Goal: Communication & Community: Answer question/provide support

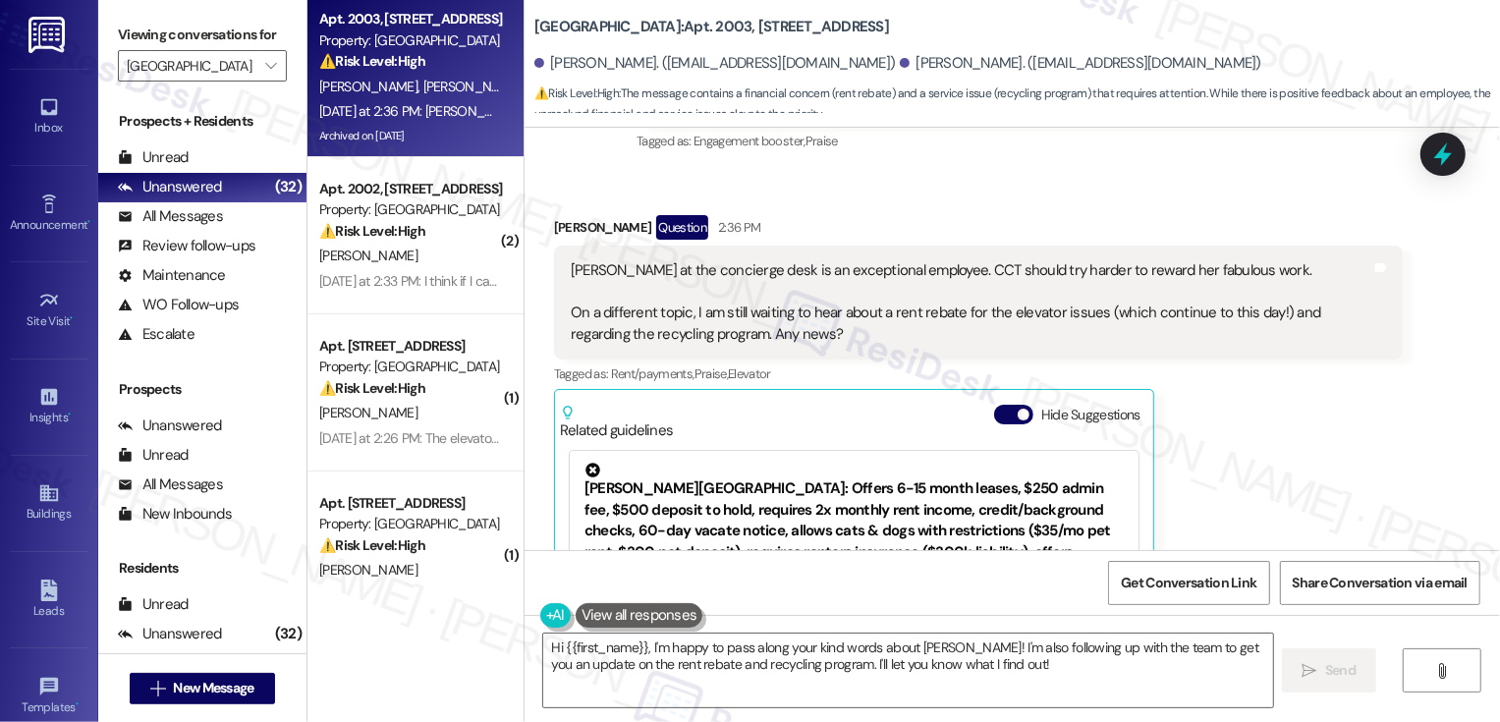
scroll to position [3976, 0]
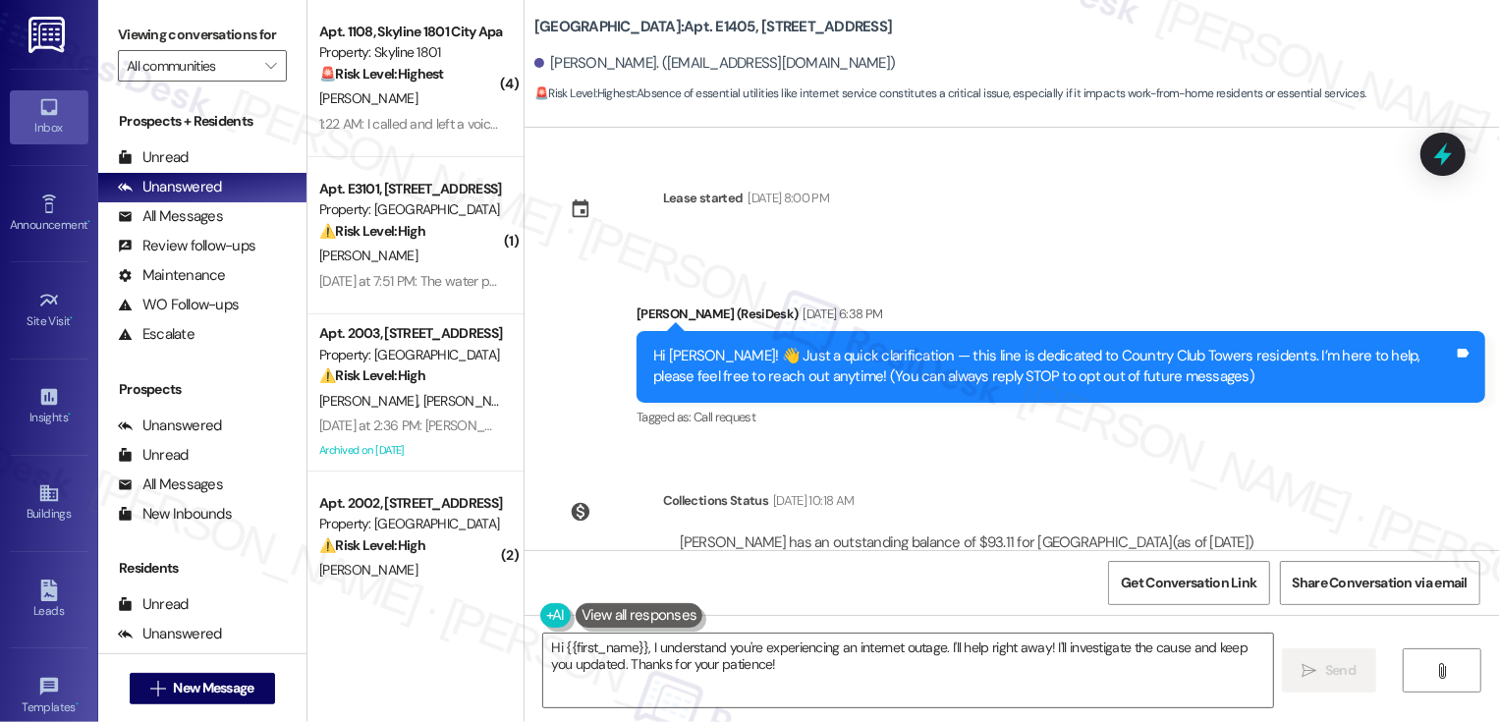
scroll to position [433, 0]
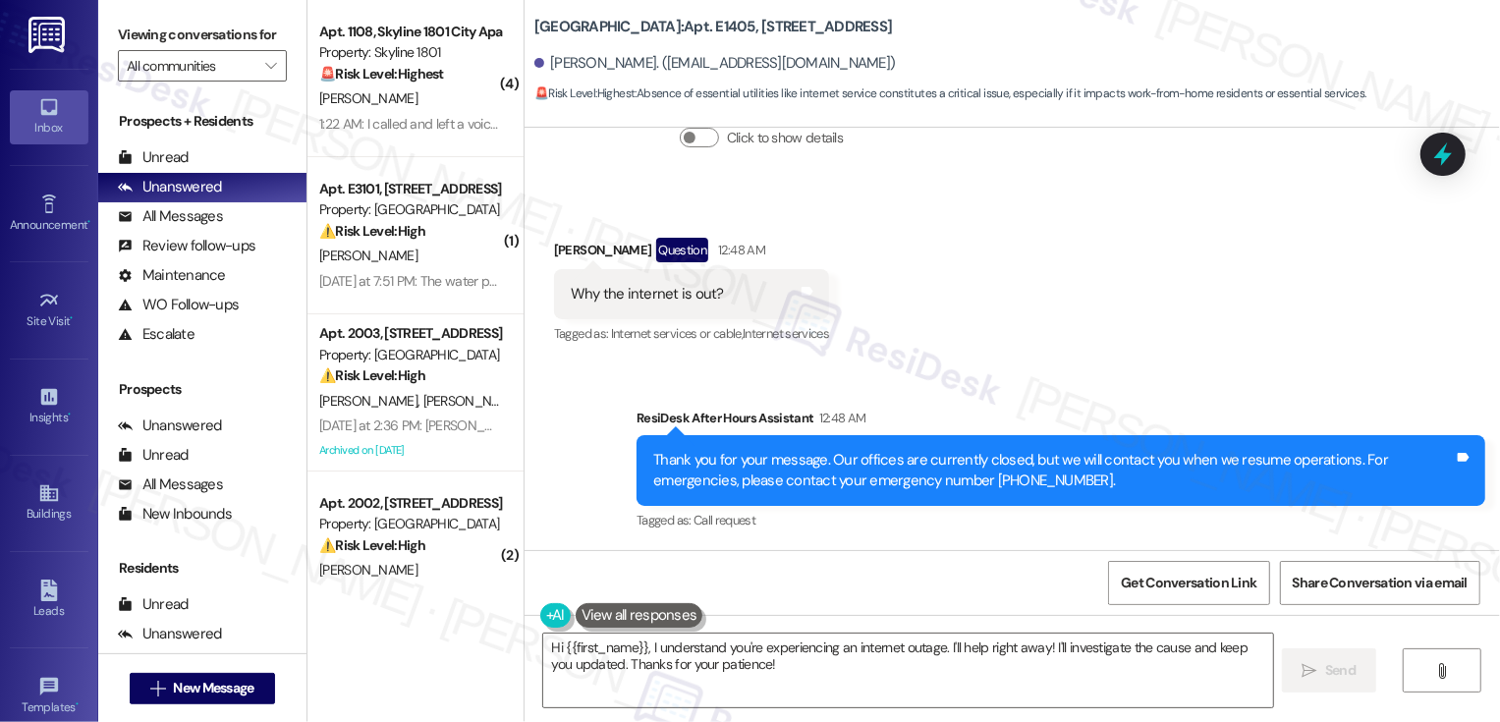
click at [762, 347] on div "Tagged as: Internet services or cable , Click to highlight conversations about …" at bounding box center [691, 333] width 275 height 28
drag, startPoint x: 522, startPoint y: 25, endPoint x: 658, endPoint y: 26, distance: 136.5
click at [659, 27] on b "Country Club Towers: Apt. E1405, [STREET_ADDRESS]" at bounding box center [713, 27] width 358 height 21
copy b "[GEOGRAPHIC_DATA]:"
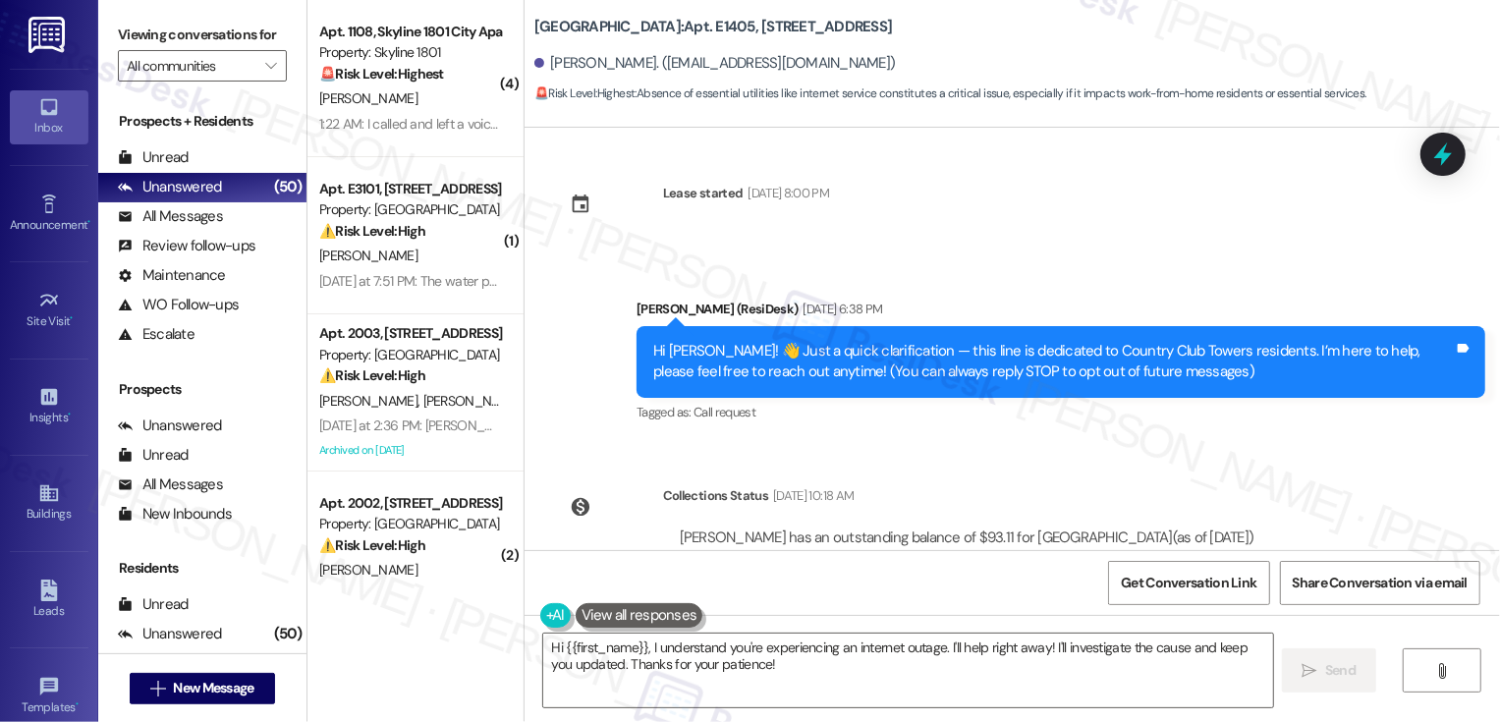
scroll to position [0, 0]
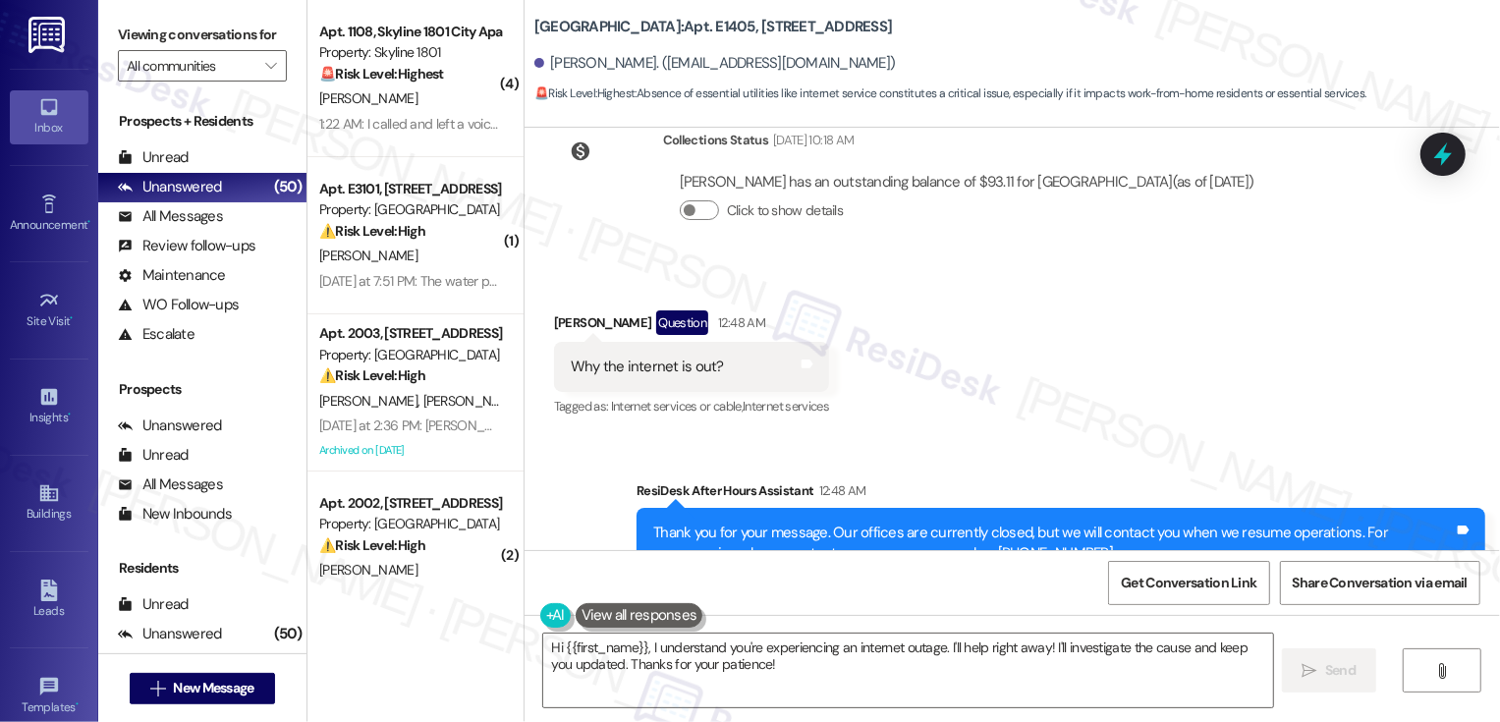
click at [955, 236] on div "[PERSON_NAME] has an outstanding balance of $93.11 for Country Club Towers (as …" at bounding box center [967, 204] width 608 height 94
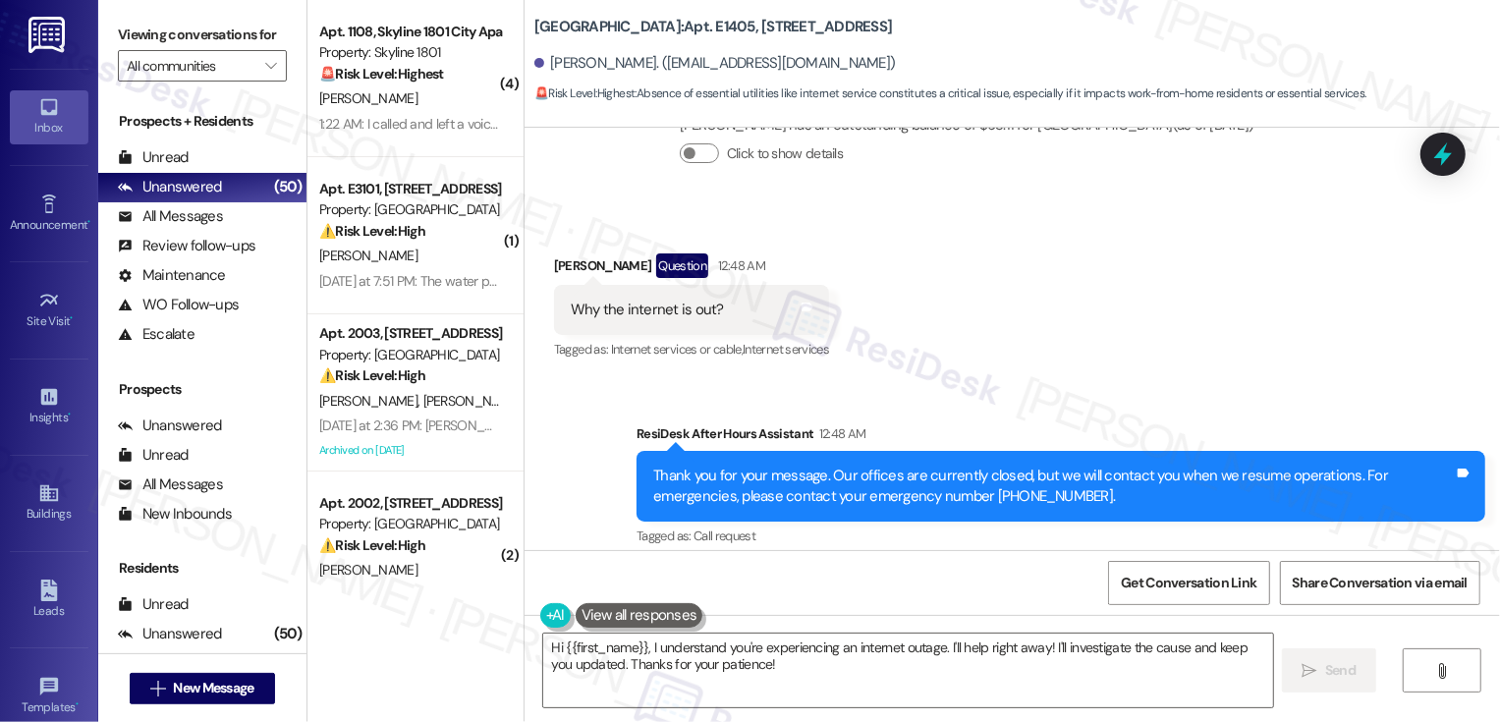
scroll to position [428, 0]
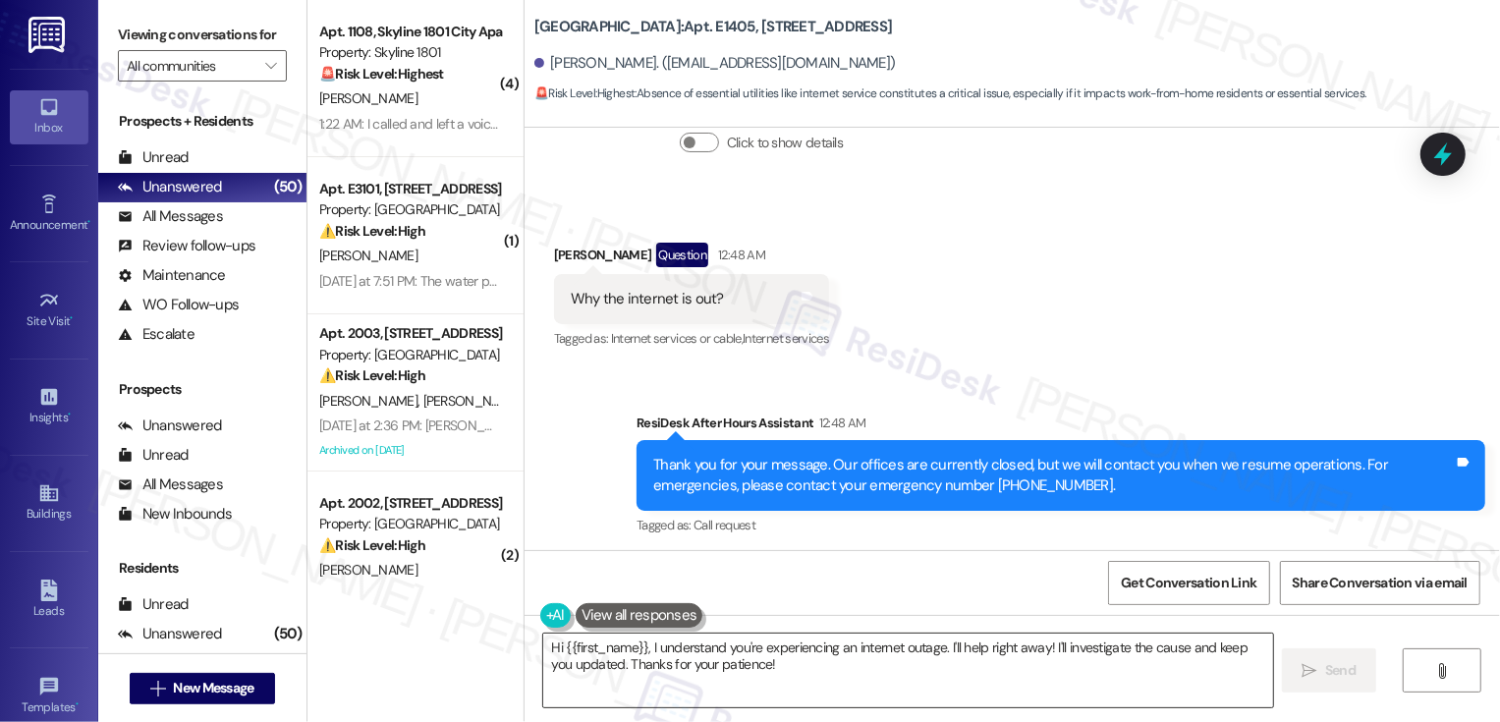
click at [684, 641] on textarea "Hi {{first_name}}, I understand you're experiencing an internet outage. I'll he…" at bounding box center [908, 670] width 730 height 74
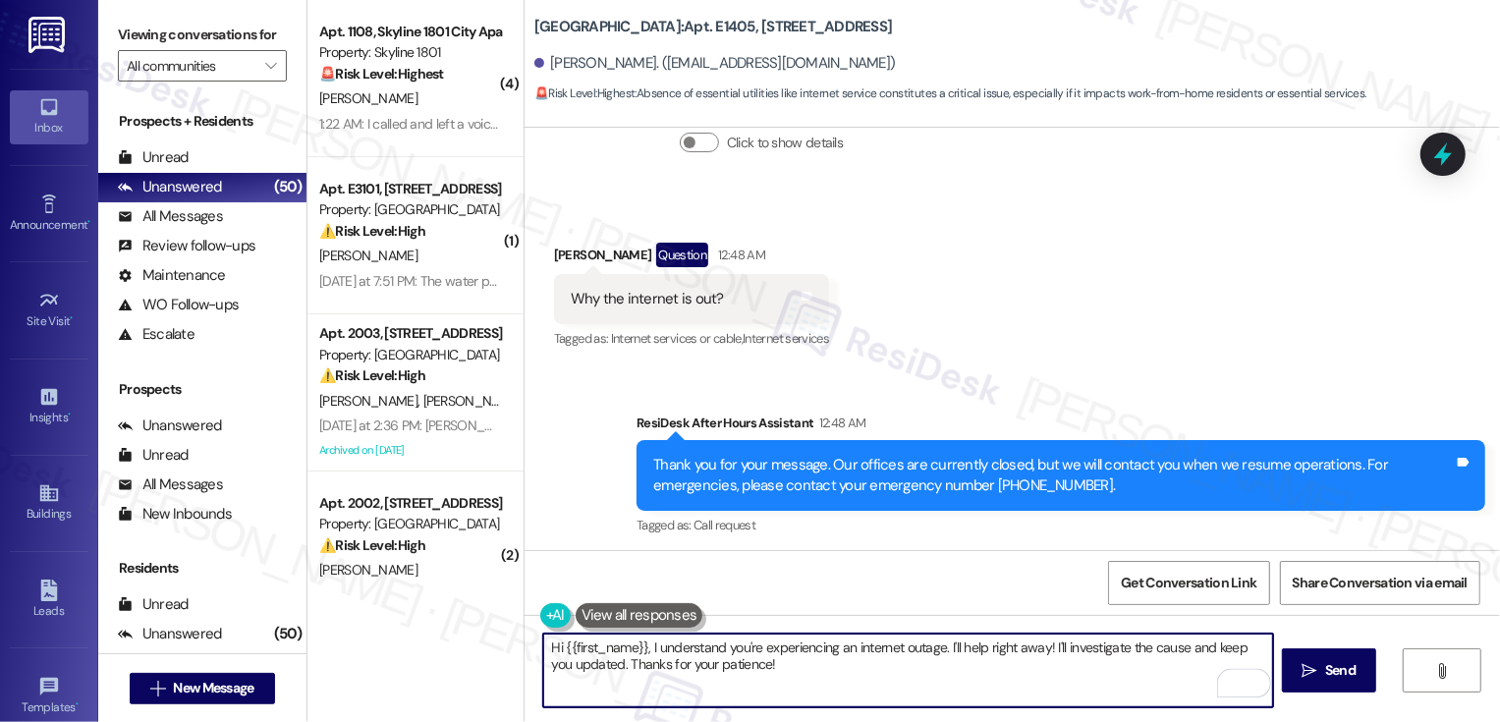
click at [639, 644] on textarea "Hi {{first_name}}, I understand you're experiencing an internet outage. I'll he…" at bounding box center [908, 670] width 730 height 74
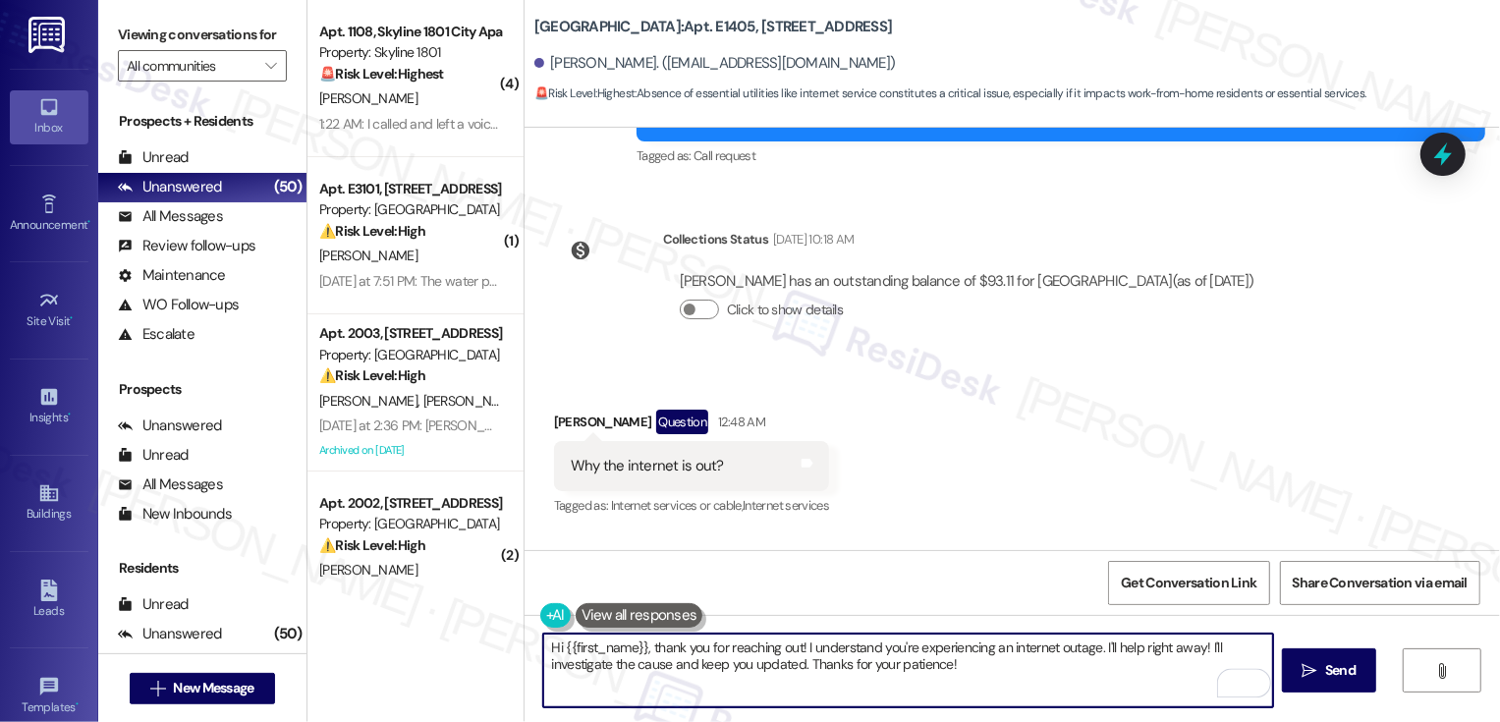
scroll to position [433, 0]
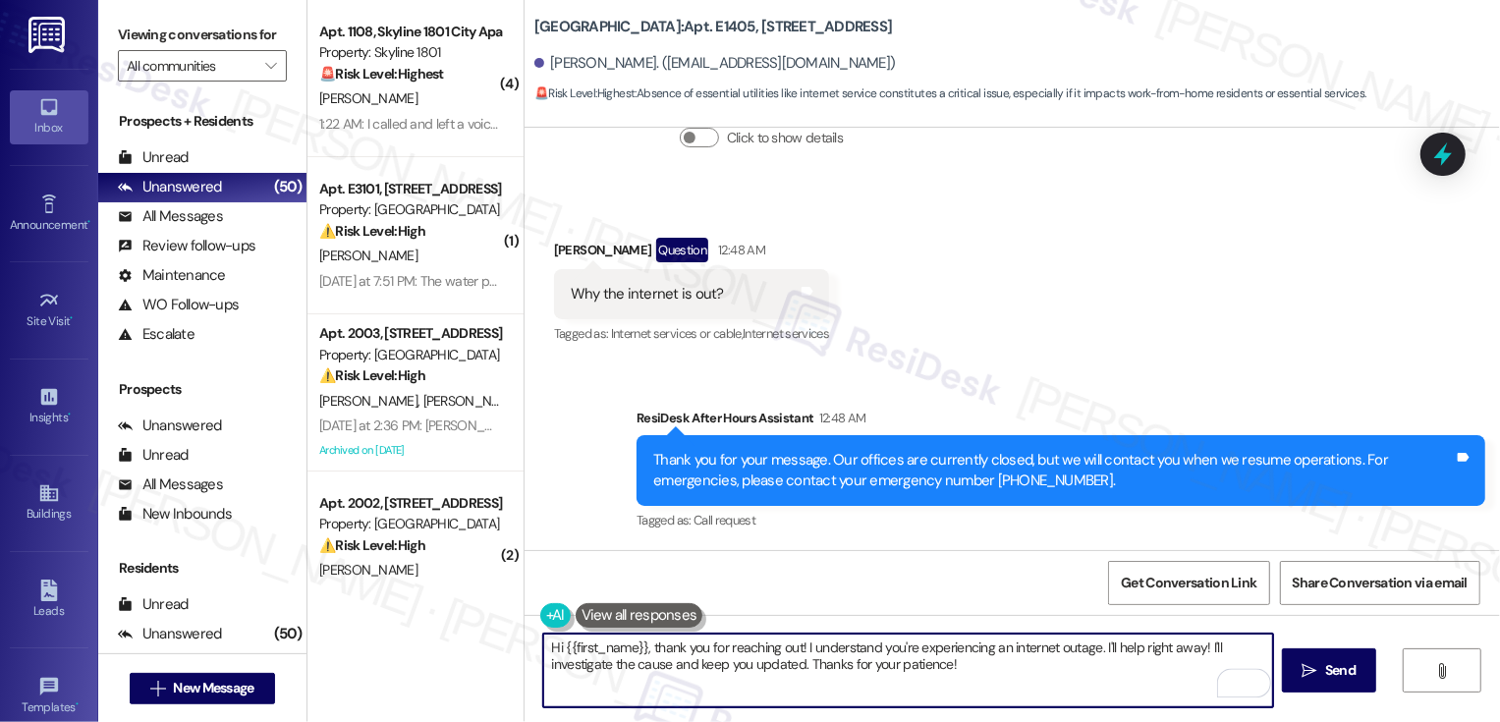
drag, startPoint x: 802, startPoint y: 648, endPoint x: 1107, endPoint y: 694, distance: 307.9
click at [1107, 697] on textarea "Hi {{first_name}}, thank you for reaching out! I understand you're experiencing…" at bounding box center [908, 670] width 730 height 74
click at [990, 643] on textarea "Hi {{first_name}}, thank you for reaching out! I'm sorry to hear your internet …" at bounding box center [908, 670] width 730 height 74
click at [788, 674] on textarea "Hi {{first_name}}, thank you for reaching out! I'm sorry to hear your internet …" at bounding box center [908, 670] width 730 height 74
type textarea "Hi {{first_name}}, thank you for reaching out! I'm sorry to hear your internet …"
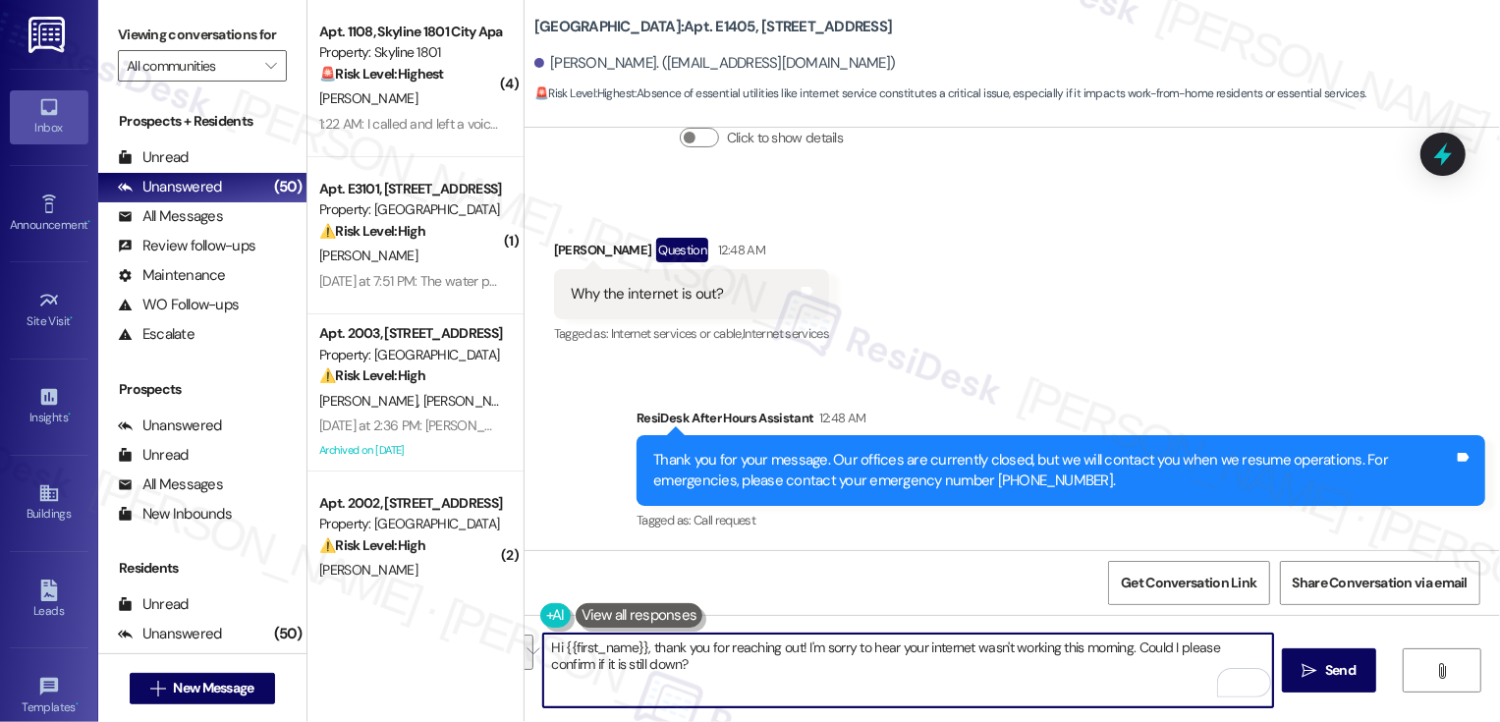
click at [526, 650] on button "See rewrite suggestions" at bounding box center [526, 651] width 16 height 35
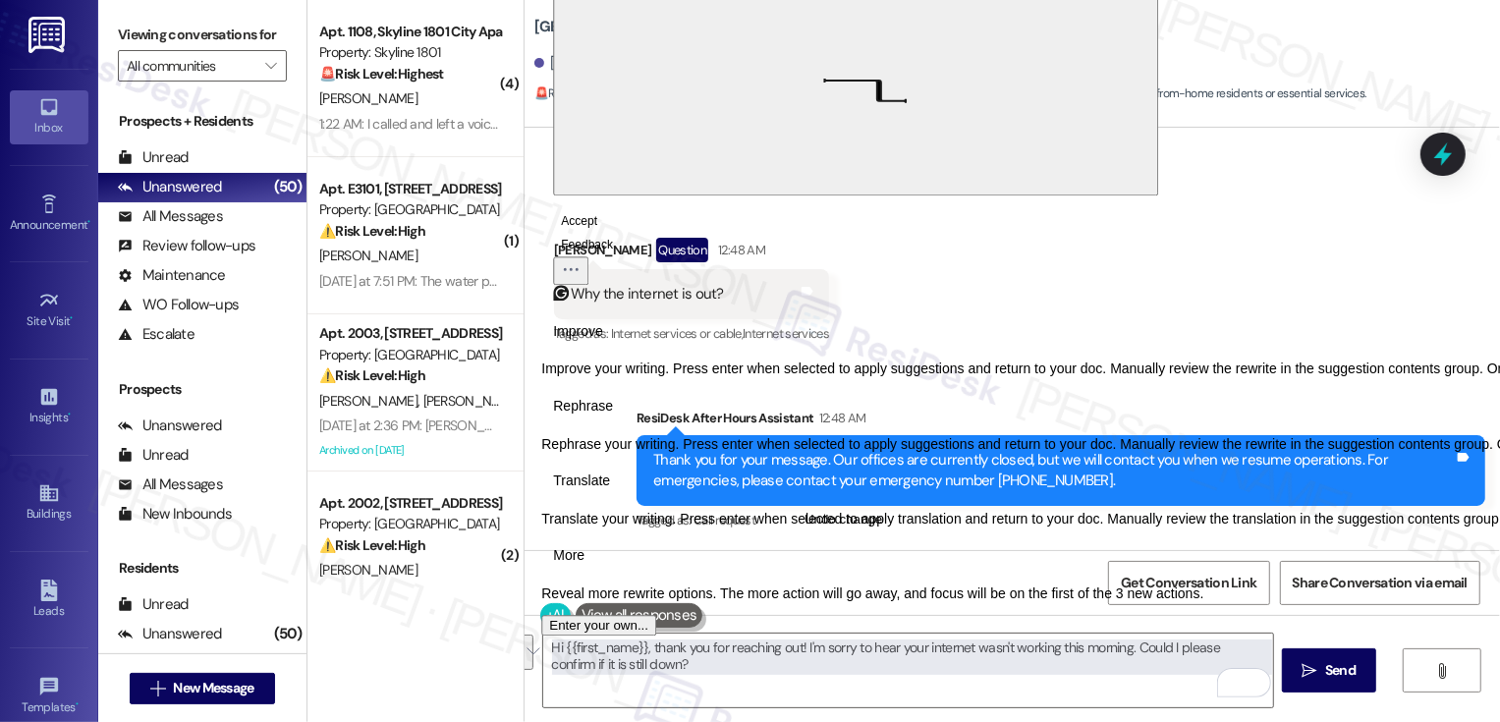
click at [610, 491] on span "Translate" at bounding box center [581, 480] width 57 height 21
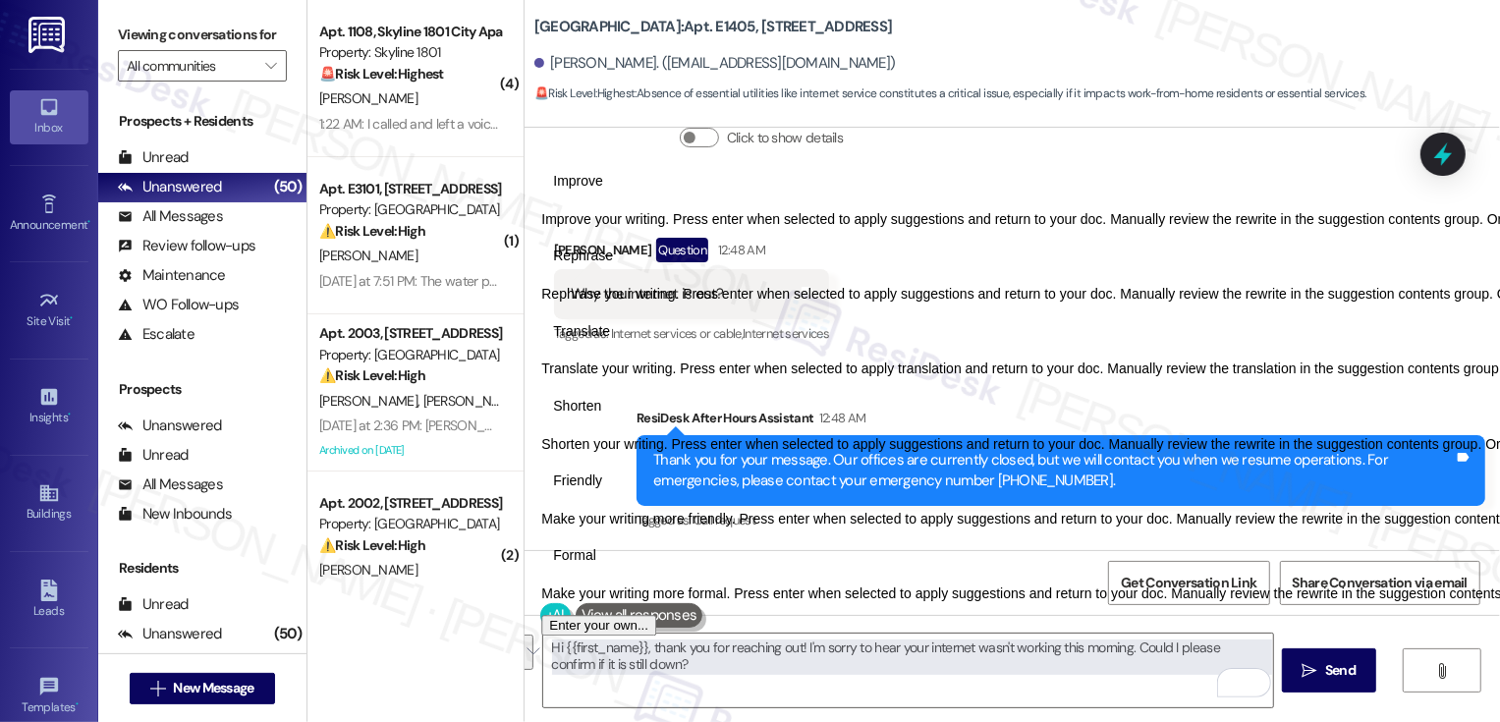
select select "es-ES"
click at [614, 497] on button "Friendly" at bounding box center [577, 481] width 73 height 31
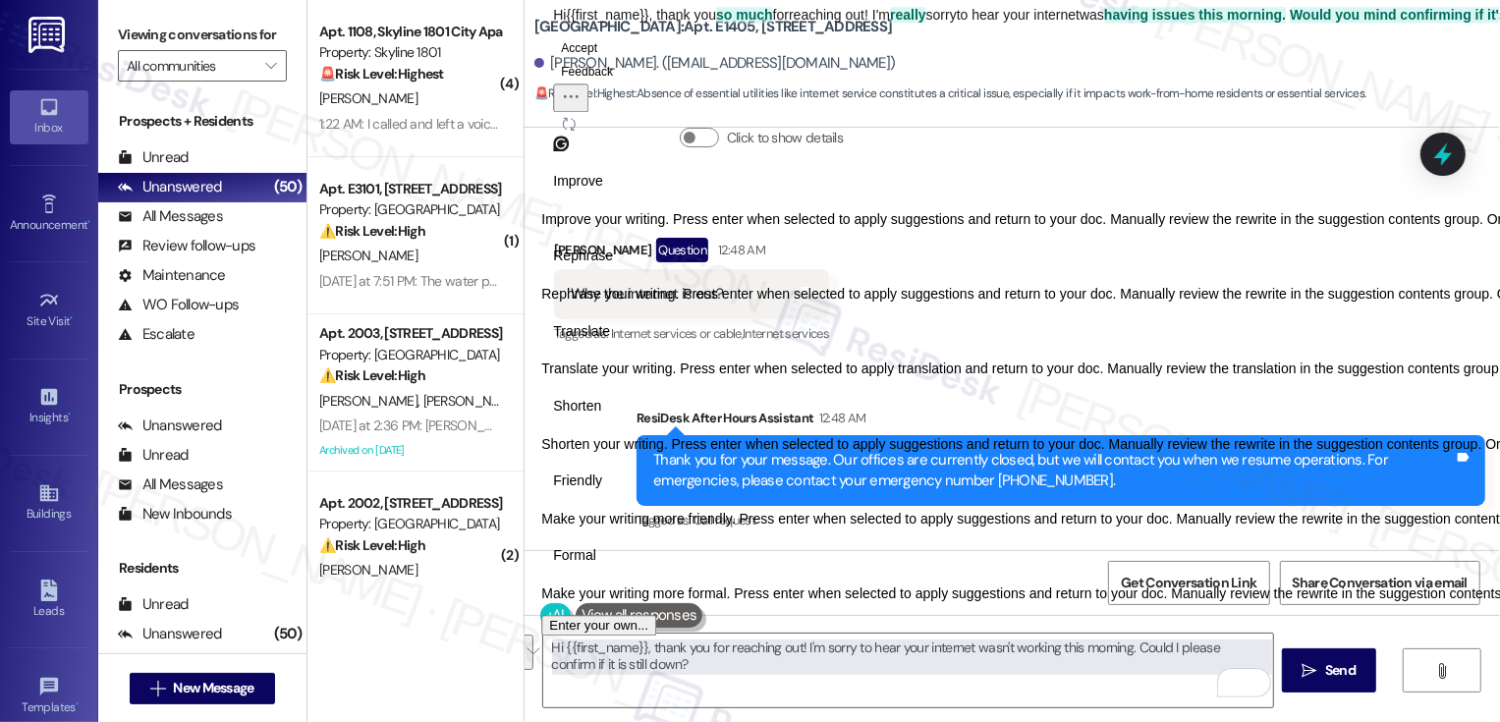
click at [605, 60] on button "Accept" at bounding box center [579, 48] width 52 height 24
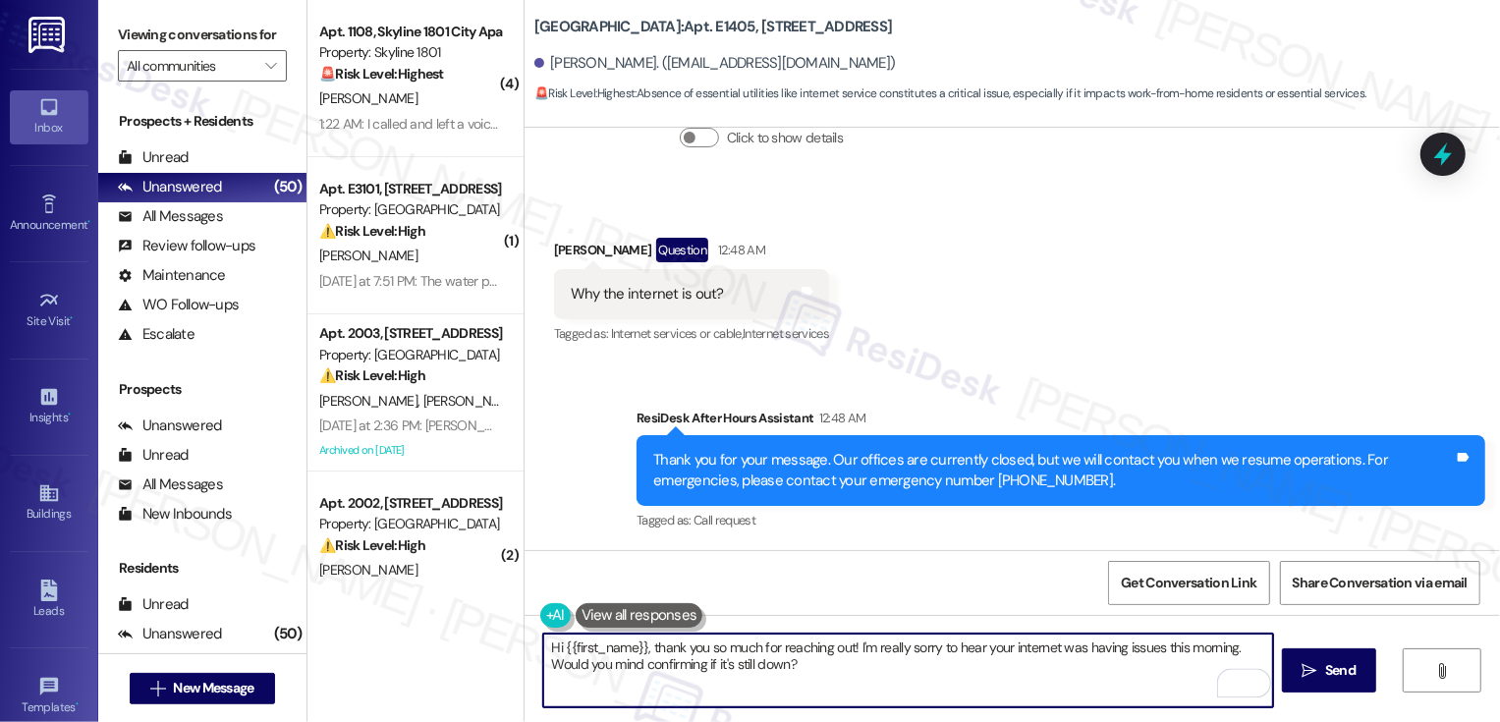
click at [908, 676] on textarea "Hi {{first_name}}, thank you so much for reaching out! I'm really sorry to hear…" at bounding box center [908, 670] width 730 height 74
type textarea "Hi {{first_name}}, thank you so much for reaching out! I'm really sorry to hear…"
click at [1313, 683] on button " Send" at bounding box center [1329, 670] width 95 height 44
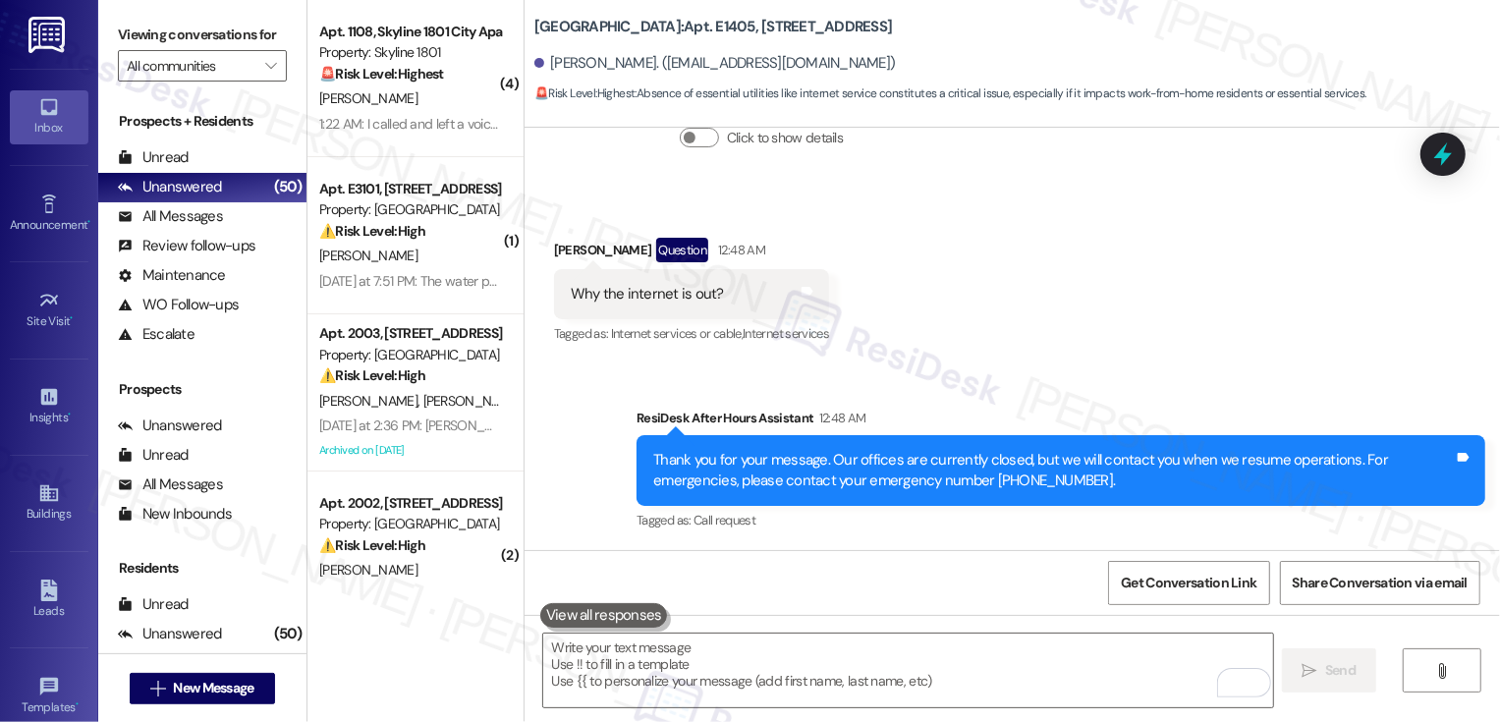
scroll to position [246, 0]
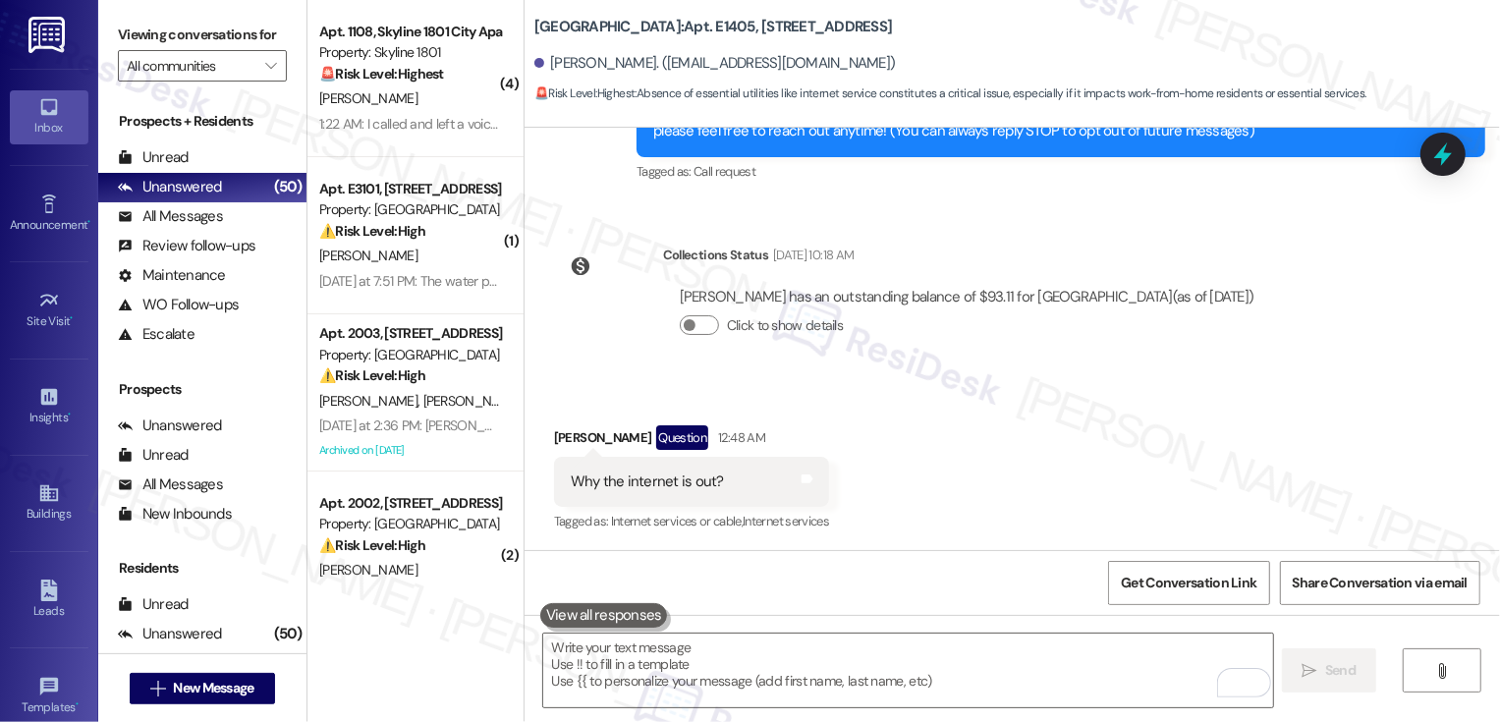
drag, startPoint x: 523, startPoint y: 29, endPoint x: 929, endPoint y: 16, distance: 405.9
click at [929, 20] on div "Country Club Towers: Apt. E1405, 1101 East Bayaud Avenue Yan Zhang. (yzhang219@…" at bounding box center [1016, 54] width 965 height 99
copy b "Country Club Towers: Apt. E1405, 1101 East Bayaud Avenue"
drag, startPoint x: 539, startPoint y: 70, endPoint x: 805, endPoint y: 43, distance: 267.5
click at [807, 46] on div "[PERSON_NAME]. ([EMAIL_ADDRESS][DOMAIN_NAME])" at bounding box center [1016, 63] width 965 height 39
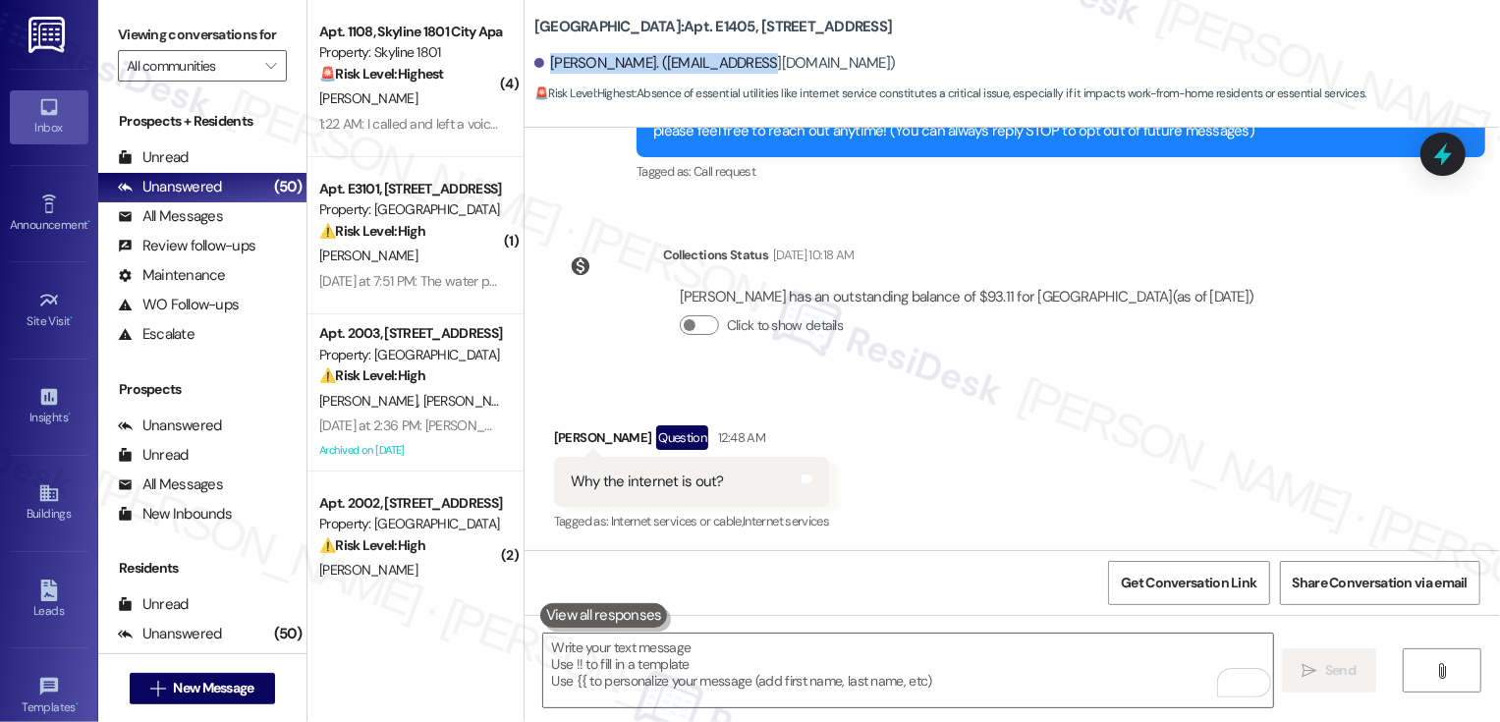
copy div "[PERSON_NAME]. ([EMAIL_ADDRESS][DOMAIN_NAME])"
click at [537, 59] on div "[PERSON_NAME]. ([EMAIL_ADDRESS][DOMAIN_NAME])" at bounding box center [714, 63] width 361 height 21
drag, startPoint x: 540, startPoint y: 63, endPoint x: 815, endPoint y: 61, distance: 275.0
click at [815, 63] on div "[PERSON_NAME]. ([EMAIL_ADDRESS][DOMAIN_NAME])" at bounding box center [1016, 63] width 965 height 39
copy div "[PERSON_NAME]. ([EMAIL_ADDRESS][DOMAIN_NAME])"
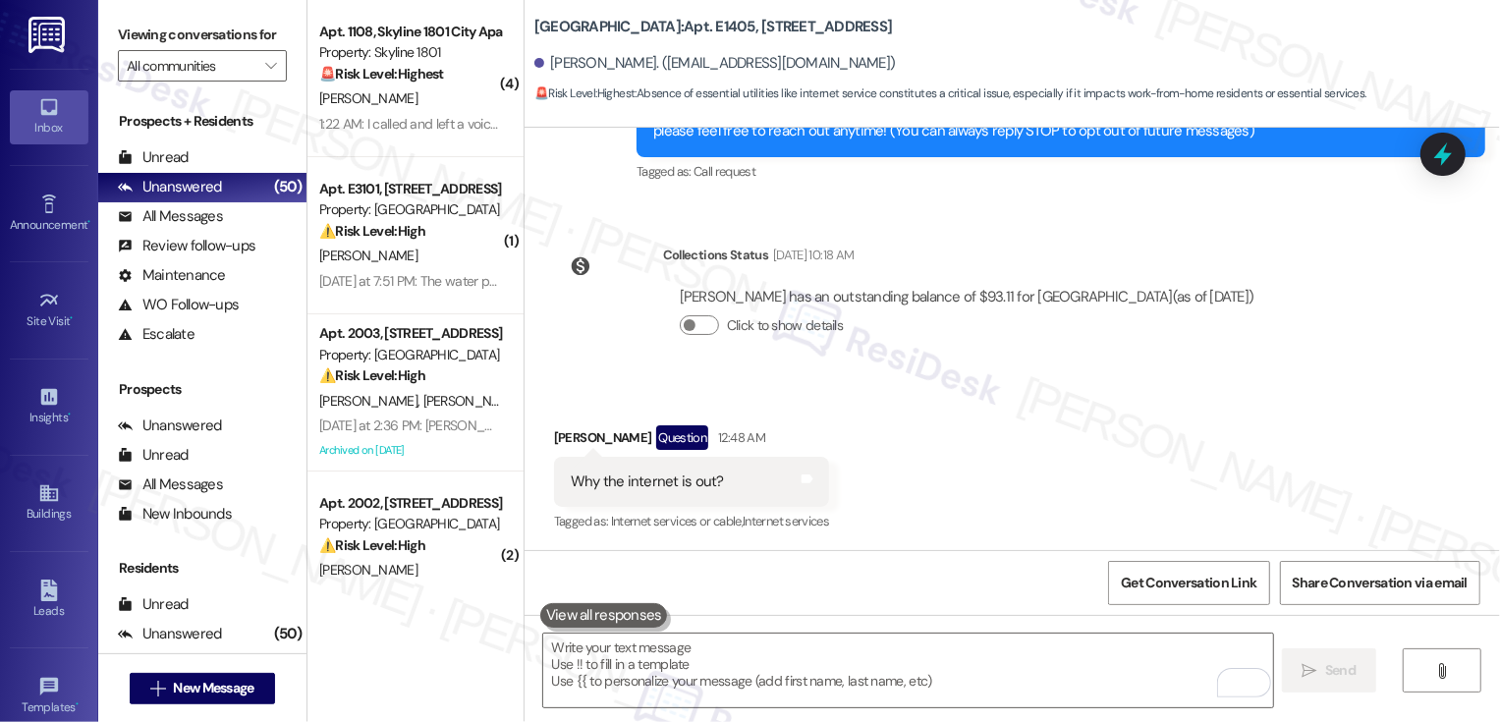
click at [1057, 516] on div "Received via SMS Yan Zhang Question 12:48 AM Why the internet is out? Tags and …" at bounding box center [1011, 466] width 975 height 170
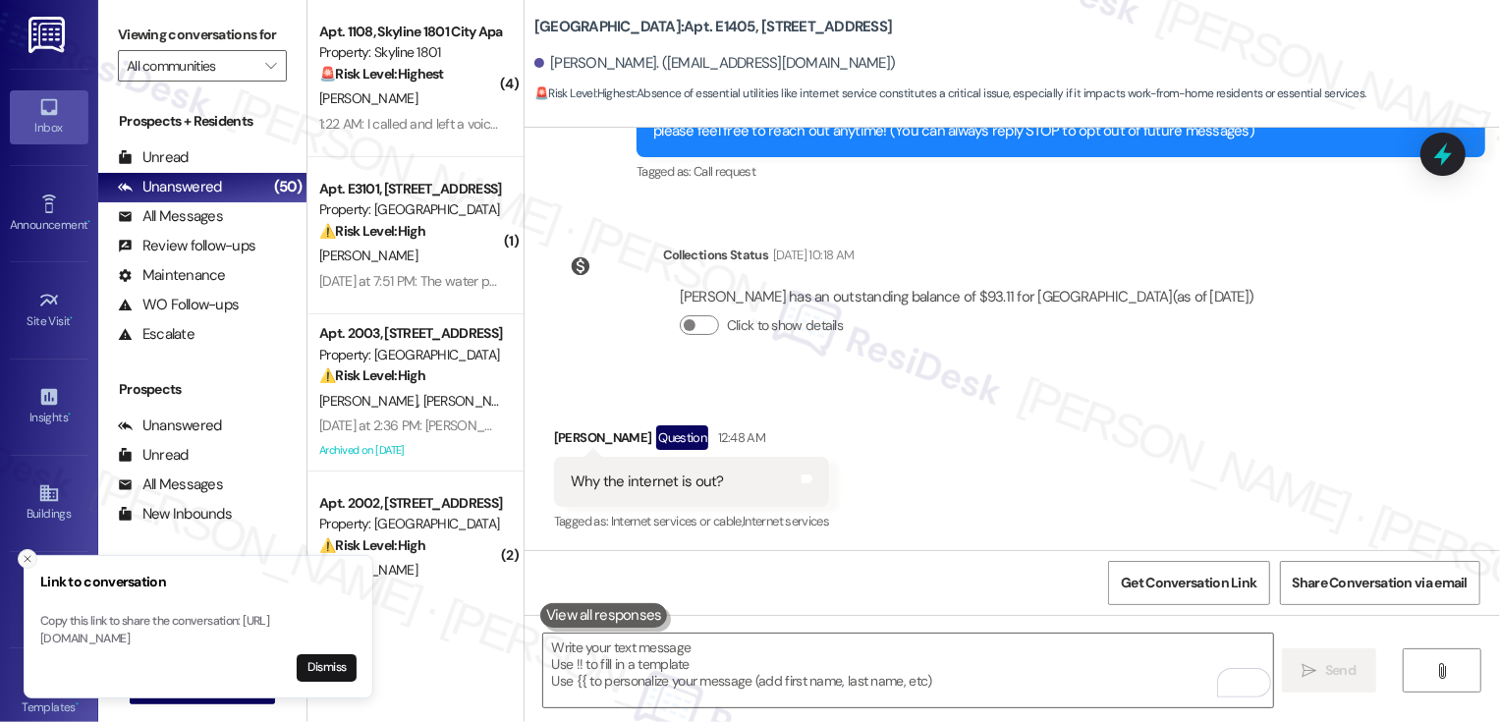
click at [27, 553] on icon "Close toast" at bounding box center [28, 559] width 12 height 12
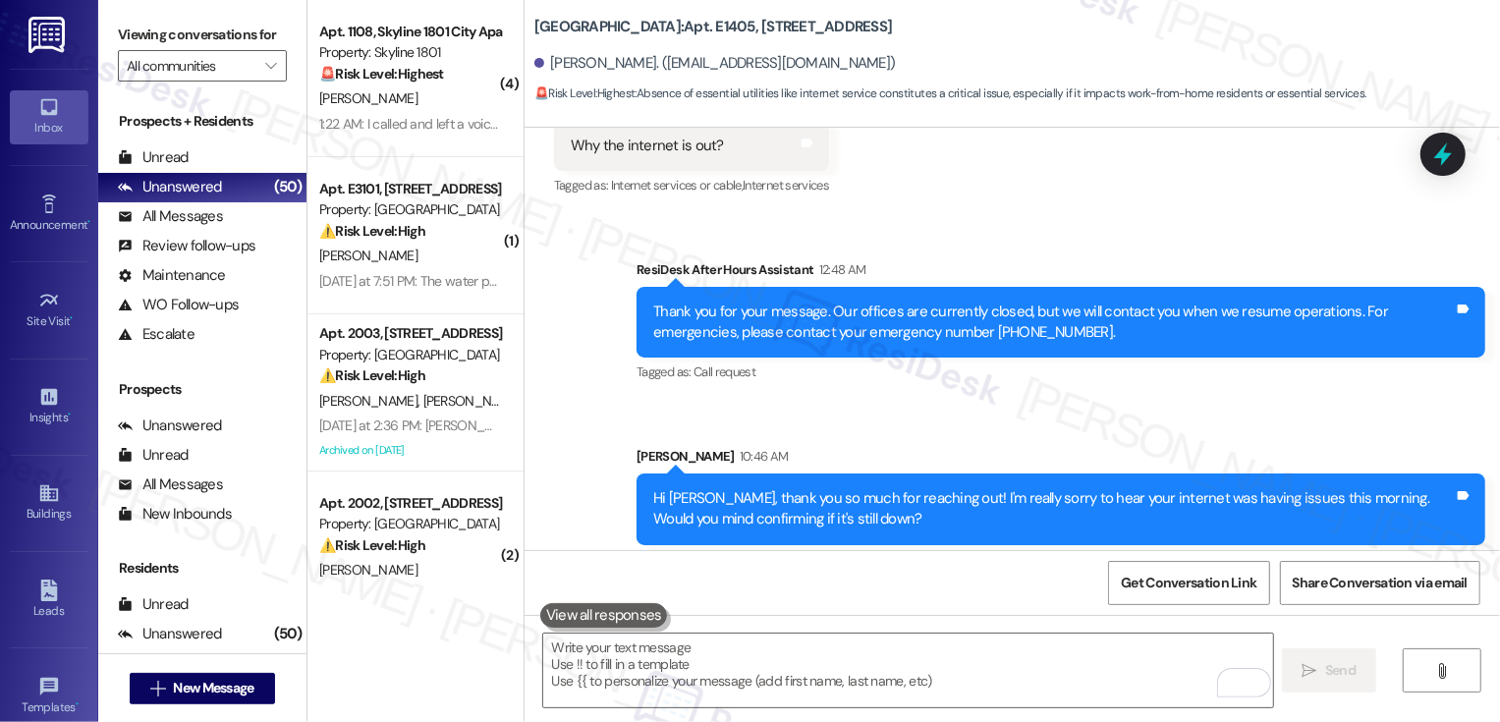
scroll to position [591, 0]
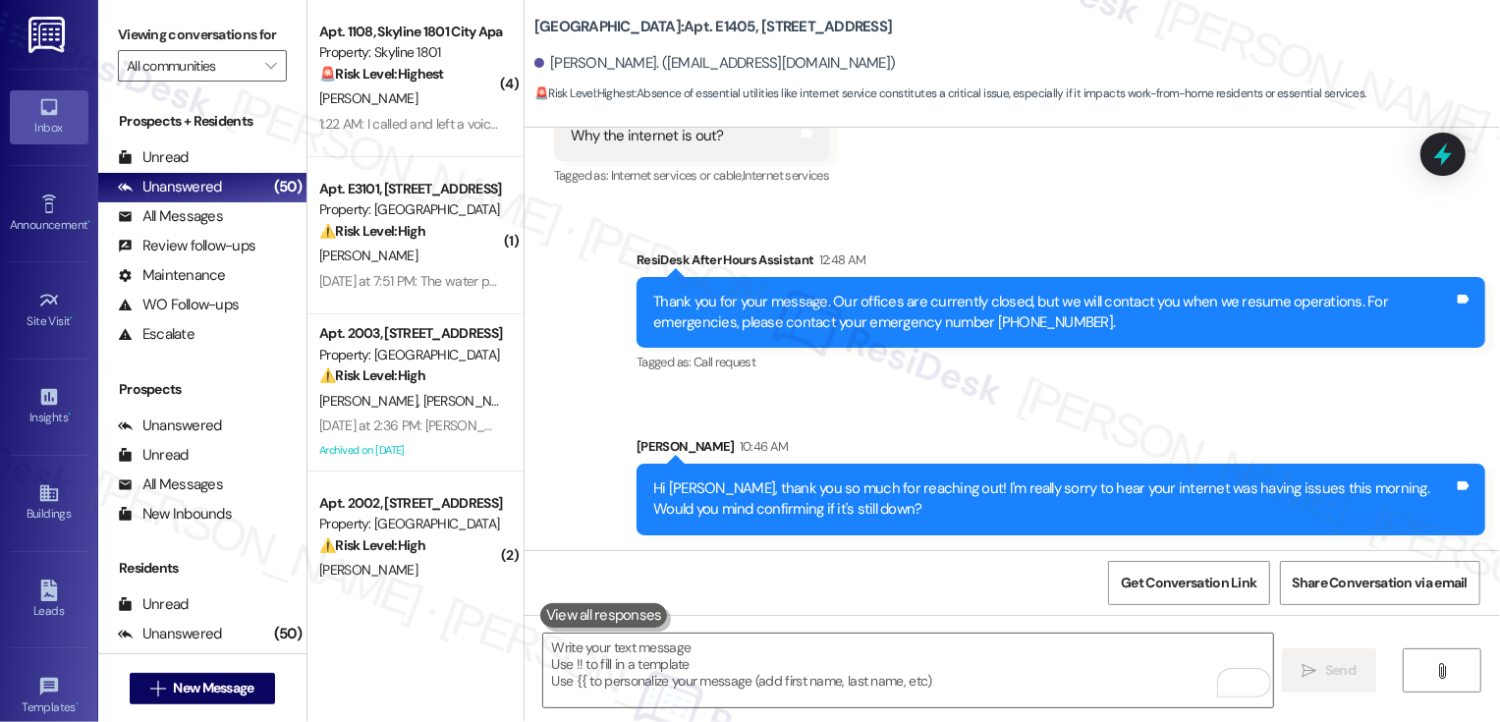
click at [568, 302] on div "Sent via SMS ResiDesk After Hours Assistant 12:48 AM Thank you for your message…" at bounding box center [1011, 377] width 975 height 345
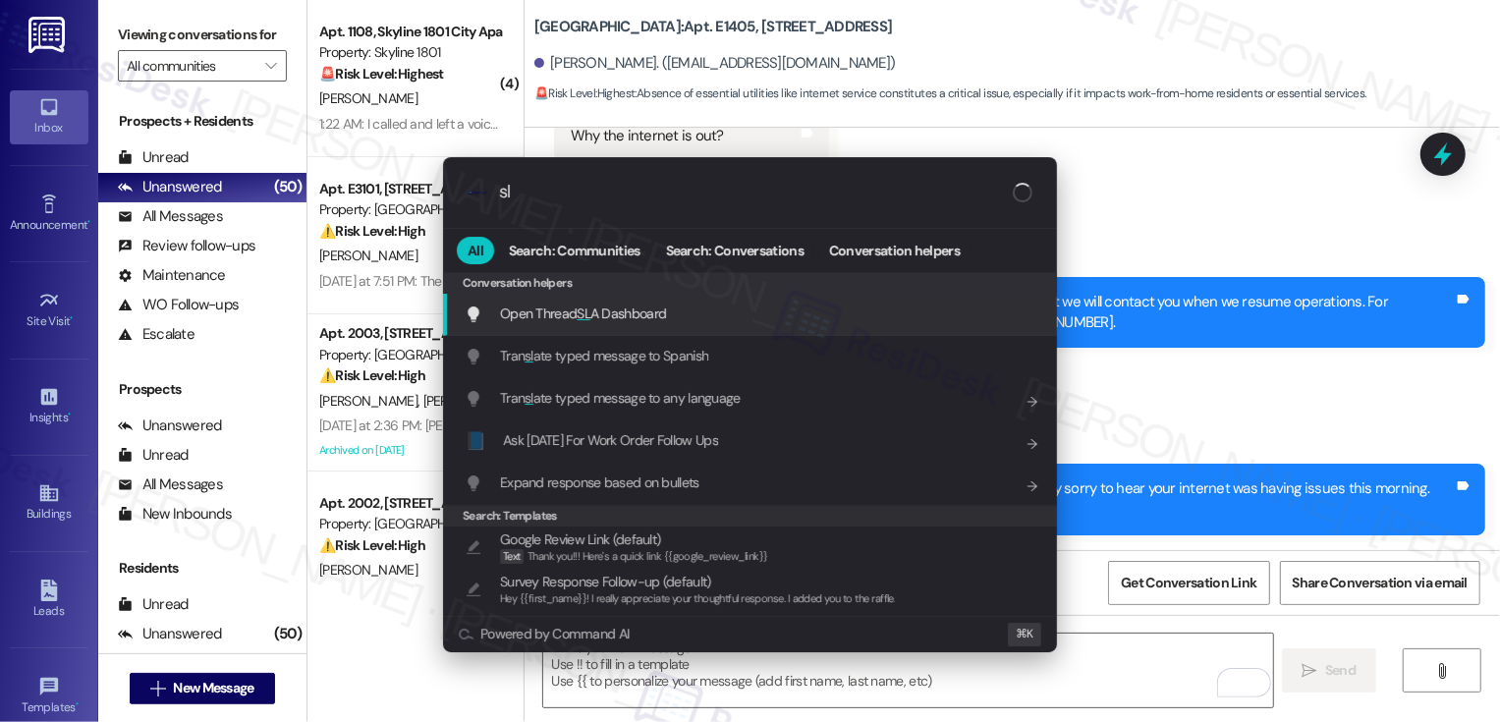
type input "sla"
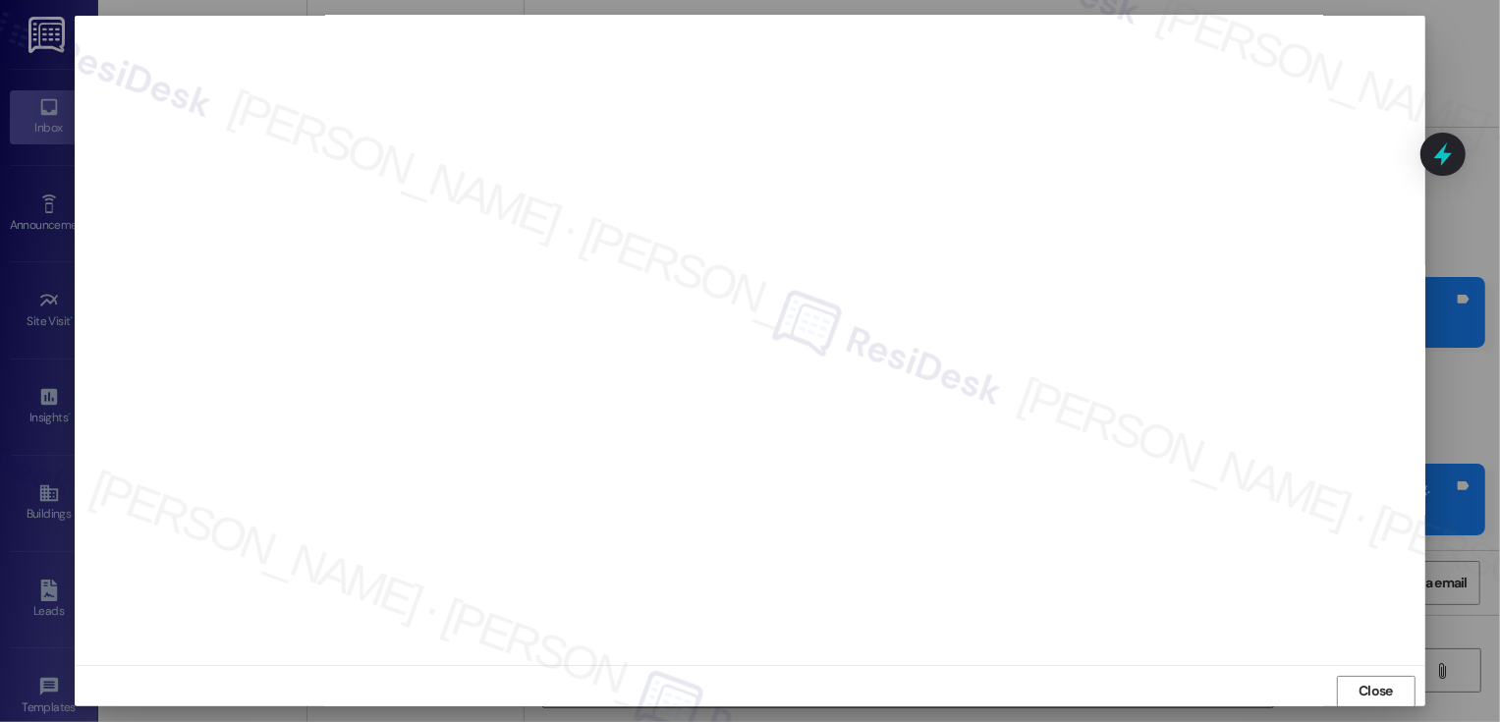
scroll to position [11, 0]
click at [1379, 680] on span "Close" at bounding box center [1375, 681] width 34 height 21
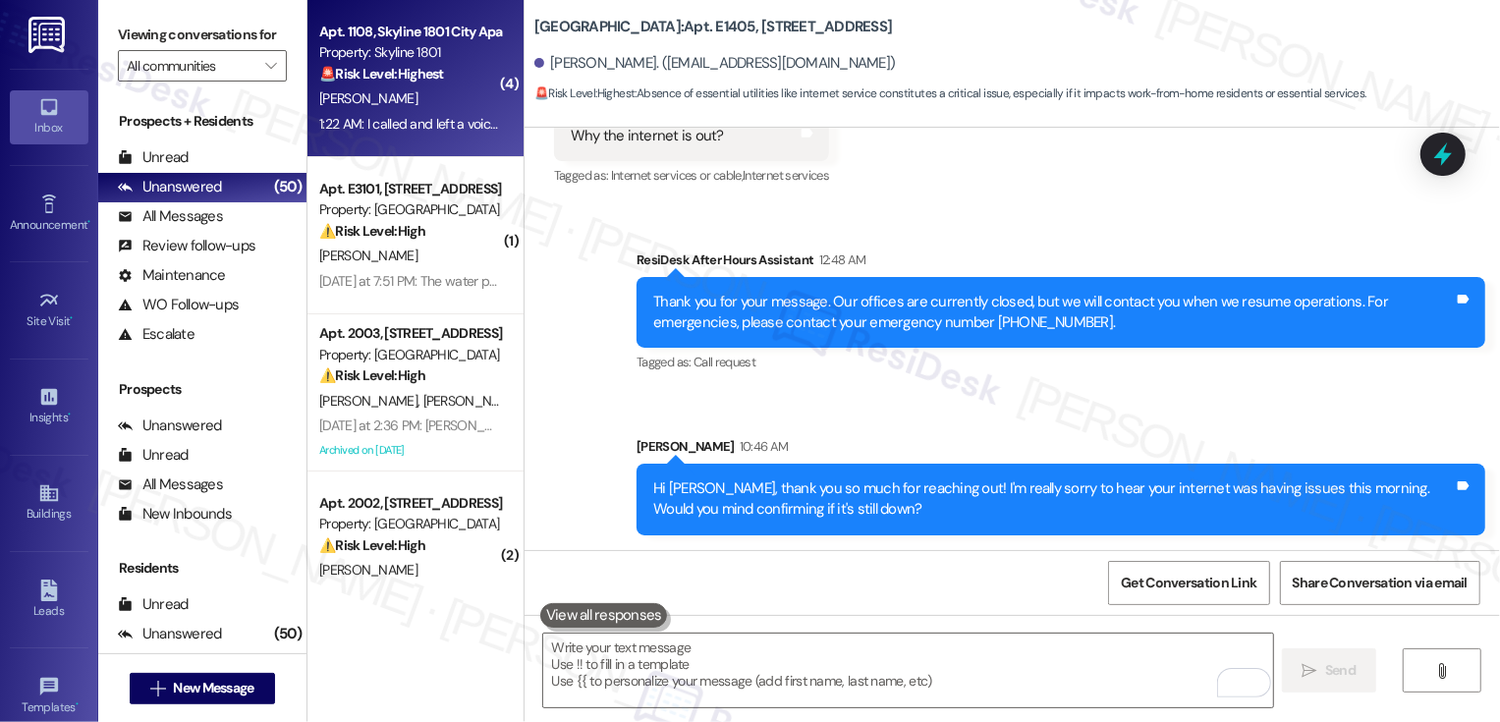
click at [402, 47] on div "Property: Skyline 1801" at bounding box center [410, 52] width 182 height 21
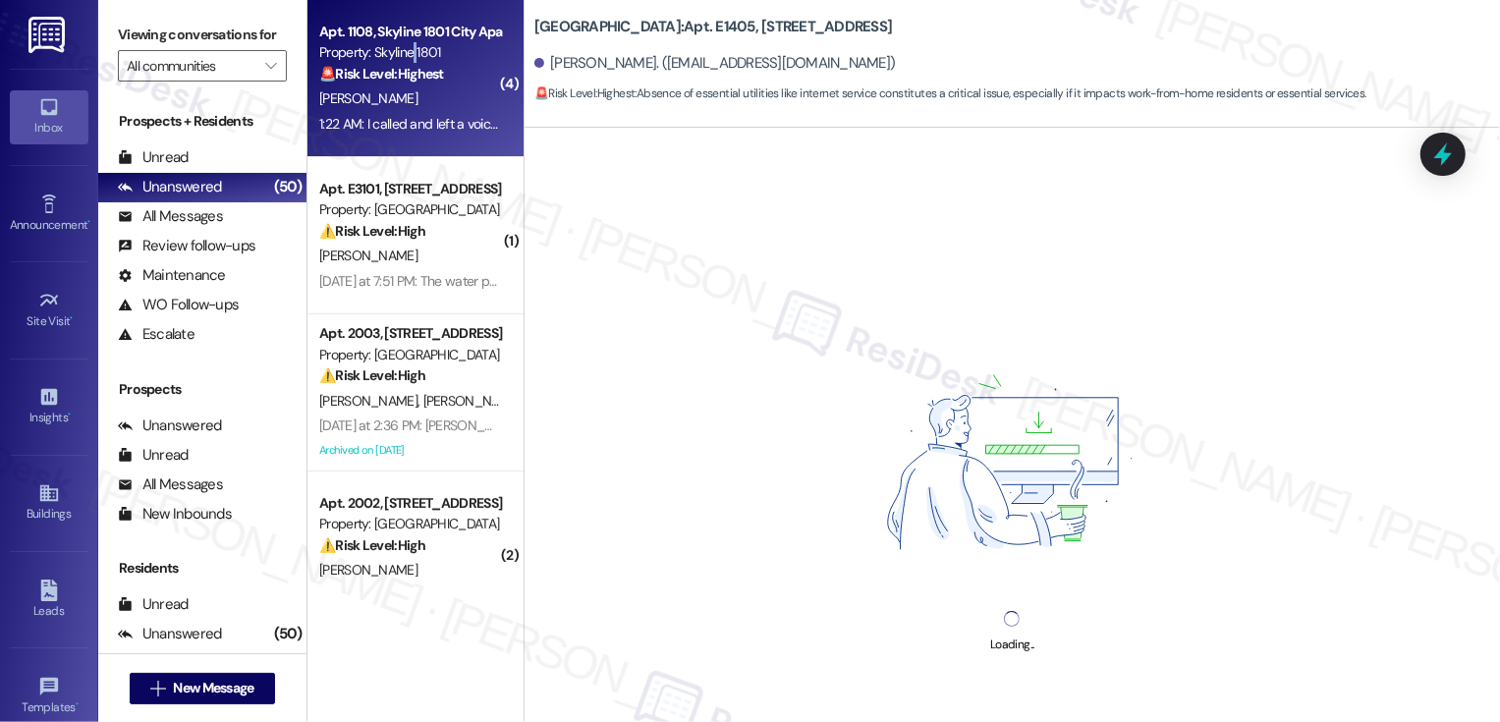
click at [402, 47] on div "Property: Skyline 1801" at bounding box center [410, 52] width 182 height 21
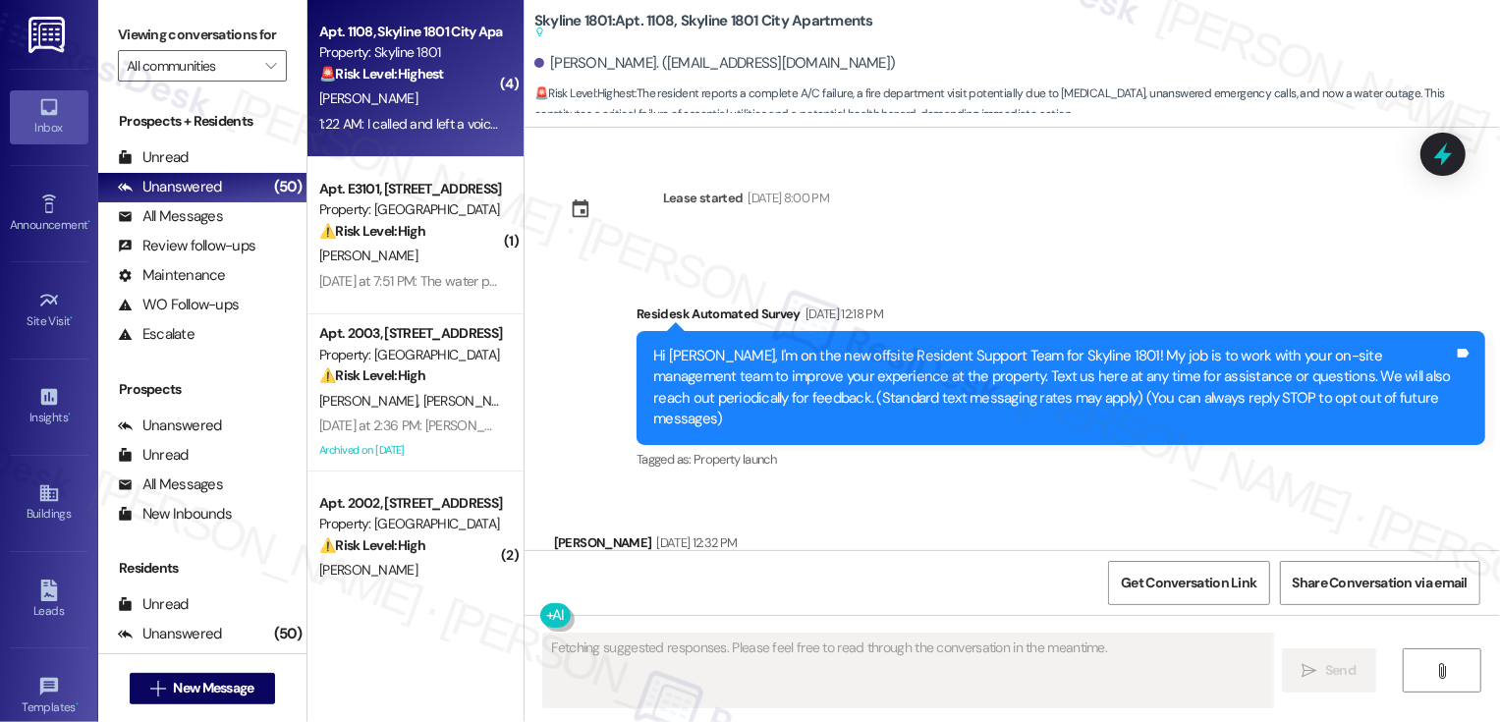
scroll to position [5963, 0]
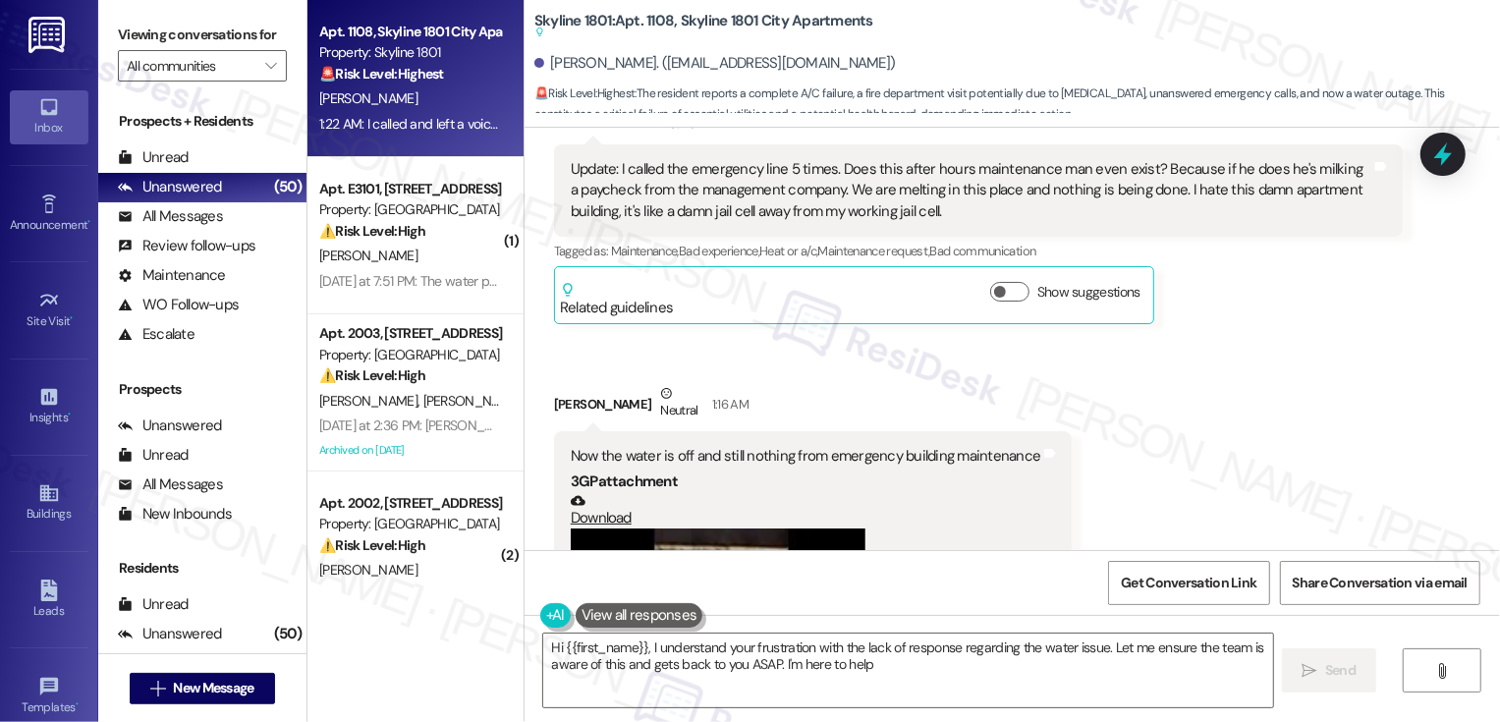
type textarea "Hi {{first_name}}, I understand your frustration with the lack of response rega…"
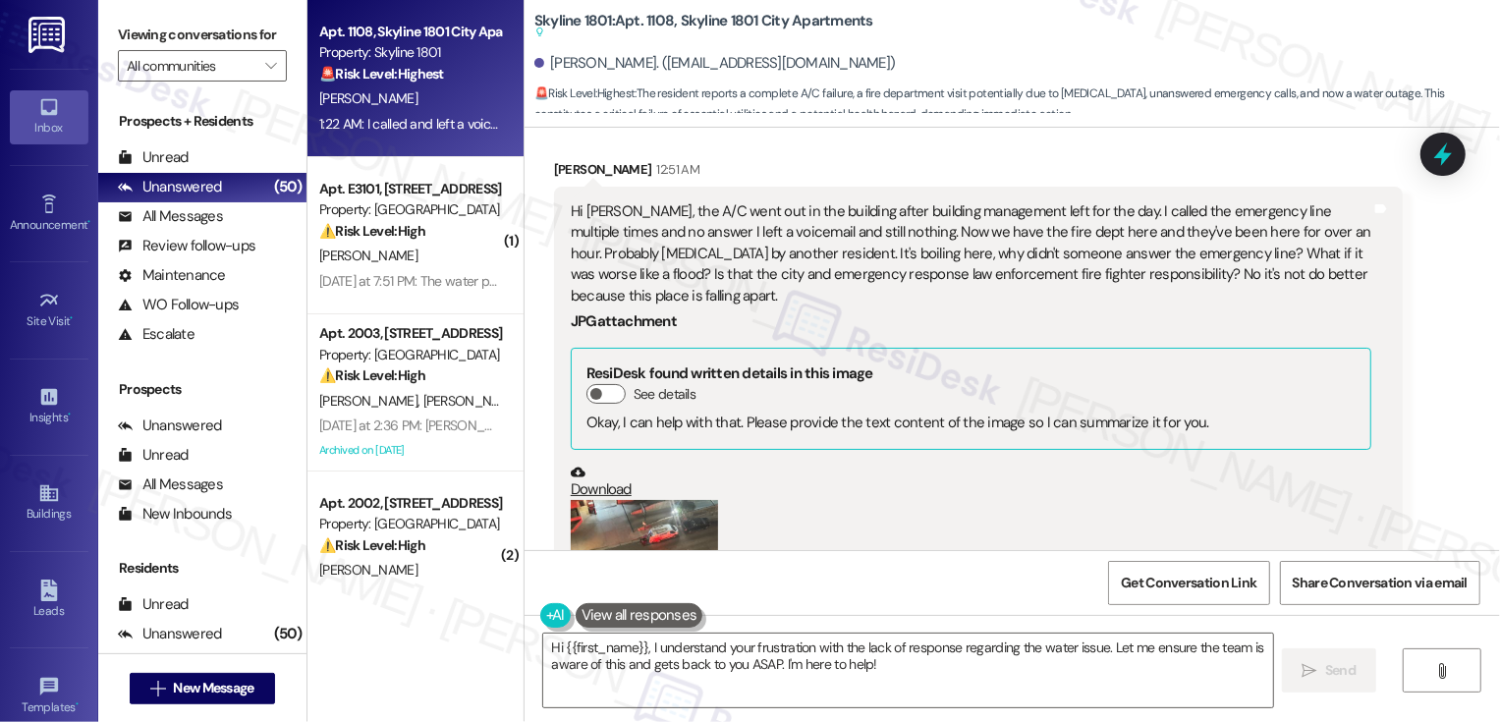
scroll to position [4059, 0]
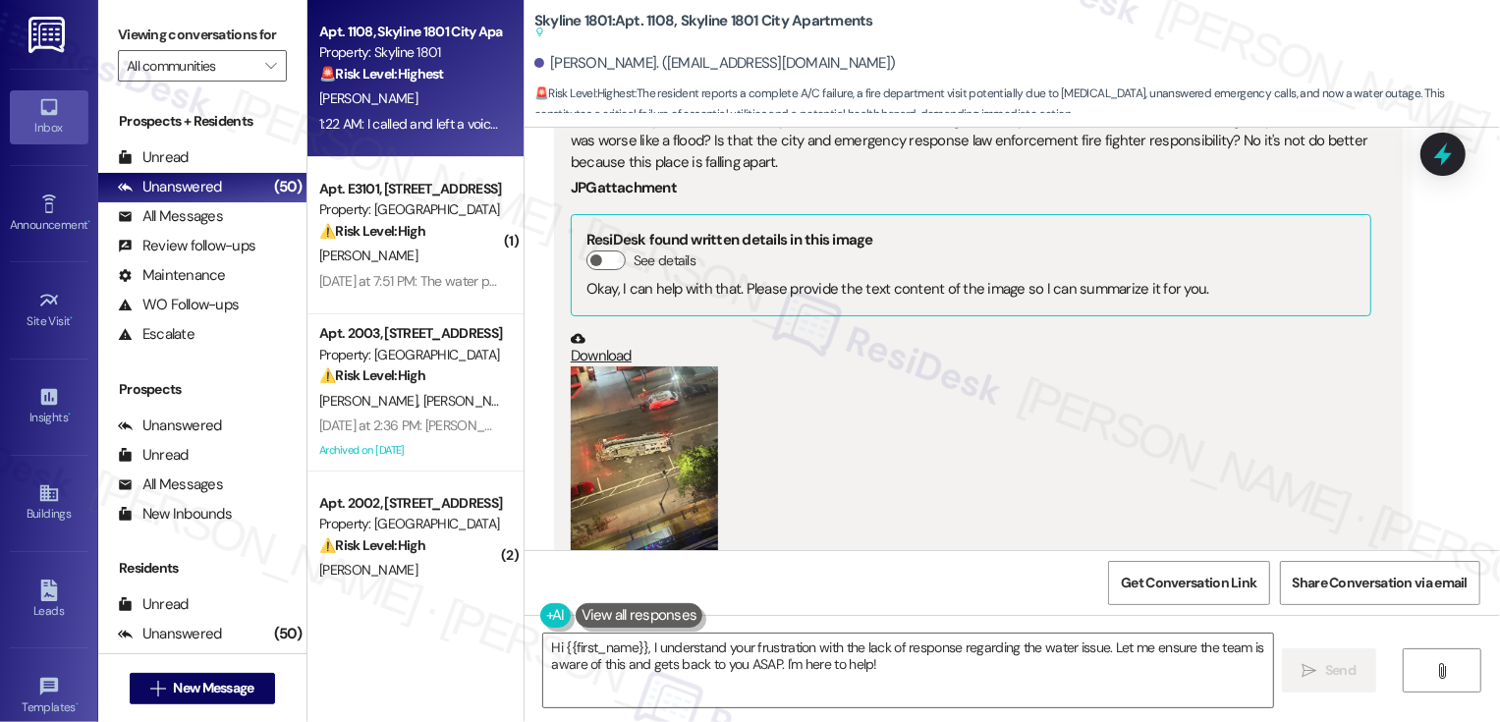
click at [674, 403] on button "Zoom image" at bounding box center [644, 464] width 147 height 196
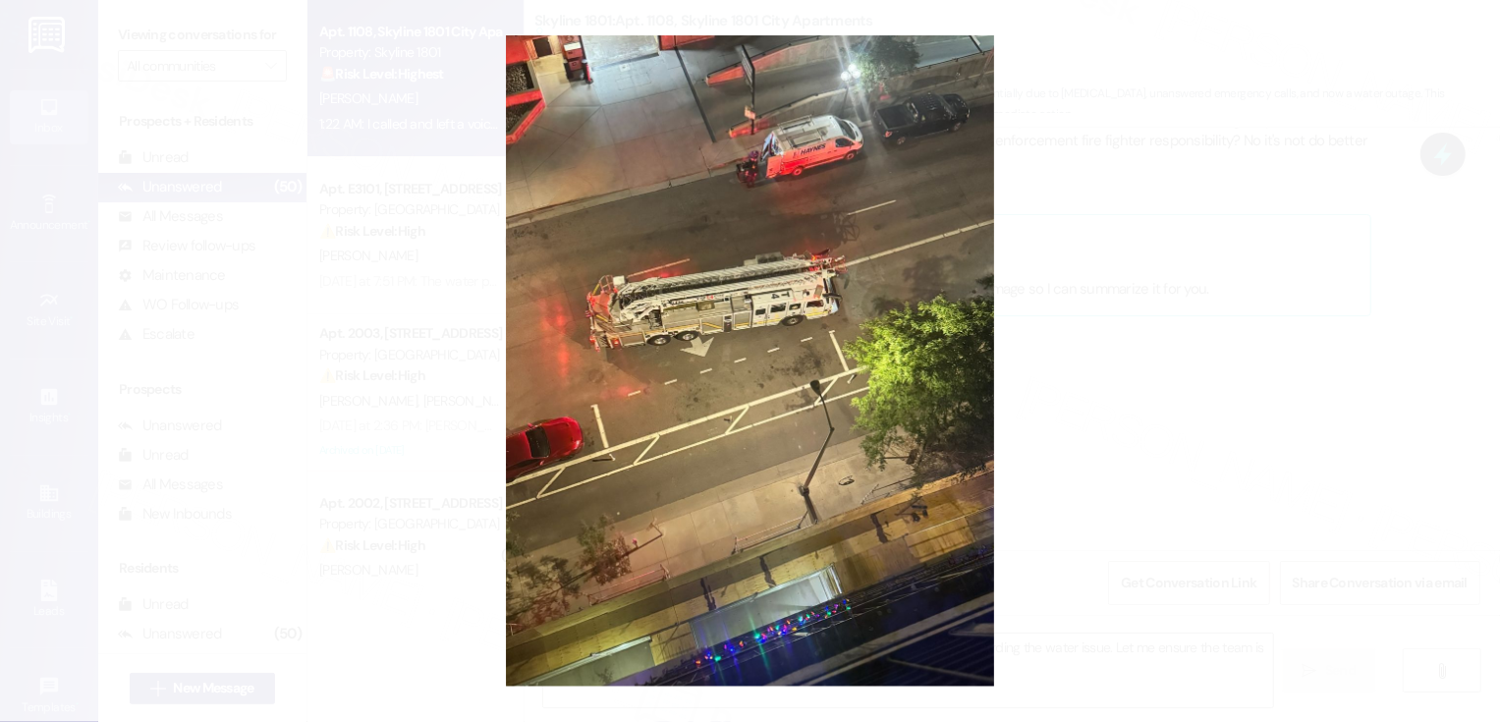
click at [1079, 460] on button "Unzoom image" at bounding box center [750, 361] width 1500 height 722
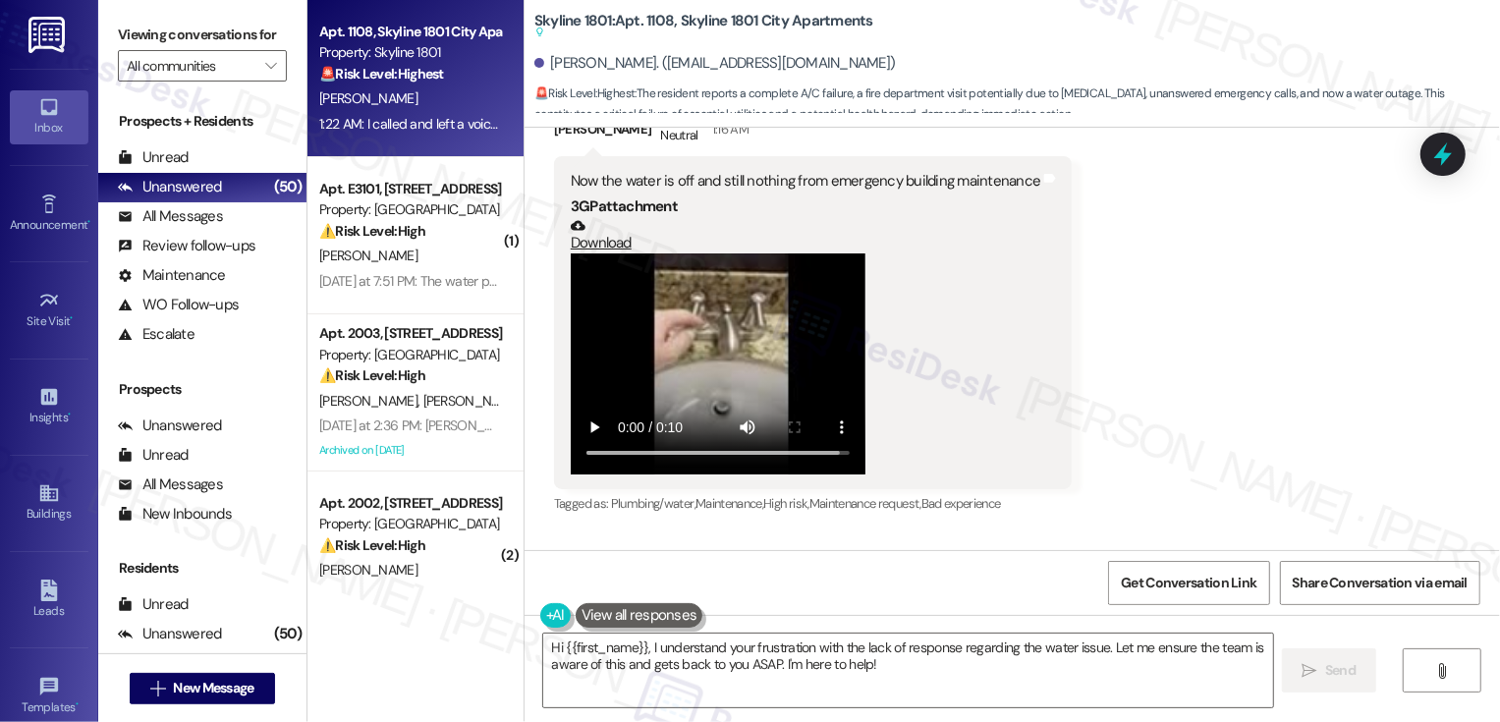
scroll to position [5172, 0]
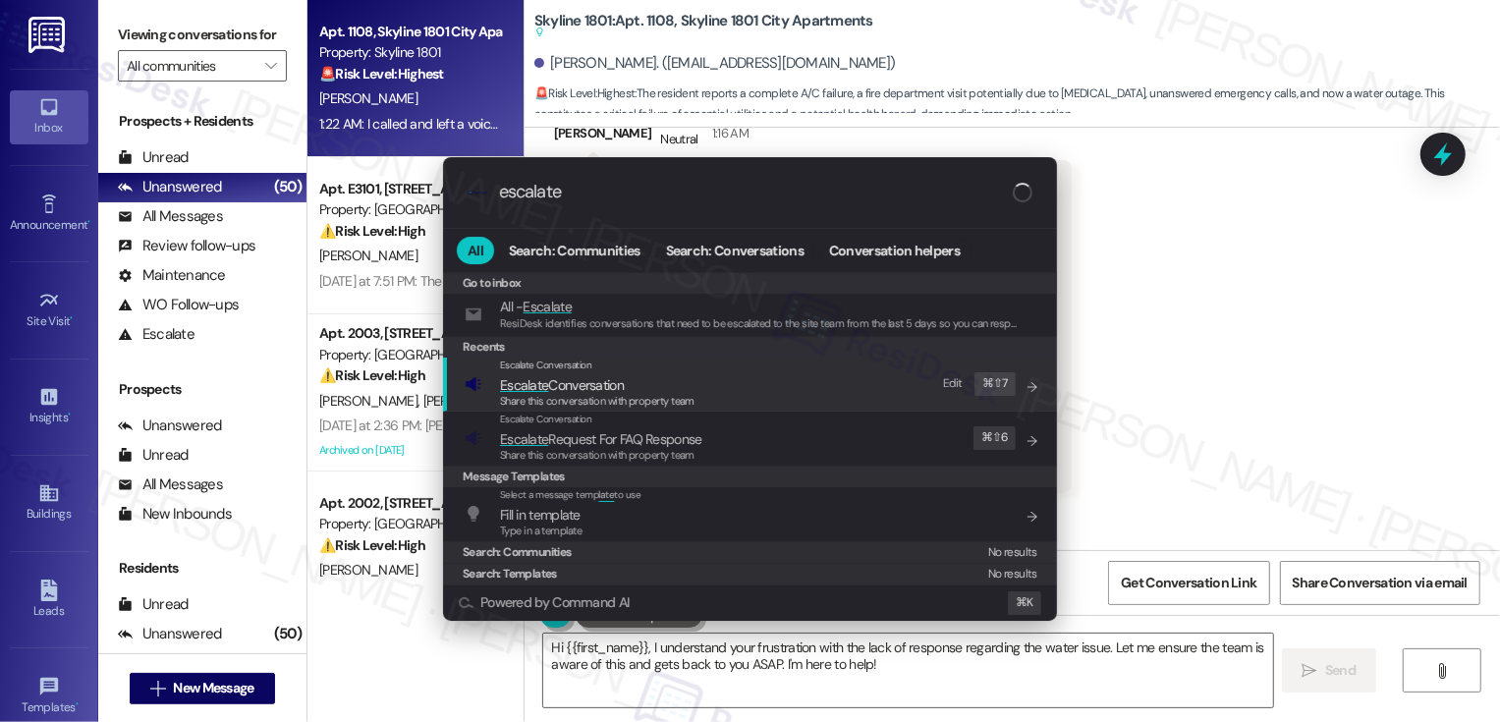
type input "escalate"
click at [627, 407] on span "Share this conversation with property team" at bounding box center [597, 401] width 194 height 14
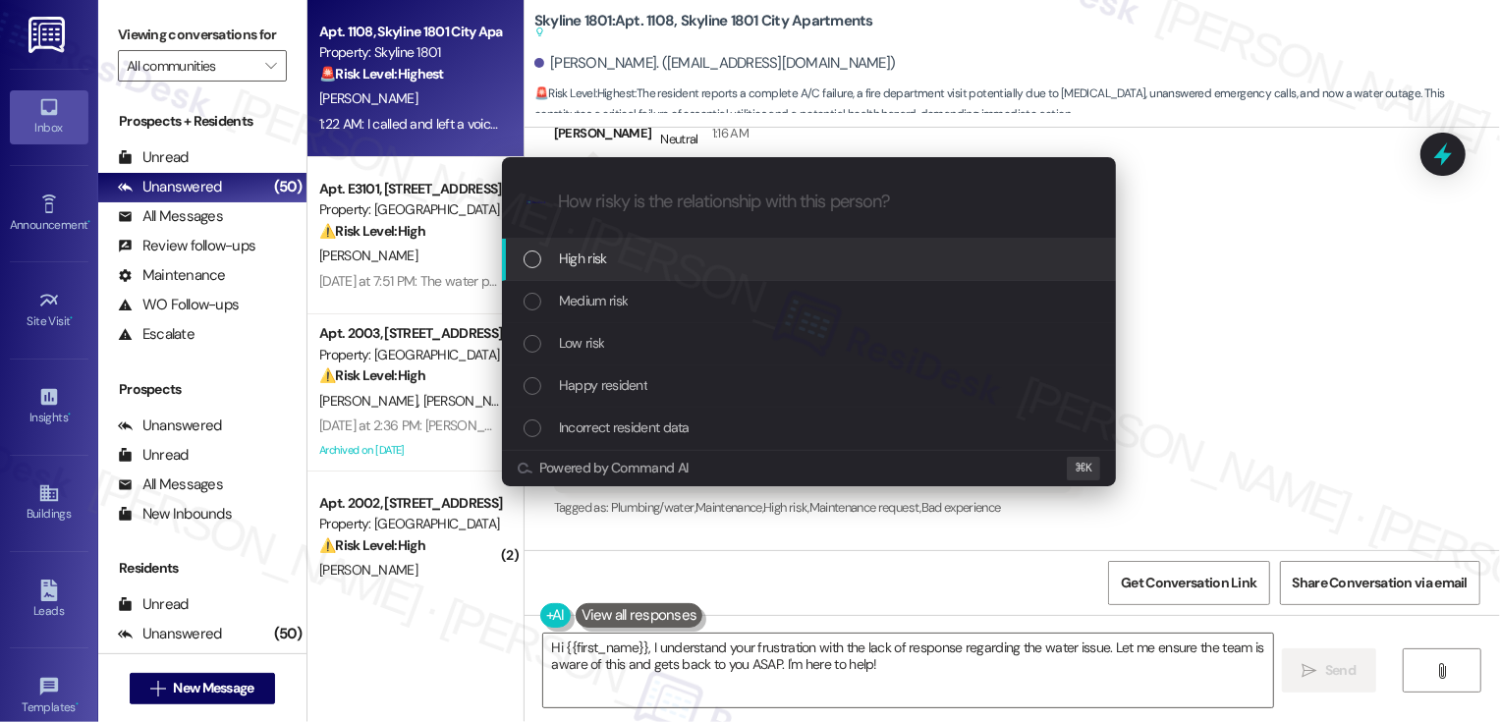
click at [594, 259] on span "High risk" at bounding box center [583, 259] width 48 height 22
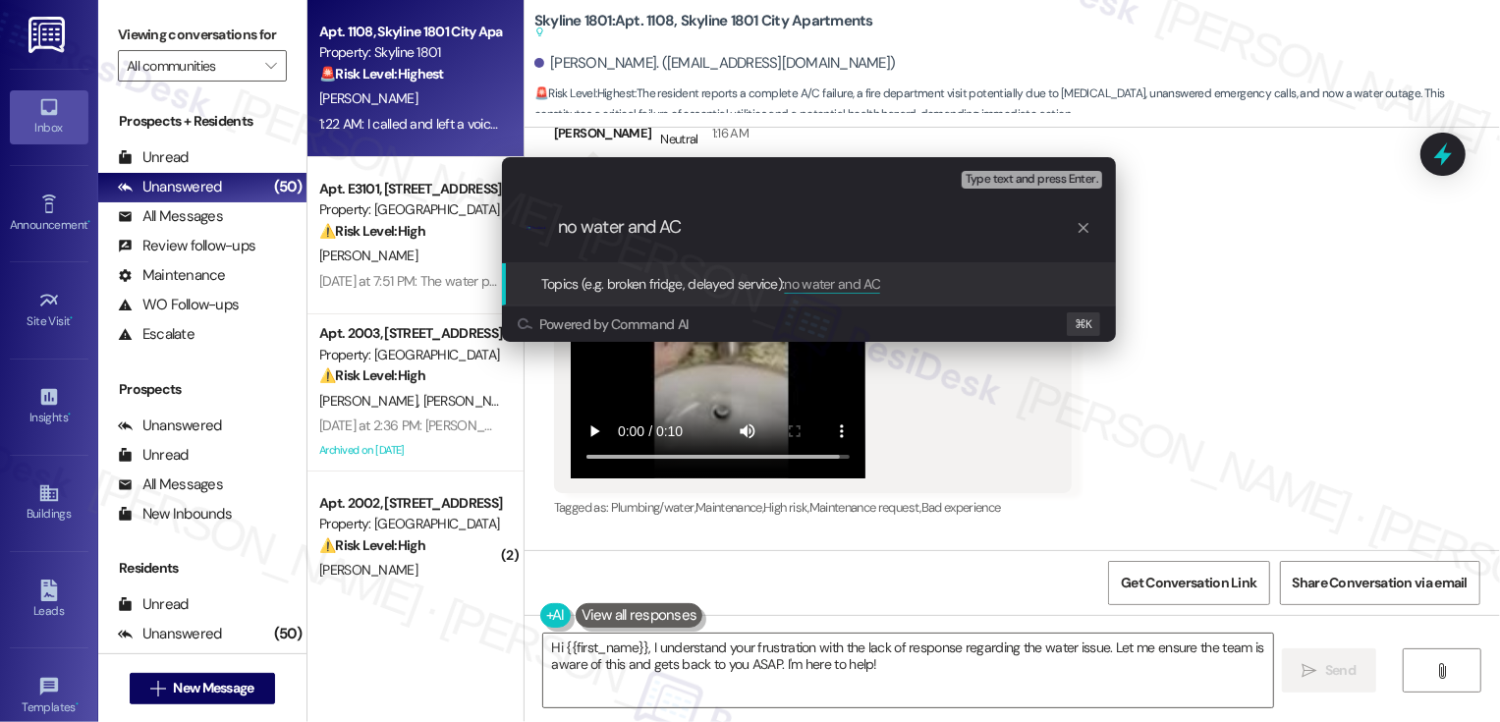
drag, startPoint x: 577, startPoint y: 227, endPoint x: 481, endPoint y: 220, distance: 95.5
click at [486, 225] on div "Escalate Conversation High risk Topics (e.g. broken fridge, delayed service) An…" at bounding box center [808, 250] width 663 height 224
click at [724, 233] on input "No water and AC" at bounding box center [817, 227] width 518 height 21
click at [697, 231] on input "No water and AC (emergency line is" at bounding box center [817, 227] width 518 height 21
drag, startPoint x: 688, startPoint y: 225, endPoint x: 988, endPoint y: 223, distance: 299.6
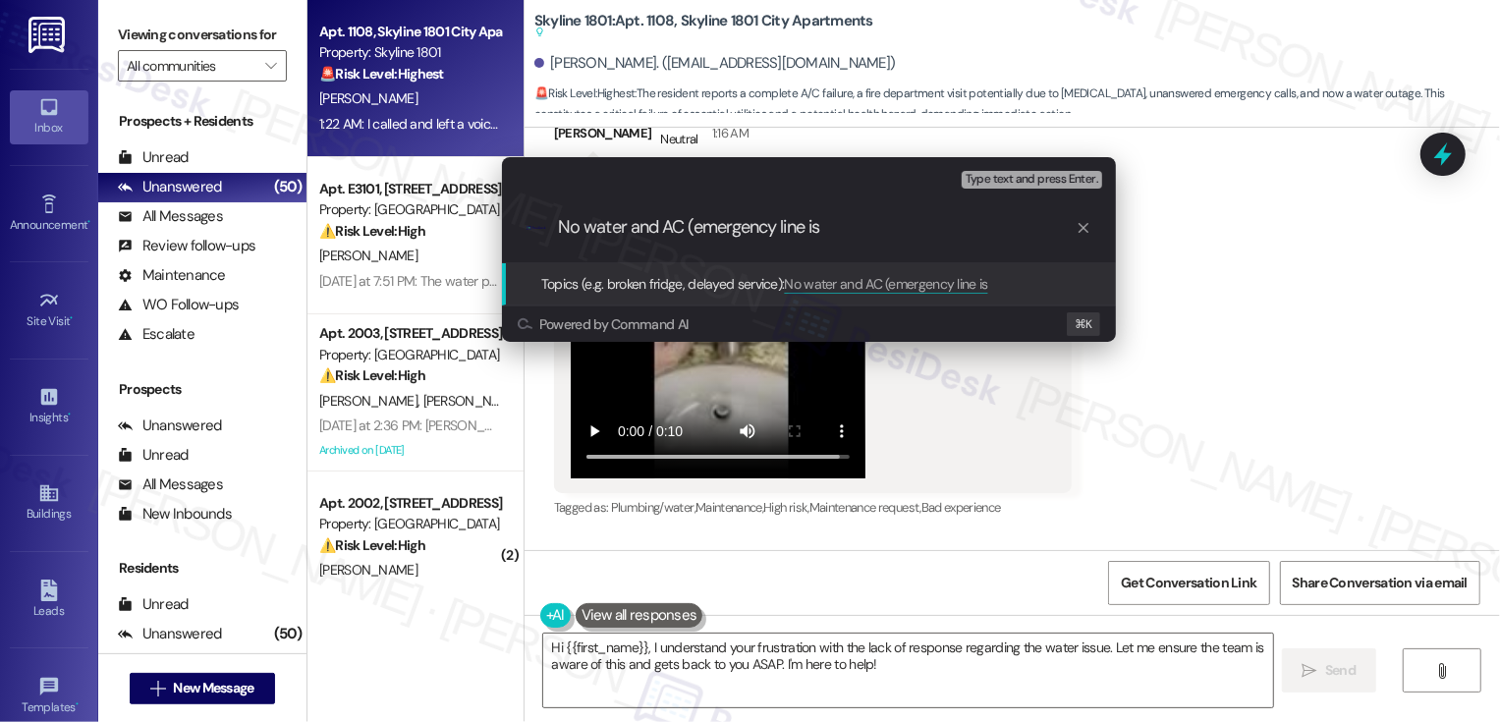
click at [991, 224] on input "No water and AC (emergency line is" at bounding box center [817, 227] width 518 height 21
type input "No water and AC (please confirm status)"
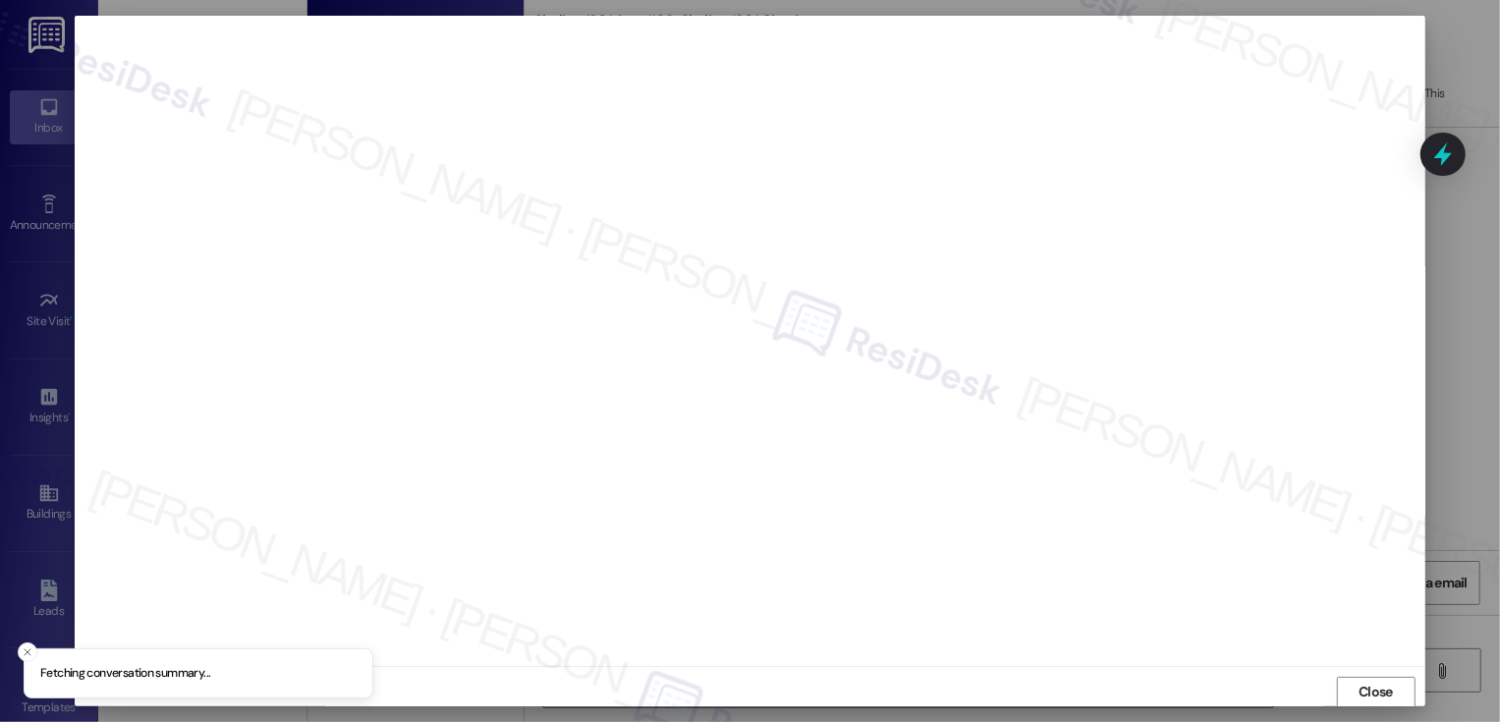
scroll to position [1, 0]
click at [1369, 690] on button "Close" at bounding box center [1376, 691] width 79 height 31
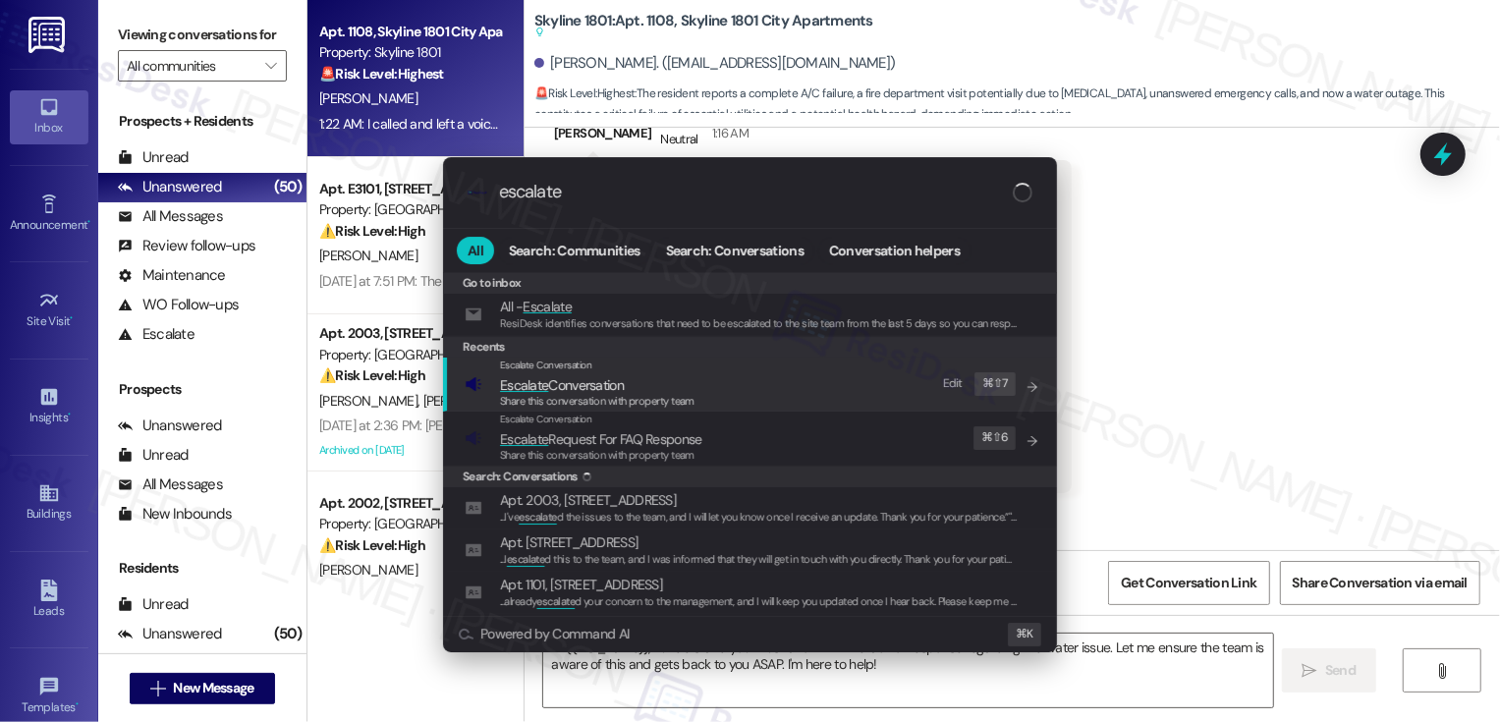
type input "escalate"
click at [632, 382] on span "Escalate Conversation" at bounding box center [597, 385] width 194 height 22
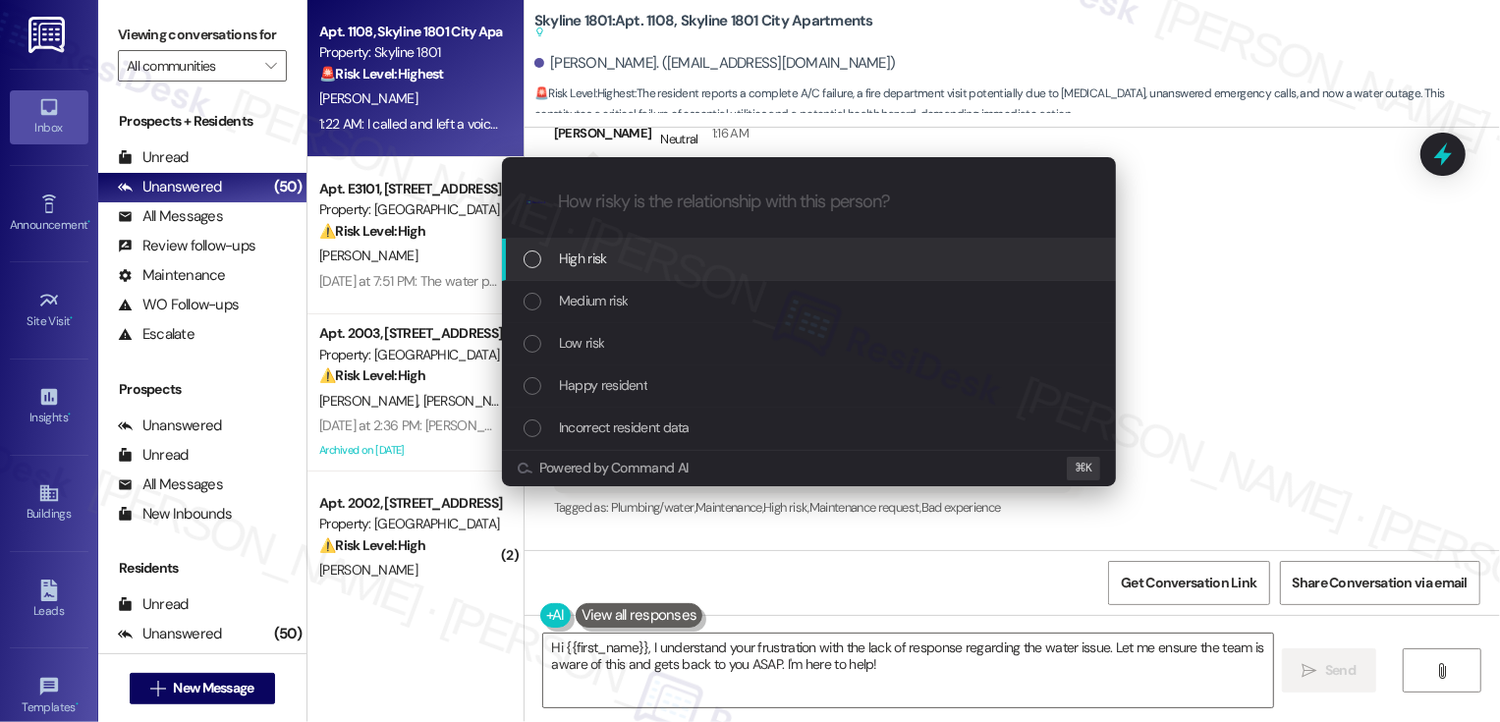
click at [573, 264] on span "High risk" at bounding box center [583, 259] width 48 height 22
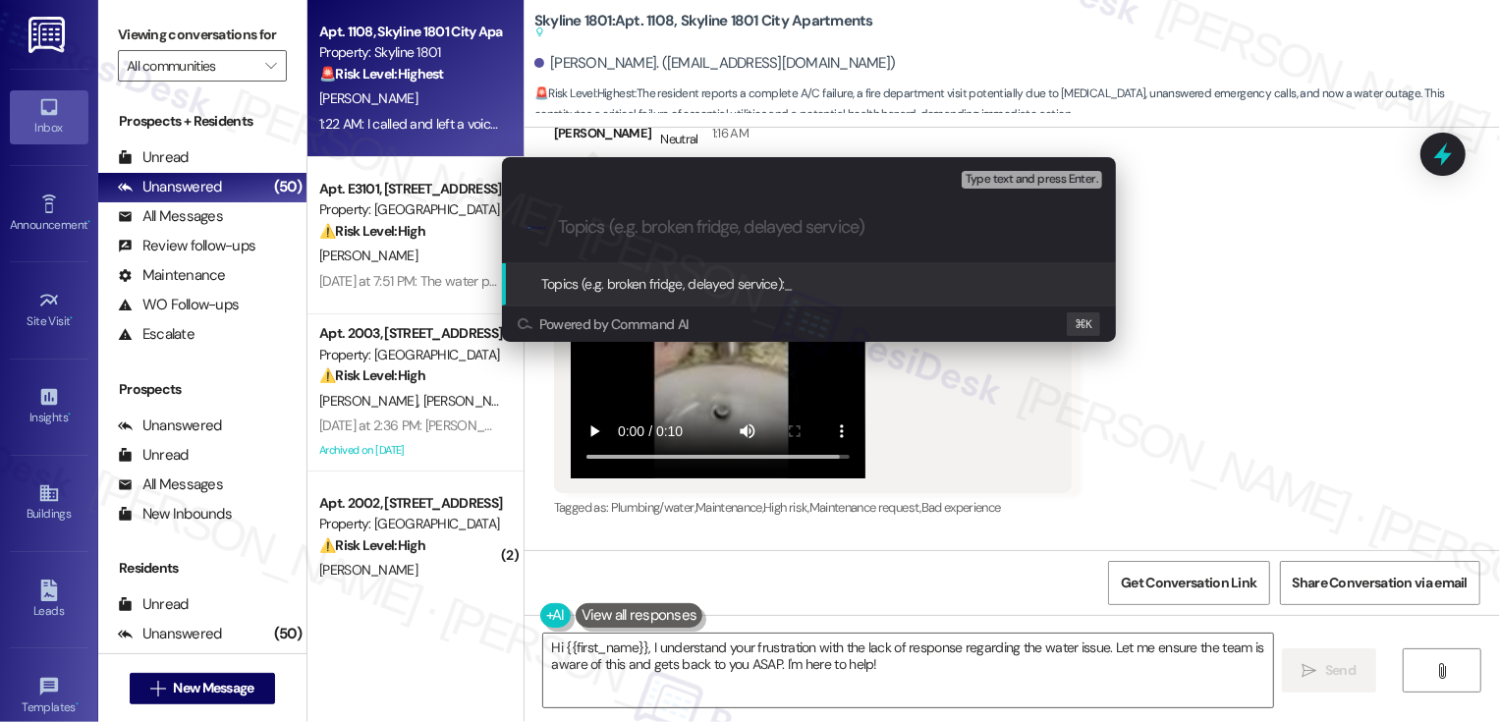
paste input "No water and AC (please confirm status)"
type input "No water and AC (please confirm status)"
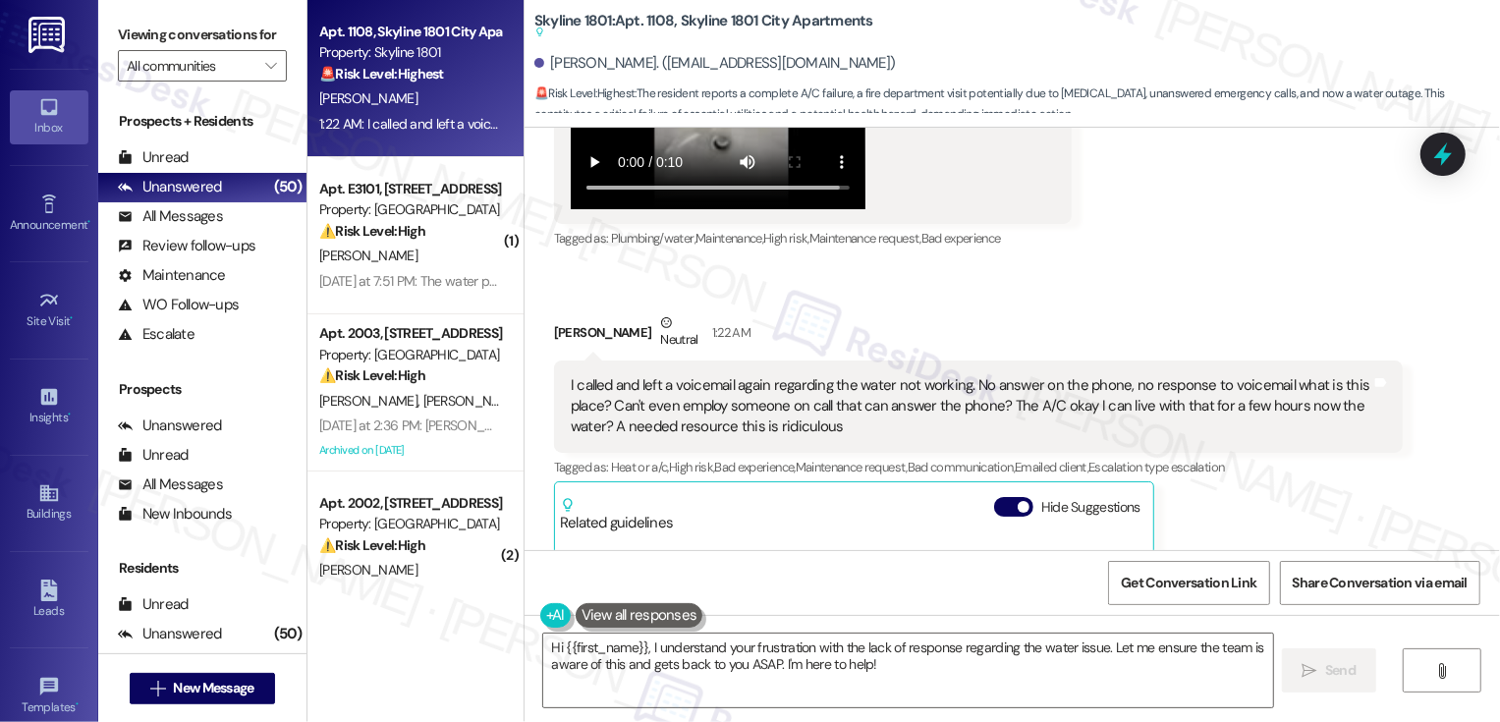
scroll to position [5400, 0]
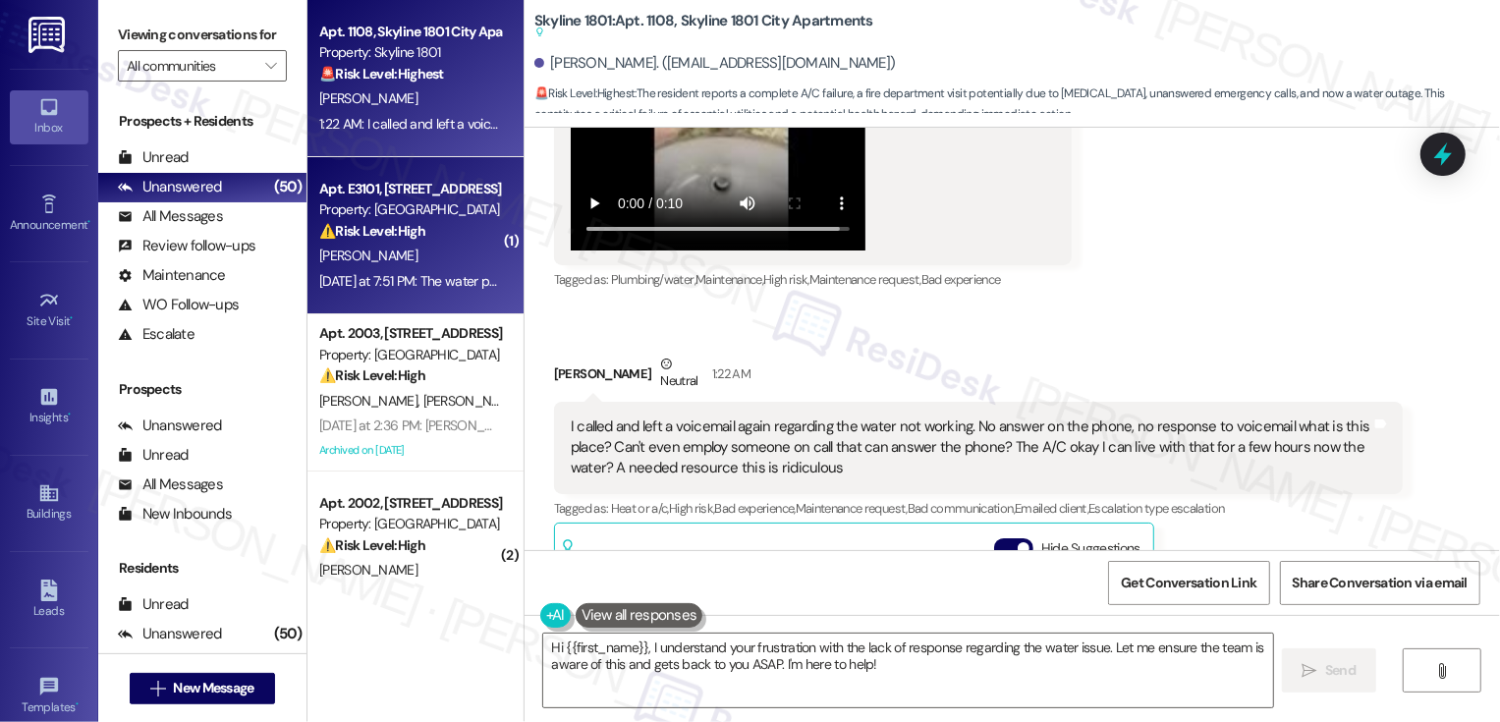
click at [454, 252] on div "[PERSON_NAME]" at bounding box center [410, 256] width 186 height 25
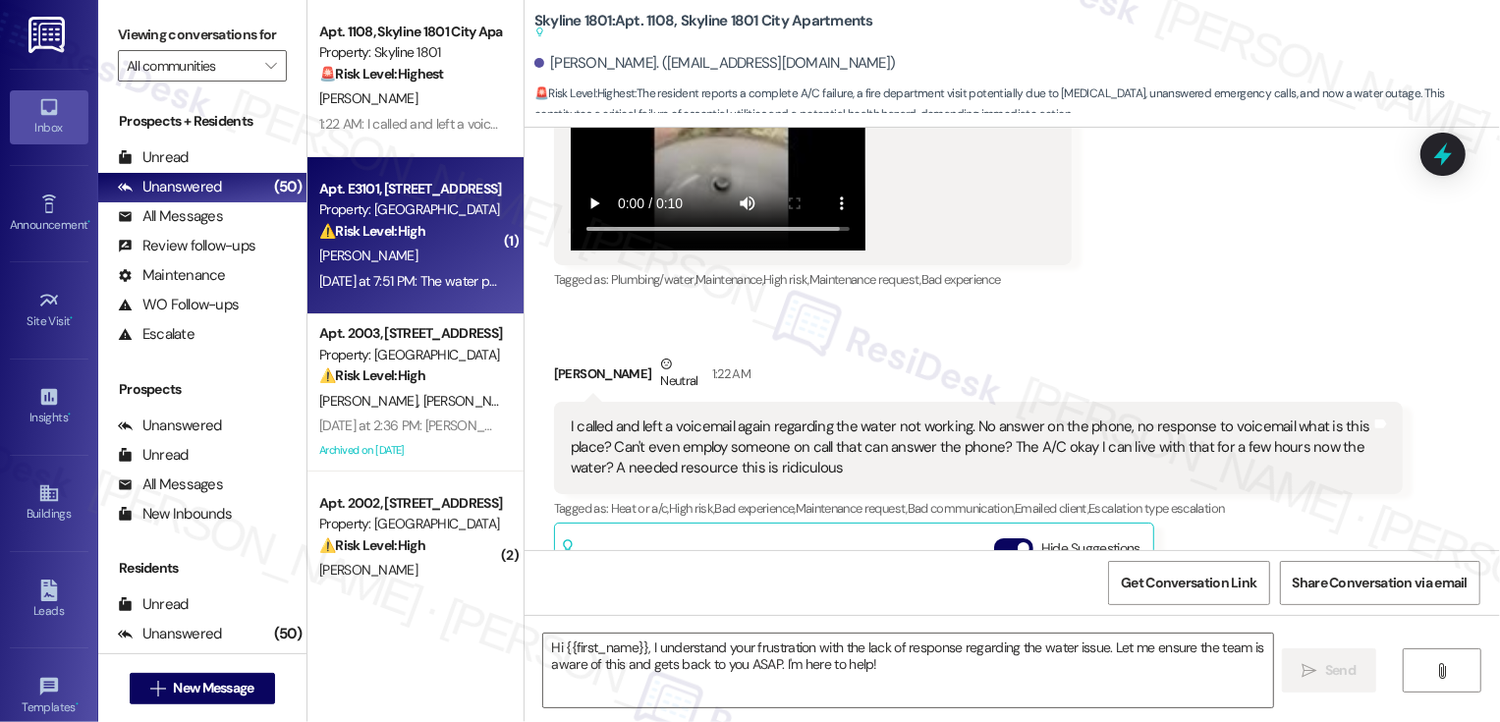
type textarea "Fetching suggested responses. Please feel free to read through the conversation…"
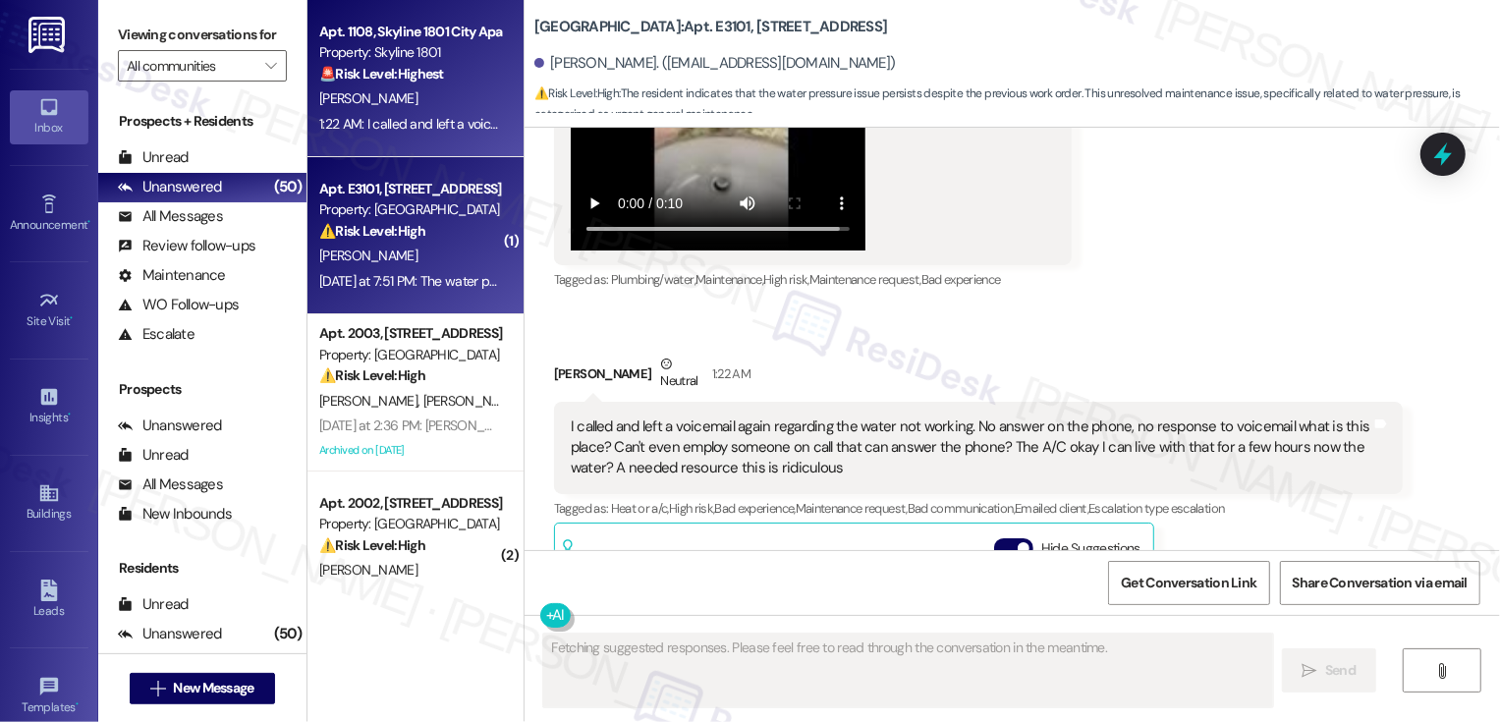
click at [429, 119] on div "1:22 AM: I called and left a voicemail again regarding the water not working. N…" at bounding box center [1199, 124] width 1761 height 18
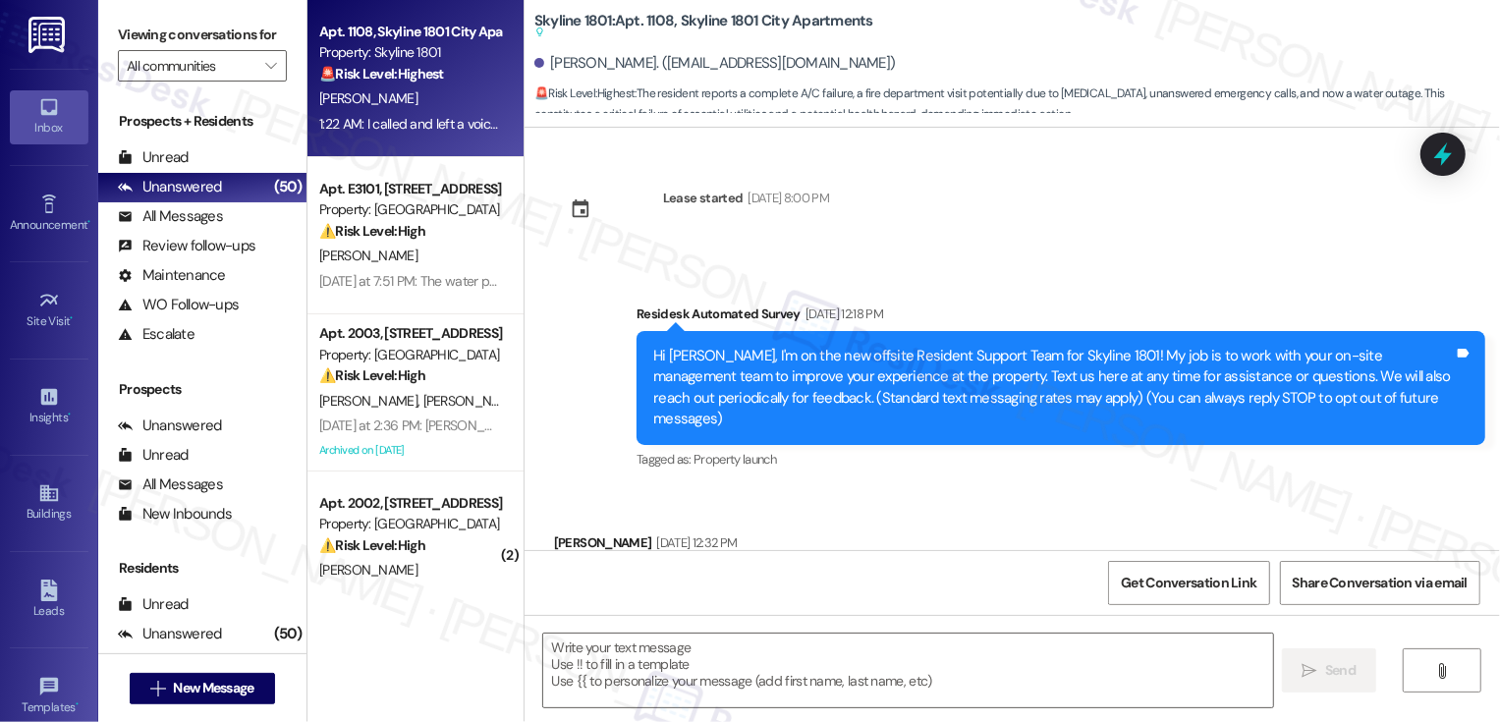
scroll to position [5962, 0]
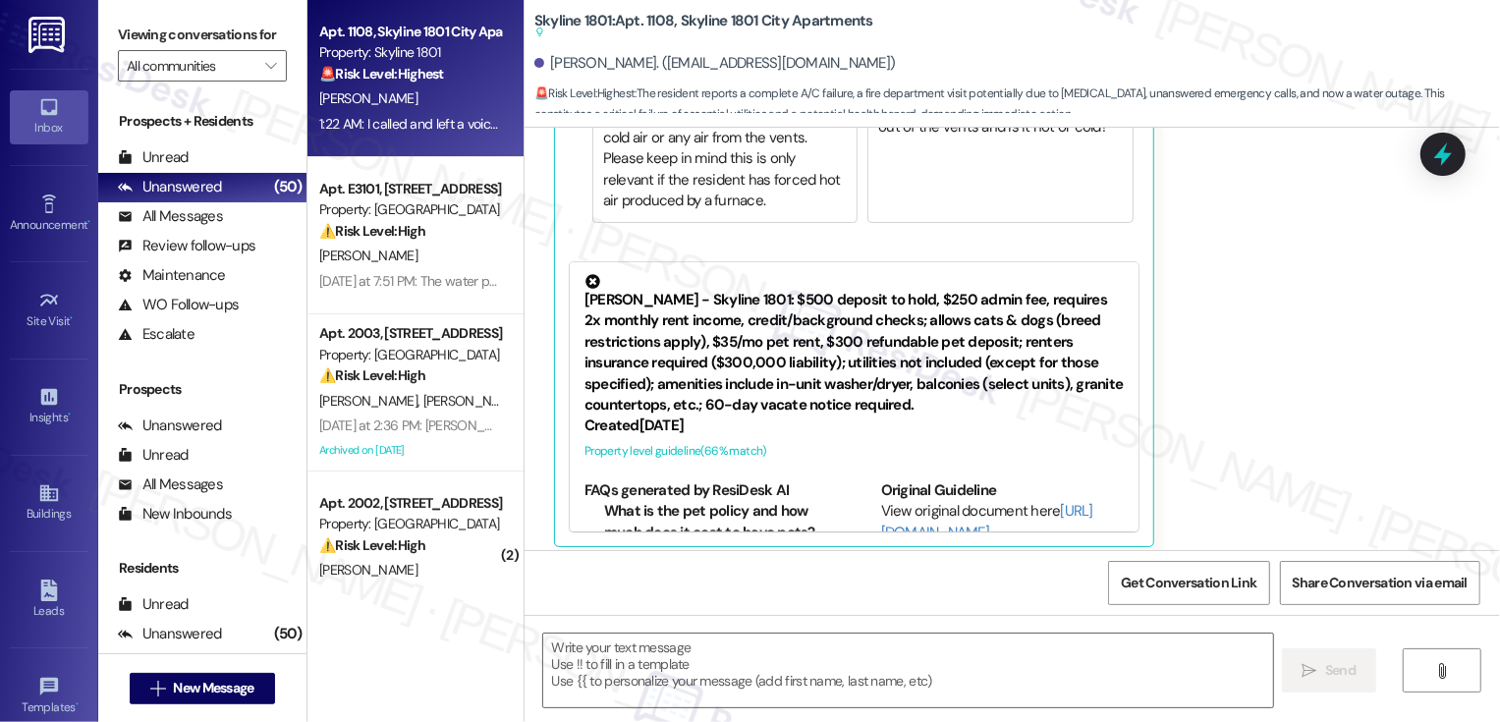
type textarea "Fetching suggested responses. Please feel free to read through the conversation…"
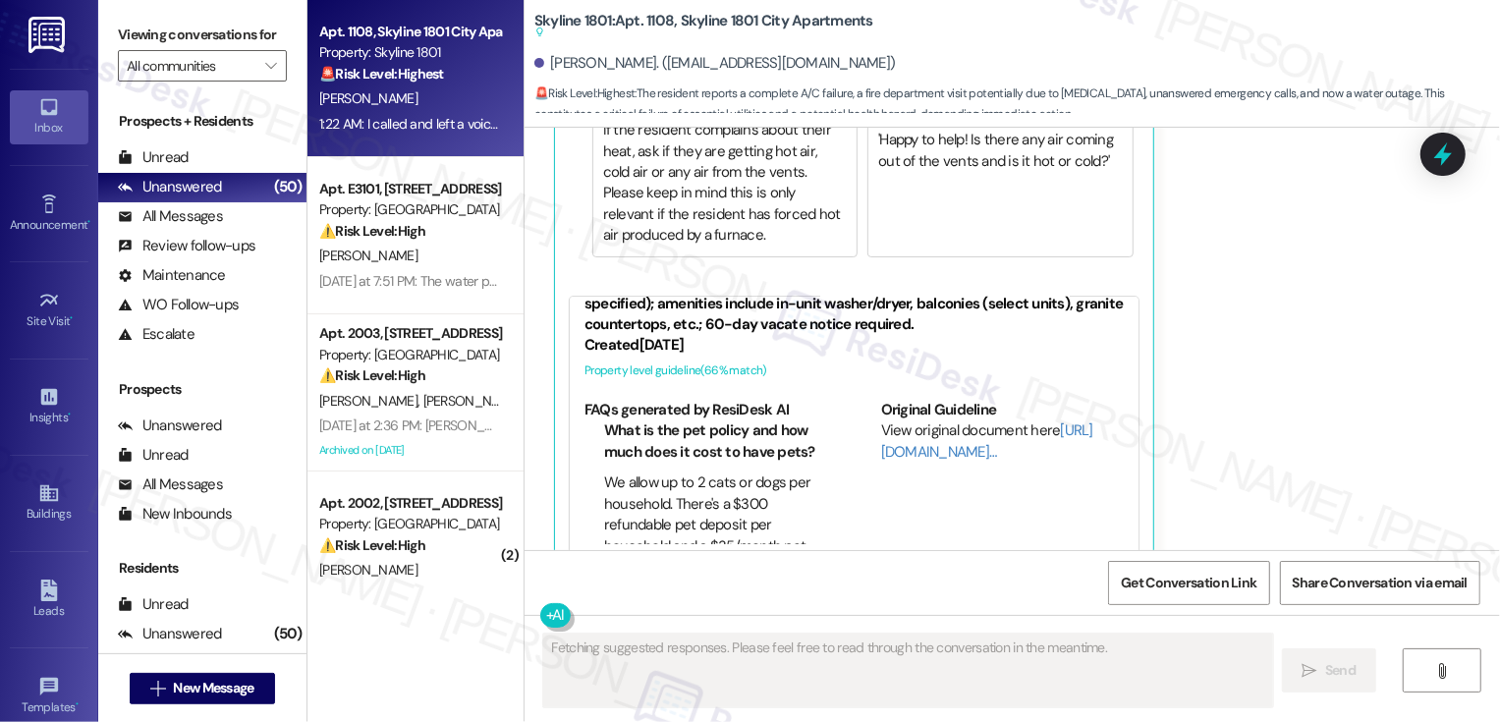
scroll to position [6205, 0]
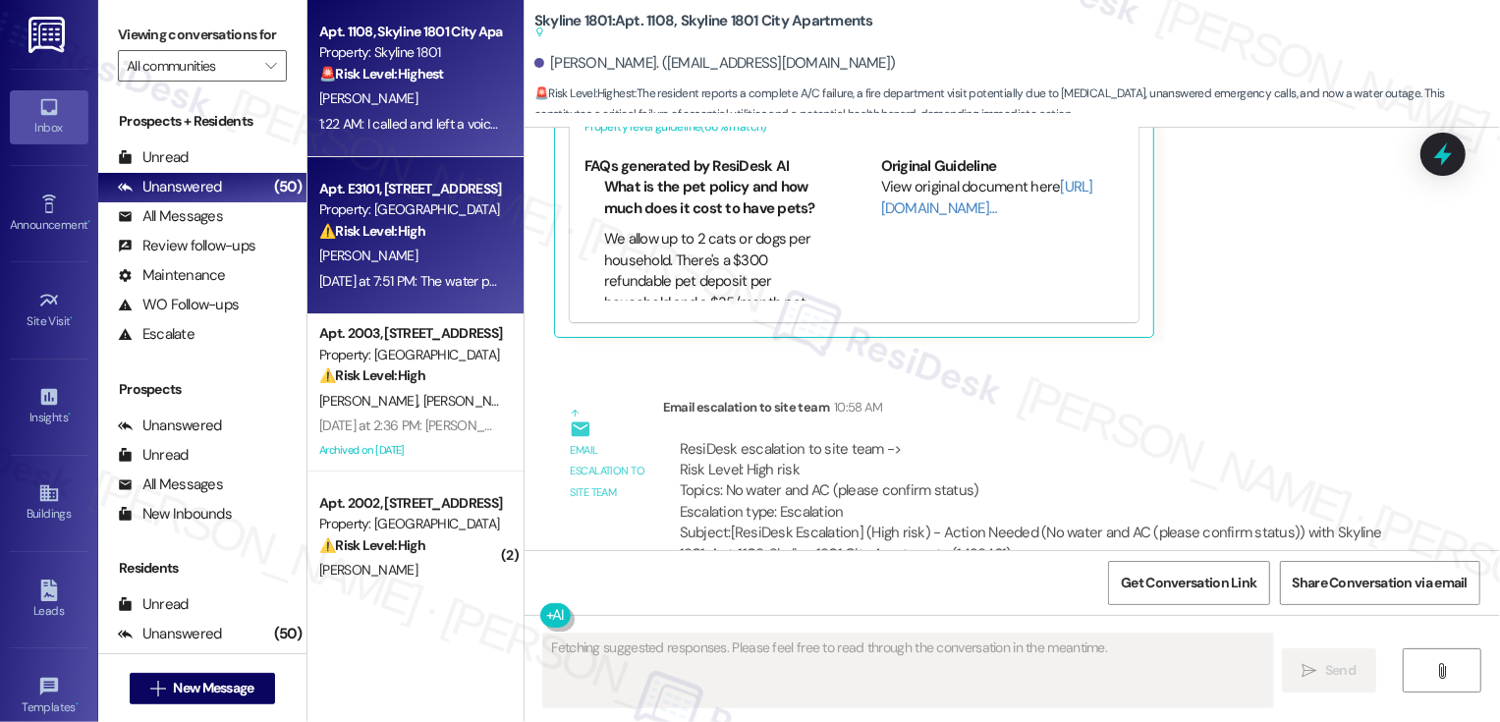
click at [329, 217] on div "Property: [GEOGRAPHIC_DATA]" at bounding box center [410, 209] width 182 height 21
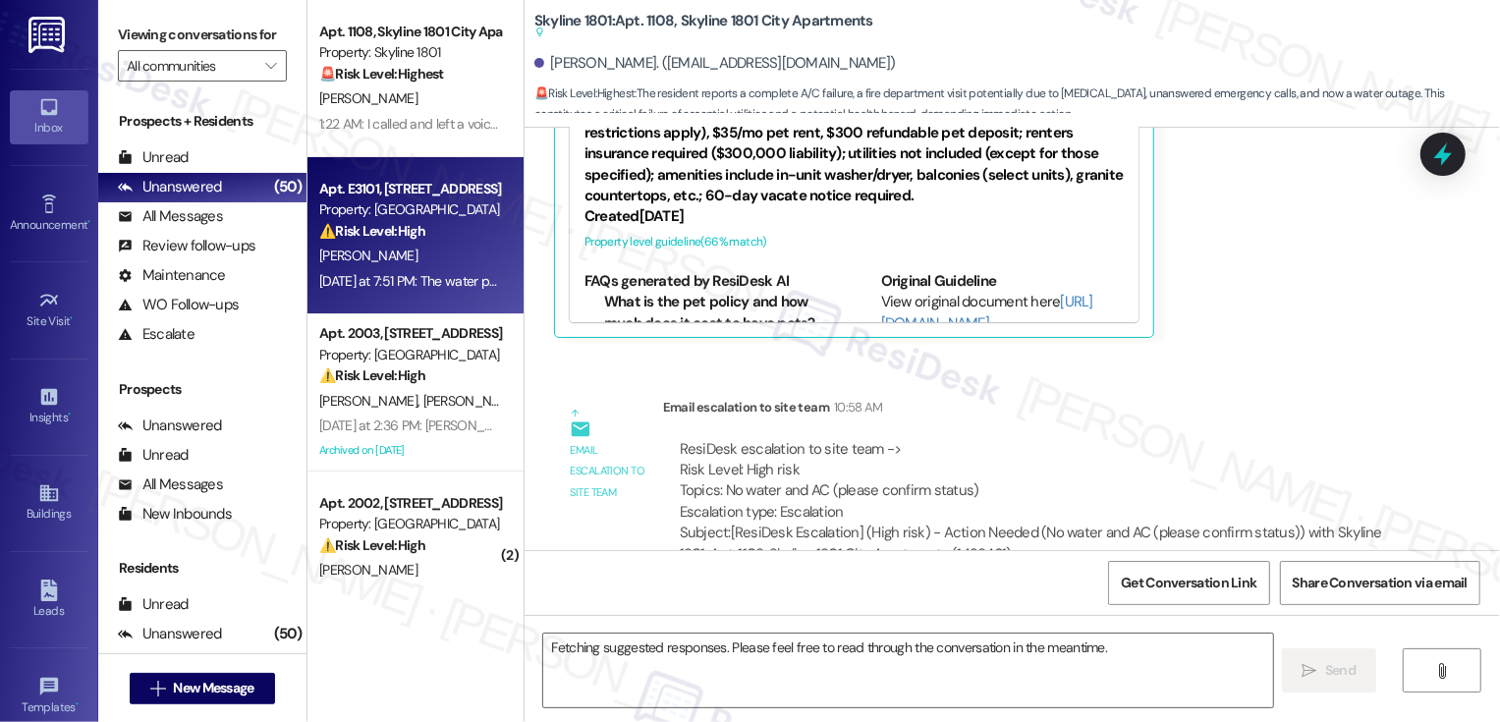
click at [329, 217] on div "Property: [GEOGRAPHIC_DATA]" at bounding box center [410, 209] width 182 height 21
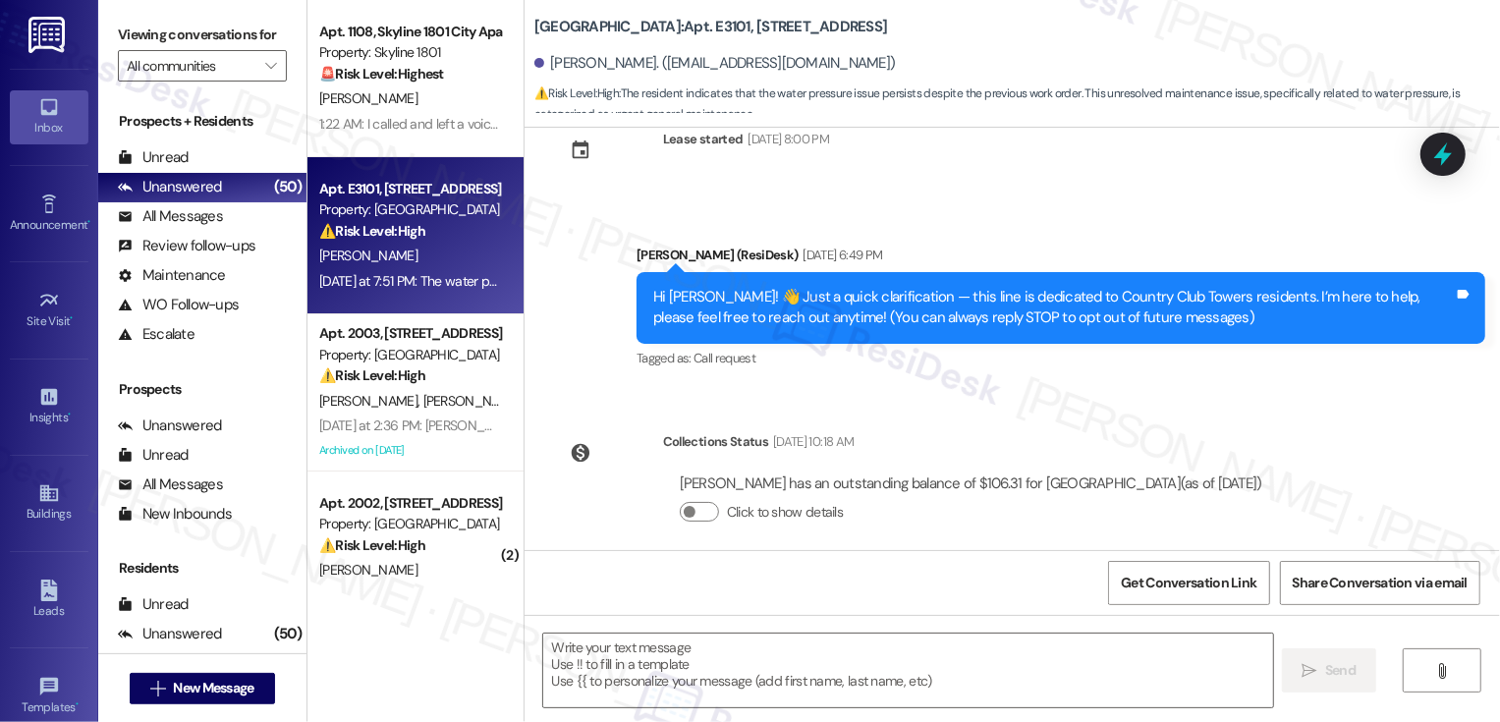
click at [427, 250] on div "[PERSON_NAME]" at bounding box center [410, 256] width 186 height 25
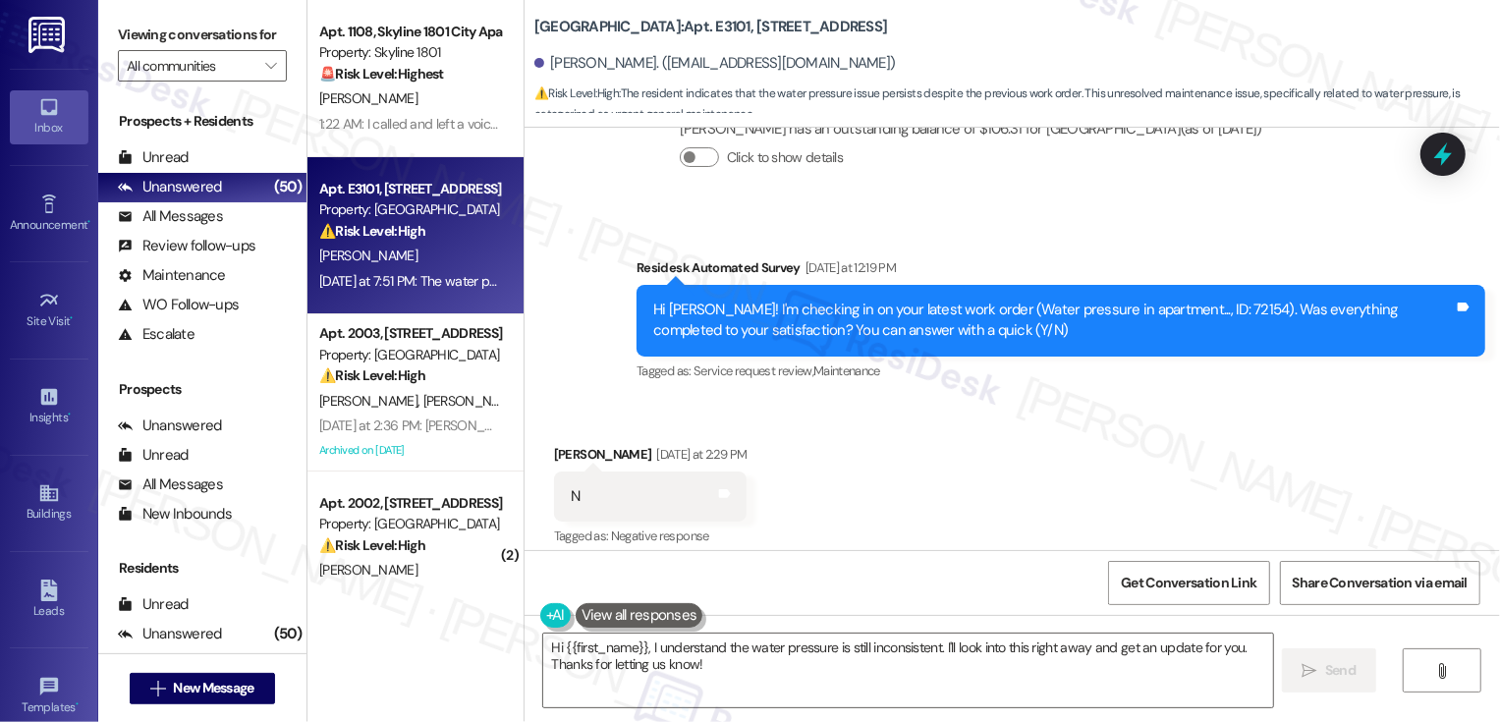
scroll to position [802, 0]
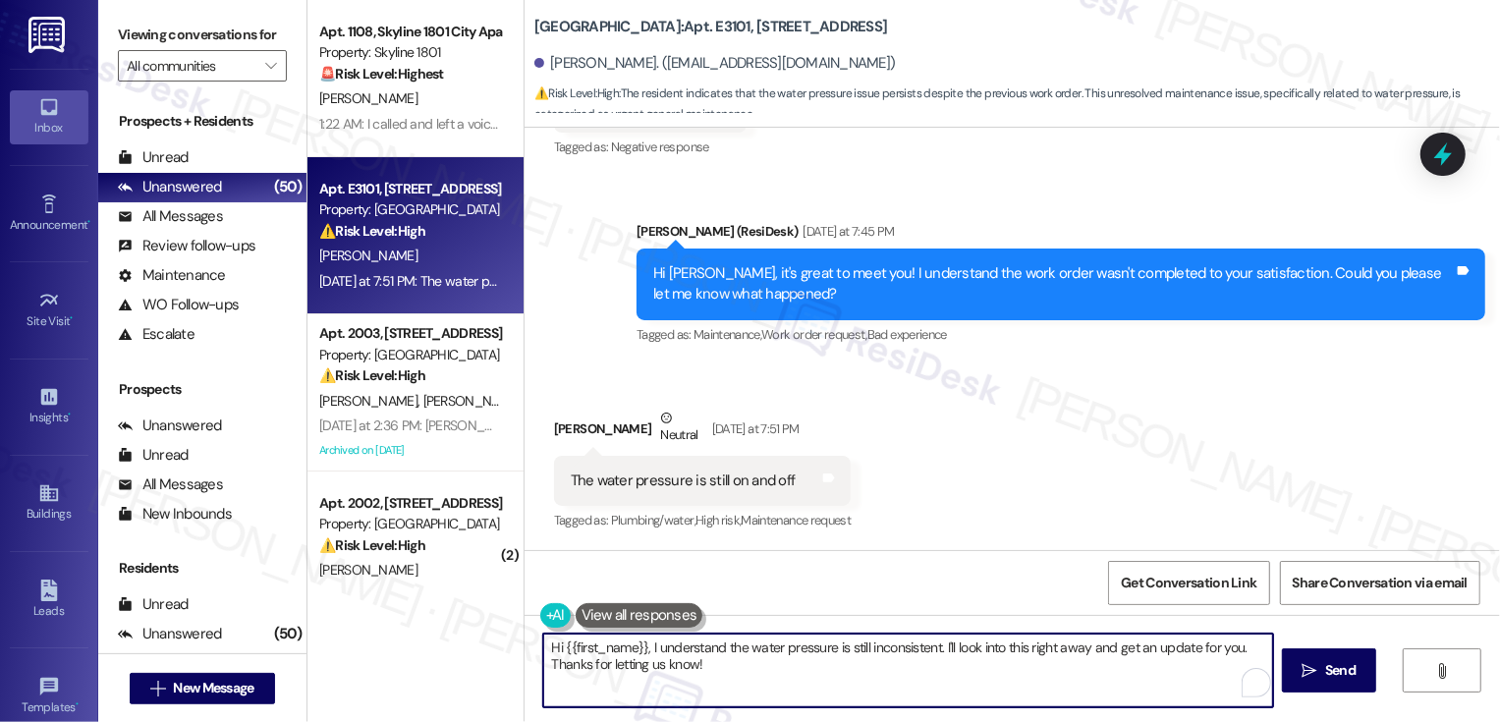
drag, startPoint x: 640, startPoint y: 646, endPoint x: 480, endPoint y: 639, distance: 160.2
click at [481, 643] on div "Apt. 1108, Skyline 1801 City Apartments Property: Skyline 1801 🚨 Risk Level: Hi…" at bounding box center [903, 361] width 1192 height 722
click at [935, 679] on textarea "Got it, I understand the water pressure is still inconsistent. I'll look into t…" at bounding box center [908, 670] width 730 height 74
drag, startPoint x: 870, startPoint y: 644, endPoint x: 895, endPoint y: 684, distance: 46.3
click at [888, 677] on textarea "Got it, I understand the water pressure is still inconsistent. I'll look into t…" at bounding box center [908, 670] width 730 height 74
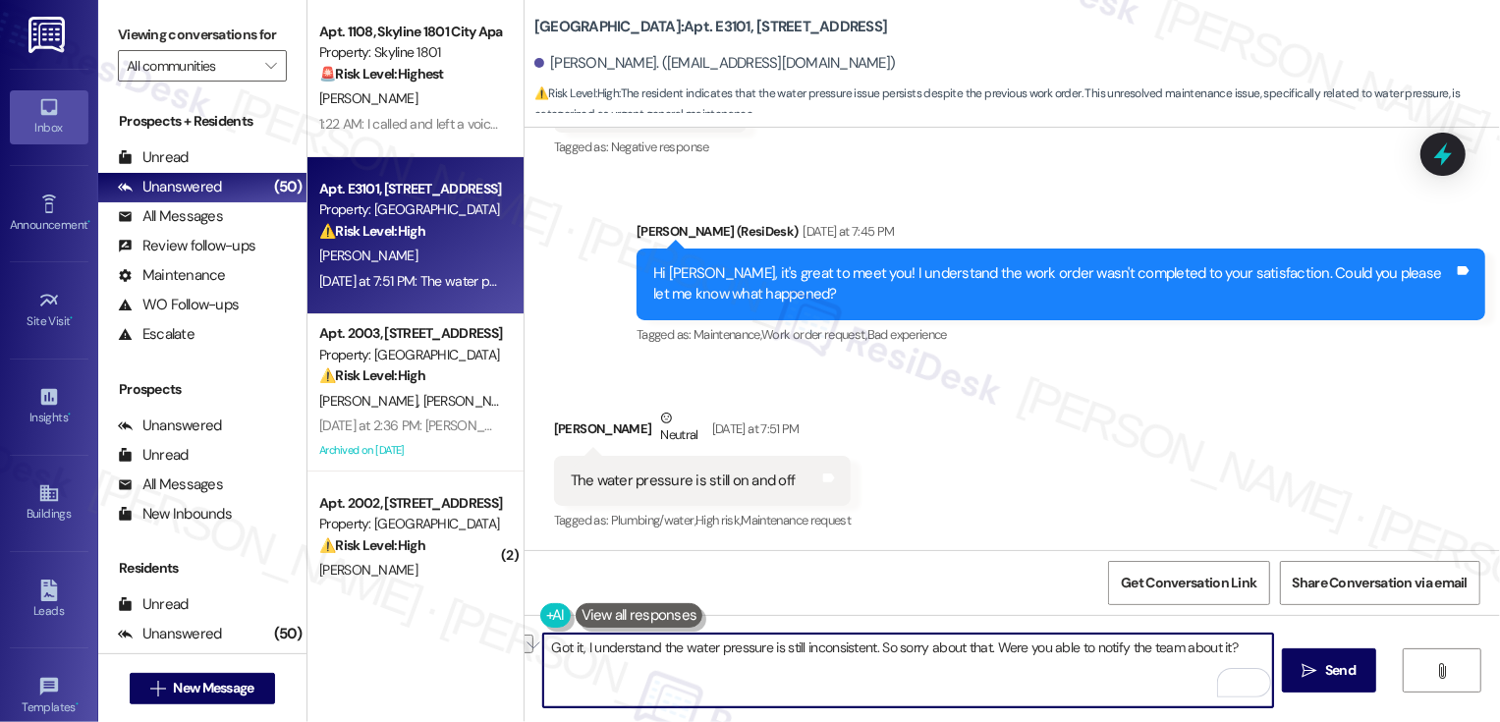
drag, startPoint x: 669, startPoint y: 649, endPoint x: 575, endPoint y: 646, distance: 94.3
click at [575, 647] on textarea "Got it, I understand the water pressure is still inconsistent. So sorry about t…" at bounding box center [908, 670] width 730 height 74
type textarea "Got it, thank you for letting me know the water pressure is still inconsistent.…"
click at [1292, 674] on button " Send" at bounding box center [1329, 670] width 95 height 44
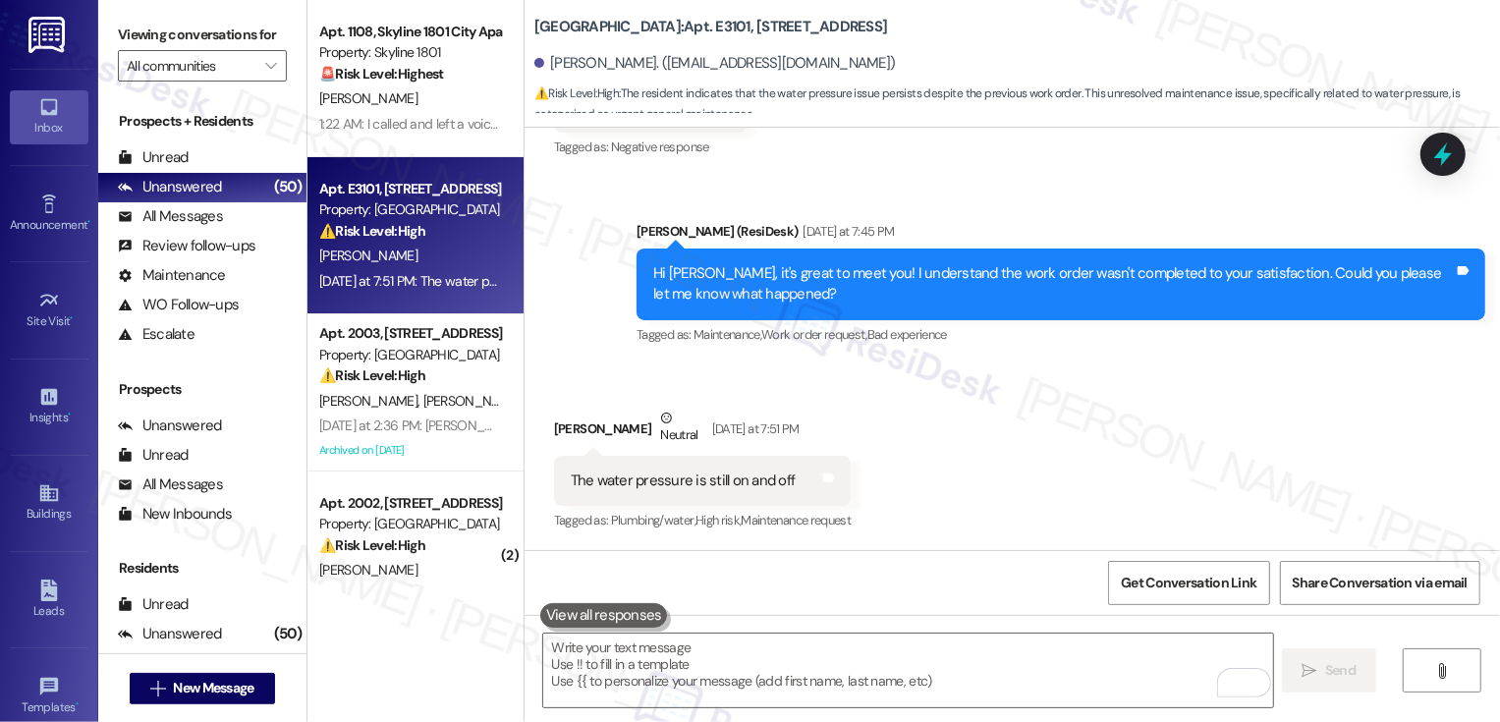
scroll to position [801, 0]
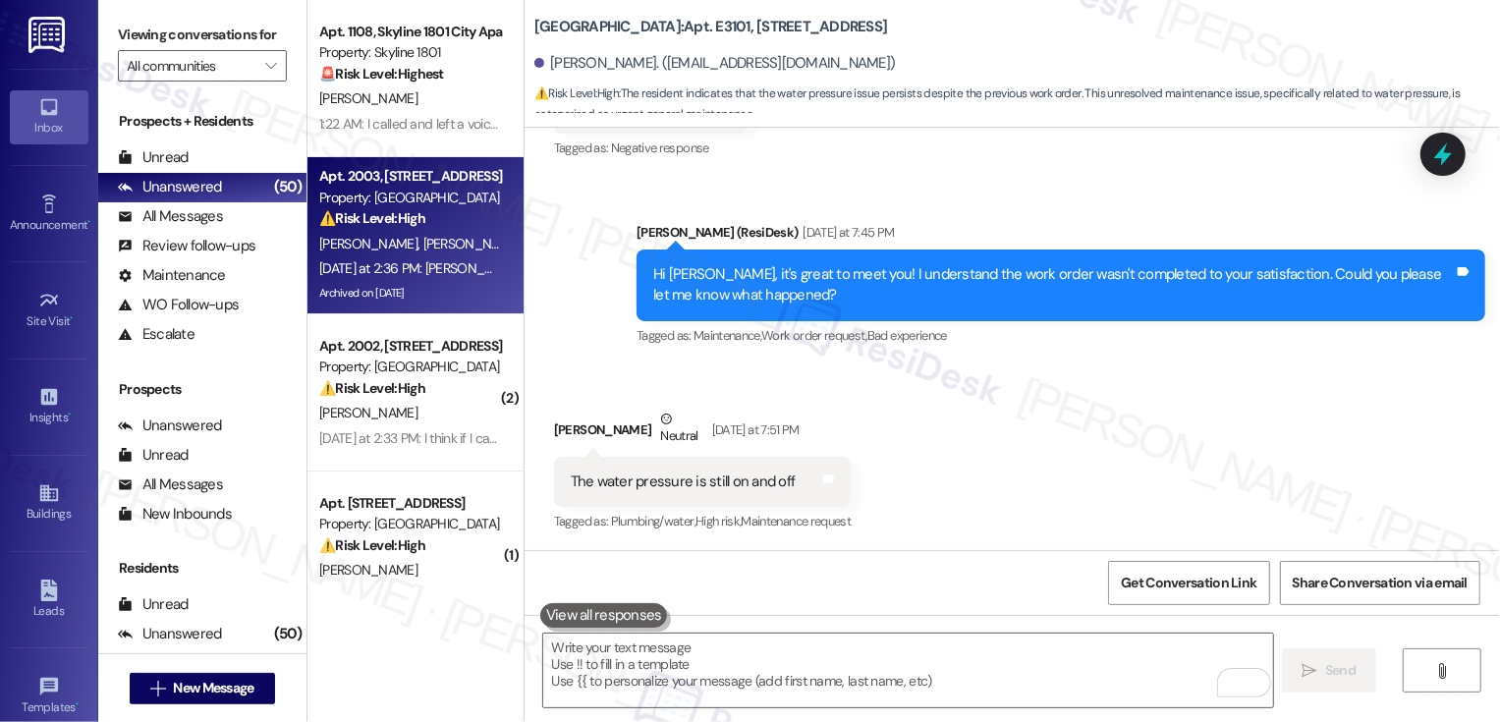
click at [422, 235] on span "R. Powell" at bounding box center [471, 244] width 98 height 18
type textarea "Fetching suggested responses. Please feel free to read through the conversation…"
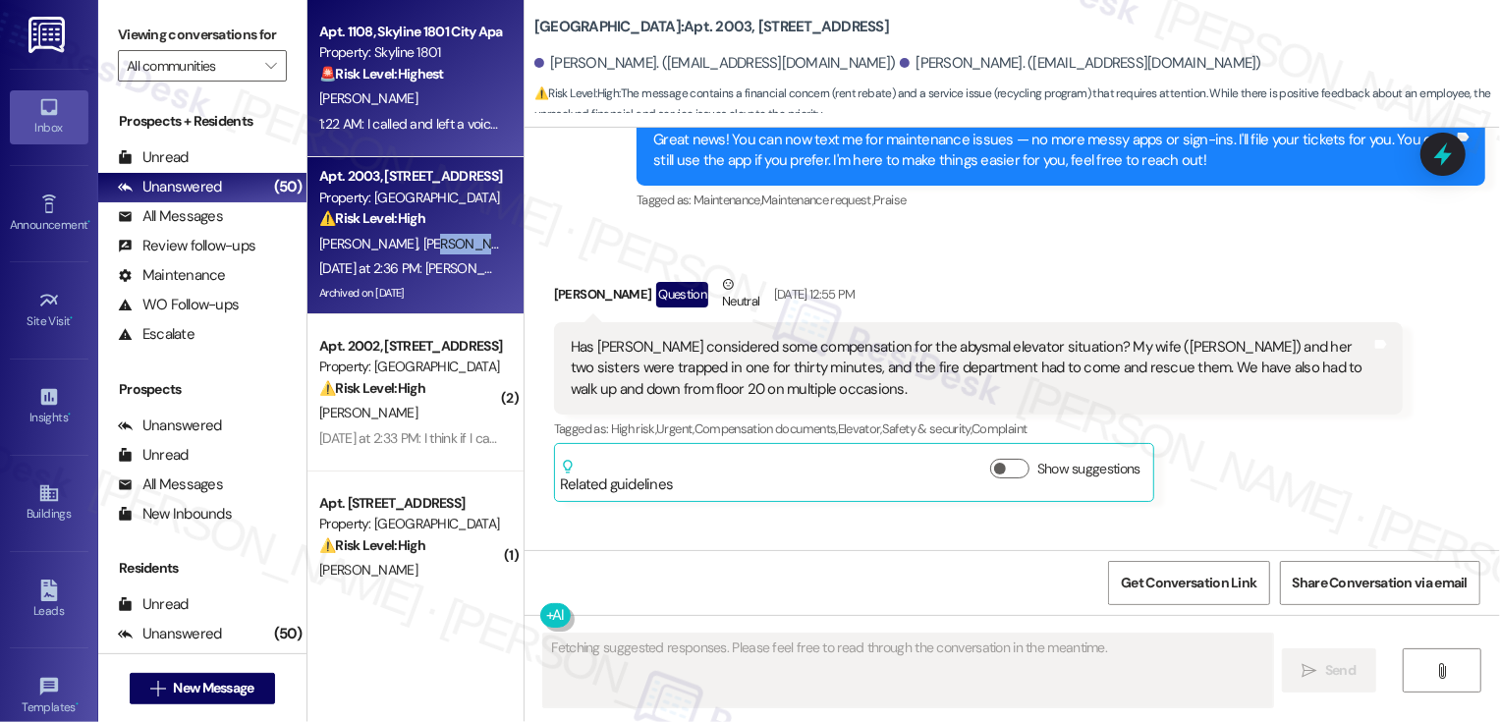
type textarea "Fetching suggested responses. Please feel free to read through the conversation…"
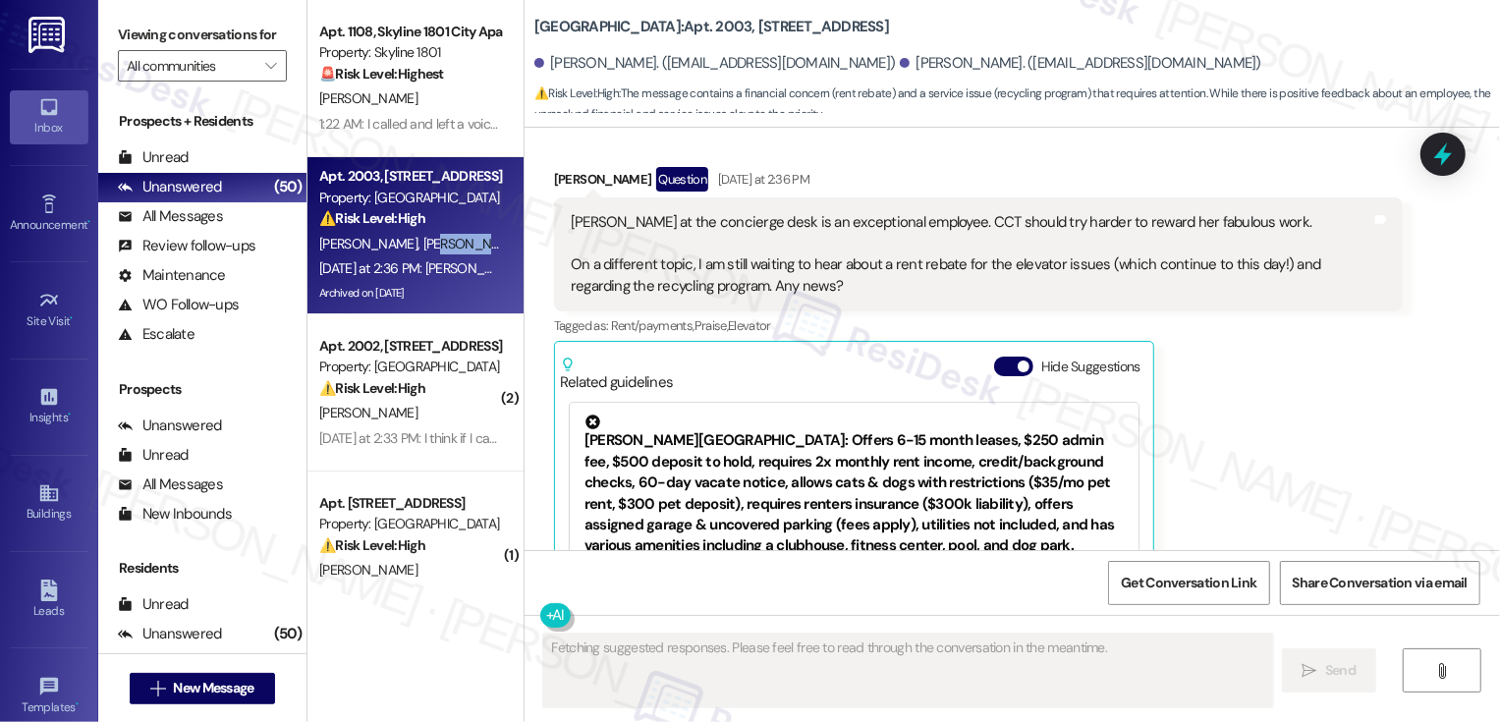
scroll to position [3968, 0]
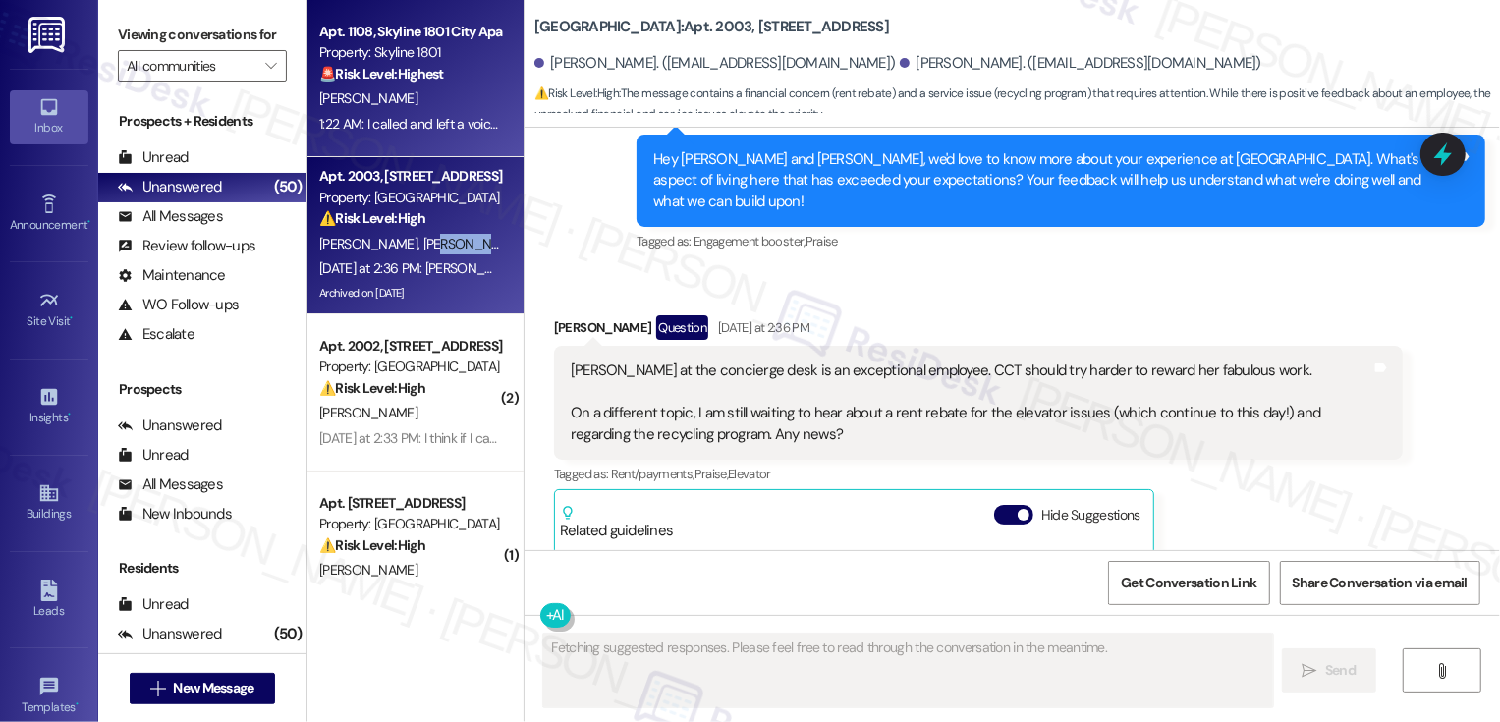
click at [478, 74] on div "🚨 Risk Level: Highest The resident reports a complete A/C failure, a fire depar…" at bounding box center [410, 74] width 182 height 21
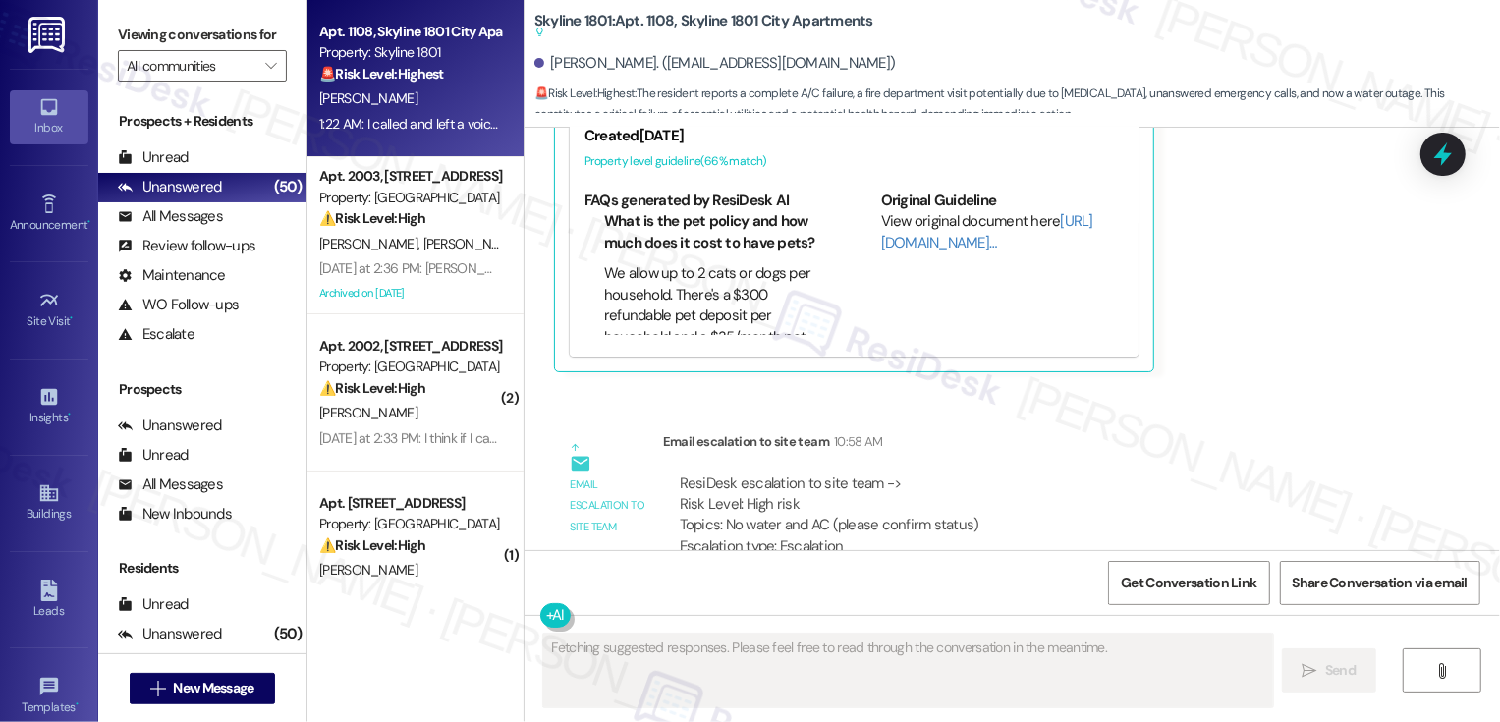
scroll to position [6205, 0]
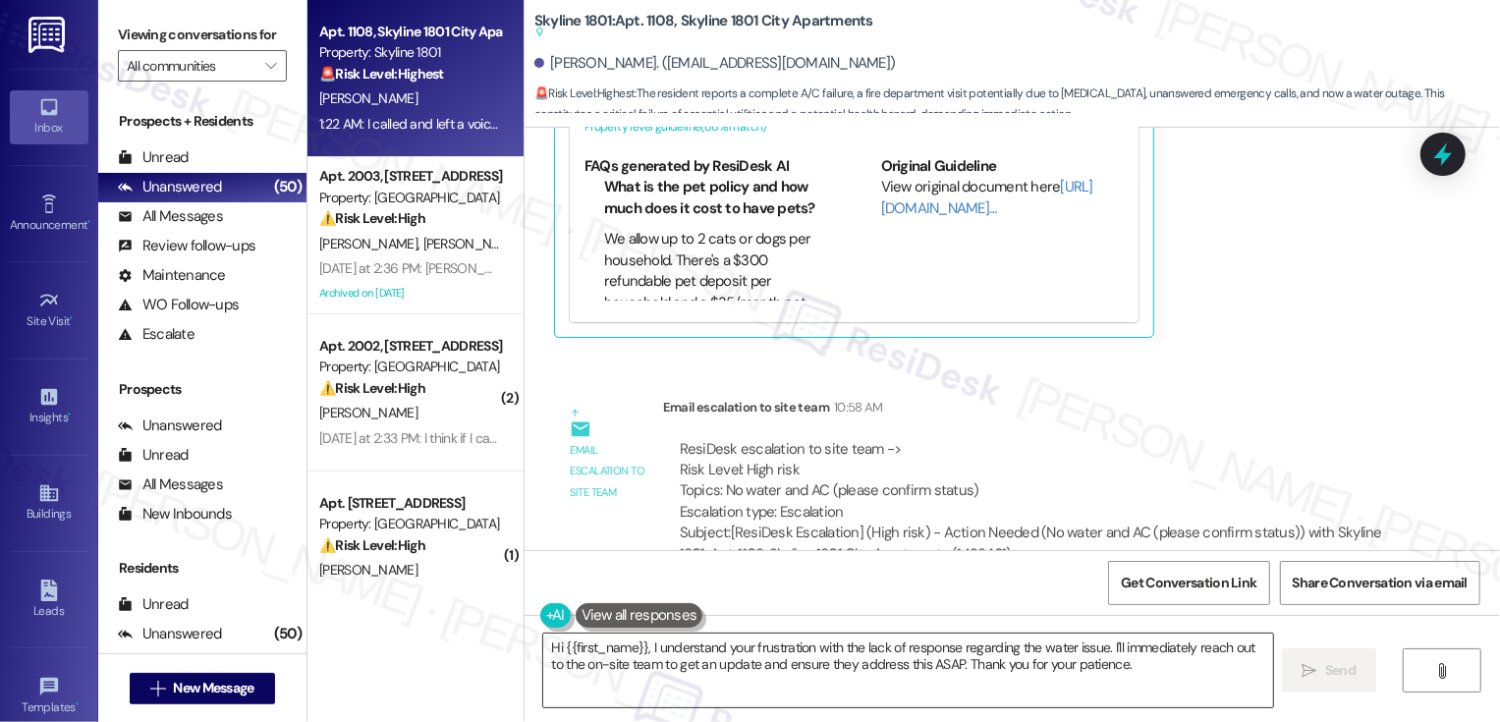
click at [688, 649] on textarea "Hi {{first_name}}, I understand your frustration with the lack of response rega…" at bounding box center [908, 670] width 730 height 74
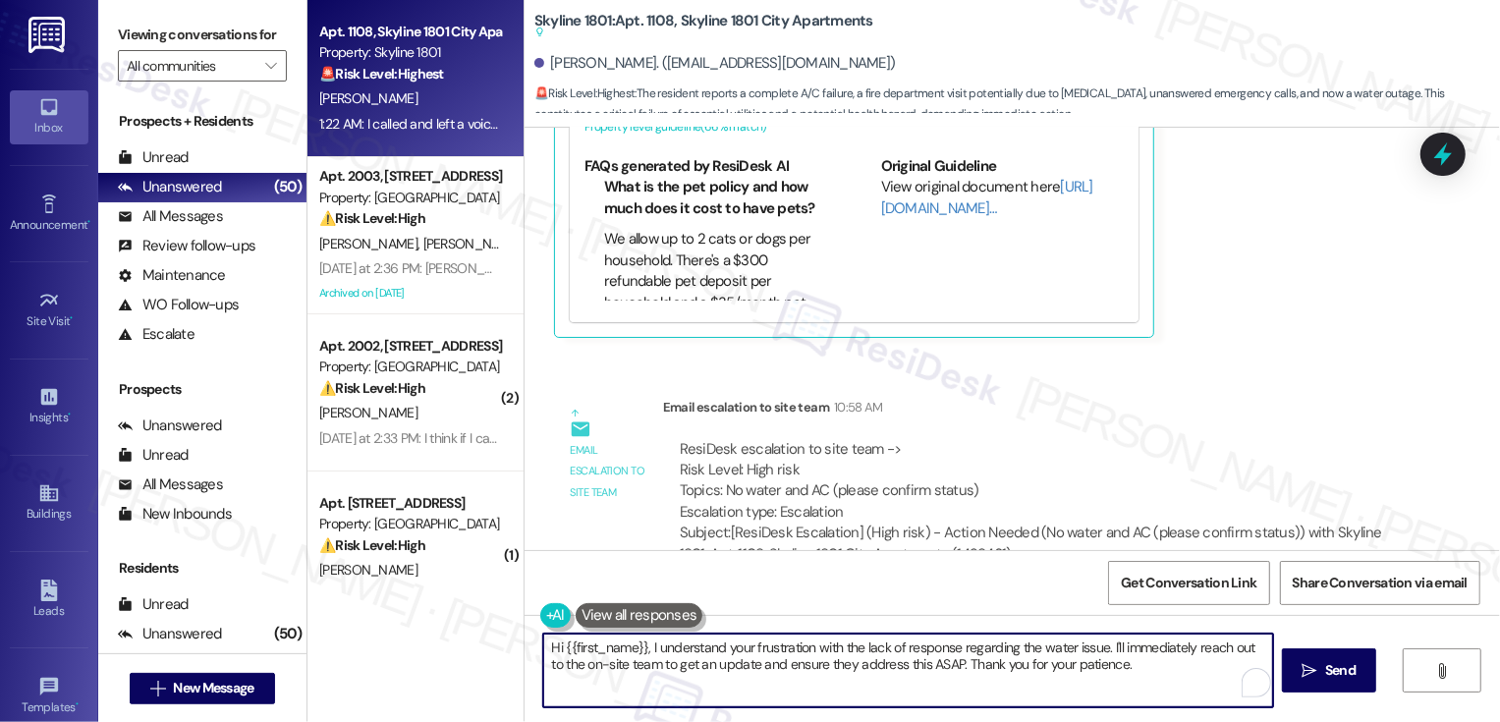
click at [643, 643] on textarea "Hi {{first_name}}, I understand your frustration with the lack of response rega…" at bounding box center [908, 670] width 730 height 74
click at [1222, 645] on textarea "Hi {{first_name}}, thank you for reaching out! I understand your frustration wi…" at bounding box center [908, 670] width 730 height 74
click at [1249, 643] on textarea "Hi {{first_name}}, thank you for reaching out! I understand your frustration wi…" at bounding box center [908, 670] width 730 height 74
click at [587, 665] on textarea "Hi {{first_name}}, thank you for reaching out! I understand your frustration wi…" at bounding box center [908, 670] width 730 height 74
drag, startPoint x: 600, startPoint y: 665, endPoint x: 663, endPoint y: 688, distance: 66.8
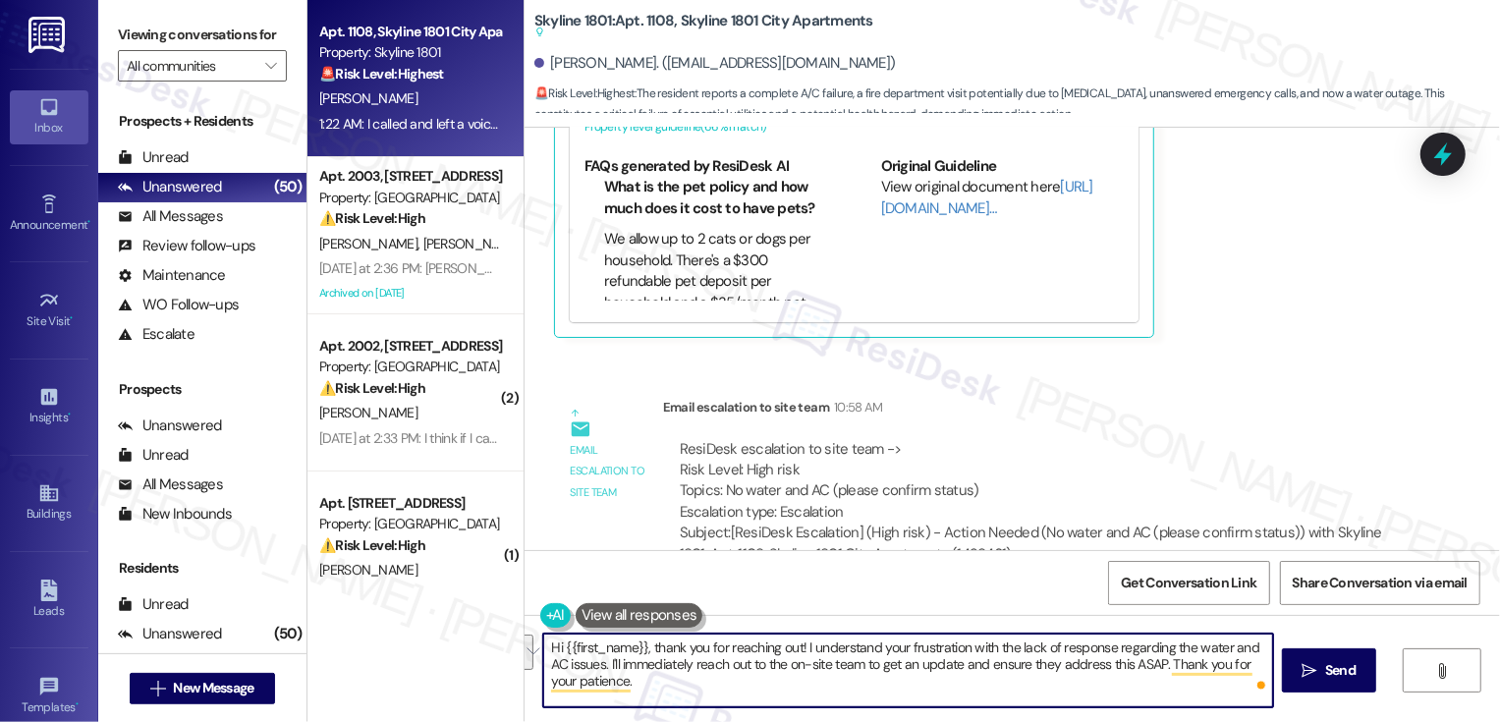
click at [663, 688] on textarea "Hi {{first_name}}, thank you for reaching out! I understand your frustration wi…" at bounding box center [908, 670] width 730 height 74
drag, startPoint x: 970, startPoint y: 645, endPoint x: 1158, endPoint y: 651, distance: 187.7
click at [1159, 652] on textarea "Hi {{first_name}}, thank you for reaching out! I understand your frustration wi…" at bounding box center [908, 670] width 730 height 74
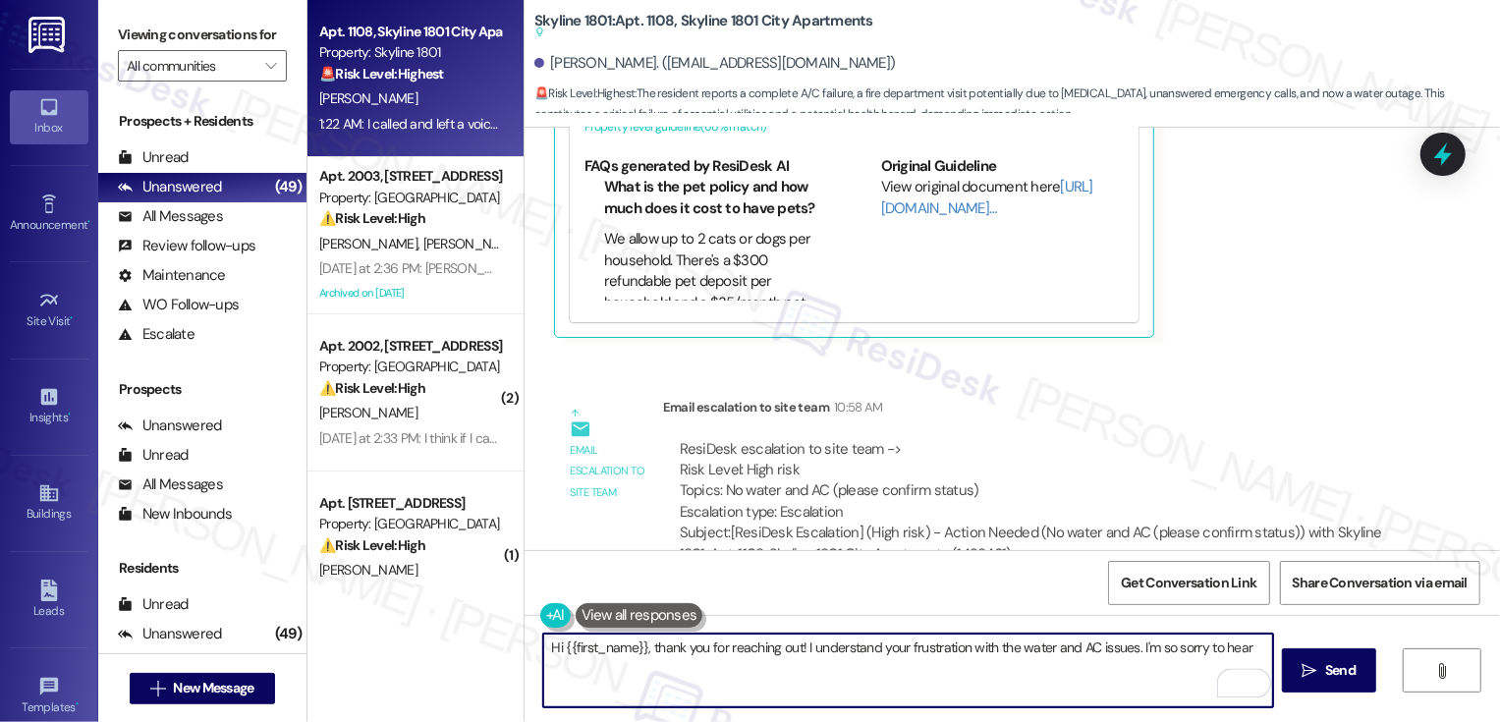
click at [1126, 646] on textarea "Hi {{first_name}}, thank you for reaching out! I understand your frustration wi…" at bounding box center [908, 670] width 730 height 74
drag, startPoint x: 765, startPoint y: 665, endPoint x: 1037, endPoint y: 664, distance: 272.1
click at [1037, 664] on textarea "Hi {{first_name}}, thank you for reaching out! I understand your frustration wi…" at bounding box center [908, 670] width 730 height 74
click at [531, 672] on button "See rewrite suggestions" at bounding box center [526, 660] width 16 height 52
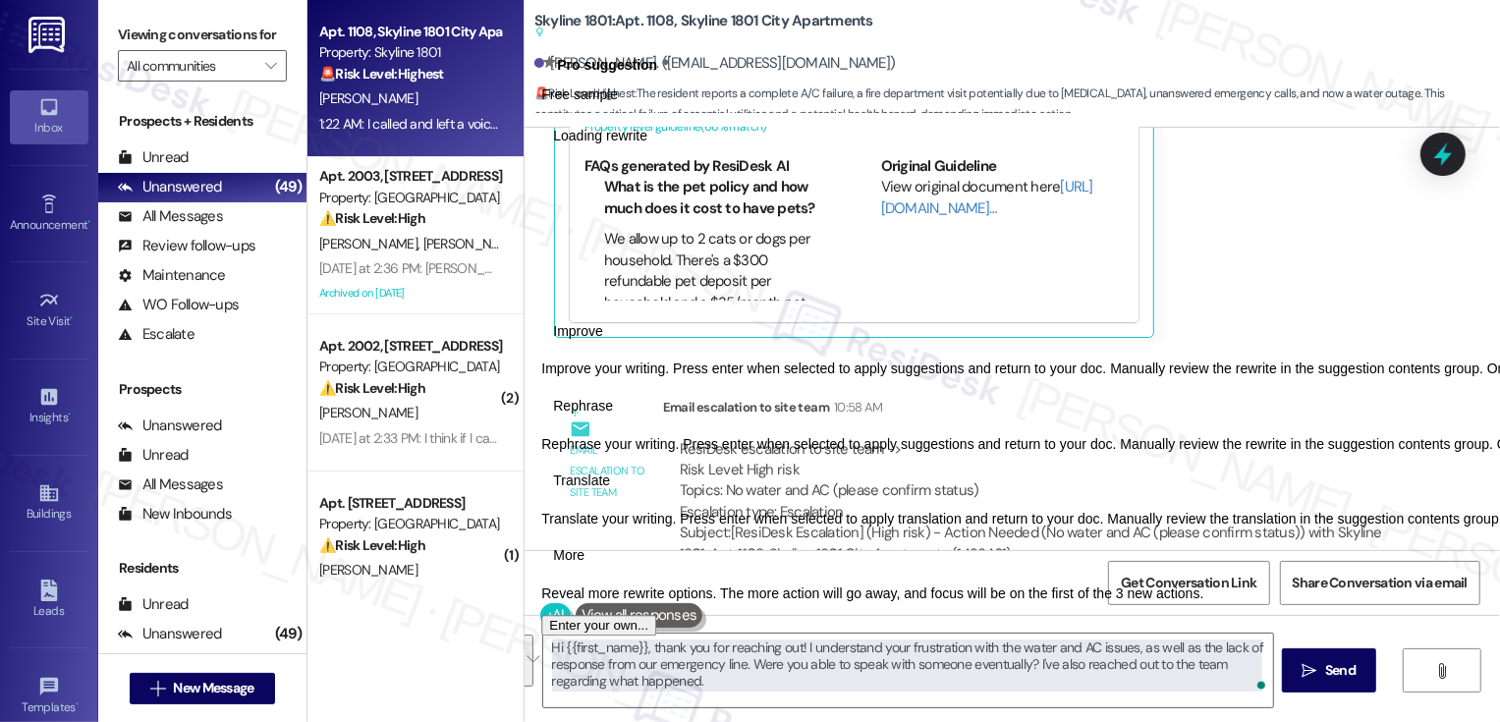
click at [613, 416] on span "Rephrase" at bounding box center [583, 406] width 60 height 21
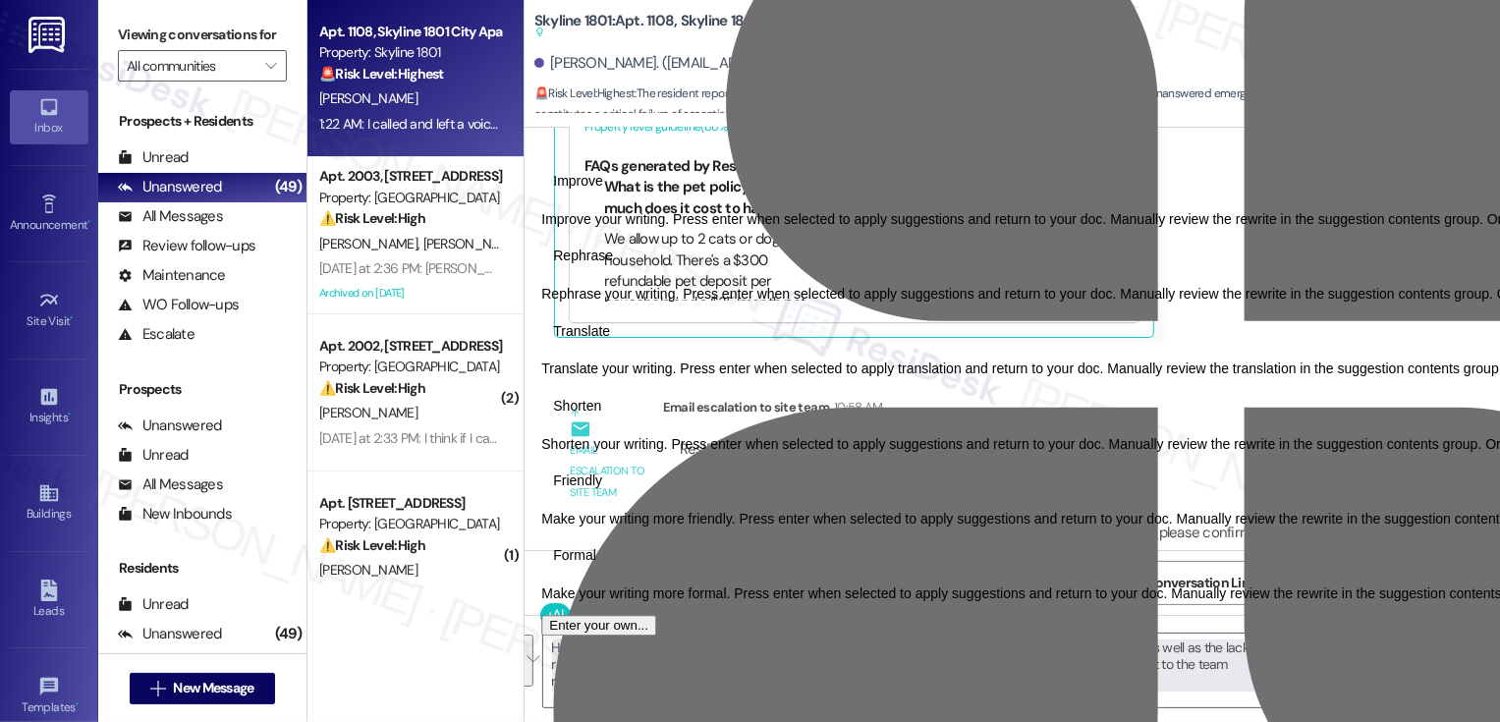
click at [602, 491] on span "Friendly" at bounding box center [577, 480] width 49 height 21
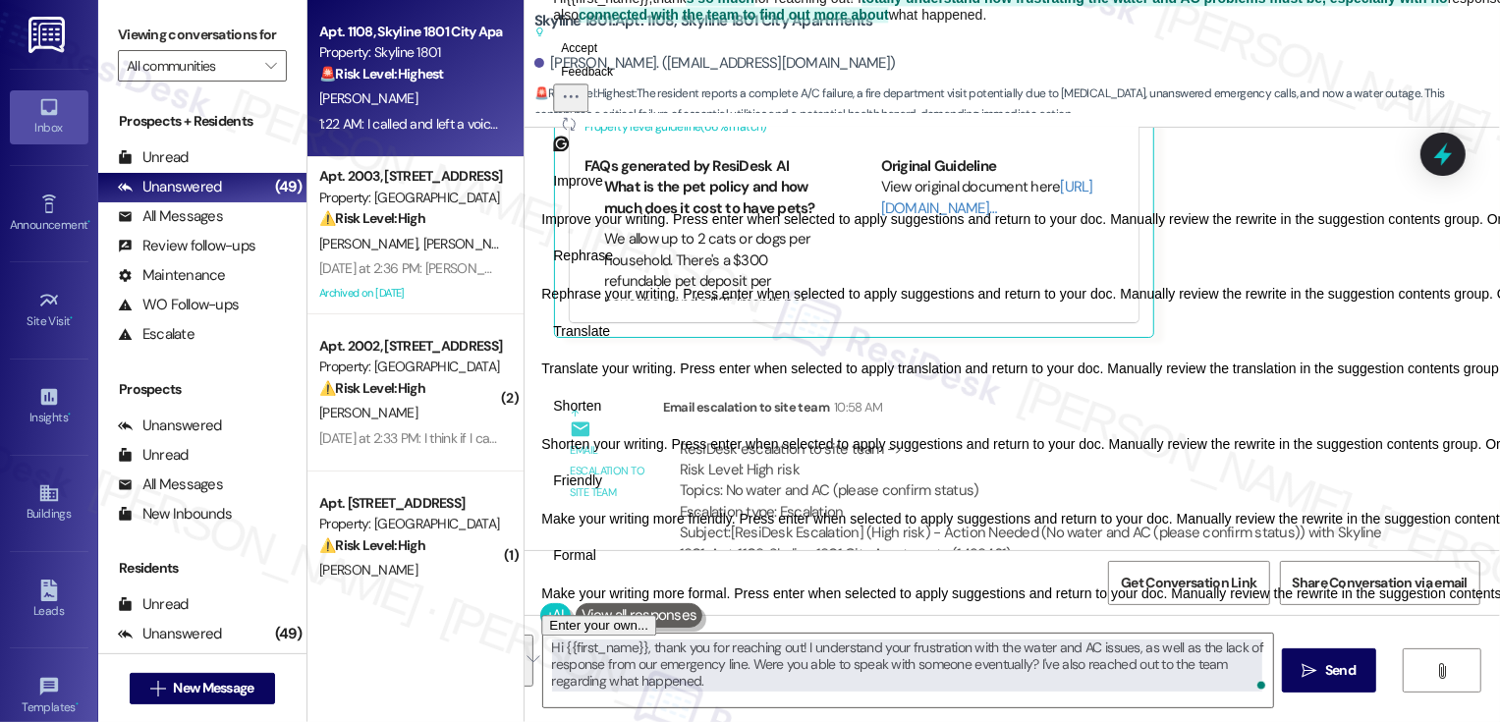
click at [613, 267] on span "Rephrase" at bounding box center [583, 257] width 60 height 21
click at [584, 136] on button "Regenerate" at bounding box center [568, 124] width 31 height 24
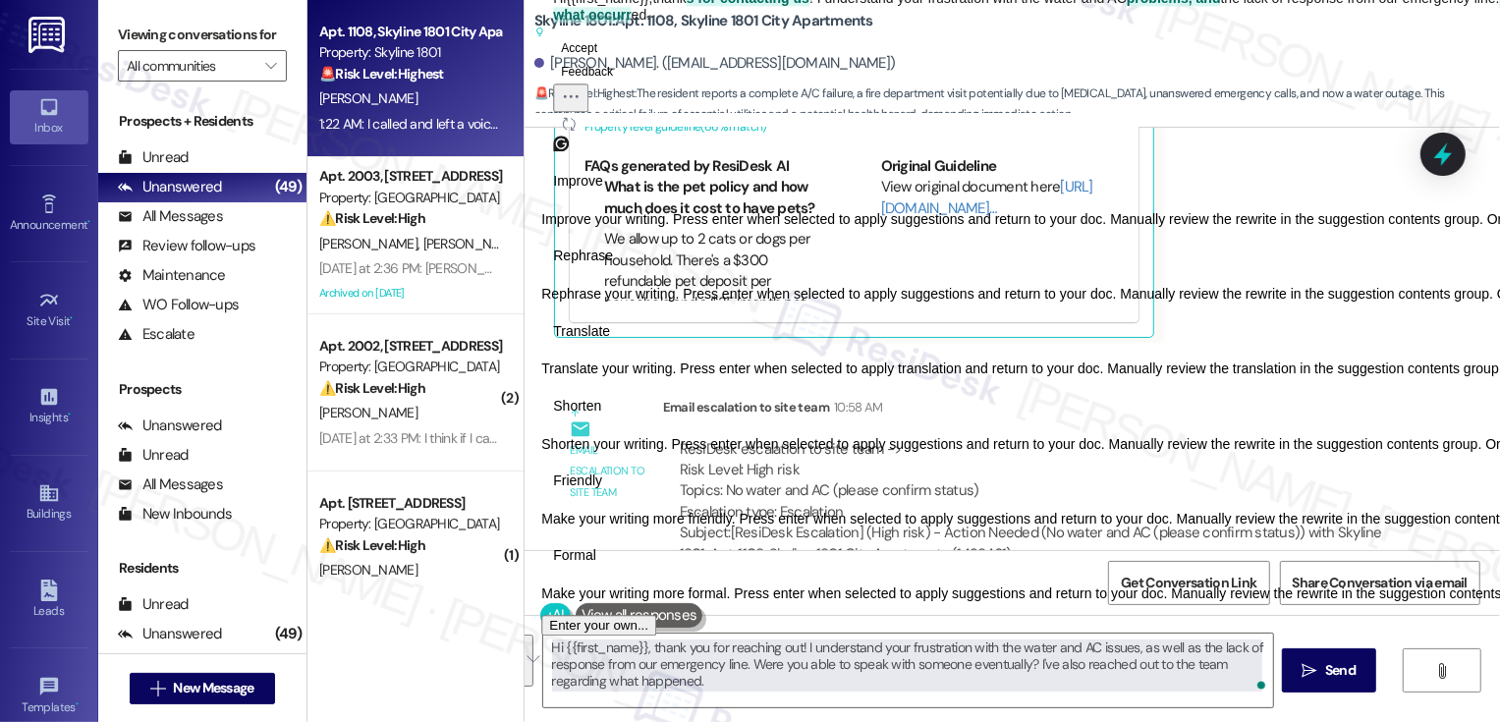
click at [602, 491] on span "Friendly" at bounding box center [577, 480] width 49 height 21
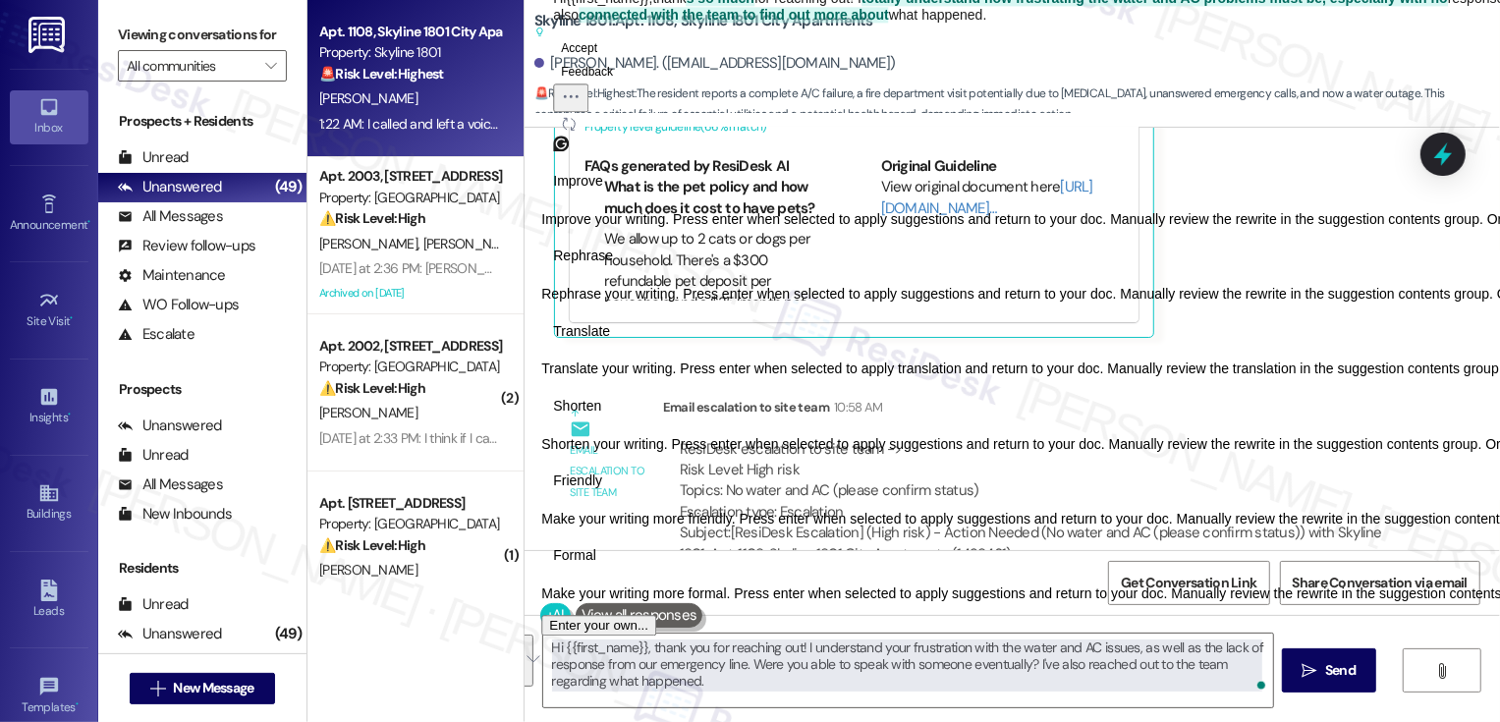
click at [575, 130] on icon "Regenerate" at bounding box center [569, 124] width 12 height 12
click at [605, 60] on button "Accept" at bounding box center [579, 48] width 52 height 24
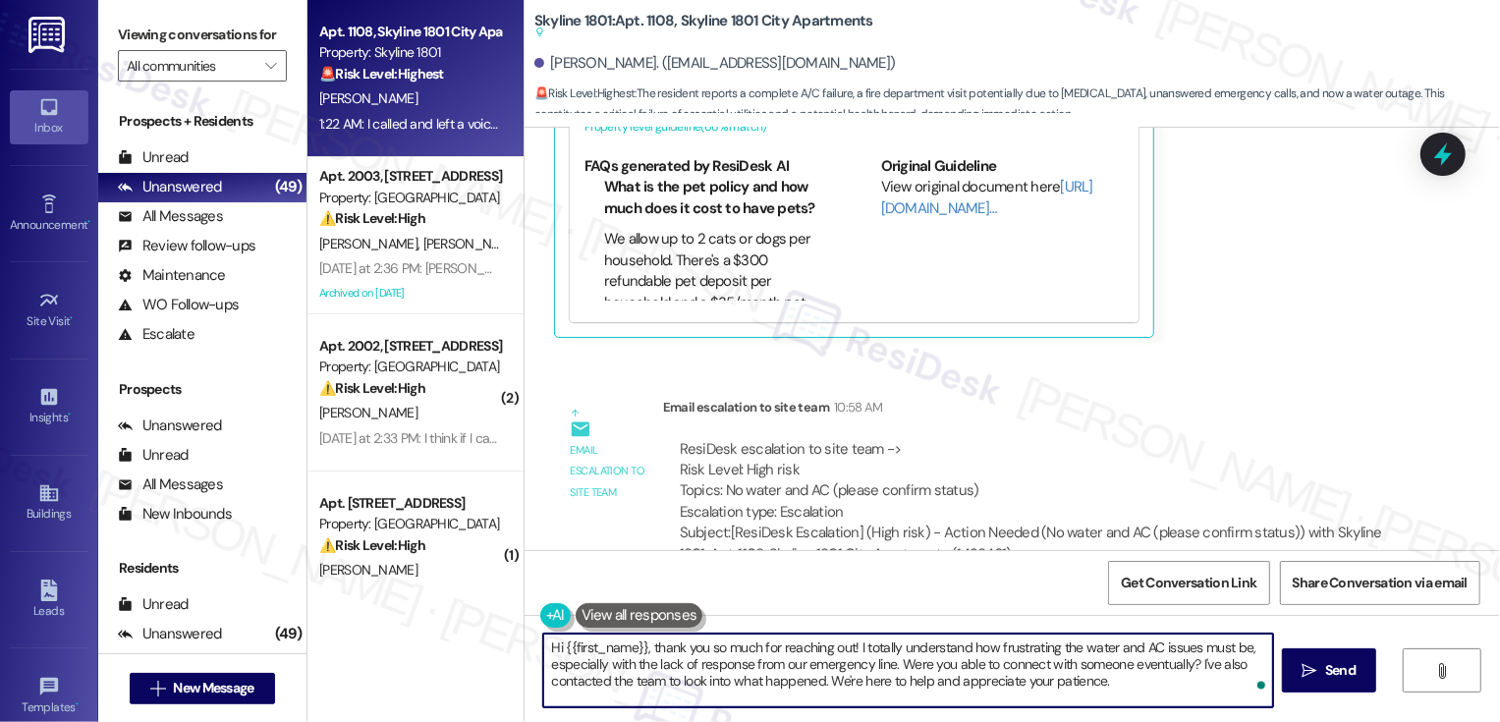
click at [933, 672] on textarea "Hi {{first_name}}, thank you so much for reaching out! I totally understand how…" at bounding box center [908, 670] width 730 height 74
click at [871, 687] on textarea "Hi {{first_name}}, thank you so much for reaching out! I totally understand how…" at bounding box center [908, 670] width 730 height 74
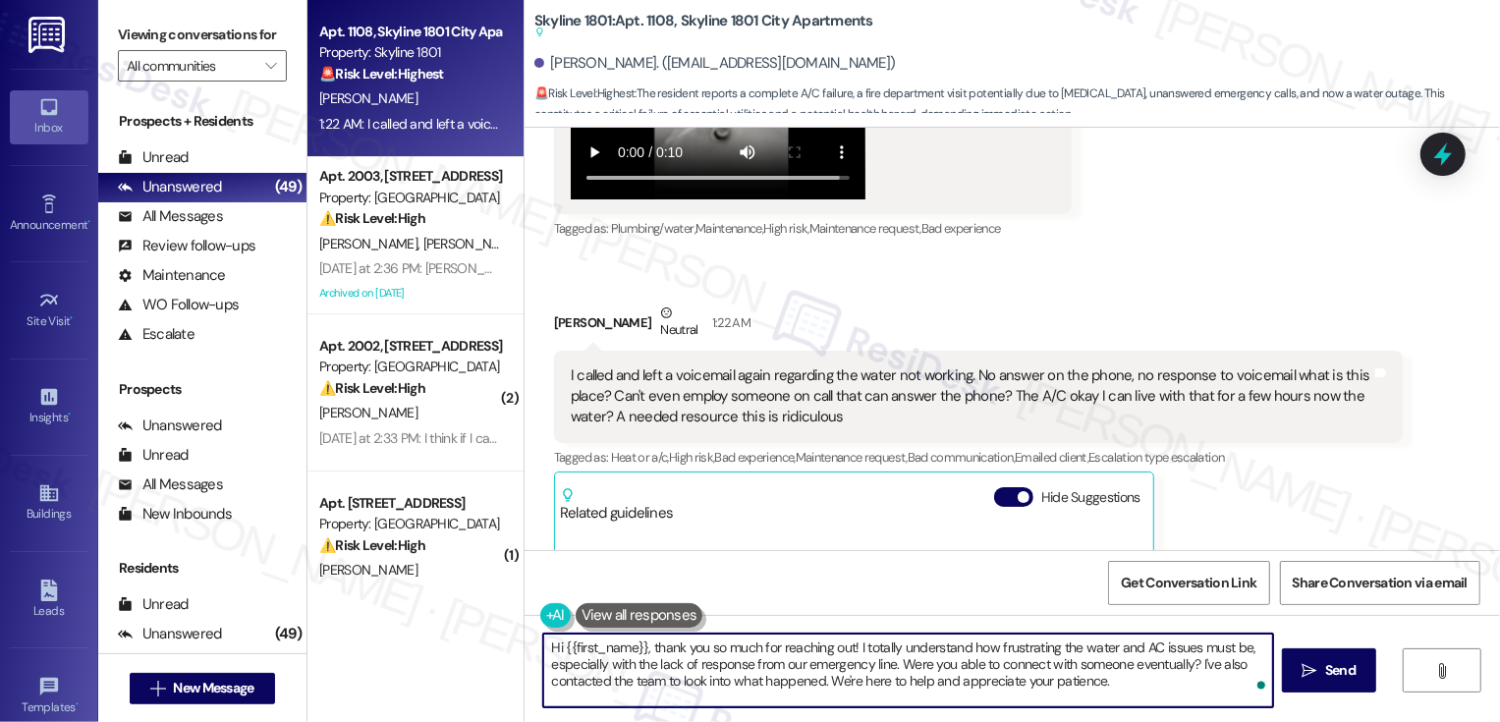
scroll to position [6148, 0]
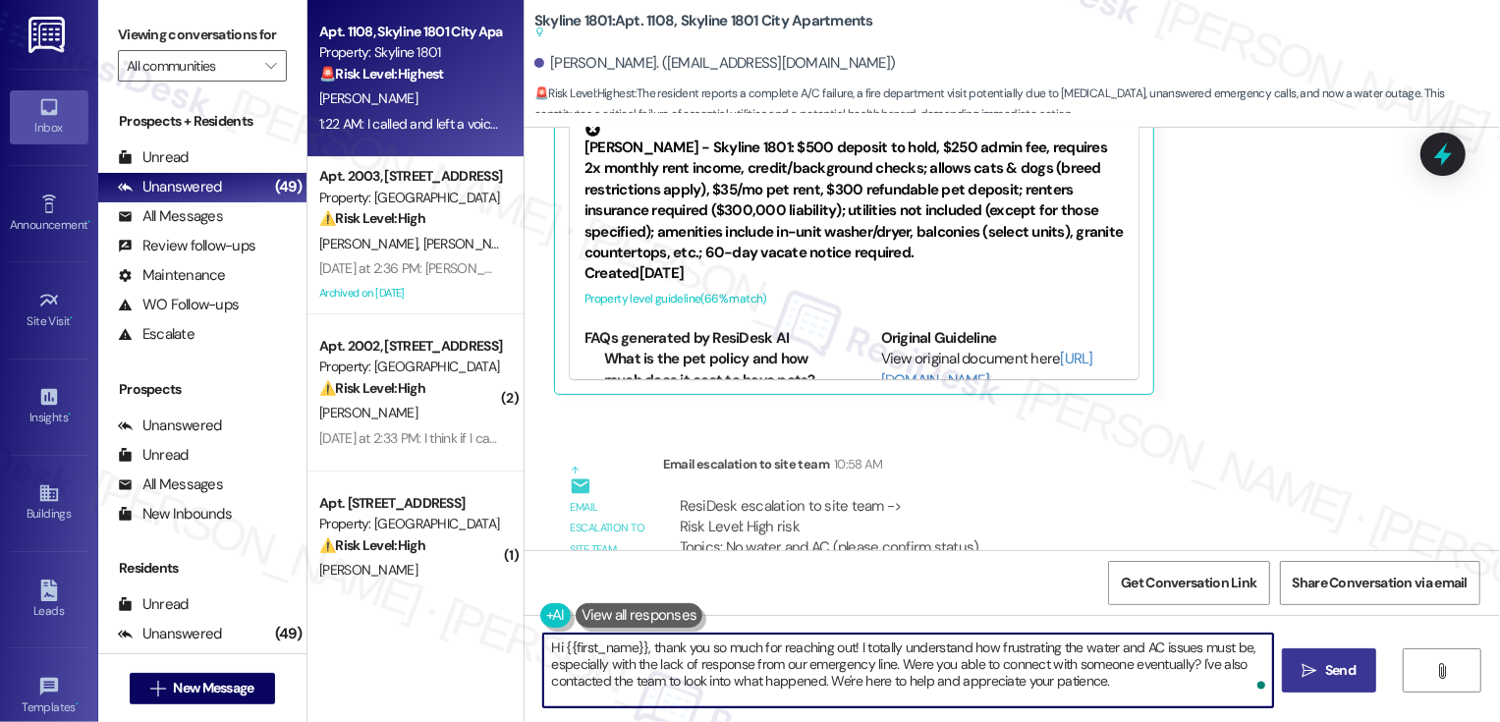
type textarea "Hi {{first_name}}, thank you so much for reaching out! I totally understand how…"
click at [1314, 680] on span " Send" at bounding box center [1329, 670] width 62 height 21
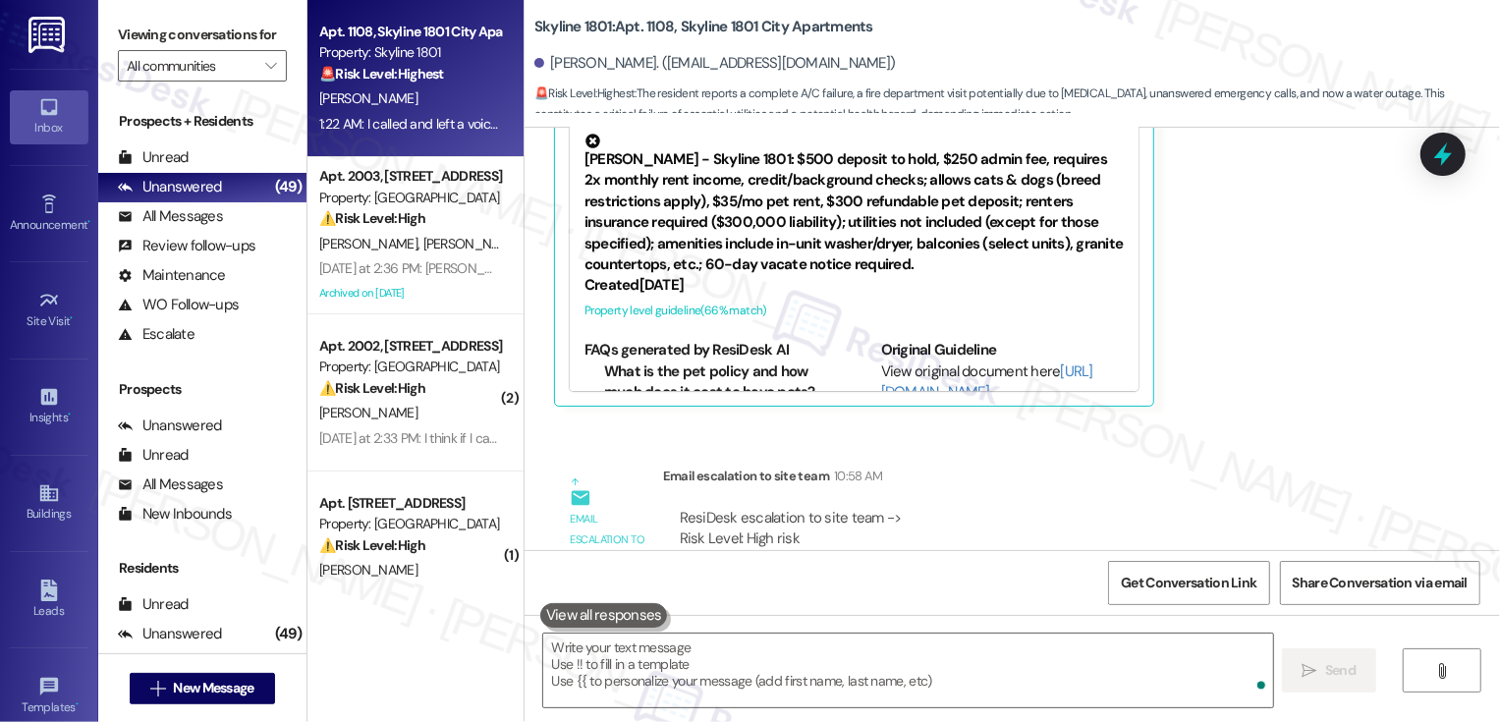
scroll to position [6111, 0]
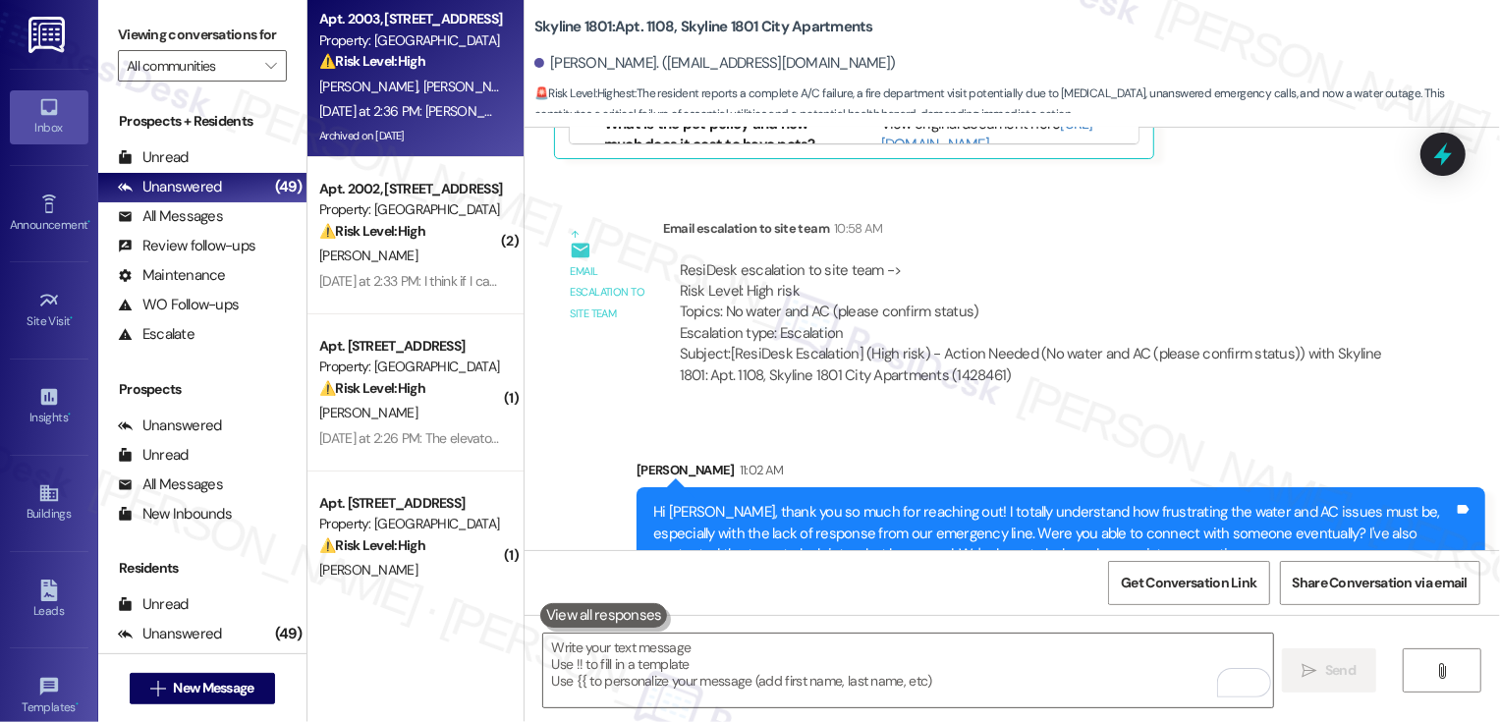
click at [469, 79] on div "D. Rochlin R. Powell" at bounding box center [410, 87] width 186 height 25
type textarea "Fetching suggested responses. Please feel free to read through the conversation…"
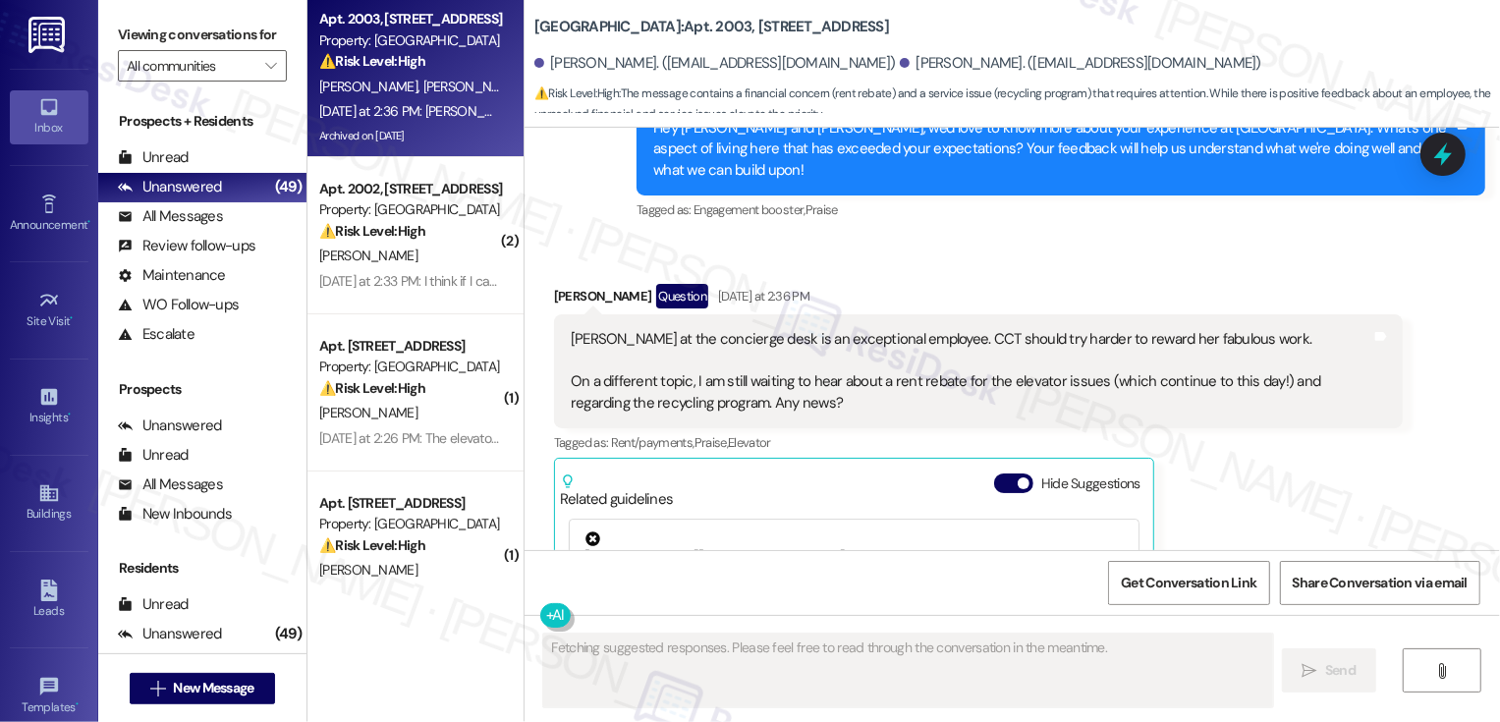
scroll to position [3983, 0]
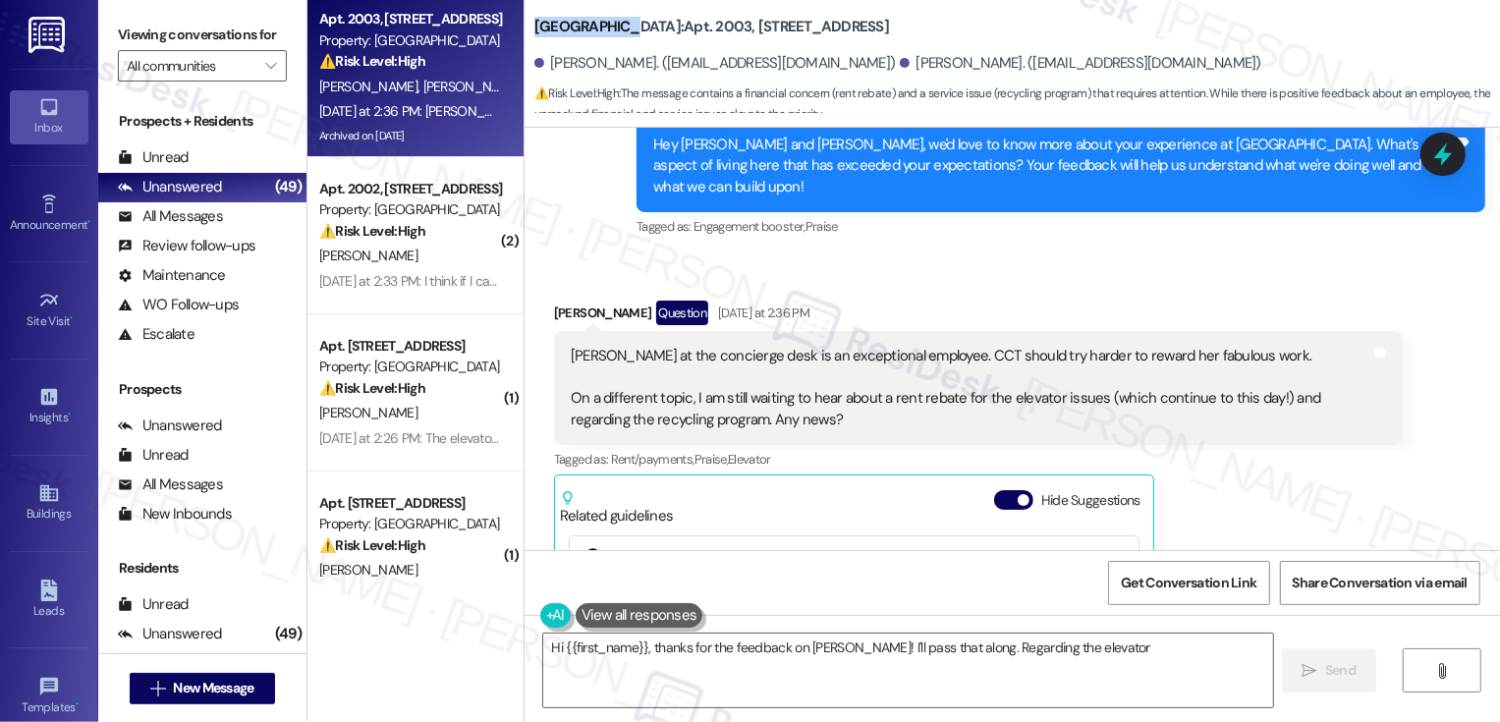
drag, startPoint x: 522, startPoint y: 28, endPoint x: 610, endPoint y: 35, distance: 88.7
click at [610, 35] on b "Bayaud Tower: Apt. 2003, 1001 E. Bayaud Ave" at bounding box center [711, 27] width 355 height 21
copy b "Bayaud Tower"
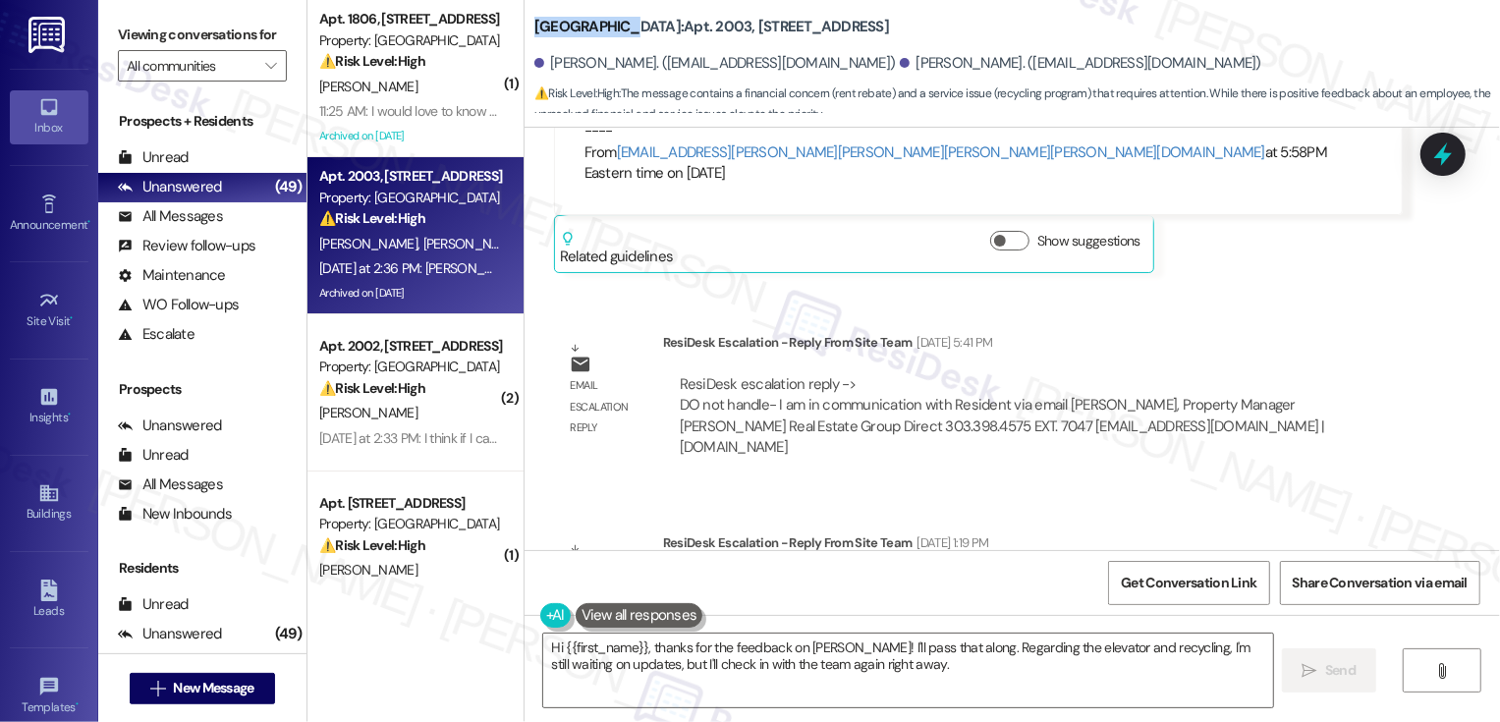
scroll to position [3365, 0]
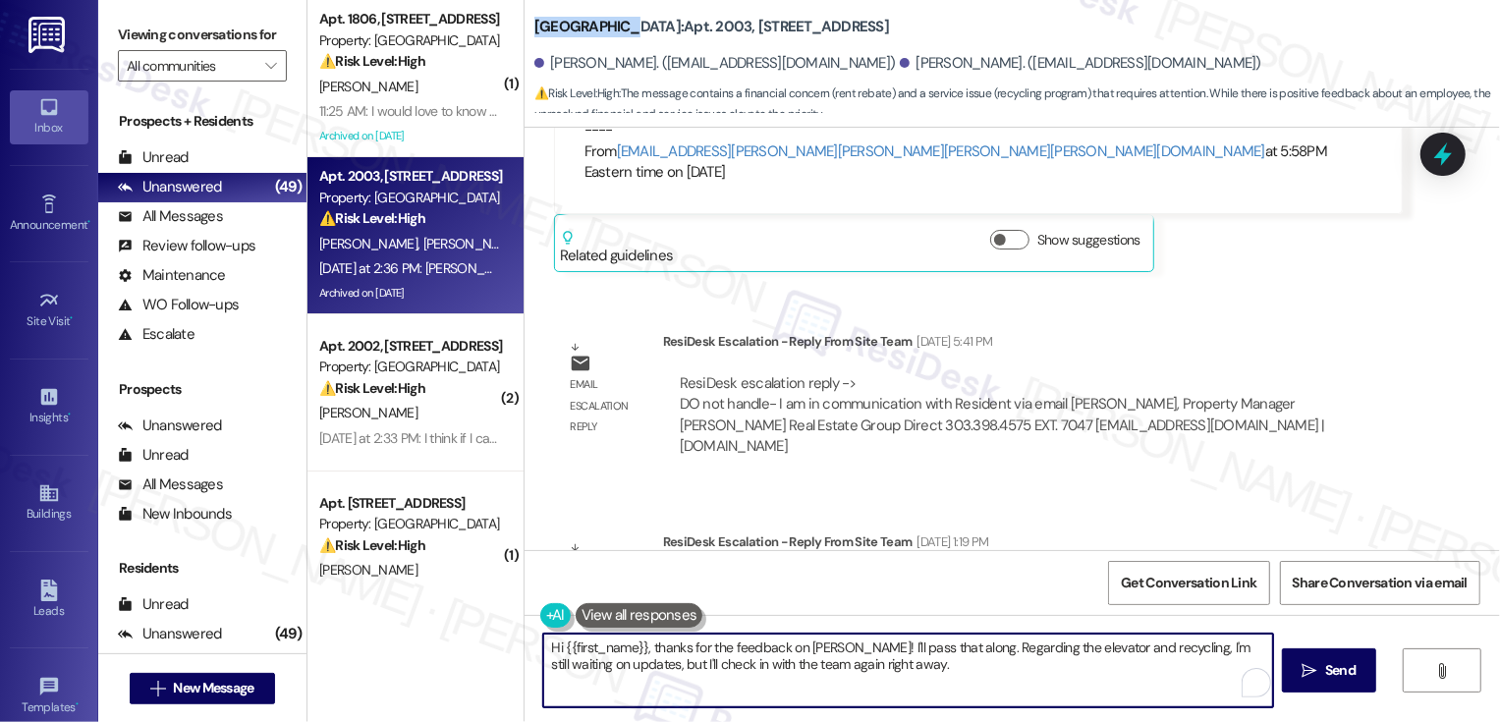
drag, startPoint x: 945, startPoint y: 646, endPoint x: 965, endPoint y: 680, distance: 39.2
click at [965, 679] on textarea "Hi {{first_name}}, thanks for the feedback on Caitlin! I'll pass that along. Re…" at bounding box center [908, 670] width 730 height 74
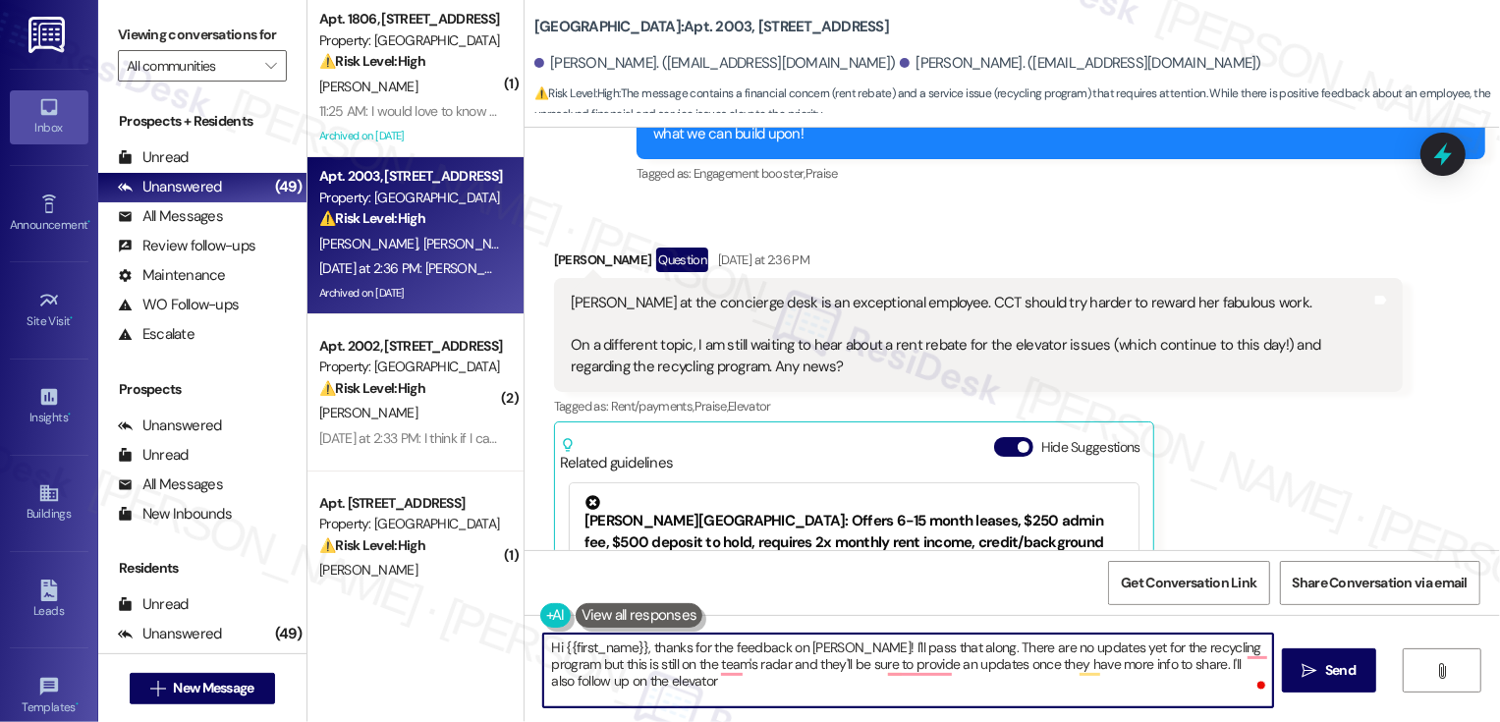
scroll to position [4004, 0]
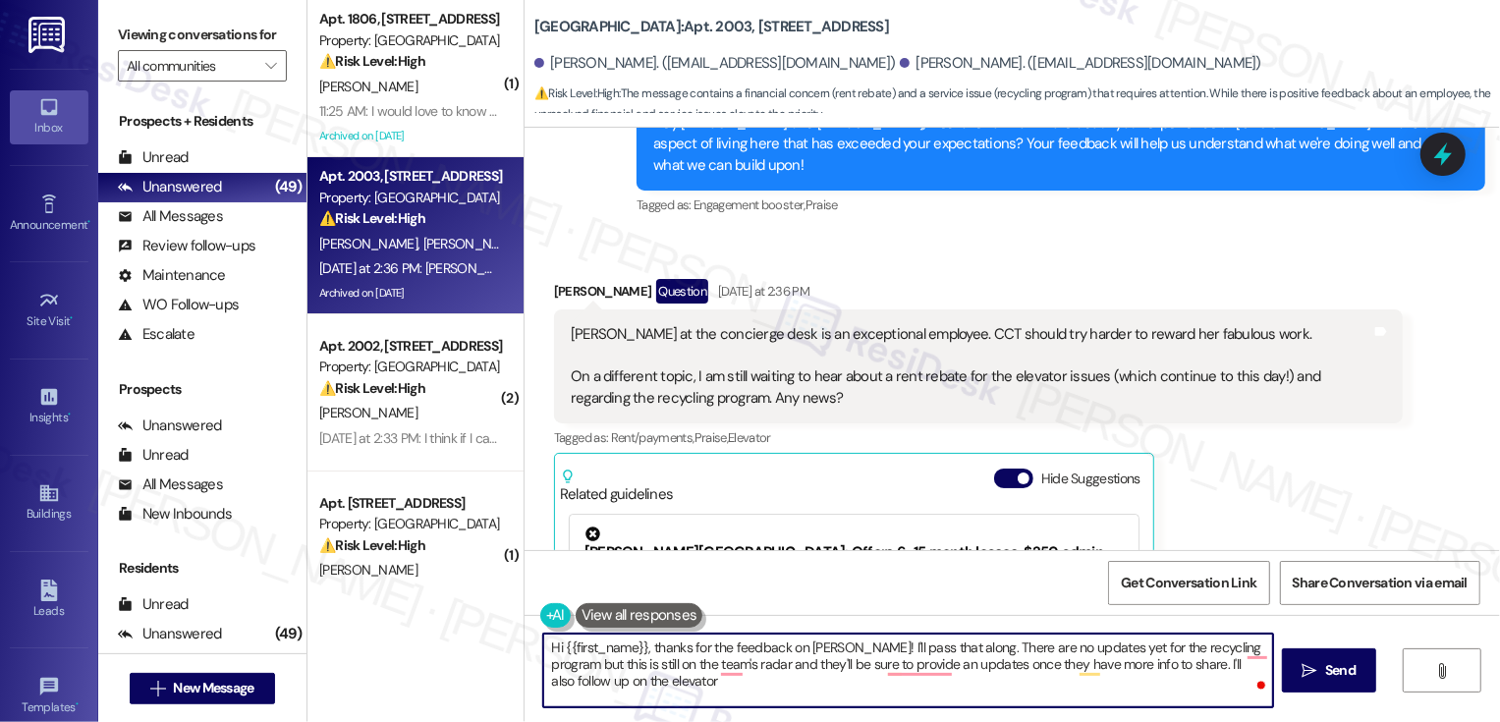
click at [1059, 324] on div "Caitlin Craig at the concierge desk is an exceptional employee. CCT should try …" at bounding box center [971, 366] width 800 height 84
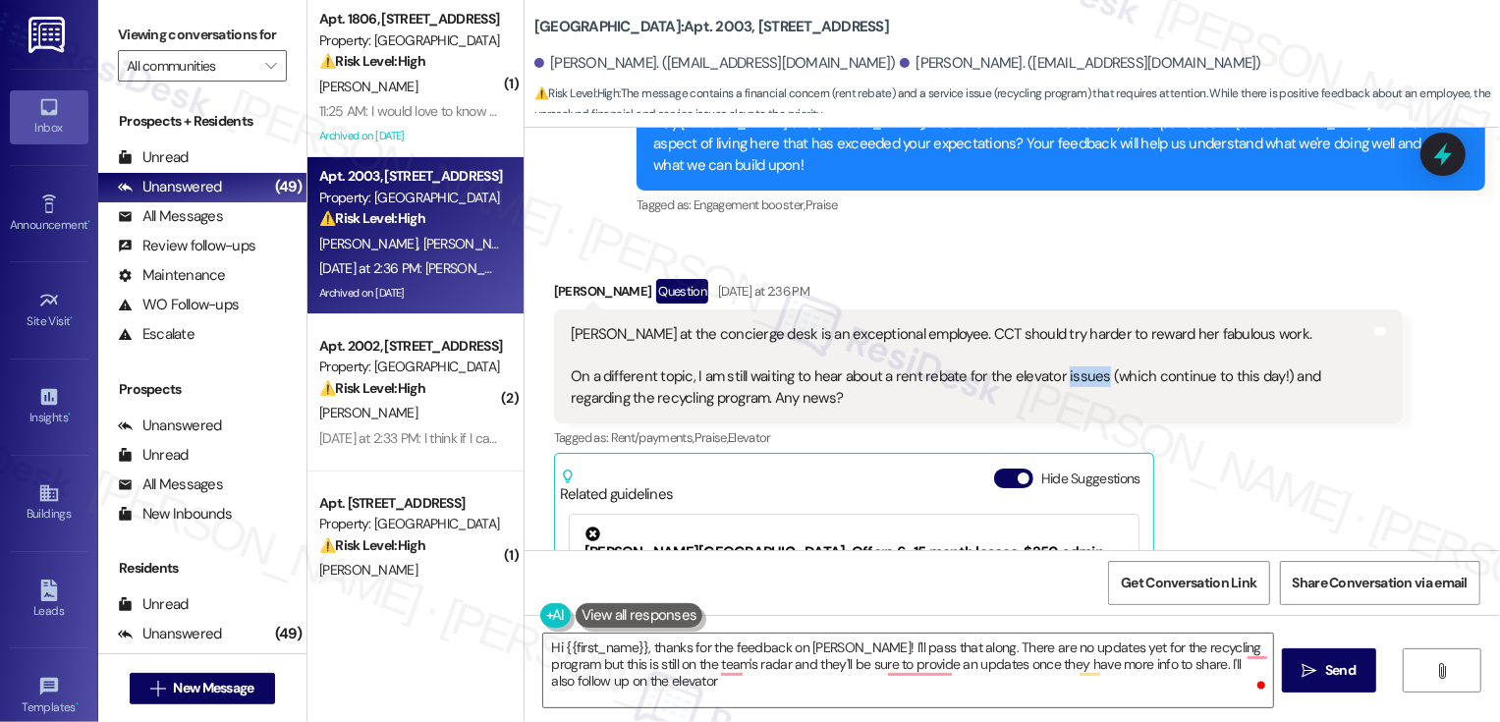
click at [1059, 324] on div "Caitlin Craig at the concierge desk is an exceptional employee. CCT should try …" at bounding box center [971, 366] width 800 height 84
copy div "issues"
click at [594, 685] on textarea "Hi {{first_name}}, thanks for the feedback on Caitlin! I'll pass that along. Th…" at bounding box center [908, 670] width 730 height 74
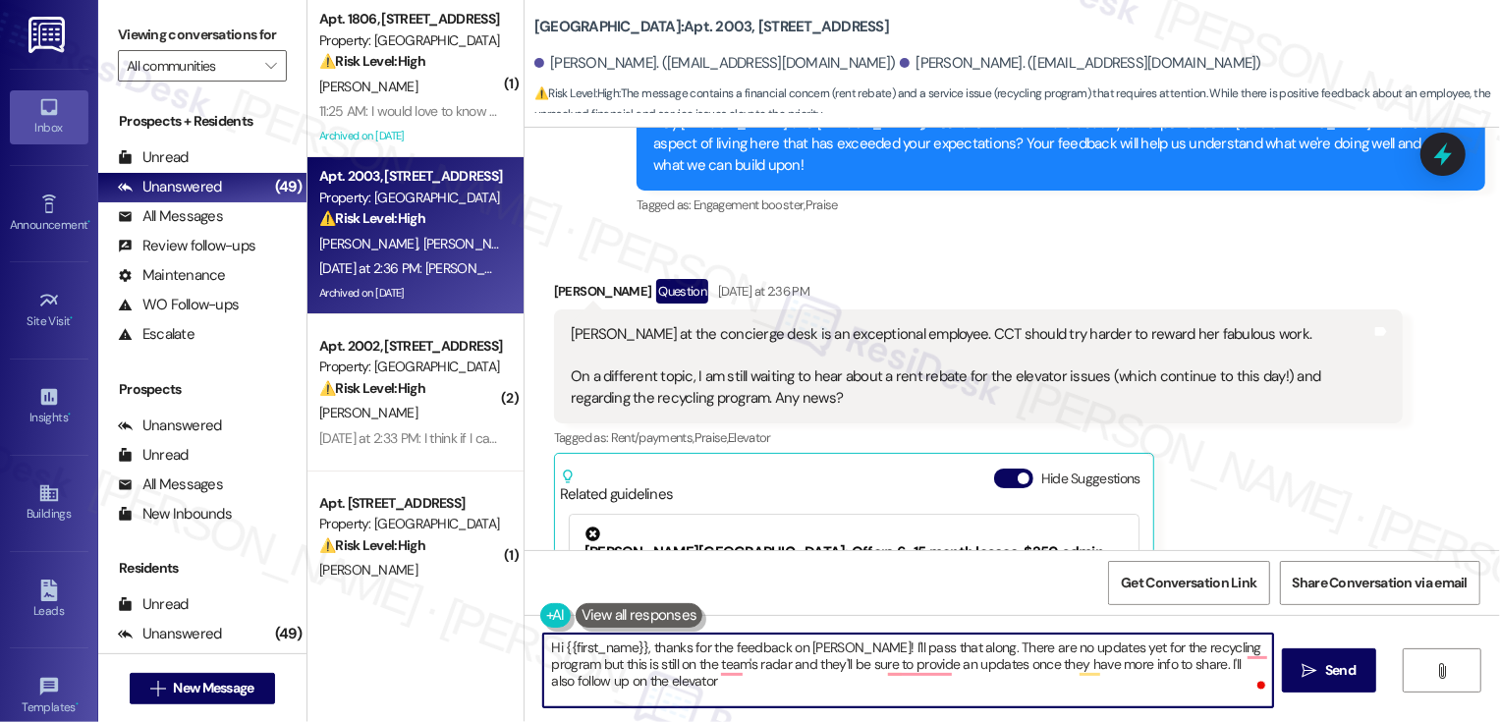
click at [594, 685] on textarea "Hi {{first_name}}, thanks for the feedback on Caitlin! I'll pass that along. Th…" at bounding box center [908, 670] width 730 height 74
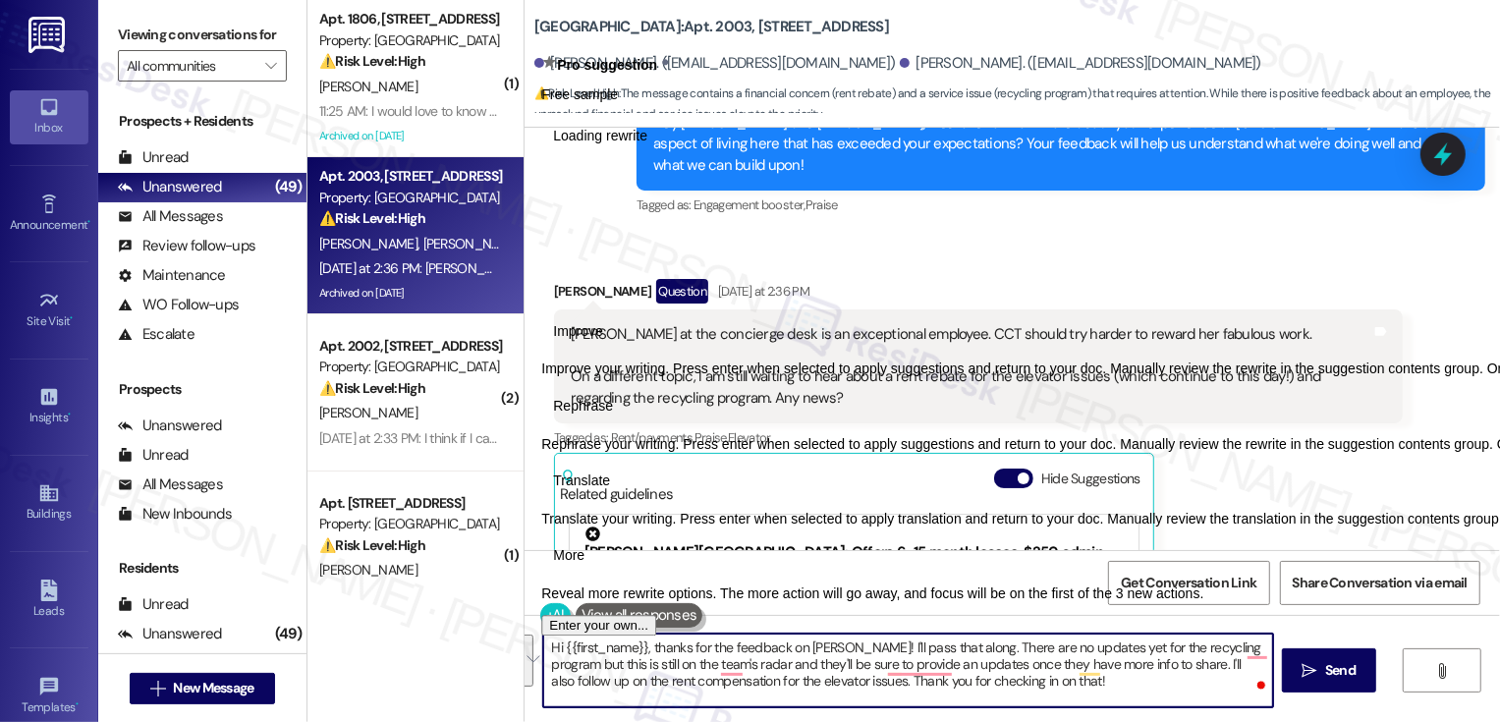
click at [533, 661] on button "See rewrite suggestions" at bounding box center [526, 660] width 16 height 52
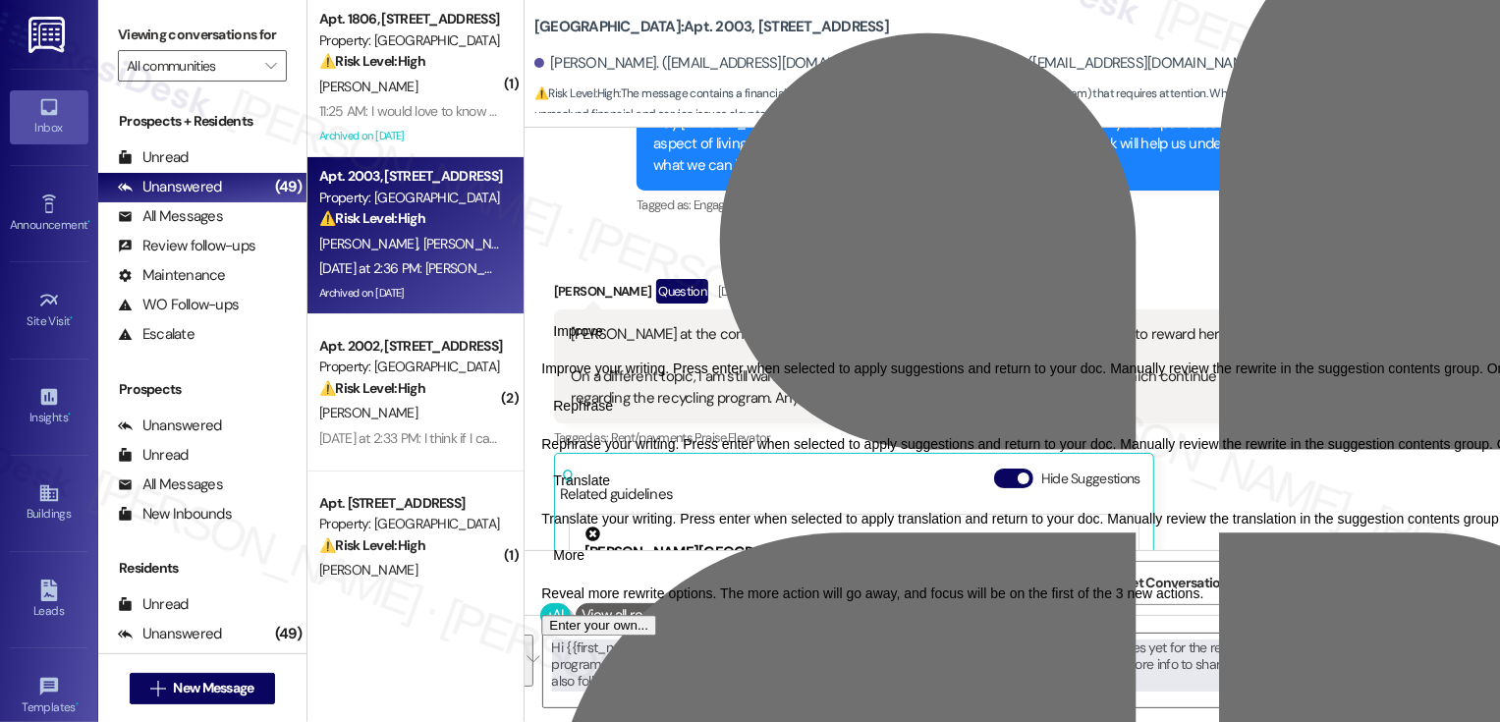
click at [610, 491] on span "Translate" at bounding box center [581, 480] width 57 height 21
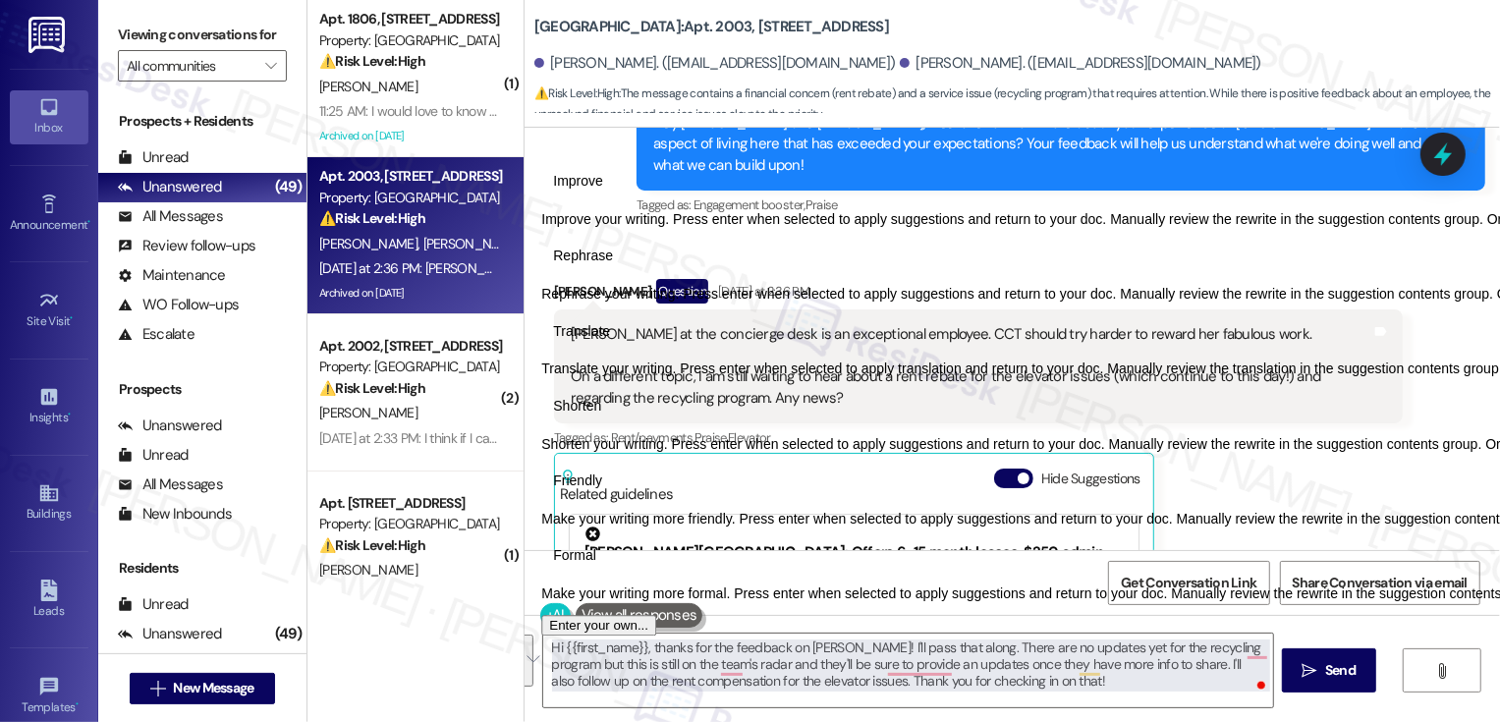
click at [602, 491] on span "Friendly" at bounding box center [577, 480] width 49 height 21
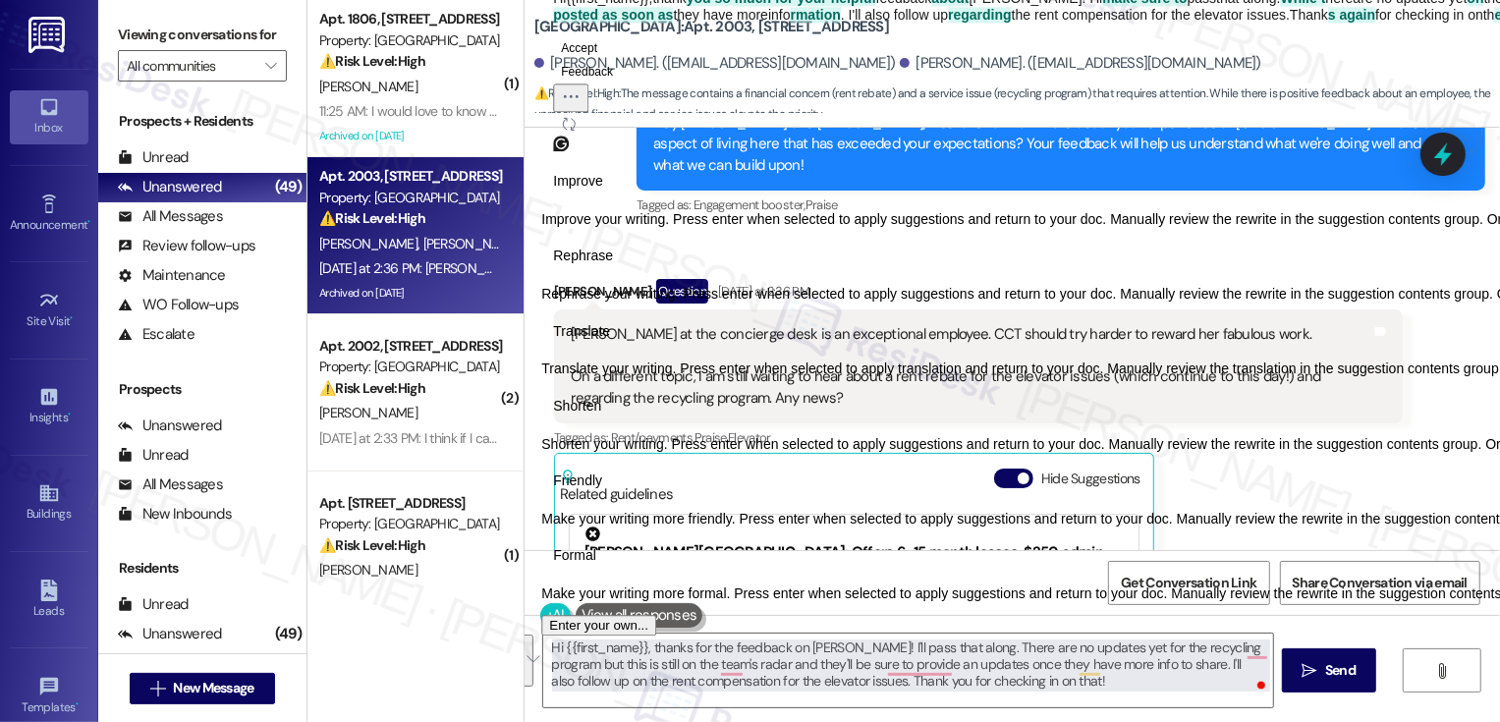
click at [575, 130] on icon "Regenerate" at bounding box center [569, 124] width 12 height 12
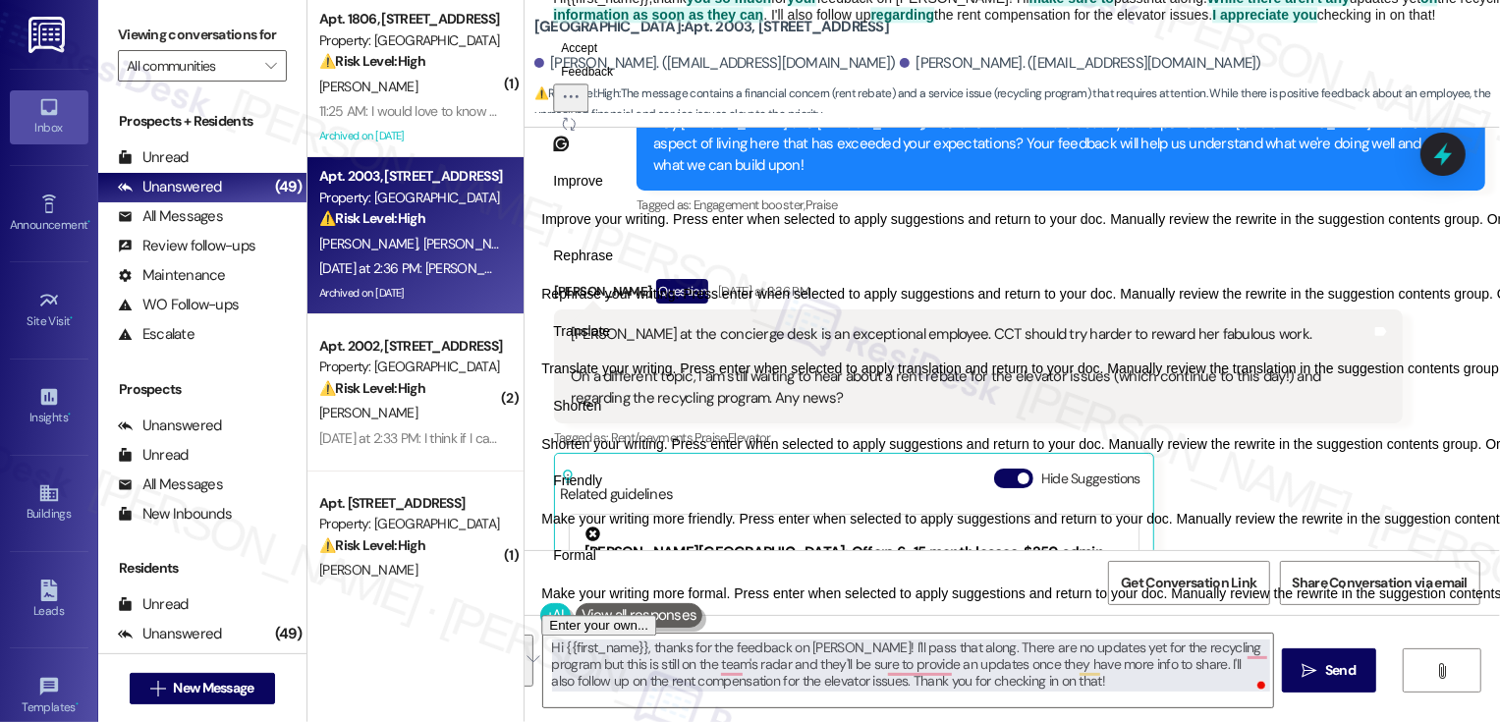
click at [575, 130] on icon "Regenerate" at bounding box center [569, 124] width 12 height 12
click at [596, 60] on button "Accept" at bounding box center [579, 48] width 52 height 24
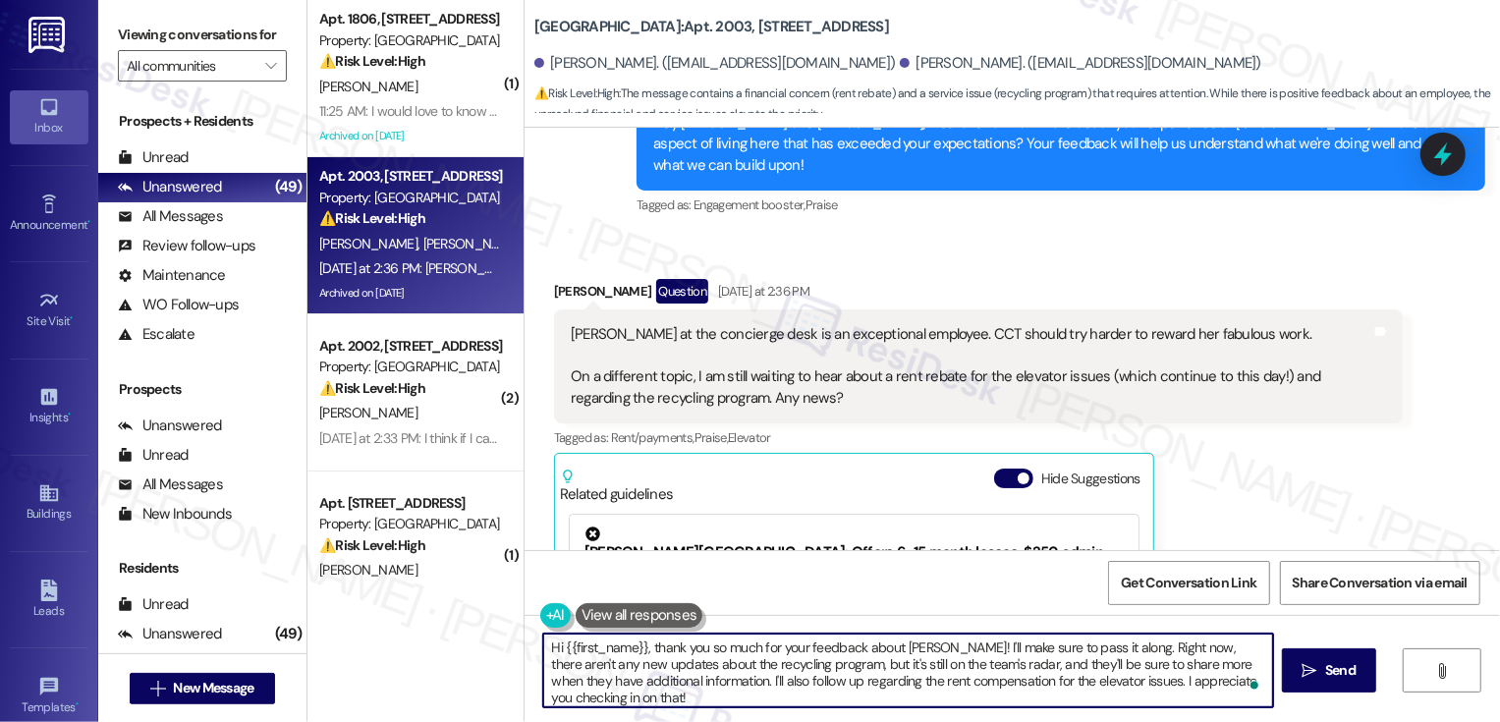
scroll to position [0, 0]
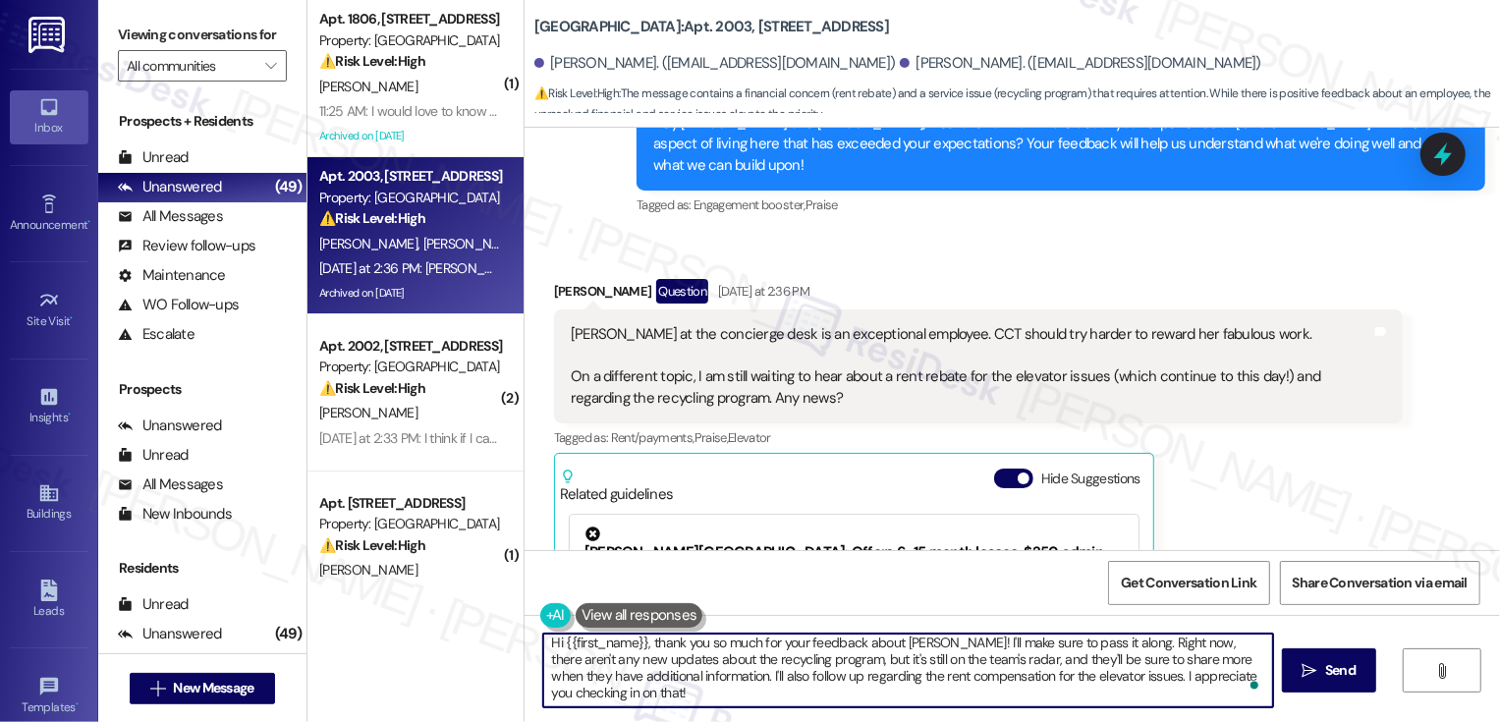
click at [616, 635] on textarea "Hi {{first_name}}, thank you so much for your feedback about Caitlin! I'll make…" at bounding box center [908, 670] width 730 height 74
click at [1050, 646] on textarea "Hi David, thank you so much for your feedback about Caitlin! I'll make sure to …" at bounding box center [908, 670] width 730 height 74
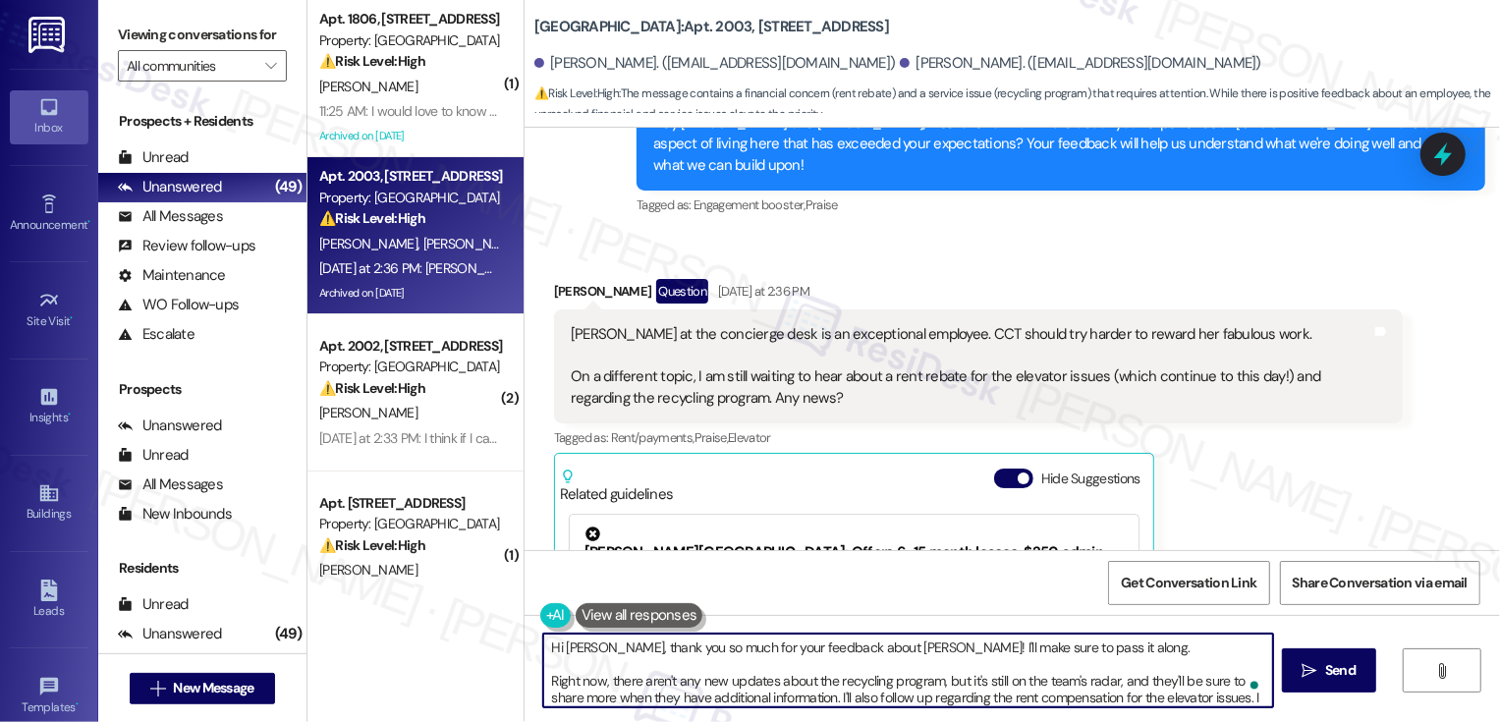
scroll to position [21, 0]
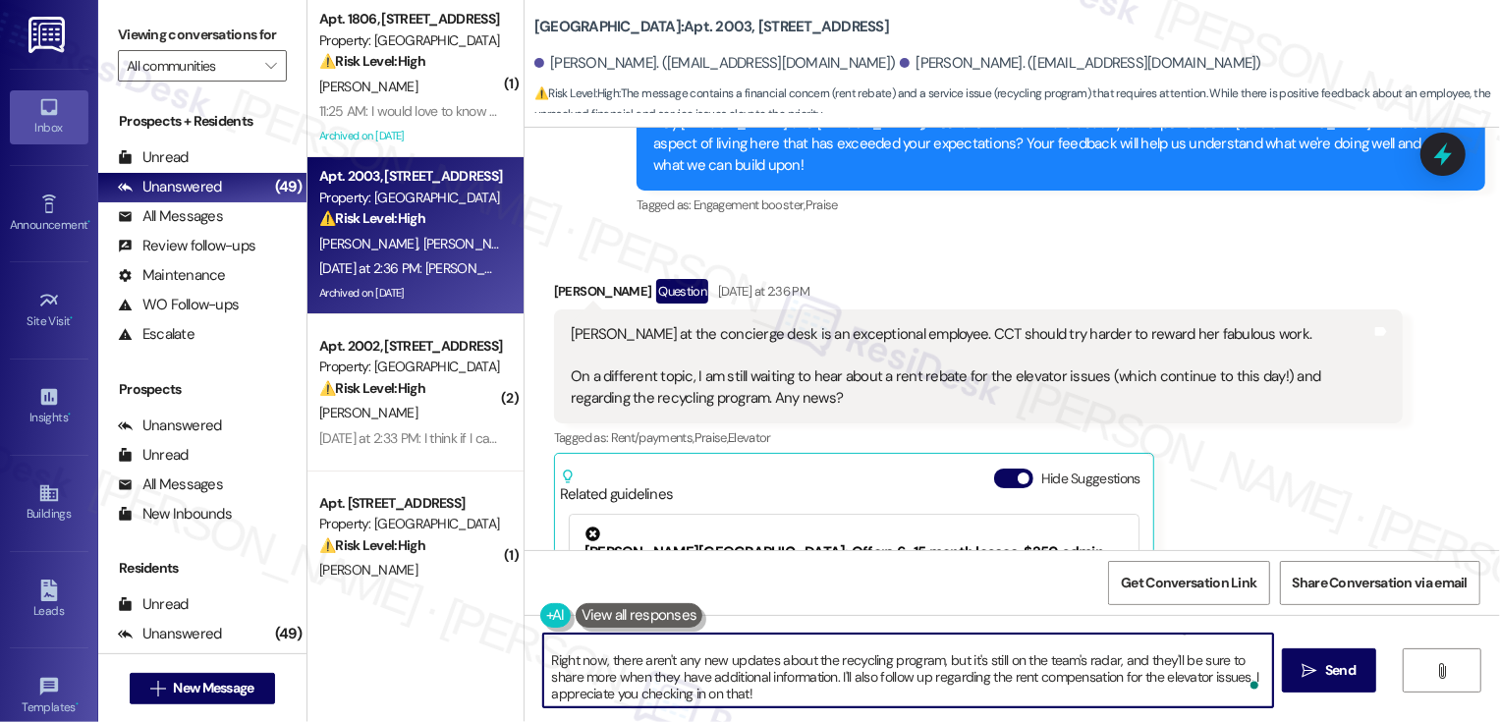
click at [1010, 694] on textarea "Hi David, thank you so much for your feedback about Caitlin! I'll make sure to …" at bounding box center [908, 670] width 730 height 74
click at [985, 696] on textarea "Hi David, thank you so much for your feedback about Caitlin! I'll make sure to …" at bounding box center [908, 670] width 730 height 74
type textarea "Hi David, thank you so much for your feedback about Caitlin! I'll make sure to …"
click at [1329, 667] on span "Send" at bounding box center [1340, 670] width 30 height 21
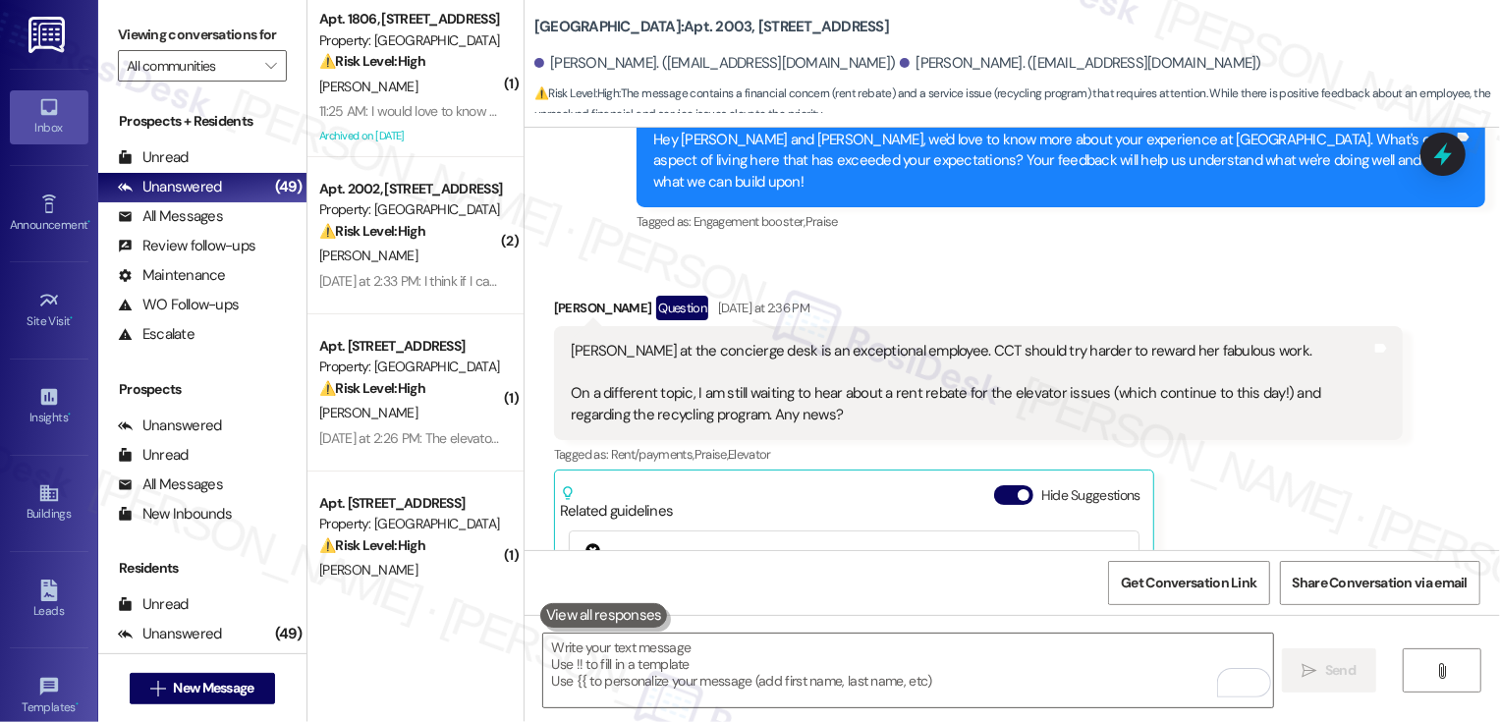
scroll to position [4606, 0]
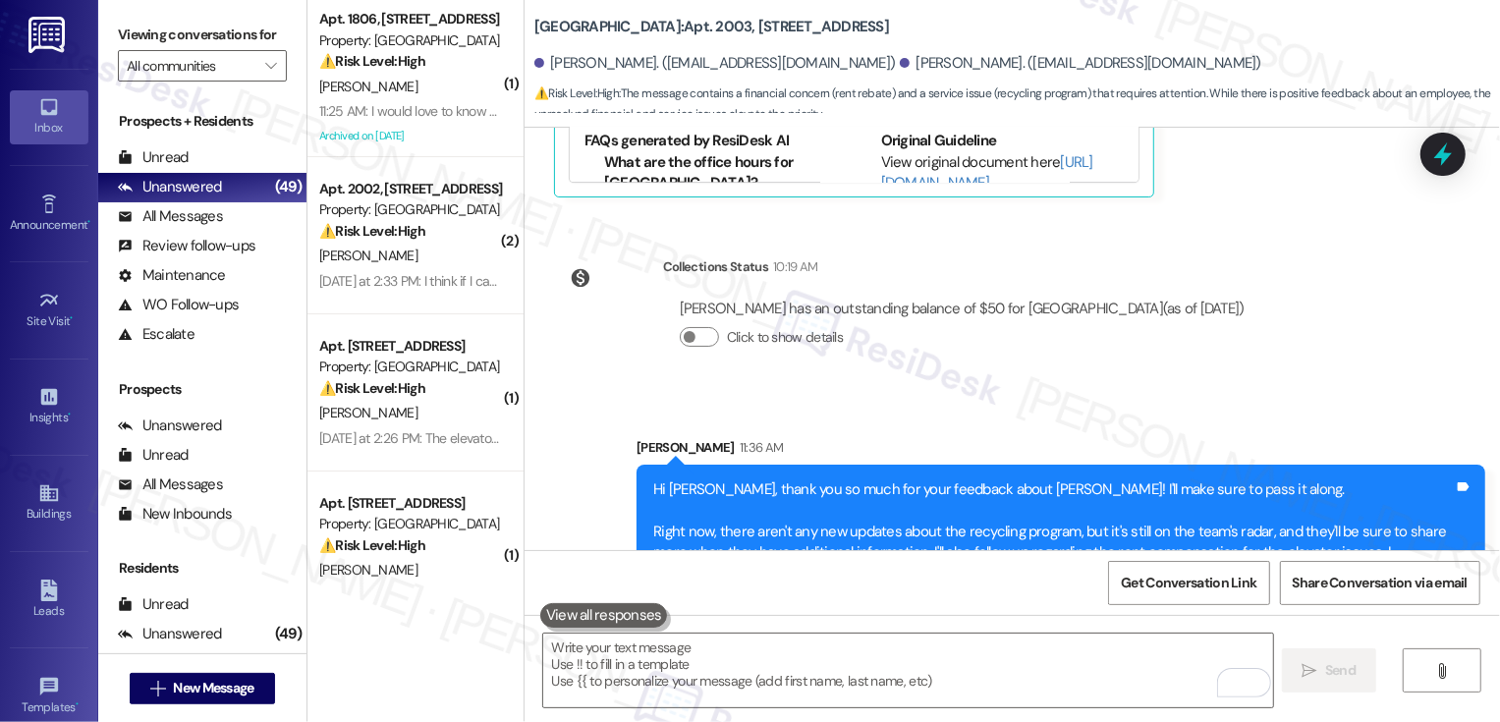
click at [548, 397] on div "Sent via SMS Sarah 11:36 AM Hi David, thank you so much for your feedback about…" at bounding box center [1011, 503] width 975 height 221
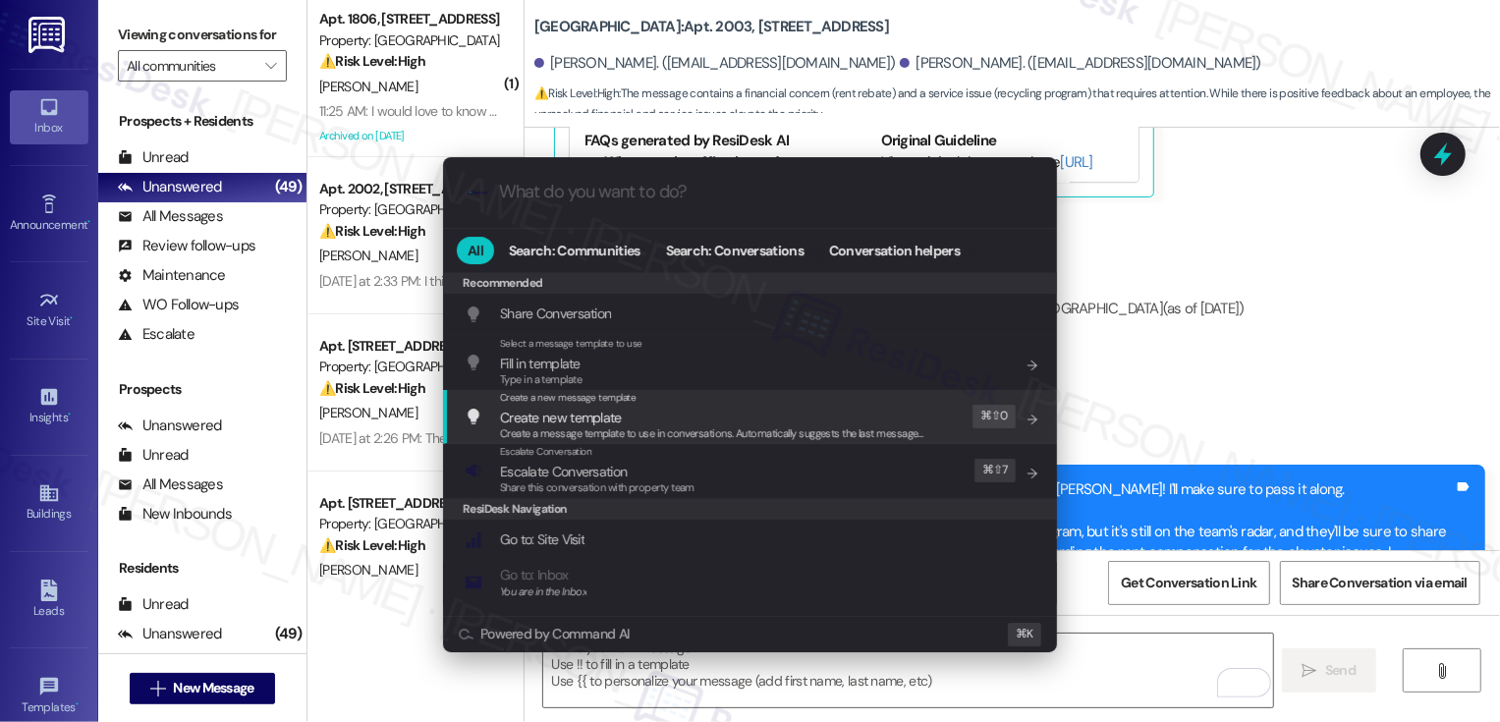
click at [1285, 329] on div ".cls-1{fill:#0a055f;}.cls-2{fill:#0cc4c4;} resideskLogoBlueOrange All Search: C…" at bounding box center [750, 361] width 1500 height 722
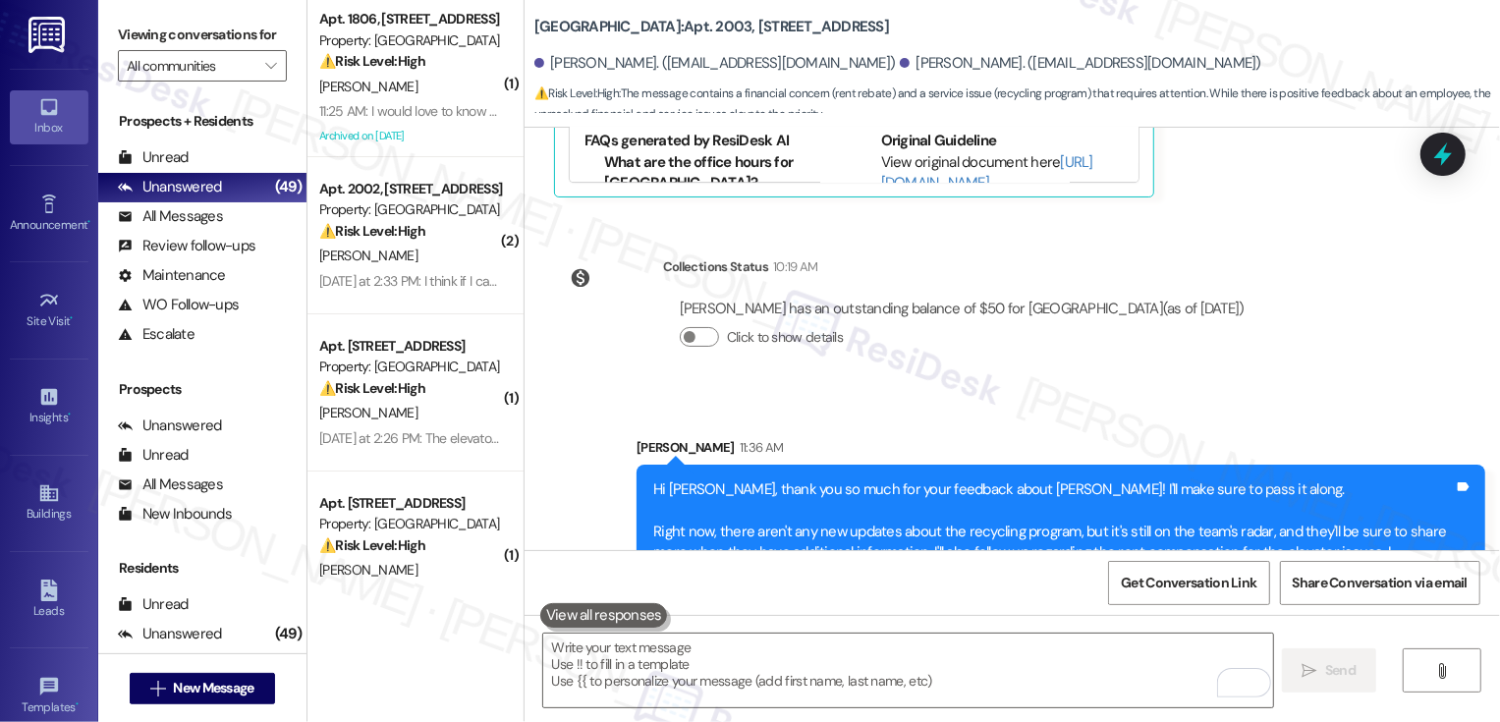
drag, startPoint x: 522, startPoint y: 26, endPoint x: 873, endPoint y: 19, distance: 351.7
click at [873, 19] on div "Bayaud Tower: Apt. 2003, 1001 E. Bayaud Ave" at bounding box center [730, 27] width 393 height 25
copy b "Bayaud Tower: Apt. 2003, 1001 E. Bayaud Ave"
click at [638, 393] on div "Sent via SMS Sarah 11:36 AM Hi David, thank you so much for your feedback about…" at bounding box center [1011, 503] width 975 height 221
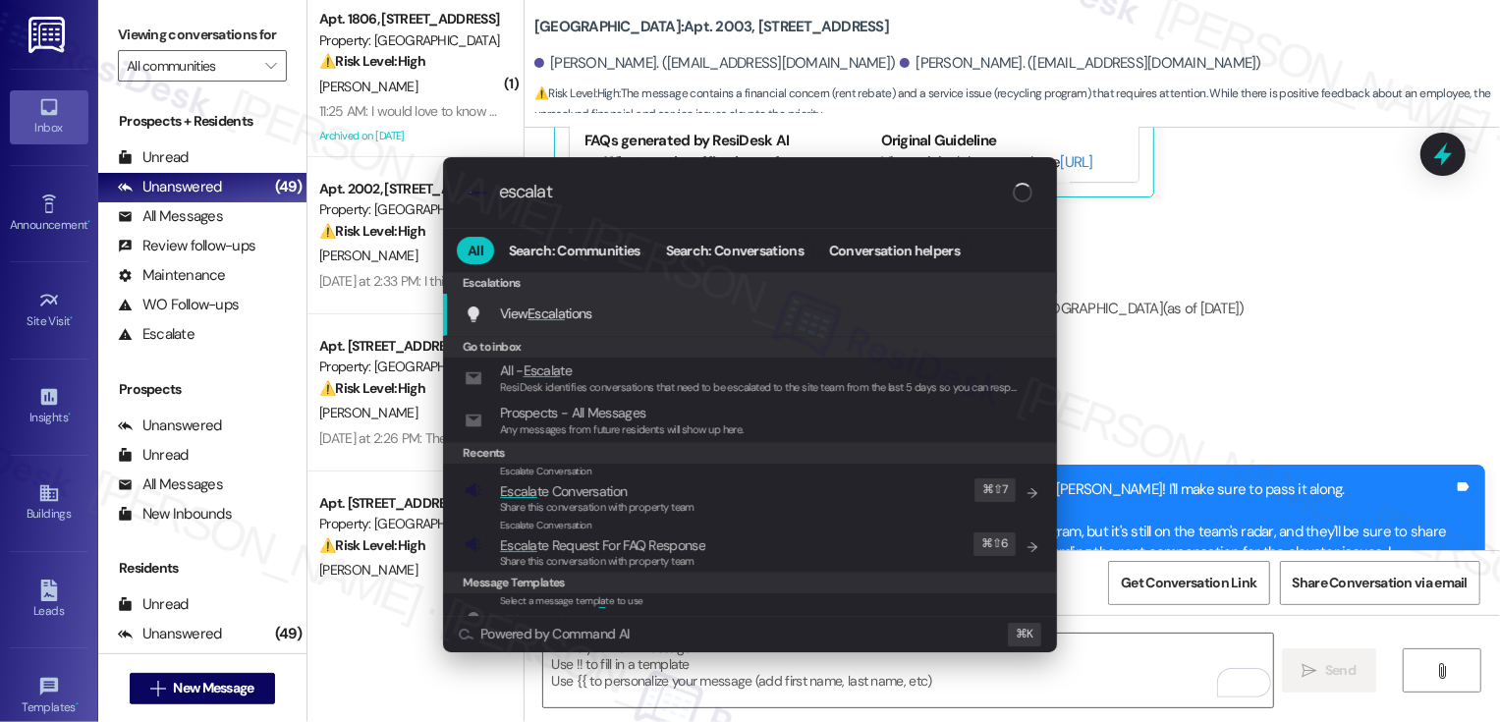
type input "escalate"
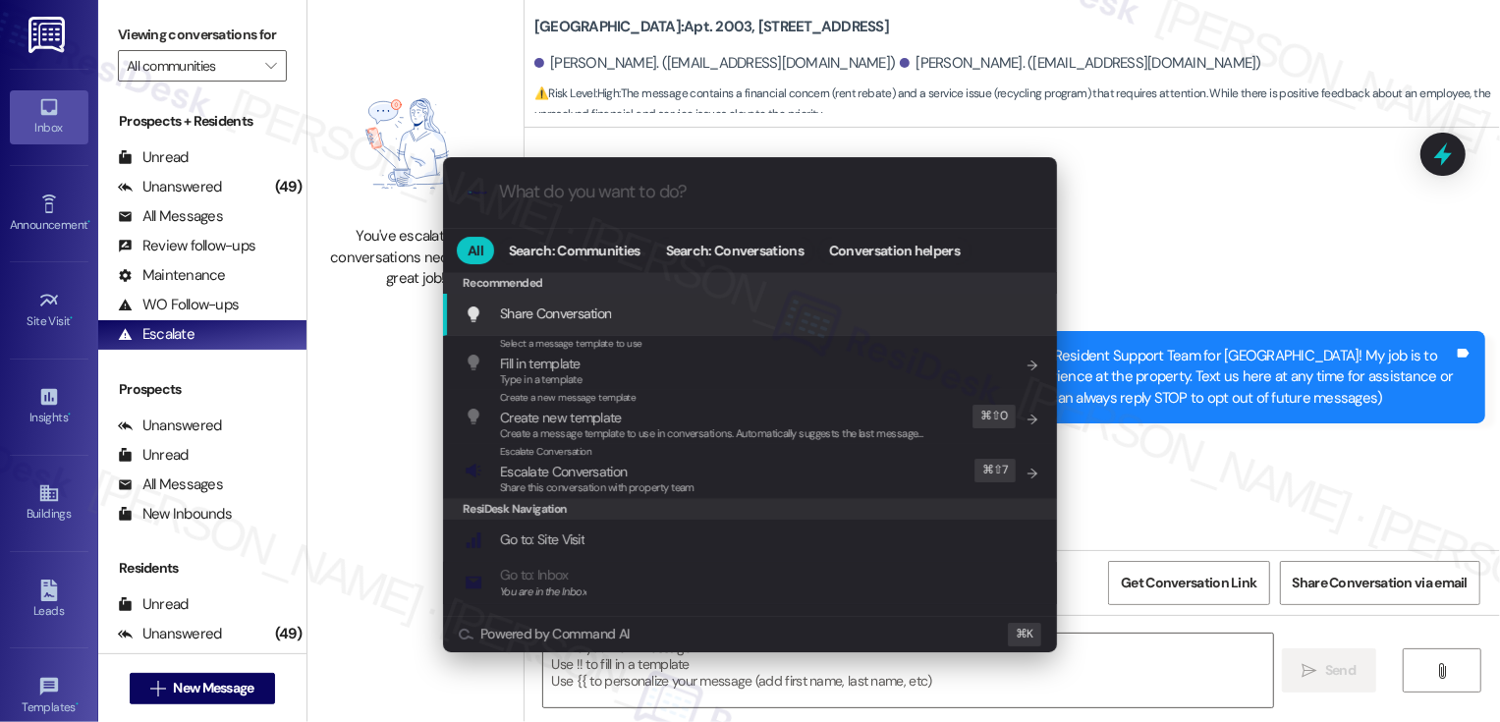
type textarea "Fetching suggested responses. Please feel free to read through the conversation…"
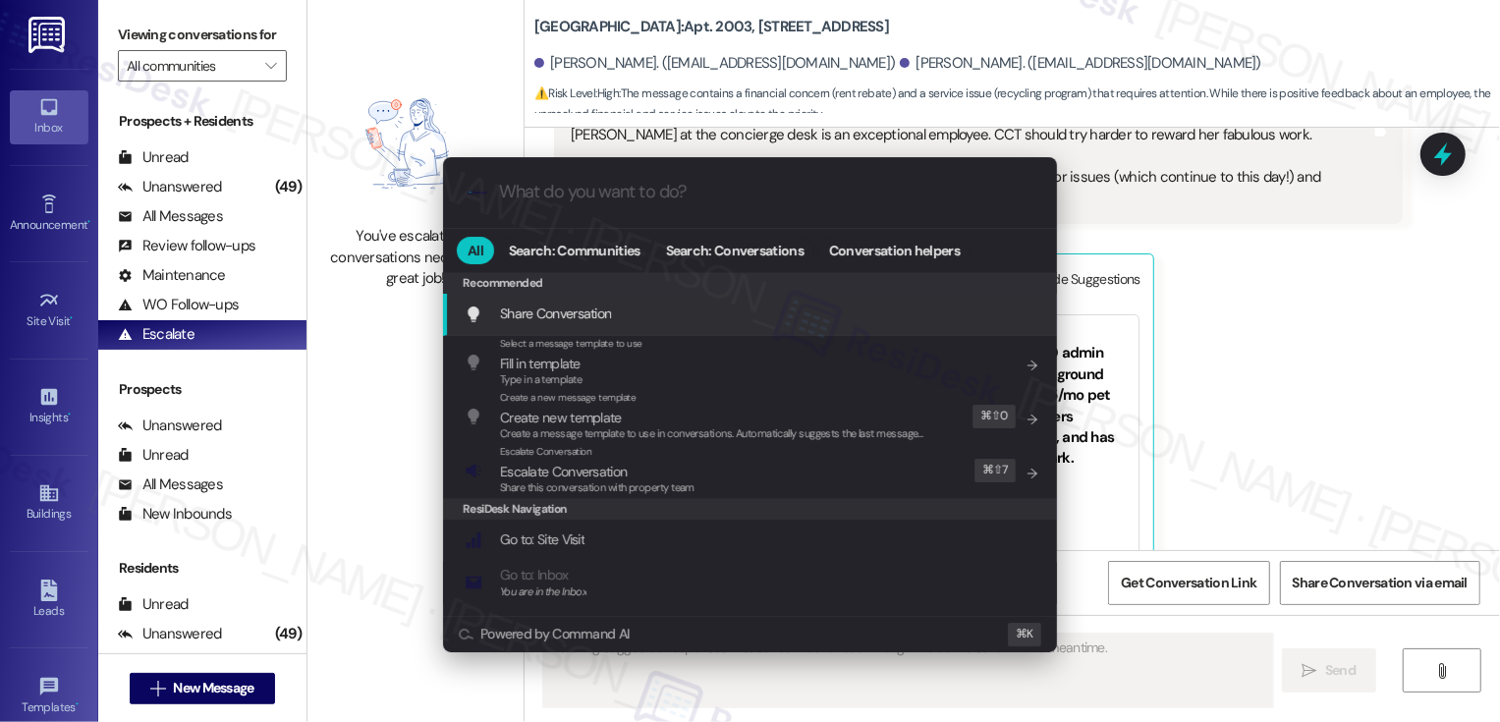
click at [1287, 312] on div ".cls-1{fill:#0a055f;}.cls-2{fill:#0cc4c4;} resideskLogoBlueOrange All Search: C…" at bounding box center [750, 361] width 1500 height 722
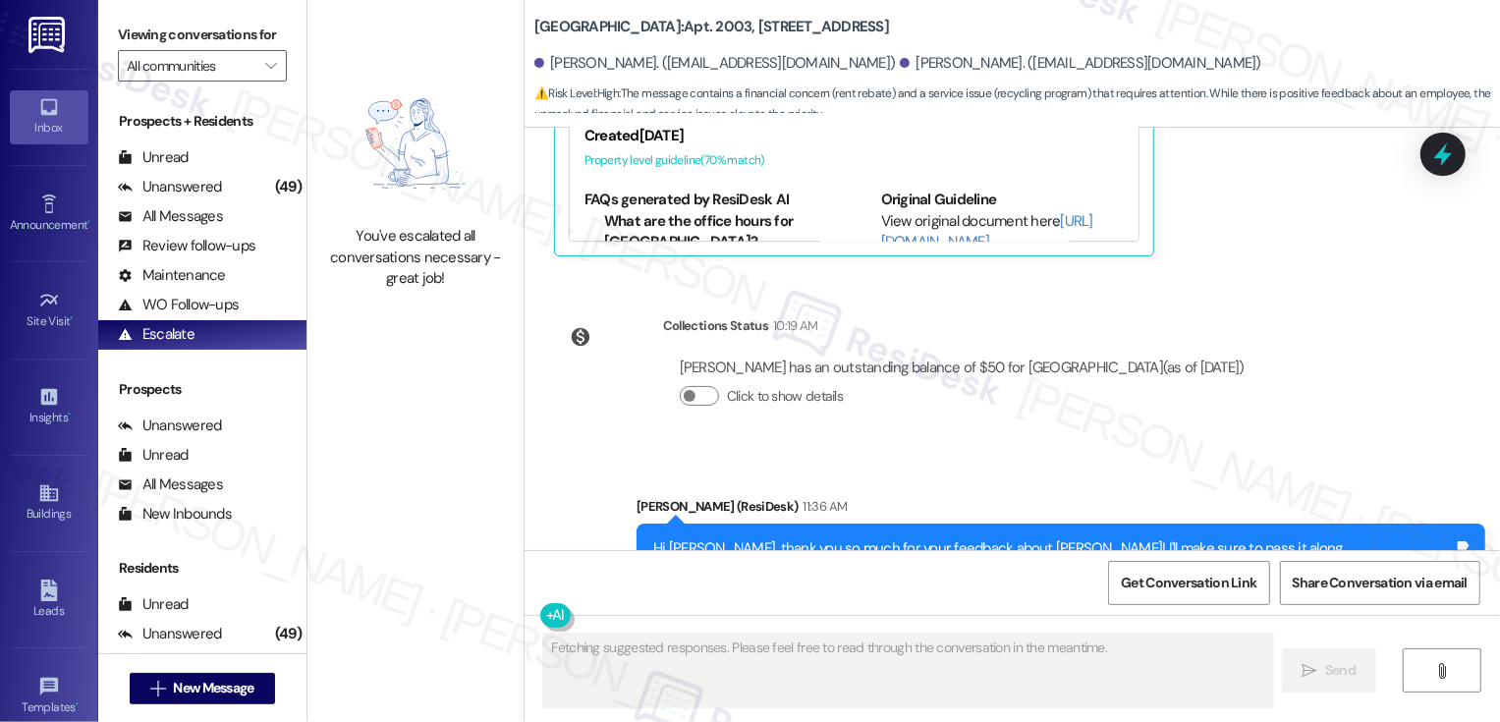
scroll to position [4636, 0]
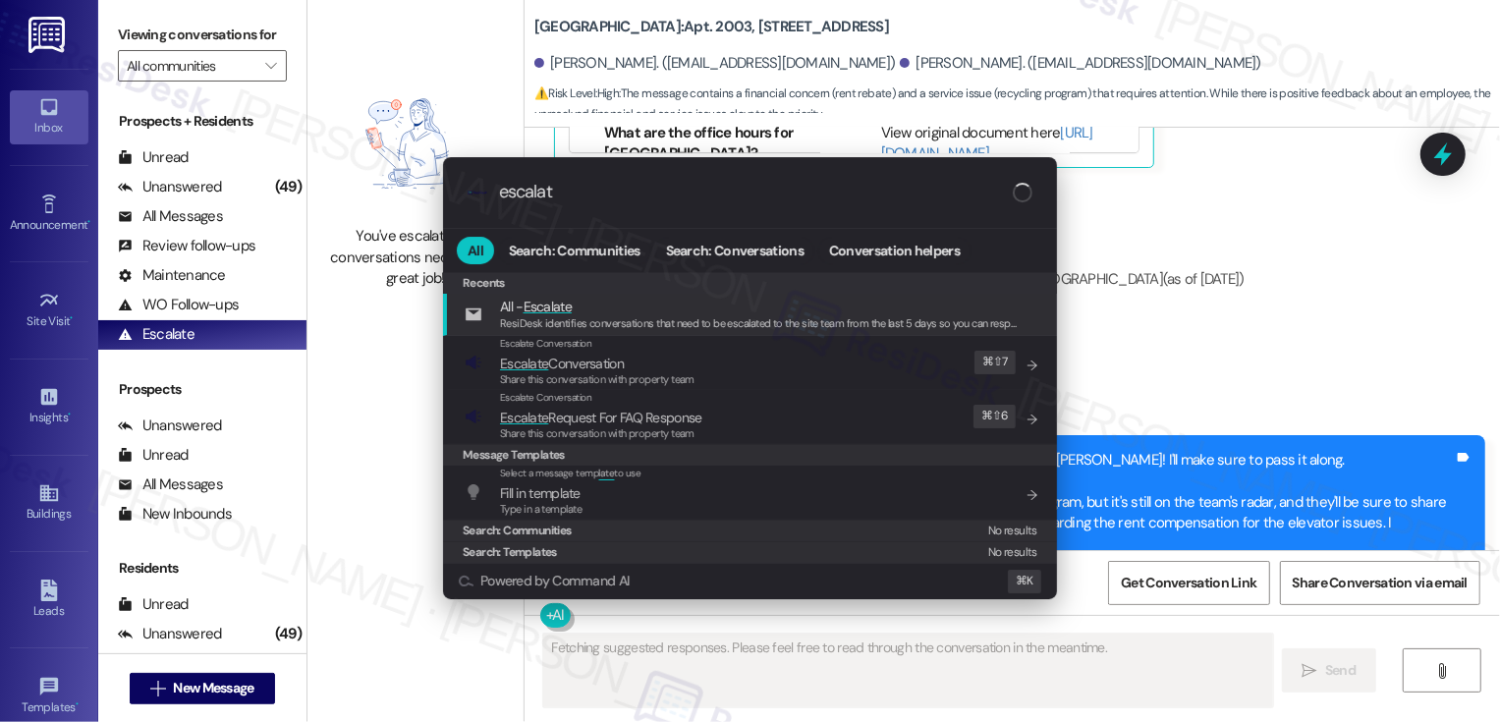
type input "escalate"
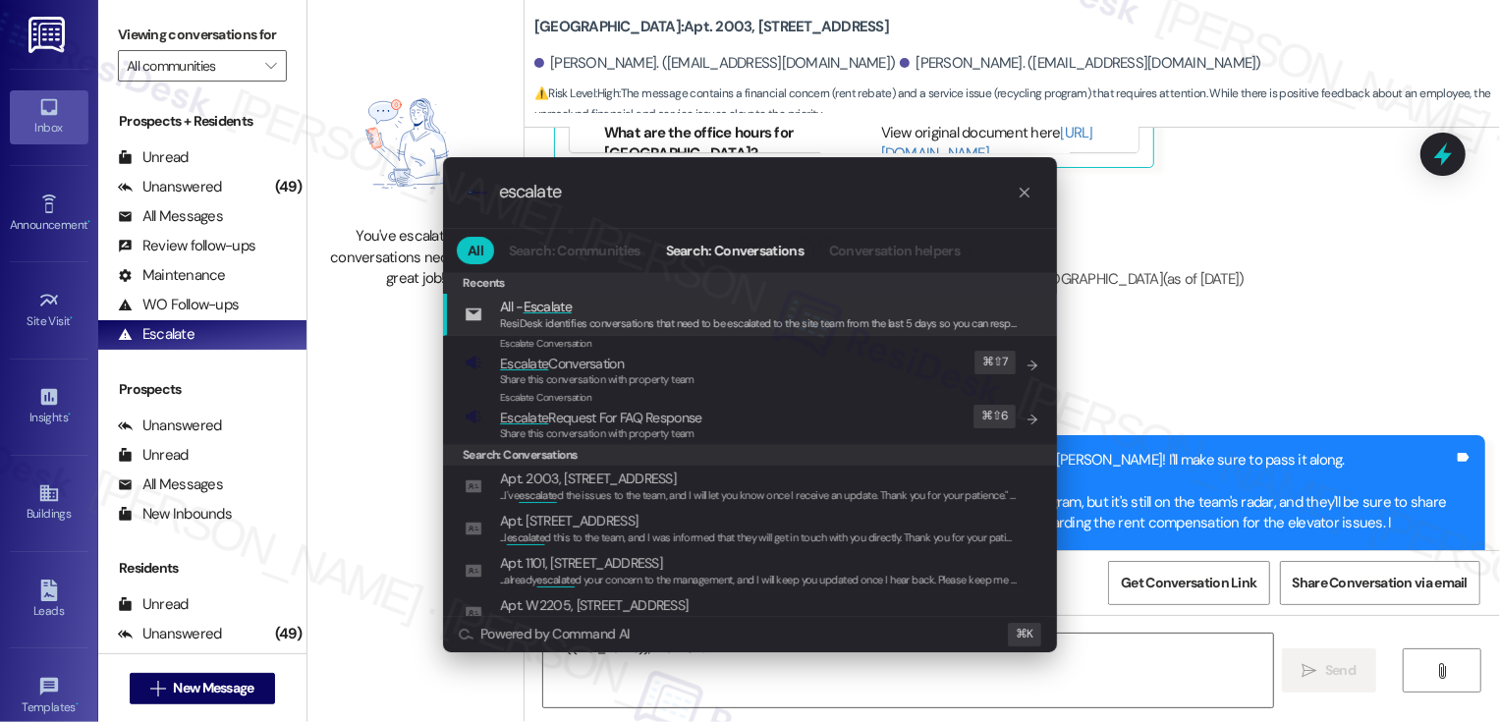
type textarea "Hi {{first_name}}, thanks for checking"
type input "escalate"
click at [648, 364] on span "Escalate Conversation" at bounding box center [597, 364] width 194 height 22
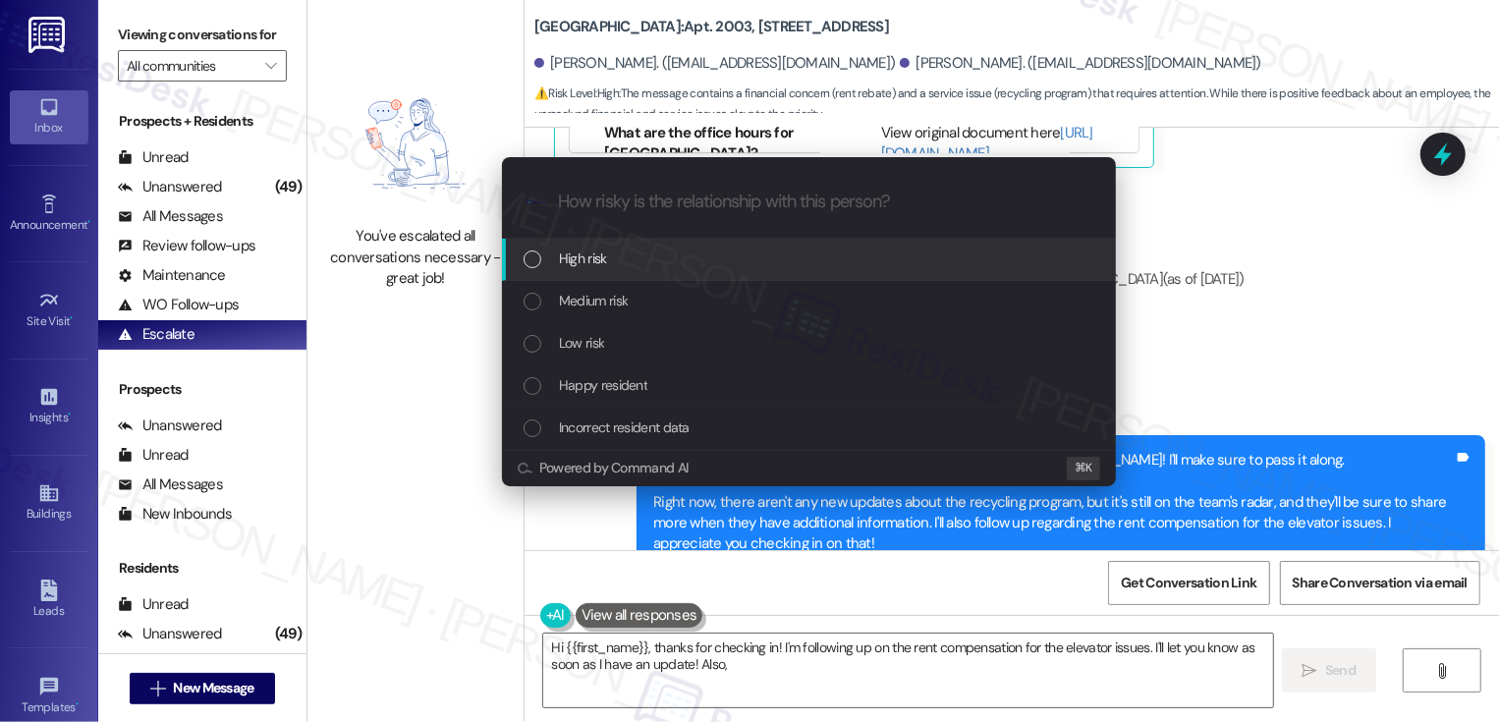
click at [565, 339] on span "Low risk" at bounding box center [581, 343] width 45 height 22
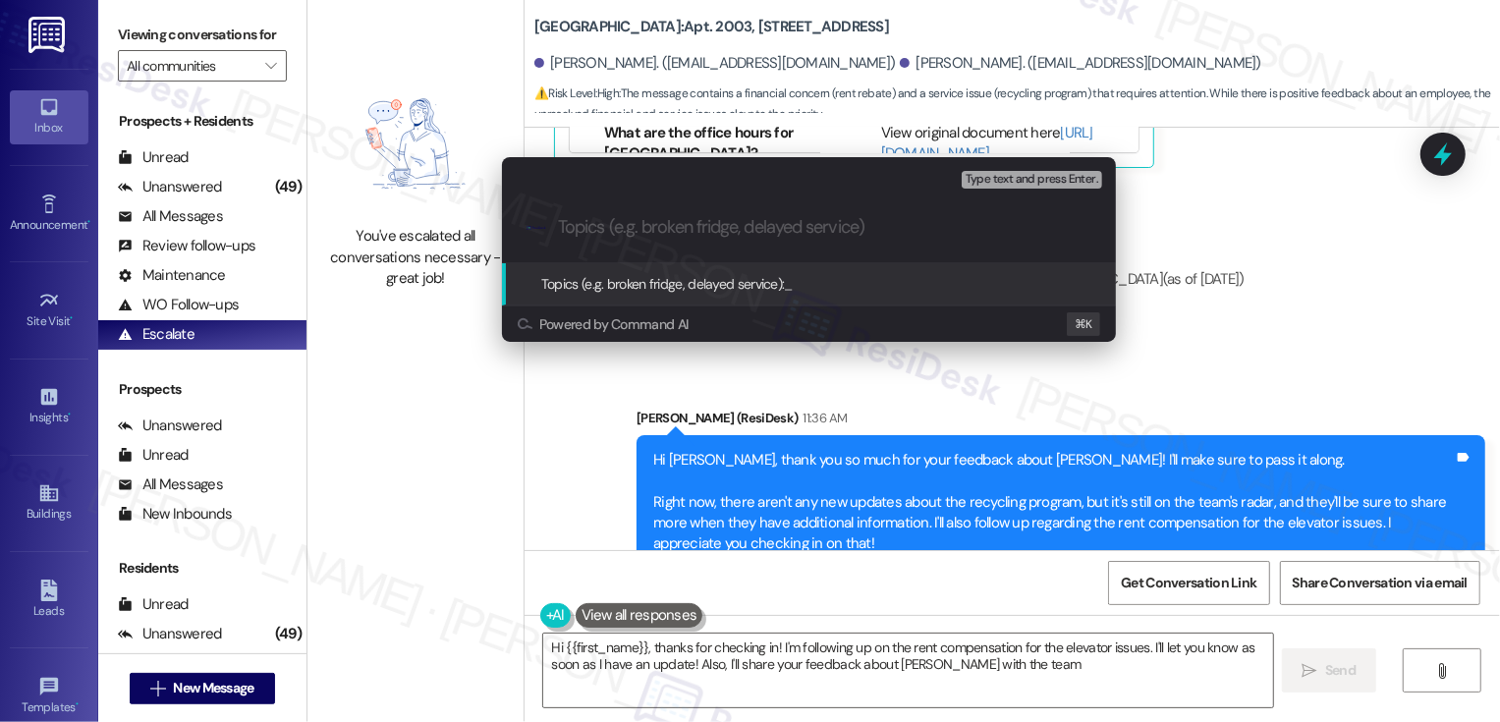
type textarea "Hi {{first_name}}, thanks for checking in! I'm following up on the rent compens…"
type input "1. Follow-up: Rent Compensation (elevator issues) 2. Staff Commendation: Caitlin"
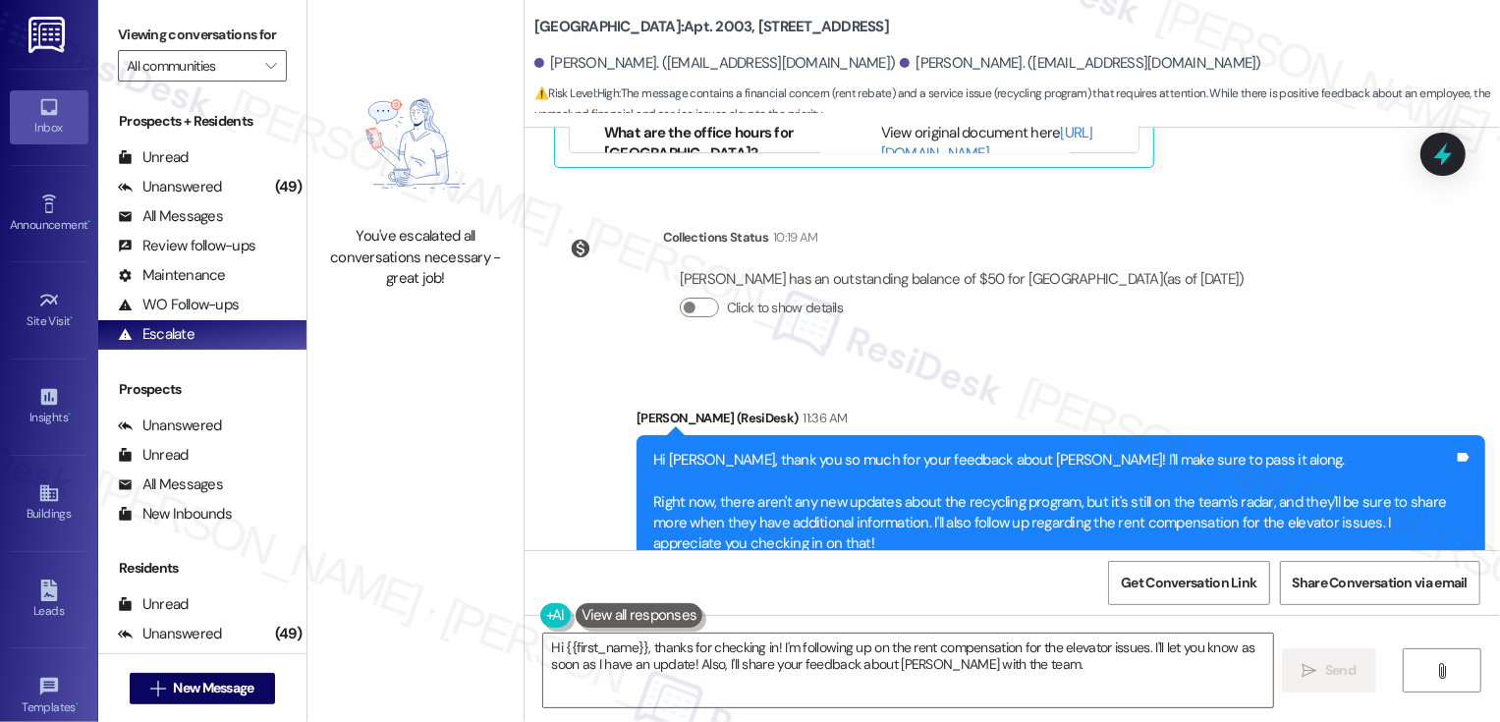
scroll to position [4204, 0]
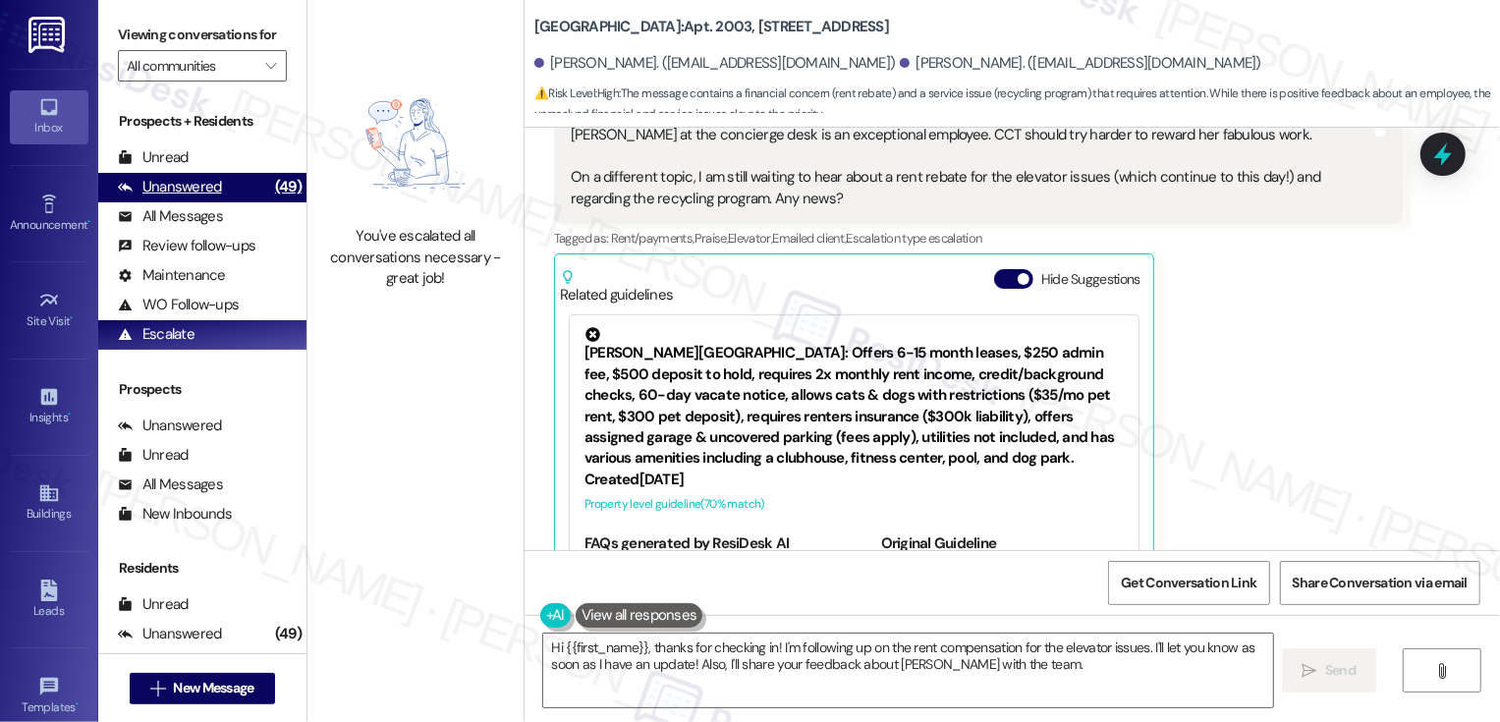
click at [208, 197] on div "Unanswered" at bounding box center [170, 187] width 104 height 21
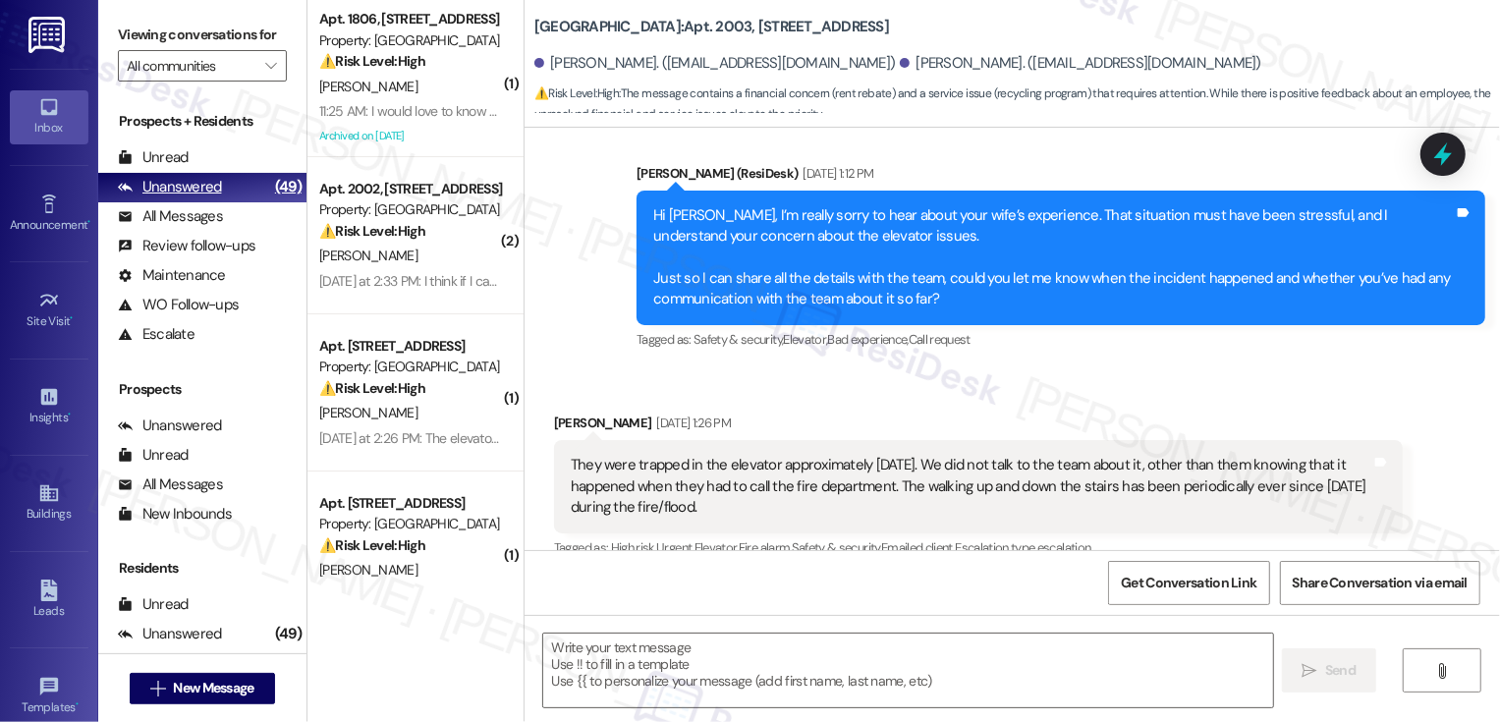
type textarea "Fetching suggested responses. Please feel free to read through the conversation…"
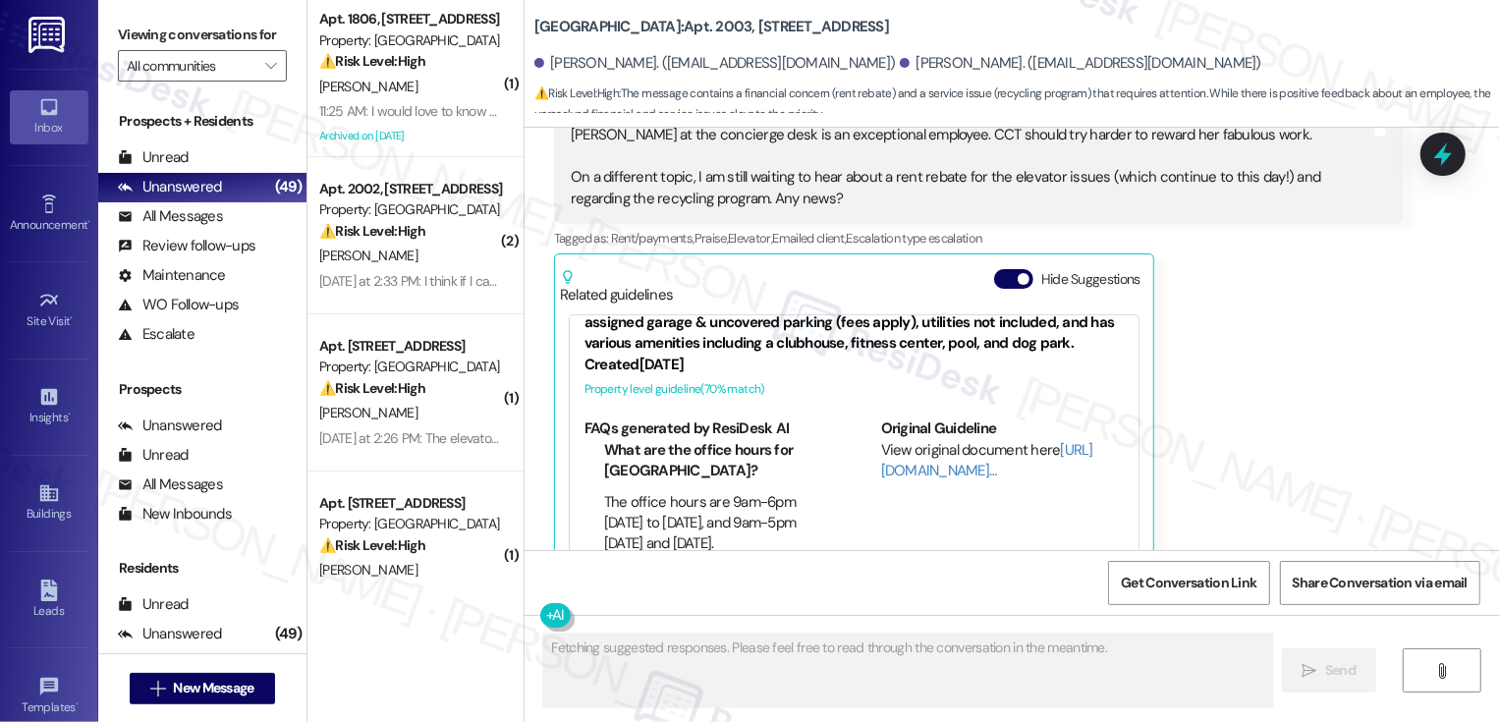
scroll to position [4636, 0]
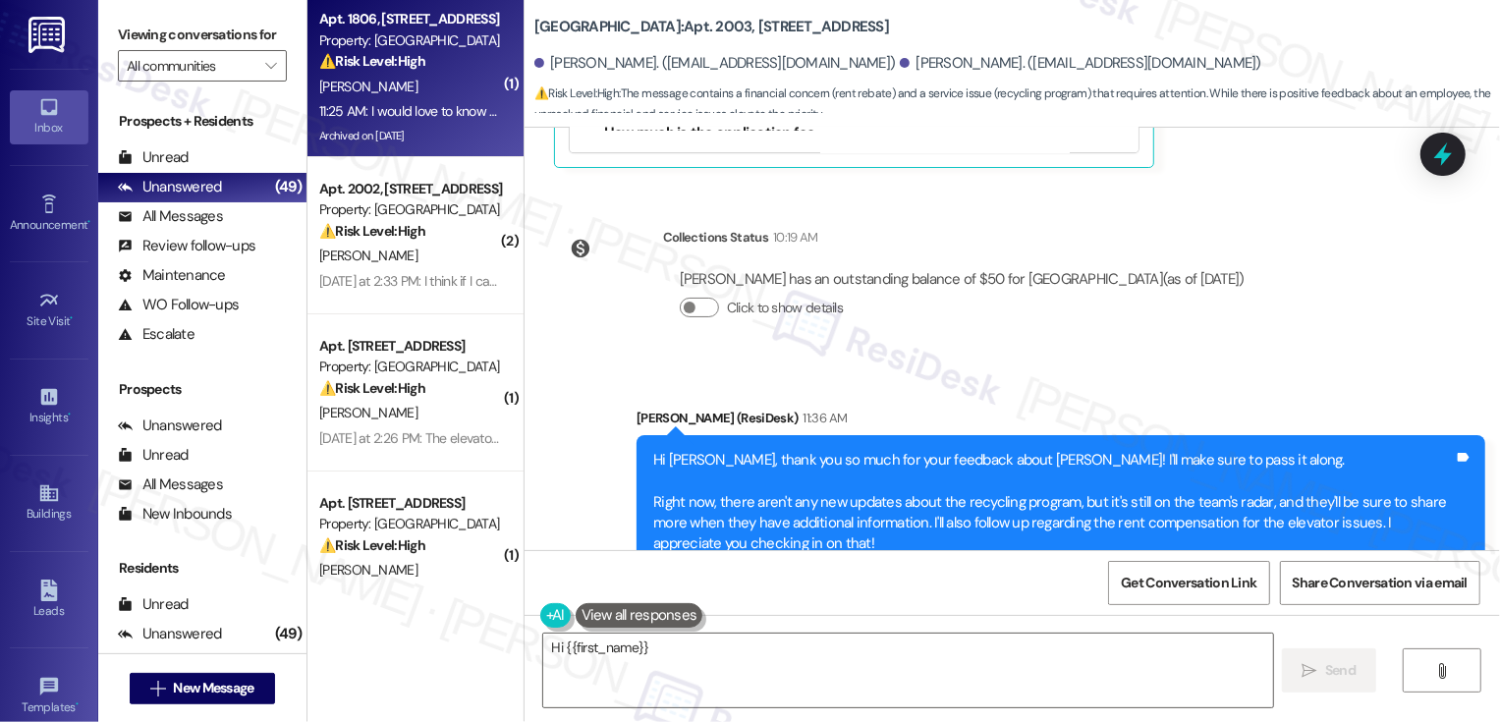
click at [405, 81] on div "[PERSON_NAME]" at bounding box center [410, 87] width 186 height 25
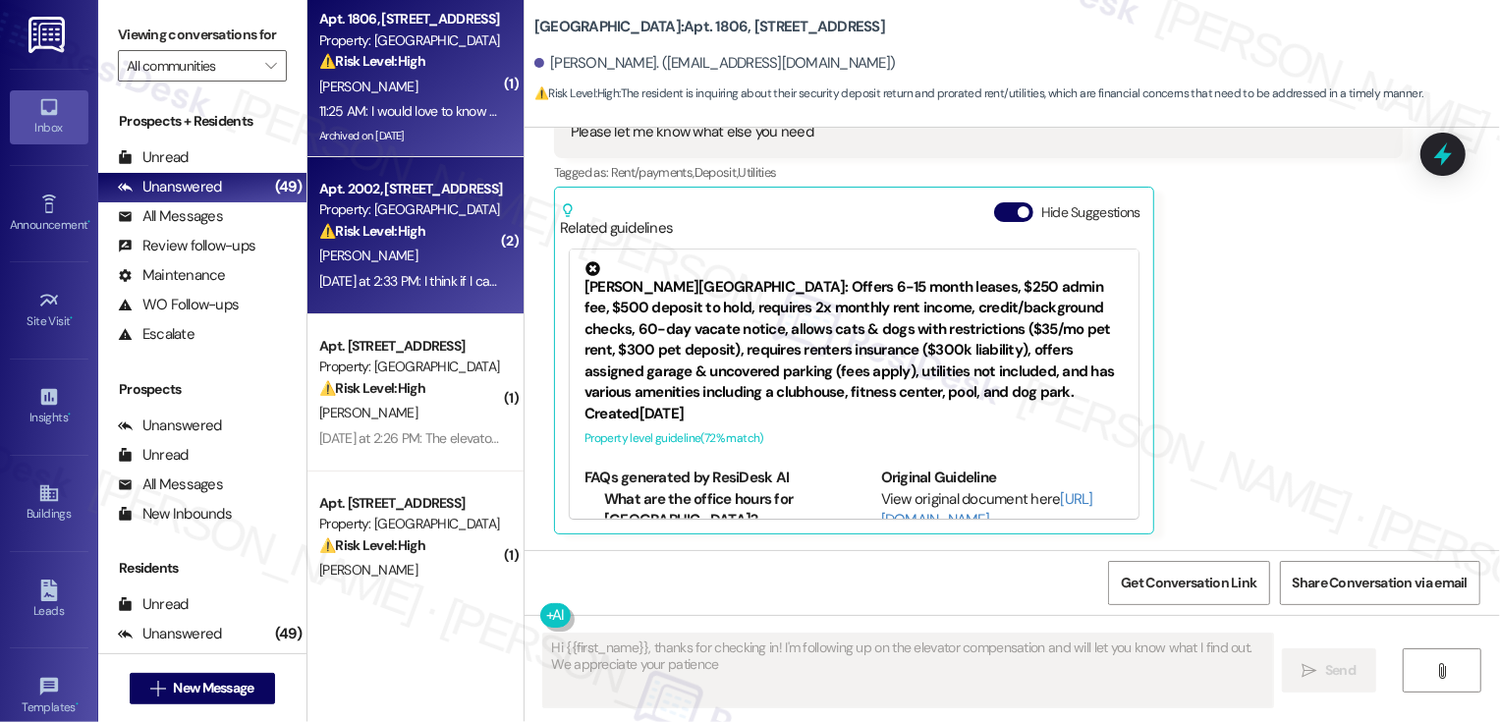
type textarea "Hi {{first_name}}, thanks for checking in! I'm following up on the elevator com…"
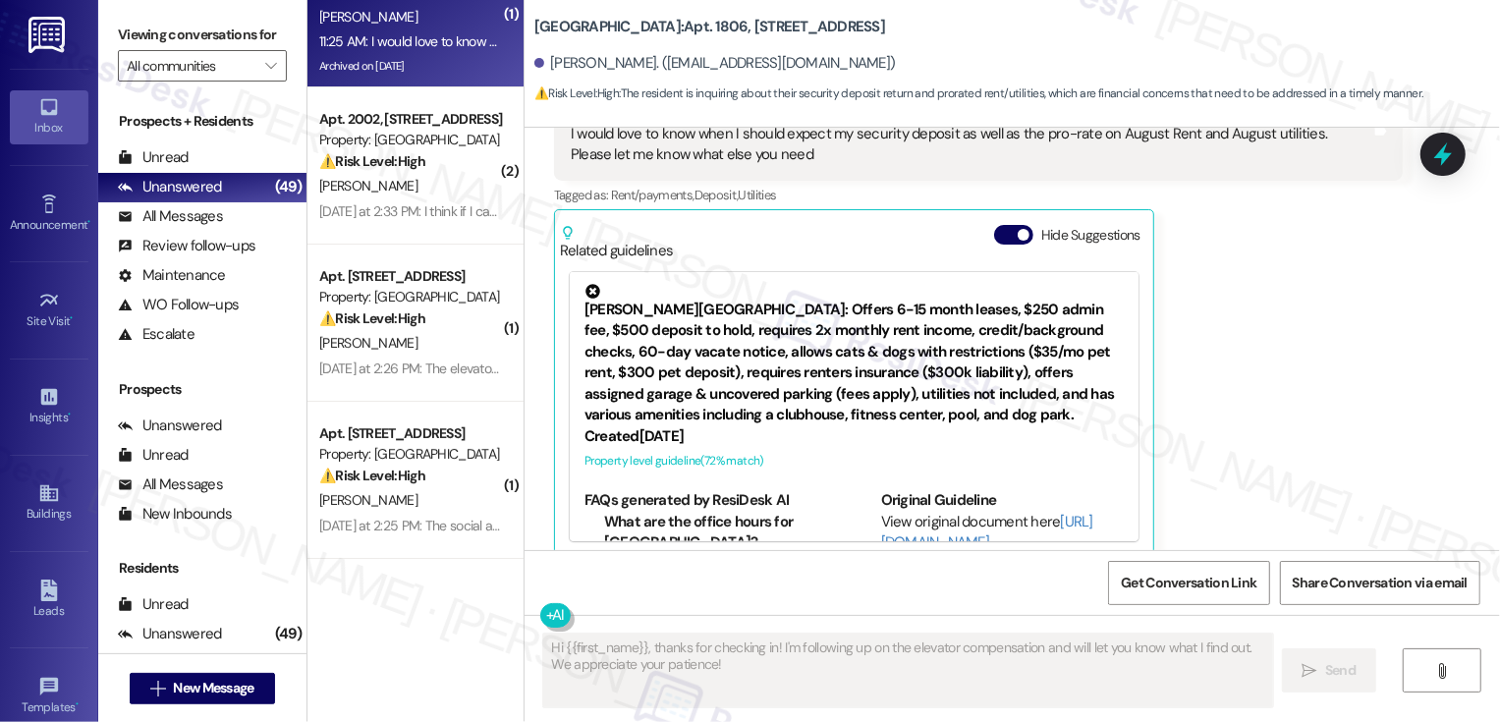
scroll to position [79, 0]
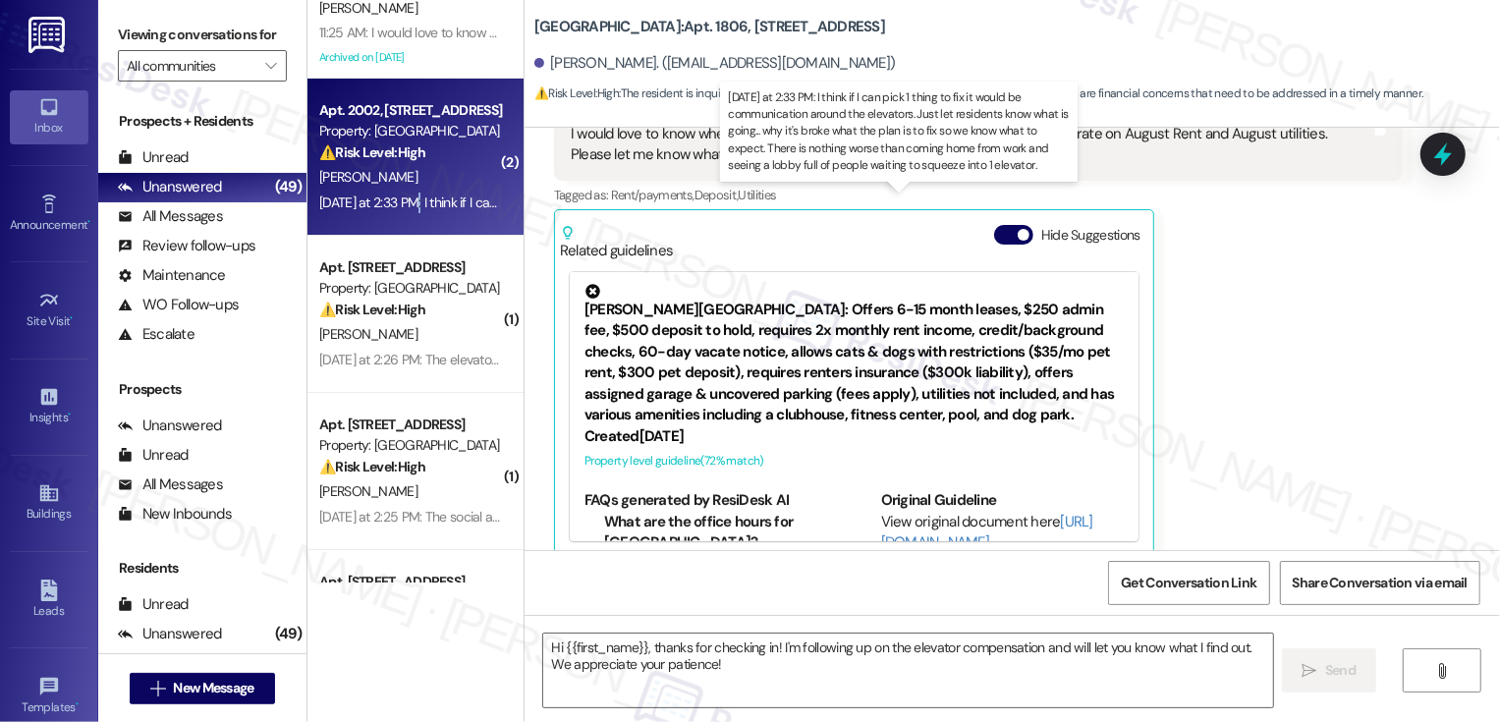
type textarea "Fetching suggested responses. Please feel free to read through the conversation…"
click at [405, 197] on div "Yesterday at 2:33 PM: I think if I can pick 1 thing to fix it would be communic…" at bounding box center [1229, 202] width 1821 height 18
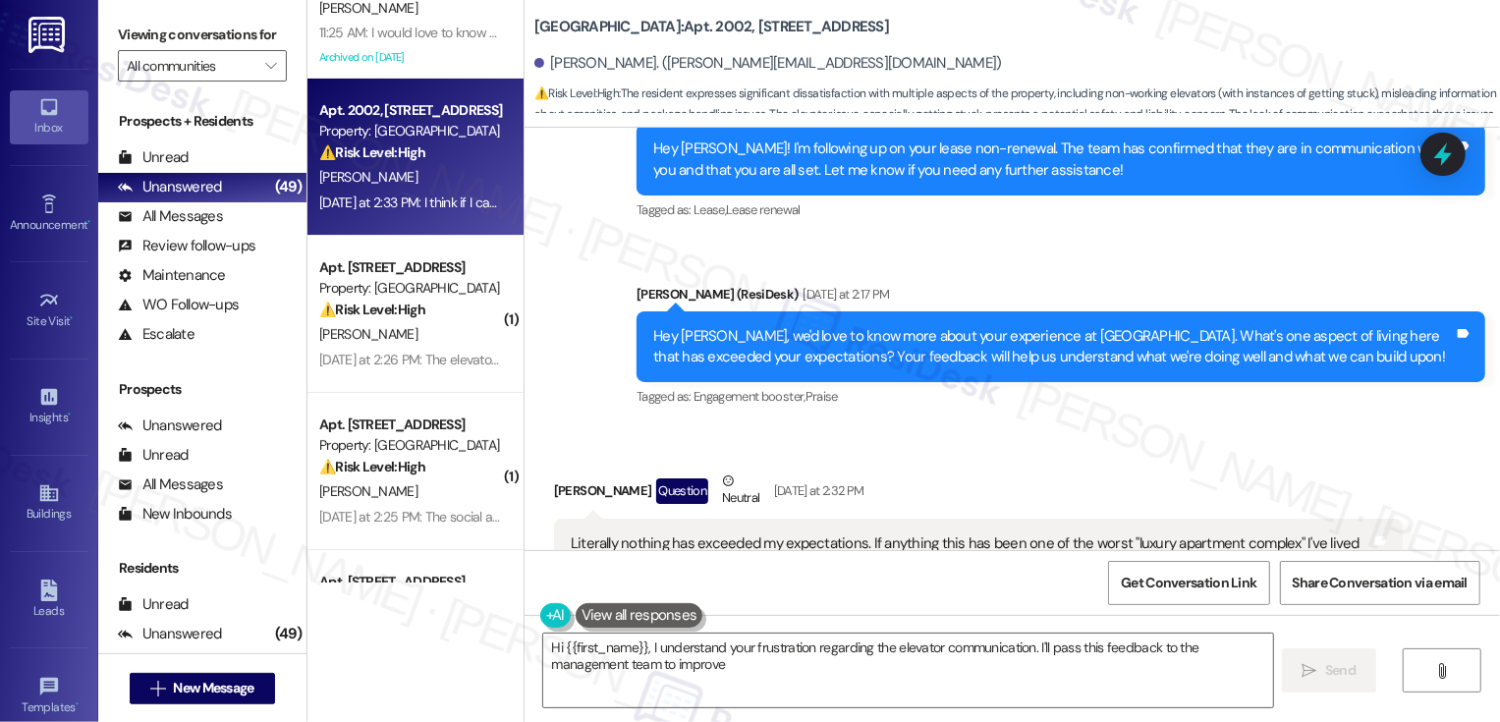
scroll to position [3167, 0]
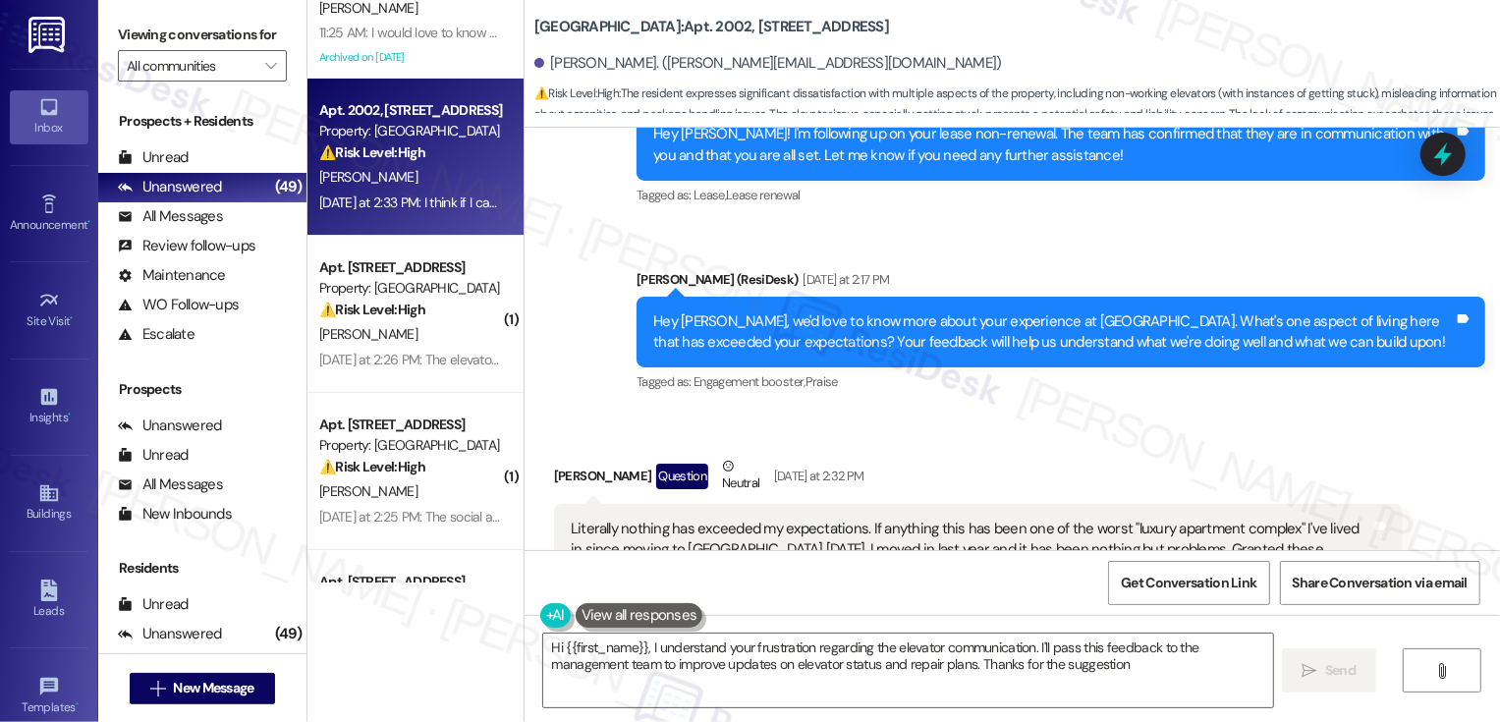
type textarea "Hi {{first_name}}, I understand your frustration regarding the elevator communi…"
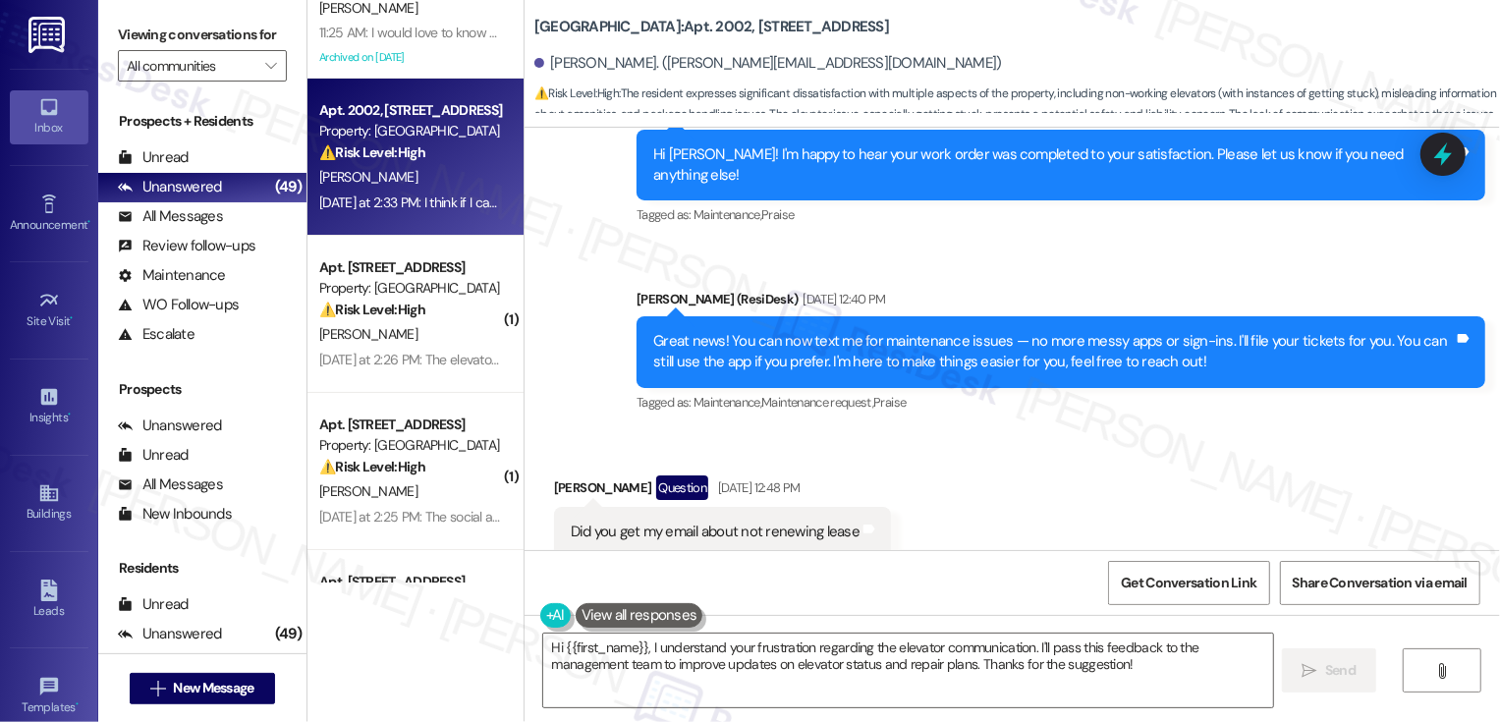
scroll to position [1650, 0]
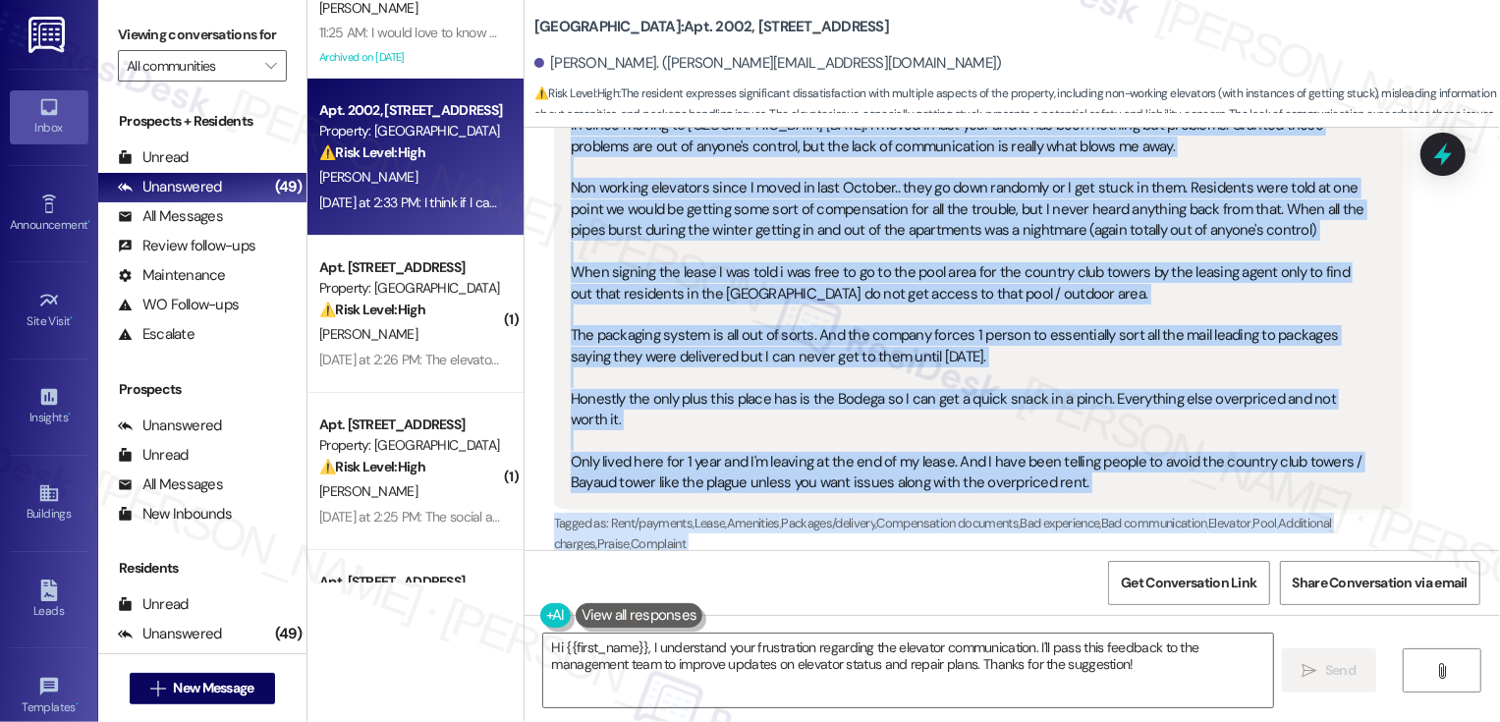
scroll to position [4138, 0]
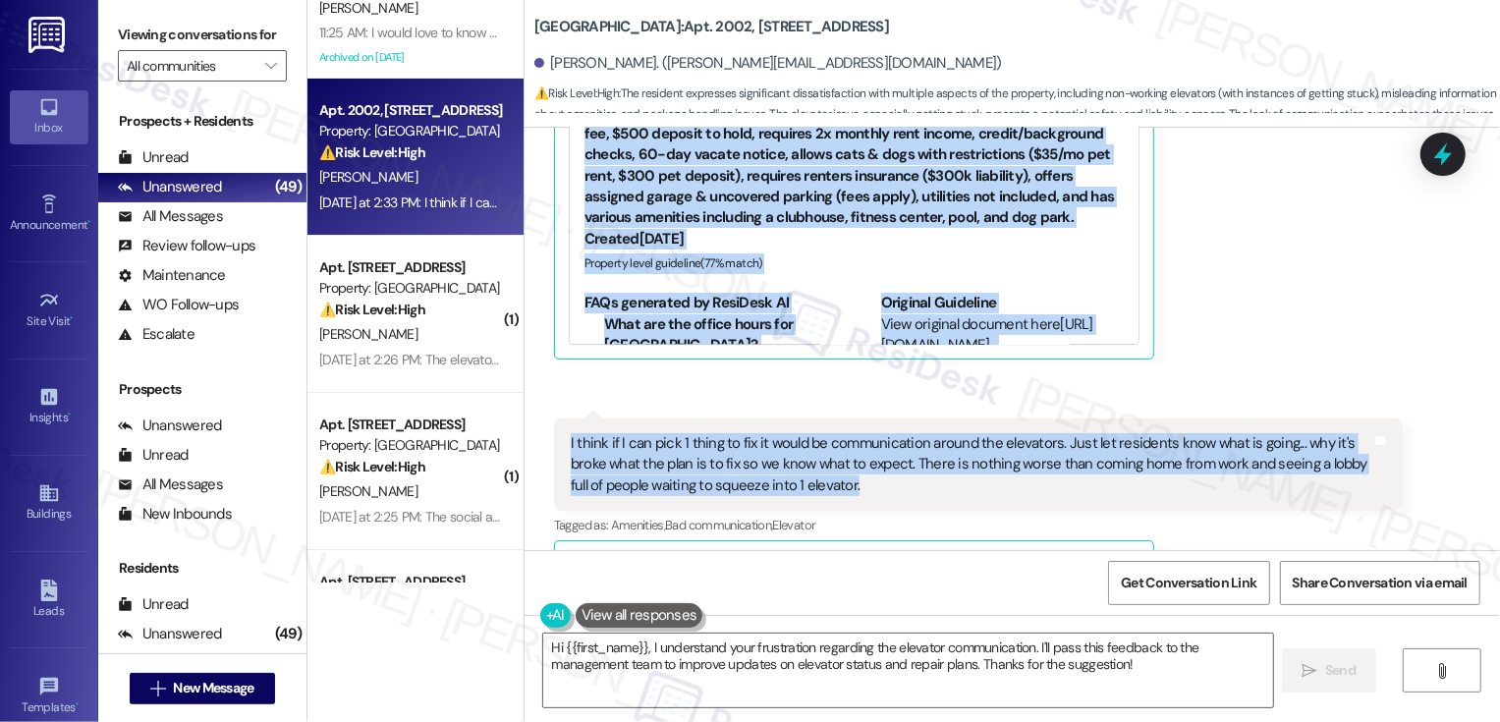
drag, startPoint x: 626, startPoint y: 135, endPoint x: 949, endPoint y: 421, distance: 432.0
click at [949, 423] on div "Lease started Sep 30, 2024 at 8:00 PM Announcement, sent via SMS Sarah (ResiDes…" at bounding box center [1011, 339] width 975 height 422
copy div "Sarah (ResiDesk) Yesterday at 2:17 PM Hey Anthony, we'd love to know more about…"
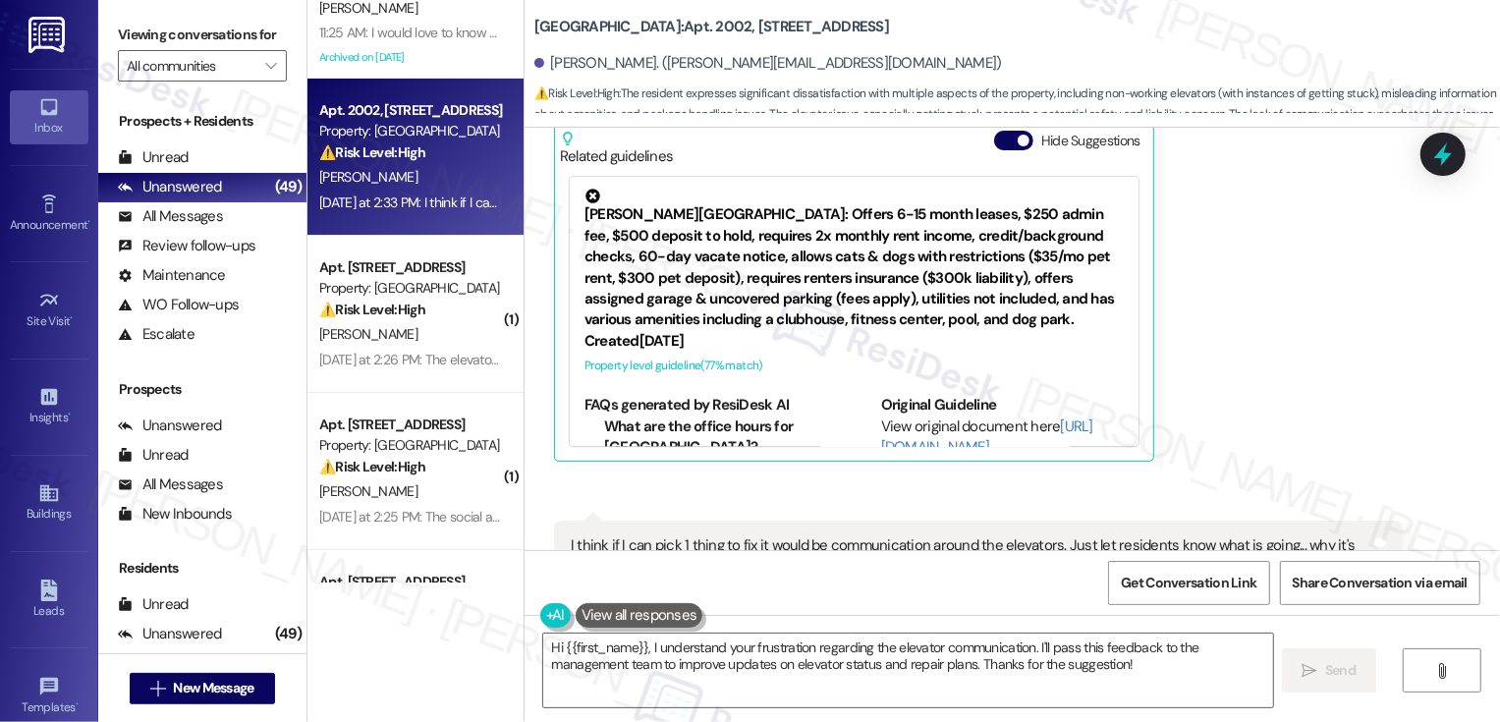
scroll to position [3923, 0]
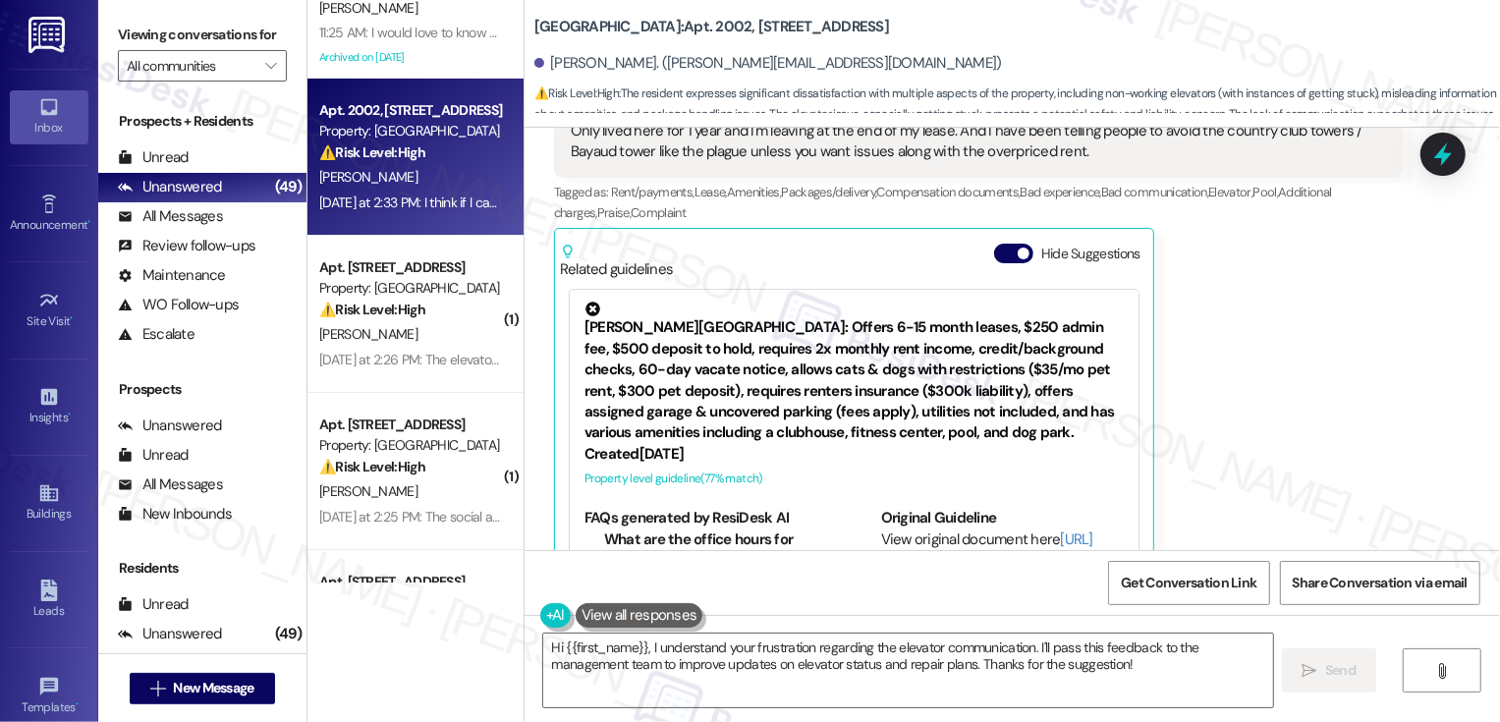
click at [1013, 244] on div "Hide Suggestions" at bounding box center [1071, 262] width 154 height 36
click at [1000, 244] on button "Hide Suggestions" at bounding box center [1013, 254] width 39 height 20
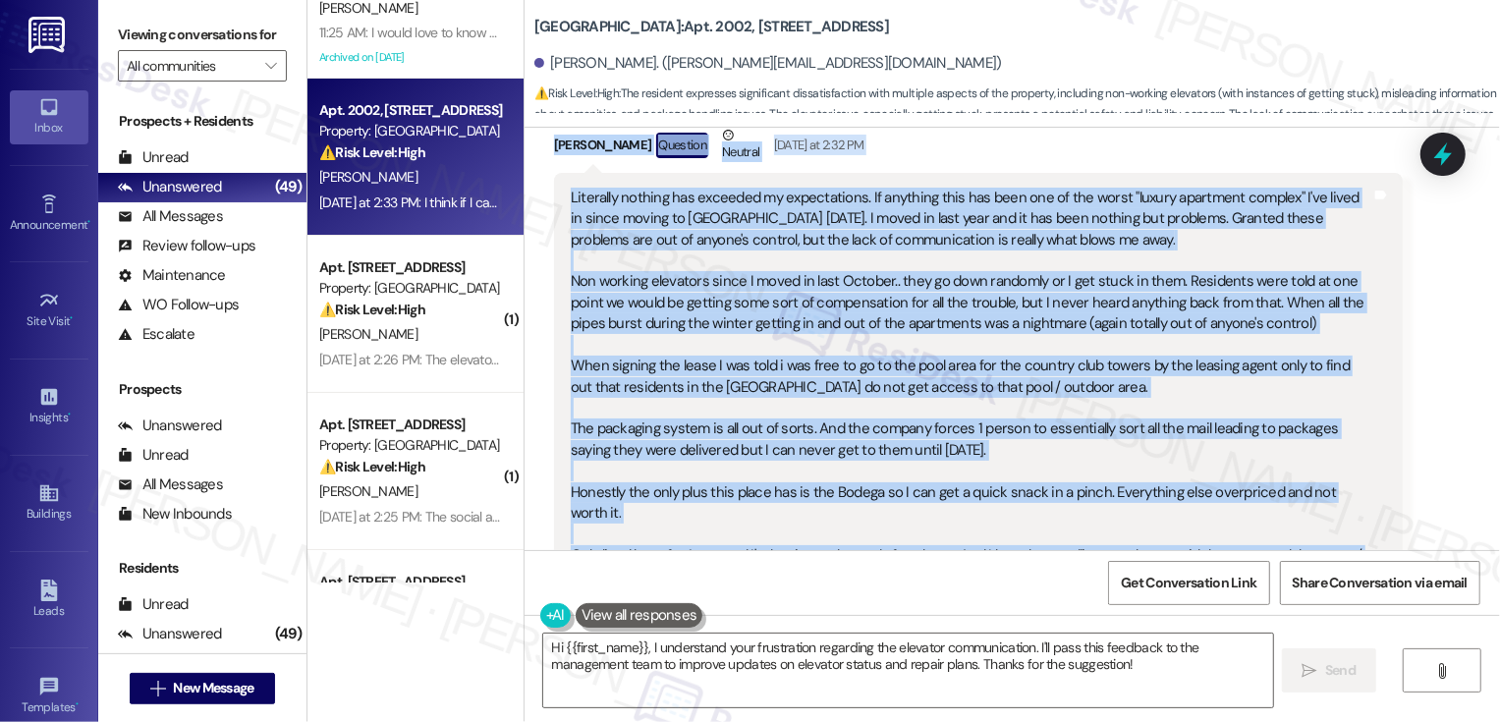
scroll to position [3849, 0]
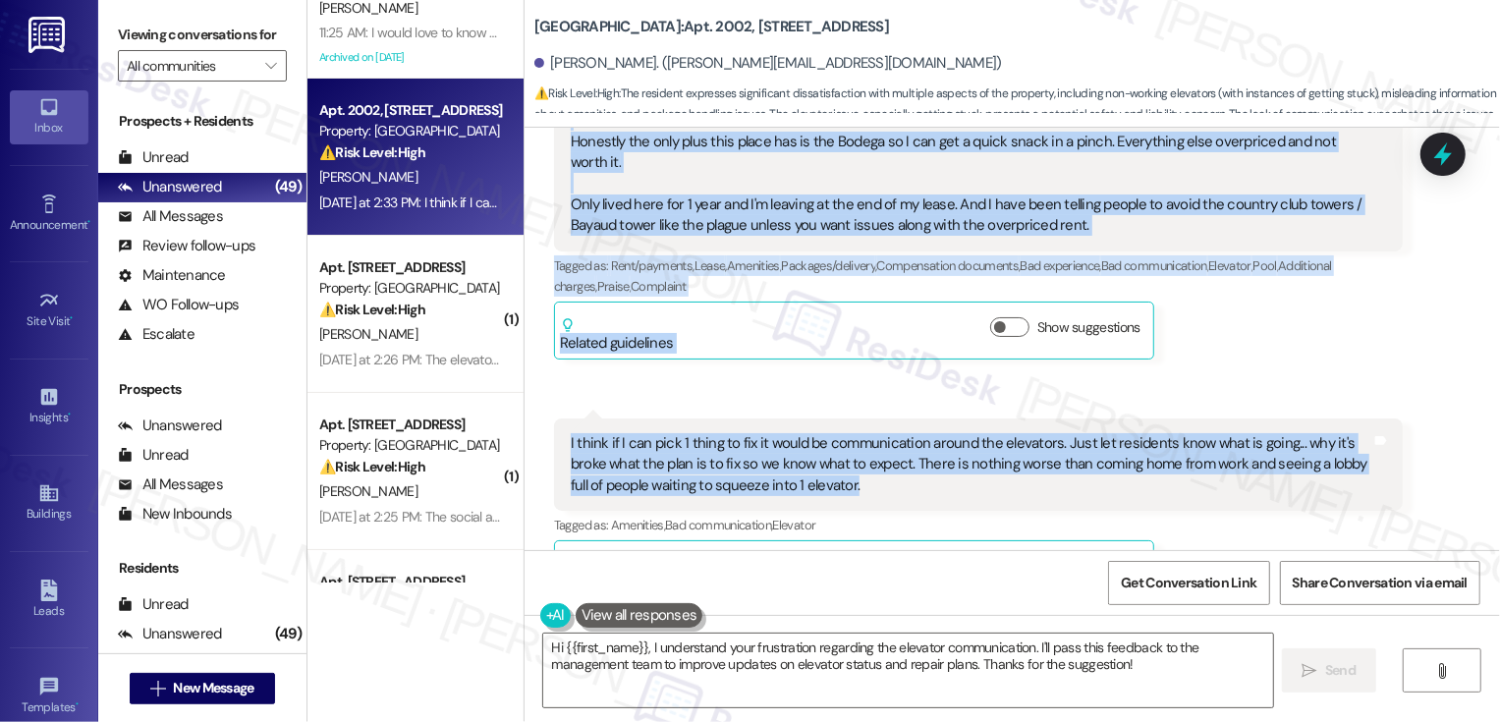
drag, startPoint x: 625, startPoint y: 226, endPoint x: 970, endPoint y: 424, distance: 398.6
click at [970, 424] on div "Lease started Sep 30, 2024 at 8:00 PM Announcement, sent via SMS Sarah (ResiDes…" at bounding box center [1011, 339] width 975 height 422
copy div "Sarah (ResiDesk) Yesterday at 2:17 PM Hey Anthony, we'd love to know more about…"
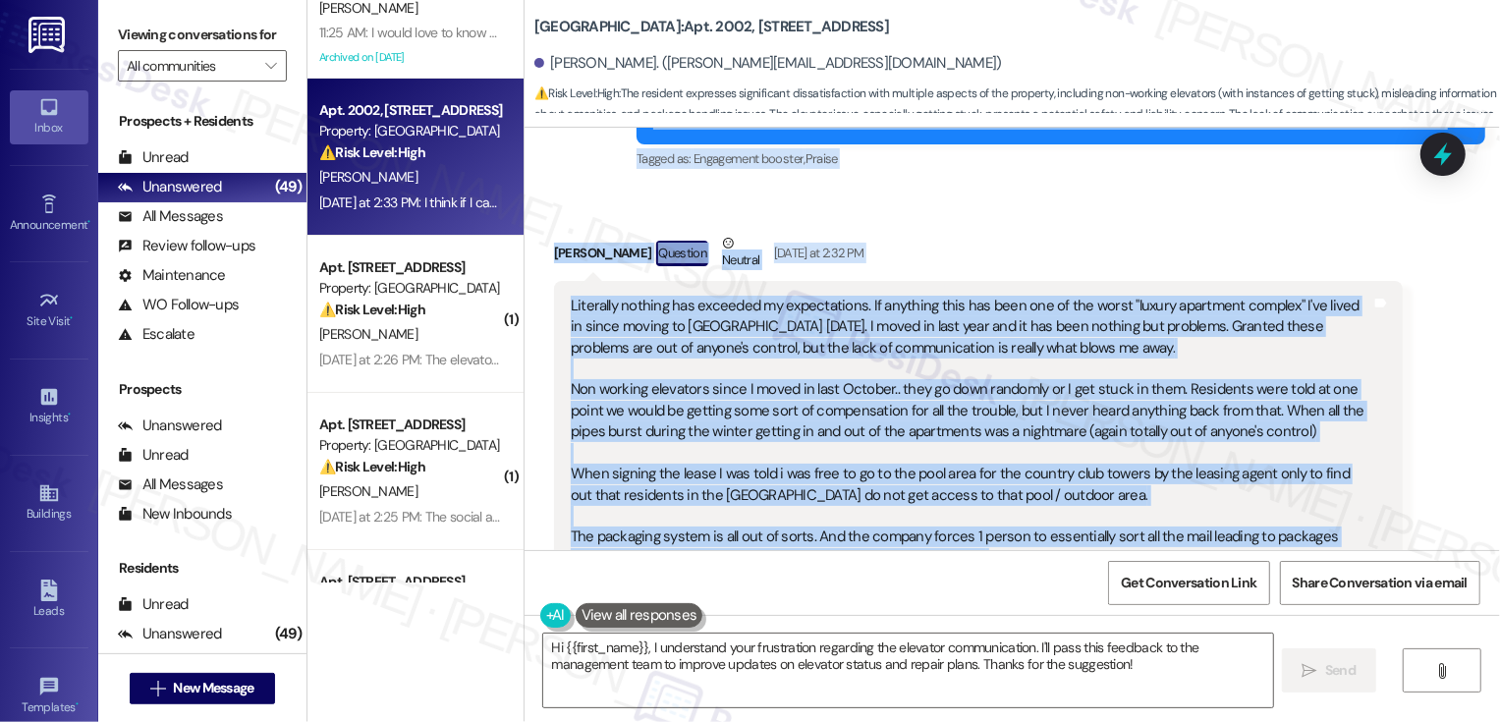
scroll to position [3431, 0]
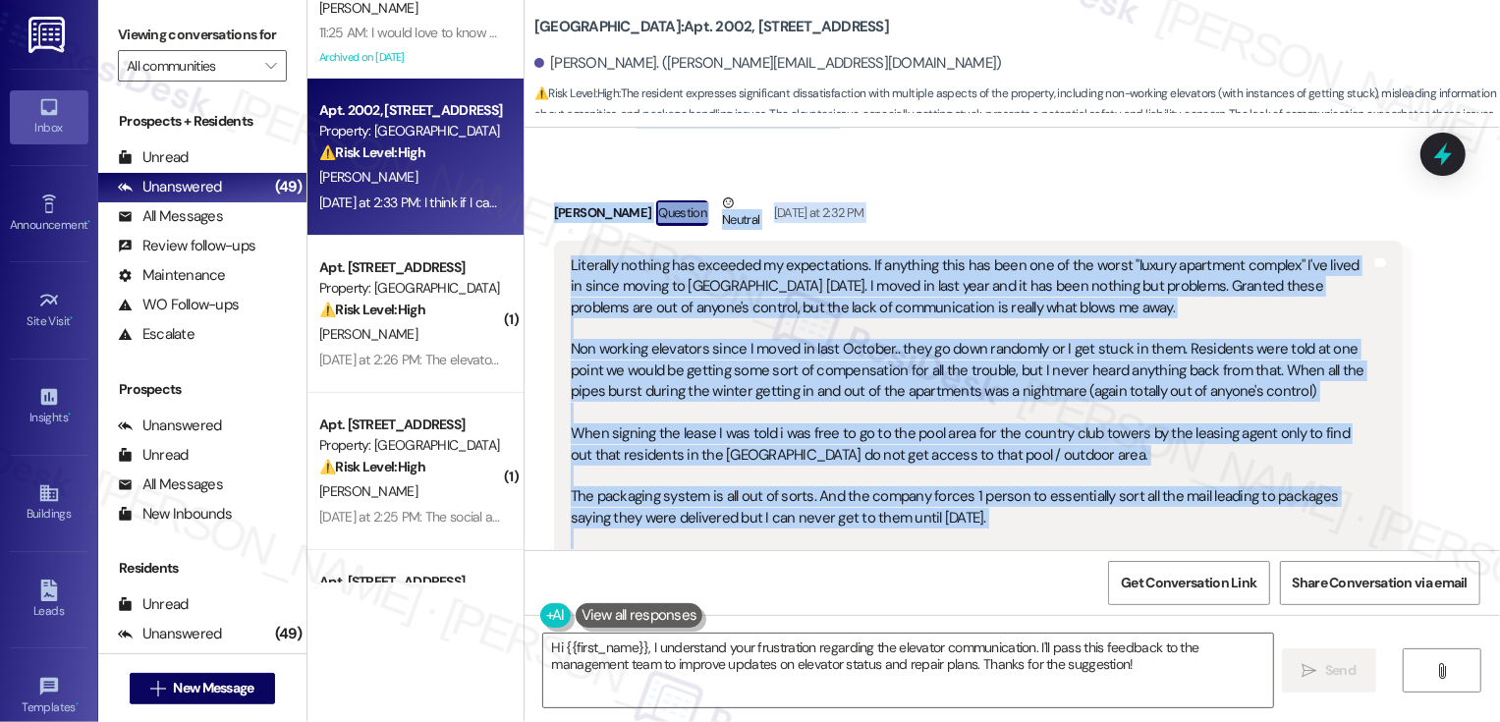
click at [847, 264] on div "Literally nothing has exceeded my expectations. If anything this has been one o…" at bounding box center [971, 455] width 800 height 400
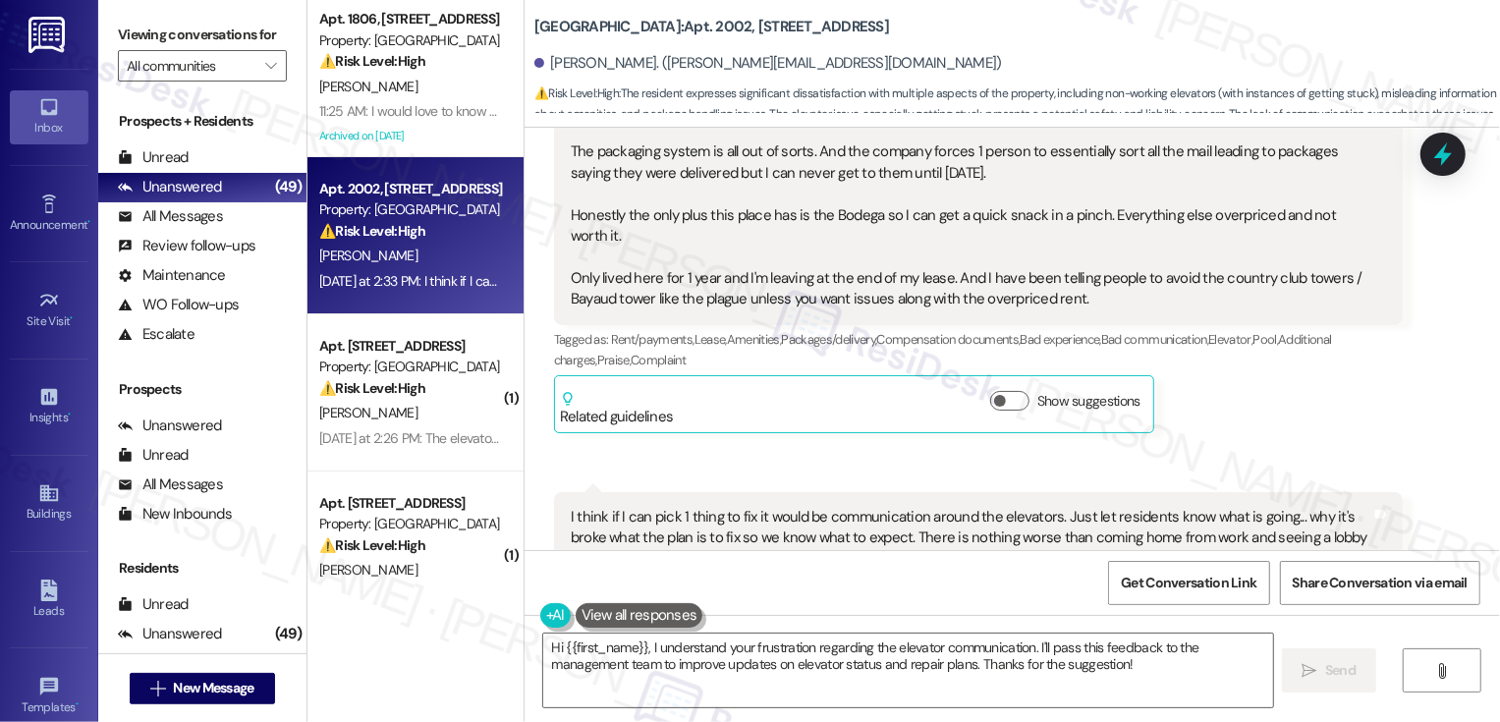
scroll to position [3849, 0]
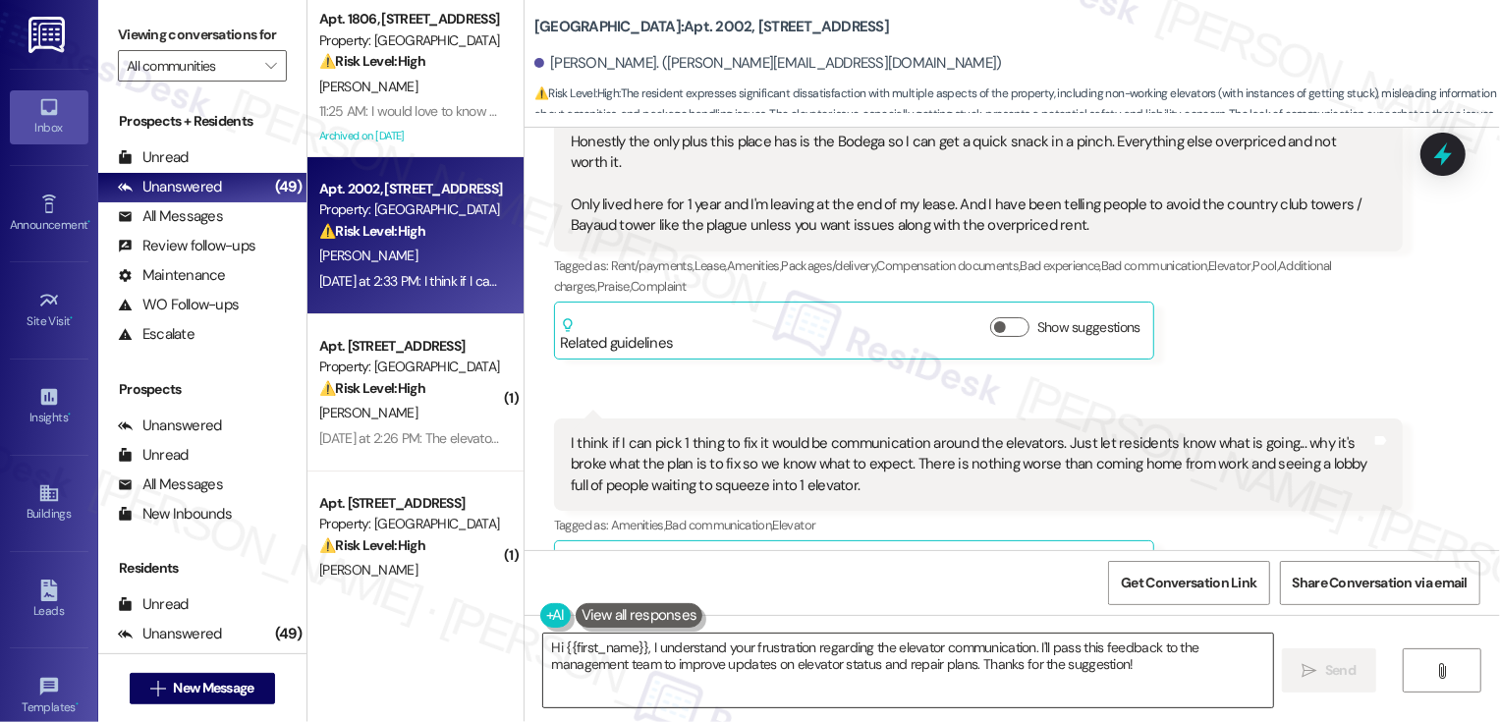
click at [854, 687] on textarea "Hi {{first_name}}, I understand your frustration regarding the elevator communi…" at bounding box center [908, 670] width 730 height 74
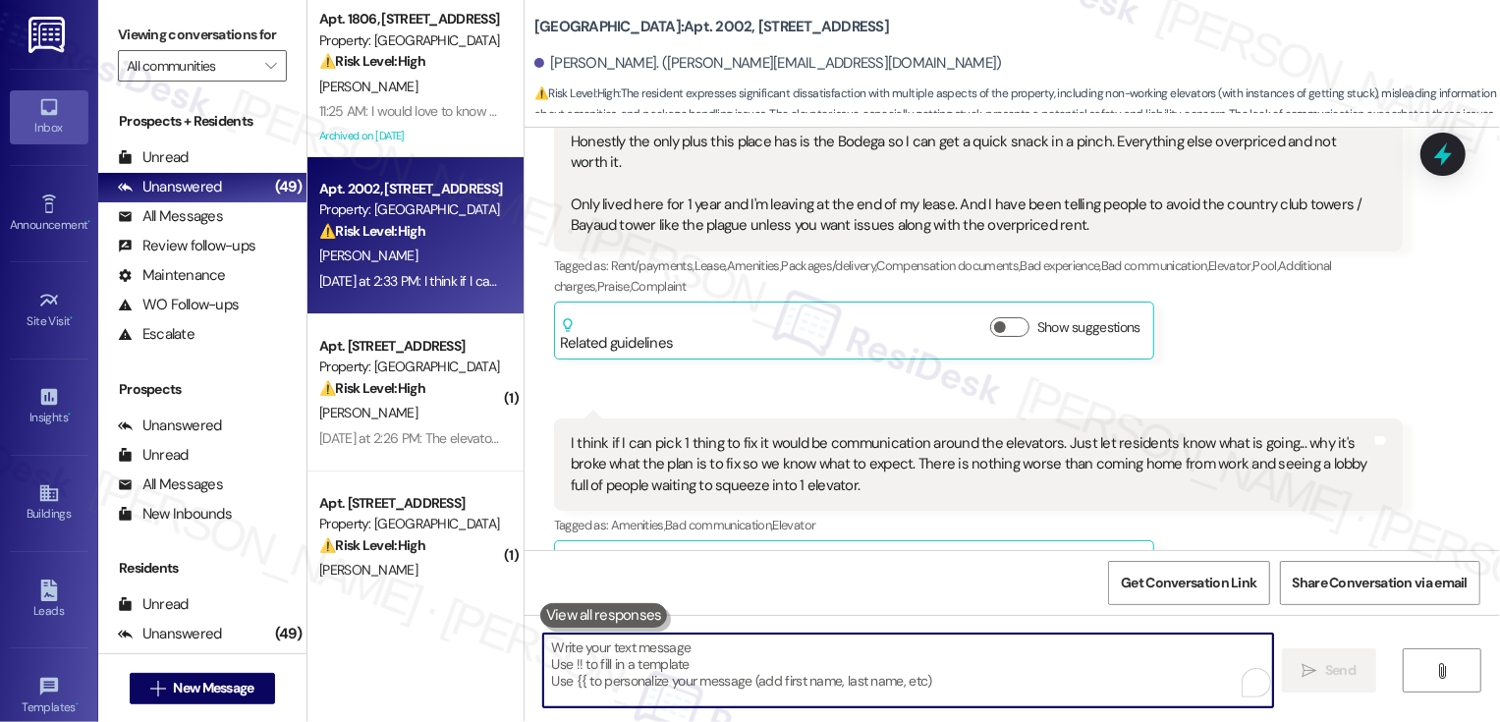
paste textarea "Hi Anthony, thank you for taking the time to share such detailed feedback. I ca…"
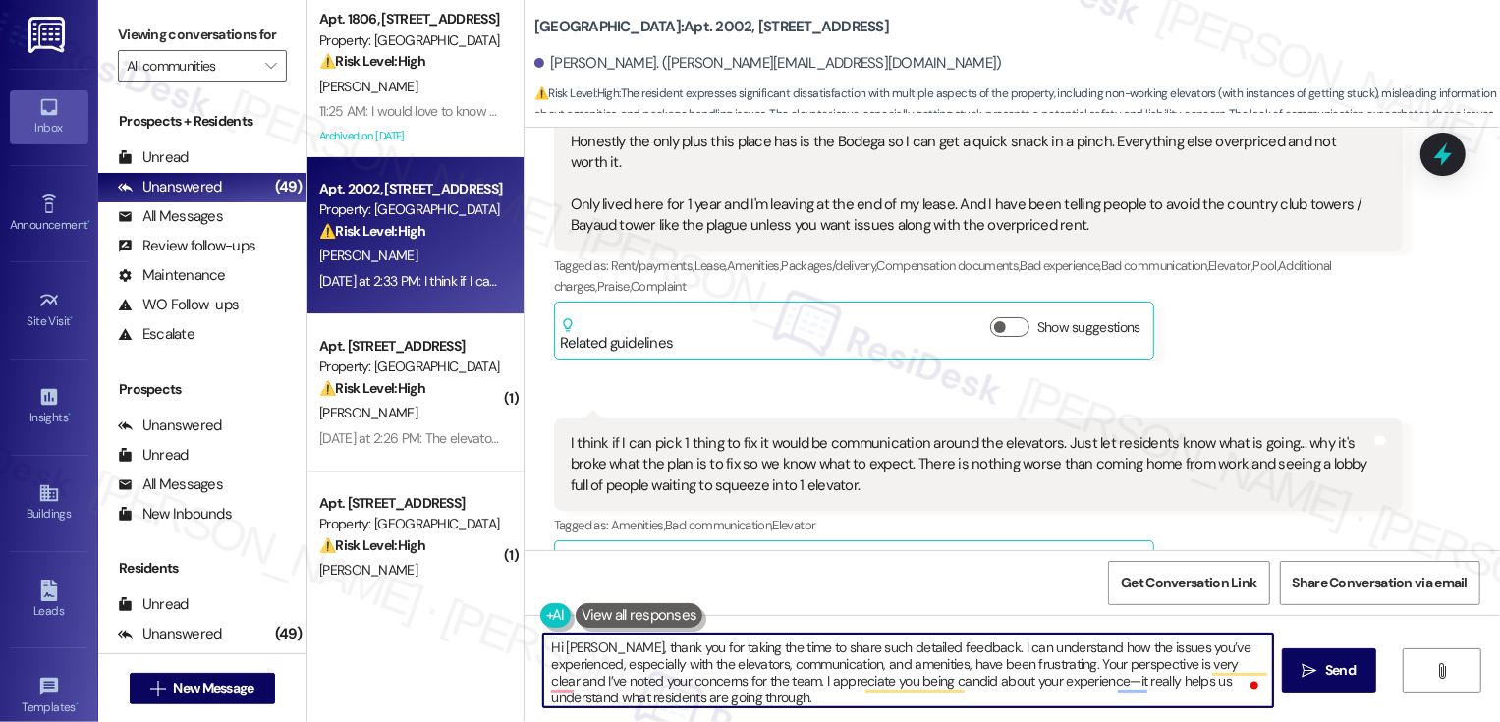
click at [798, 658] on textarea "Hi Anthony, thank you for taking the time to share such detailed feedback. I ca…" at bounding box center [908, 670] width 730 height 74
click at [607, 645] on textarea "Hi Anthony, thank you for taking the time to share such detailed feedback. I ca…" at bounding box center [908, 670] width 730 height 74
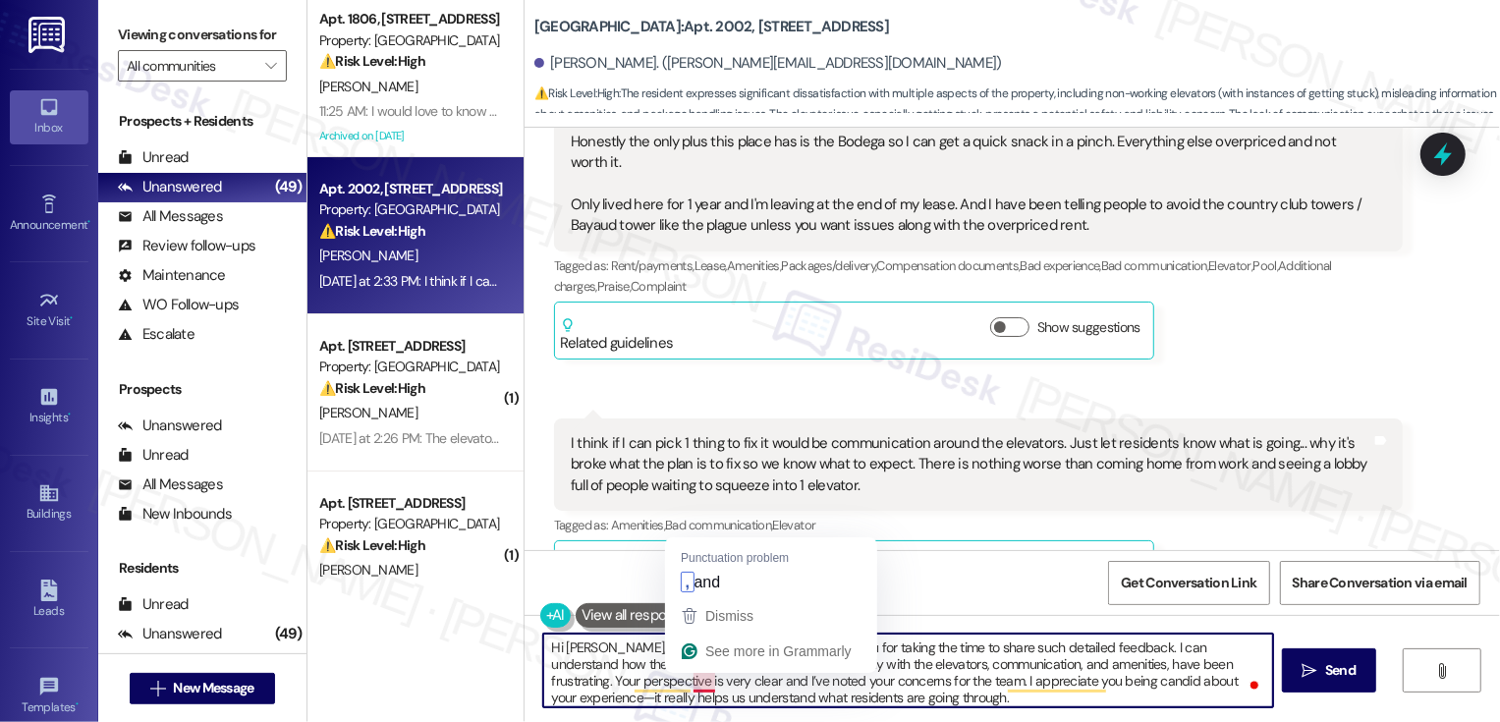
click at [698, 684] on textarea "Hi Anthony, I appreciate your honesty. Thank you for taking the time to share s…" at bounding box center [908, 670] width 730 height 74
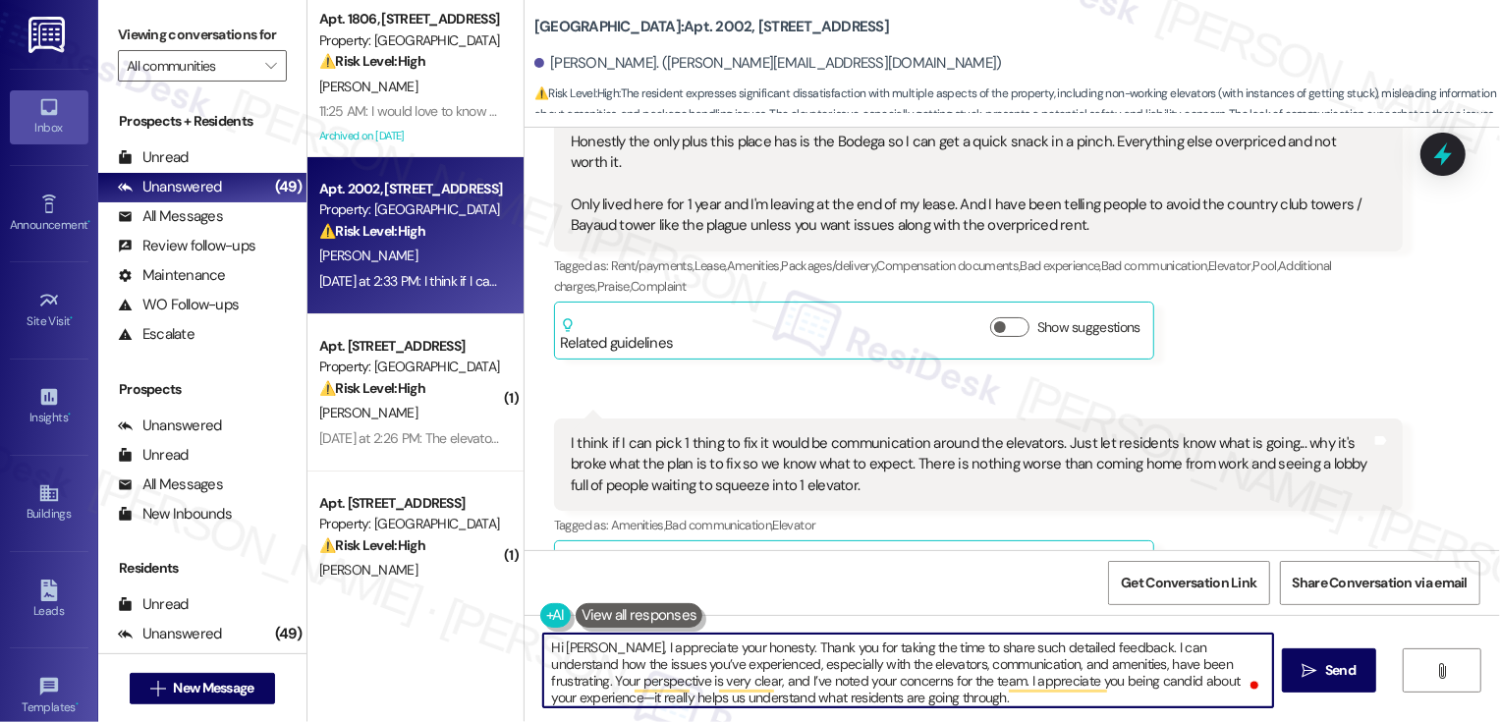
click at [902, 678] on textarea "Hi Anthony, I appreciate your honesty. Thank you for taking the time to share s…" at bounding box center [908, 670] width 730 height 74
click at [957, 678] on textarea "Hi Anthony, I appreciate your honesty. Thank you for taking the time to share s…" at bounding box center [908, 670] width 730 height 74
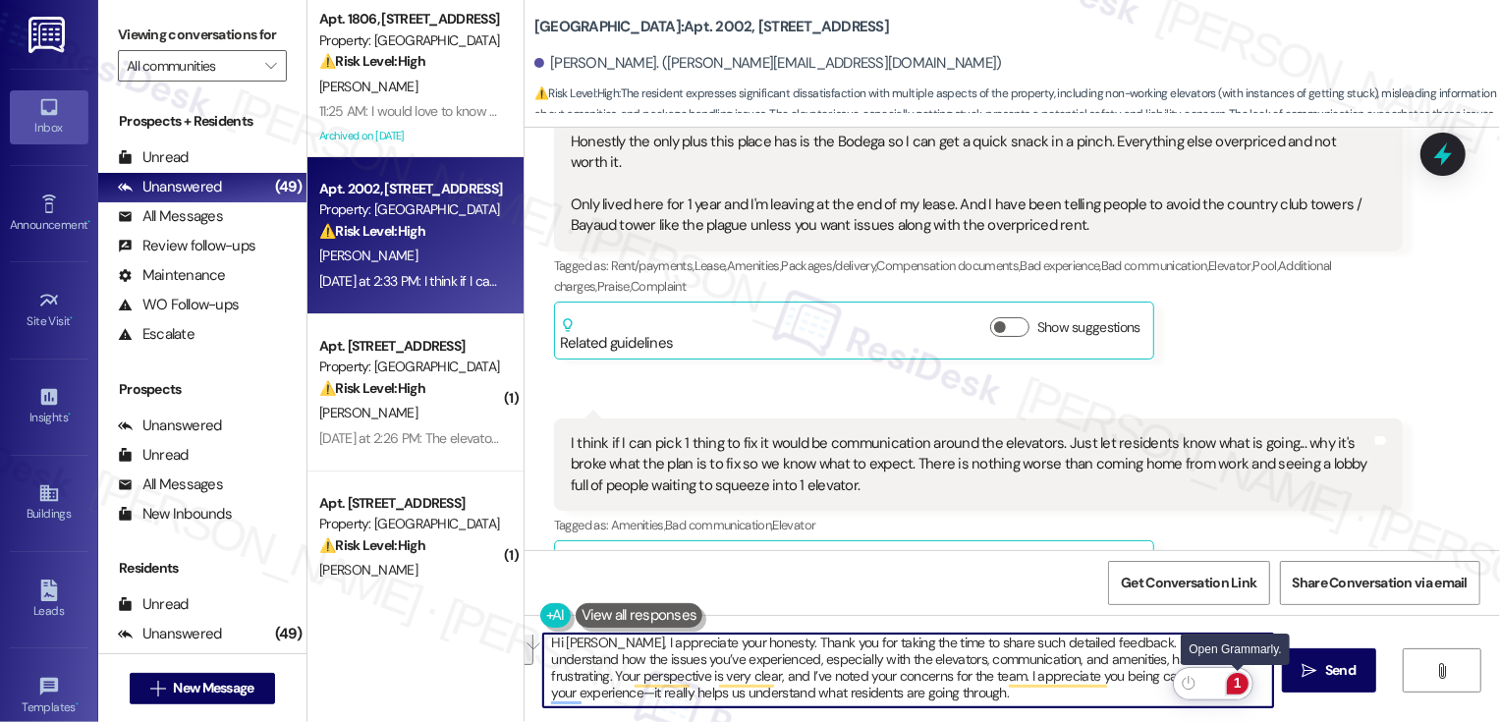
drag, startPoint x: 926, startPoint y: 679, endPoint x: 1230, endPoint y: 678, distance: 303.5
click at [1233, 679] on html "Inbox Go to Inbox Announcement • Send A Text Announcement Site Visit • Go to Si…" at bounding box center [750, 361] width 1500 height 722
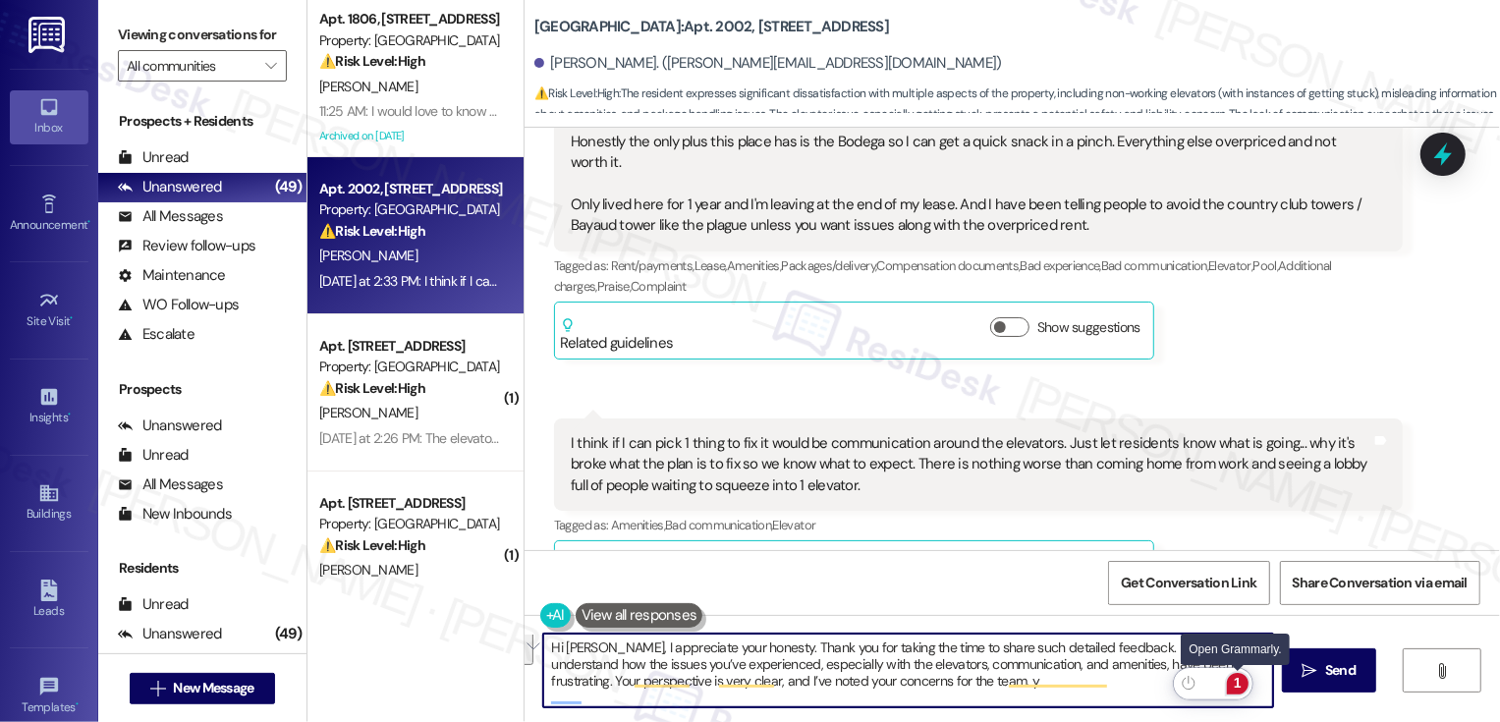
scroll to position [0, 0]
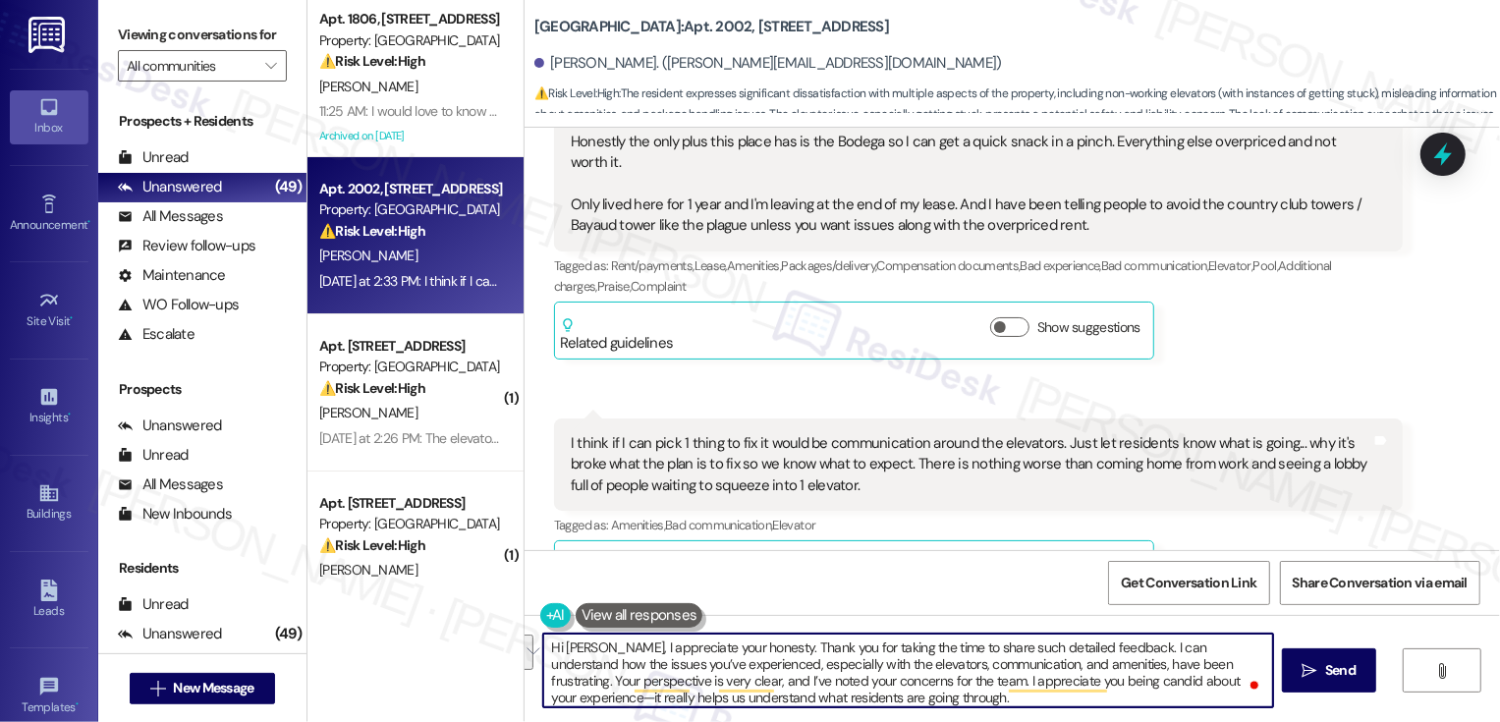
click at [1104, 696] on textarea "Hi Anthony, I appreciate your honesty. Thank you for taking the time to share s…" at bounding box center [908, 670] width 730 height 74
drag, startPoint x: 923, startPoint y: 682, endPoint x: 1253, endPoint y: 678, distance: 330.0
click at [1253, 678] on textarea "Hi Anthony, I appreciate your honesty. Thank you for taking the time to share s…" at bounding box center [908, 670] width 730 height 74
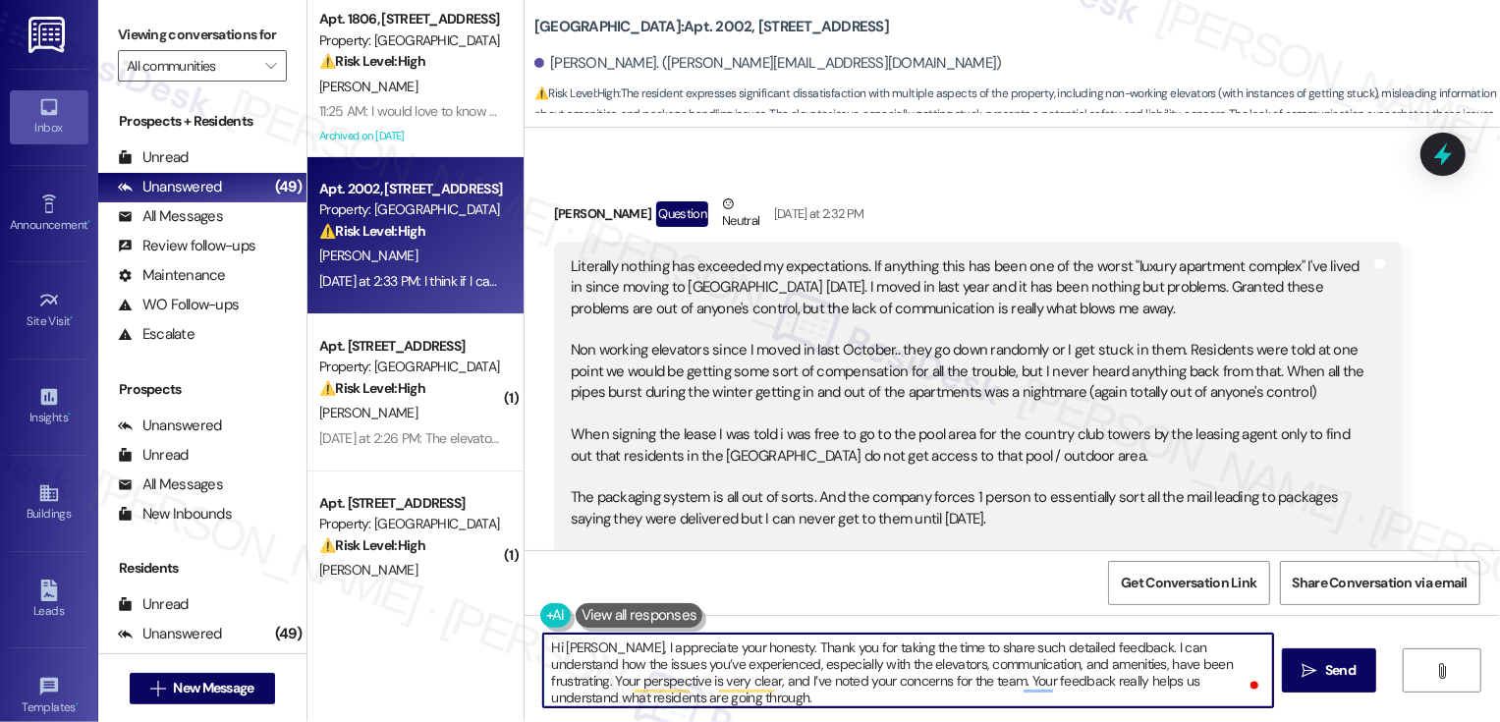
scroll to position [3427, 0]
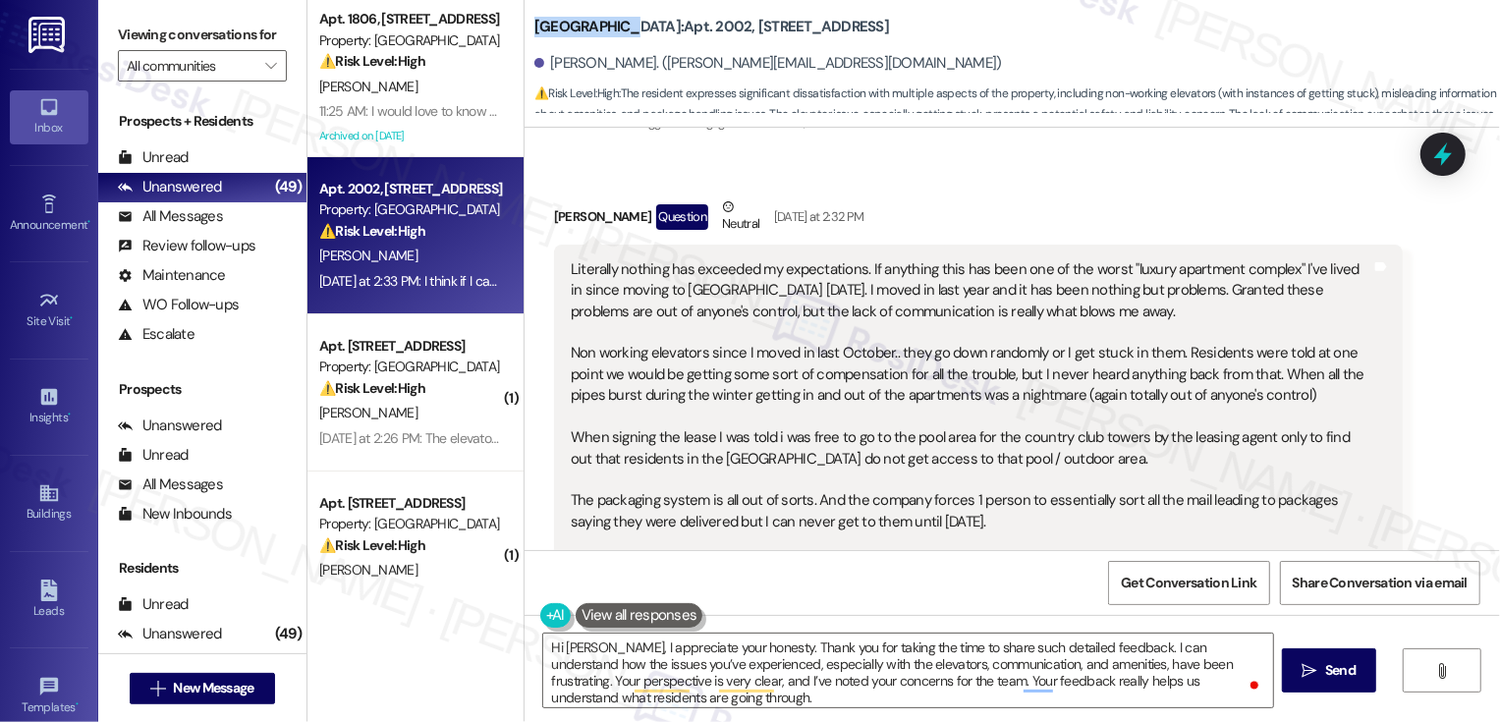
drag, startPoint x: 521, startPoint y: 24, endPoint x: 613, endPoint y: 24, distance: 92.3
click at [613, 24] on b "Bayaud Tower: Apt. 2002, 1001 E. Bayaud Ave" at bounding box center [711, 27] width 355 height 21
copy b "[GEOGRAPHIC_DATA]"
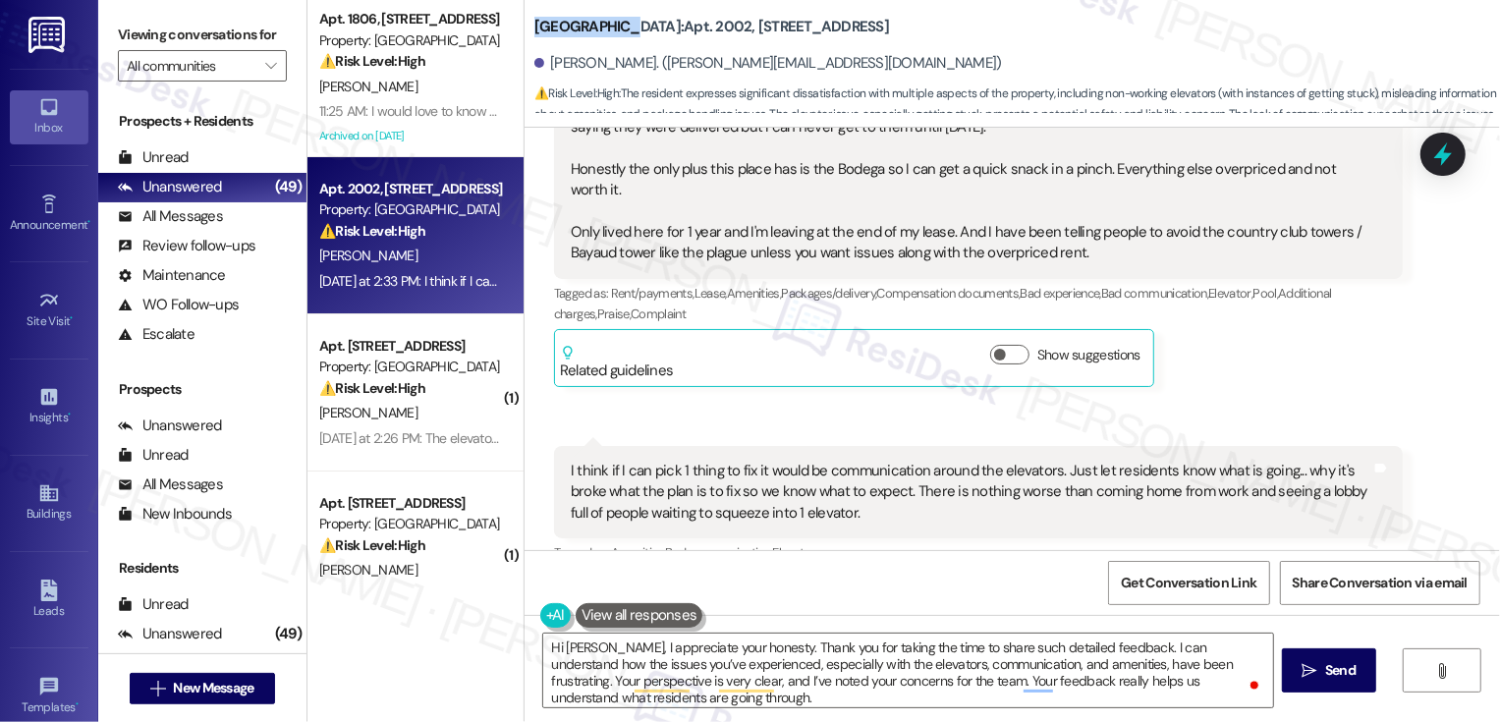
scroll to position [3849, 0]
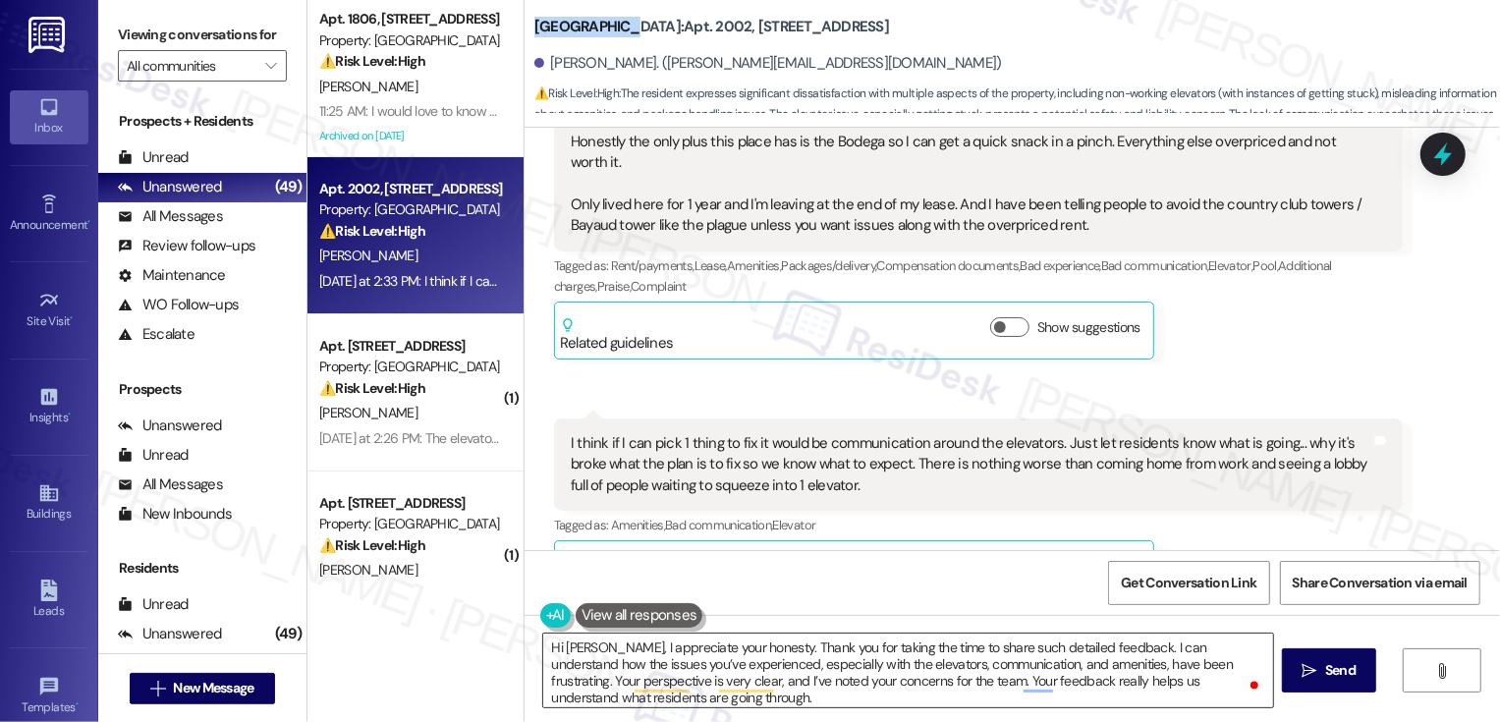
click at [613, 649] on textarea "Hi Anthony, I appreciate your honesty. Thank you for taking the time to share s…" at bounding box center [908, 670] width 730 height 74
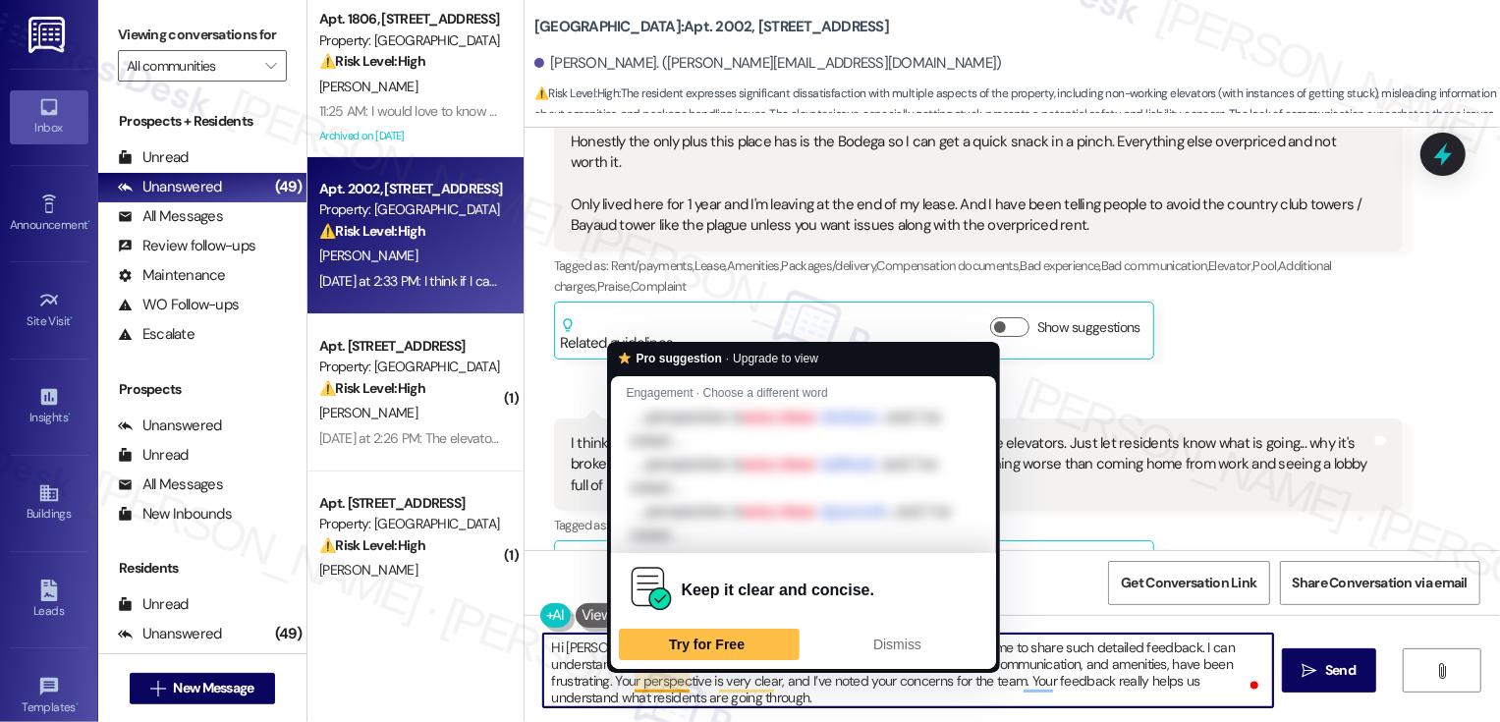
click at [632, 682] on textarea "Hi Anthony, I truly appreciate your honesty. Thank you for taking the time to s…" at bounding box center [908, 670] width 730 height 74
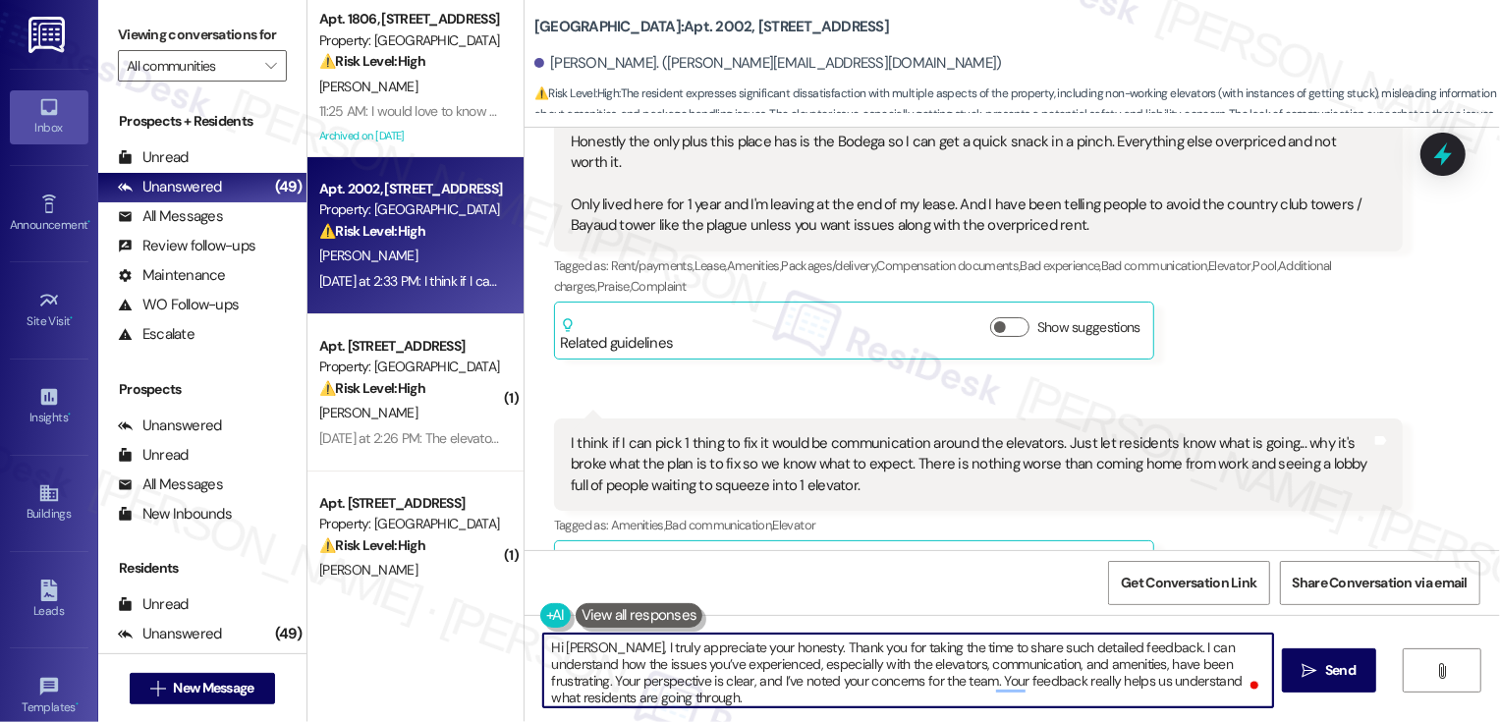
click at [812, 689] on textarea "Hi Anthony, I truly appreciate your honesty. Thank you for taking the time to s…" at bounding box center [908, 670] width 730 height 74
click at [920, 689] on textarea "Hi Anthony, I truly appreciate your honesty. Thank you for taking the time to s…" at bounding box center [908, 670] width 730 height 74
click at [980, 700] on textarea "Hi Anthony, I truly appreciate your honesty. Thank you for taking the time to s…" at bounding box center [908, 670] width 730 height 74
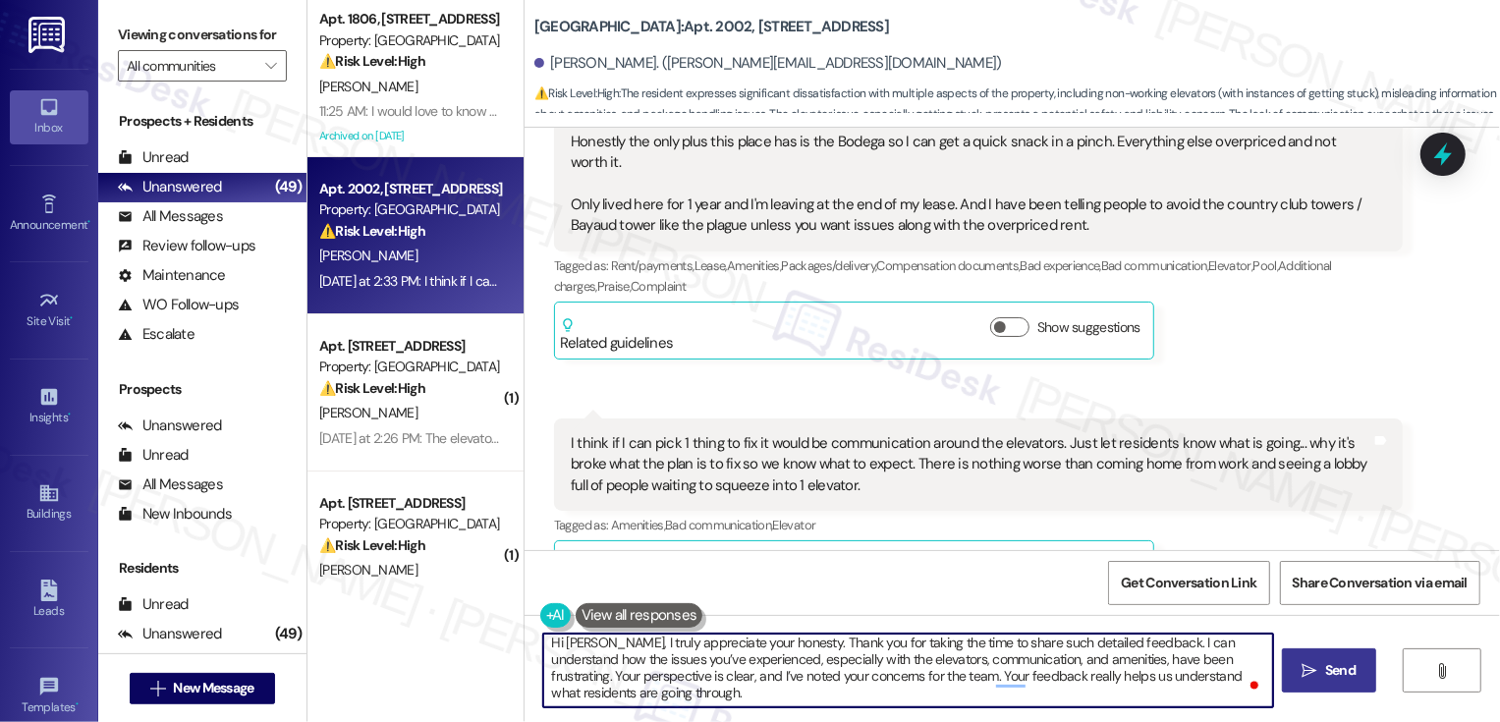
type textarea "Hi Anthony, I truly appreciate your honesty. Thank you for taking the time to s…"
click at [1317, 684] on button " Send" at bounding box center [1329, 670] width 95 height 44
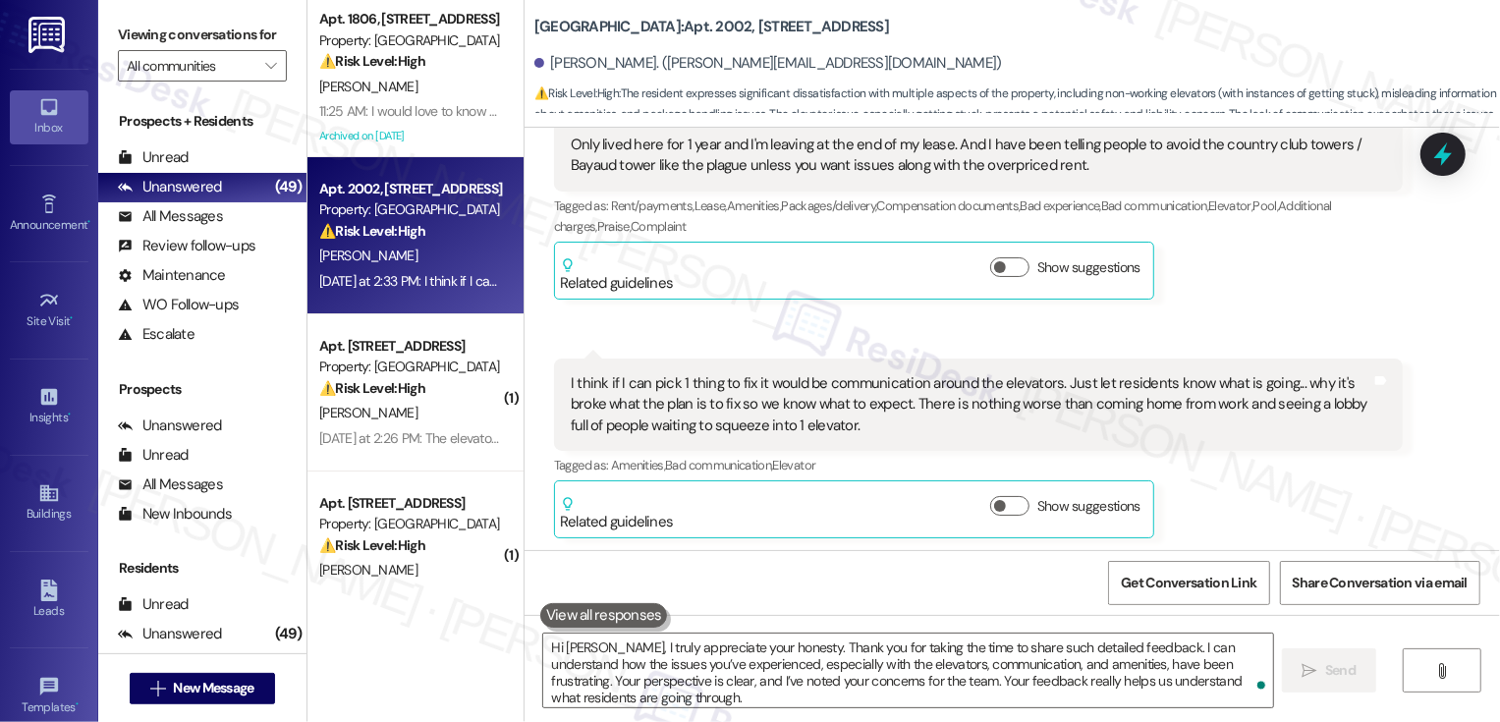
scroll to position [4028, 0]
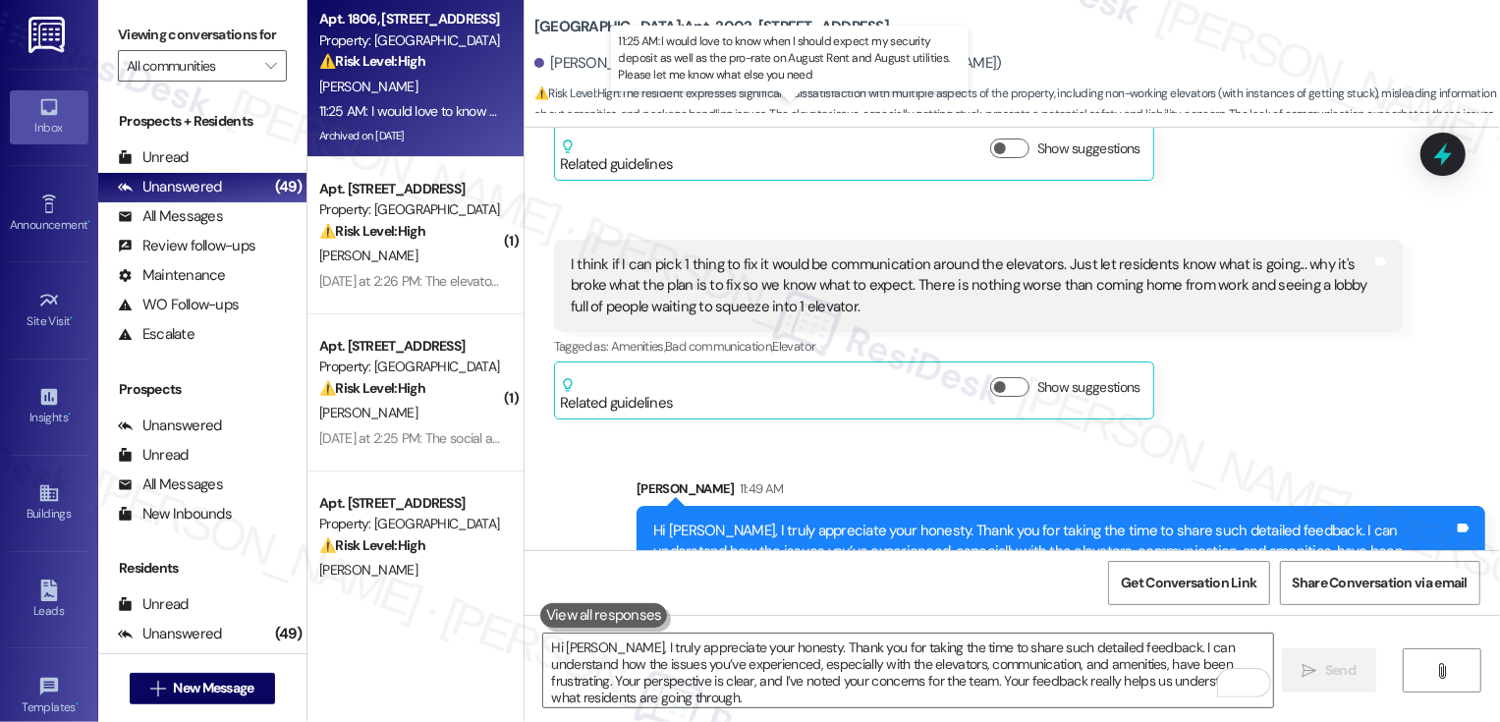
click at [435, 117] on div "11:25 AM: I would love to know when I should expect my security deposit as well…" at bounding box center [804, 111] width 971 height 18
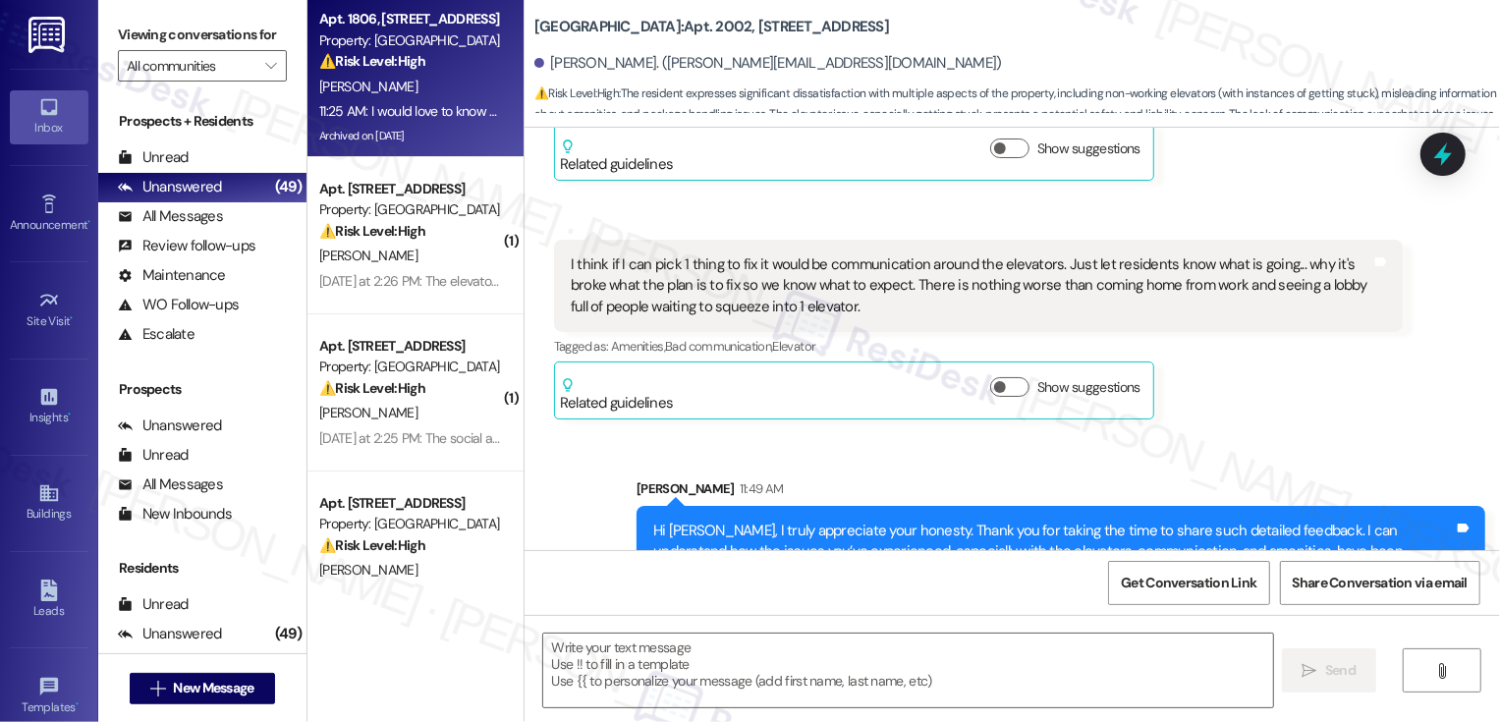
click at [435, 117] on div "11:25 AM: I would love to know when I should expect my security deposit as well…" at bounding box center [804, 111] width 971 height 18
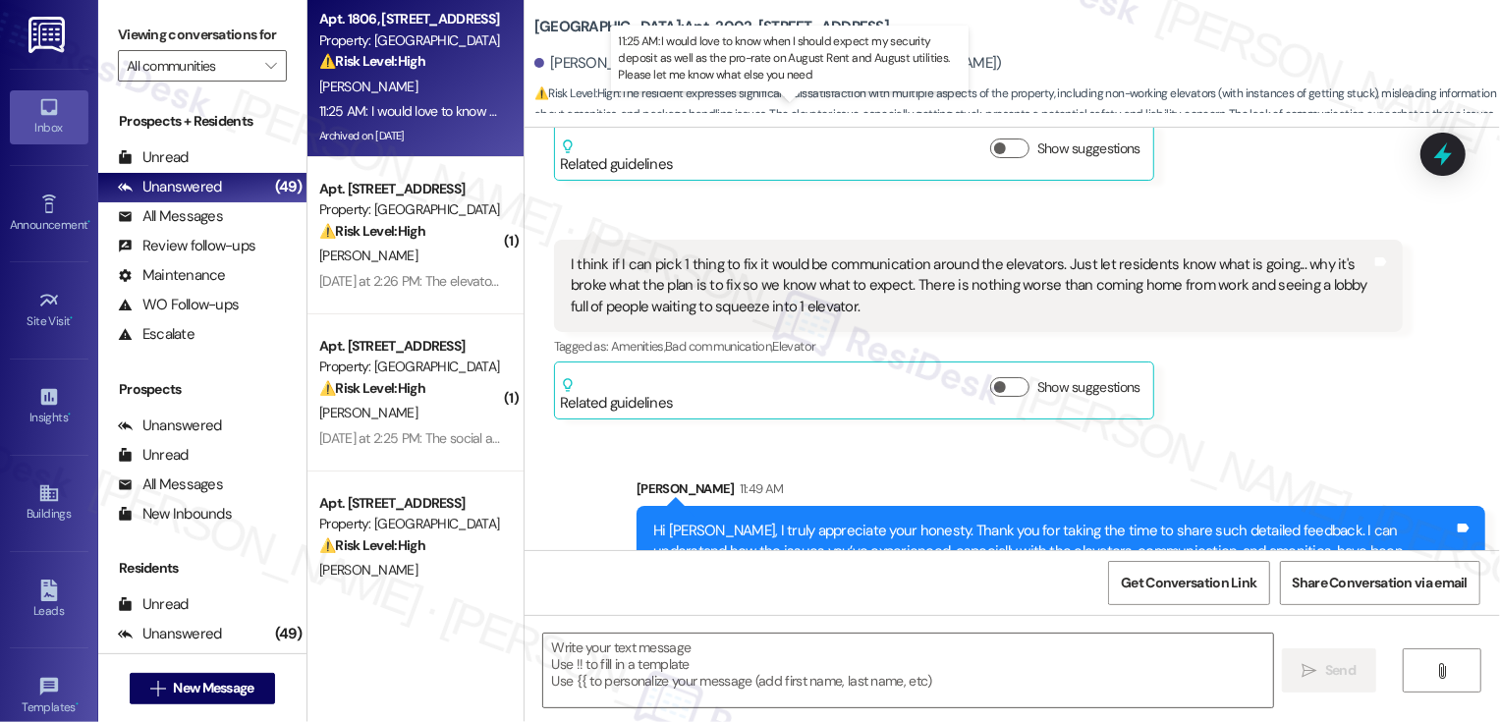
type textarea "Fetching suggested responses. Please feel free to read through the conversation…"
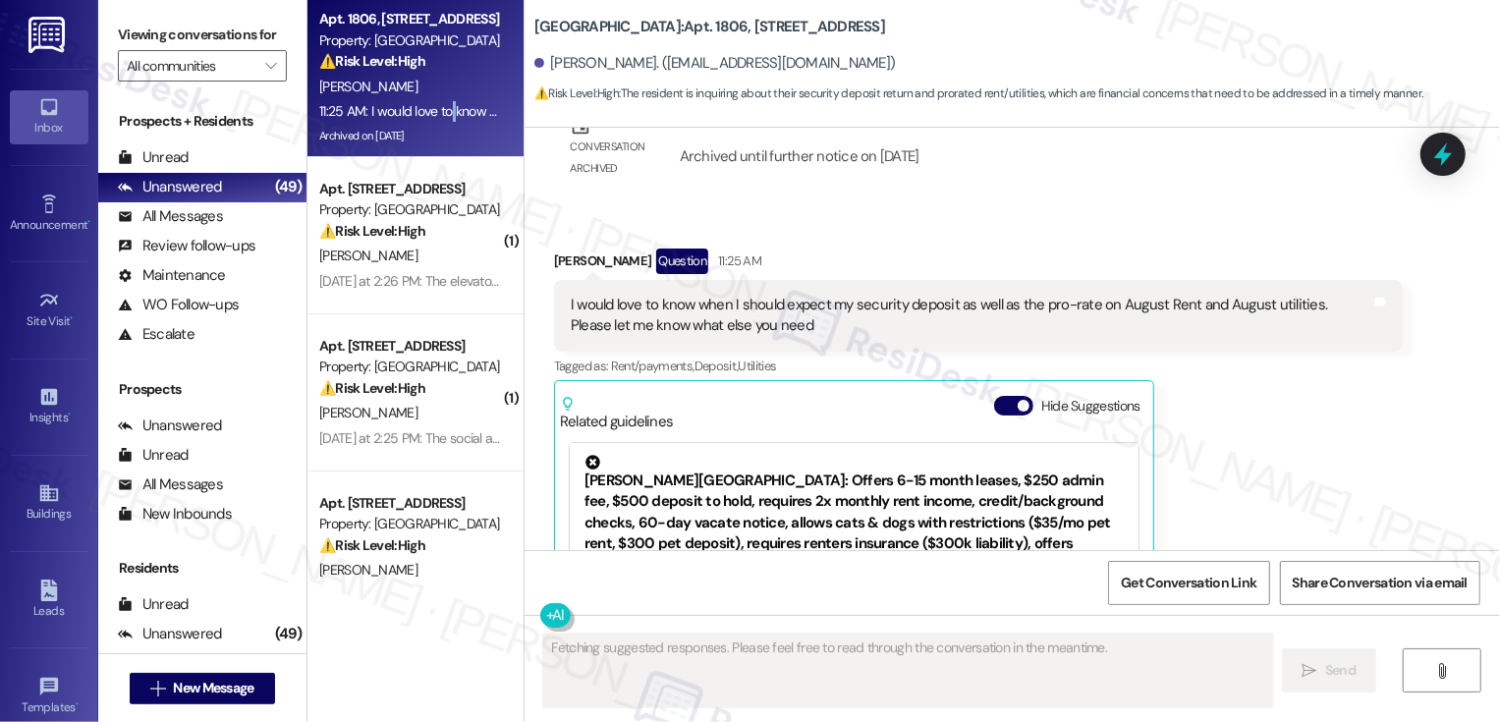
scroll to position [2130, 0]
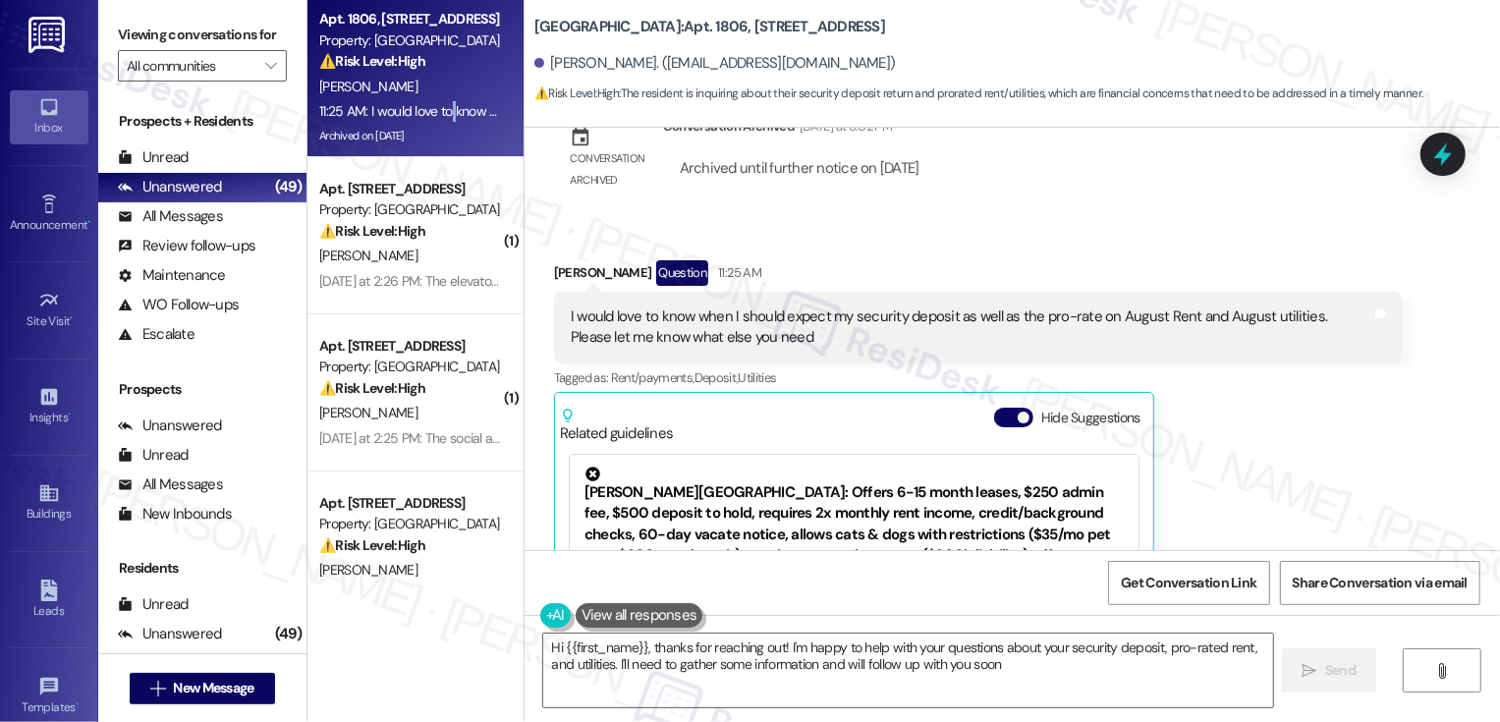
type textarea "Hi {{first_name}}, thanks for reaching out! I'm happy to help with your questio…"
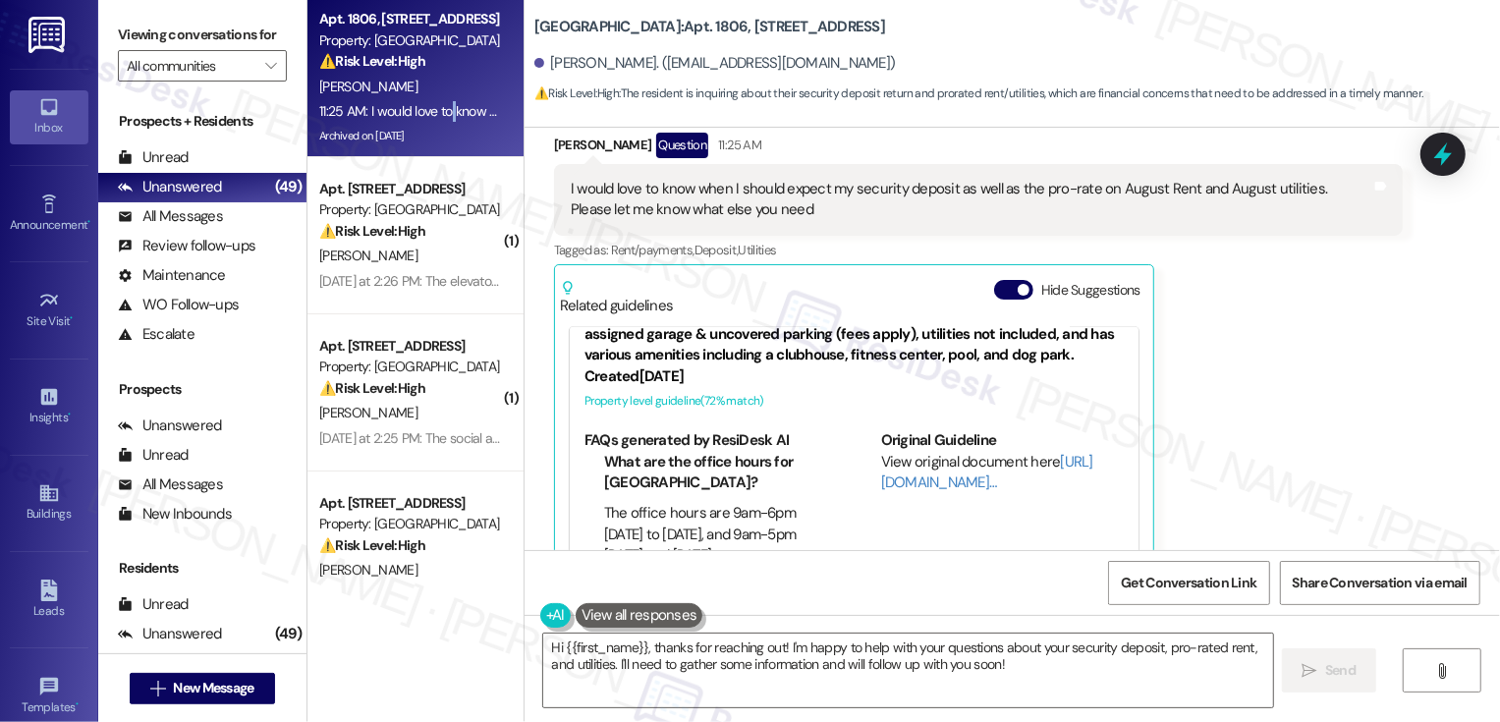
scroll to position [2313, 0]
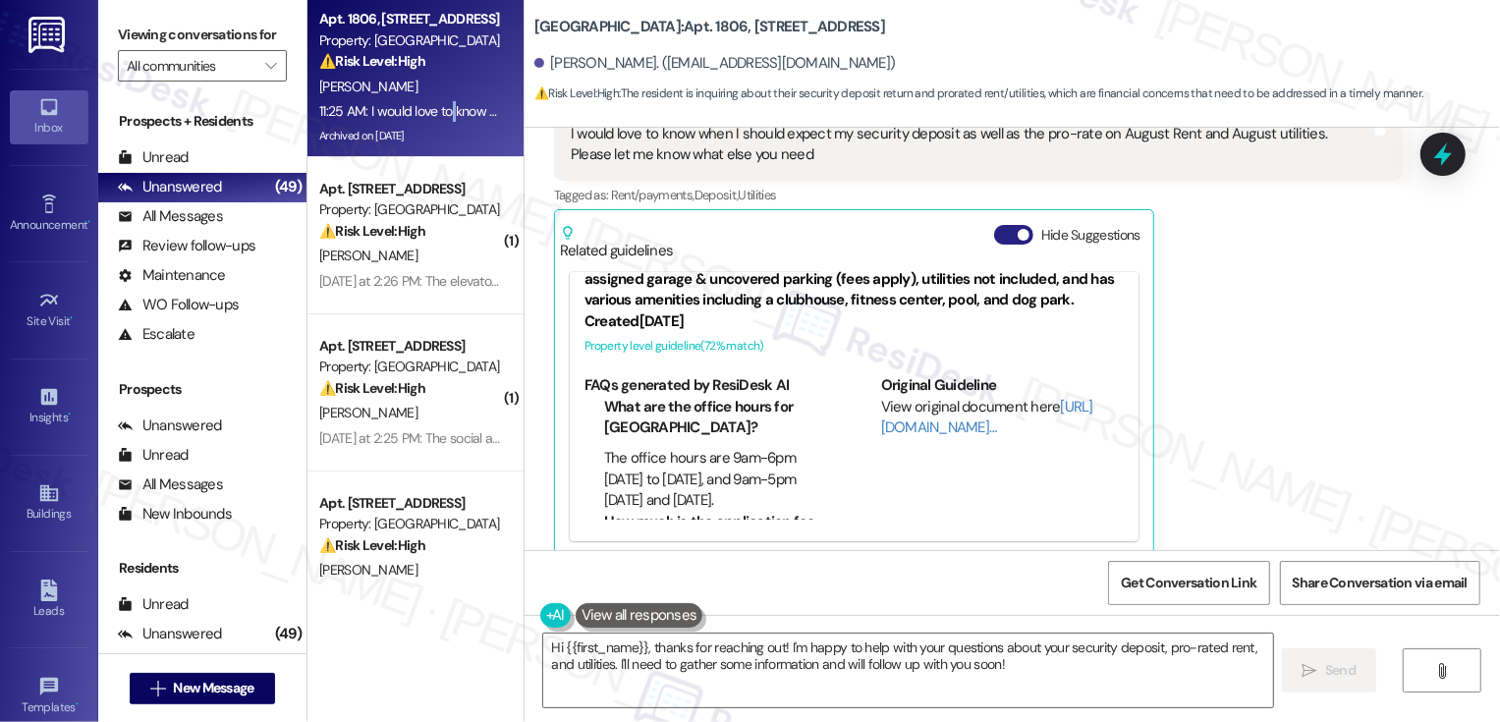
click at [995, 225] on button "Hide Suggestions" at bounding box center [1013, 235] width 39 height 20
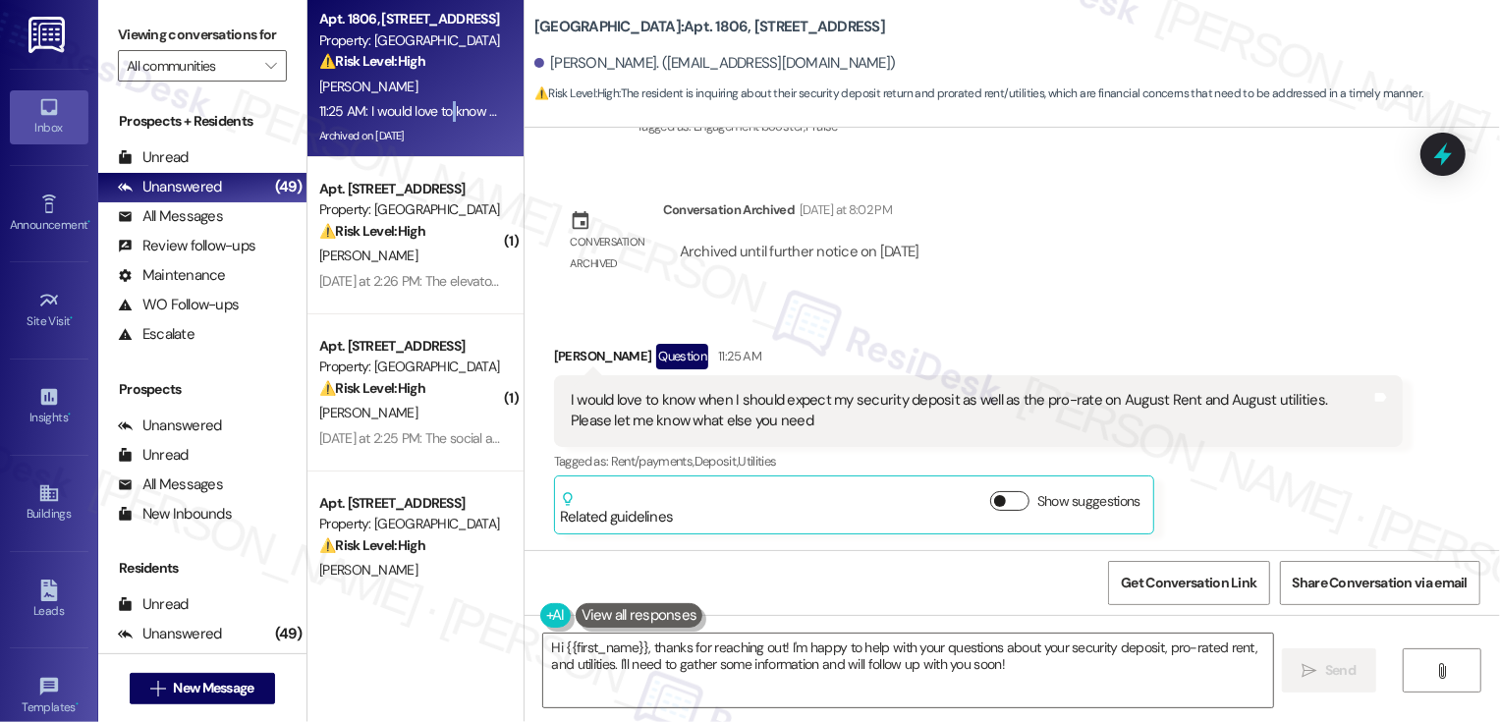
scroll to position [2024, 0]
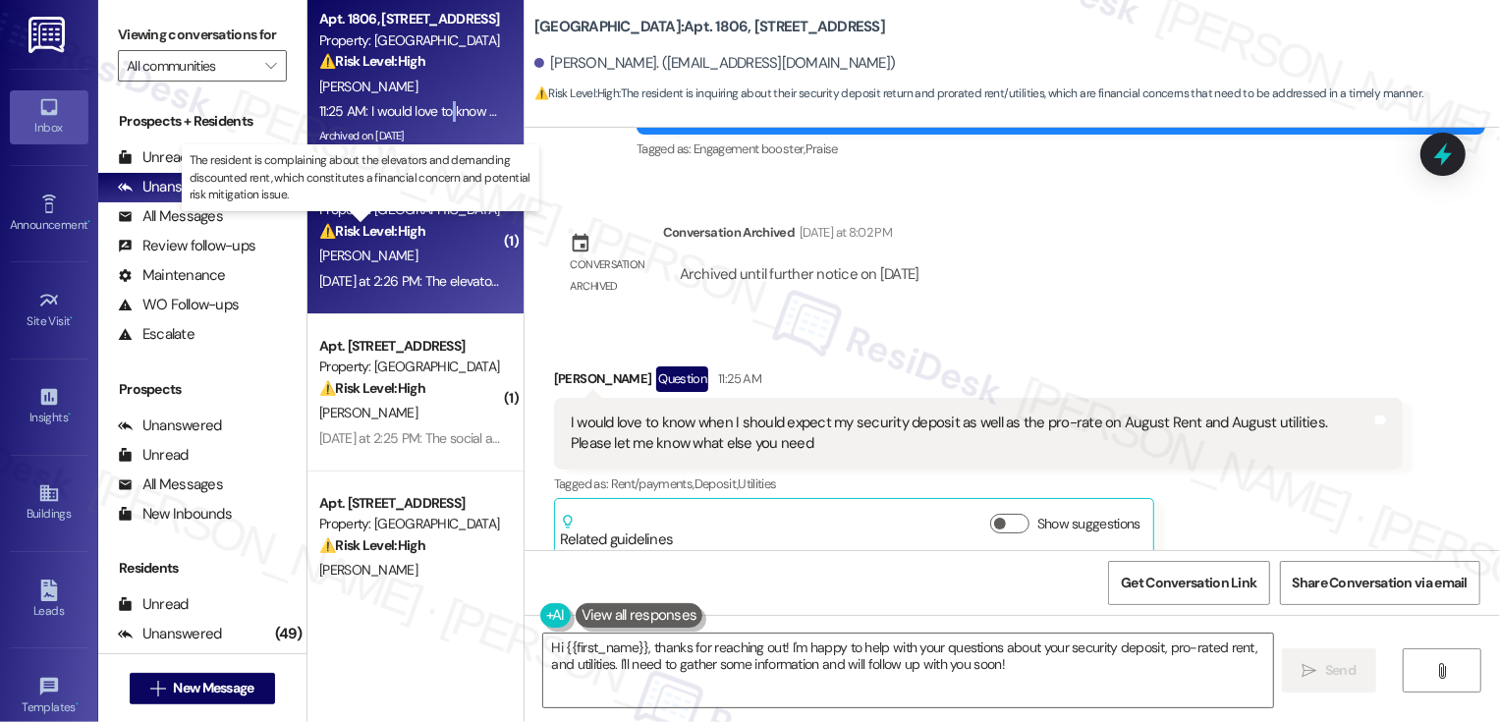
click at [404, 237] on strong "⚠️ Risk Level: High" at bounding box center [372, 231] width 106 height 18
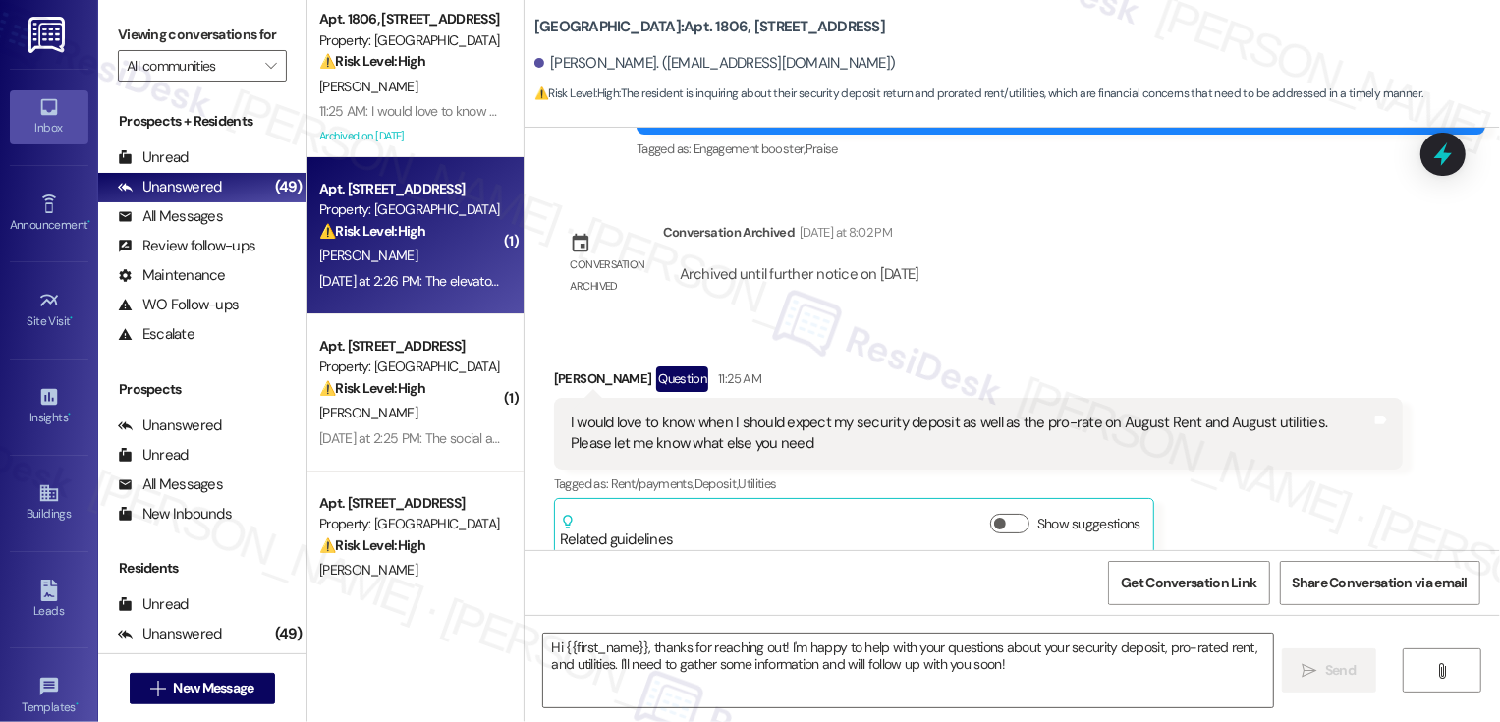
click at [404, 237] on strong "⚠️ Risk Level: High" at bounding box center [372, 231] width 106 height 18
type textarea "Fetching suggested responses. Please feel free to read through the conversation…"
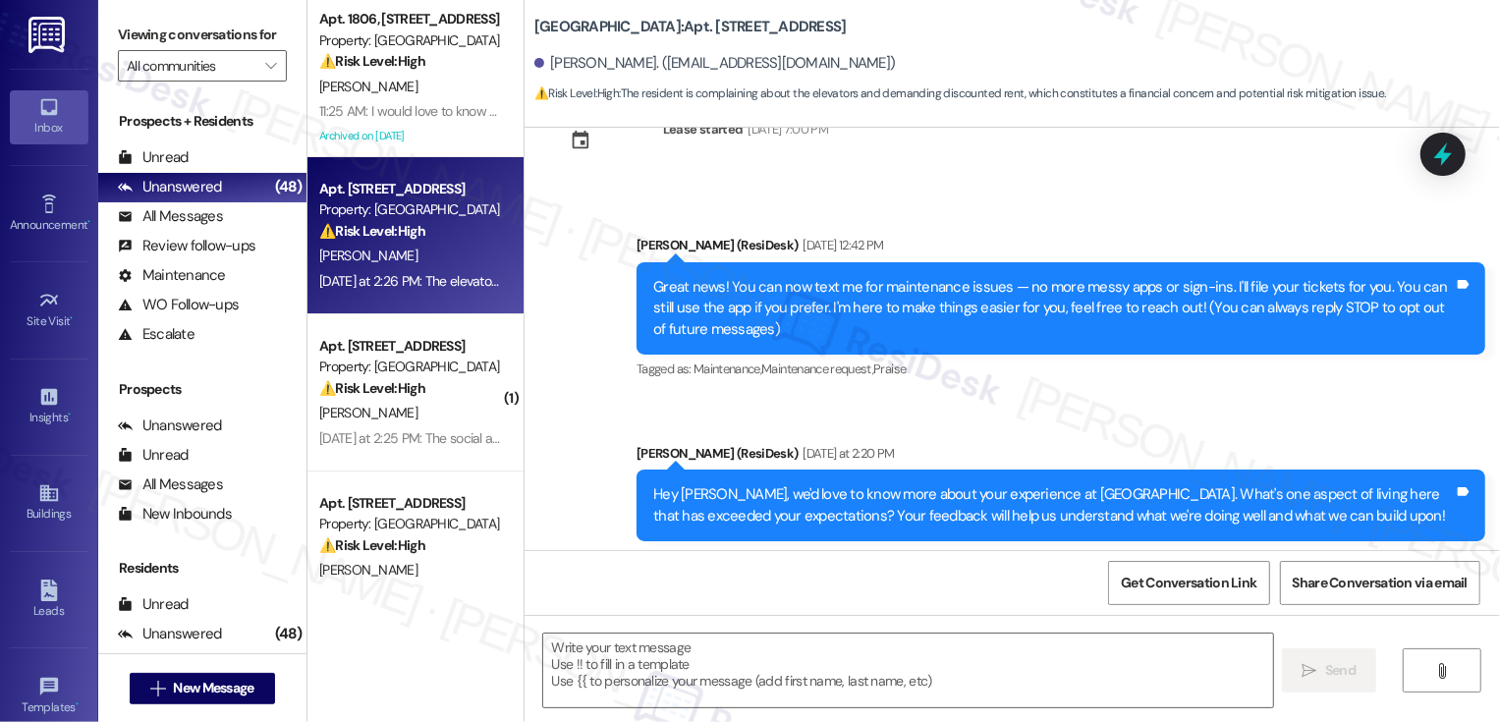
scroll to position [471, 0]
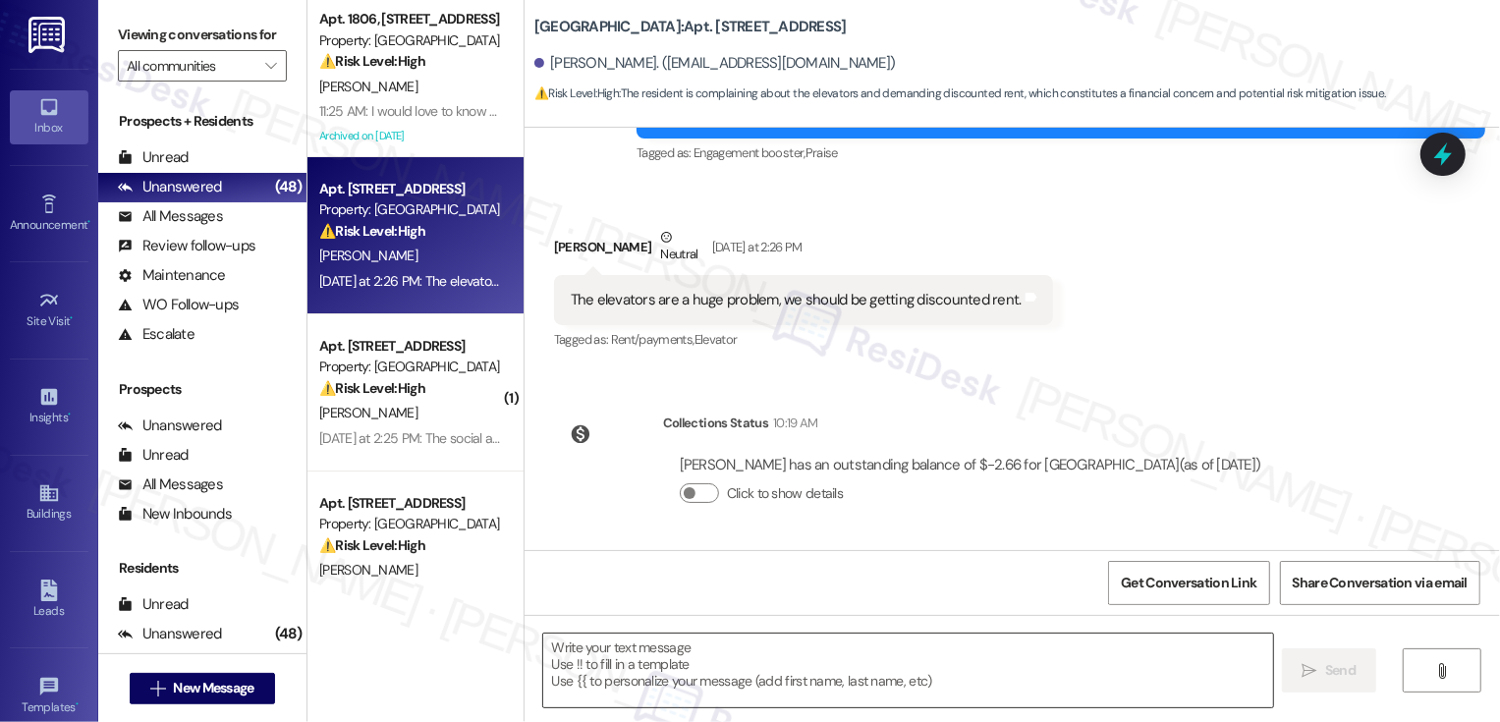
click at [680, 671] on textarea at bounding box center [908, 670] width 730 height 74
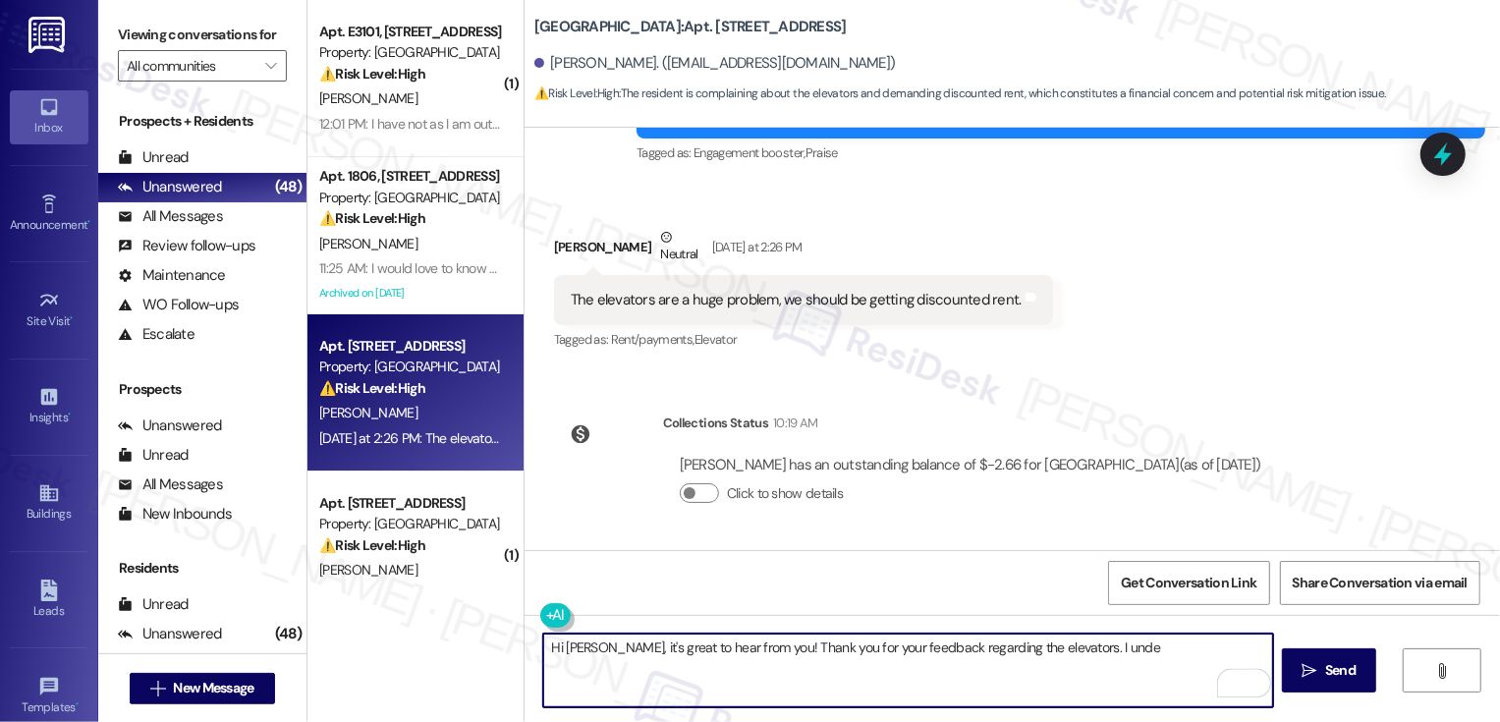
scroll to position [337, 0]
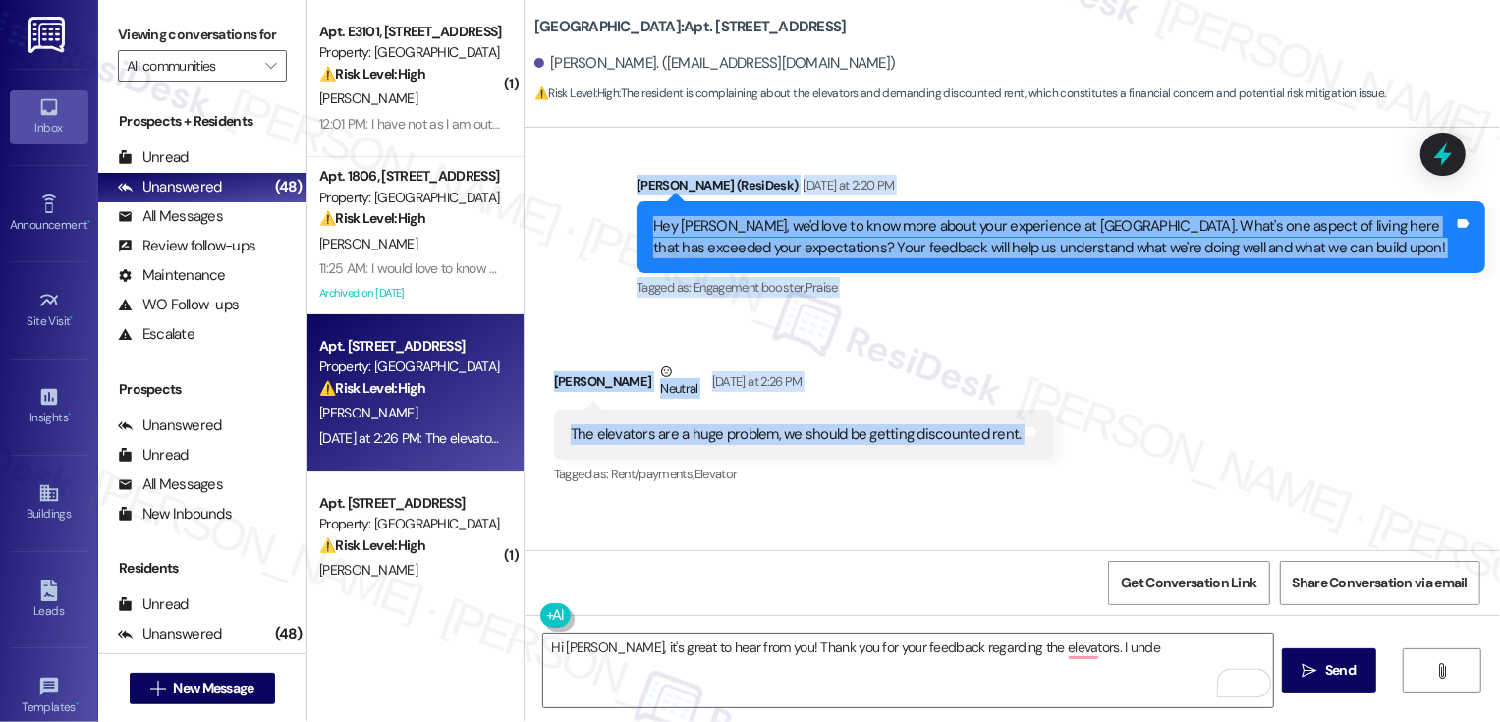
drag, startPoint x: 621, startPoint y: 181, endPoint x: 1032, endPoint y: 429, distance: 480.7
click at [1032, 429] on div "Lease started Dec 14, 2024 at 7:00 PM Announcement, sent via SMS Sarah (ResiDes…" at bounding box center [1011, 339] width 975 height 422
copy div "Sarah (ResiDesk) Yesterday at 2:20 PM Hey Wesley, we'd love to know more about …"
click at [627, 510] on div "Lease started Dec 14, 2024 at 7:00 PM Announcement, sent via SMS Sarah (ResiDes…" at bounding box center [1011, 339] width 975 height 422
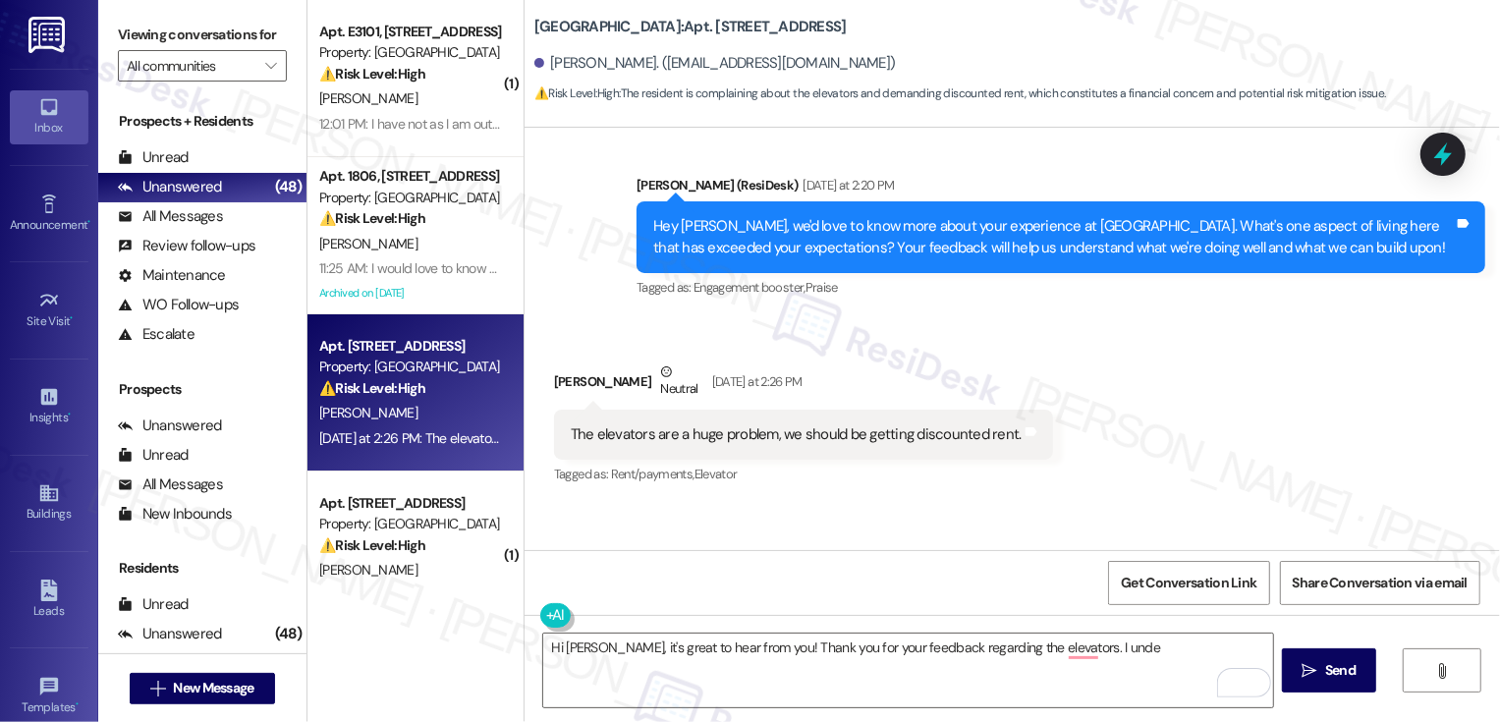
scroll to position [471, 0]
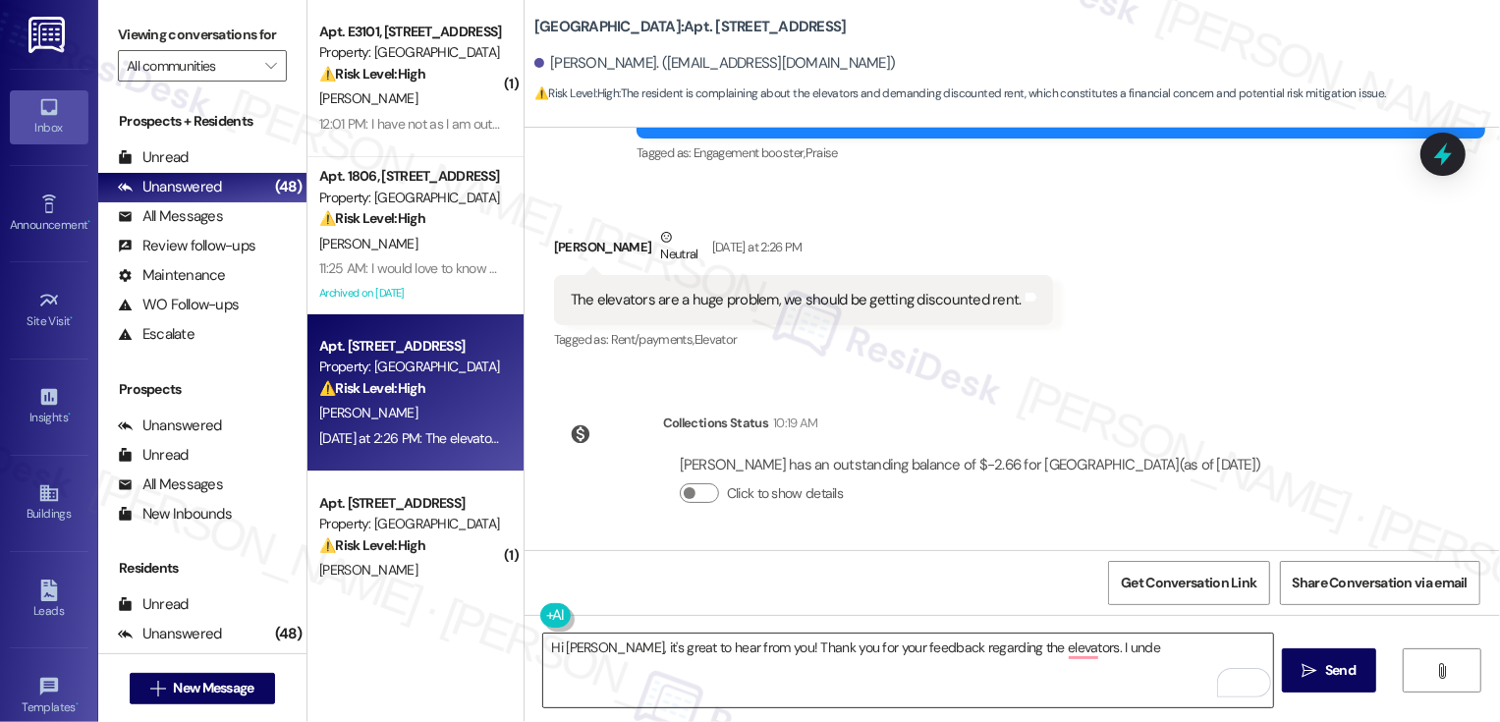
click at [648, 644] on textarea "Hi Wesley, it's great to hear from you! Thank you for your feedback regarding t…" at bounding box center [908, 670] width 730 height 74
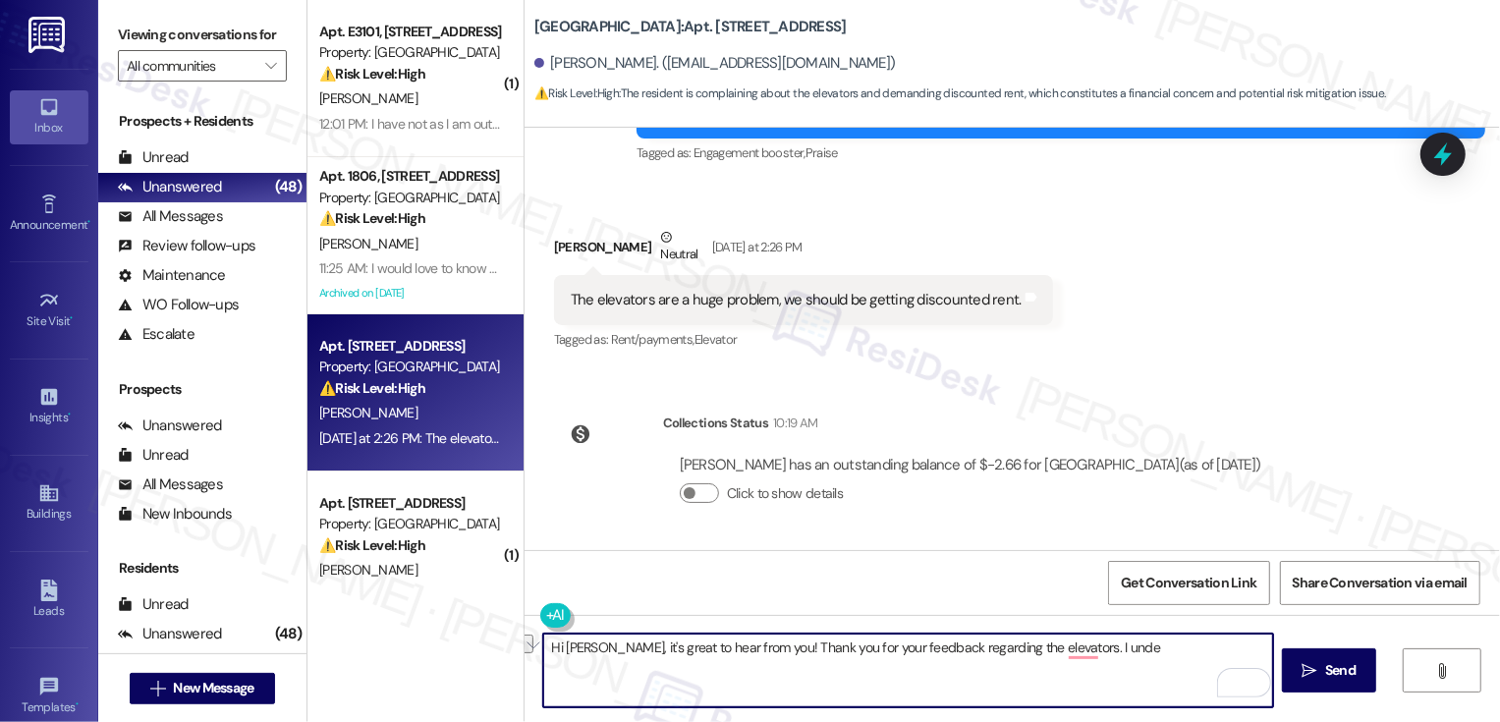
click at [686, 653] on textarea "Hi Wesley, it's great to hear from you! Thank you for your feedback regarding t…" at bounding box center [908, 670] width 730 height 74
drag, startPoint x: 751, startPoint y: 648, endPoint x: 829, endPoint y: 694, distance: 90.3
click at [828, 693] on textarea "Hi Wesley, it's great to hear from you! Thank you for your feedback regarding t…" at bounding box center [908, 670] width 730 height 74
paste textarea "Hi Wesley, I really appreciate you sharing that with me. I understand how frust…"
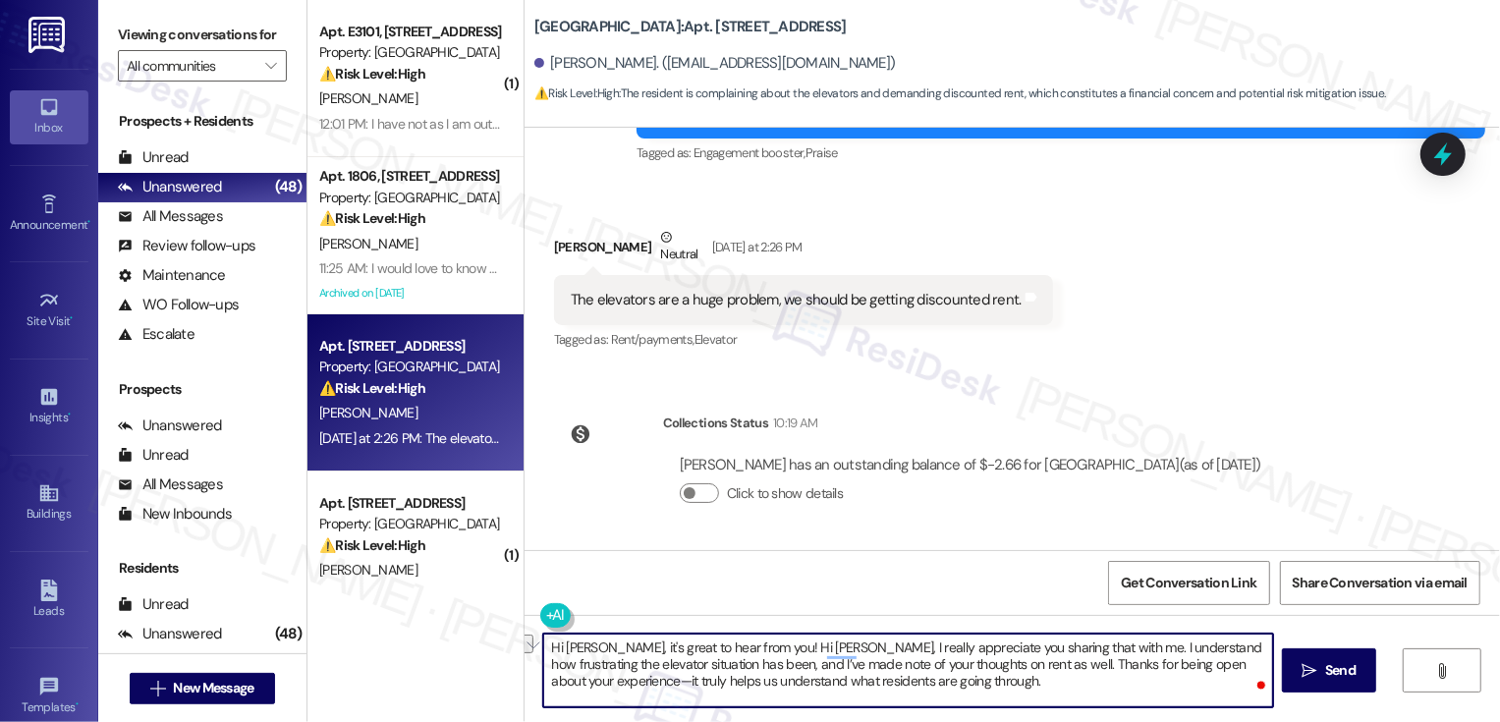
drag, startPoint x: 751, startPoint y: 649, endPoint x: 808, endPoint y: 655, distance: 57.3
click at [808, 655] on textarea "Hi Wesley, it's great to hear from you! Hi Wesley, I really appreciate you shar…" at bounding box center [908, 670] width 730 height 74
click at [1209, 668] on textarea "Hi Wesley, it's great to hear from you! I really appreciate you sharing that wi…" at bounding box center [908, 670] width 730 height 74
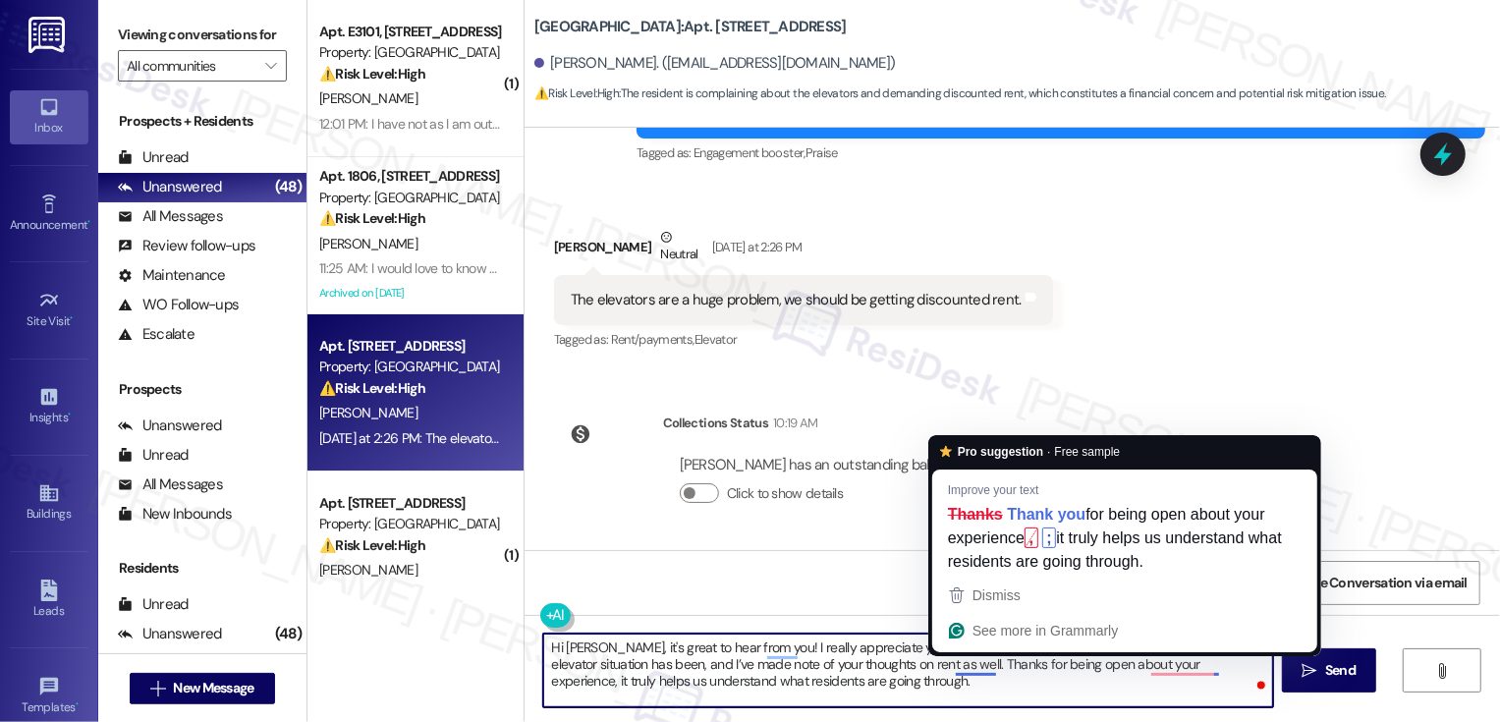
click at [959, 665] on textarea "Hi Wesley, it's great to hear from you! I really appreciate you sharing that wi…" at bounding box center [908, 670] width 730 height 74
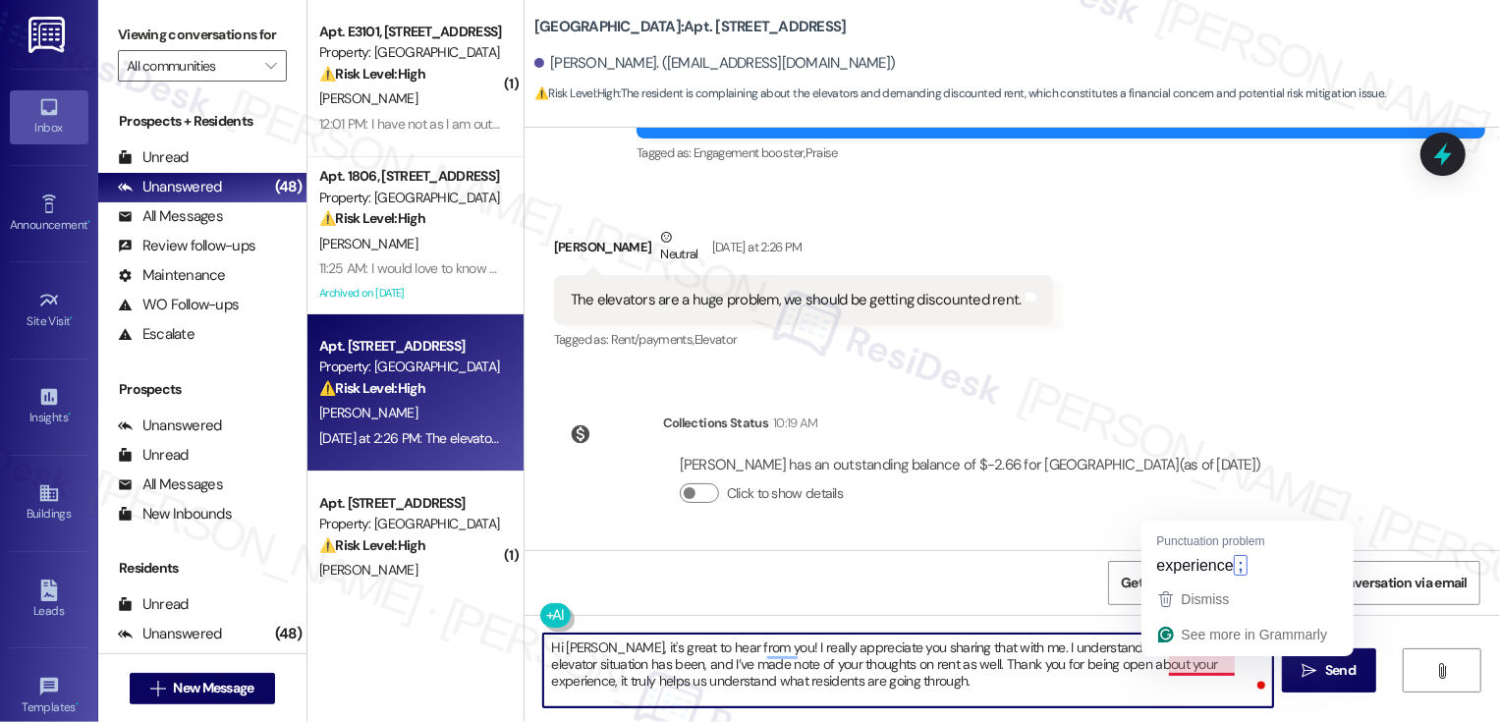
click at [1128, 684] on textarea "Hi Wesley, it's great to hear from you! I really appreciate you sharing that wi…" at bounding box center [908, 670] width 730 height 74
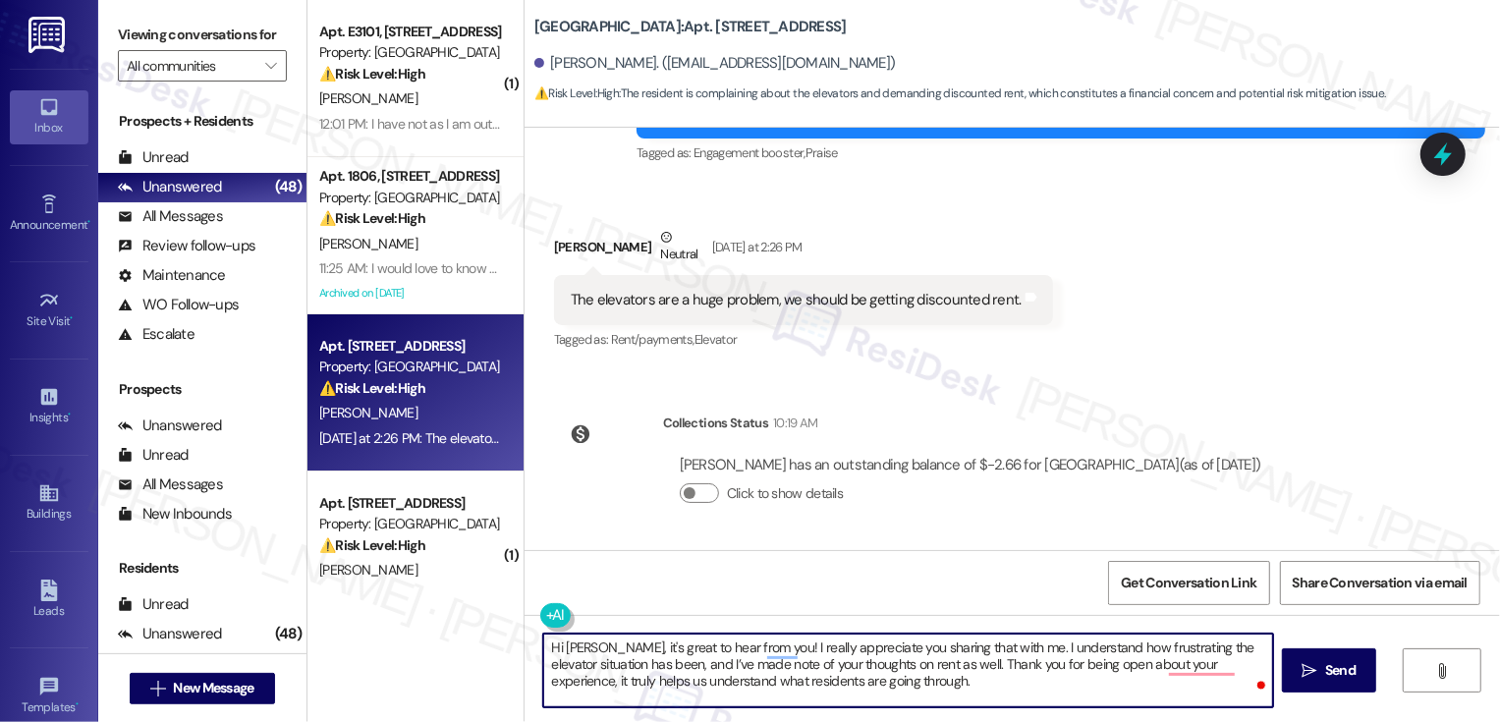
click at [899, 687] on textarea "Hi Wesley, it's great to hear from you! I really appreciate you sharing that wi…" at bounding box center [908, 670] width 730 height 74
click at [989, 670] on textarea "Hi Wesley, it's great to hear from you! I really appreciate you sharing that wi…" at bounding box center [908, 670] width 730 height 74
click at [771, 656] on textarea "Hi Wesley, it's great to hear from you! I really appreciate you sharing that wi…" at bounding box center [908, 670] width 730 height 74
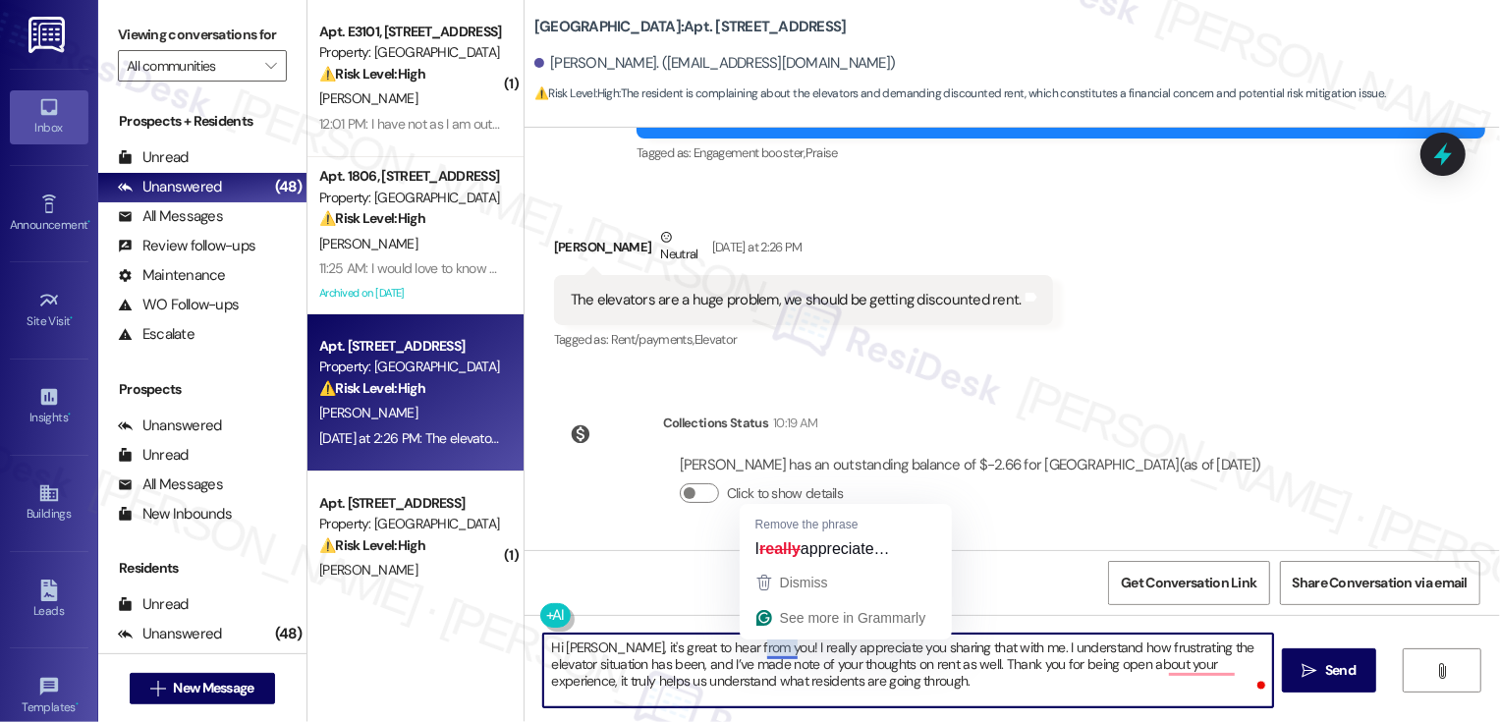
click at [804, 660] on textarea "Hi Wesley, it's great to hear from you! I really appreciate you sharing that wi…" at bounding box center [908, 670] width 730 height 74
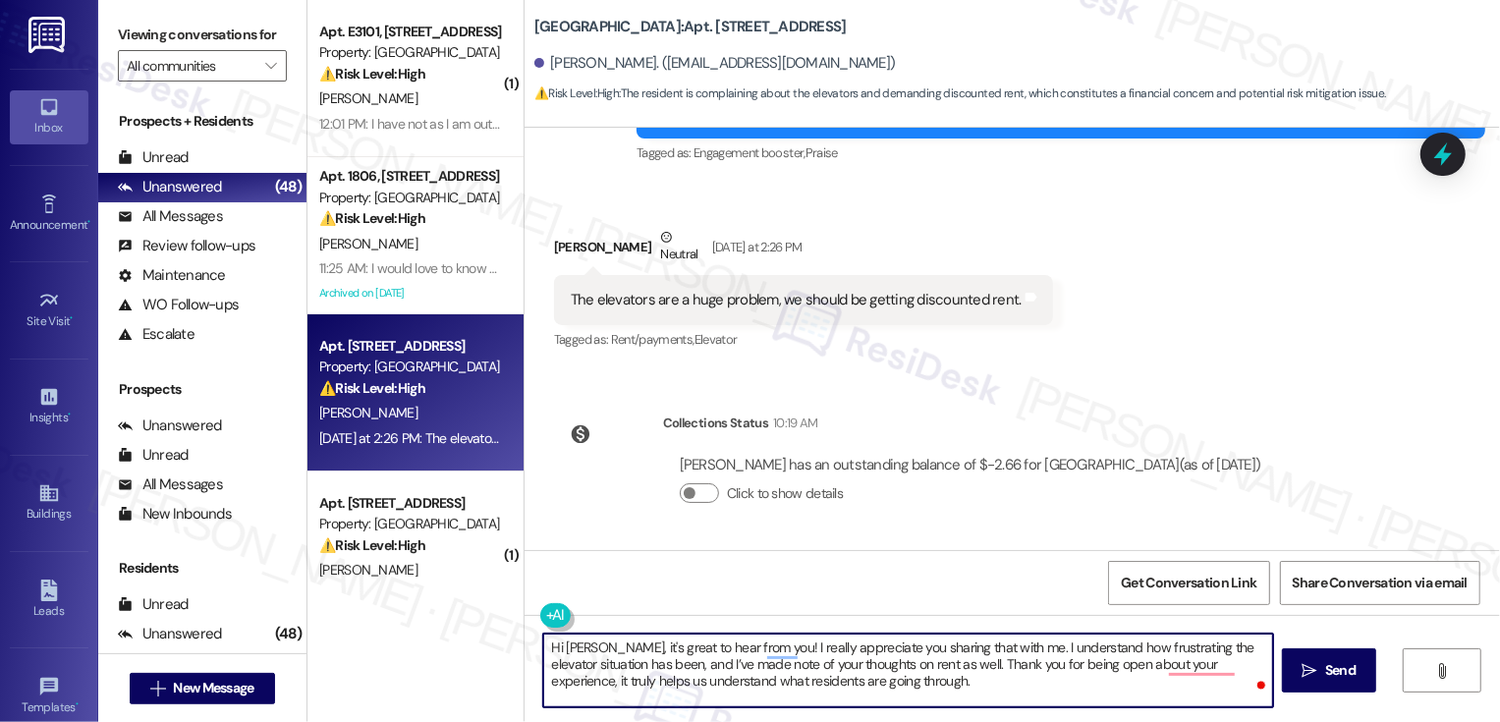
click at [864, 662] on textarea "Hi Wesley, it's great to hear from you! I really appreciate you sharing that wi…" at bounding box center [908, 670] width 730 height 74
click at [904, 685] on textarea "Hi Wesley, it's great to hear from you! I really appreciate you sharing that wi…" at bounding box center [908, 670] width 730 height 74
paste textarea "Any ideas on how we can make things better for you?"
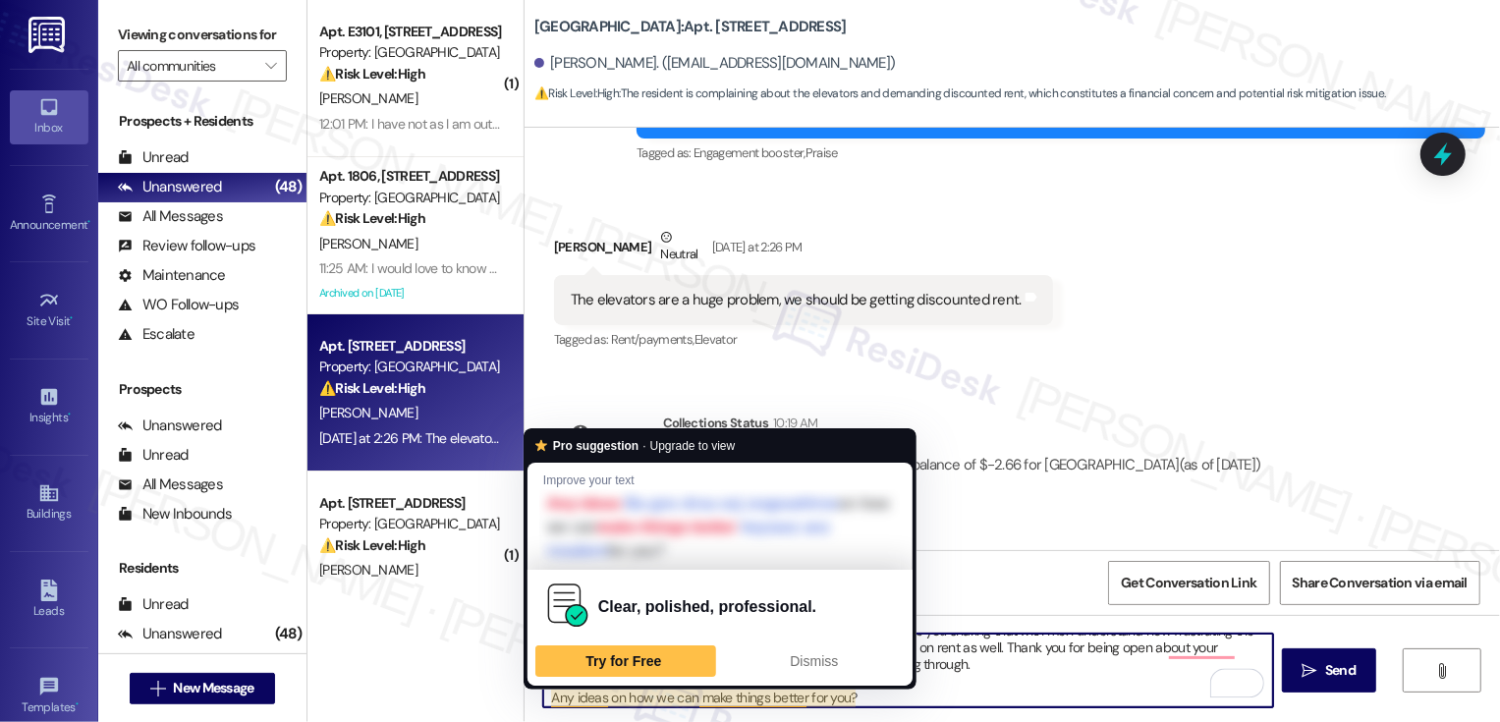
click at [543, 696] on textarea "Hi Wesley, it's great to hear from you! I really appreciate you sharing that wi…" at bounding box center [908, 670] width 730 height 74
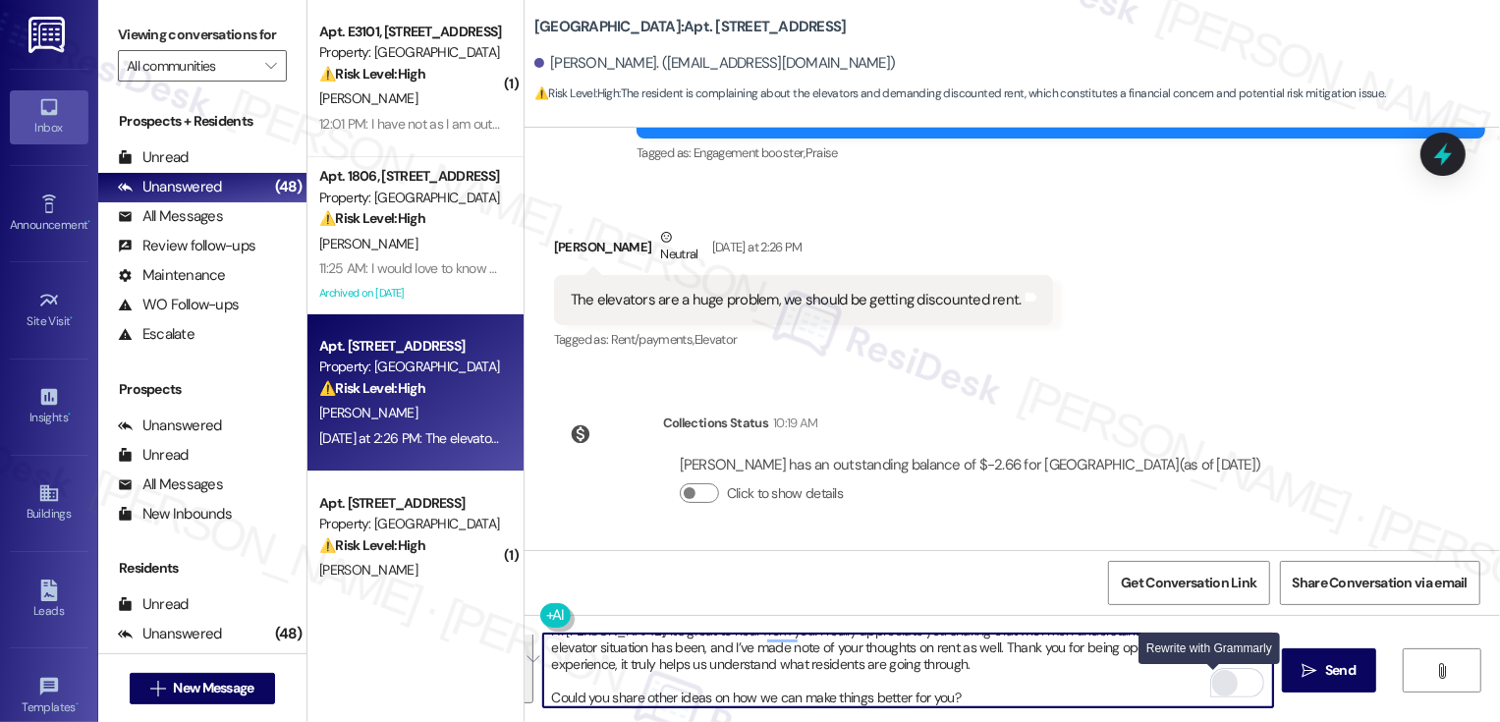
type textarea "Hi Wesley, it's great to hear from you! I really appreciate you sharing that wi…"
click at [1214, 681] on div "Rewrite with Grammarly" at bounding box center [1225, 683] width 22 height 23
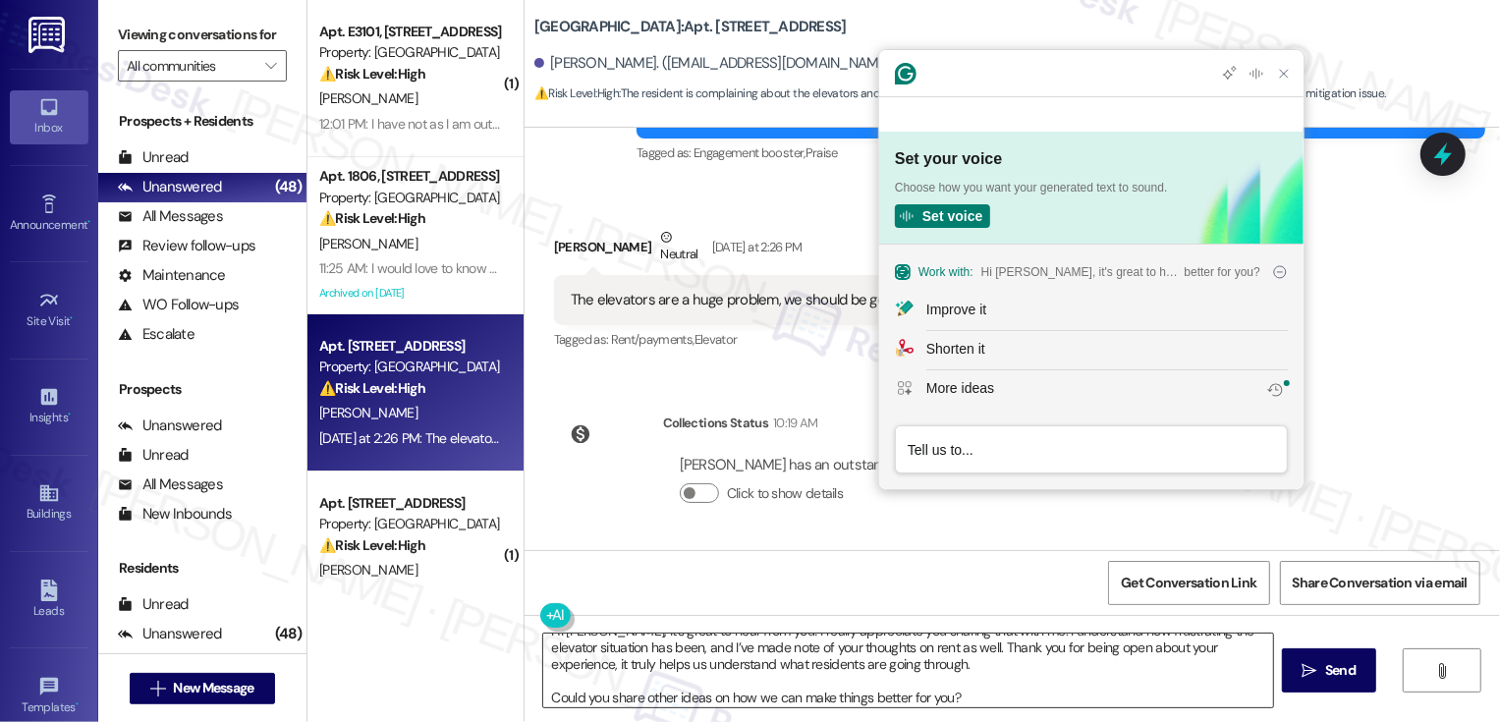
scroll to position [0, 0]
click at [962, 305] on div "Improve it" at bounding box center [956, 310] width 60 height 21
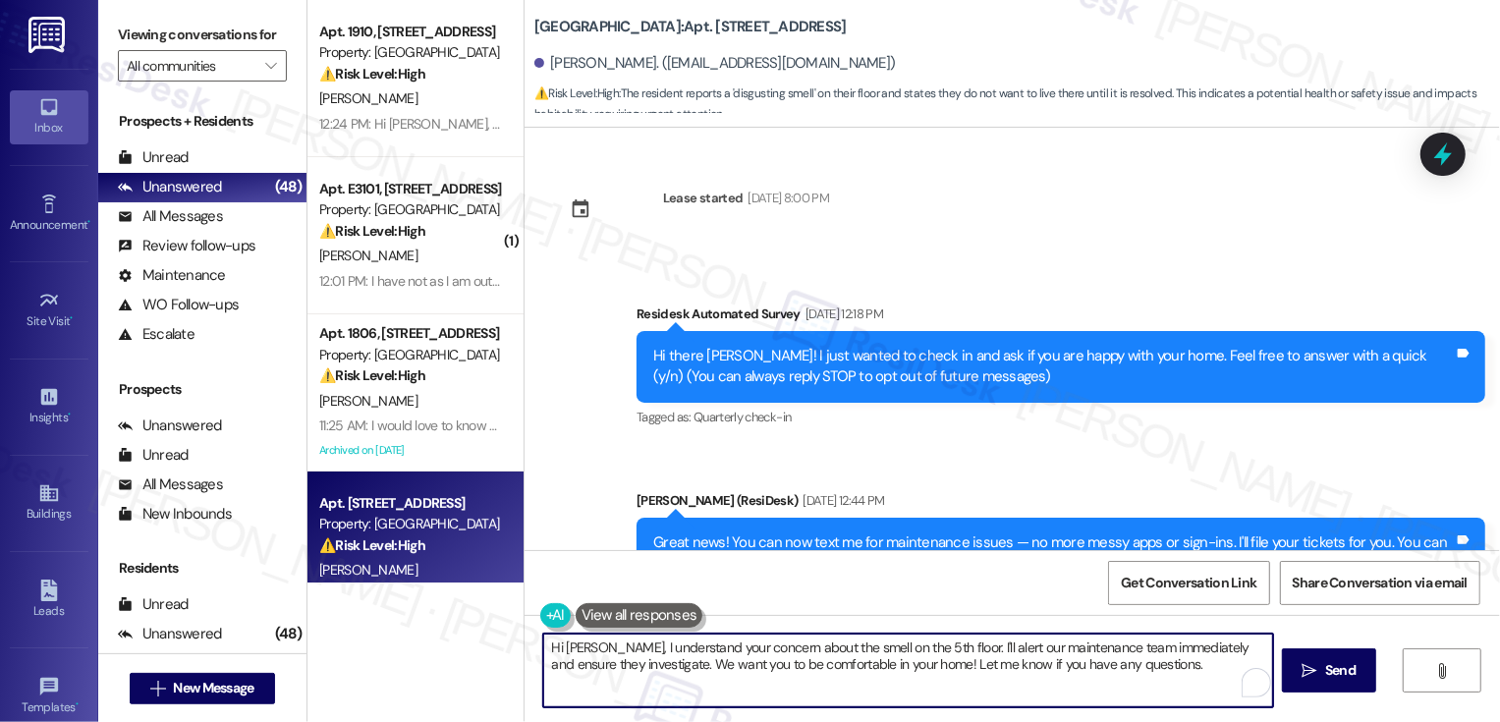
scroll to position [692, 0]
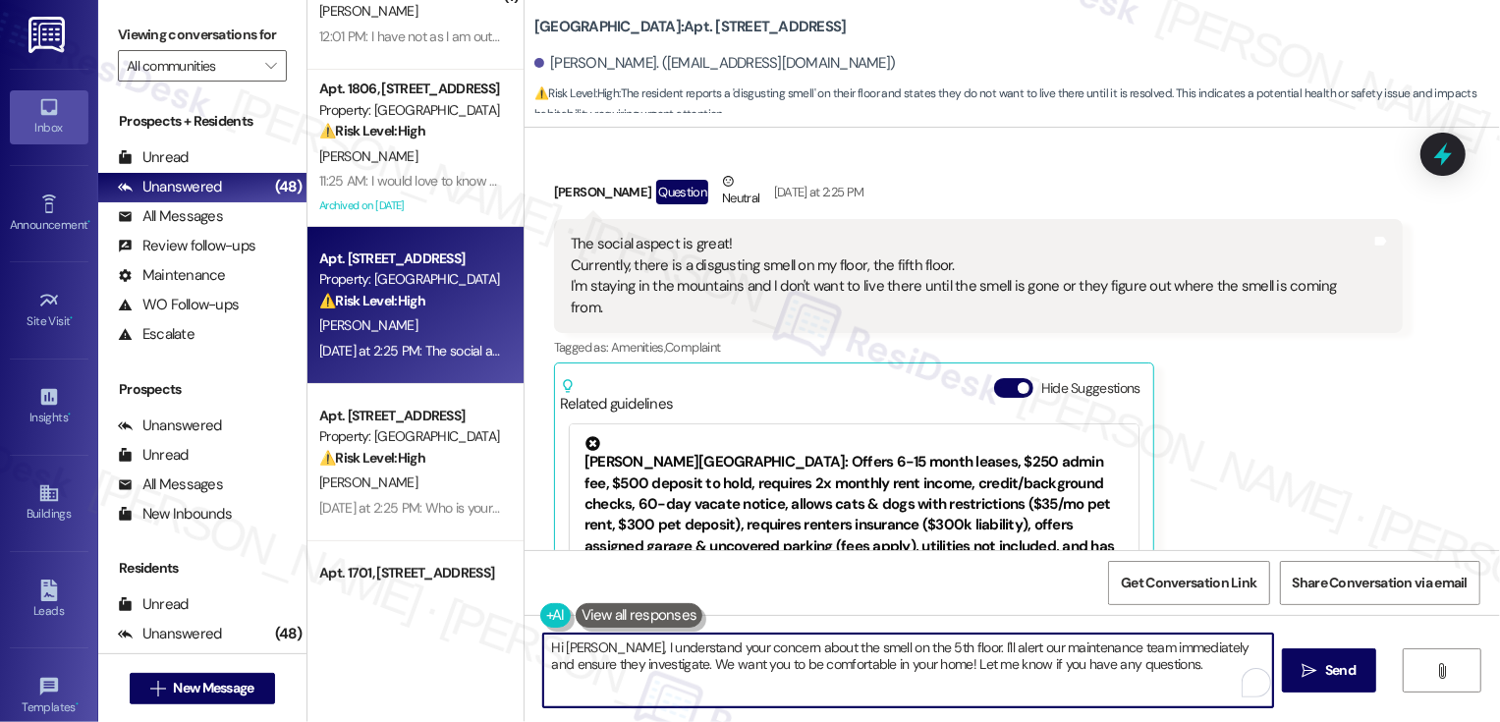
click at [604, 648] on textarea "Hi [PERSON_NAME], I understand your concern about the smell on the 5th floor. I…" at bounding box center [908, 670] width 730 height 74
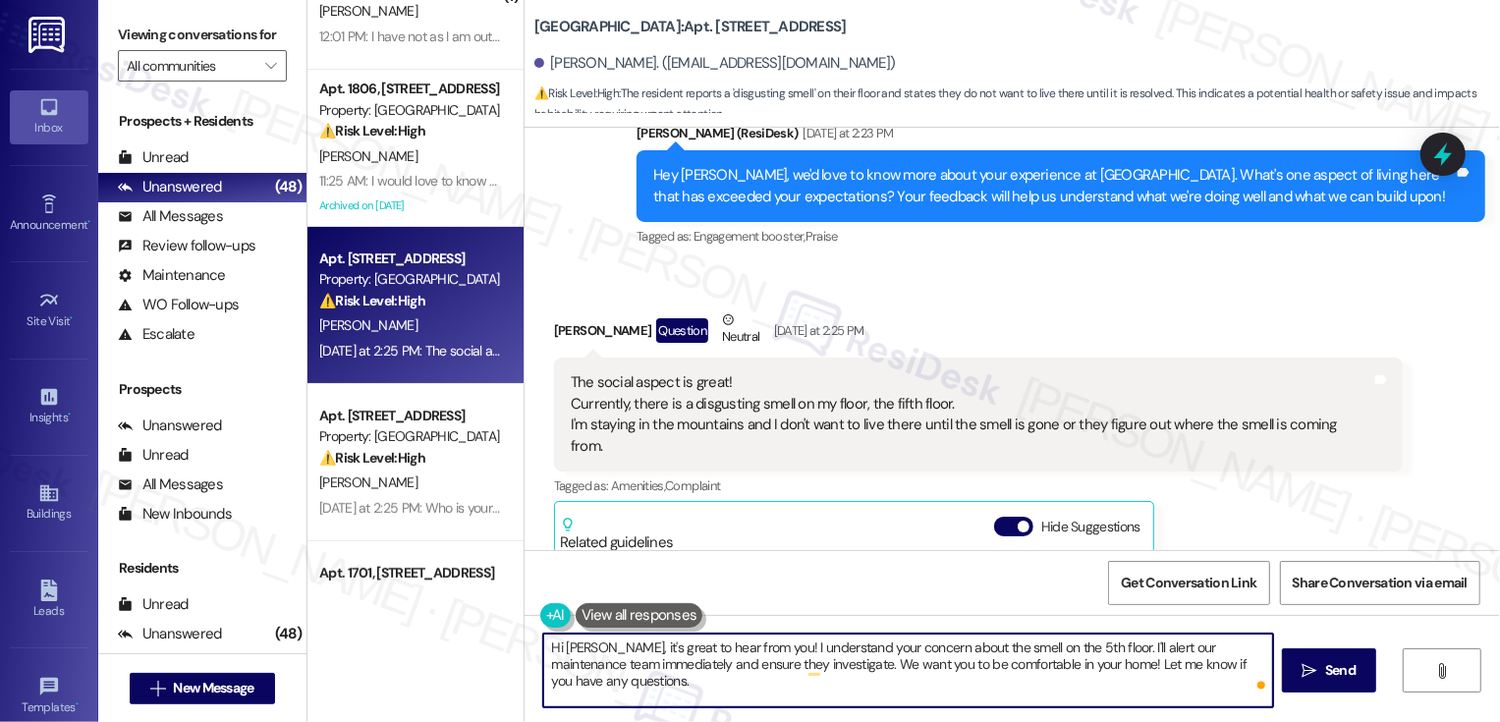
scroll to position [512, 0]
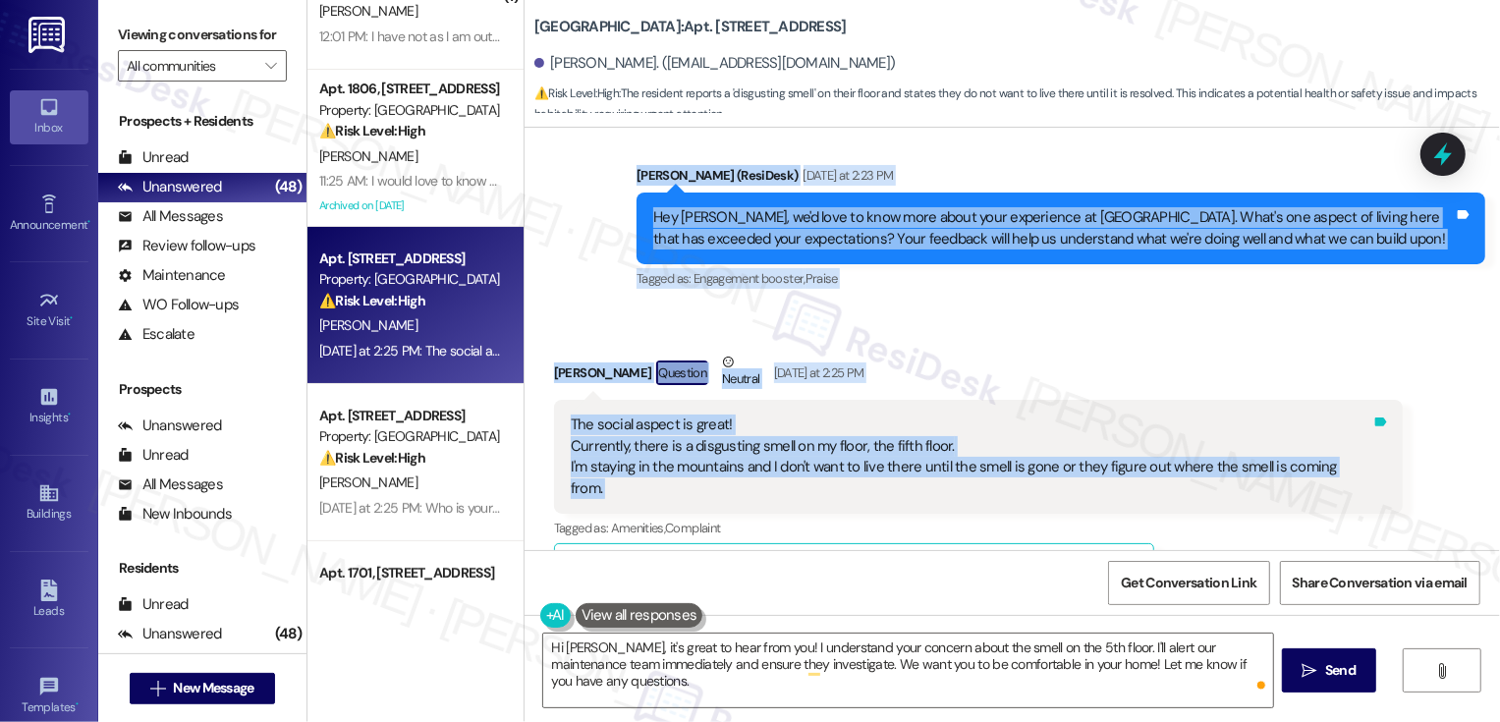
drag, startPoint x: 626, startPoint y: 170, endPoint x: 1342, endPoint y: 474, distance: 778.0
click at [1342, 474] on div "Lease started Jul 28, 2024 at 8:00 PM Survey, sent via SMS Residesk Automated S…" at bounding box center [1011, 339] width 975 height 422
copy div "Sarah (ResiDesk) Yesterday at 2:23 PM Hey Vanessa, we'd love to know more about…"
click at [628, 683] on textarea "Hi Vanessa, it's great to hear from you! I understand your concern about the sm…" at bounding box center [908, 670] width 730 height 74
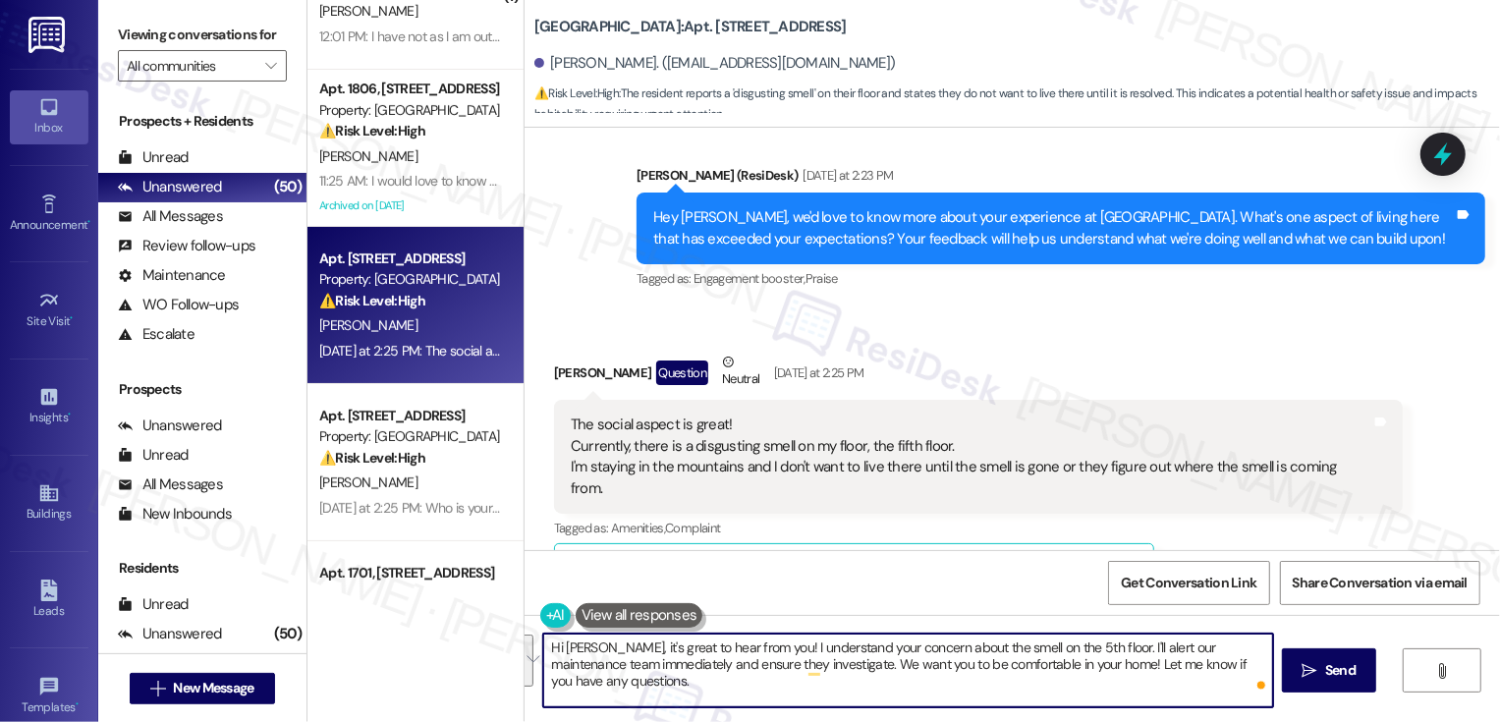
paste textarea "I’m glad to hear you’re enjoying the social aspect! Thank you for letting me kn…"
click at [601, 650] on textarea "Hi Vanessa, I’m glad to hear you’re enjoying the social aspect! Thank you for l…" at bounding box center [908, 670] width 730 height 74
type textarea "Hi Vanessa, it's great to hear from you! I’m glad to hear you’re enjoying the s…"
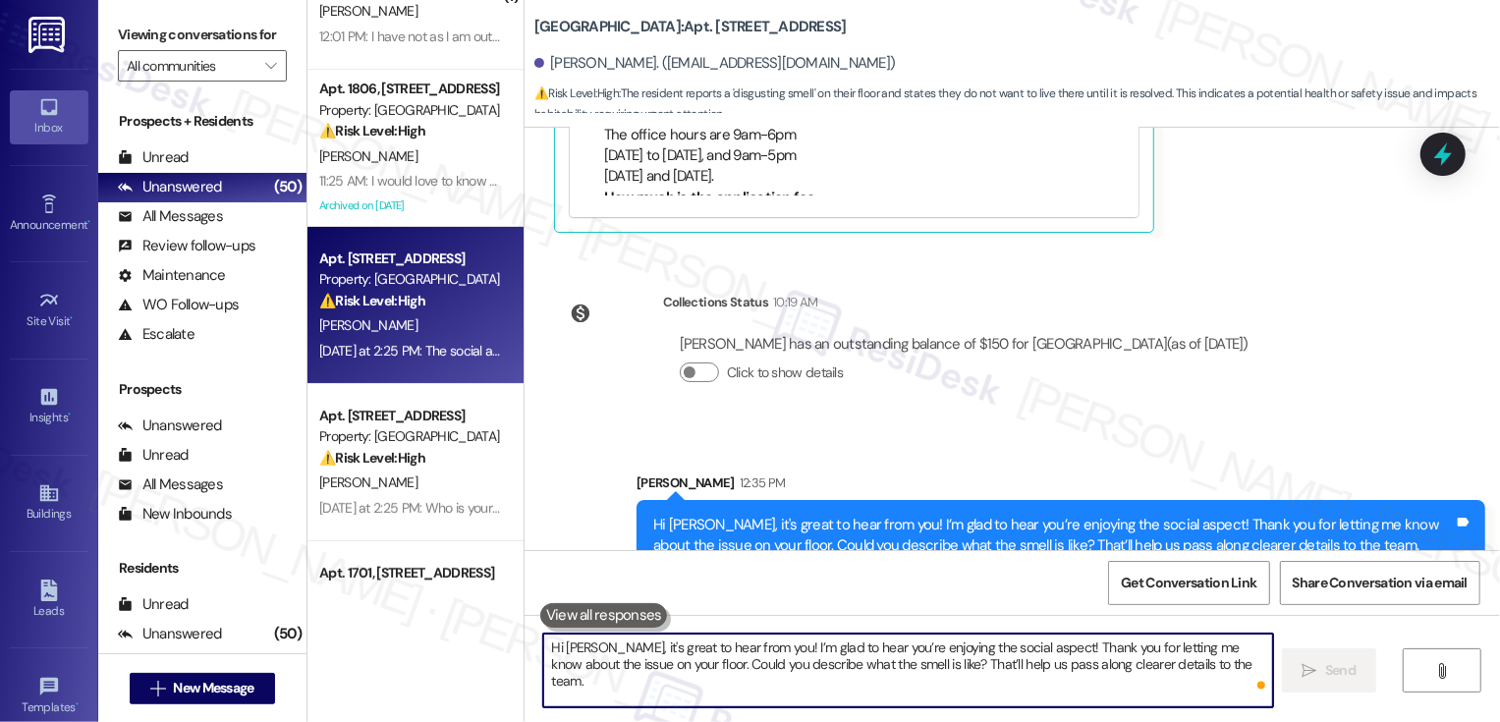
scroll to position [1183, 0]
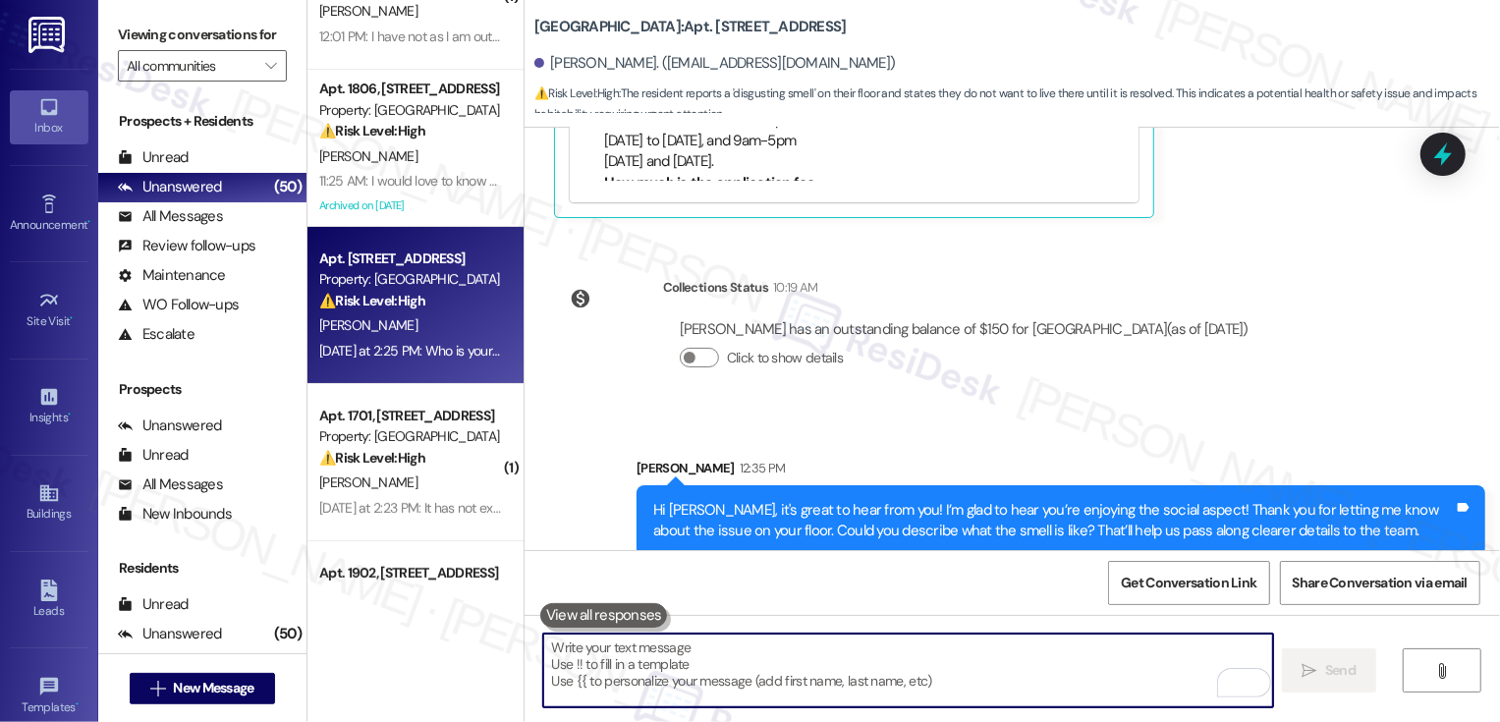
click at [426, 299] on div "⚠️ Risk Level: High The resident is asking 'Who is your lawyer?'. This could in…" at bounding box center [410, 301] width 182 height 21
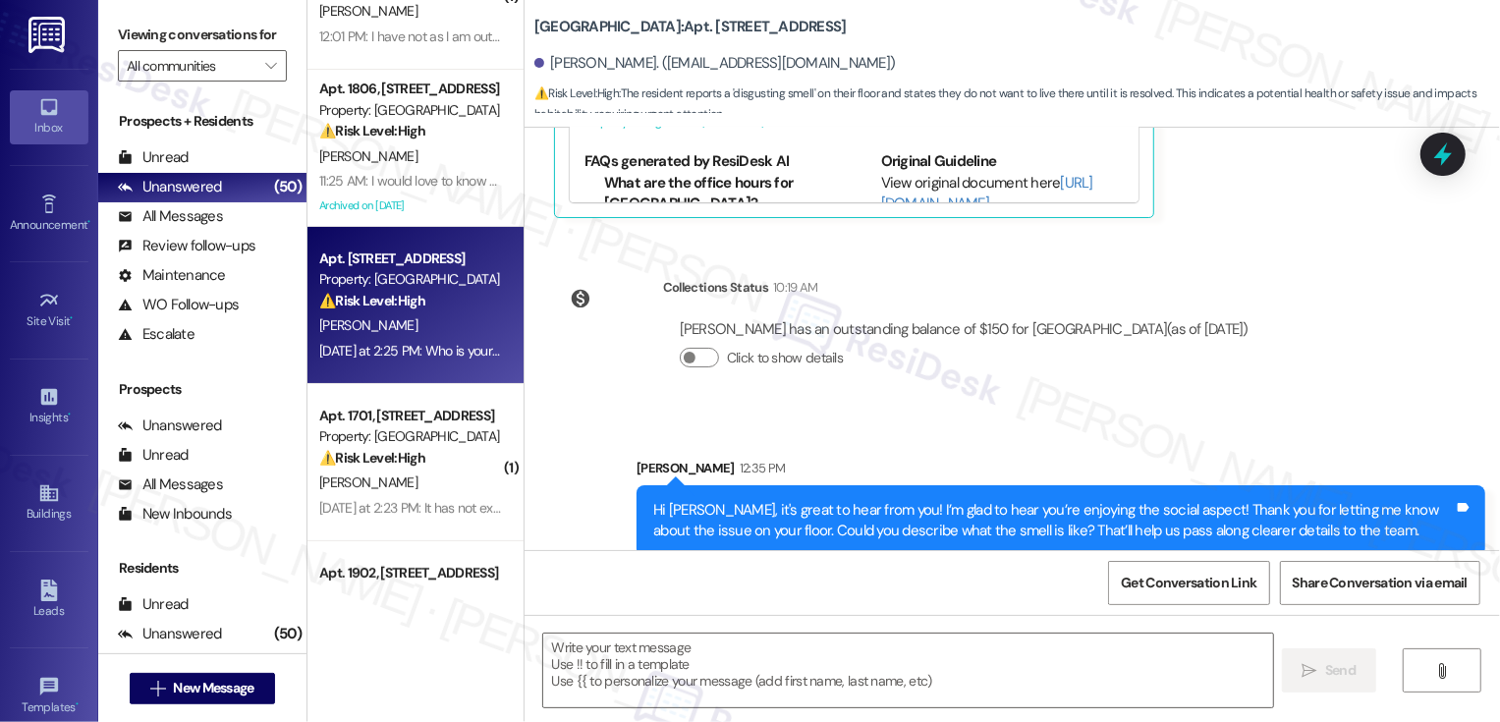
click at [426, 299] on div "⚠️ Risk Level: High The resident is asking 'Who is your lawyer?'. This could in…" at bounding box center [410, 301] width 182 height 21
type textarea "Fetching suggested responses. Please feel free to read through the conversation…"
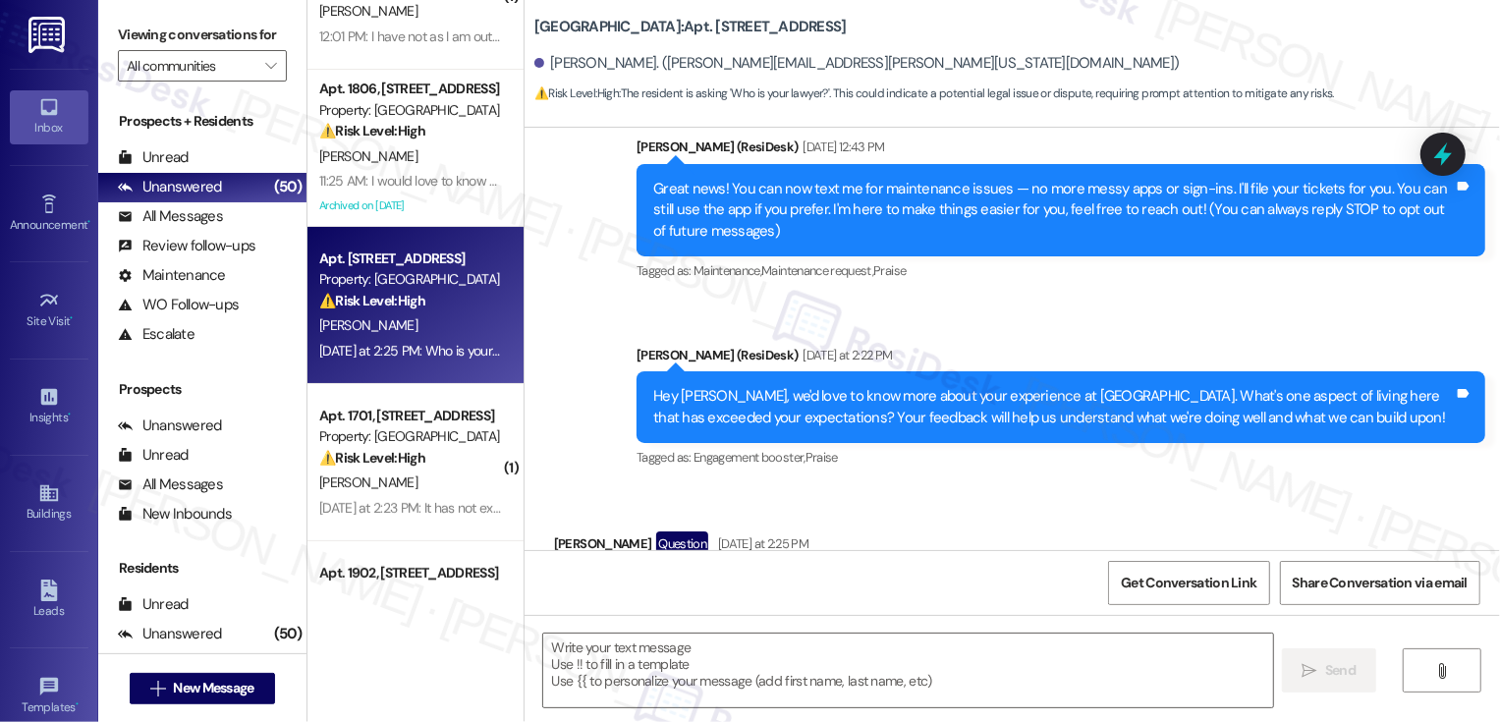
type textarea "Fetching suggested responses. Please feel free to read through the conversation…"
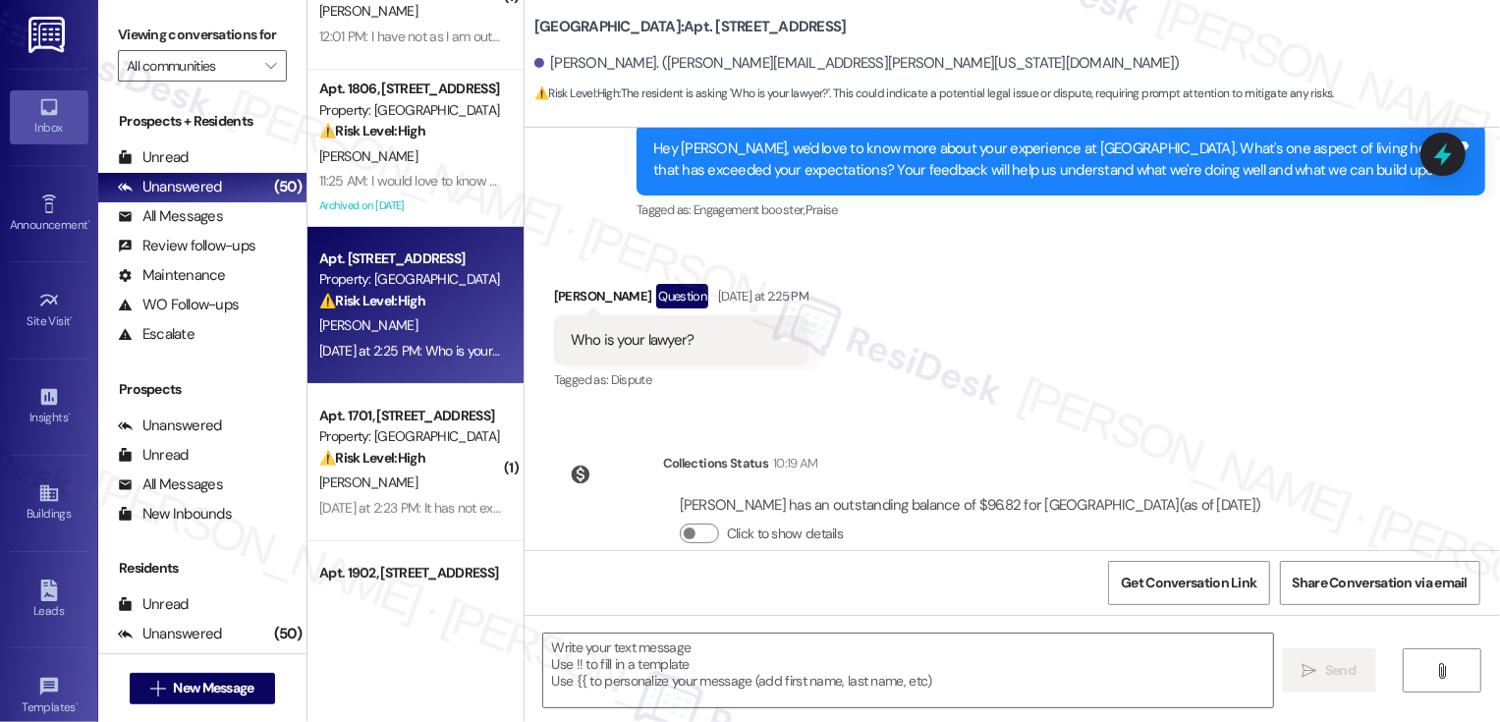
scroll to position [454, 0]
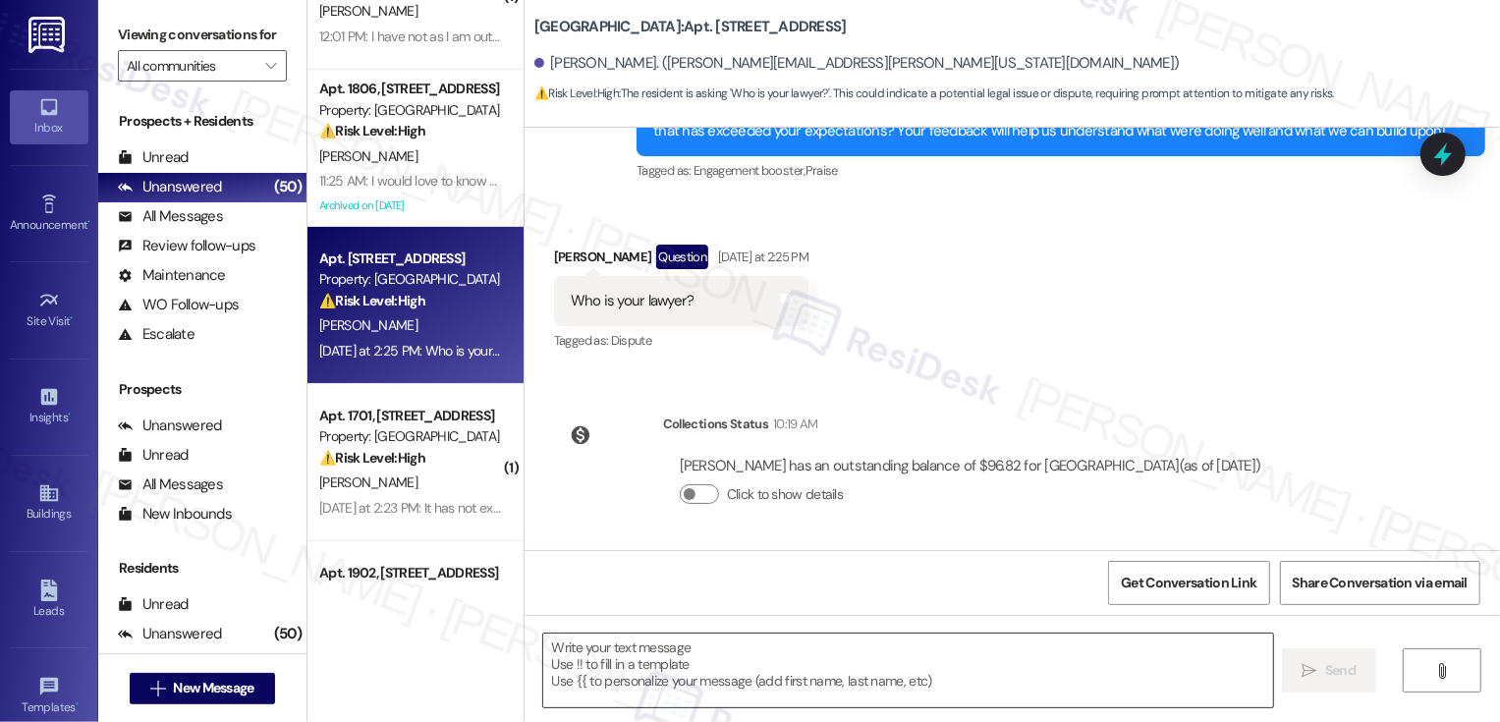
click at [632, 658] on textarea at bounding box center [908, 670] width 730 height 74
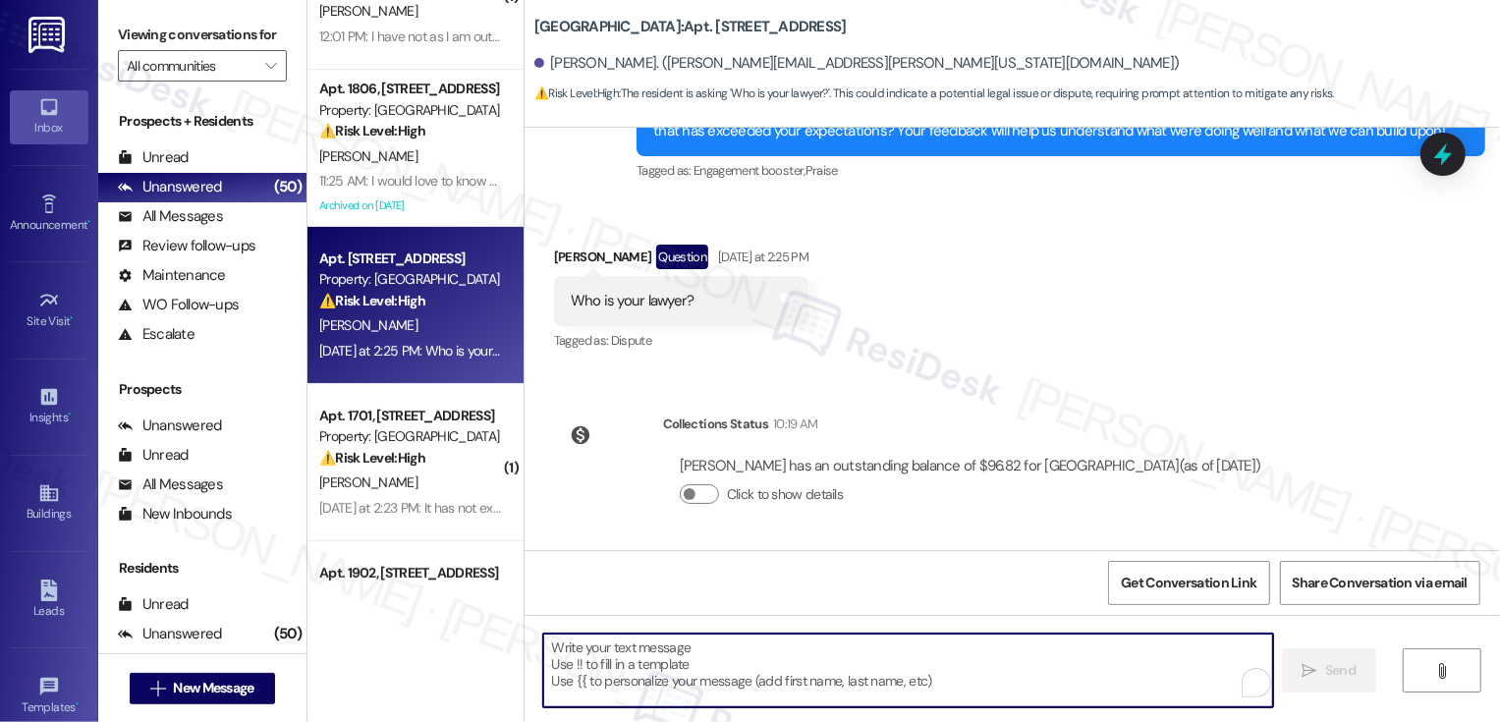
scroll to position [337, 0]
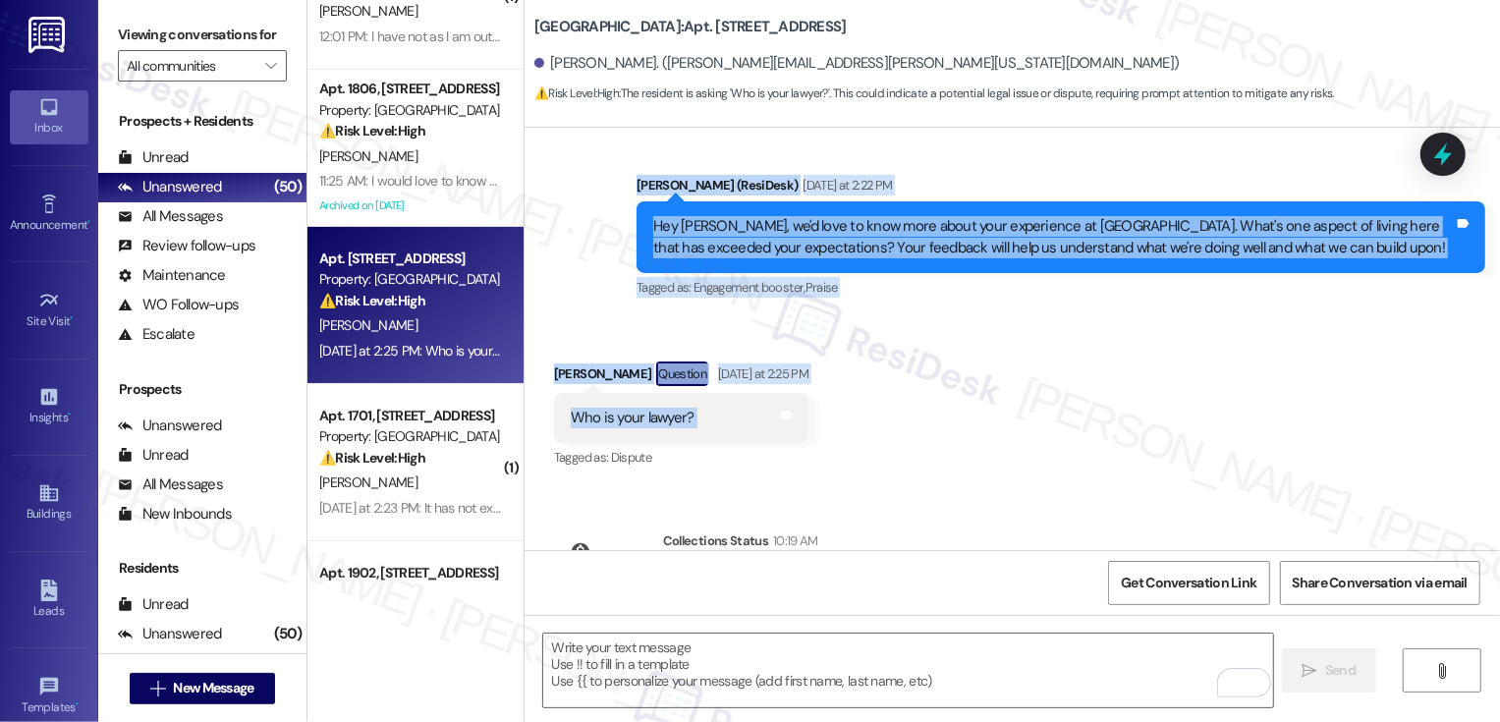
drag, startPoint x: 627, startPoint y: 179, endPoint x: 770, endPoint y: 417, distance: 278.4
click at [770, 417] on div "Lease started Jul 29, 2024 at 8:00 PM Announcement, sent via SMS Sarah (ResiDes…" at bounding box center [1011, 339] width 975 height 422
copy div "Sarah (ResiDesk) Yesterday at 2:22 PM Hey Alex, we'd love to know more about yo…"
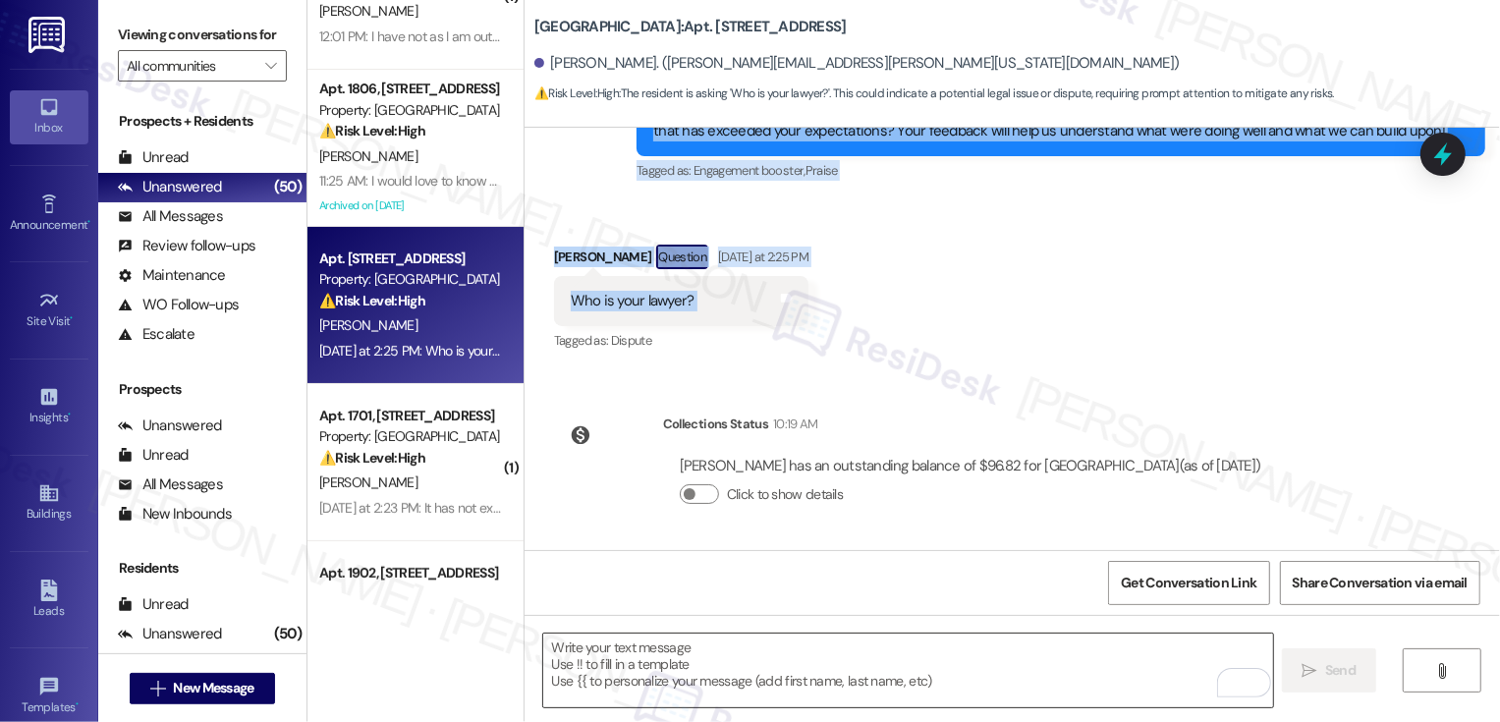
click at [635, 653] on textarea "To enrich screen reader interactions, please activate Accessibility in Grammarl…" at bounding box center [908, 670] width 730 height 74
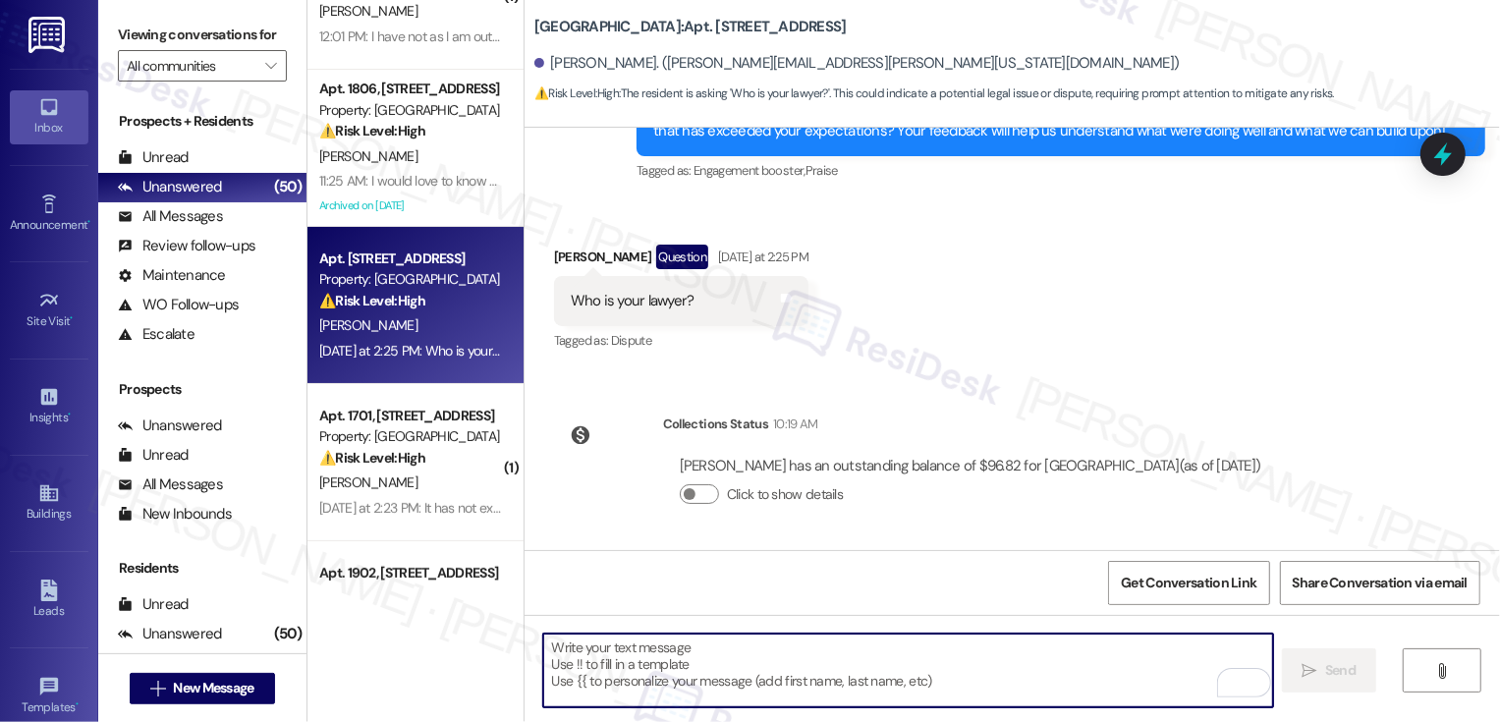
paste textarea "Hi Alex, I don’t have that information. Could you tell me a bit more about what…"
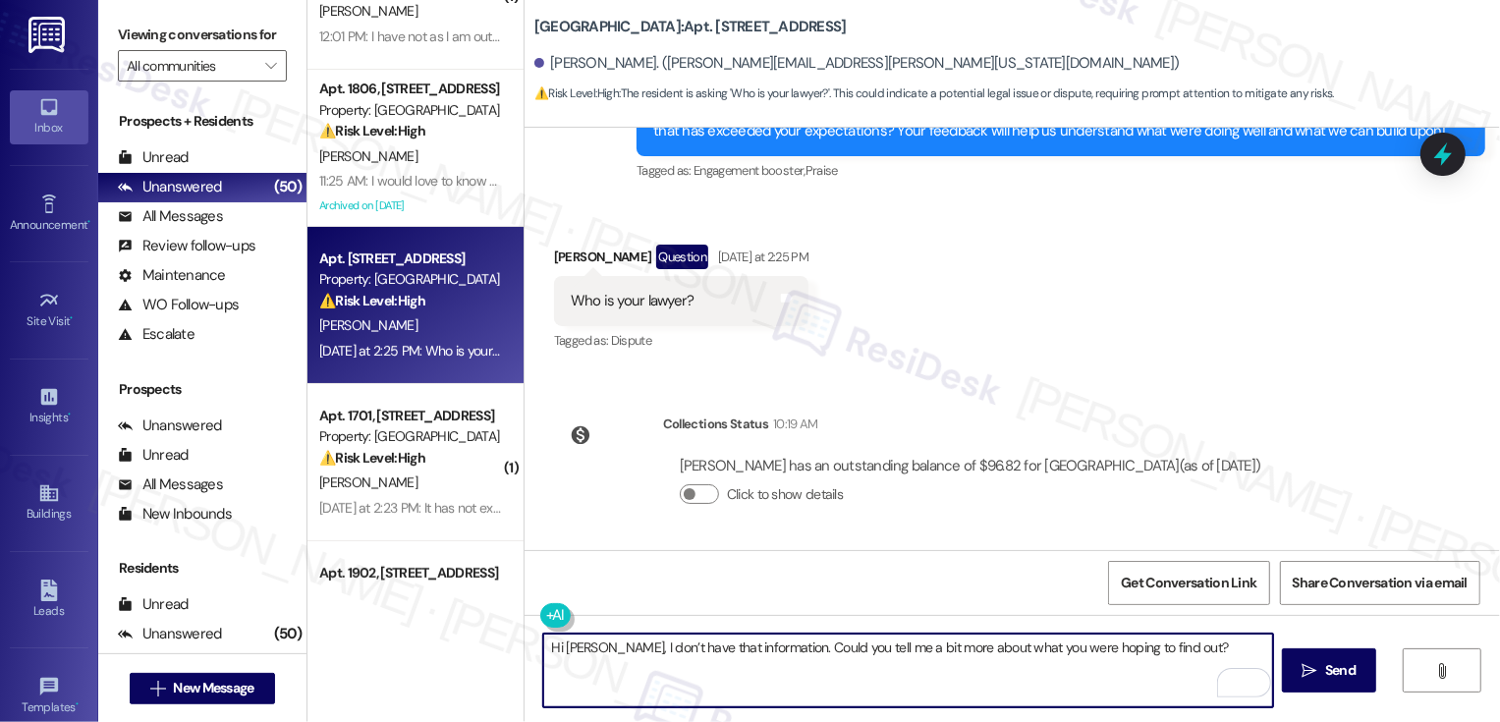
click at [579, 645] on textarea "Hi Alex, I don’t have that information. Could you tell me a bit more about what…" at bounding box center [908, 670] width 730 height 74
click at [859, 673] on textarea "Hi Alex, it's a pleasure to meet you! I don’t have that information. Could you …" at bounding box center [908, 670] width 730 height 74
type textarea "Hi Alex, it's a pleasure to meet you! I don’t have that information. Could you …"
click at [1350, 672] on span "Send" at bounding box center [1340, 670] width 30 height 21
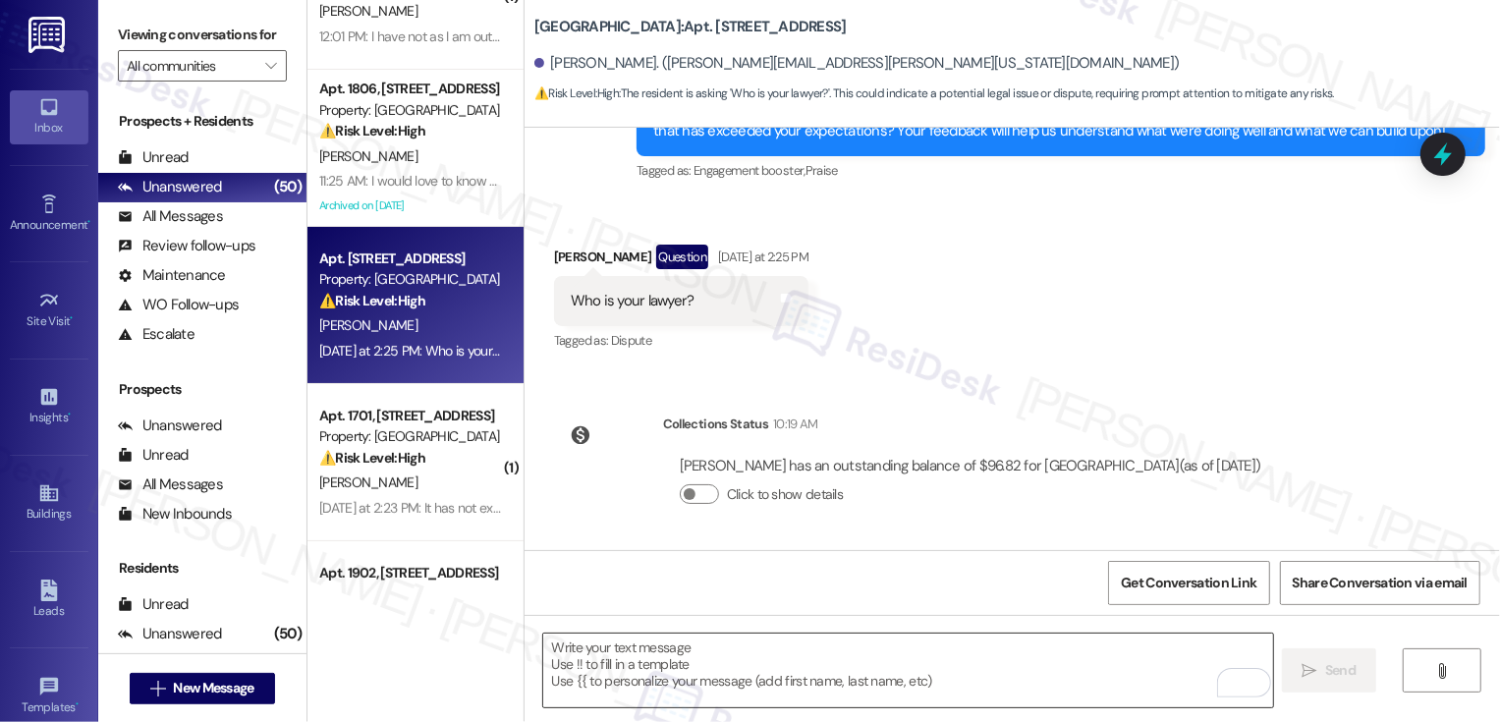
click at [732, 661] on textarea "To enrich screen reader interactions, please activate Accessibility in Grammarl…" at bounding box center [908, 670] width 730 height 74
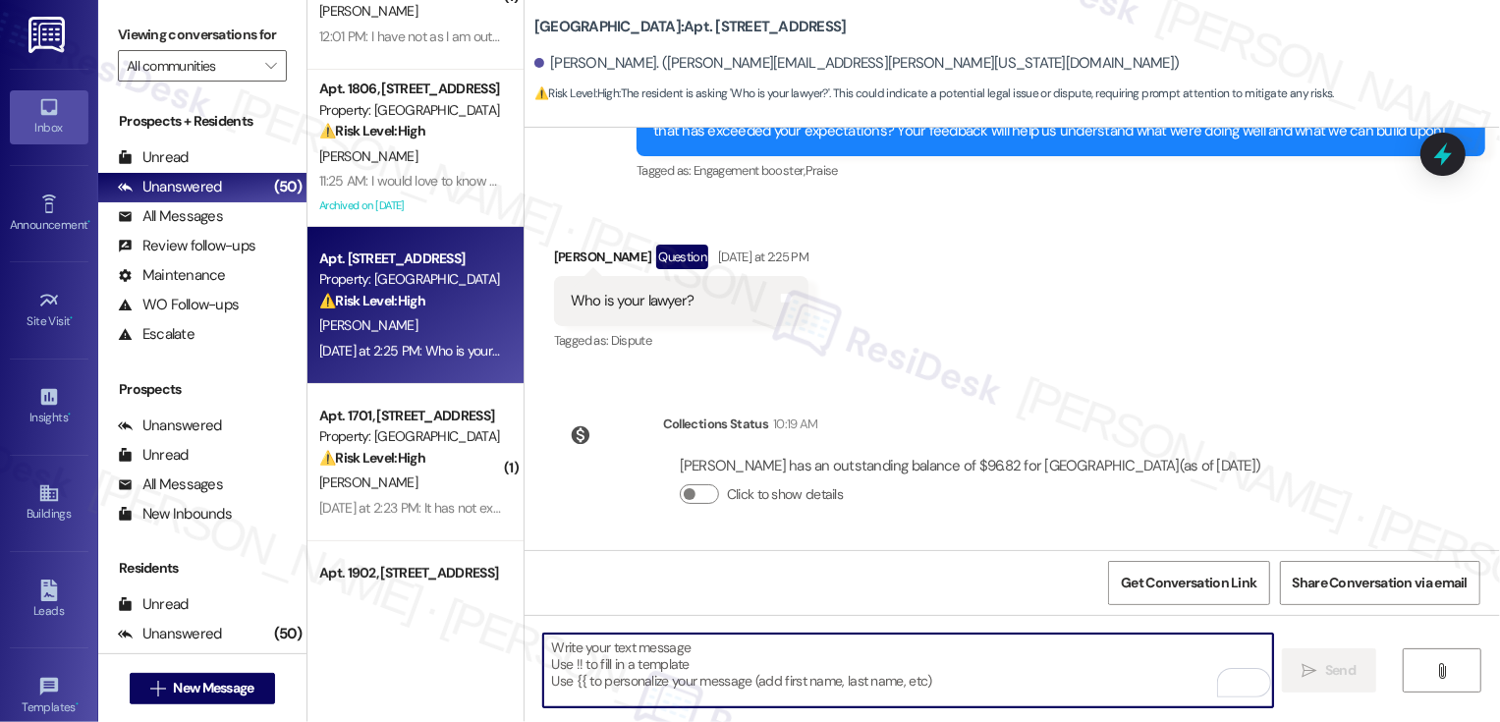
paste textarea "Hi Alex, I don’t have that information. Could you tell me a bit more about what…"
type textarea "Hi Alex, I don’t have that information. Could you tell me a bit more about what…"
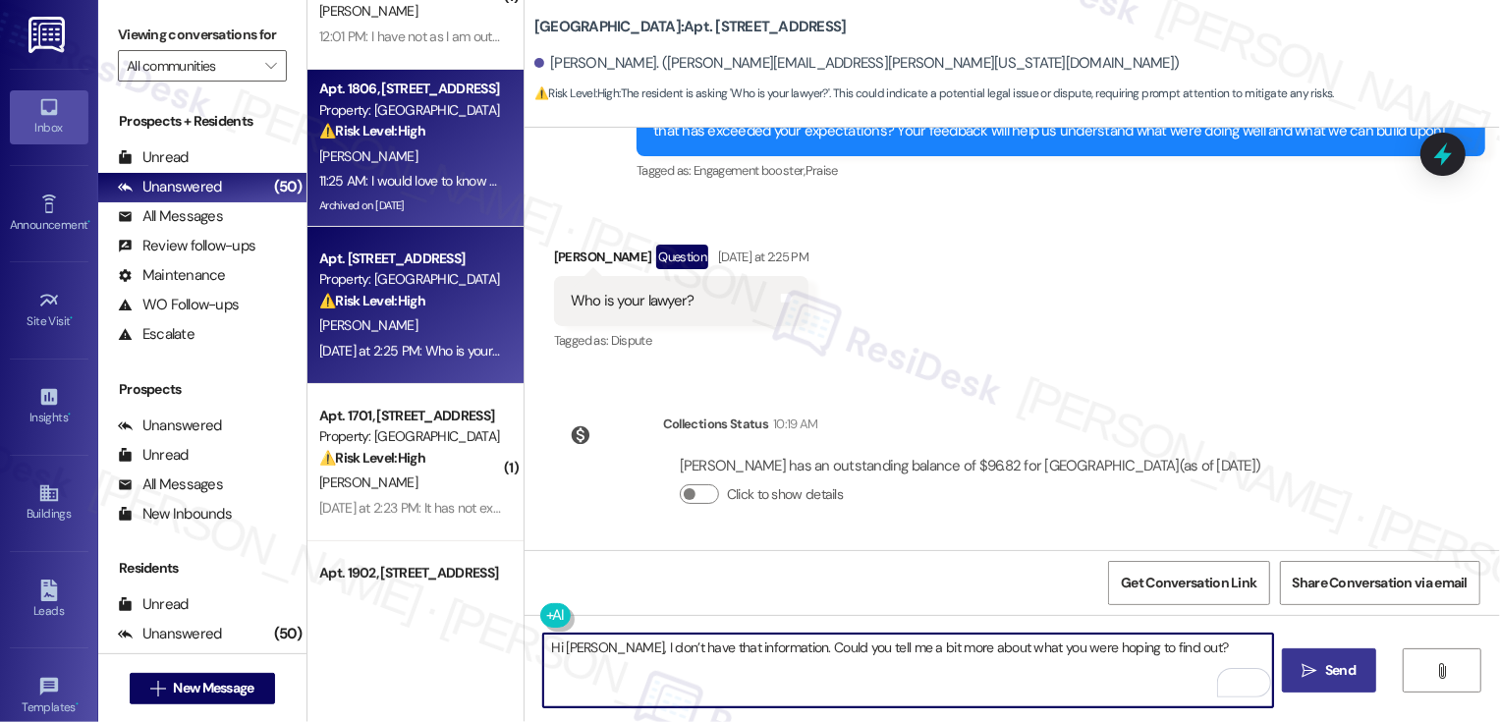
click at [449, 181] on div "11:25 AM: I would love to know when I should expect my security deposit as well…" at bounding box center [804, 181] width 971 height 18
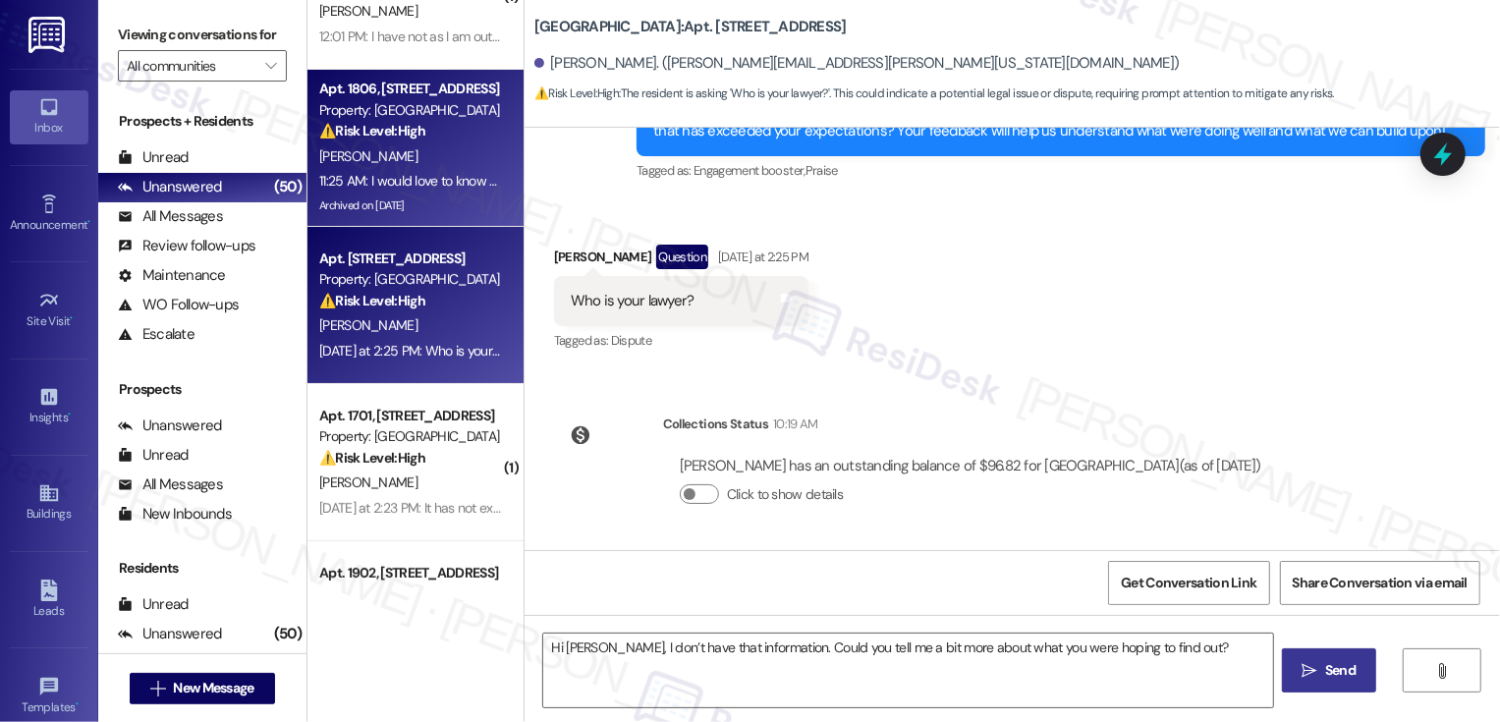
type textarea "Fetching suggested responses. Please feel free to read through the conversation…"
click at [441, 308] on div "⚠️ Risk Level: High The resident is asking 'Who is your lawyer?'. This could in…" at bounding box center [410, 301] width 182 height 21
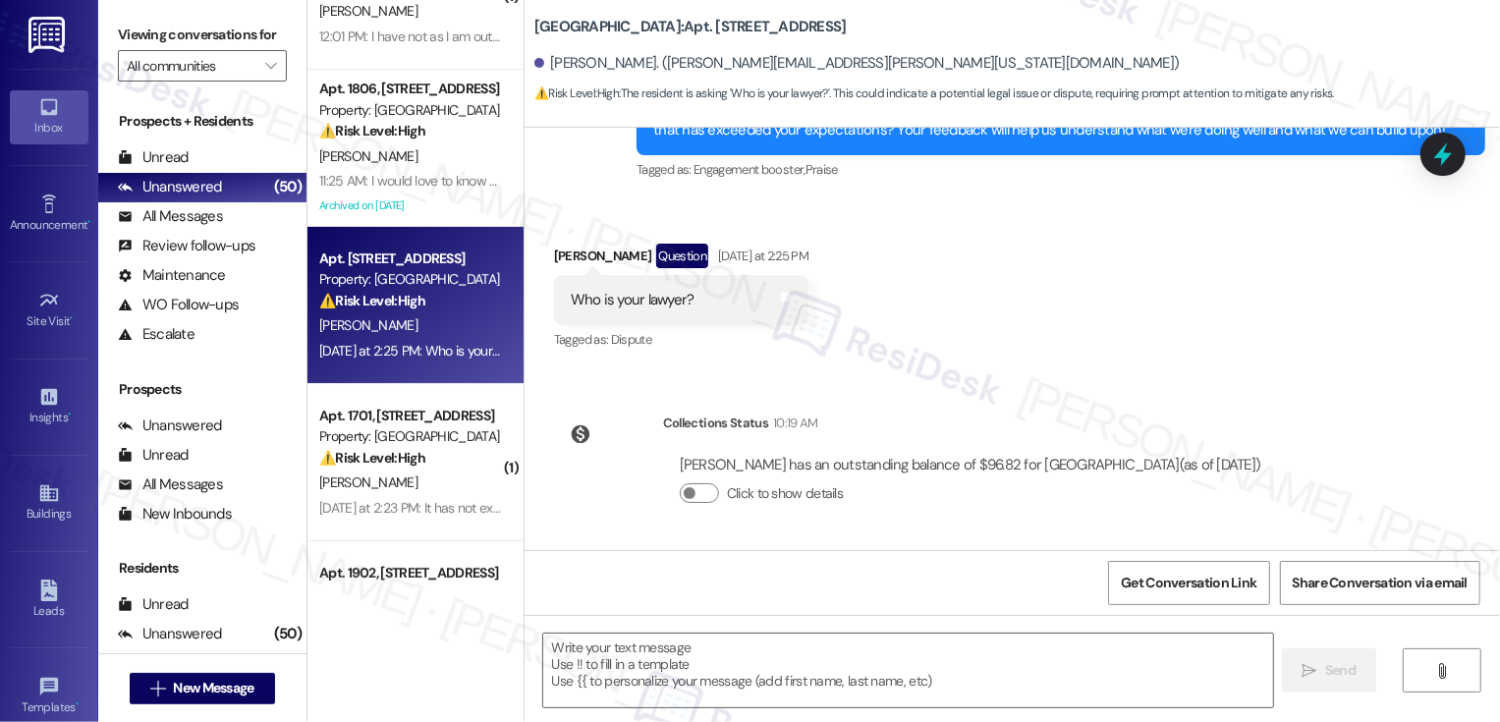
type textarea "Fetching suggested responses. Please feel free to read through the conversation…"
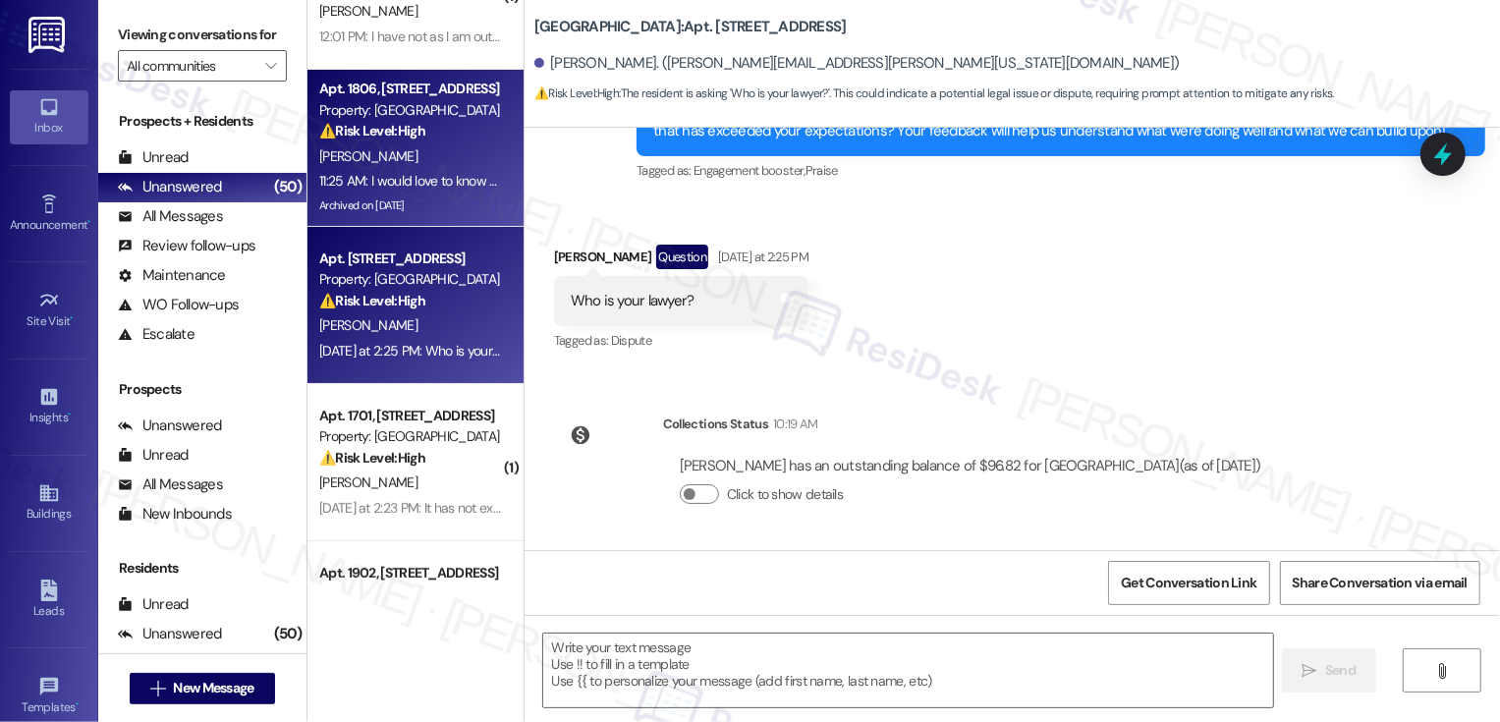
click at [447, 194] on div "Archived on [DATE]" at bounding box center [410, 205] width 186 height 25
type textarea "Fetching suggested responses. Please feel free to read through the conversation…"
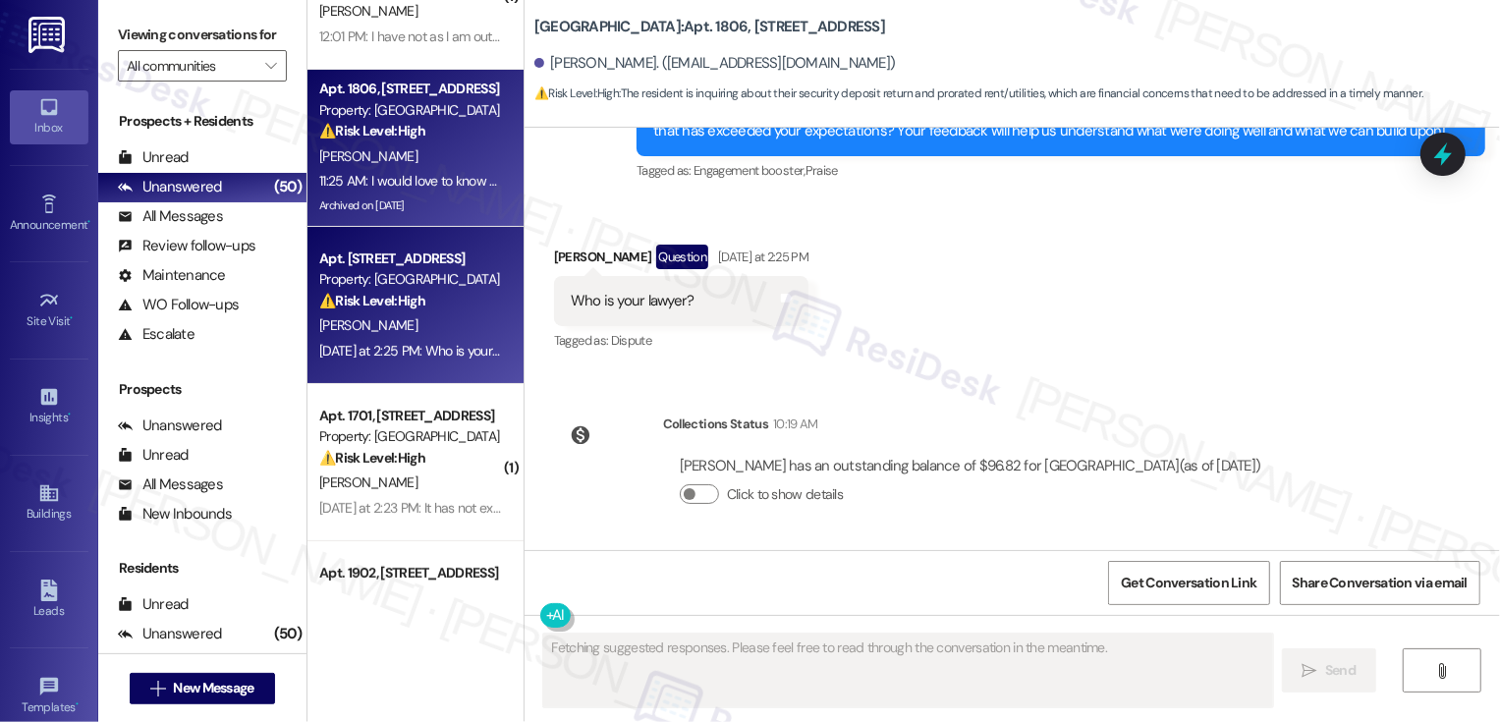
click at [441, 303] on div "⚠️ Risk Level: High The resident is asking 'Who is your lawyer?'. This could in…" at bounding box center [410, 301] width 182 height 21
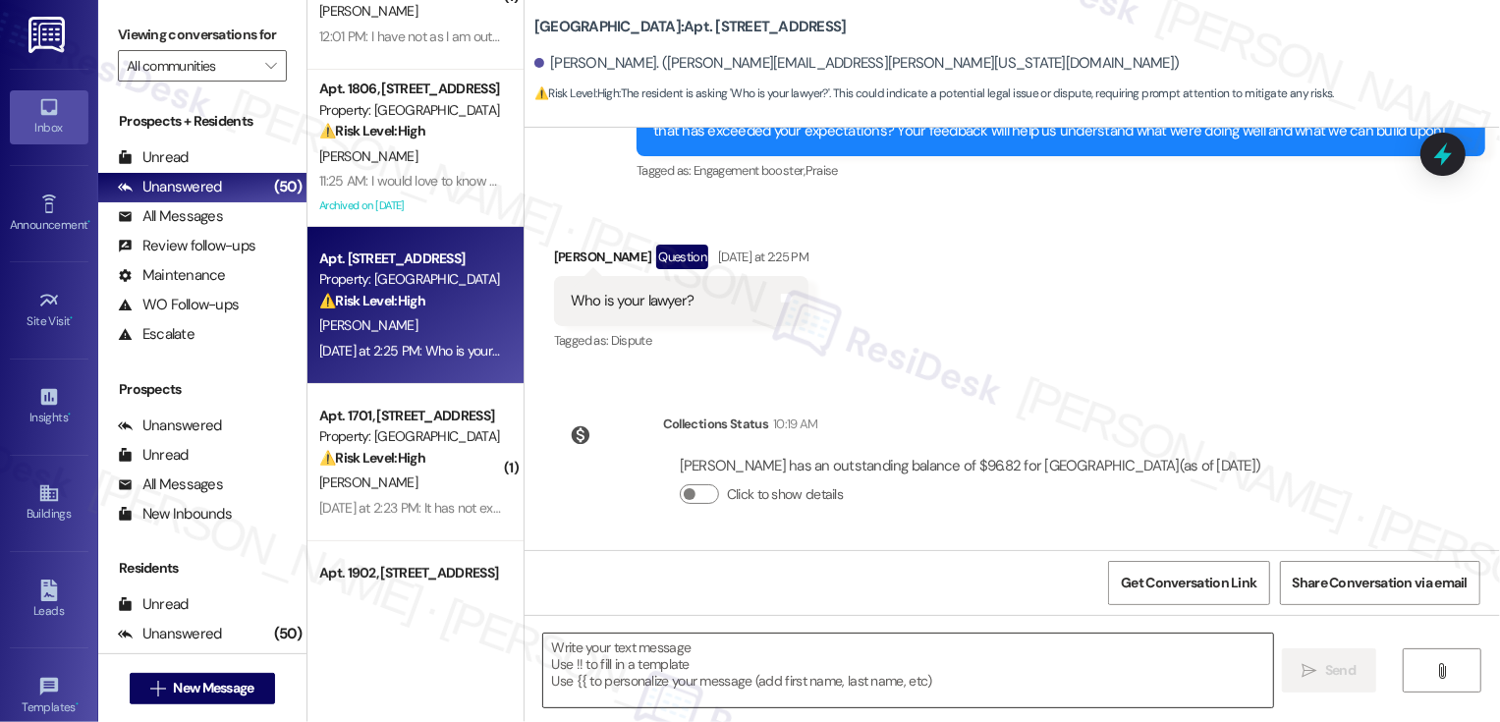
click at [667, 673] on textarea at bounding box center [908, 670] width 730 height 74
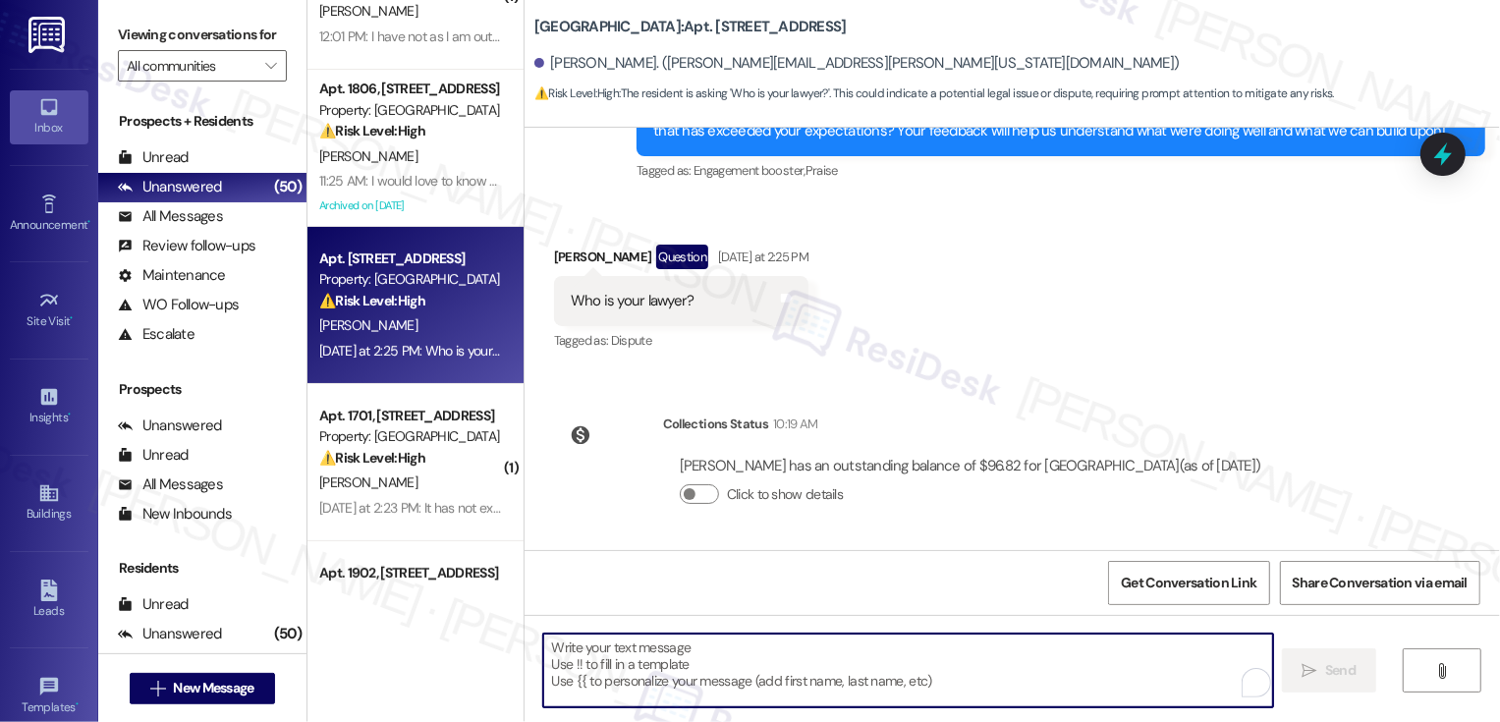
paste textarea "Hi Alex, I don’t have that information. Could you tell me a bit more about what…"
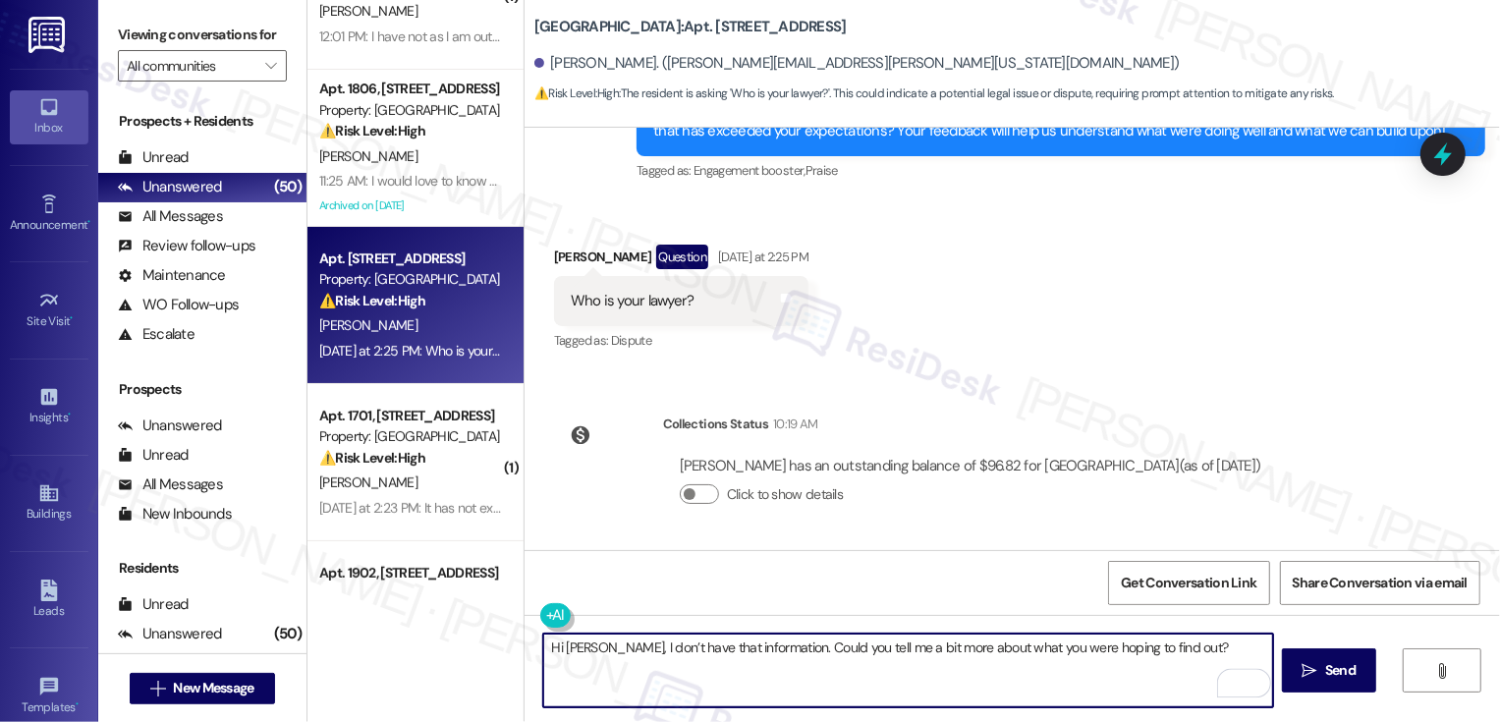
click at [581, 642] on textarea "Hi Alex, I don’t have that information. Could you tell me a bit more about what…" at bounding box center [908, 670] width 730 height 74
type textarea "Hi Alex, it's a pleasure to meet you! I don’t have that information. Could you …"
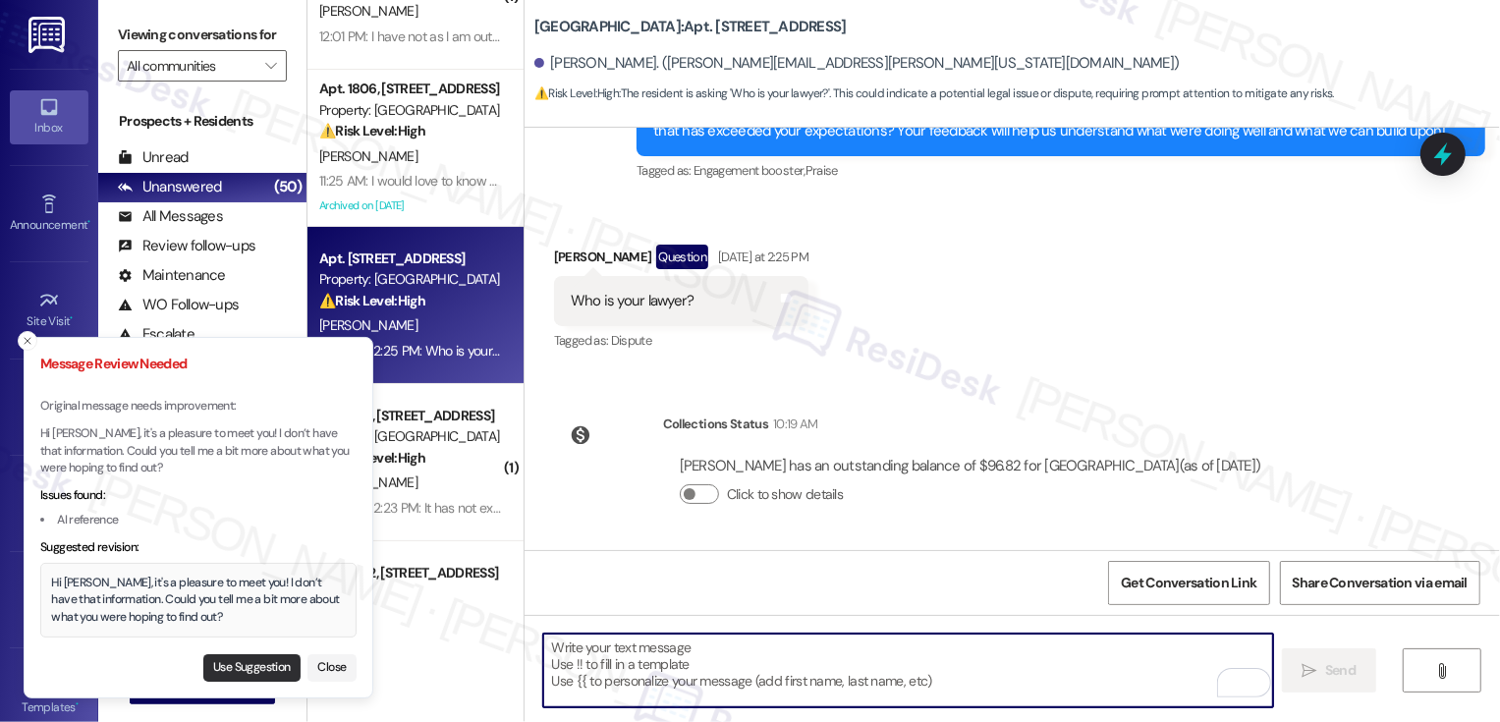
click at [238, 661] on button "Use Suggestion" at bounding box center [251, 668] width 97 height 28
type textarea "Hi Alex, it's a pleasure to meet you! I don’t have that information. Could you …"
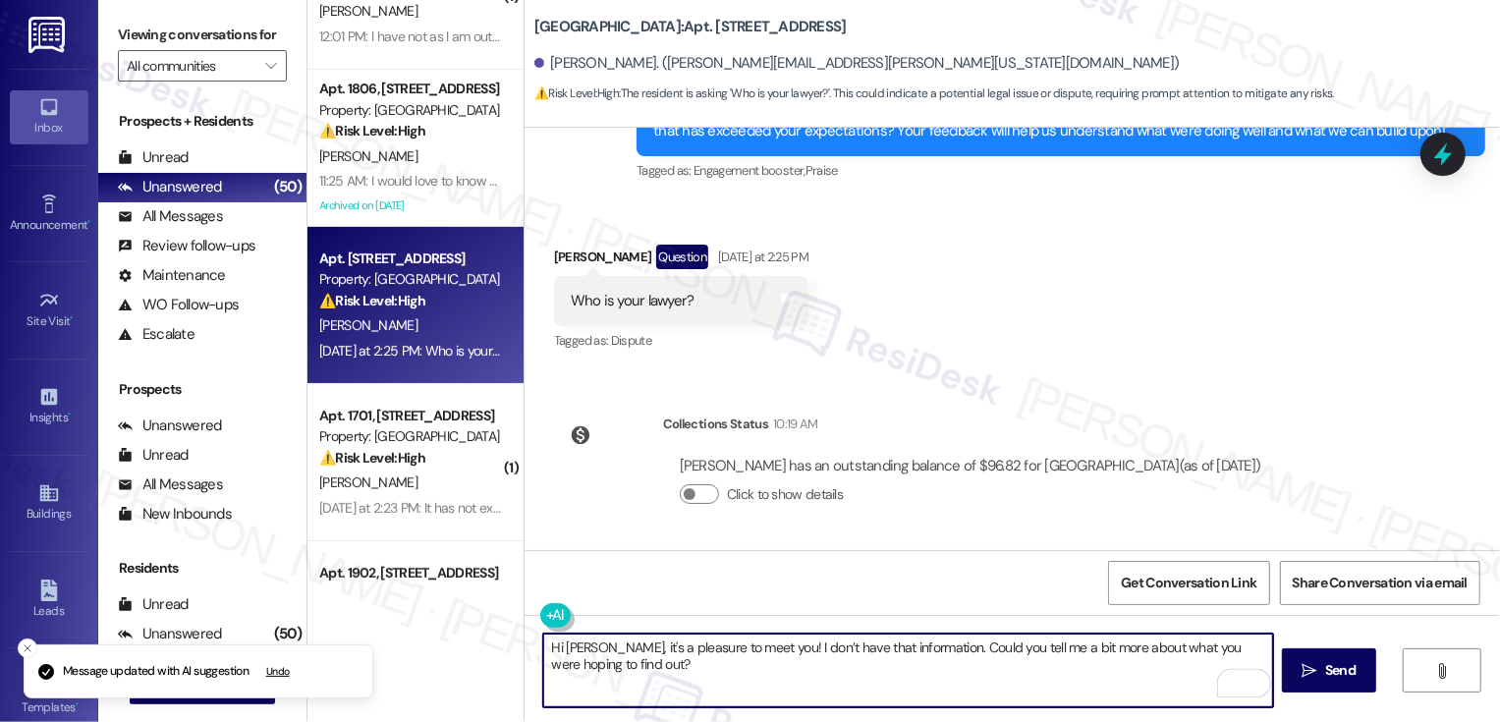
click at [670, 685] on textarea "Hi Alex, it's a pleasure to meet you! I don’t have that information. Could you …" at bounding box center [908, 670] width 730 height 74
click at [873, 678] on textarea "Hi Alex, it's a pleasure to meet you! I don’t have that information. Could you …" at bounding box center [908, 670] width 730 height 74
click at [1332, 671] on span "Send" at bounding box center [1340, 670] width 30 height 21
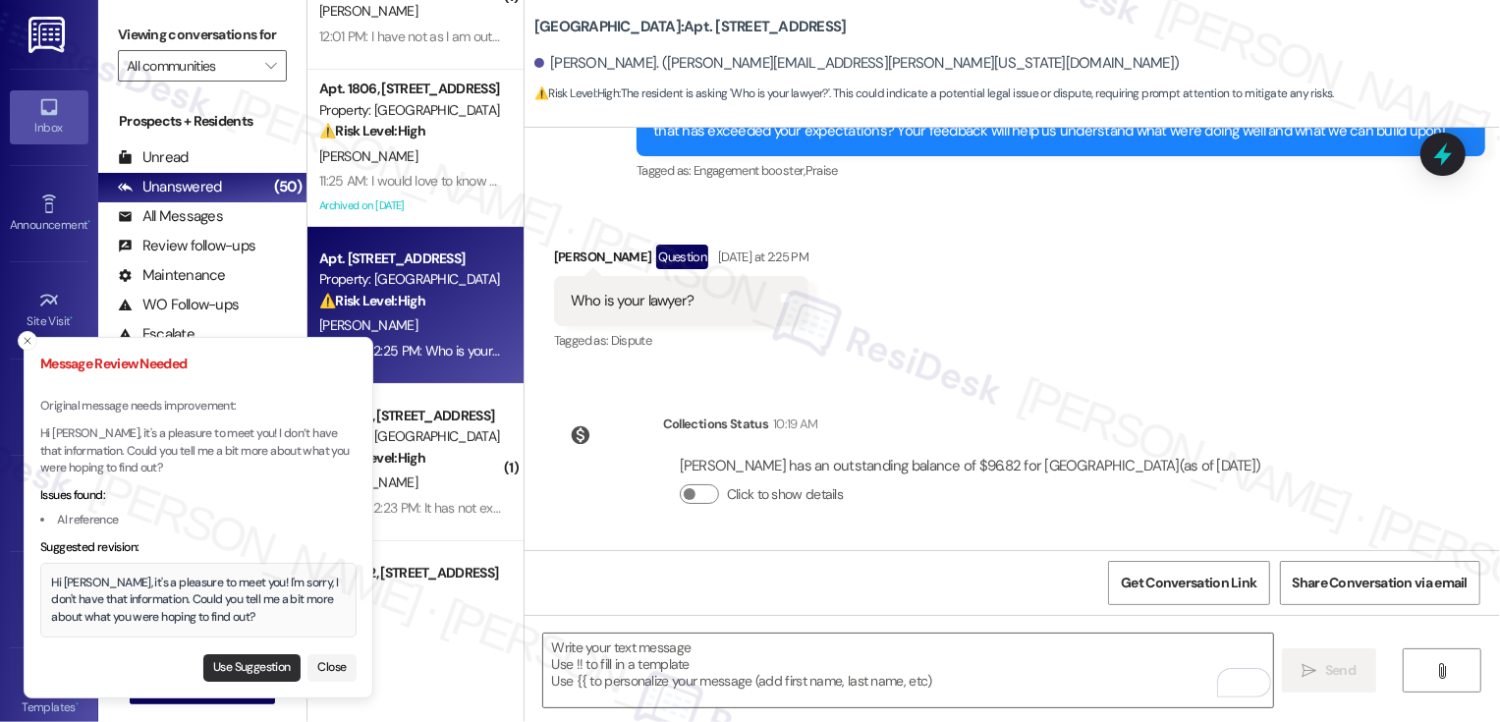
click at [240, 669] on button "Use Suggestion" at bounding box center [251, 668] width 97 height 28
type textarea "Hi Alex, it's a pleasure to meet you! I'm sorry, I don't have that information.…"
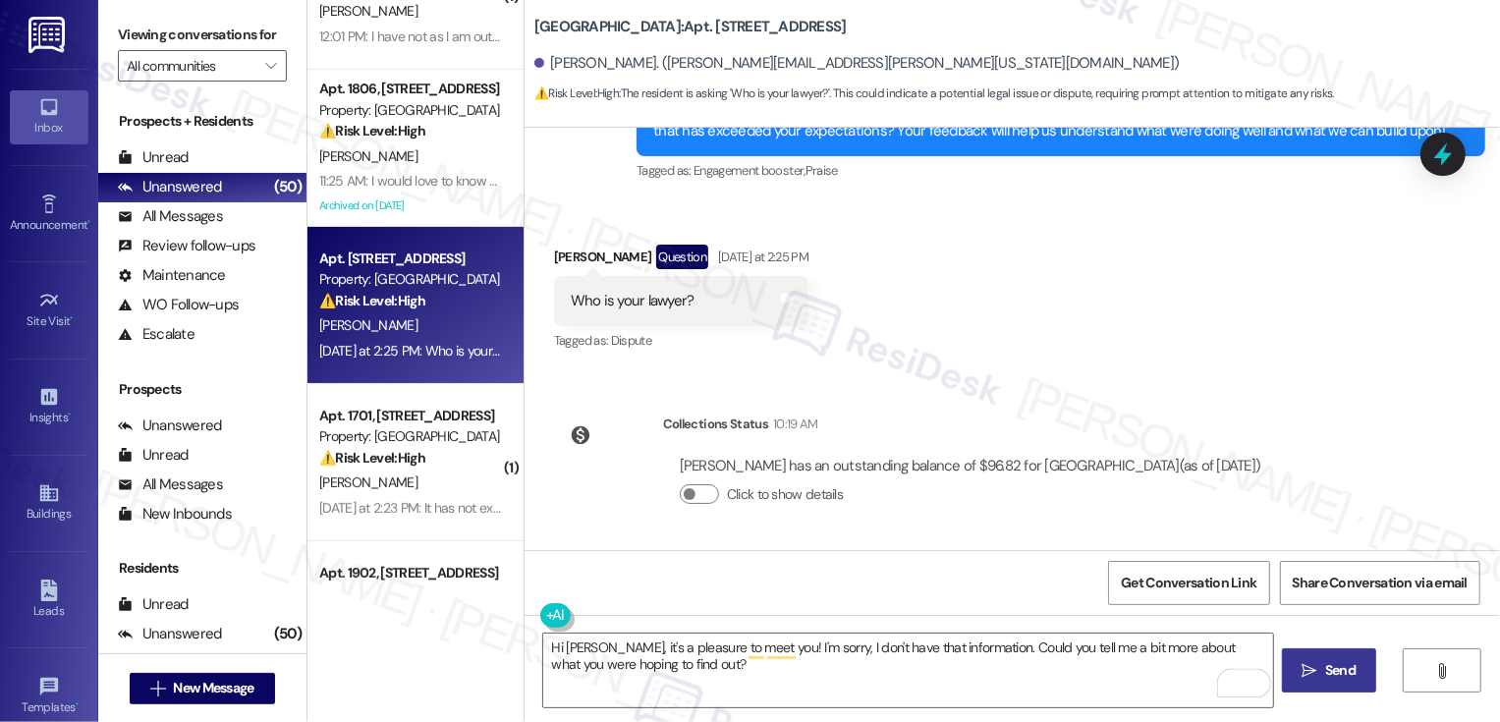
click at [1312, 681] on span " Send" at bounding box center [1329, 670] width 62 height 21
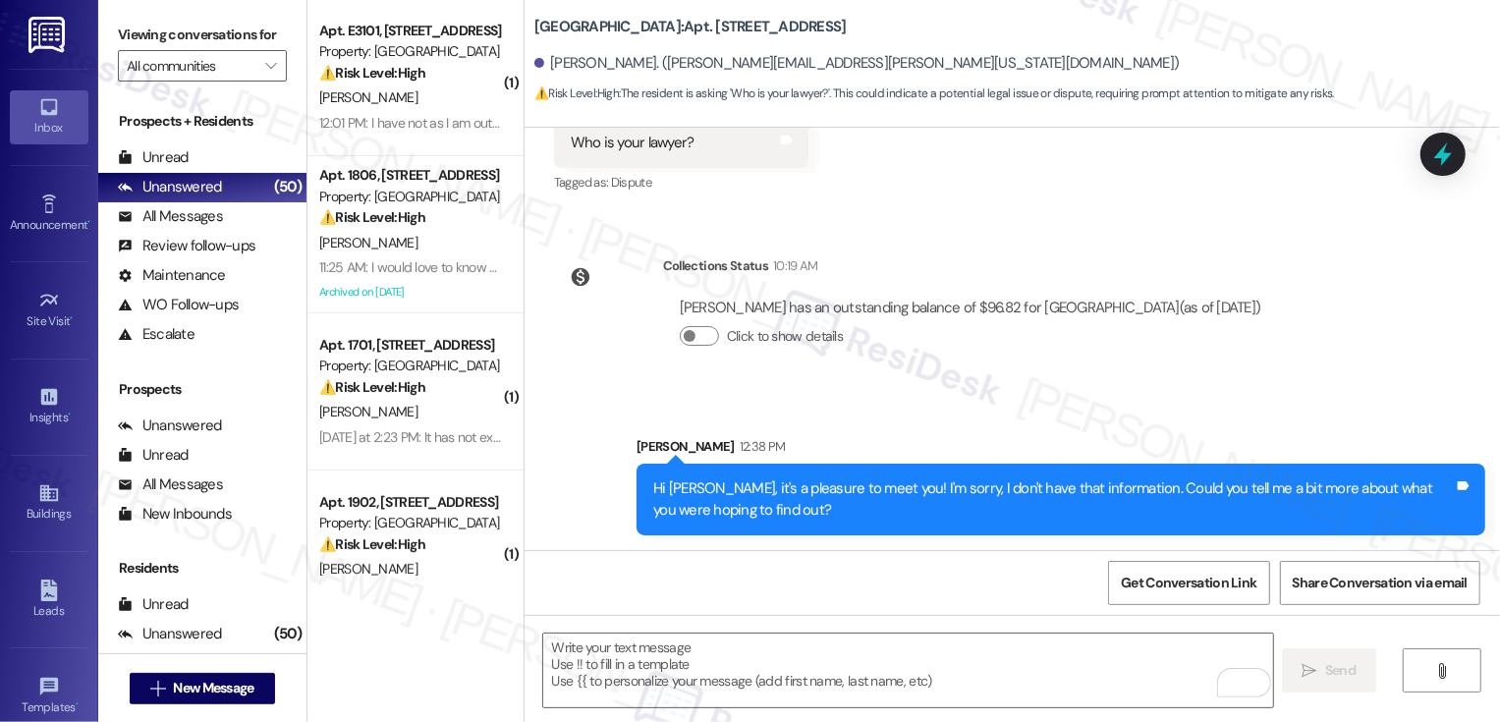
scroll to position [171, 0]
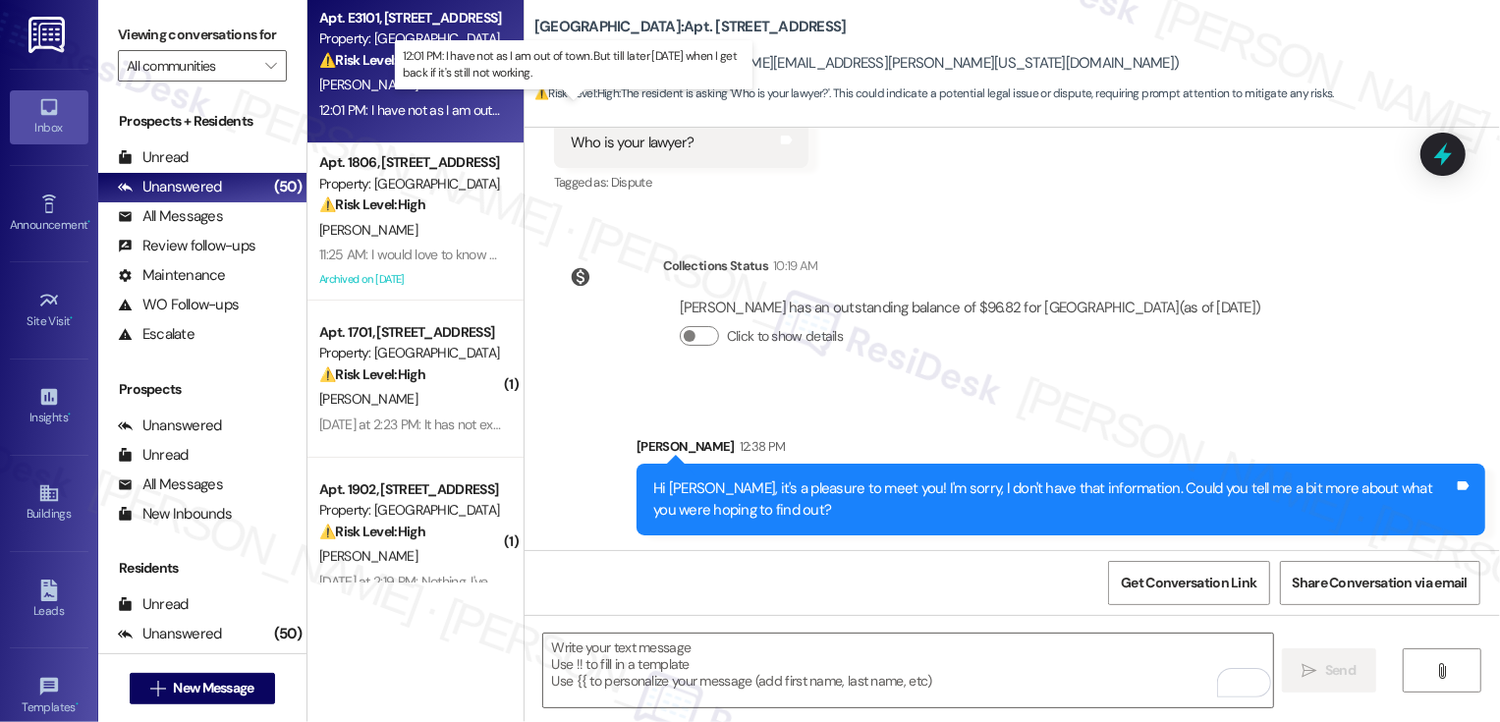
click at [420, 111] on div "12:01 PM: I have not as I am out of town. But till later today when I get back …" at bounding box center [588, 110] width 538 height 18
type textarea "Fetching suggested responses. Please feel free to read through the conversation…"
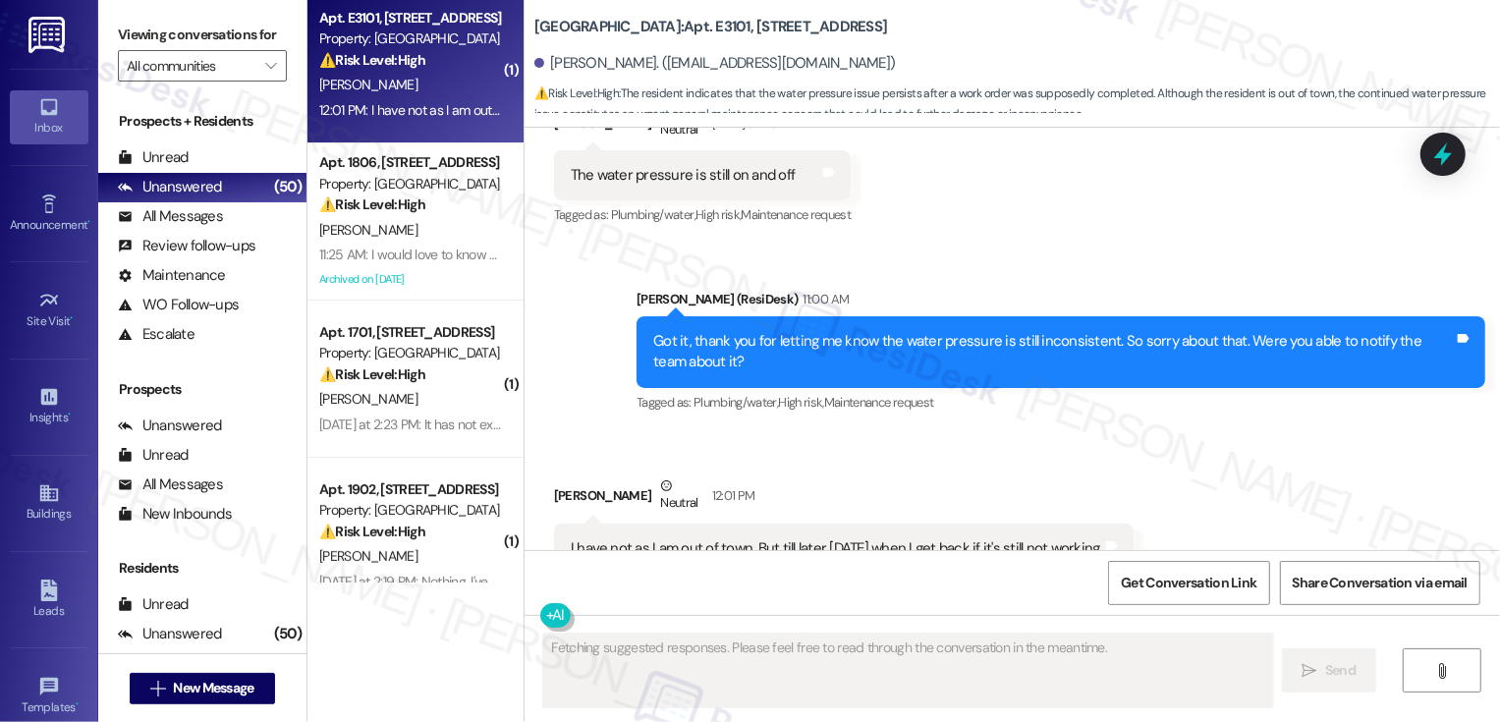
scroll to position [1175, 0]
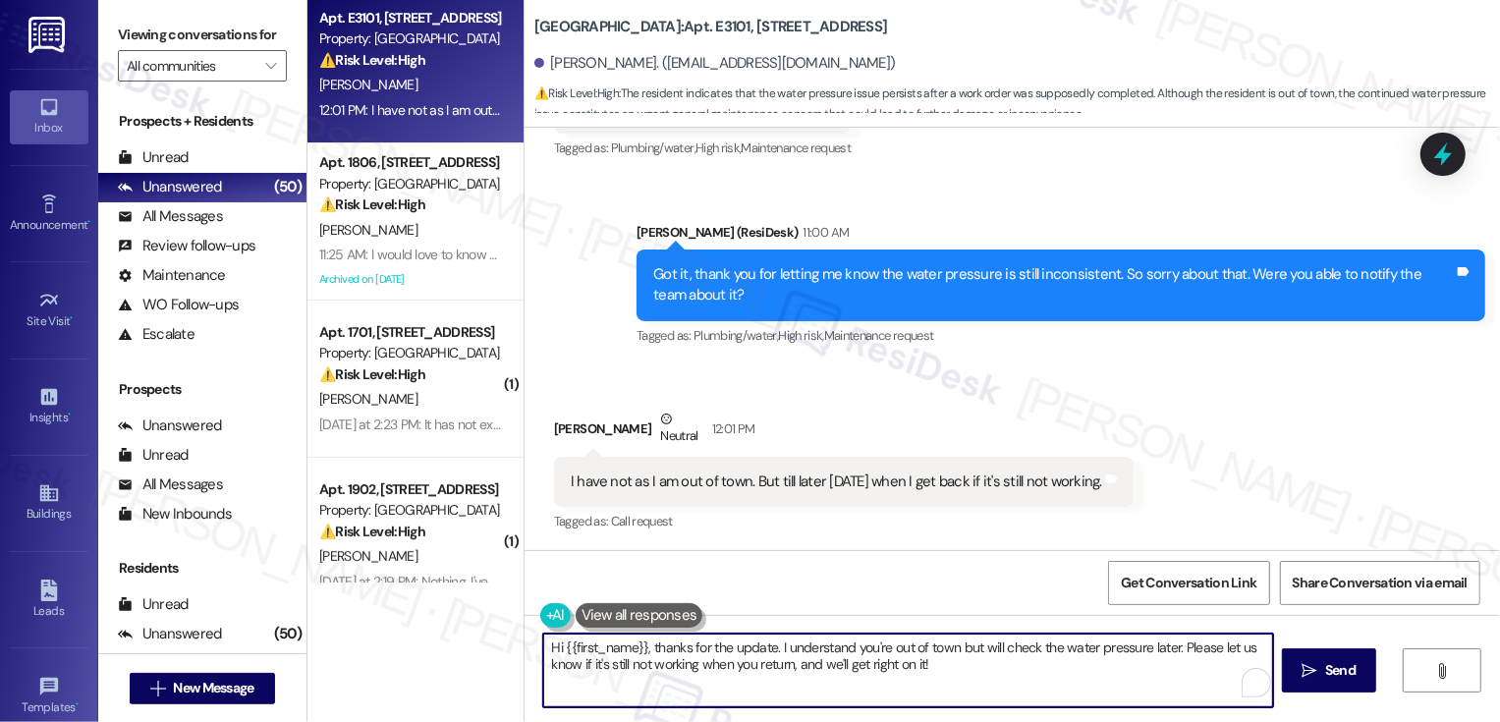
drag, startPoint x: 1165, startPoint y: 645, endPoint x: 541, endPoint y: 631, distance: 623.8
click at [541, 631] on div "Hi {{first_name}}, thanks for the update. I understand you're out of town but w…" at bounding box center [1011, 688] width 975 height 147
click at [602, 635] on textarea ". Please let us know if it's still not working when you return, and we'll get r…" at bounding box center [908, 670] width 730 height 74
click at [963, 654] on textarea "I understand. Please let us know if it's still not working when you return, and…" at bounding box center [908, 670] width 730 height 74
drag, startPoint x: 941, startPoint y: 647, endPoint x: 1310, endPoint y: 643, distance: 369.3
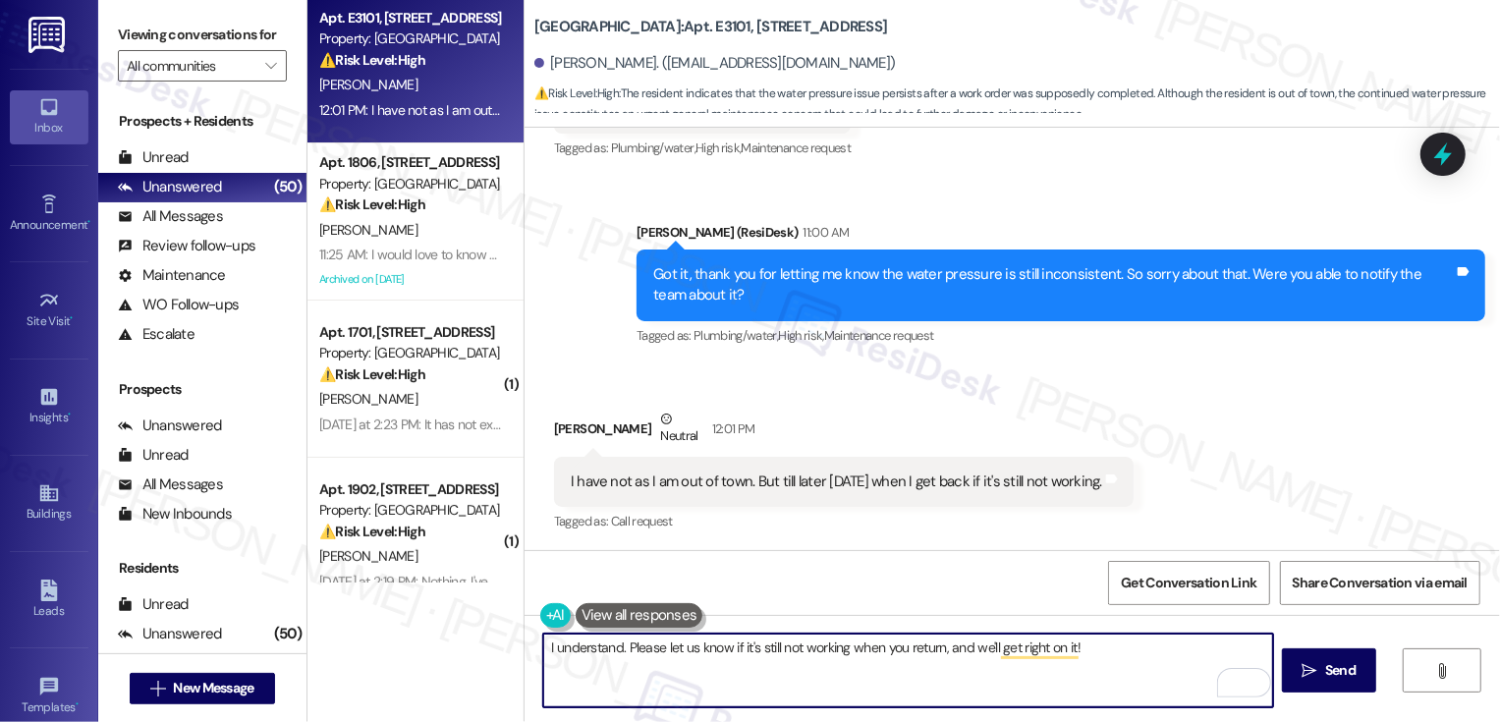
click at [1307, 643] on div "I understand. Please let us know if it's still not working when you return, and…" at bounding box center [1011, 688] width 975 height 147
drag, startPoint x: 940, startPoint y: 648, endPoint x: 1187, endPoint y: 647, distance: 247.5
click at [1186, 648] on textarea "I understand. Please let us know if it's still not working when you return, and…" at bounding box center [908, 670] width 730 height 74
type textarea "I understand. Please let us know if it's still not working when you return. Tha…"
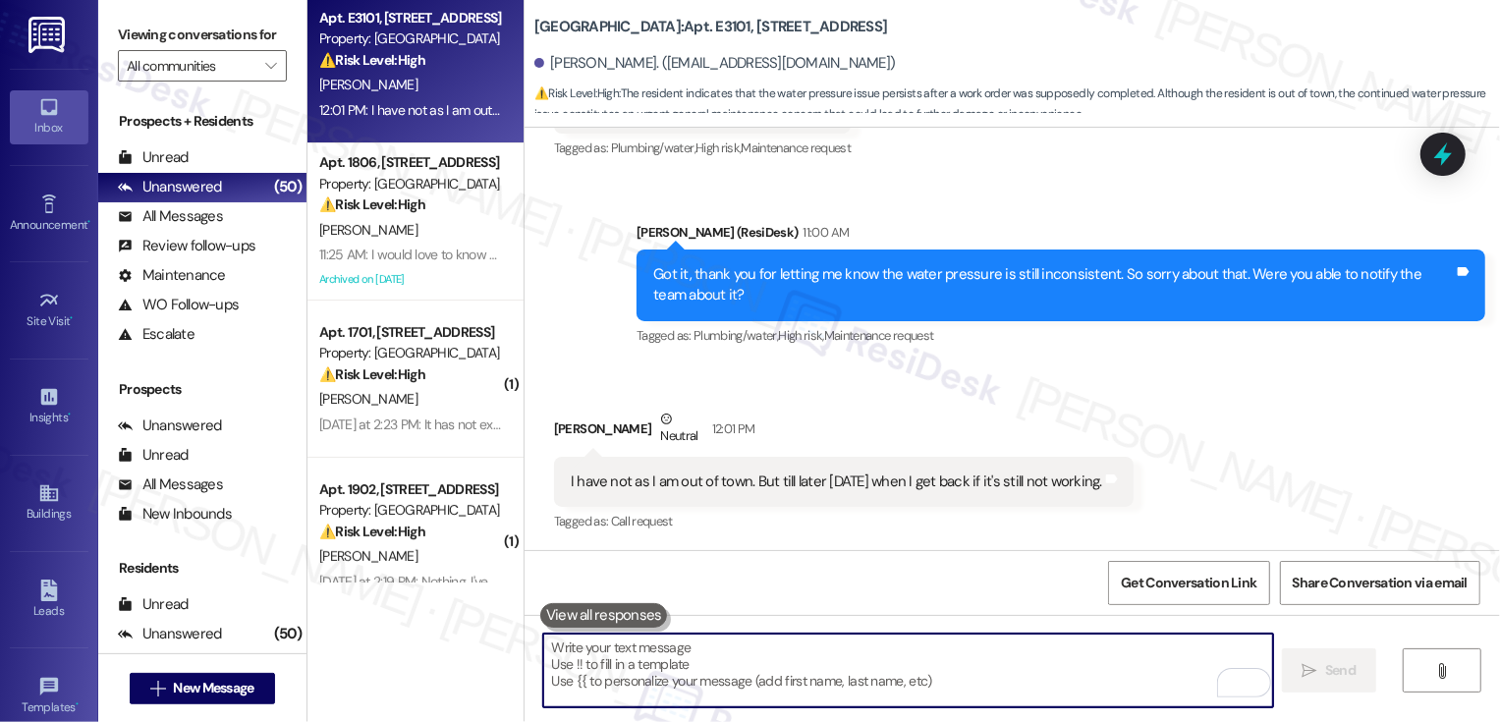
scroll to position [1312, 0]
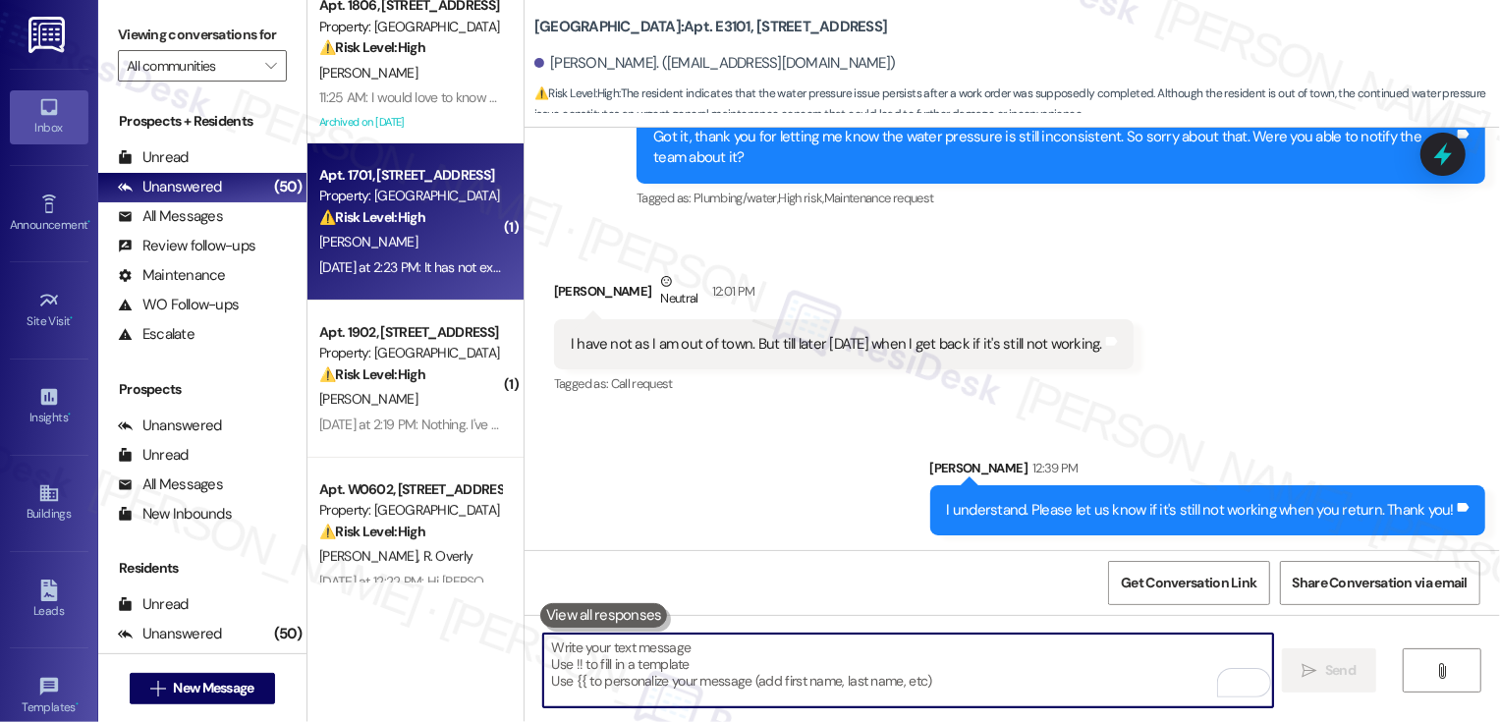
click at [428, 232] on div "[PERSON_NAME]" at bounding box center [410, 242] width 186 height 25
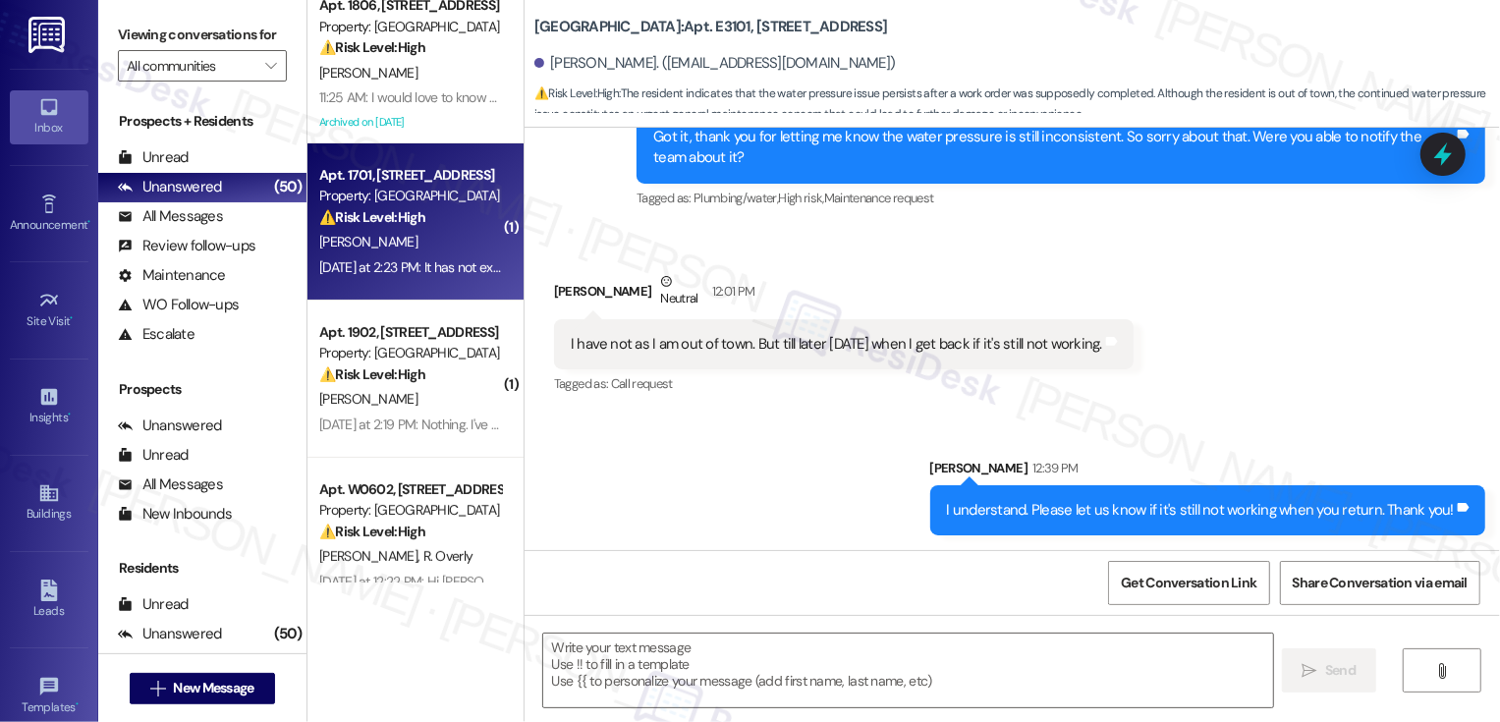
click at [428, 232] on div "[PERSON_NAME]" at bounding box center [410, 242] width 186 height 25
type textarea "Fetching suggested responses. Please feel free to read through the conversation…"
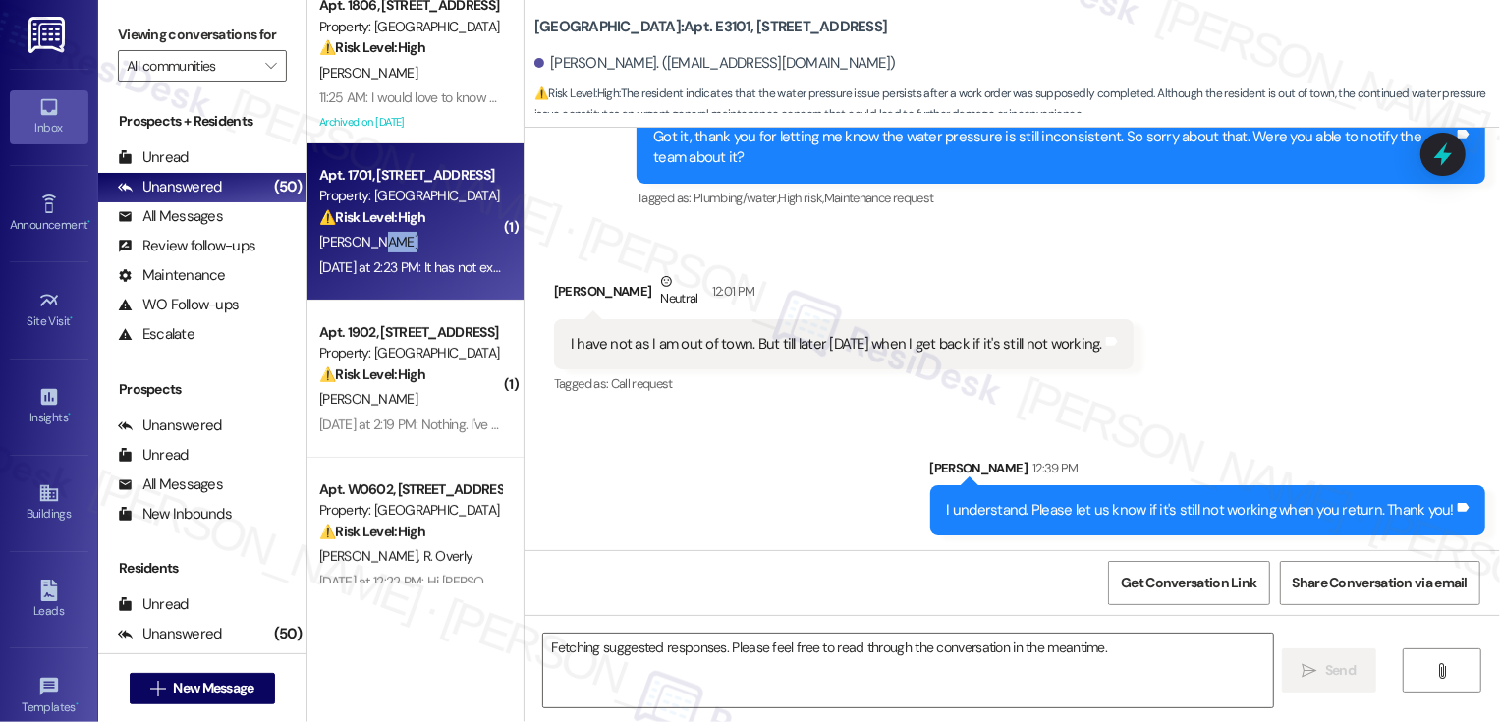
click at [428, 232] on div "[PERSON_NAME]" at bounding box center [410, 242] width 186 height 25
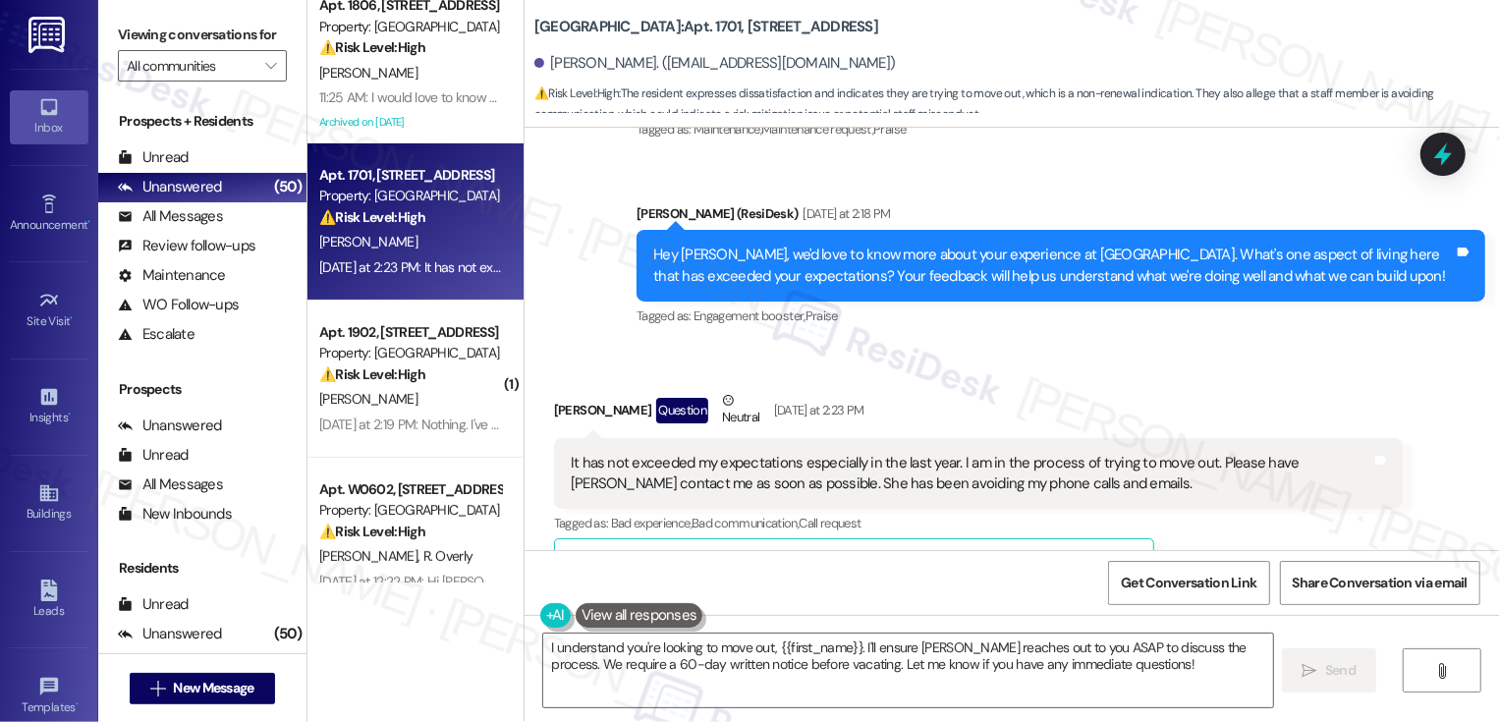
scroll to position [306, 0]
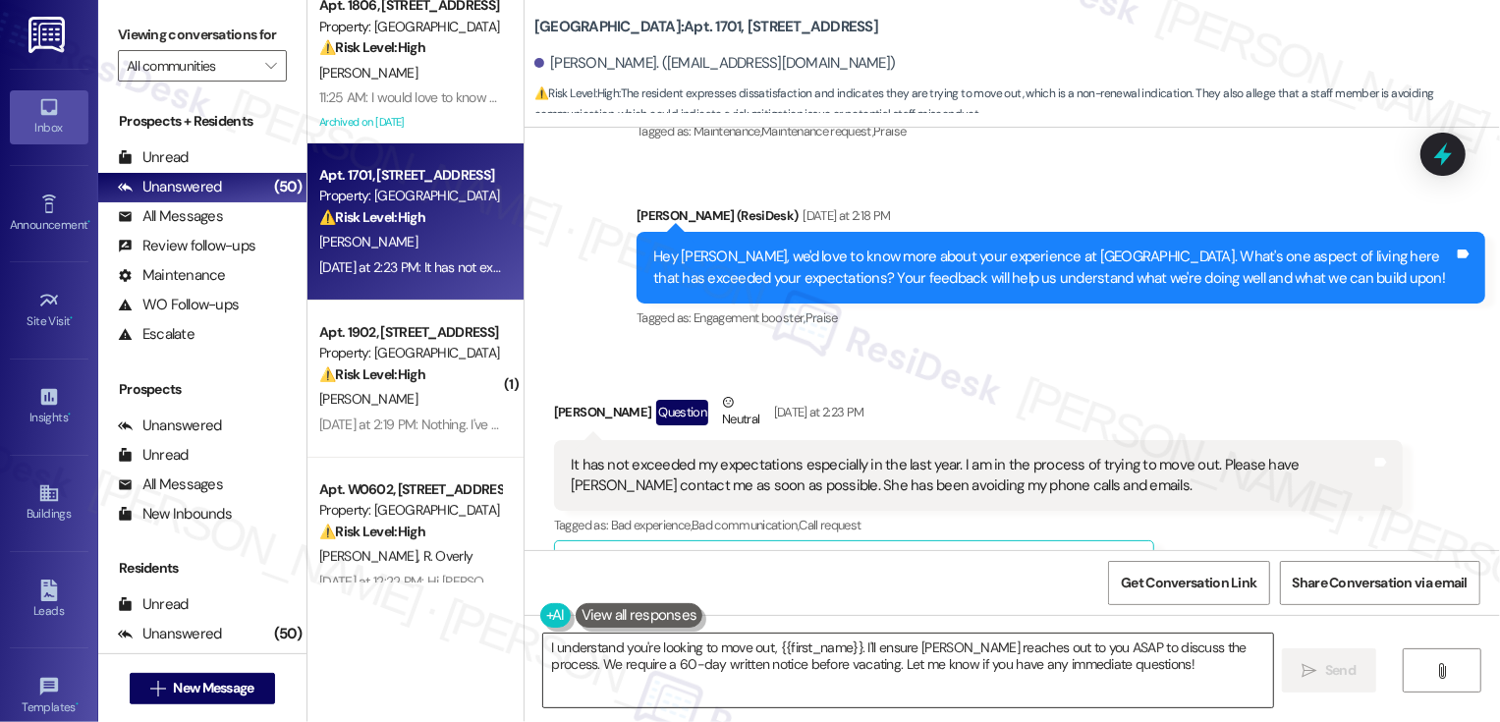
click at [690, 665] on textarea "I understand you're looking to move out, {{first_name}}. I'll ensure Stephanie …" at bounding box center [908, 670] width 730 height 74
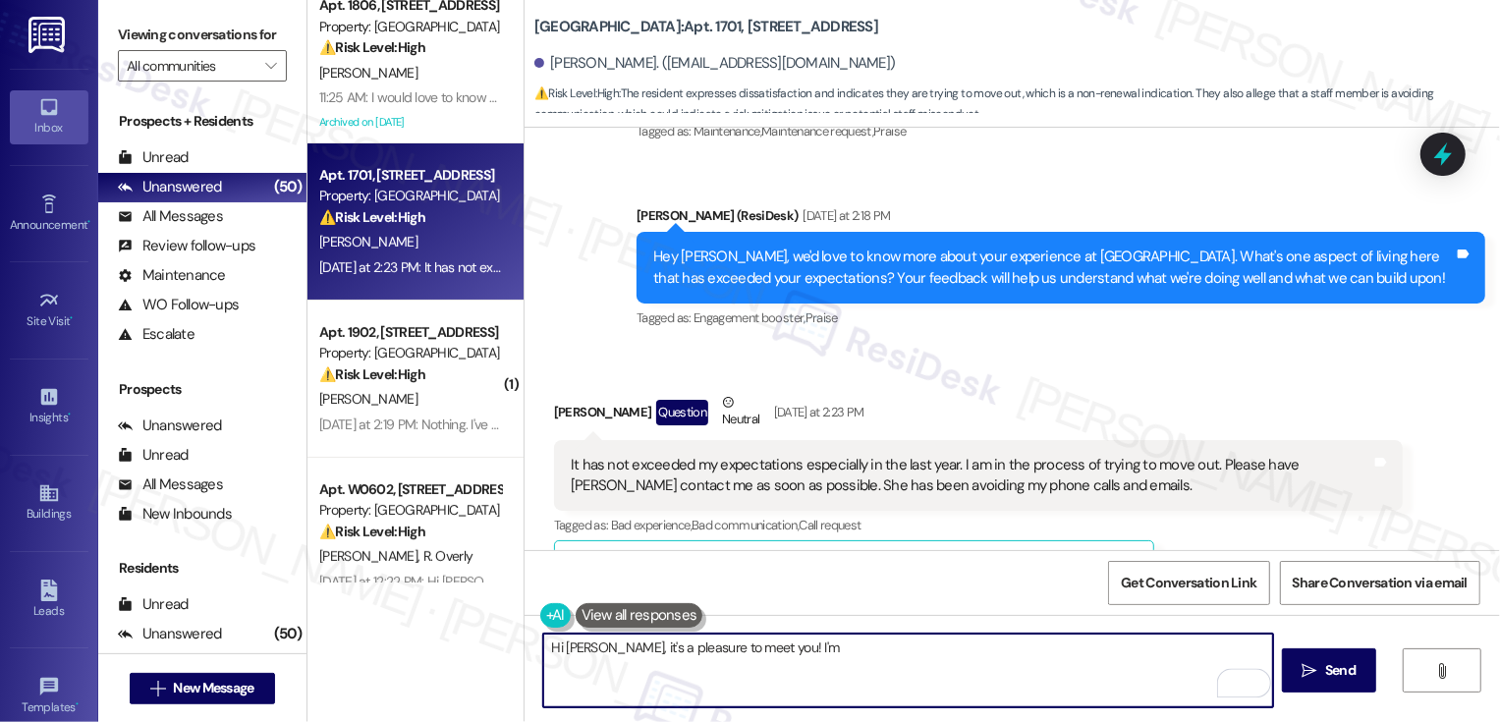
click at [606, 616] on button at bounding box center [640, 615] width 128 height 25
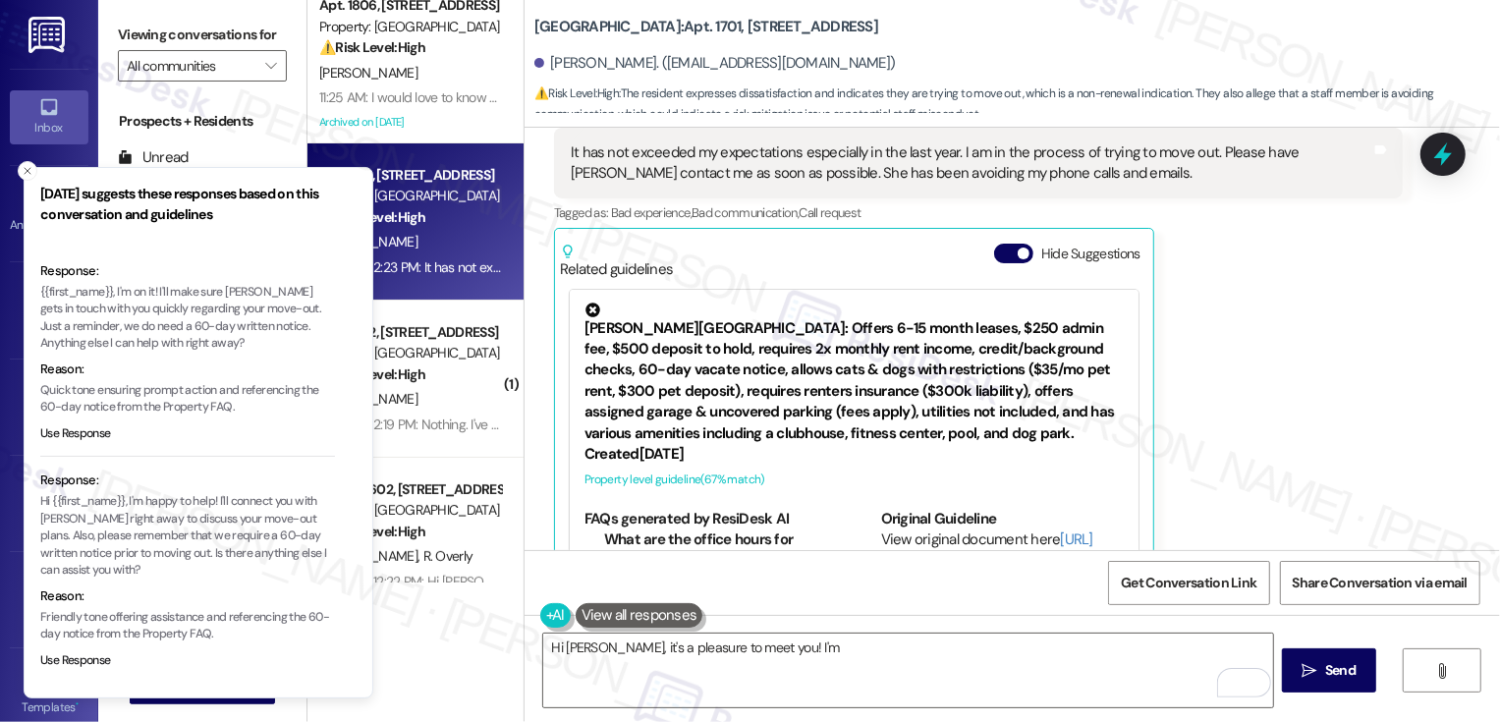
scroll to position [609, 0]
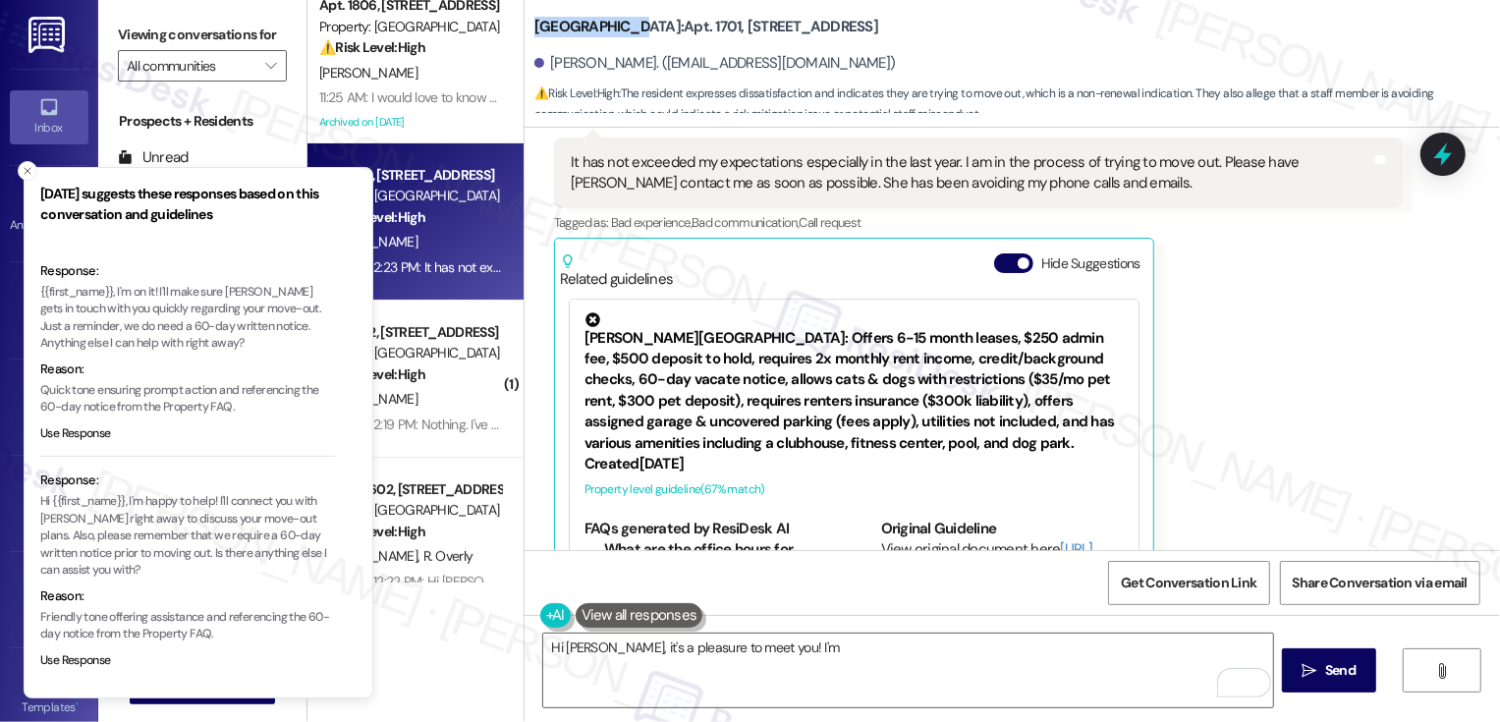
drag, startPoint x: 523, startPoint y: 28, endPoint x: 616, endPoint y: 29, distance: 93.3
click at [616, 29] on b "Bayaud Tower: Apt. 1701, 1001 E. Bayaud Ave" at bounding box center [706, 27] width 344 height 21
copy b "[GEOGRAPHIC_DATA]:"
click at [28, 177] on button "Close toast" at bounding box center [28, 171] width 20 height 20
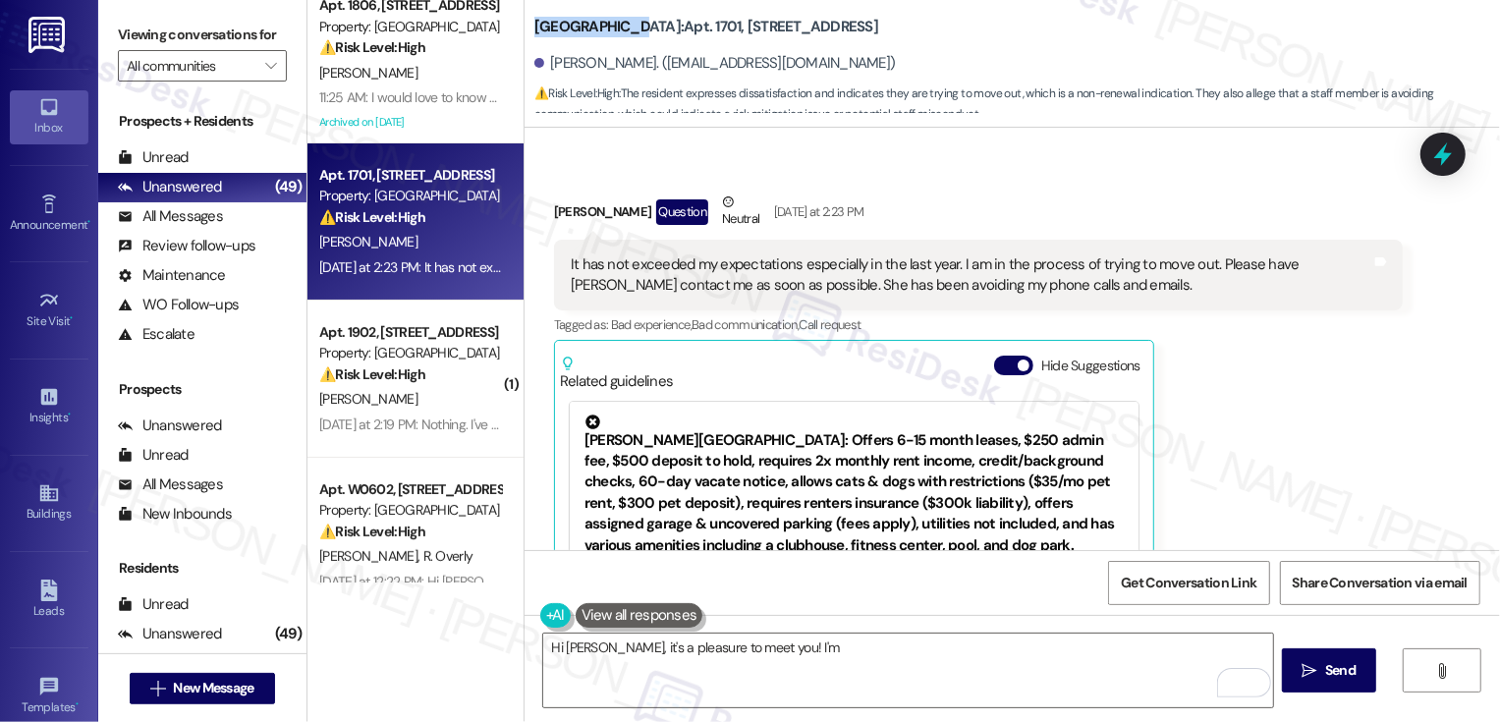
scroll to position [504, 0]
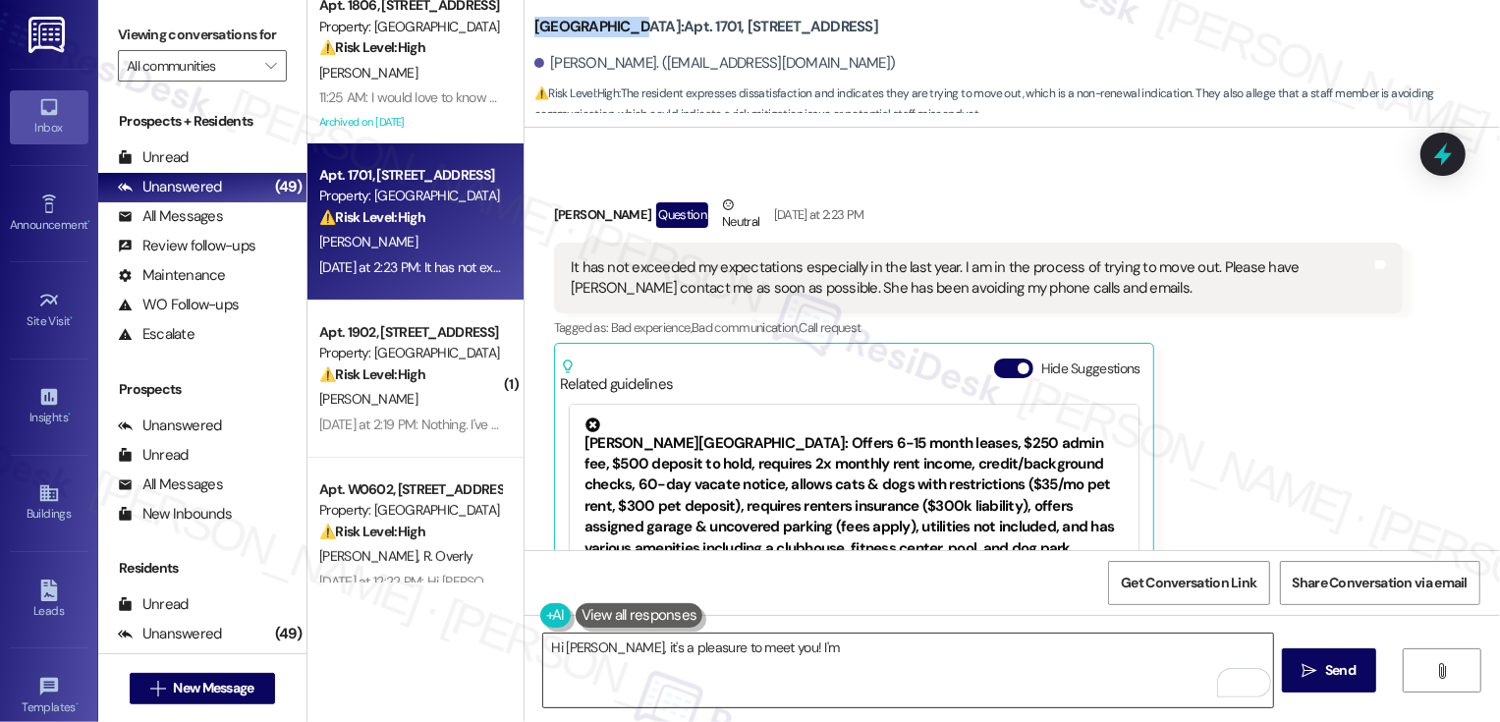
click at [824, 679] on textarea "Hi Sara, it's a pleasure to meet you! I'm" at bounding box center [908, 670] width 730 height 74
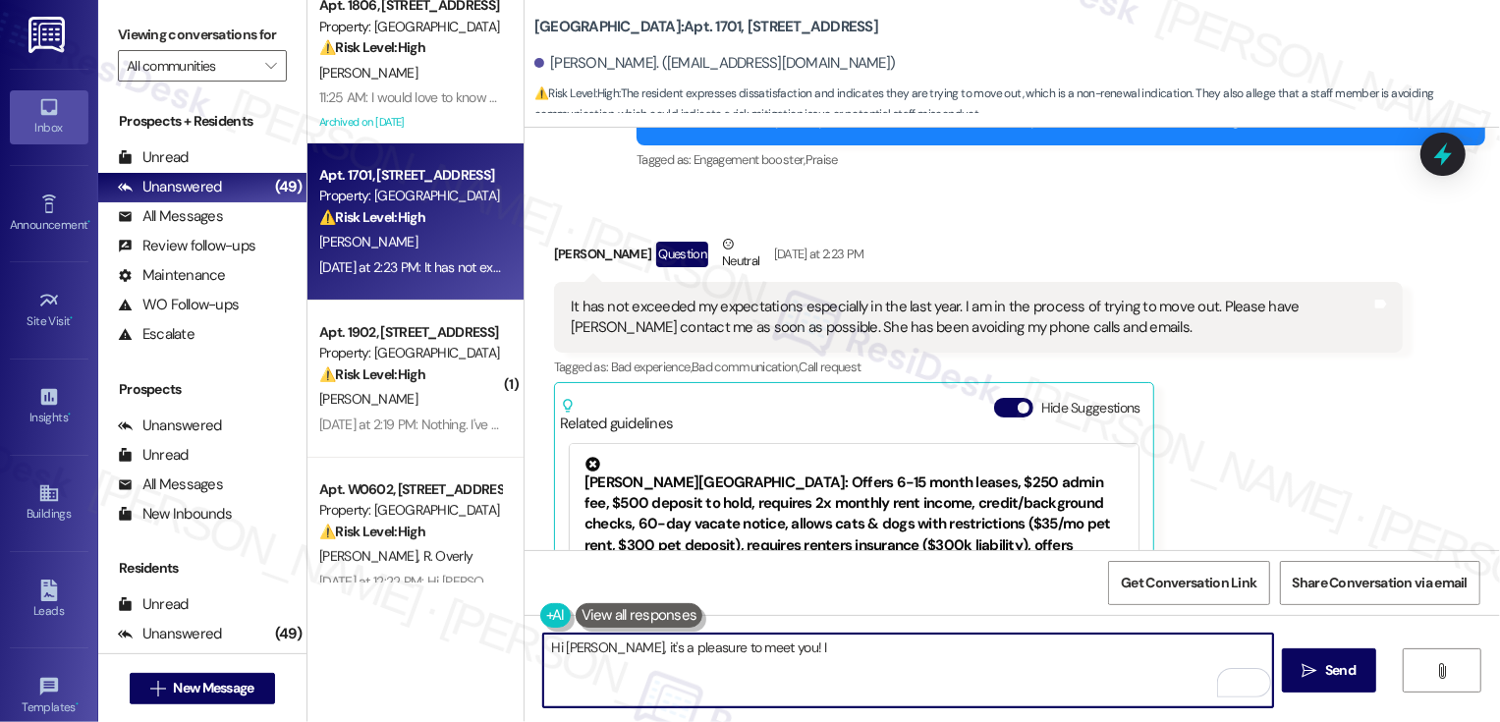
scroll to position [468, 0]
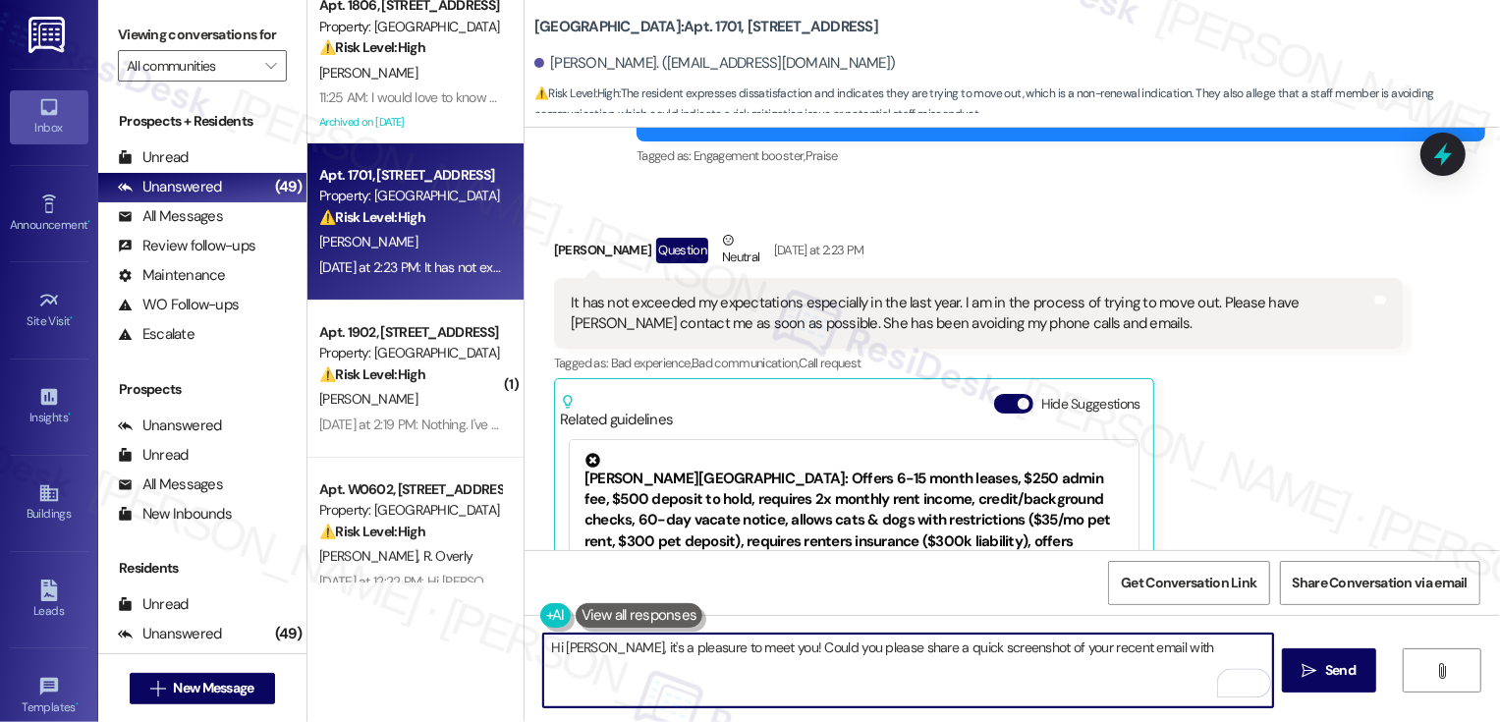
click at [1298, 305] on div "It has not exceeded my expectations especially in the last year. I am in the pr…" at bounding box center [971, 314] width 800 height 42
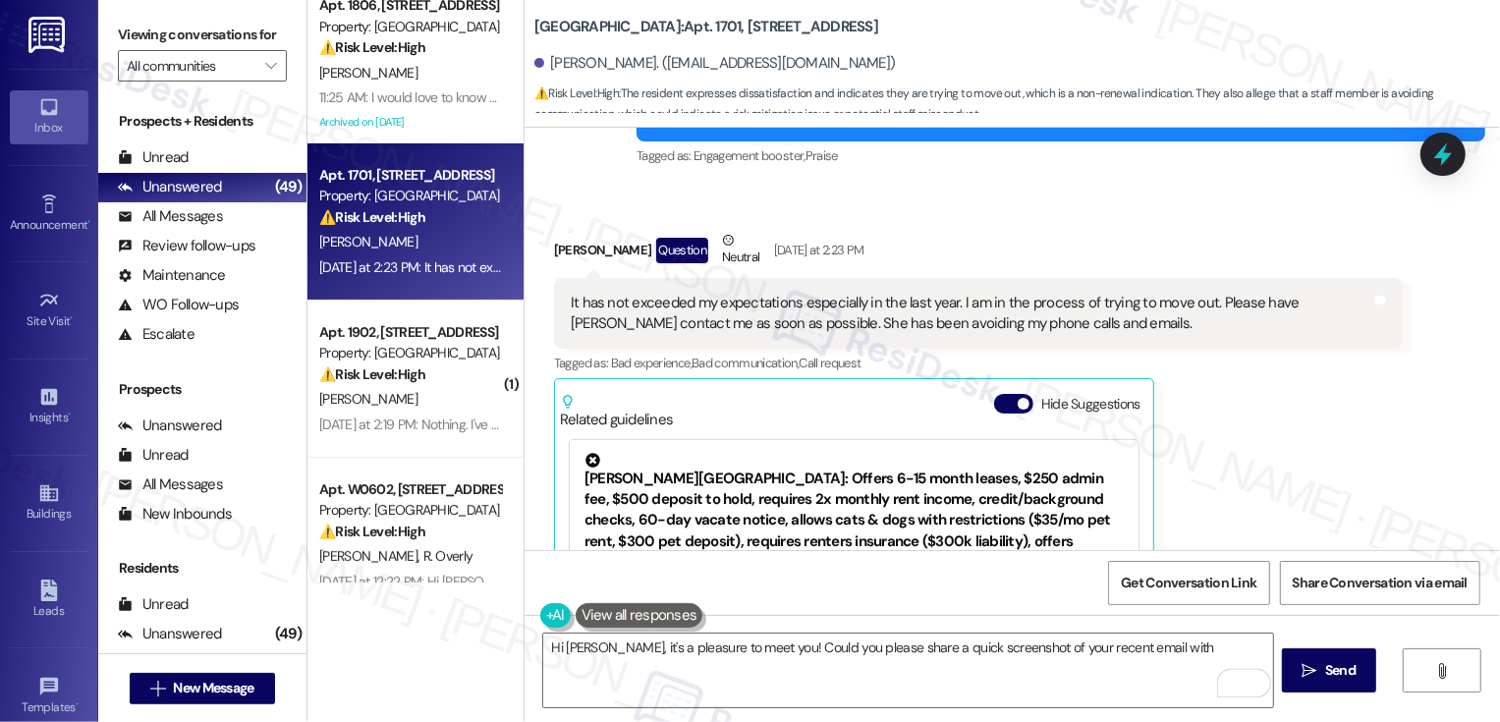
click at [1298, 305] on div "It has not exceeded my expectations especially in the last year. I am in the pr…" at bounding box center [971, 314] width 800 height 42
copy div "Stephanie"
click at [1141, 683] on textarea "Hi Sara, it's a pleasure to meet you! Could you please share a quick screenshot…" at bounding box center [908, 670] width 730 height 74
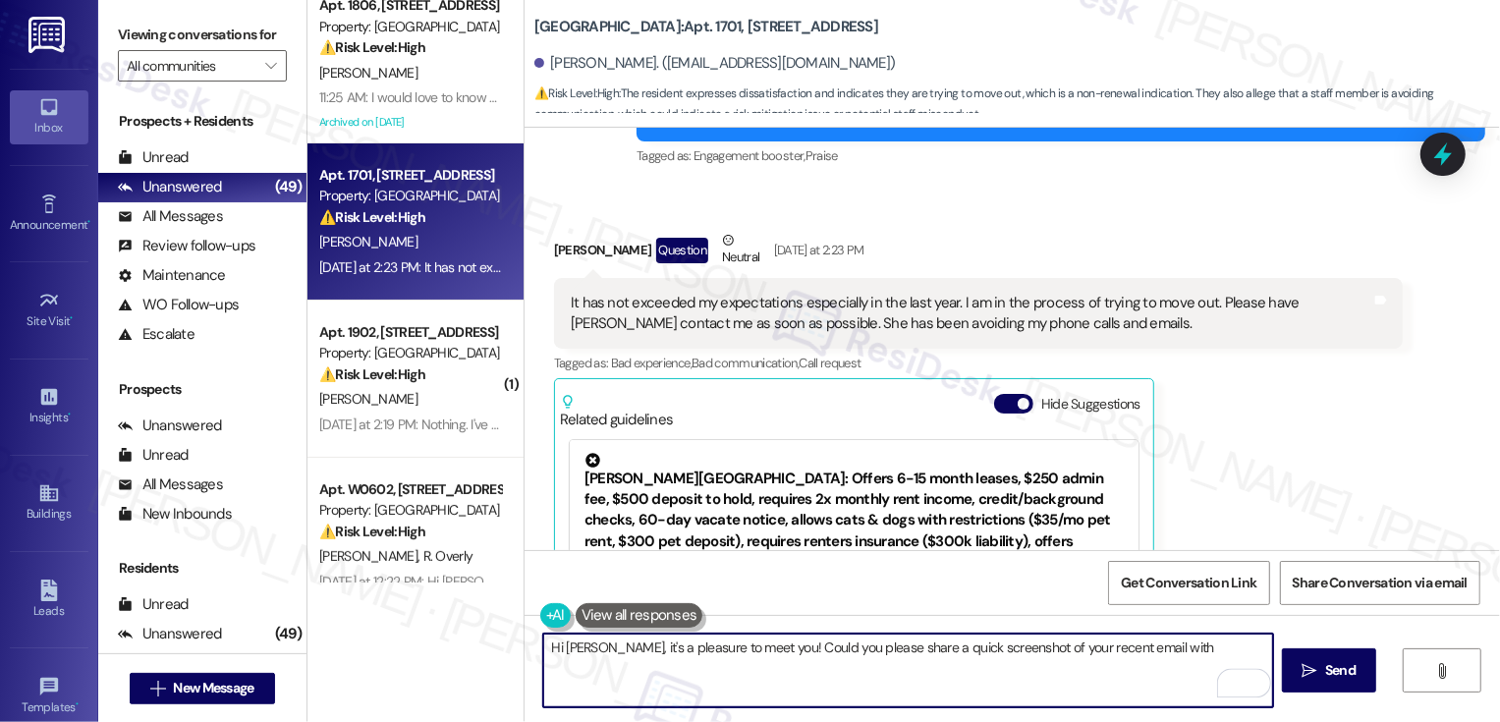
paste textarea "Stephanie"
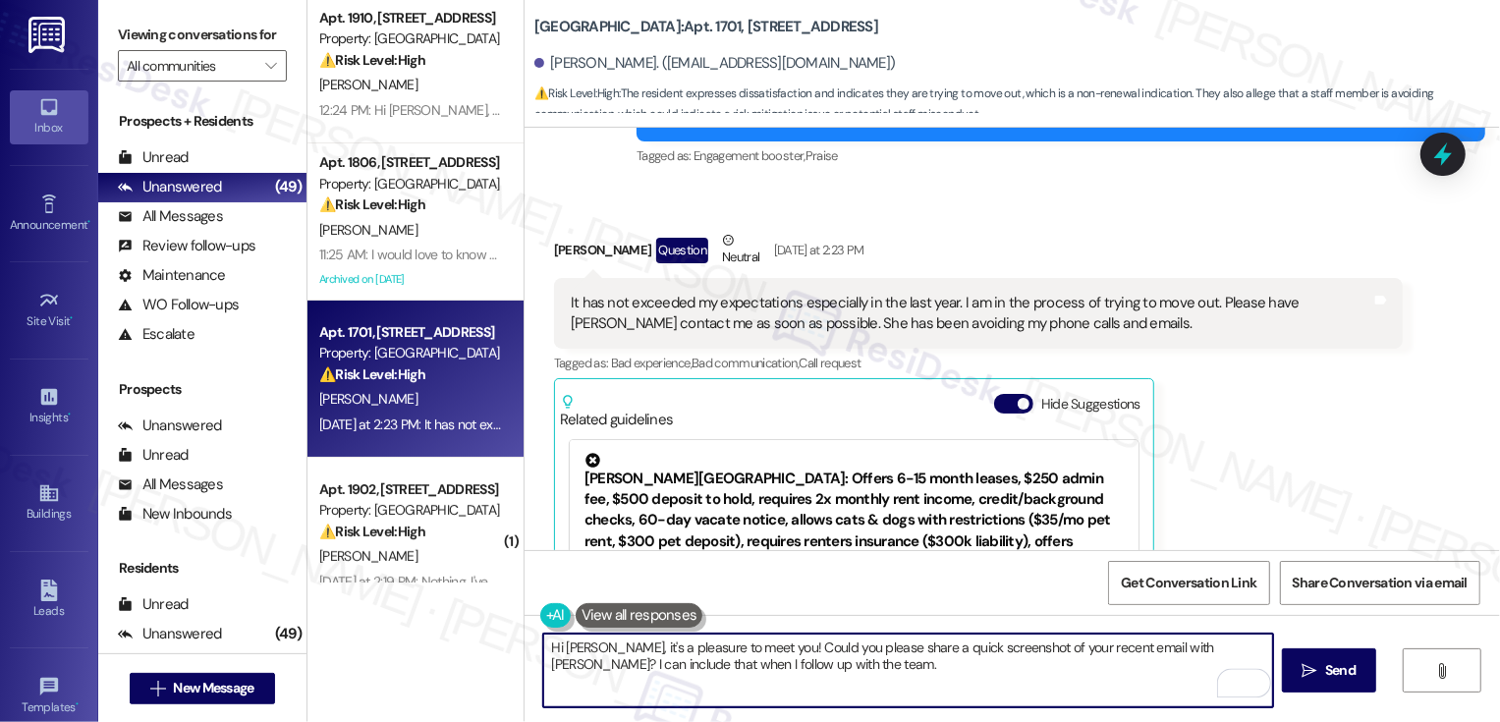
click at [739, 646] on textarea "Hi Sara, it's a pleasure to meet you! Could you please share a quick screenshot…" at bounding box center [908, 670] width 730 height 74
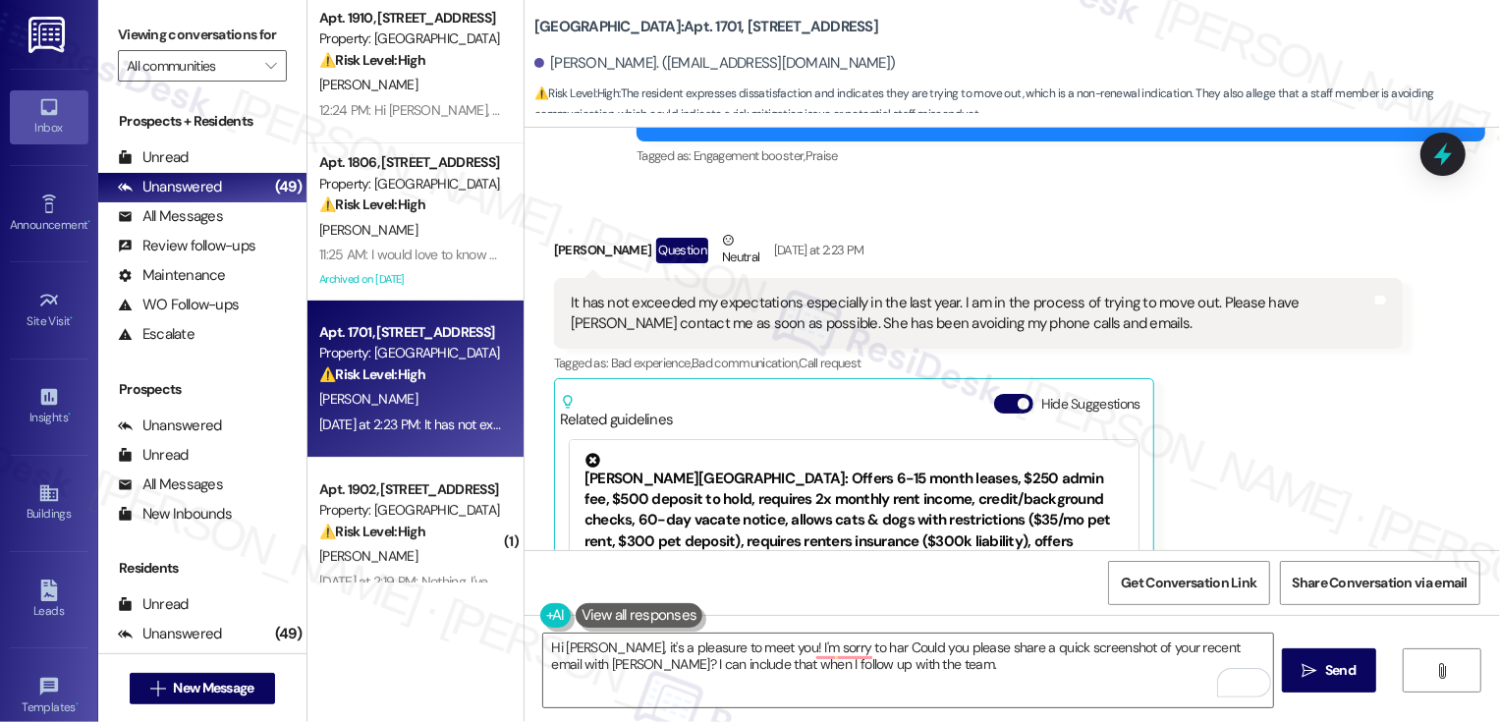
drag, startPoint x: 545, startPoint y: 248, endPoint x: 1264, endPoint y: 327, distance: 723.3
click at [1266, 330] on div "Sara Witkow Question Neutral Yesterday at 2:23 PM It has not exceeded my expect…" at bounding box center [978, 478] width 849 height 496
copy div "ara Witkow Question Neutral Yesterday at 2:23 PM It has not exceeded my expecta…"
click at [668, 655] on textarea "Hi Sara, it's a pleasure to meet you! I'm sorry to har Could you please share a…" at bounding box center [908, 670] width 730 height 74
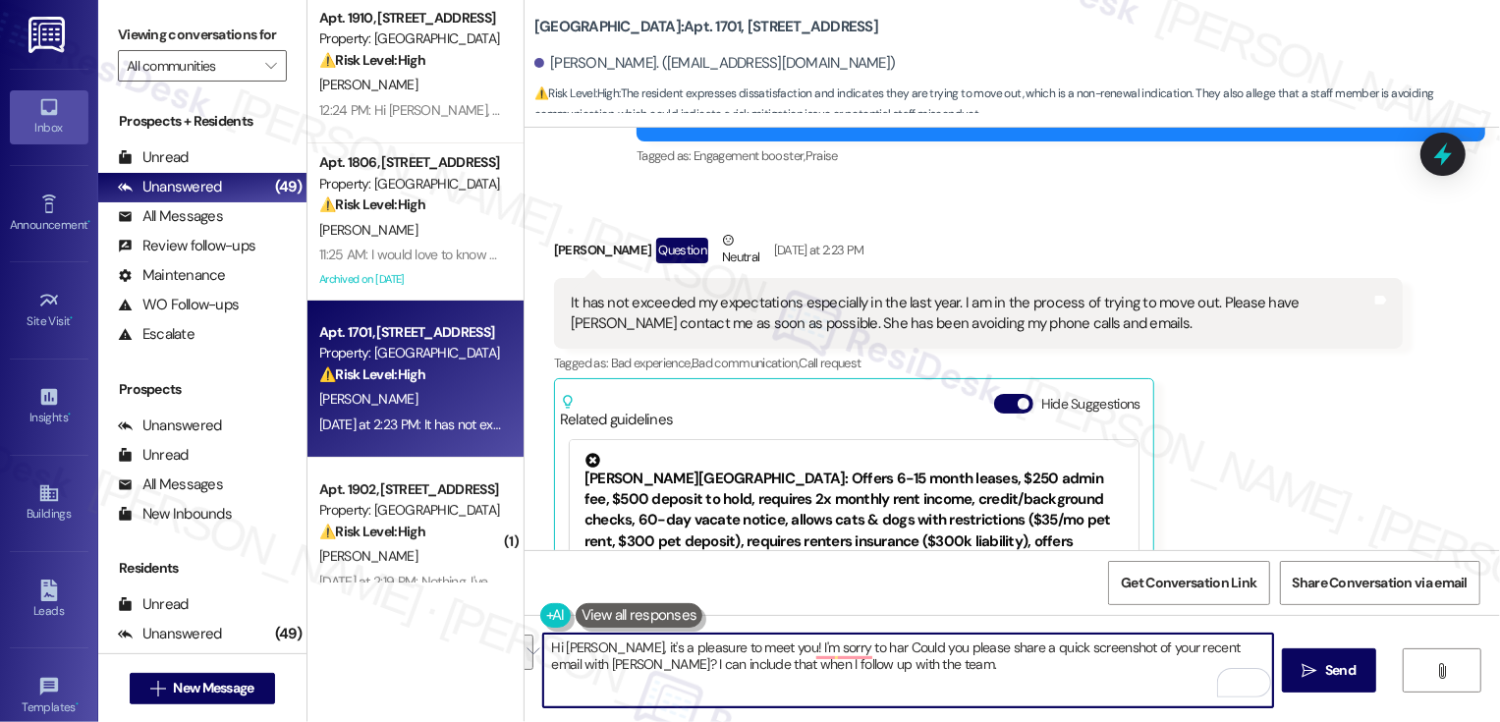
paste textarea "I’m really sorry to hear that your experience hasn’t met your expectations, esp…"
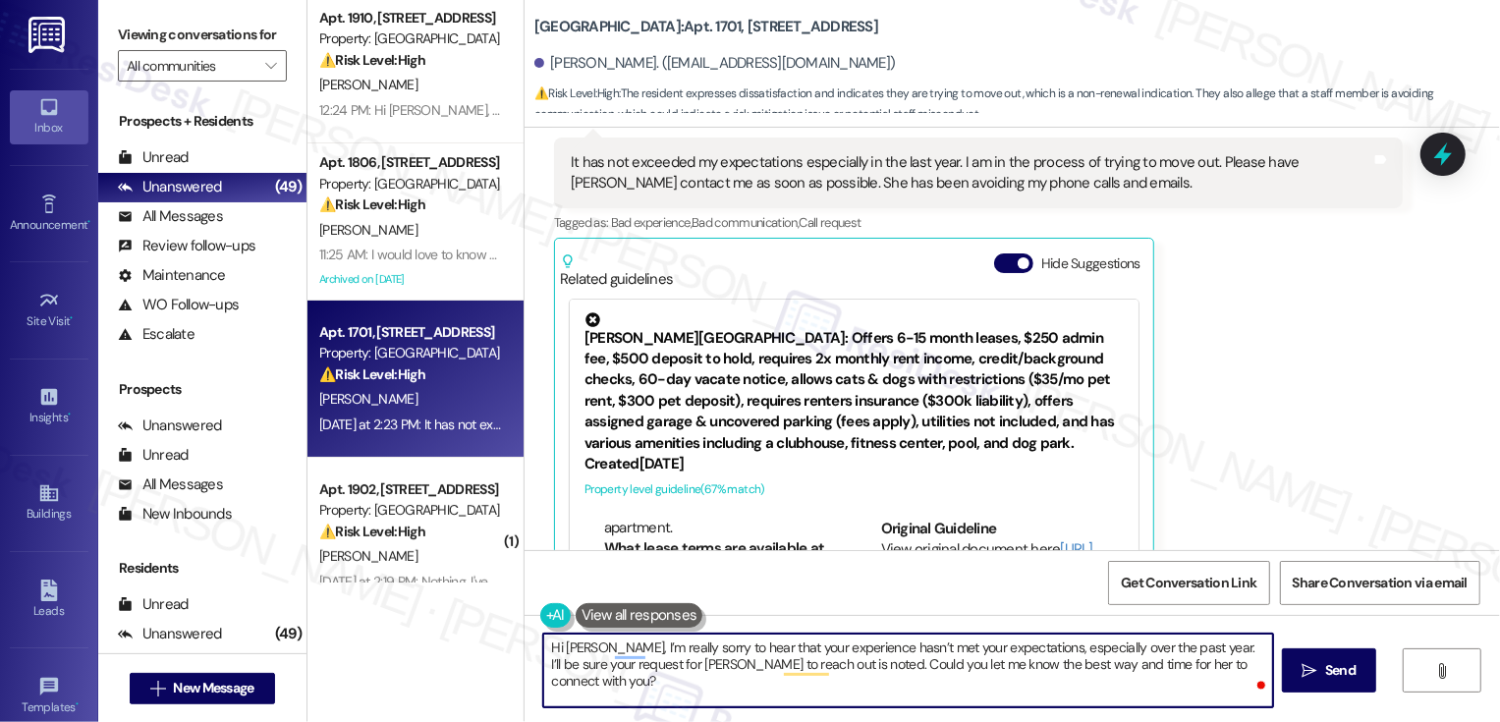
scroll to position [579, 0]
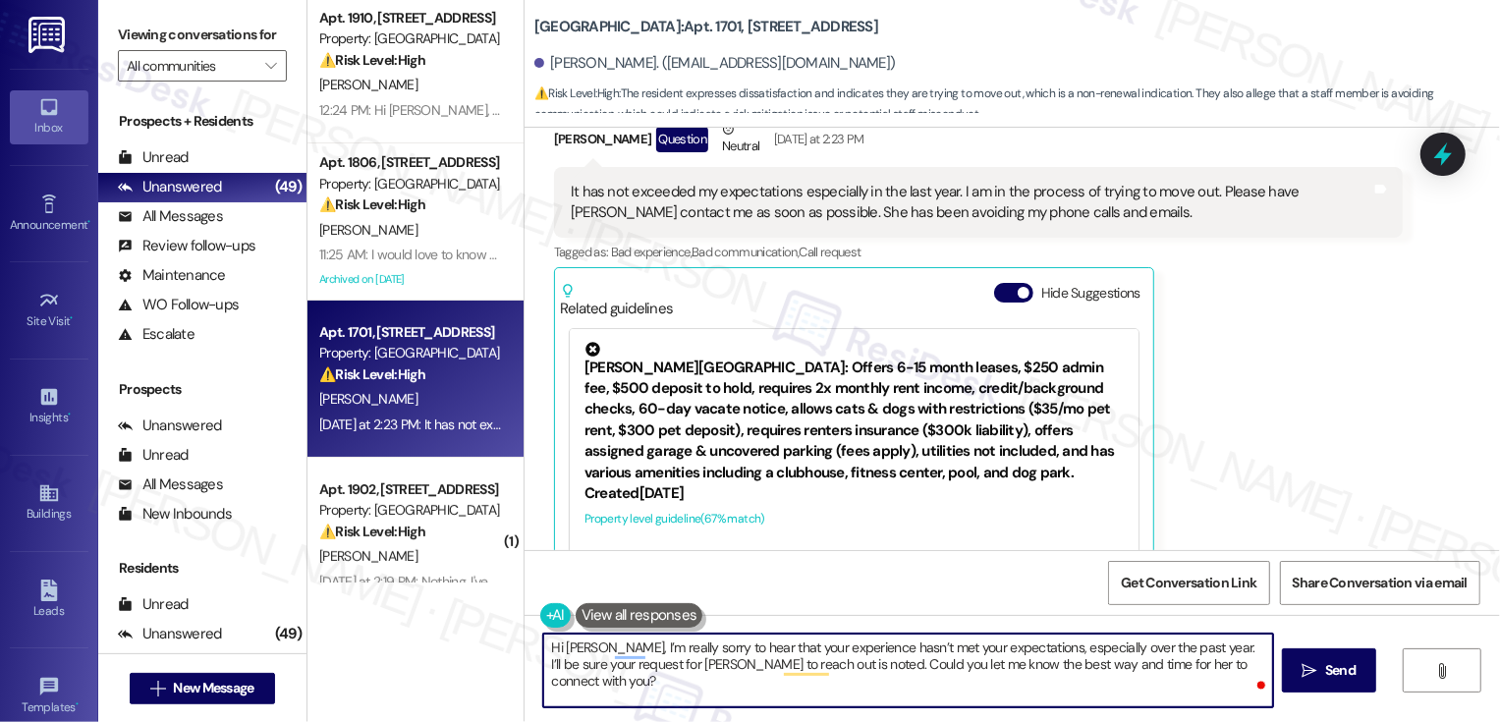
click at [1158, 649] on textarea "Hi Sara, I’m really sorry to hear that your experience hasn’t met your expectat…" at bounding box center [908, 670] width 730 height 74
type textarea "Hi Sara, I’m really sorry to hear that your experience hasn’t met your expectat…"
click at [1219, 682] on button "Rewrite with Grammarly" at bounding box center [1232, 683] width 26 height 27
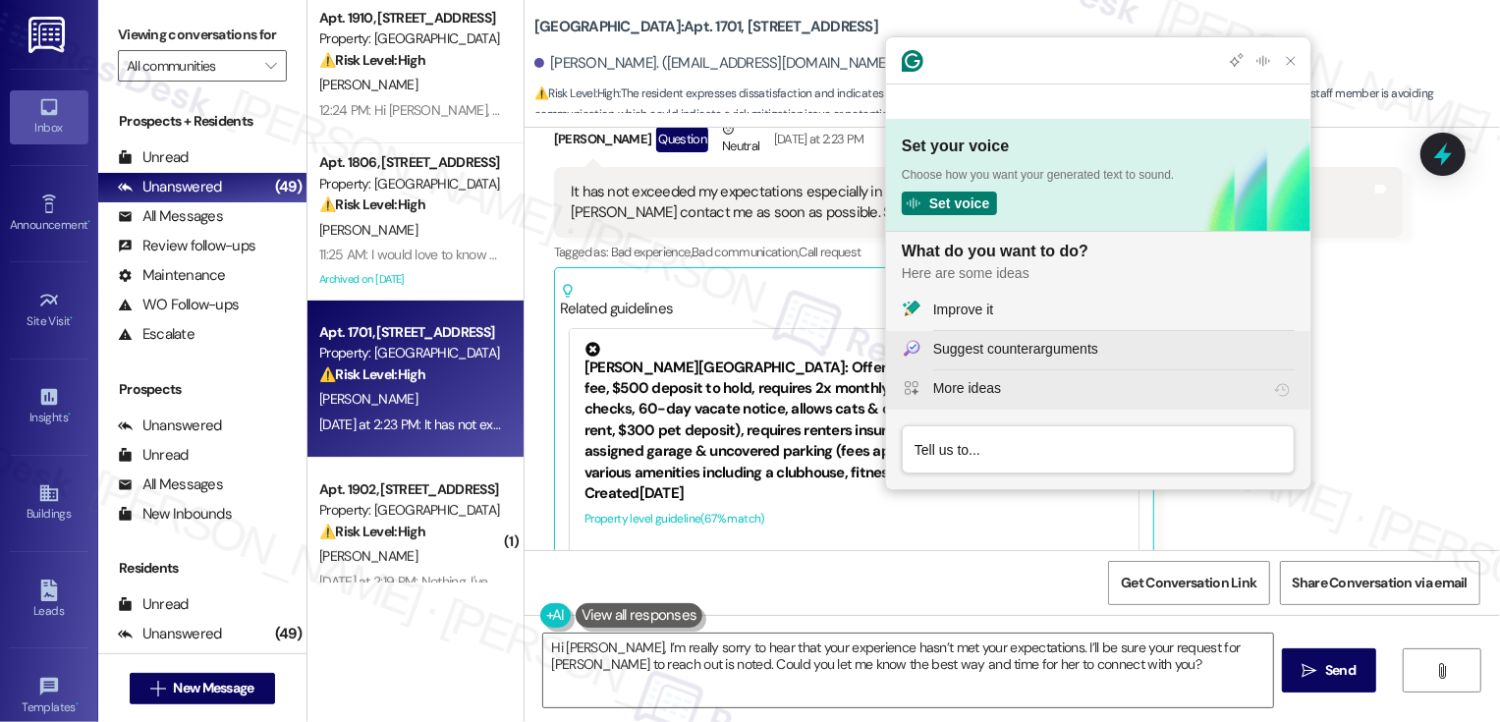
scroll to position [0, 0]
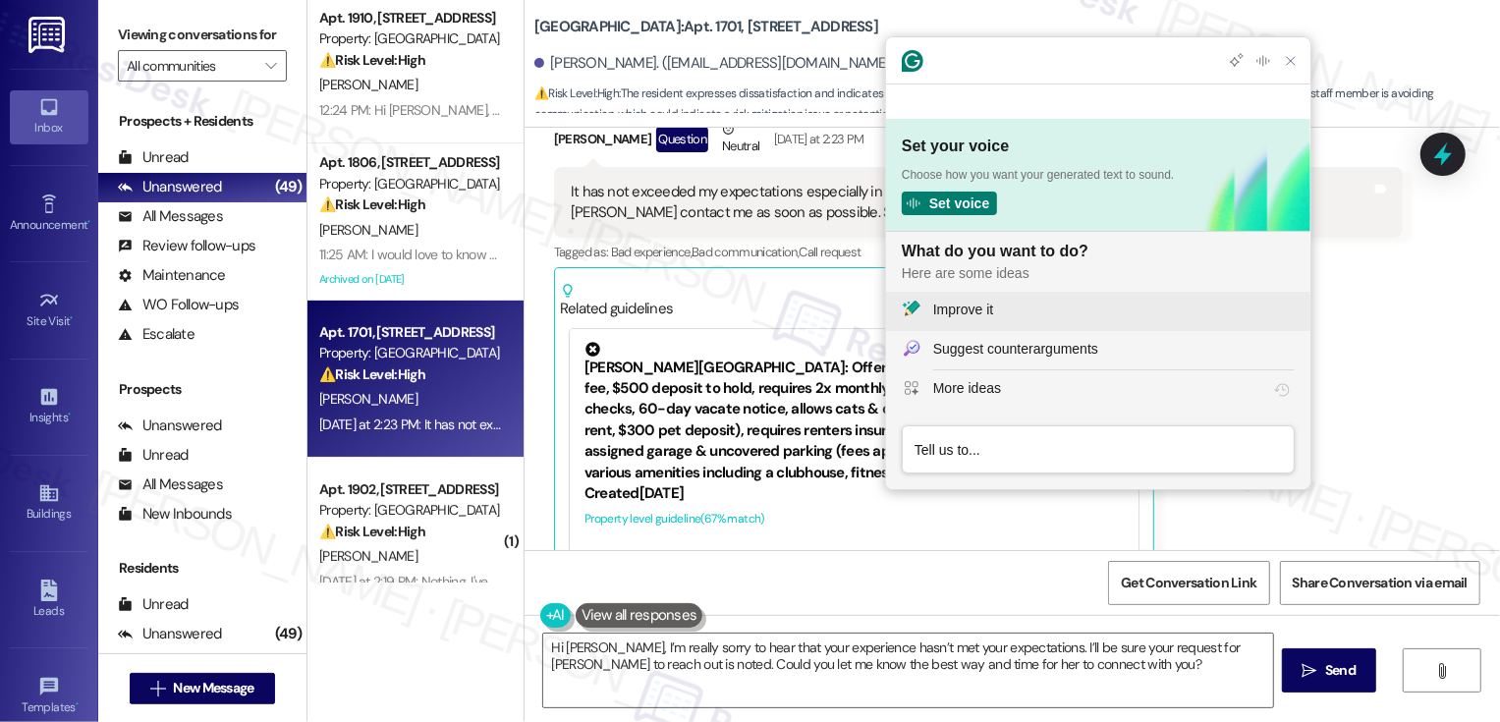
click at [993, 307] on div "Improve it" at bounding box center [963, 310] width 60 height 21
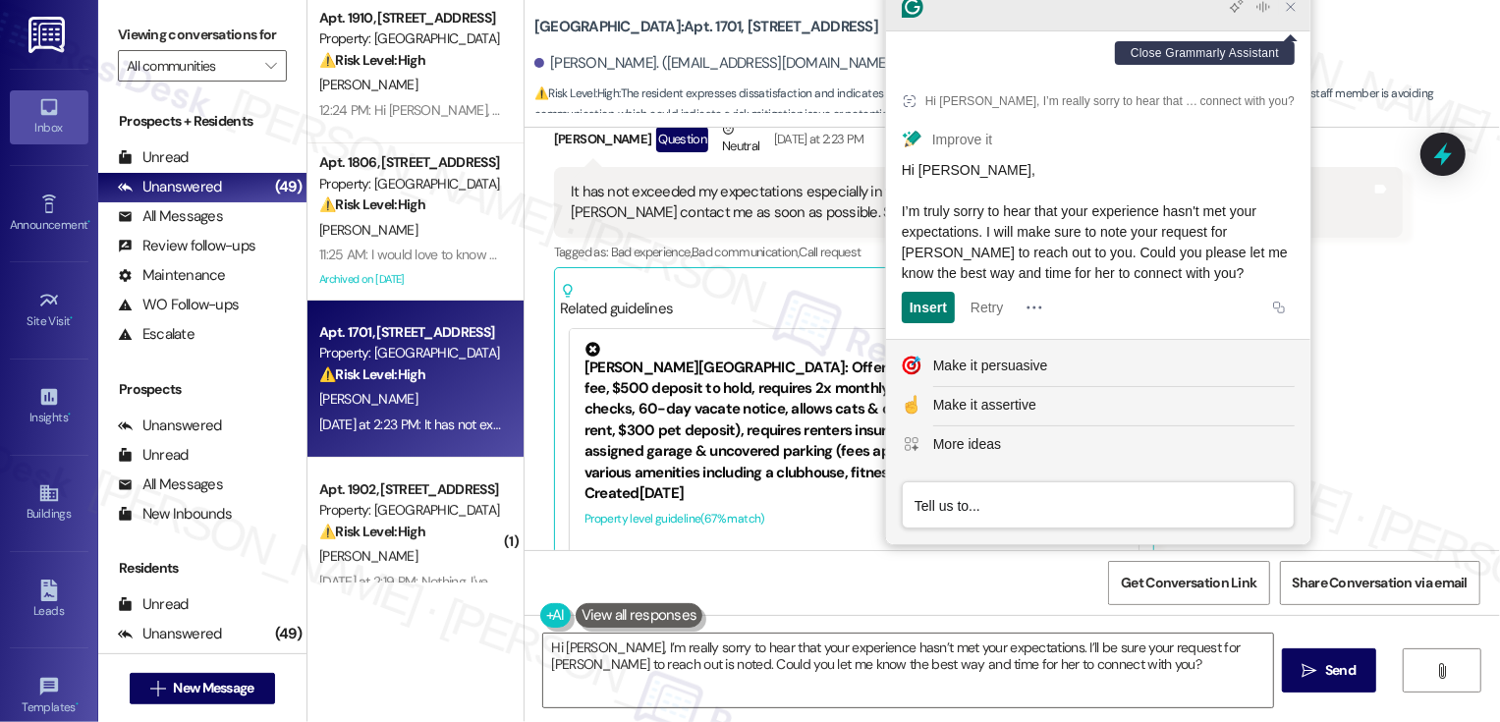
click at [1288, 15] on icon "Close Grammarly Assistant" at bounding box center [1291, 7] width 16 height 16
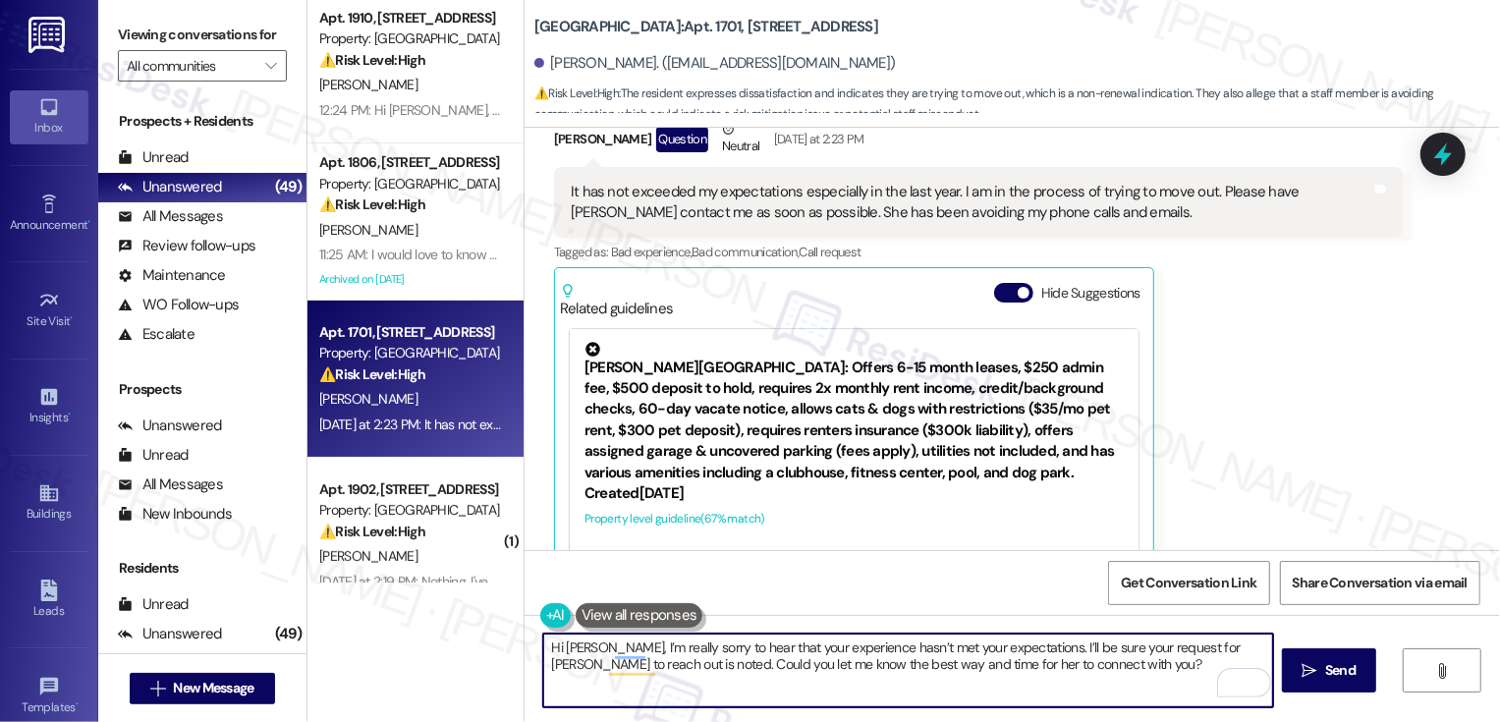
click at [684, 649] on textarea "Hi Sara, I’m really sorry to hear that your experience hasn’t met your expectat…" at bounding box center [908, 670] width 730 height 74
click at [763, 659] on textarea "Hi Sara, I’m really sorry to hear that your experience hasn’t met your expectat…" at bounding box center [908, 670] width 730 height 74
click at [848, 667] on textarea "Hi Sara, I’m really sorry to hear that your experience hasn’t met your expectat…" at bounding box center [908, 670] width 730 height 74
click at [1040, 667] on textarea "Hi Sara, I’m really sorry to hear that your experience hasn’t met your expectat…" at bounding box center [908, 670] width 730 height 74
click at [1096, 666] on textarea "Hi Sara, I’m really sorry to hear that your experience hasn’t met your expectat…" at bounding box center [908, 670] width 730 height 74
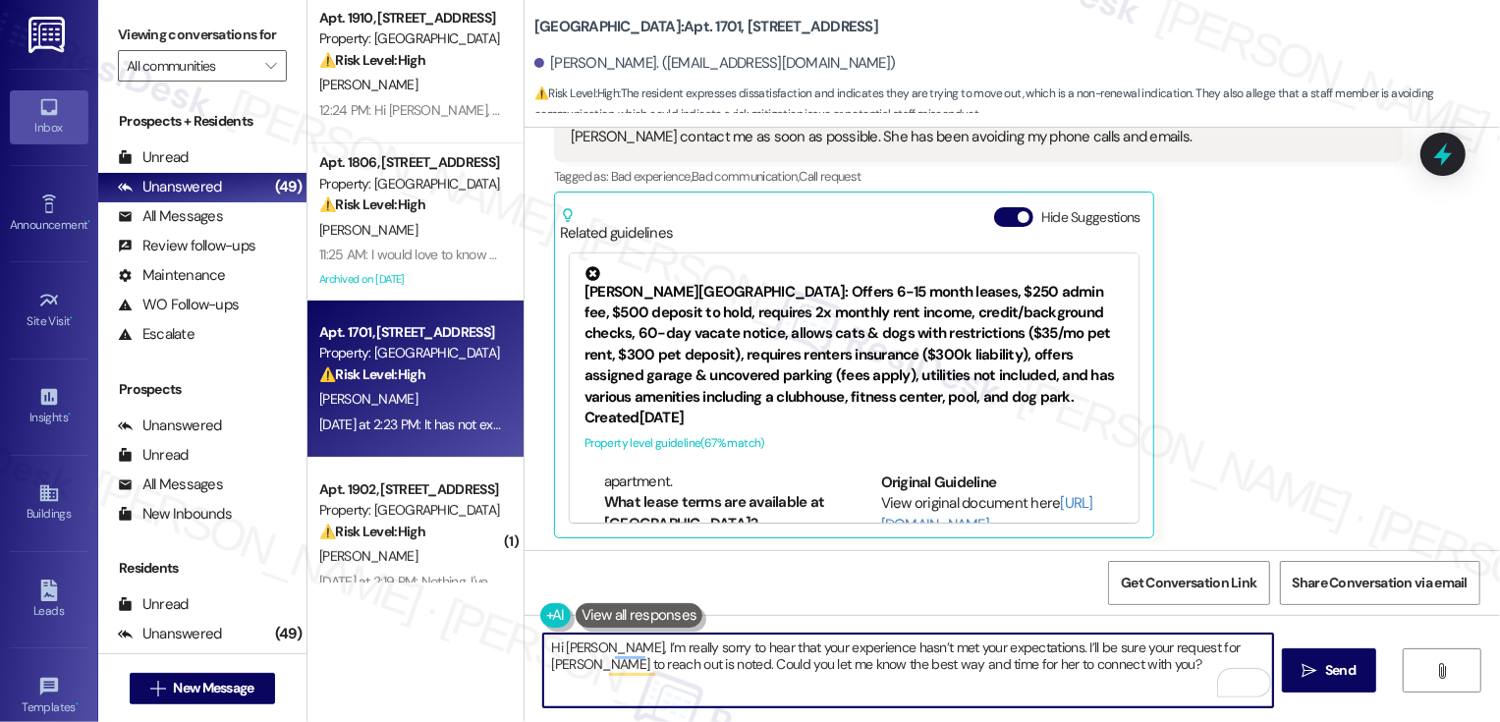
scroll to position [839, 0]
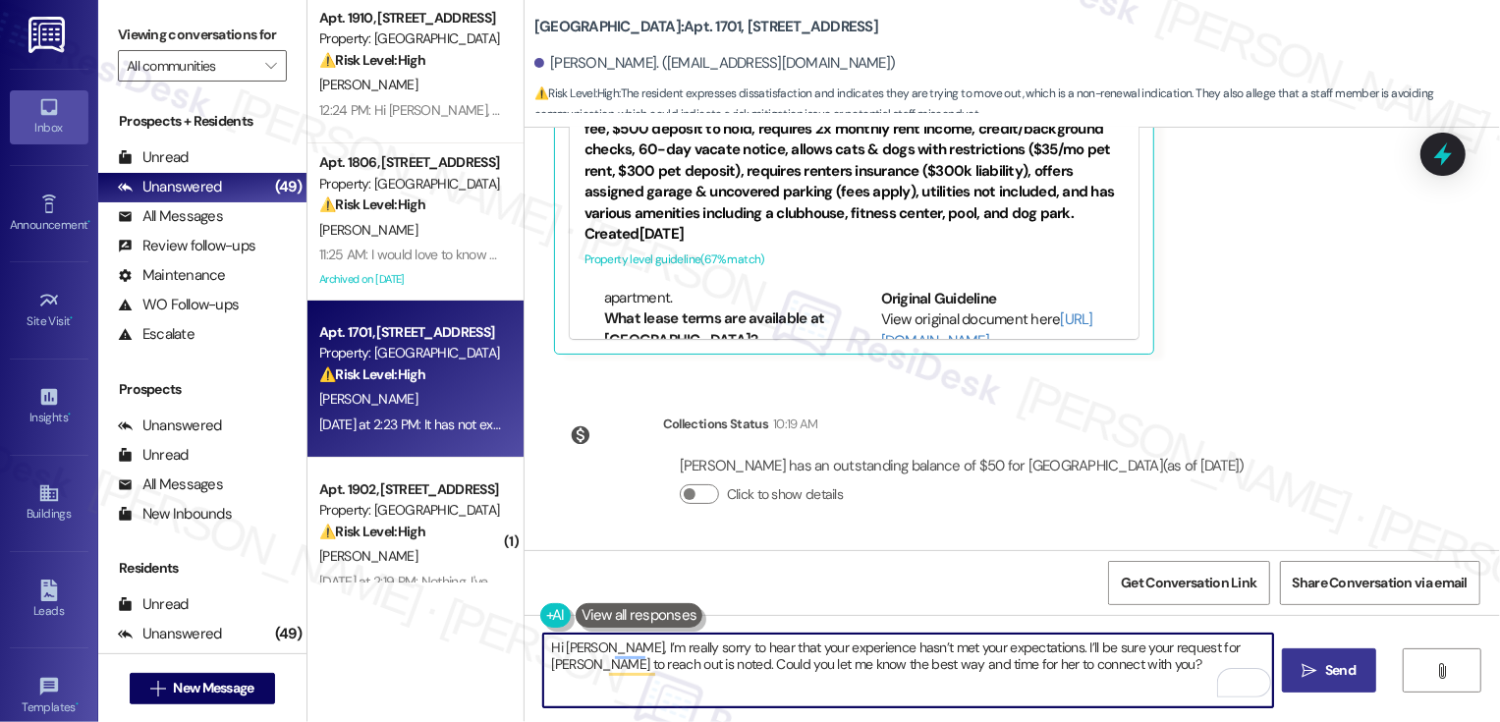
click at [1347, 663] on span "Send" at bounding box center [1340, 670] width 30 height 21
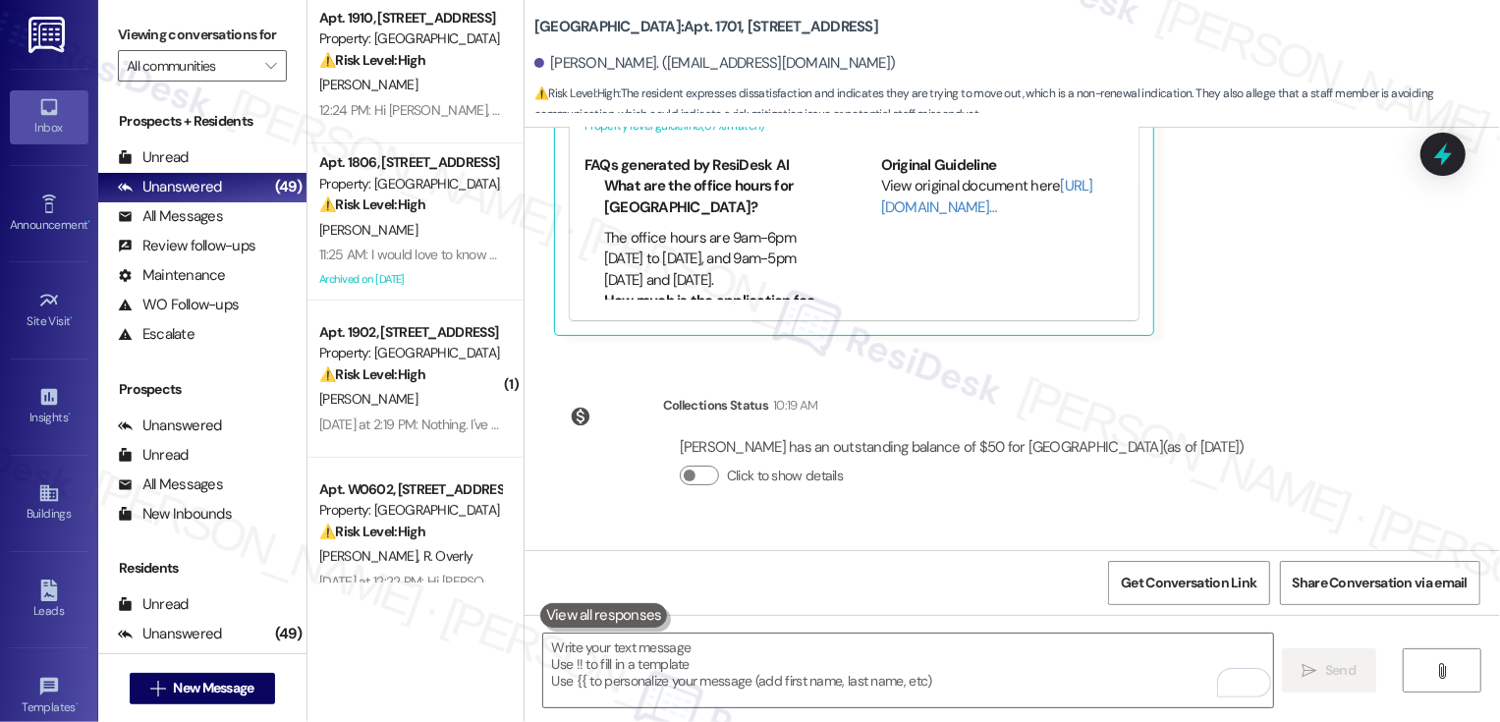
scroll to position [997, 0]
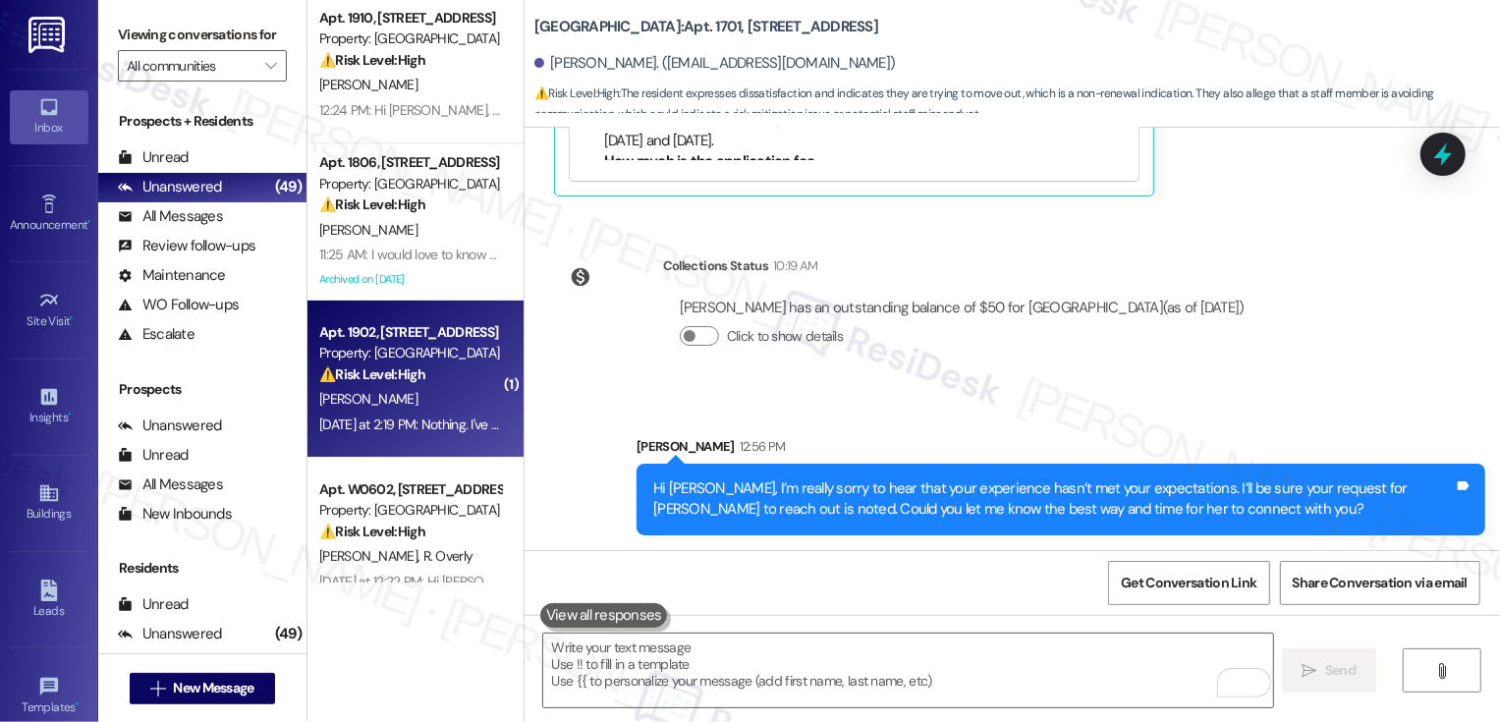
click at [480, 378] on div "⚠️ Risk Level: High The resident is expressing dissatisfaction and states they …" at bounding box center [410, 374] width 182 height 21
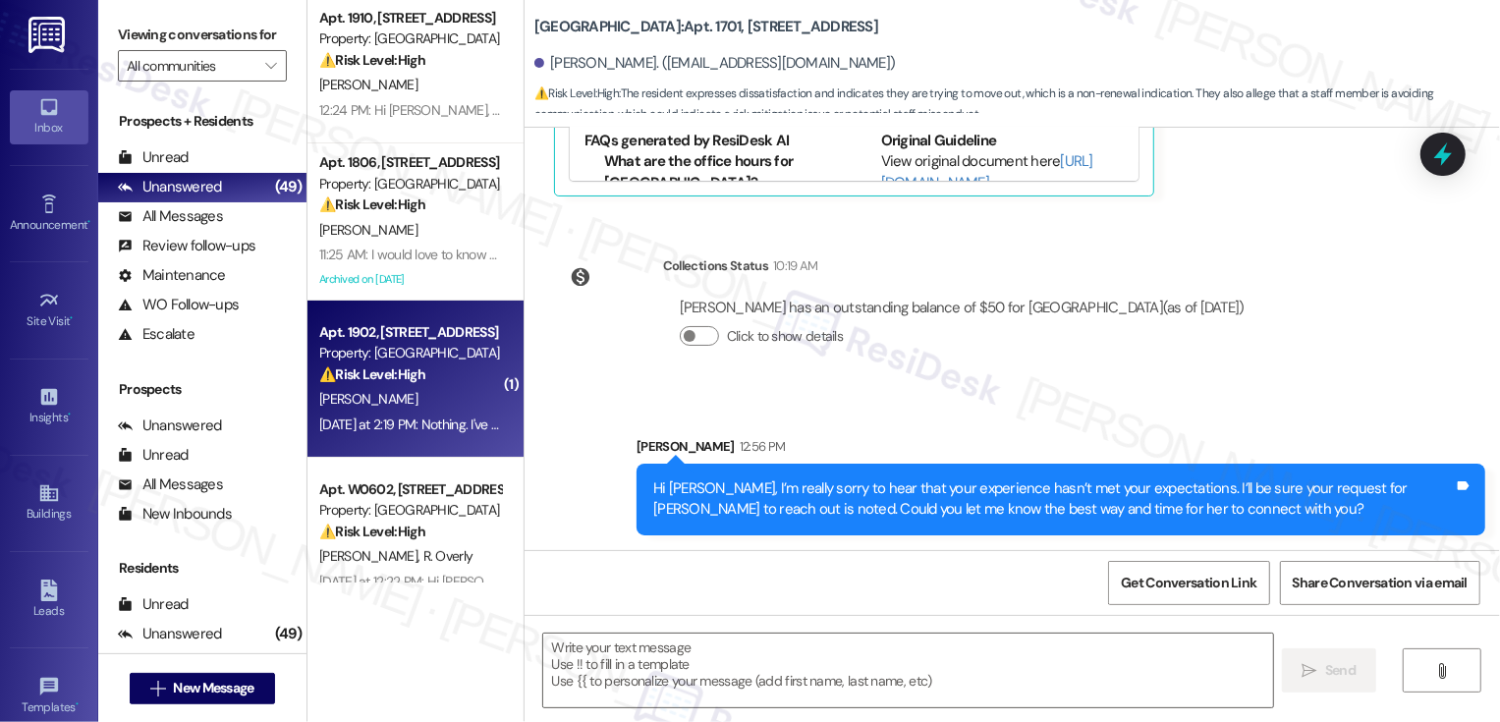
click at [480, 378] on div "⚠️ Risk Level: High The resident is expressing dissatisfaction and states they …" at bounding box center [410, 374] width 182 height 21
type textarea "Fetching suggested responses. Please feel free to read through the conversation…"
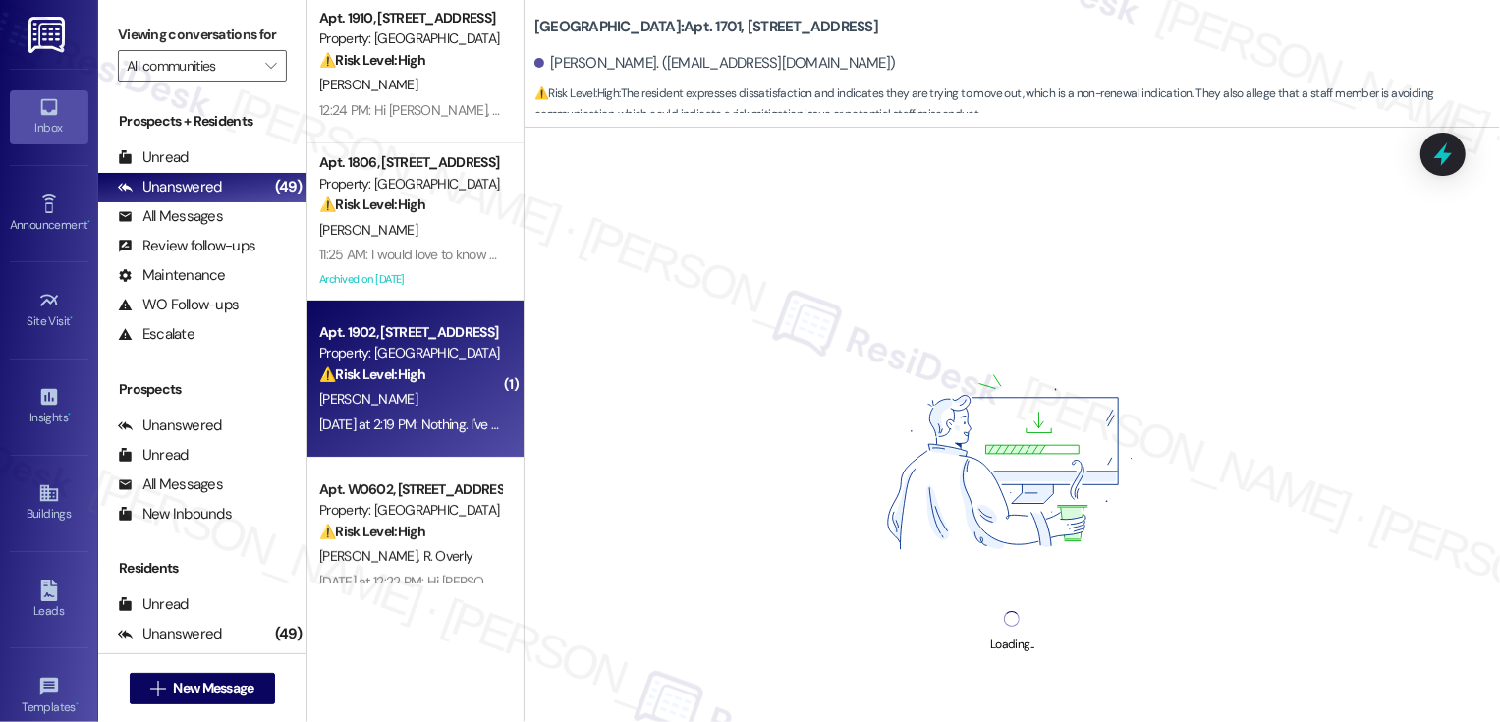
click at [424, 379] on div "⚠️ Risk Level: High The resident is expressing dissatisfaction and states they …" at bounding box center [410, 374] width 182 height 21
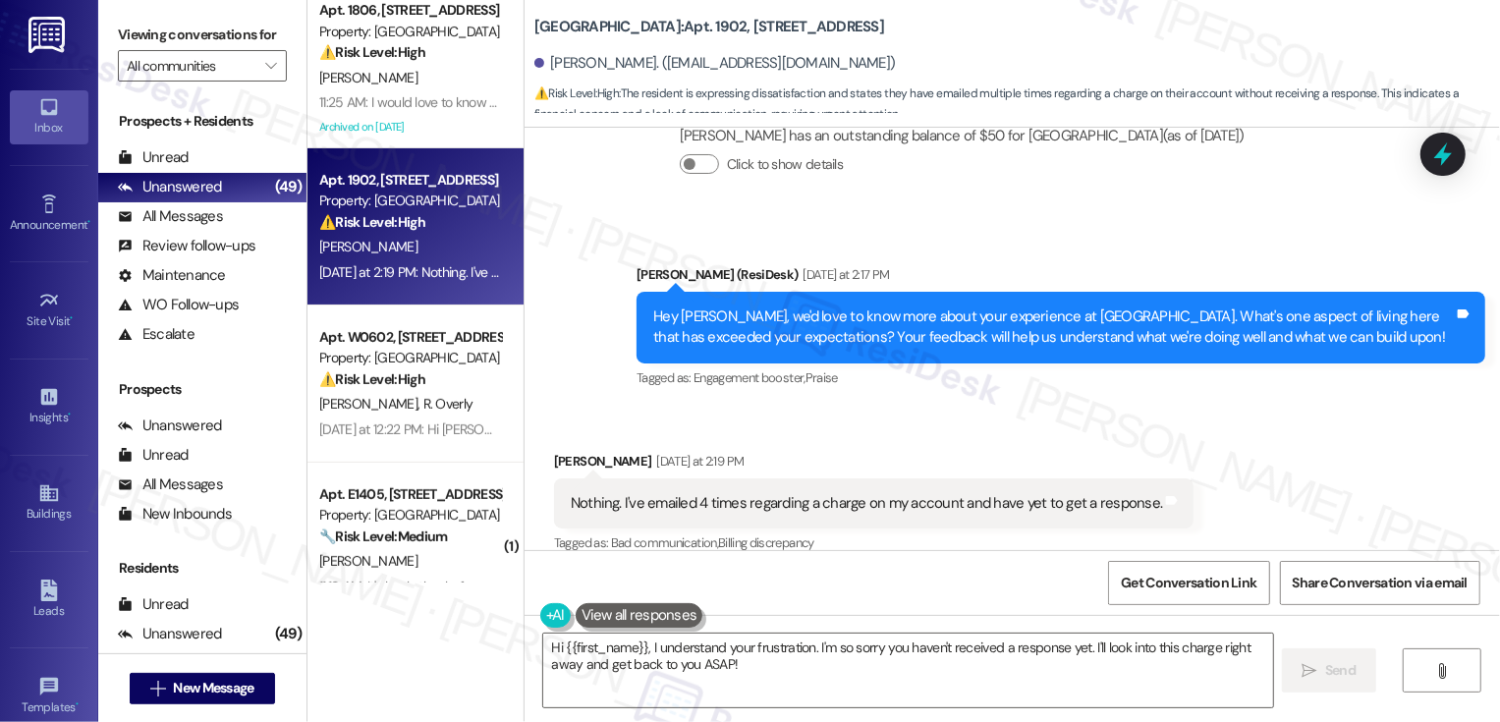
scroll to position [2317, 0]
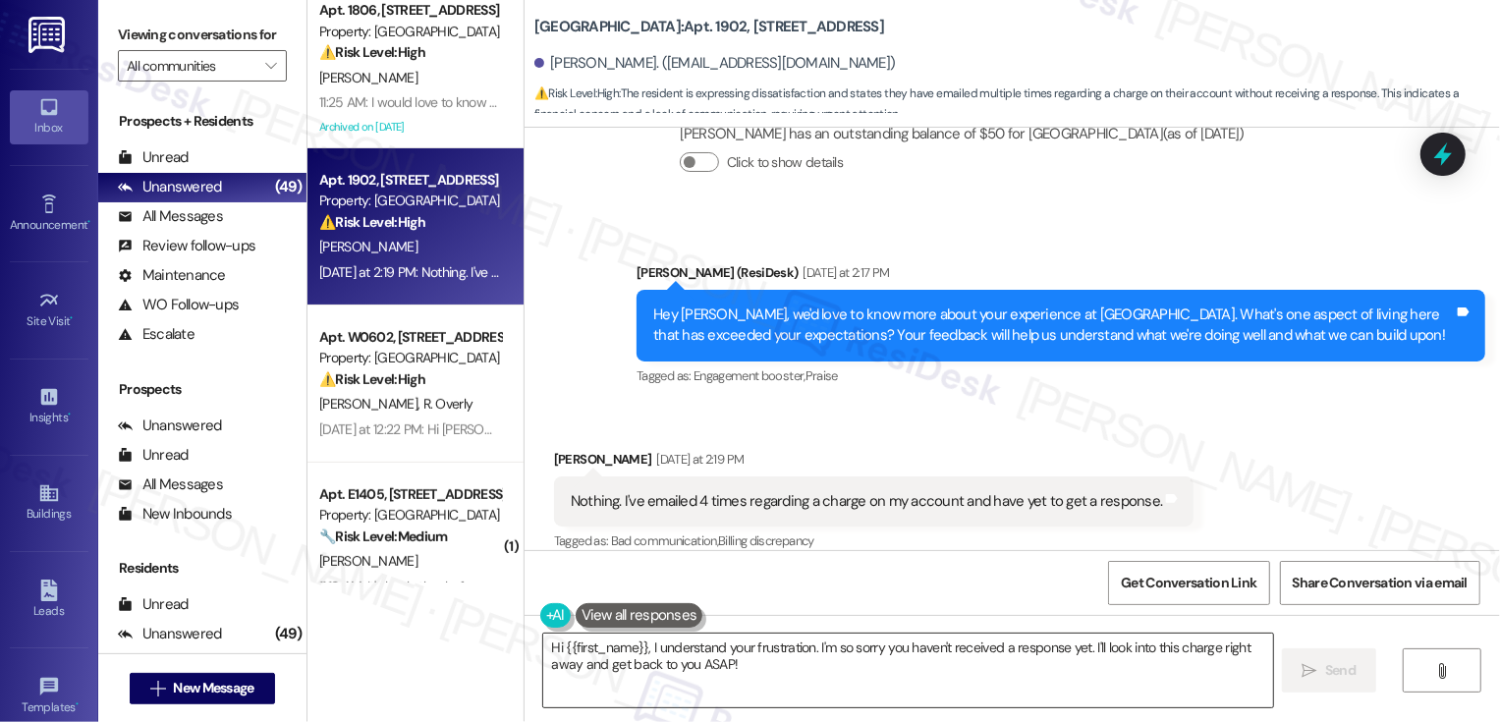
click at [660, 633] on textarea "Hi {{first_name}}, I understand your frustration. I'm so sorry you haven't rece…" at bounding box center [908, 670] width 730 height 74
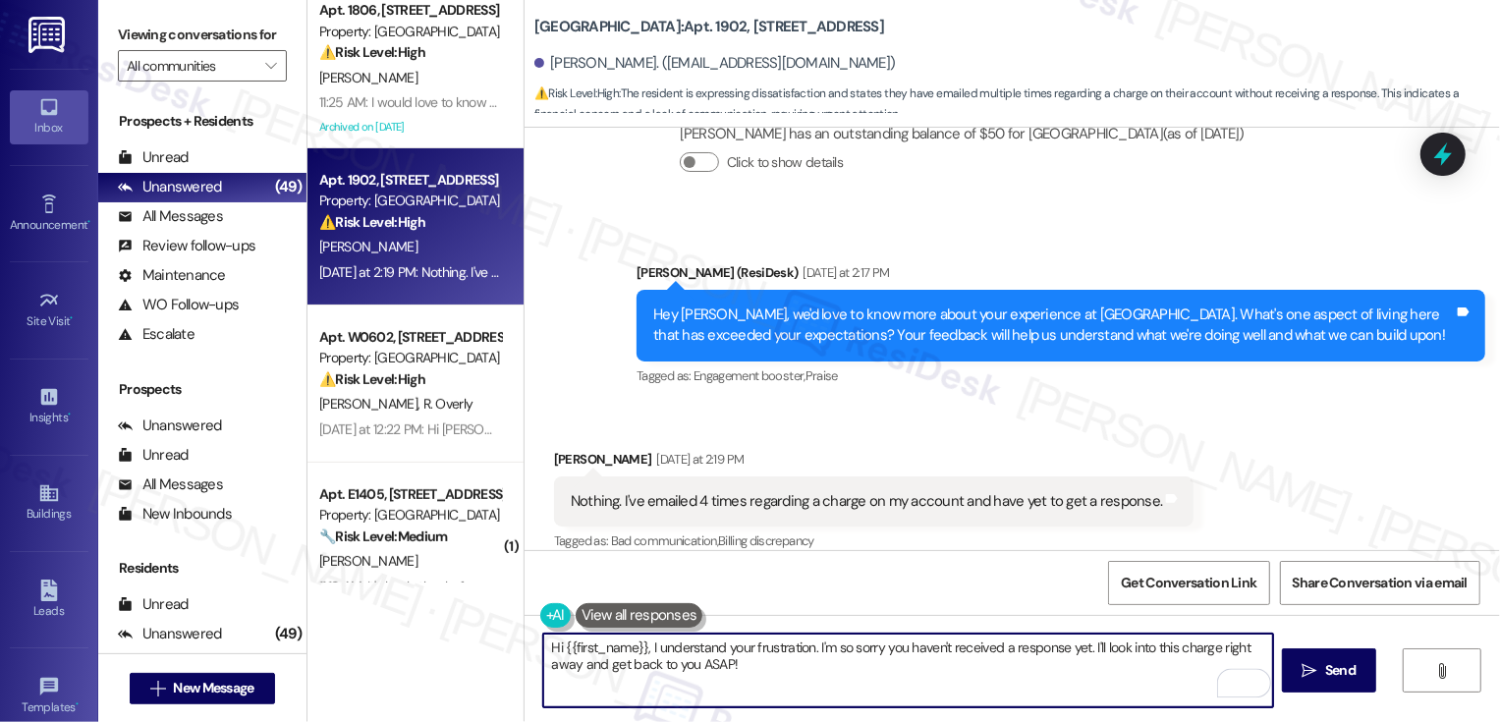
drag, startPoint x: 804, startPoint y: 648, endPoint x: 645, endPoint y: 653, distance: 159.2
click at [645, 653] on textarea "Hi {{first_name}}, I understand your frustration. I'm so sorry you haven't rece…" at bounding box center [908, 670] width 730 height 74
type textarea "Hi {{first_name}}, thank you for your feedback. I'm so sorry you haven't receiv…"
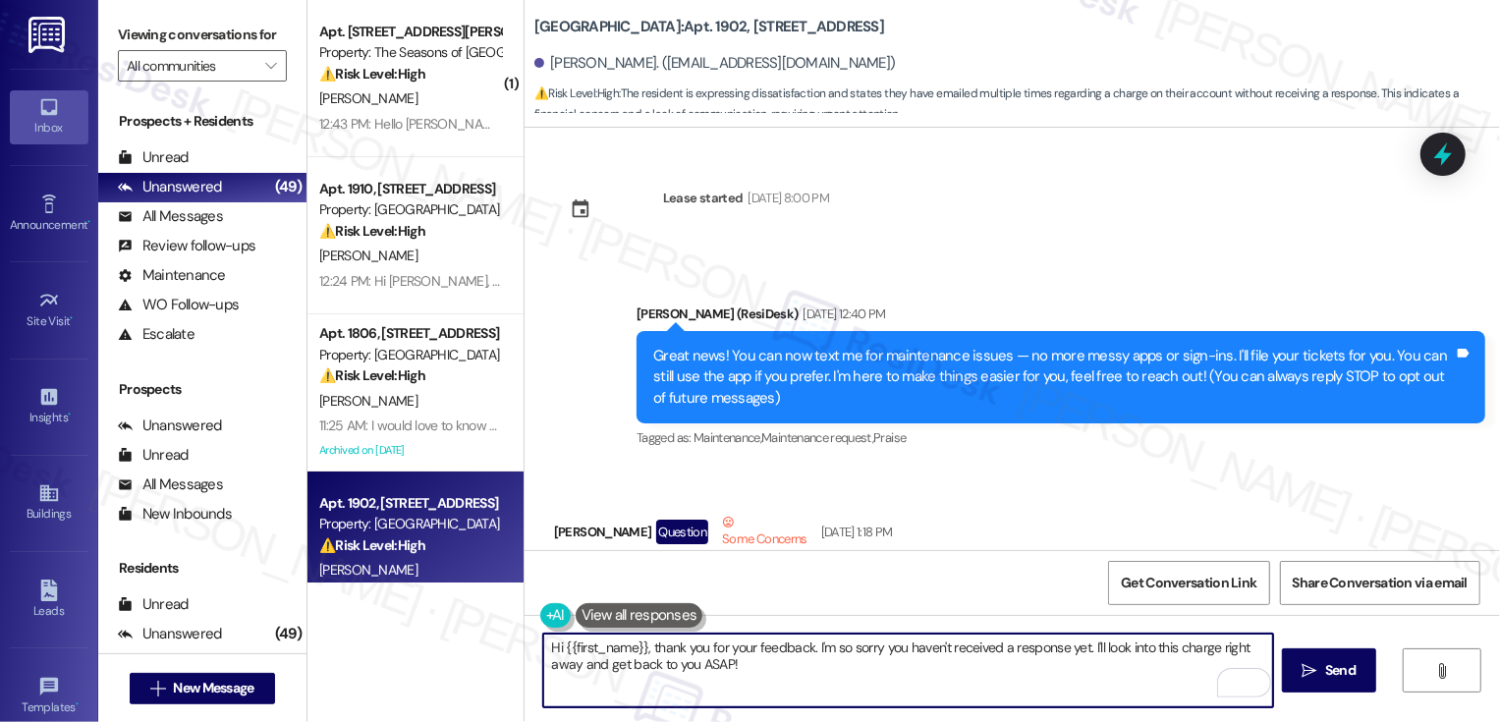
scroll to position [2317, 0]
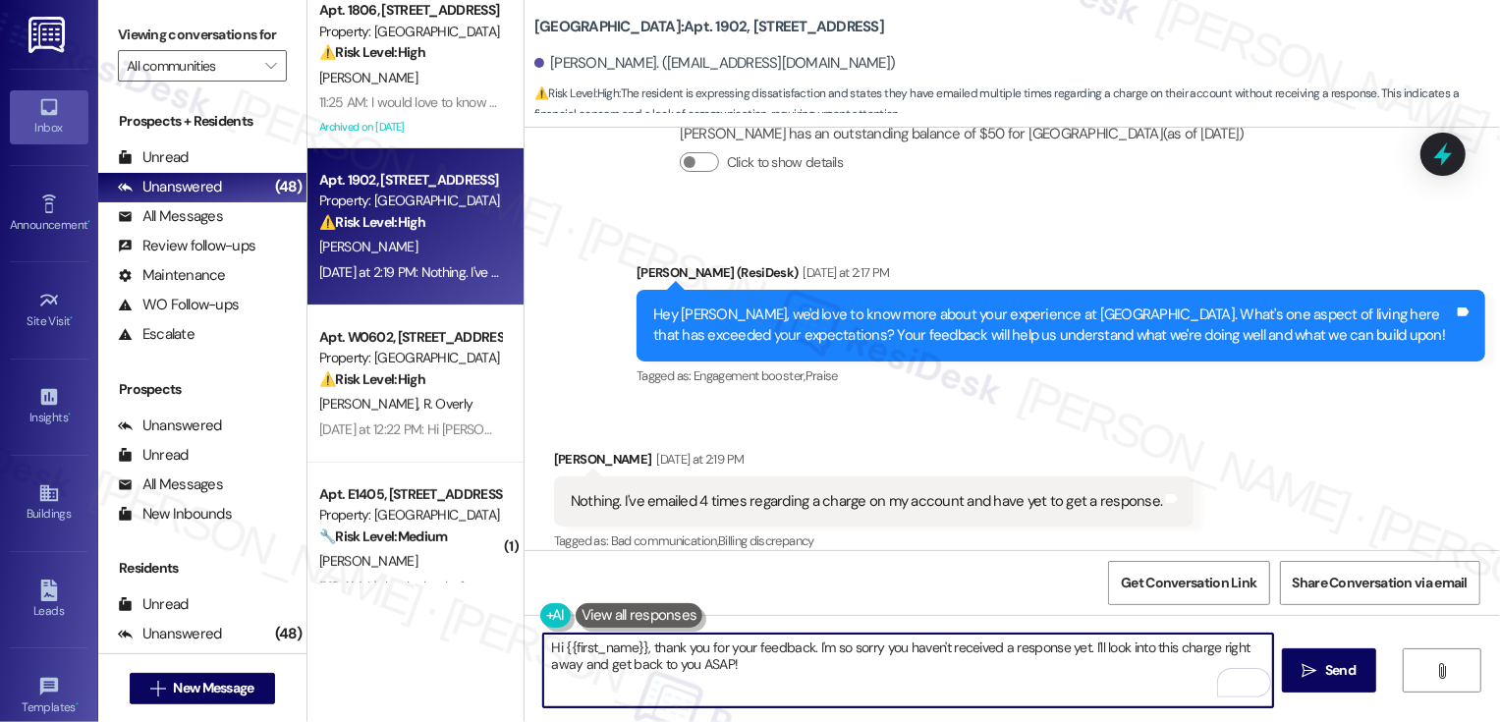
drag, startPoint x: 1083, startPoint y: 645, endPoint x: 1103, endPoint y: 672, distance: 33.0
click at [1103, 672] on textarea "Hi {{first_name}}, thank you for your feedback. I'm so sorry you haven't receiv…" at bounding box center [908, 670] width 730 height 74
click at [942, 671] on textarea "Hi {{first_name}}, thank you for your feedback. I'm so sorry you haven't receiv…" at bounding box center [908, 670] width 730 height 74
type textarea "Hi {{first_name}}, thank you for your feedback. I'm so sorry you haven't receiv…"
click at [1292, 680] on button " Send" at bounding box center [1329, 670] width 95 height 44
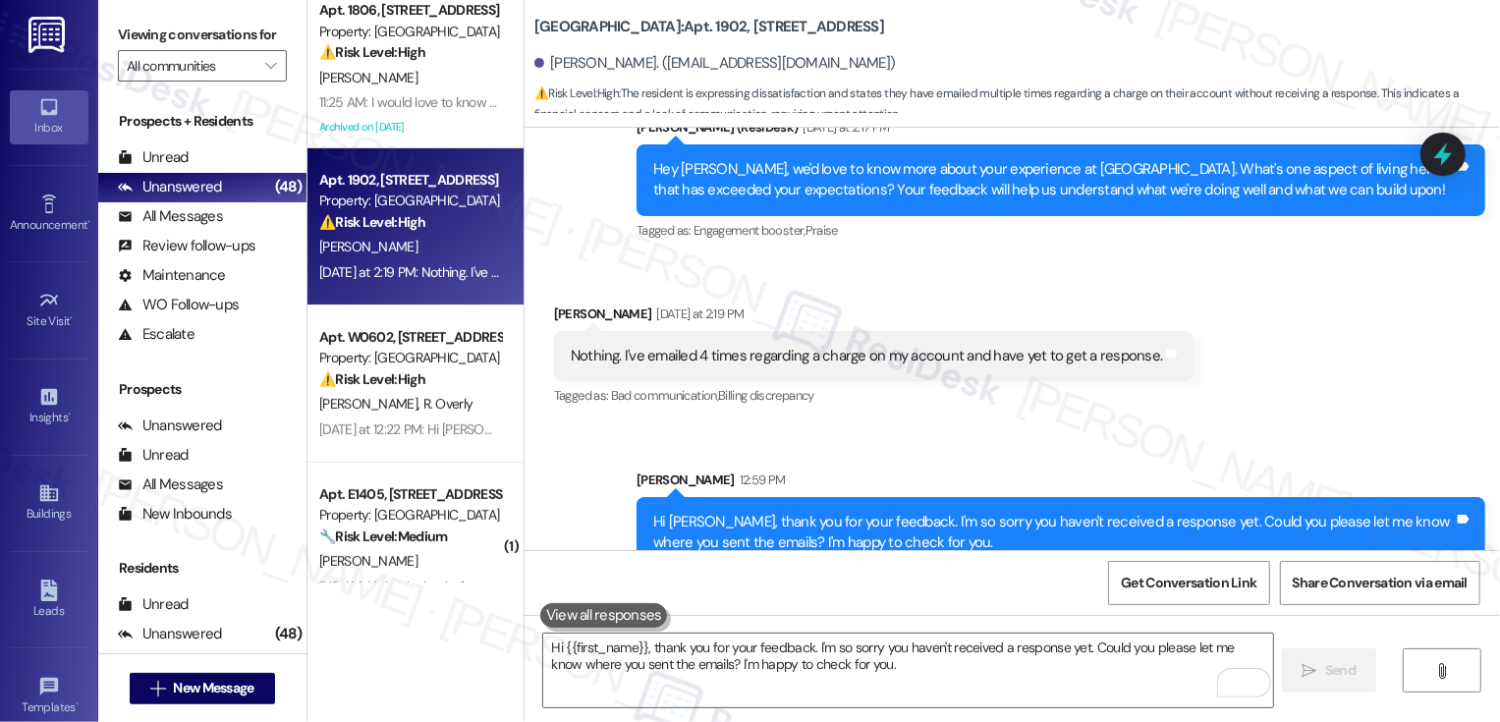
scroll to position [2475, 0]
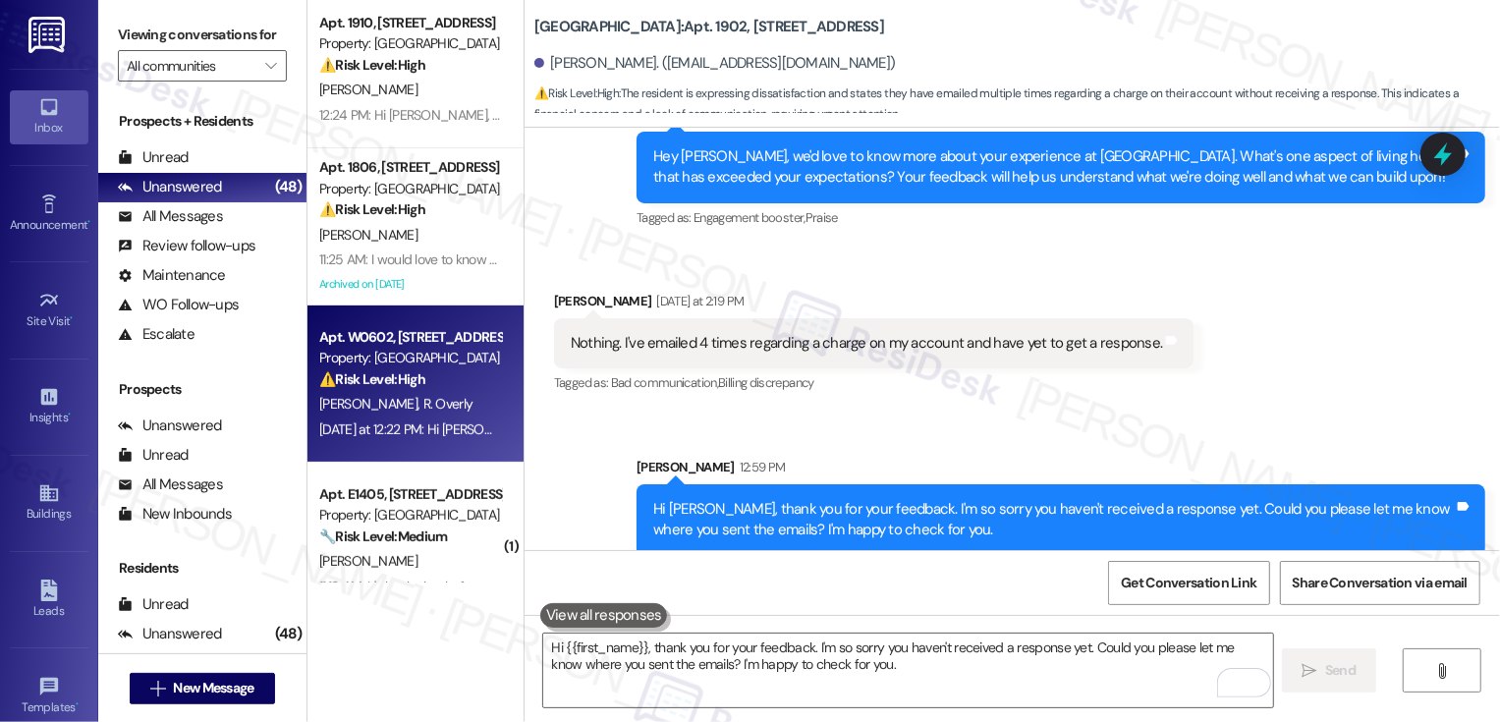
click at [417, 342] on div "Apt. W0602, 1101 East Bayaud Avenue" at bounding box center [410, 337] width 182 height 21
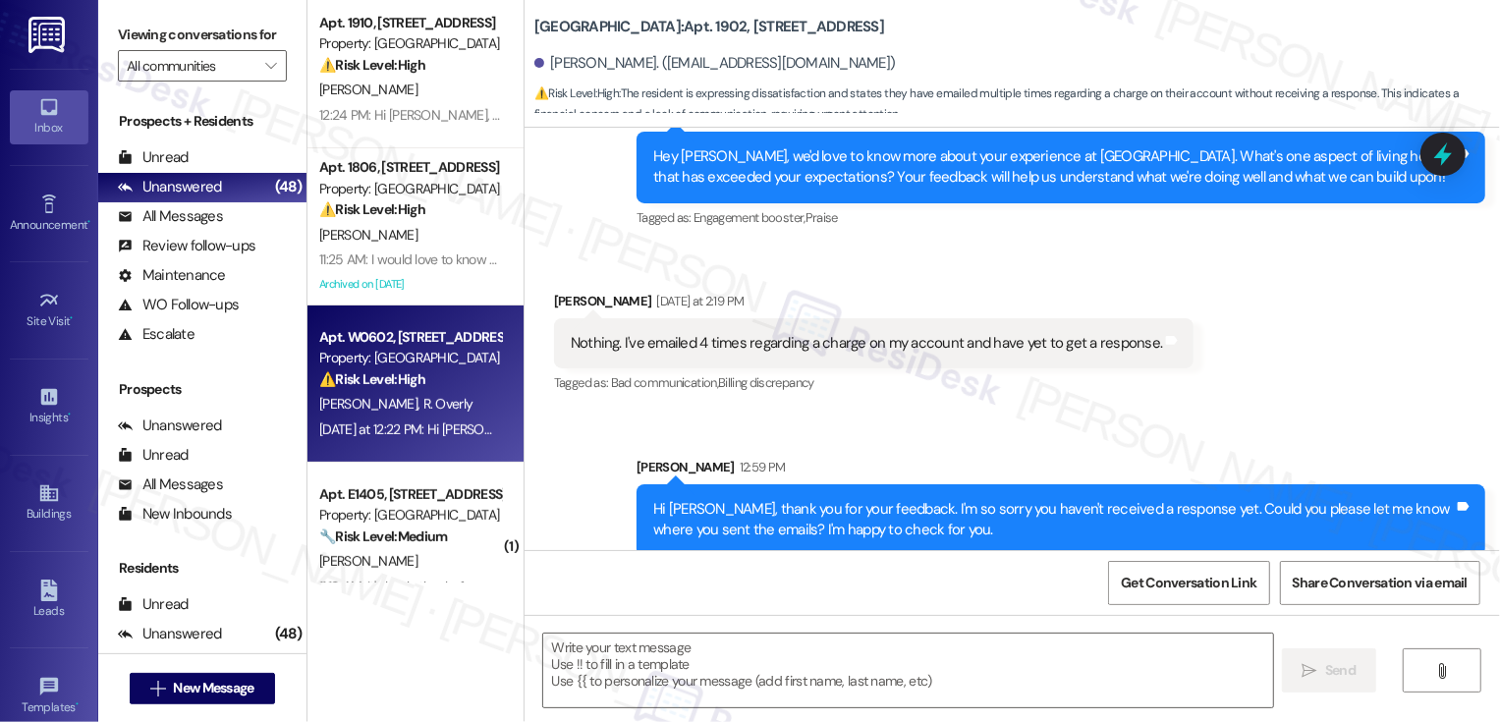
click at [417, 342] on div "Apt. W0602, 1101 East Bayaud Avenue" at bounding box center [410, 337] width 182 height 21
type textarea "Fetching suggested responses. Please feel free to read through the conversation…"
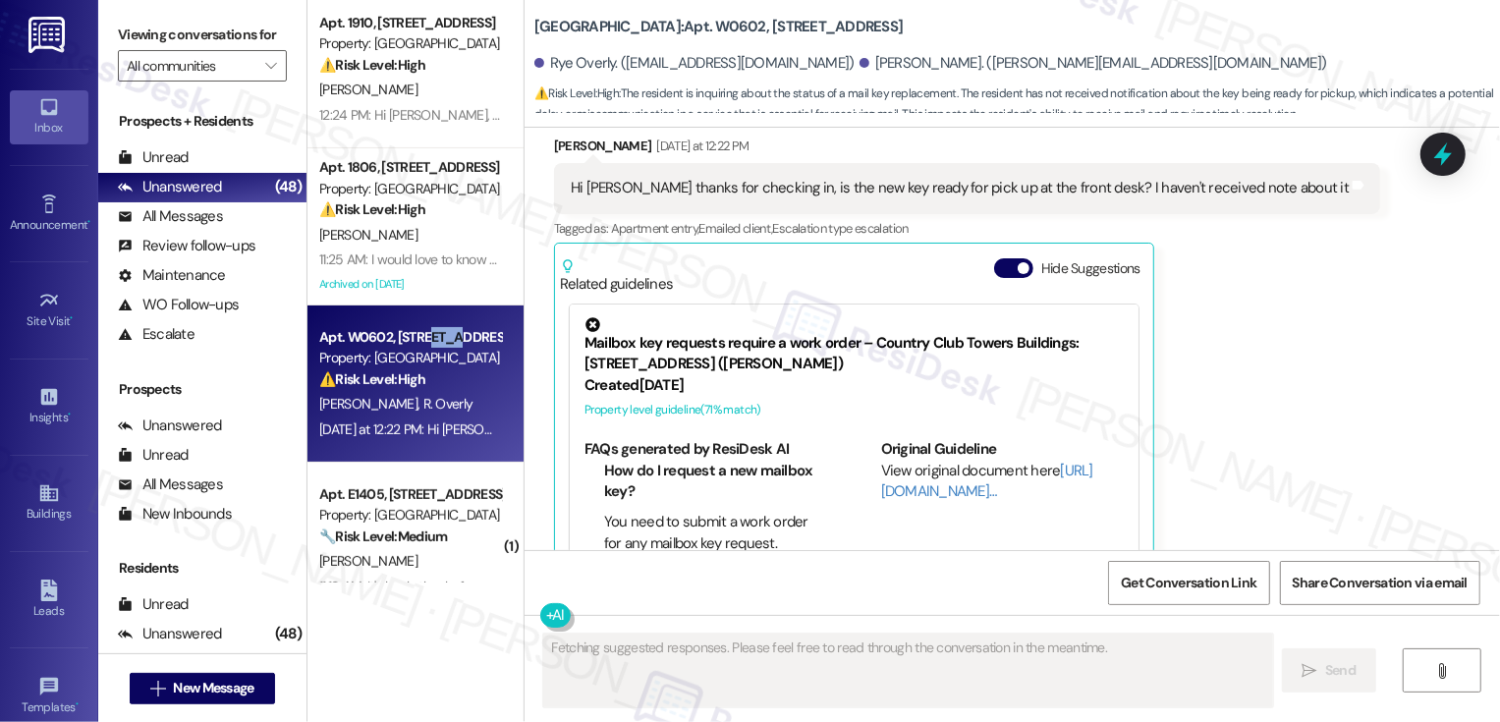
scroll to position [478, 0]
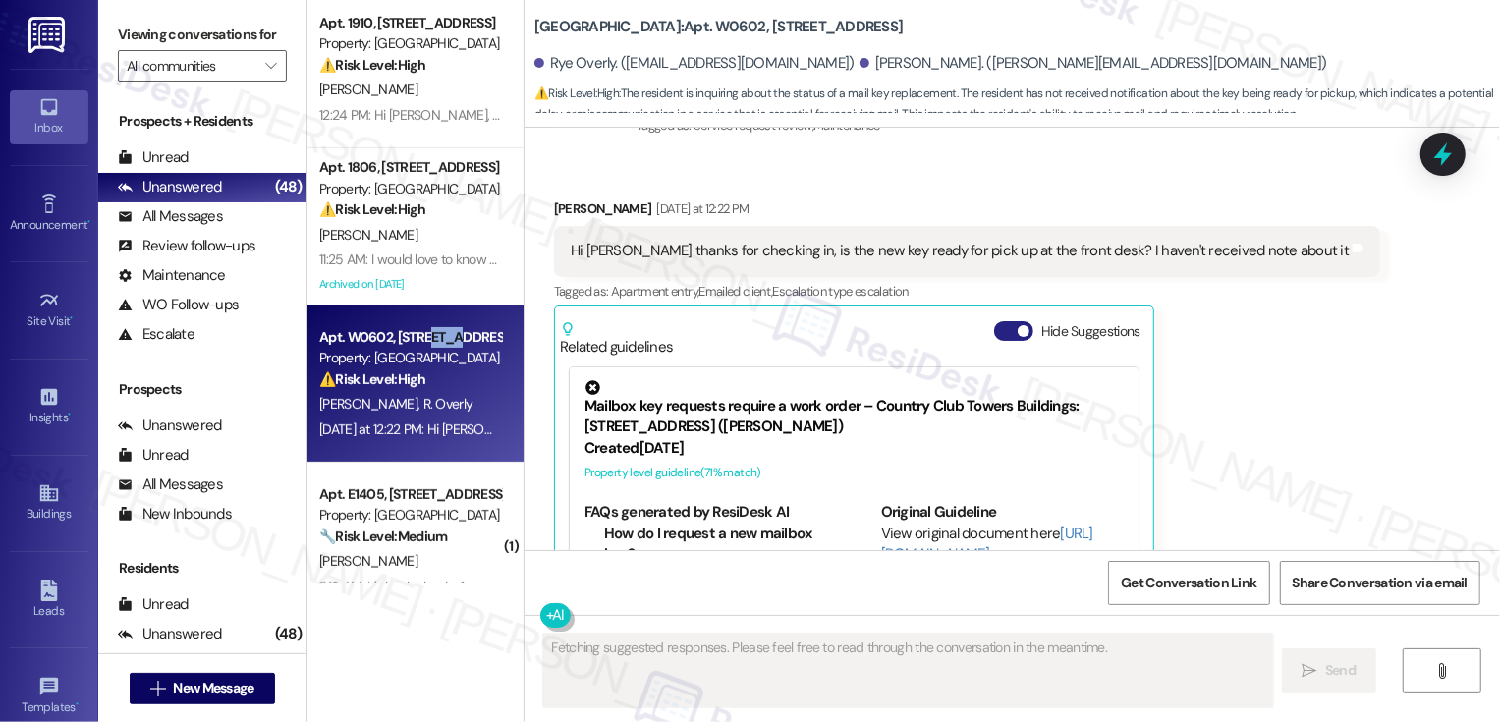
click at [996, 337] on button "Hide Suggestions" at bounding box center [1013, 331] width 39 height 20
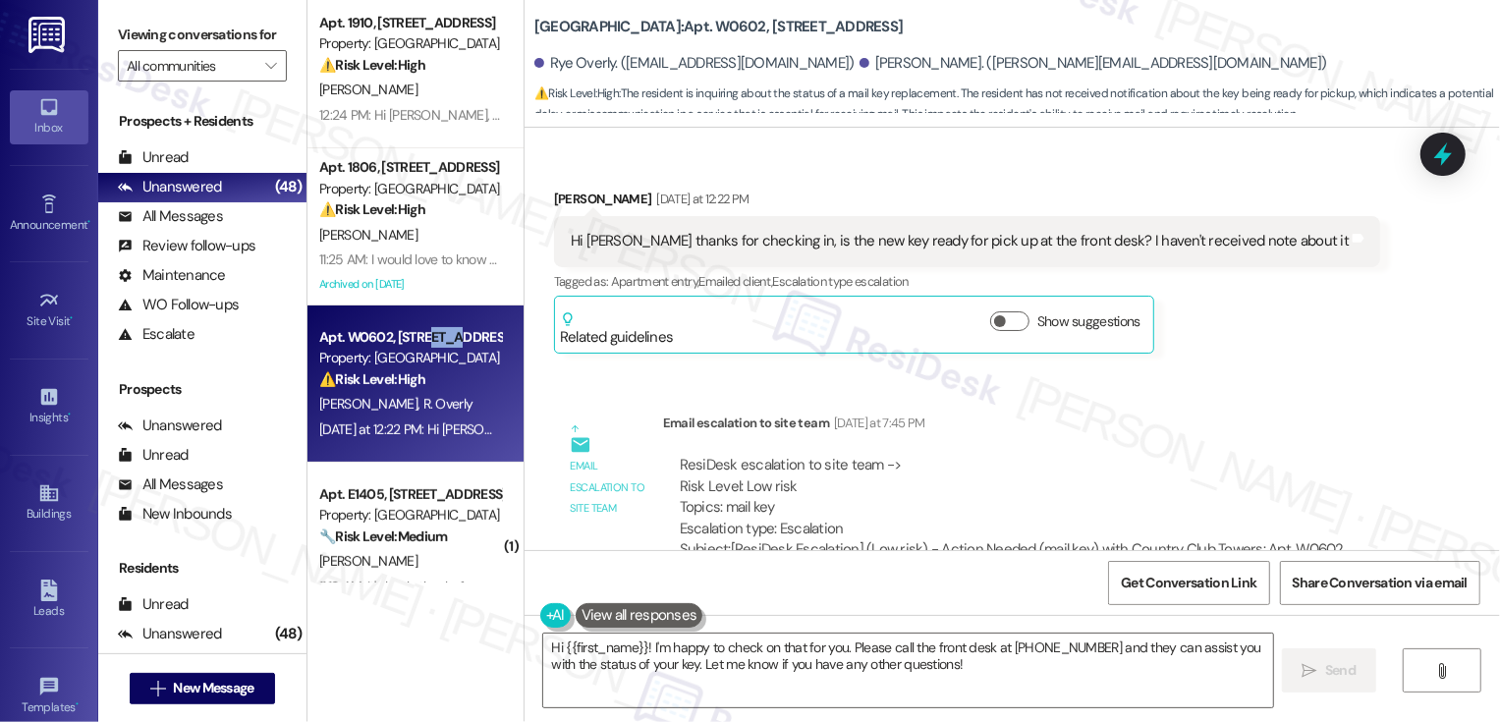
scroll to position [549, 0]
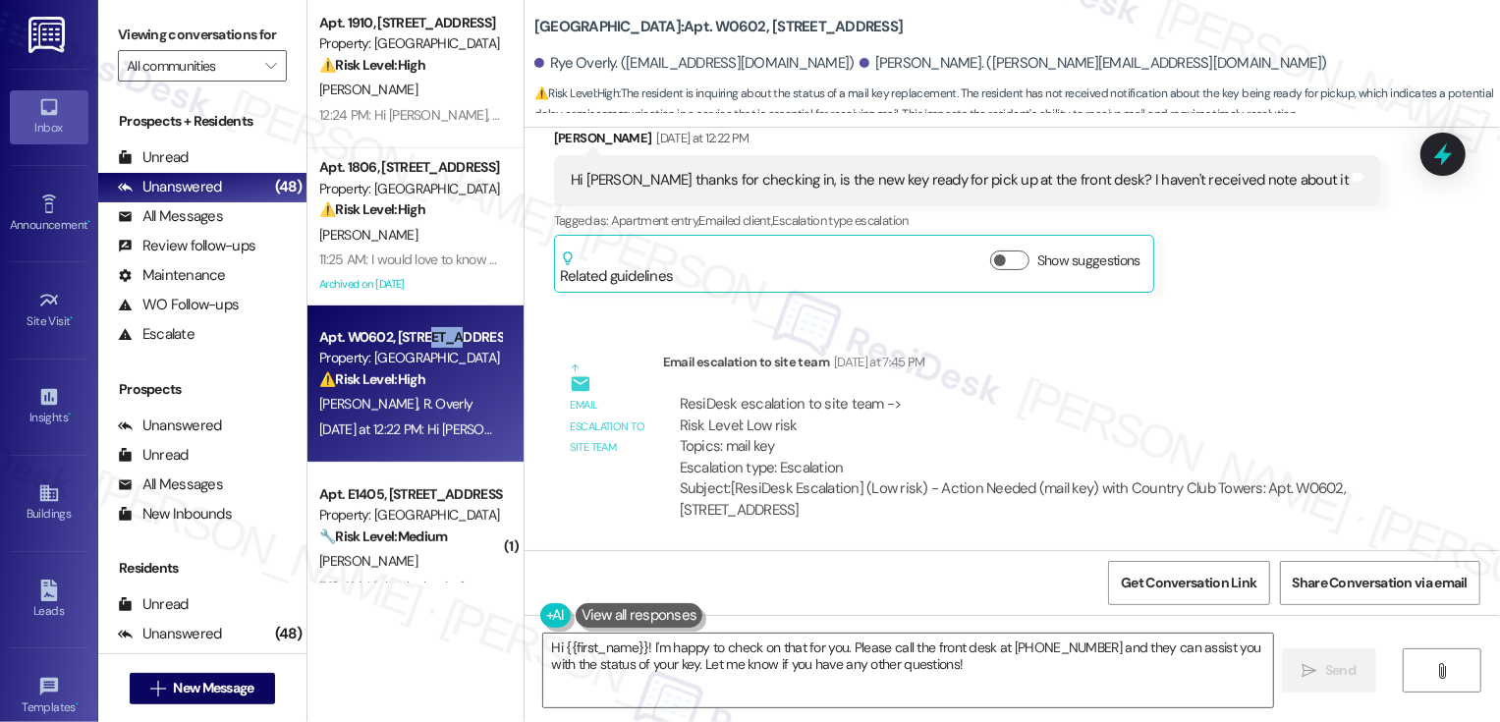
click at [555, 138] on div "Roman Nissen Yesterday at 12:22 PM" at bounding box center [967, 142] width 826 height 28
copy div "Roman"
click at [1003, 262] on button "Show suggestions" at bounding box center [1009, 260] width 39 height 20
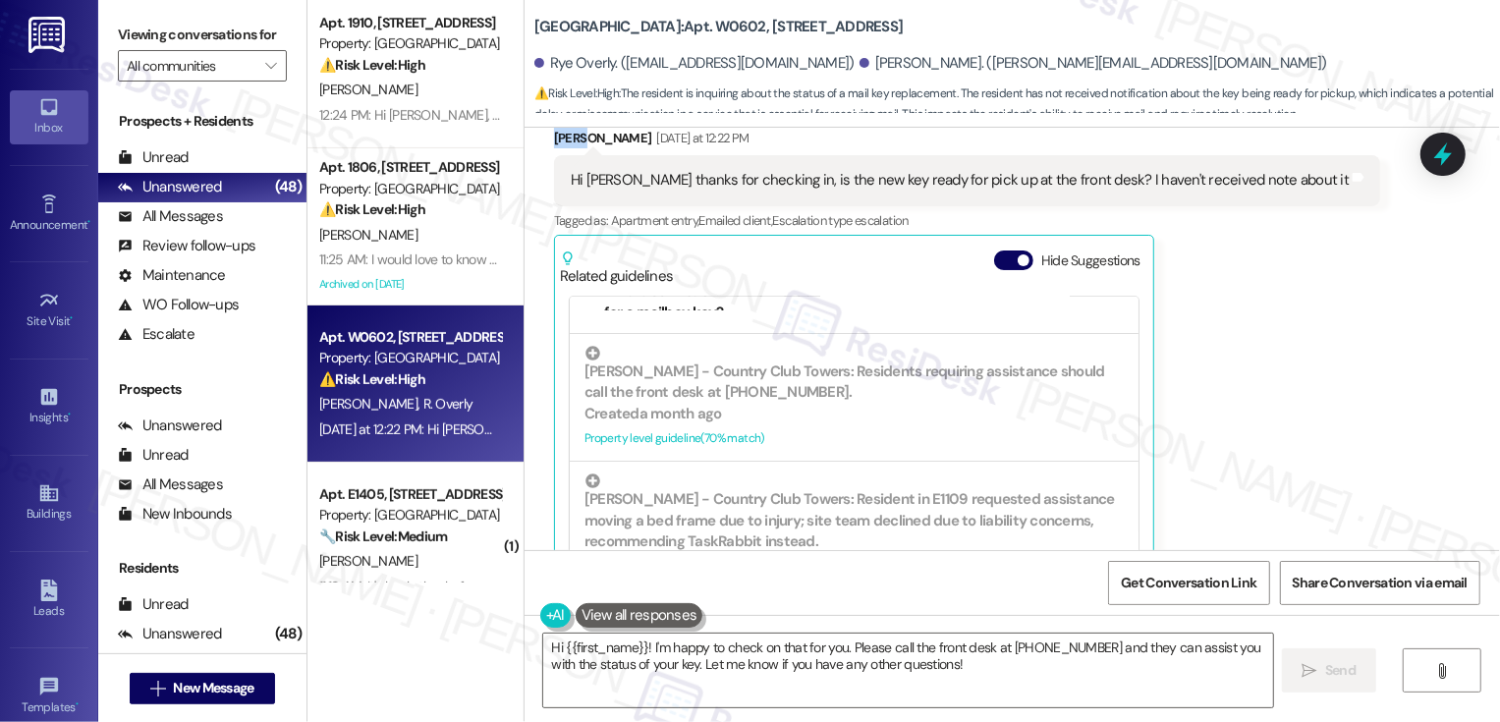
scroll to position [268, 0]
drag, startPoint x: 523, startPoint y: 27, endPoint x: 656, endPoint y: 27, distance: 133.6
click at [656, 27] on b "Country Club Towers: Apt. W0602, 1101 East Bayaud Avenue" at bounding box center [718, 27] width 369 height 21
copy b "Country Club Towers"
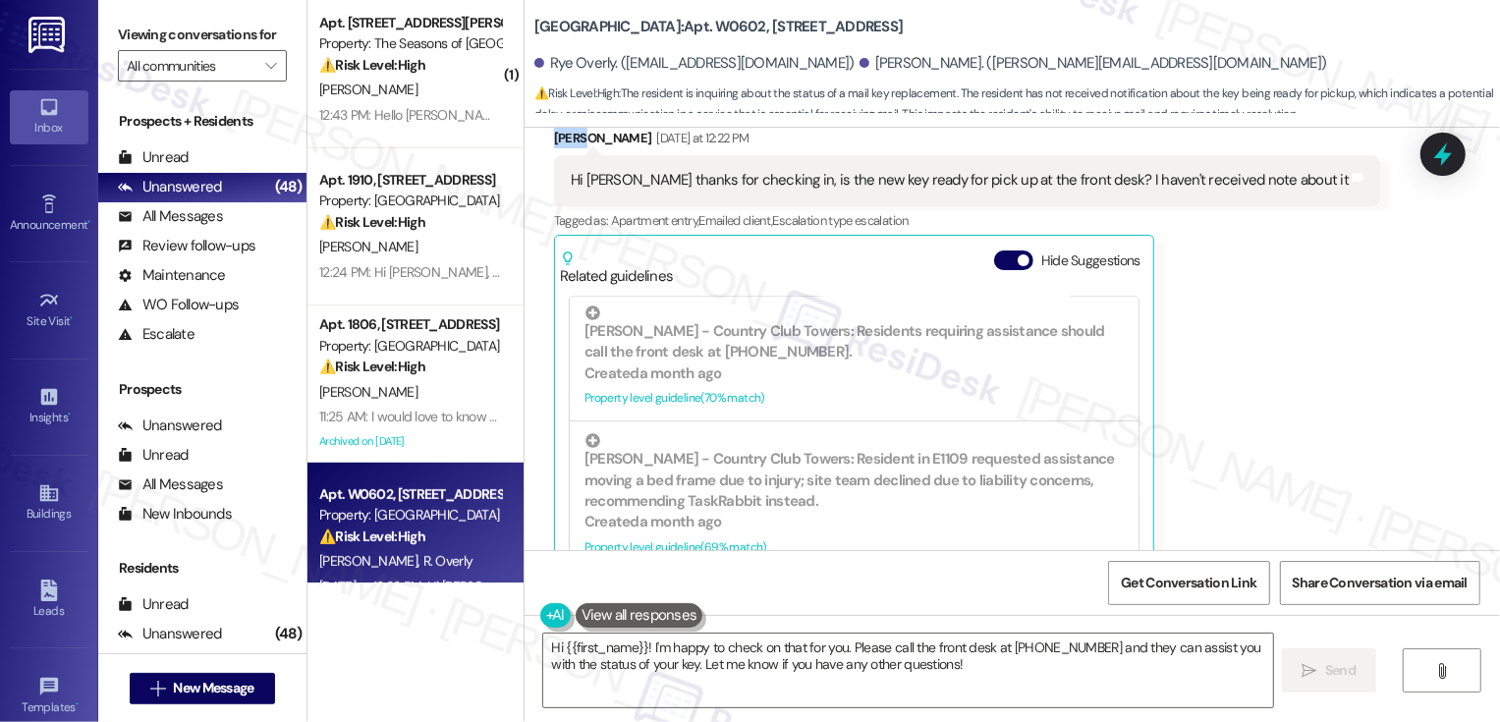
scroll to position [323, 0]
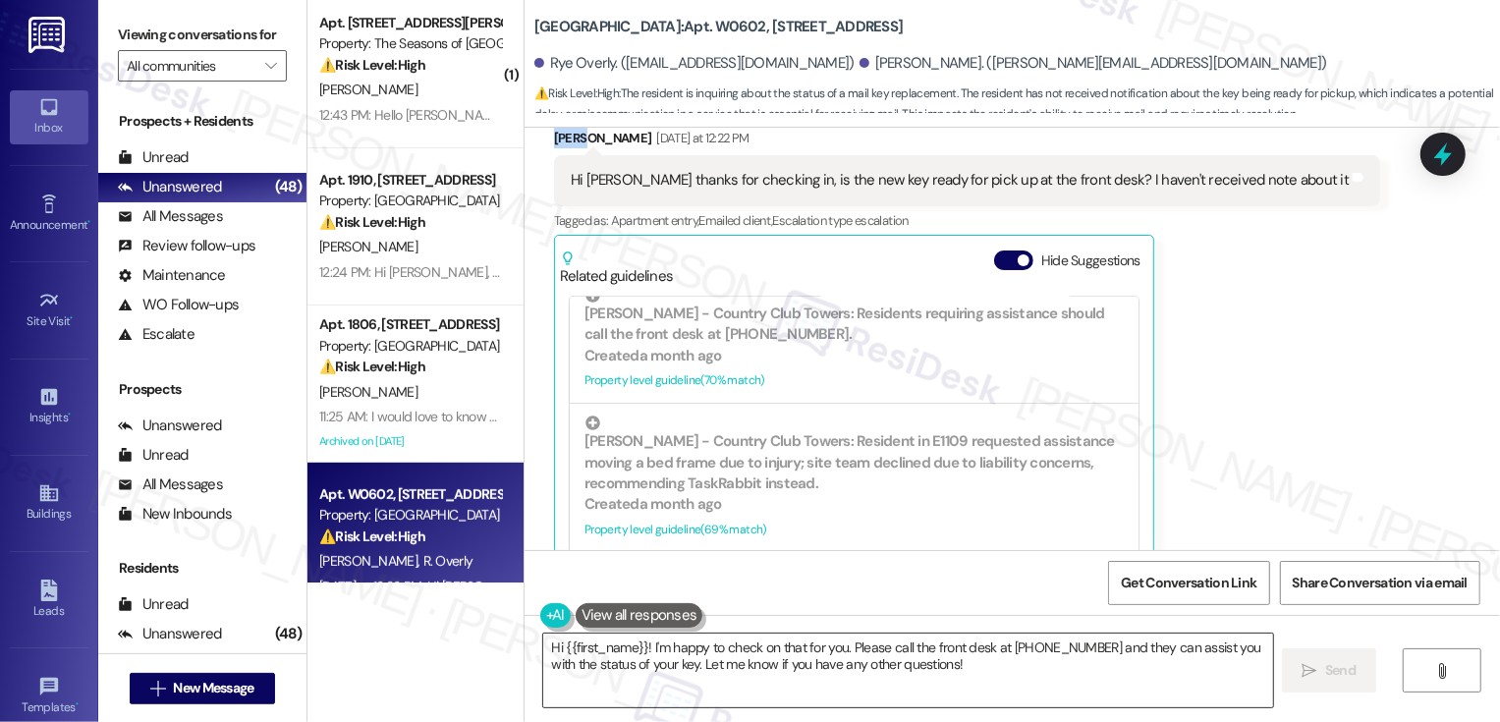
click at [595, 643] on textarea "Hi {{first_name}}! I'm happy to check on that for you. Please call the front de…" at bounding box center [908, 670] width 730 height 74
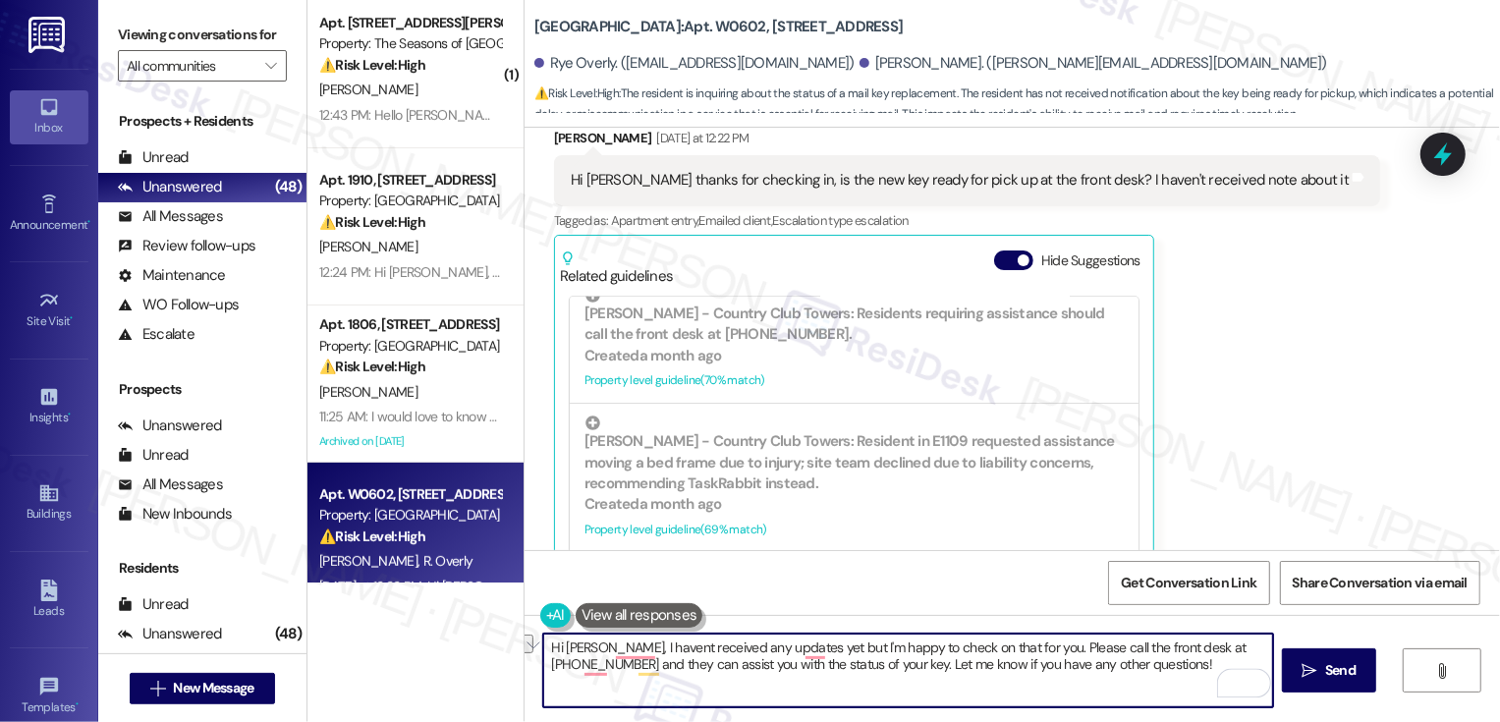
drag, startPoint x: 795, startPoint y: 649, endPoint x: 1008, endPoint y: 649, distance: 213.1
click at [1008, 654] on textarea "Hi Roman, I havent received any updates yet but I'm happy to check on that for …" at bounding box center [908, 670] width 730 height 74
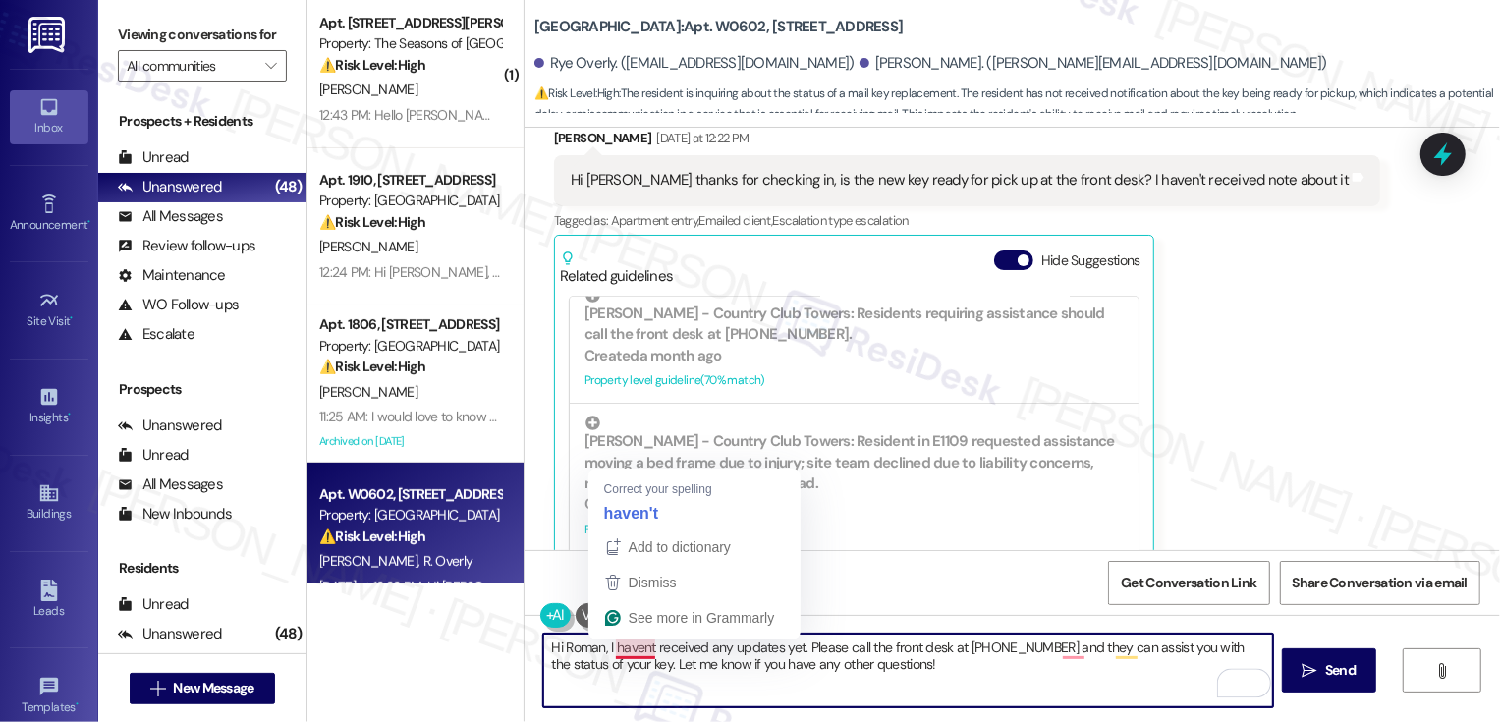
click at [631, 649] on textarea "Hi Roman, I havent received any updates yet. Please call the front desk at (720…" at bounding box center [908, 670] width 730 height 74
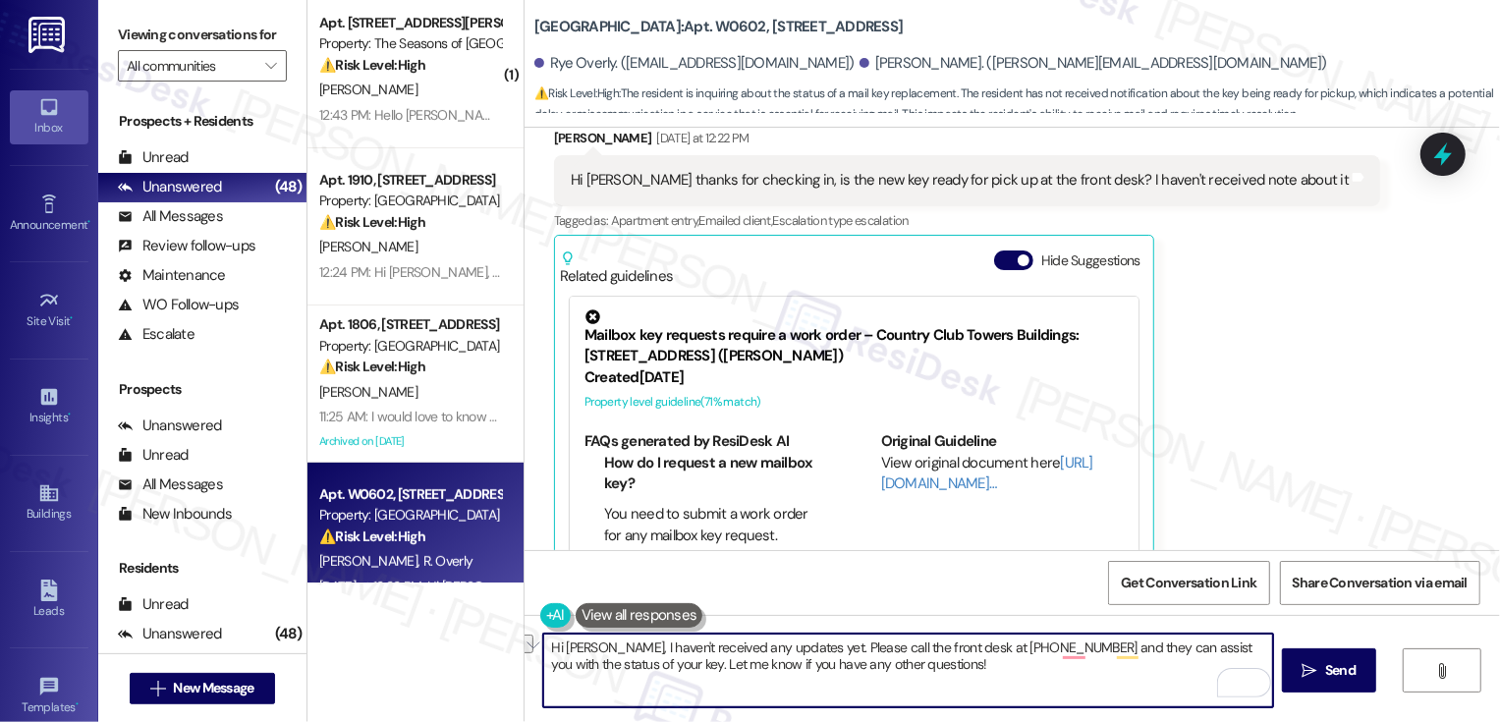
drag, startPoint x: 789, startPoint y: 646, endPoint x: 831, endPoint y: 641, distance: 42.5
click at [833, 643] on textarea "Hi Roman, I haven't received any updates yet. Please call the front desk at (72…" at bounding box center [908, 670] width 730 height 74
click at [1029, 679] on textarea "Hi Roman, I haven't received any updates yet but you may also call the front de…" at bounding box center [908, 670] width 730 height 74
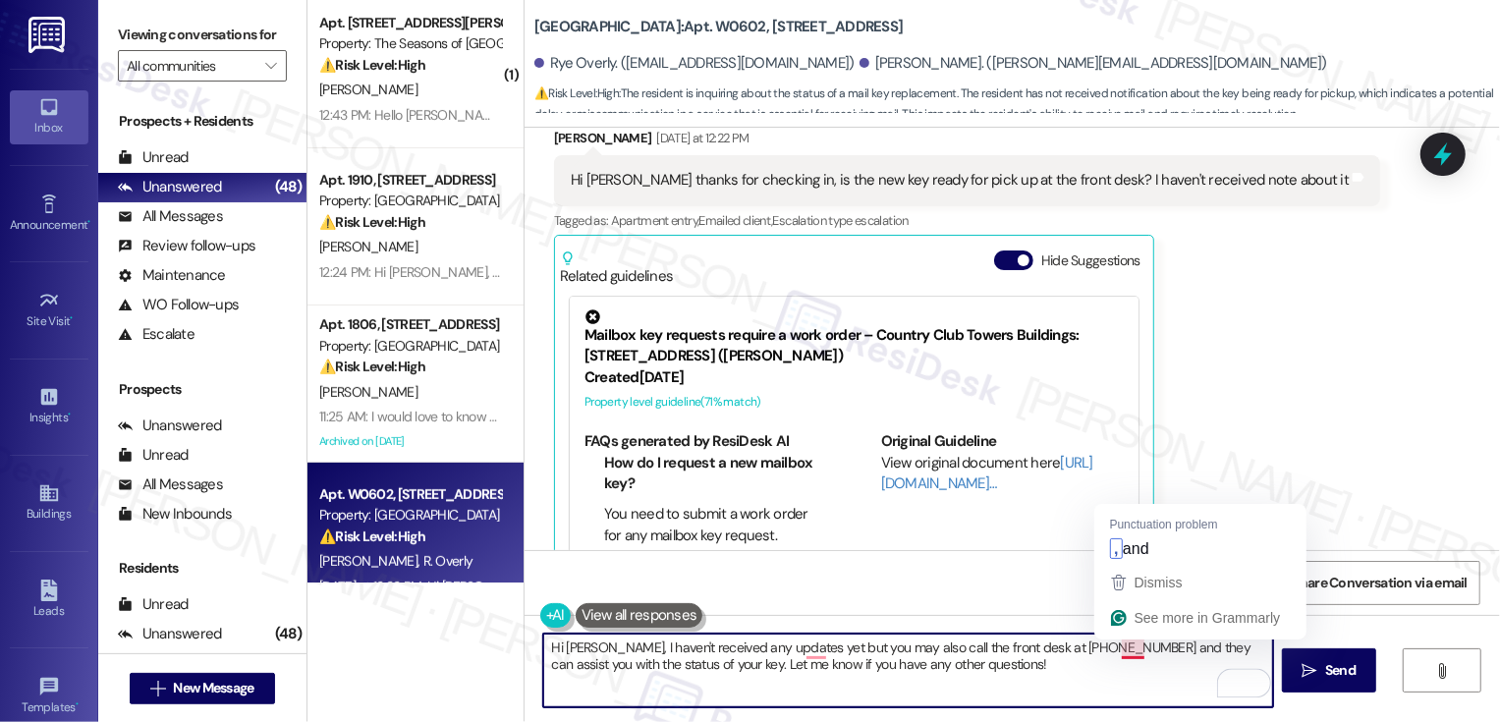
click at [1119, 648] on textarea "Hi Roman, I haven't received any updates yet but you may also call the front de…" at bounding box center [908, 670] width 730 height 74
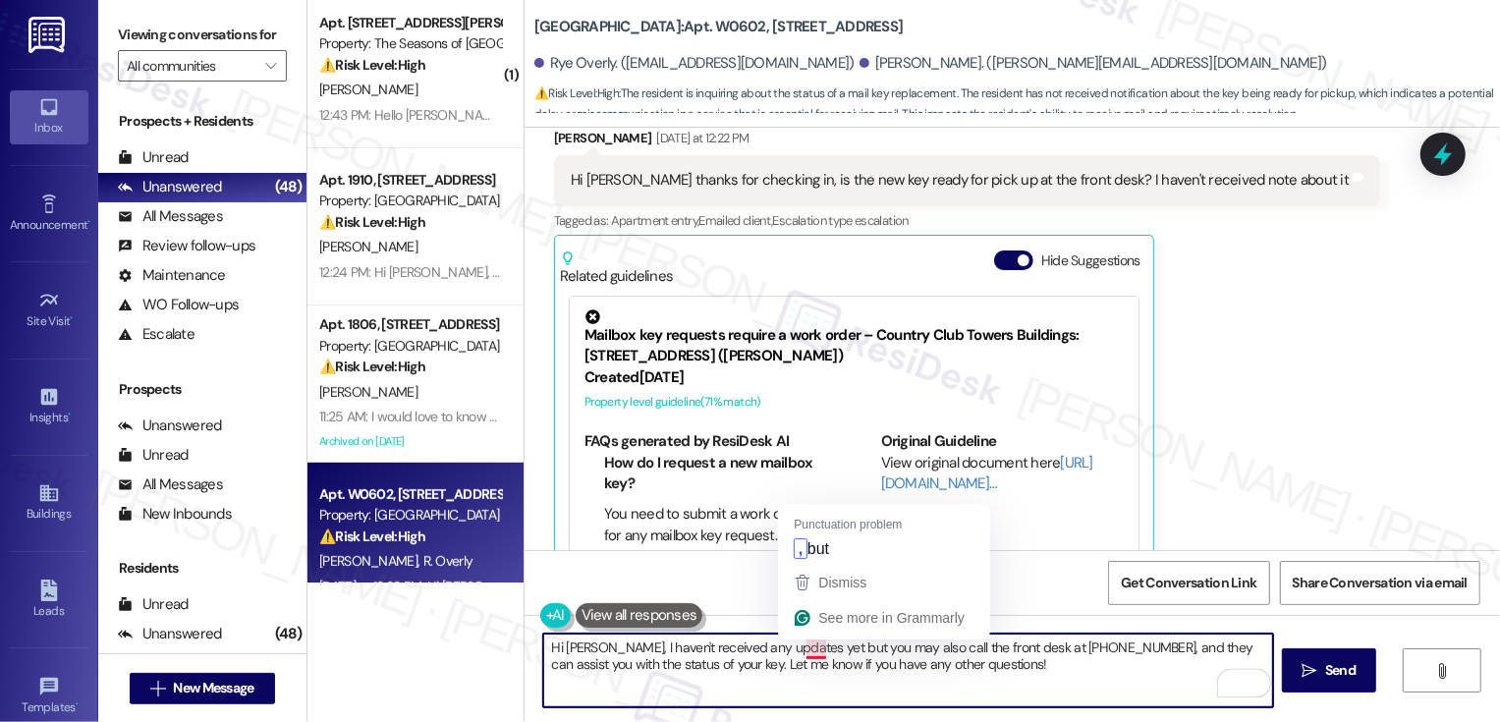
click at [802, 646] on textarea "Hi Roman, I haven't received any updates yet but you may also call the front de…" at bounding box center [908, 670] width 730 height 74
click at [593, 646] on textarea "Hi Roman, I haven't received any updates yet, but you may also call the front d…" at bounding box center [908, 670] width 730 height 74
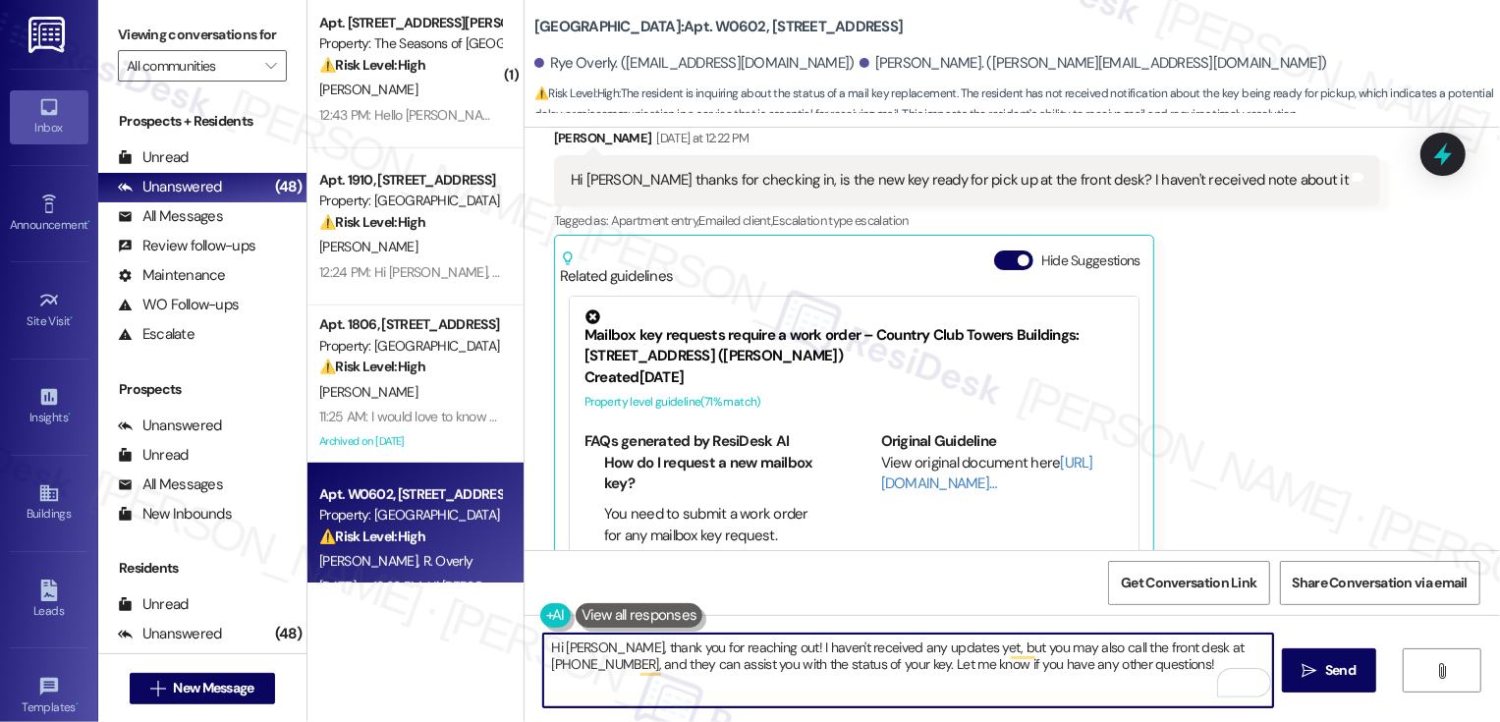
click at [932, 666] on textarea "Hi Roman, thank you for reaching out! I haven't received any updates yet, but y…" at bounding box center [908, 670] width 730 height 74
type textarea "Hi Roman, thank you for reaching out! I haven't received any updates yet, but y…"
click at [1354, 665] on span "Send" at bounding box center [1340, 670] width 38 height 21
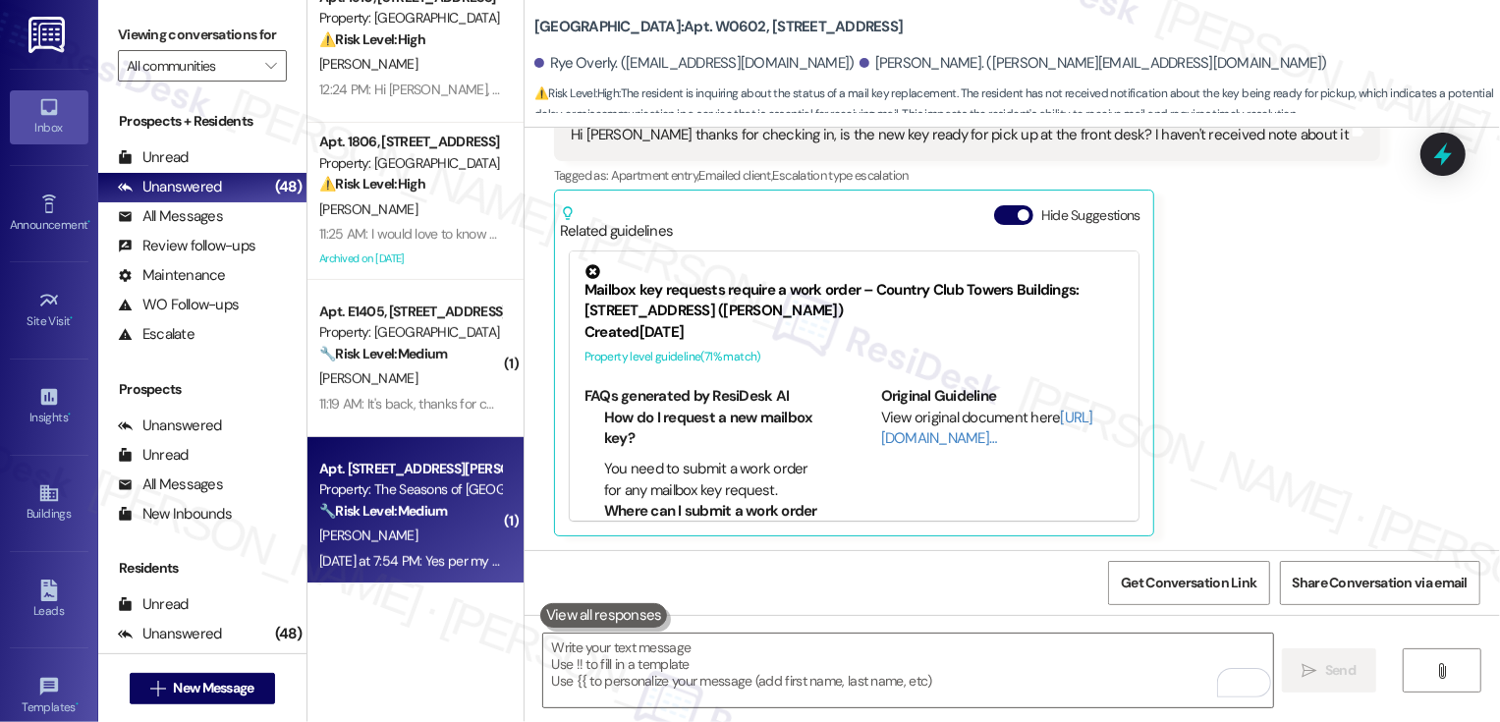
scroll to position [623, 0]
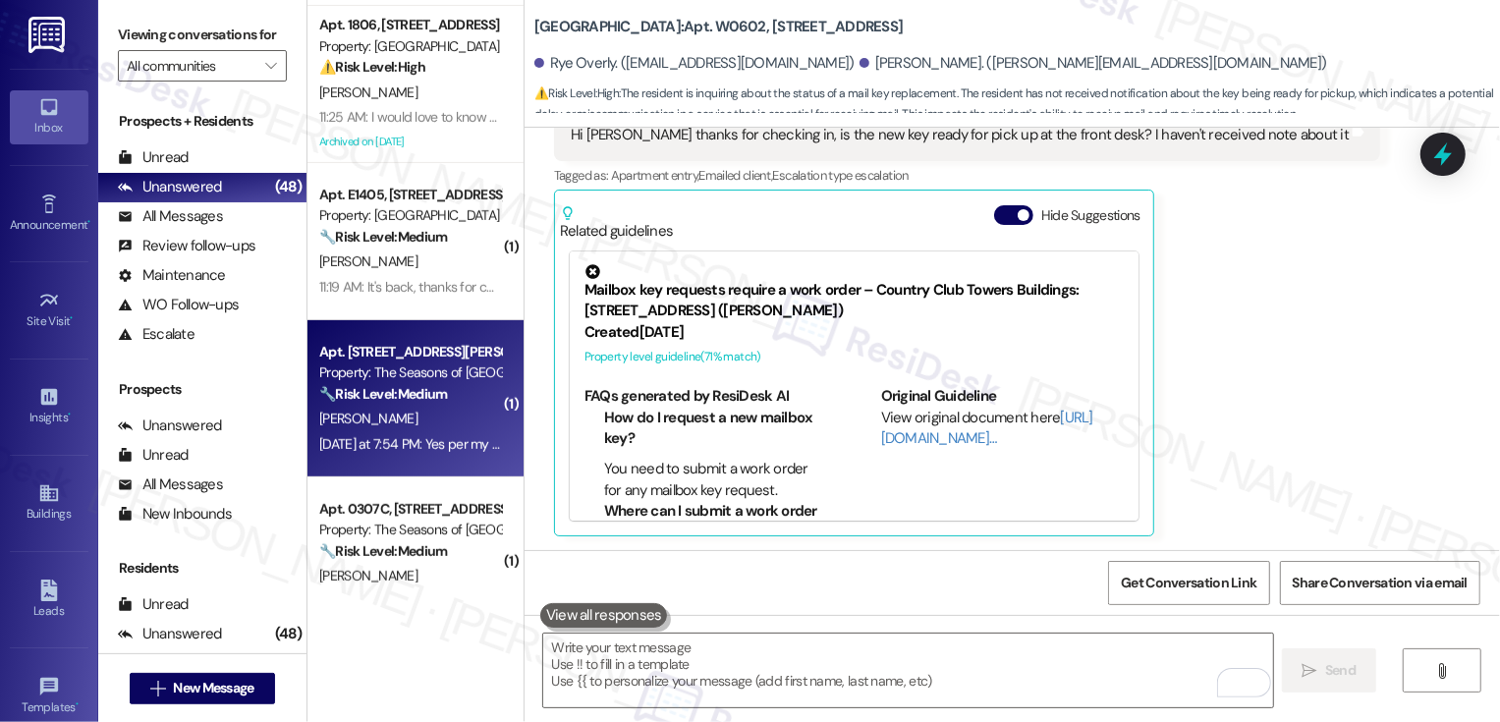
click at [438, 403] on div "🔧 Risk Level: Medium The resident is reporting an issue with their washing mach…" at bounding box center [410, 394] width 182 height 21
type textarea "Fetching suggested responses. Please feel free to read through the conversation…"
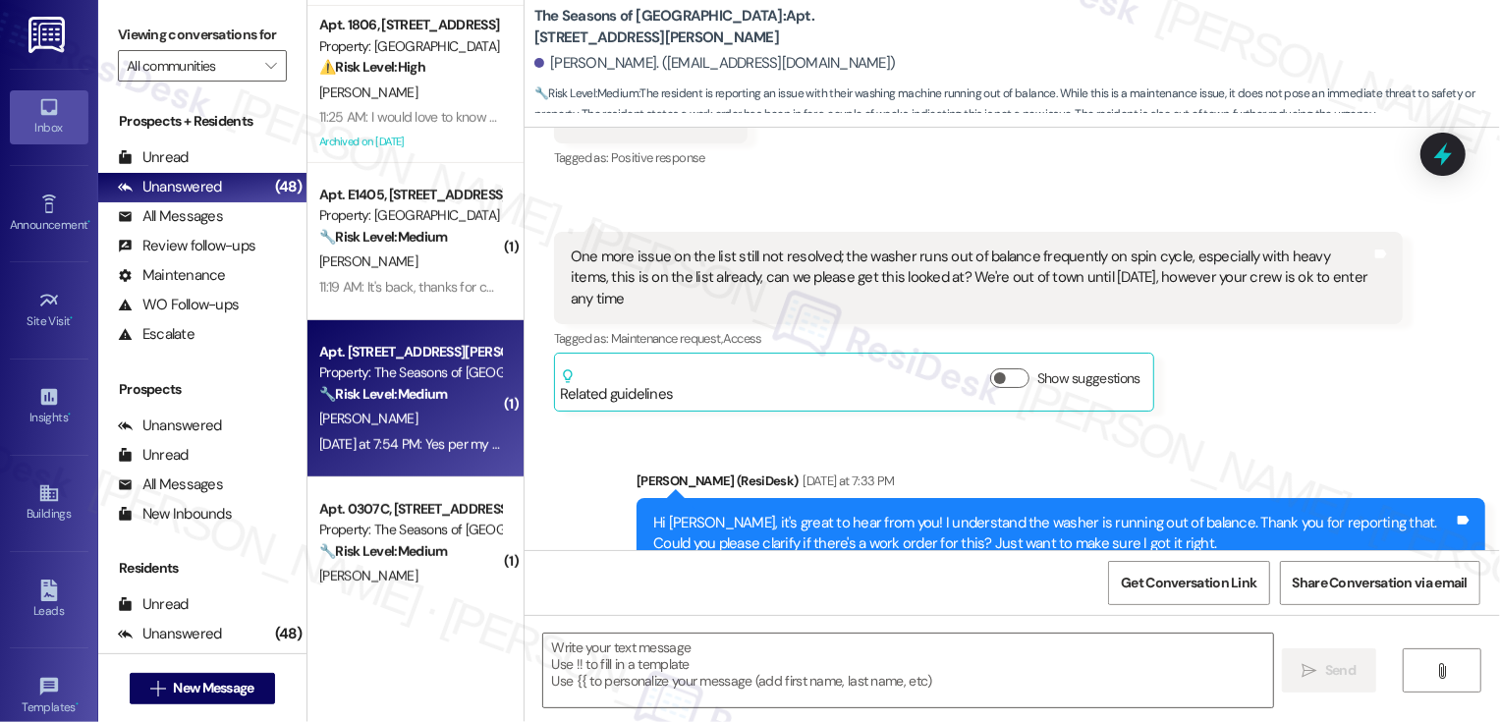
scroll to position [1041, 0]
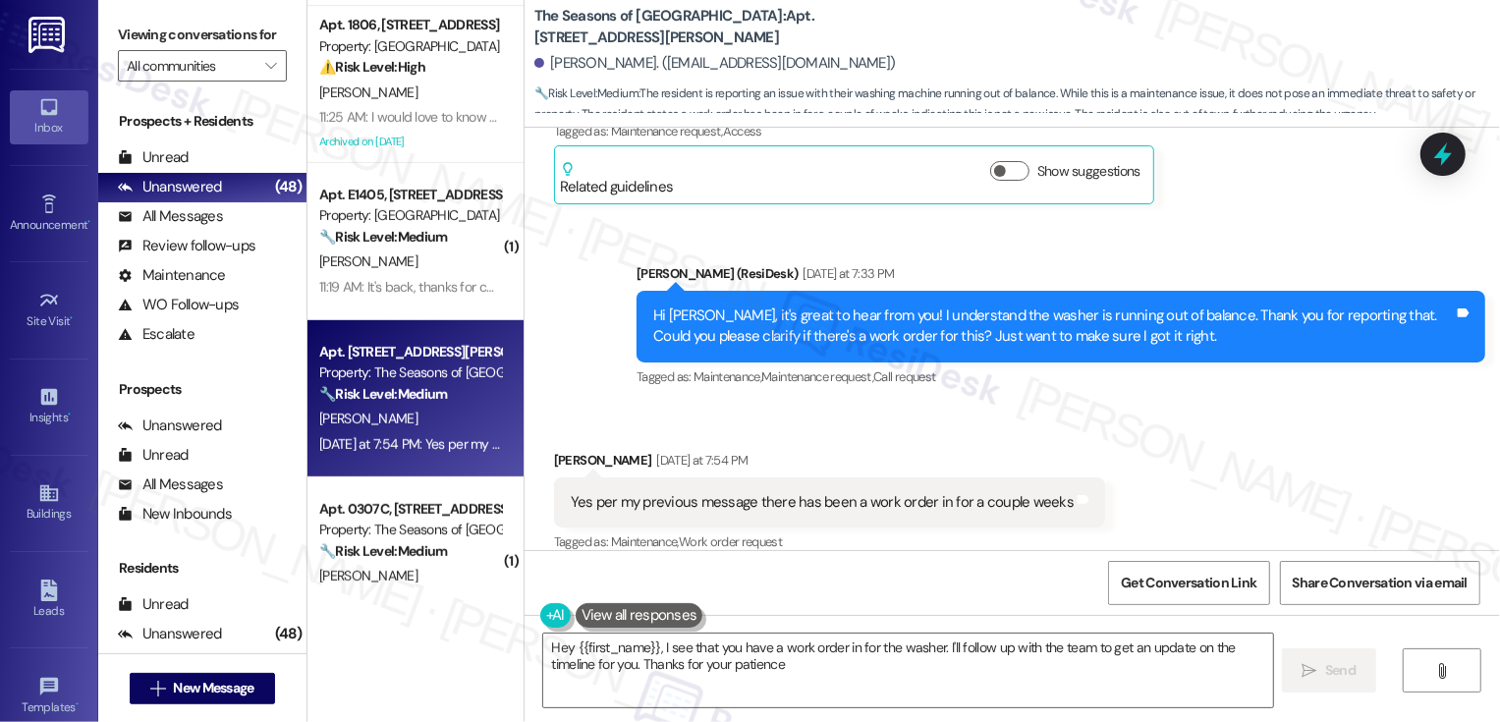
type textarea "Hey {{first_name}}, I see that you have a work order in for the washer. I'll fo…"
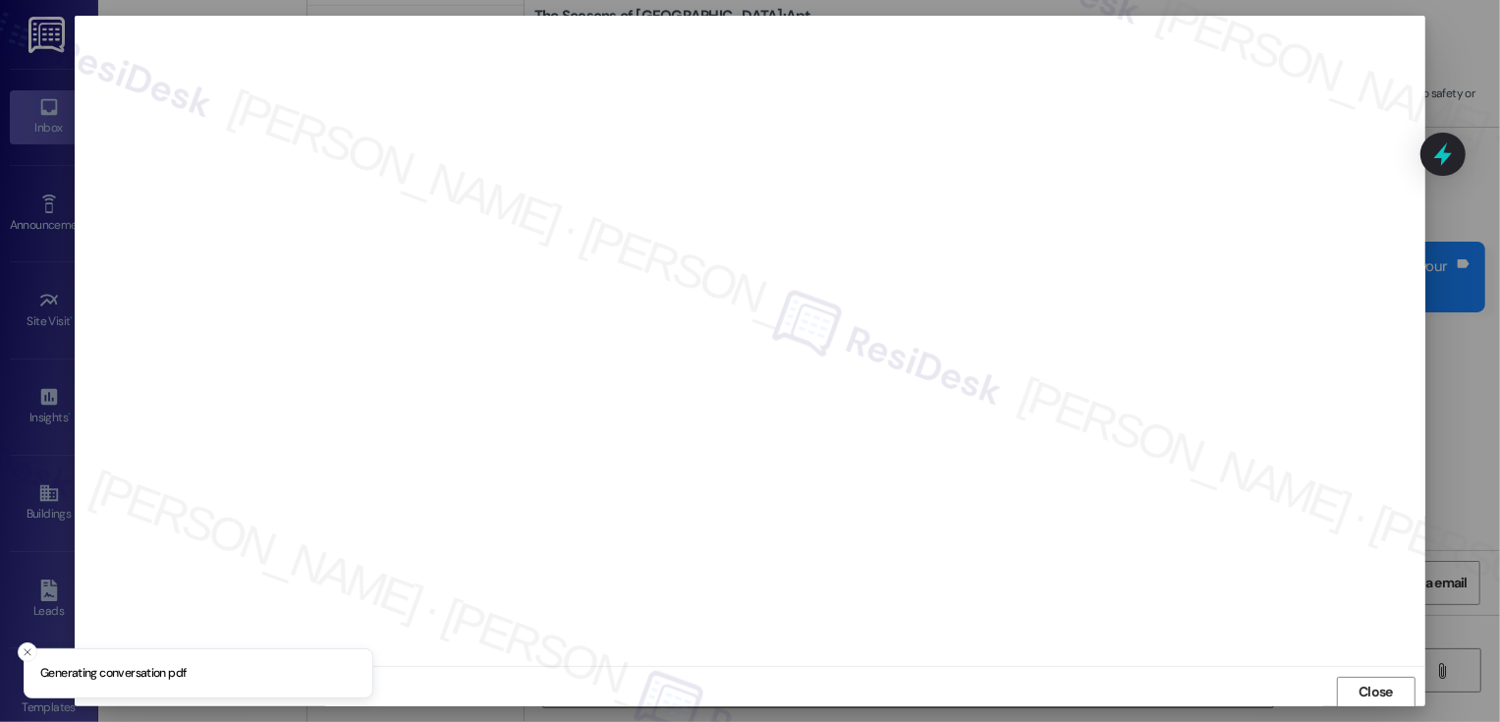
scroll to position [1, 0]
click at [1360, 689] on span "Close" at bounding box center [1375, 691] width 34 height 21
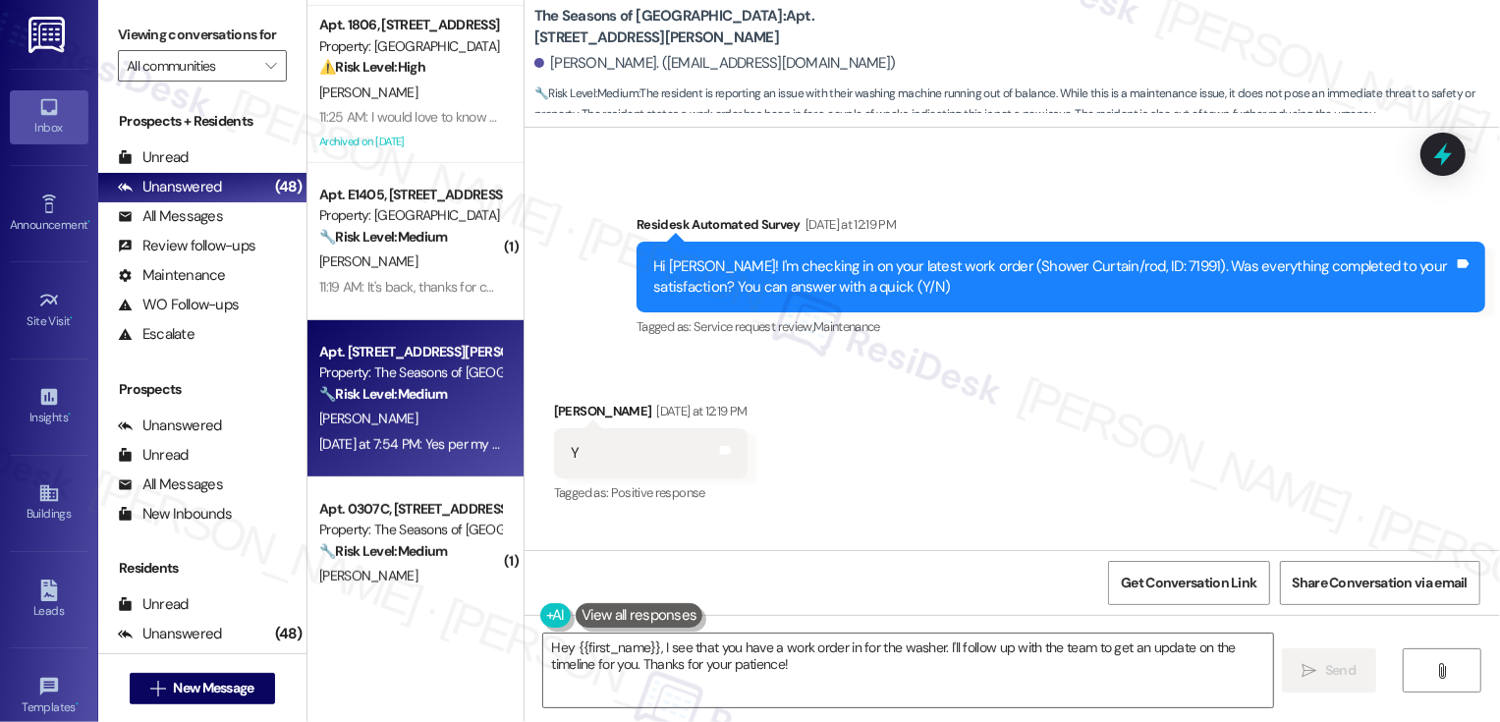
click at [887, 451] on div "Received via SMS Mark Walde Yesterday at 12:19 PM Y Tags and notes Tagged as: P…" at bounding box center [1011, 559] width 975 height 405
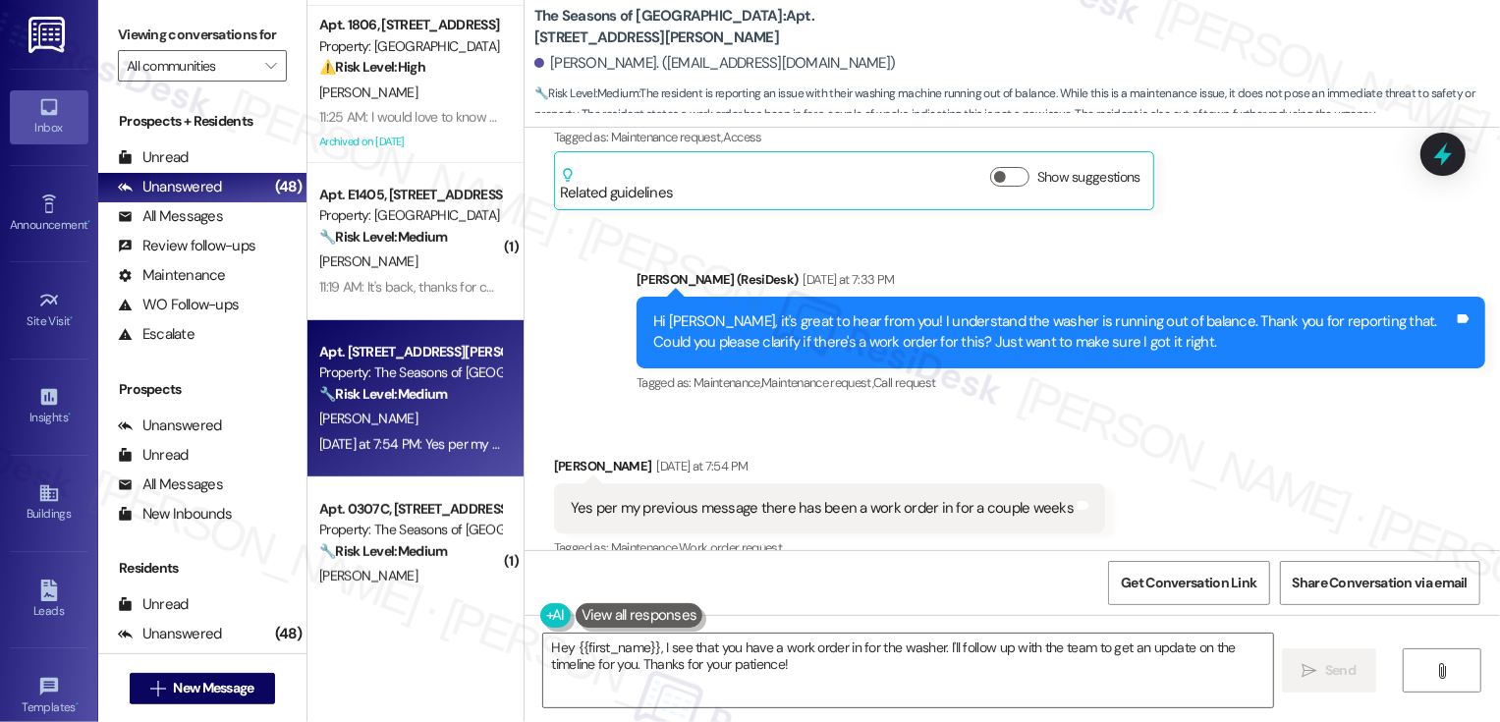
scroll to position [1041, 0]
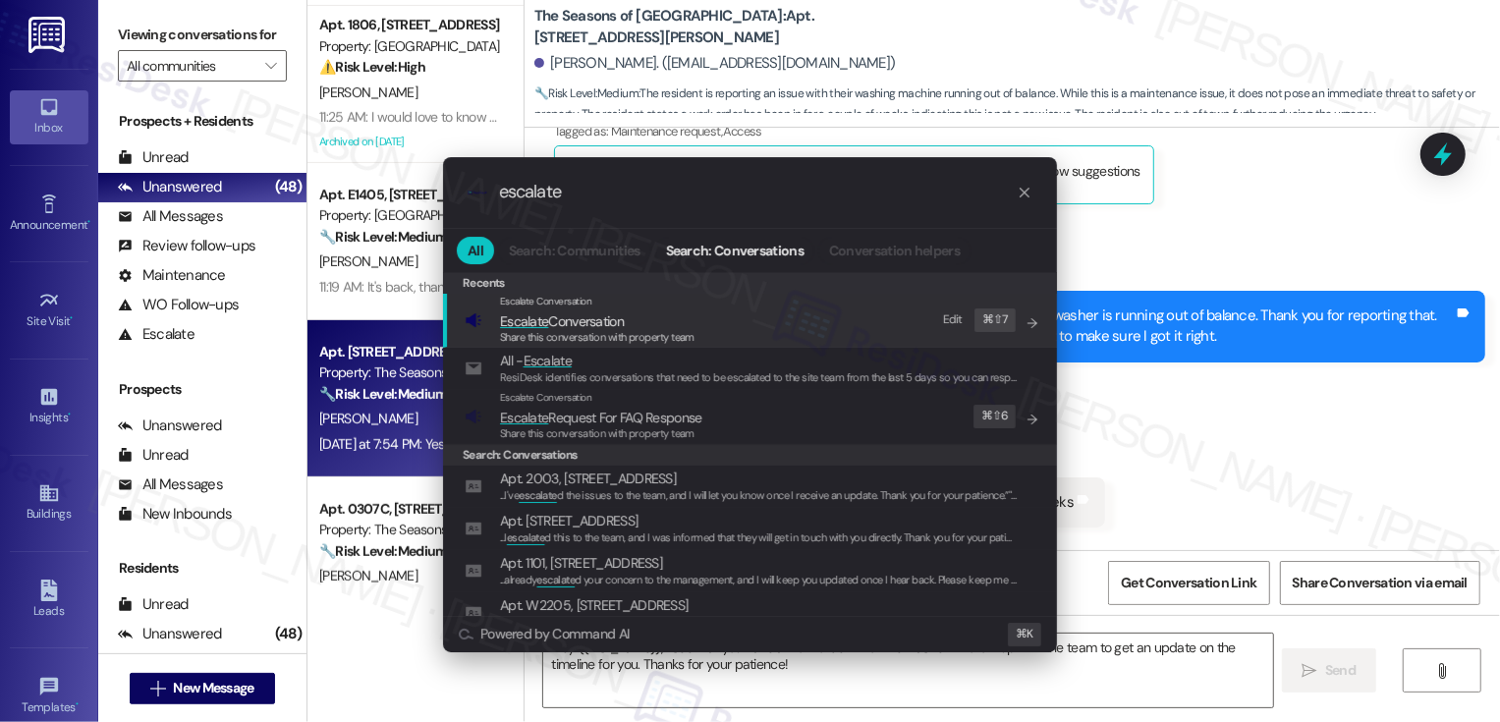
type input "escalate"
click at [593, 336] on span "Share this conversation with property team" at bounding box center [597, 337] width 194 height 14
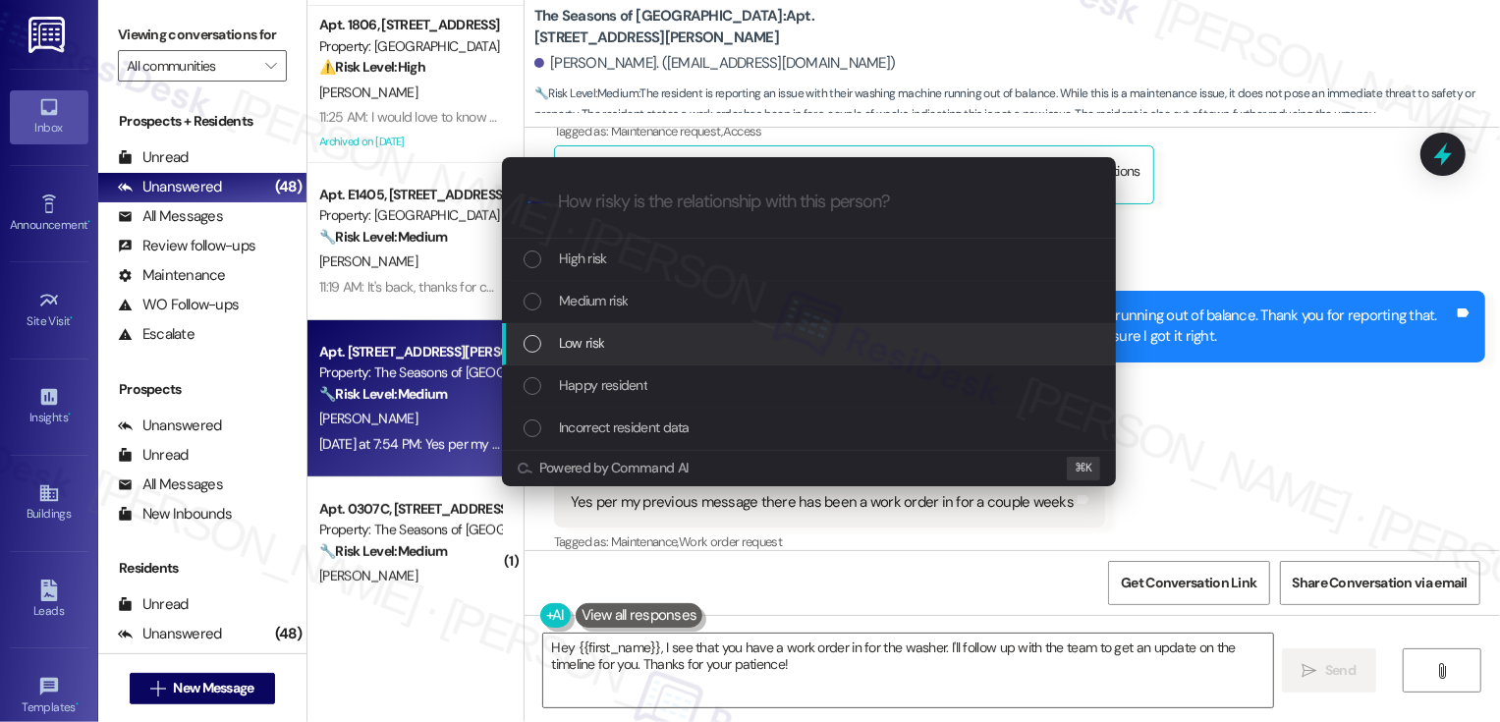
click at [606, 346] on div "Low risk" at bounding box center [810, 343] width 575 height 22
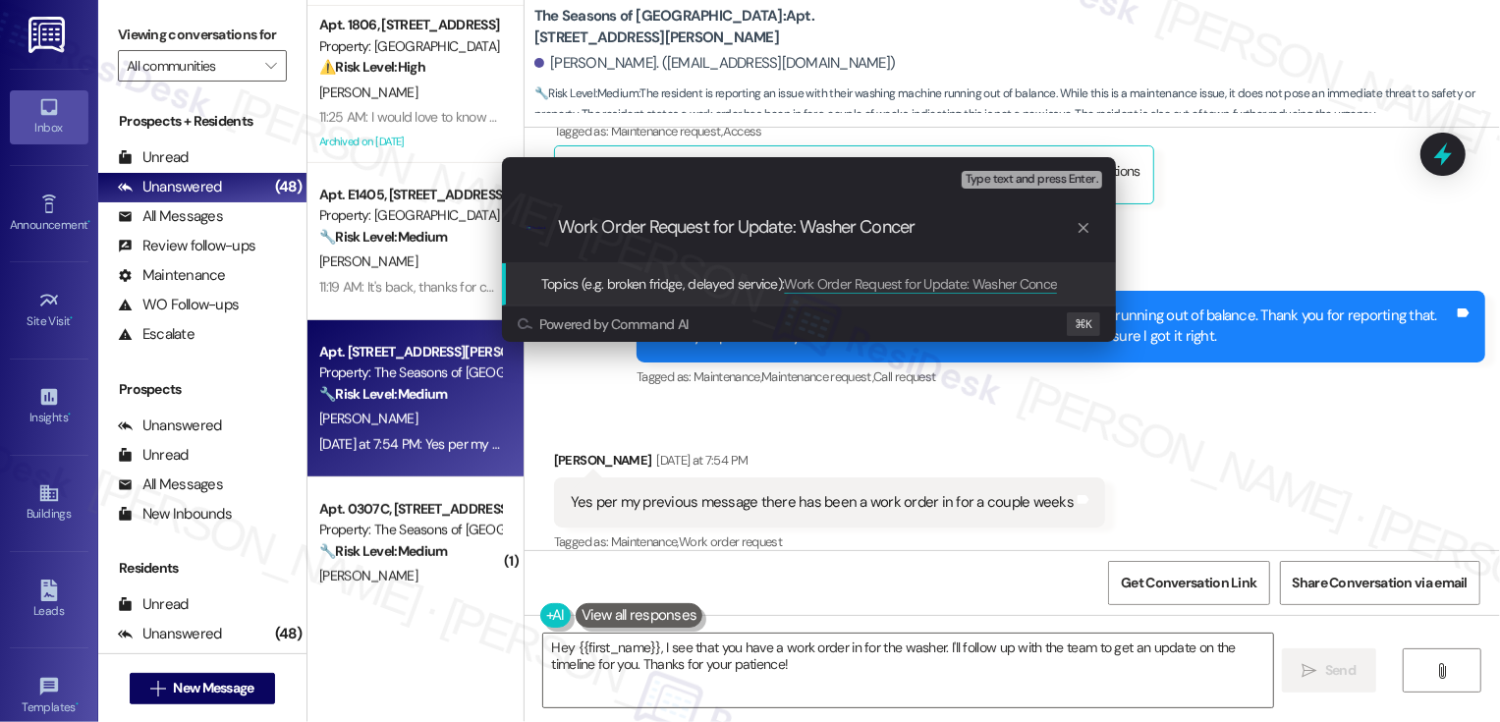
type input "Work Order Request for Update: Washer Concern"
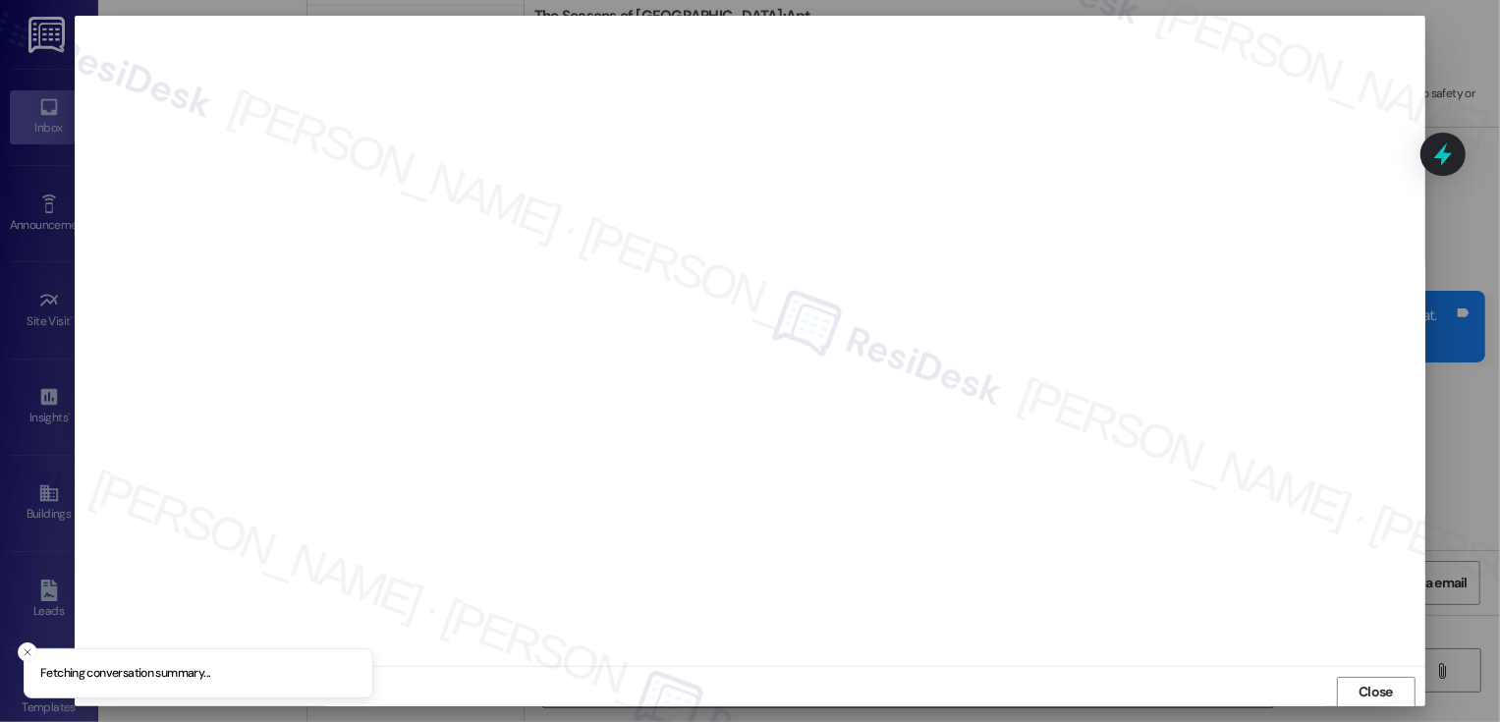
scroll to position [1, 0]
click at [1373, 692] on button "Close" at bounding box center [1376, 691] width 79 height 31
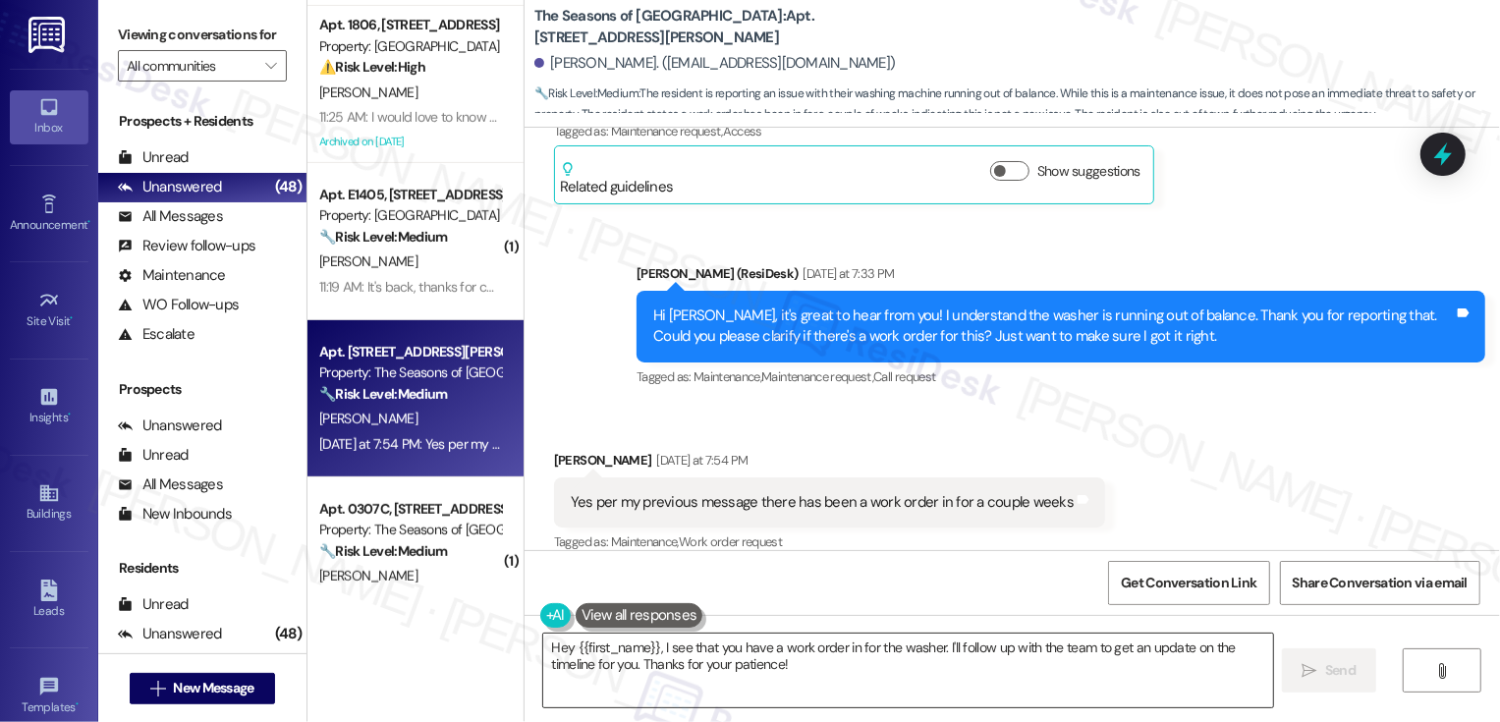
click at [971, 679] on textarea "Hey {{first_name}}, I see that you have a work order in for the washer. I'll fo…" at bounding box center [908, 670] width 730 height 74
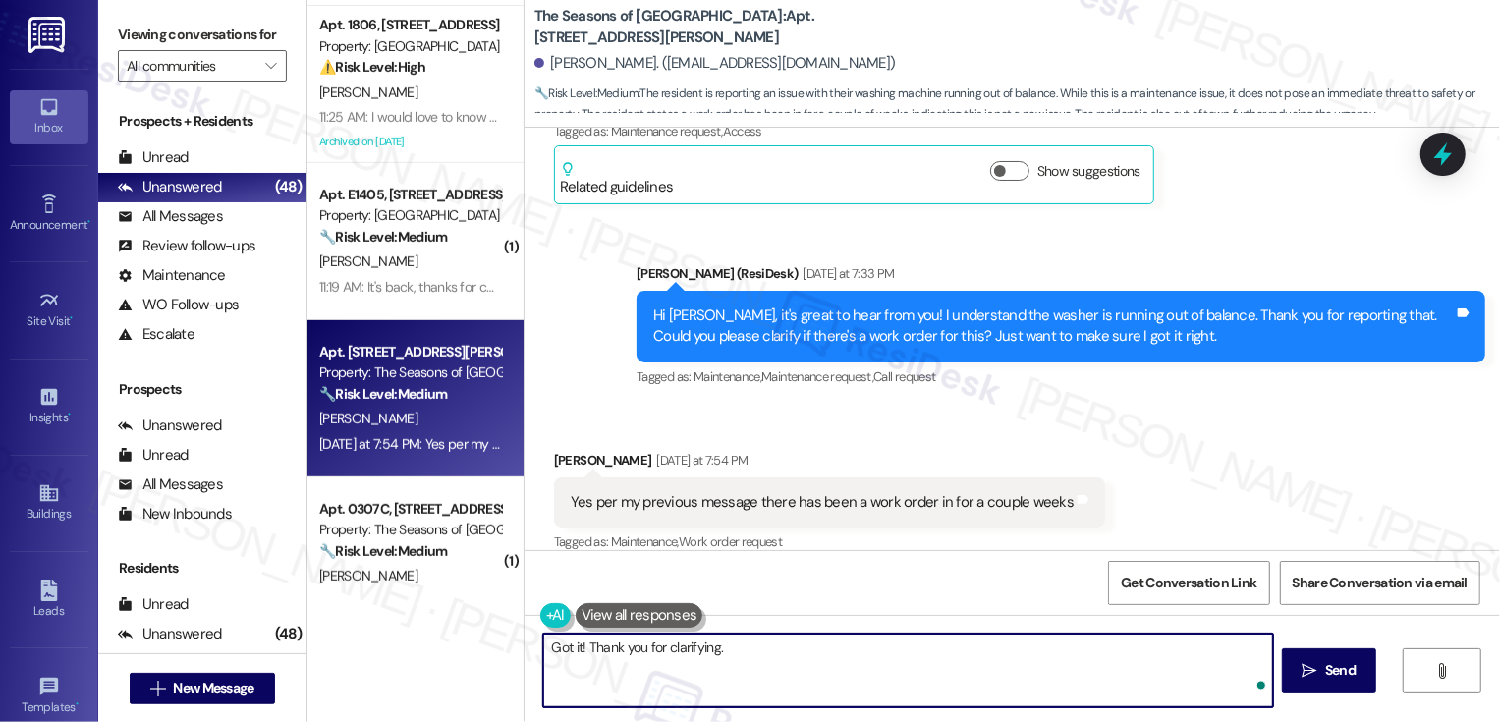
paste textarea "We’ve been getting a high volume of requests lately, so it may take a bit longe…"
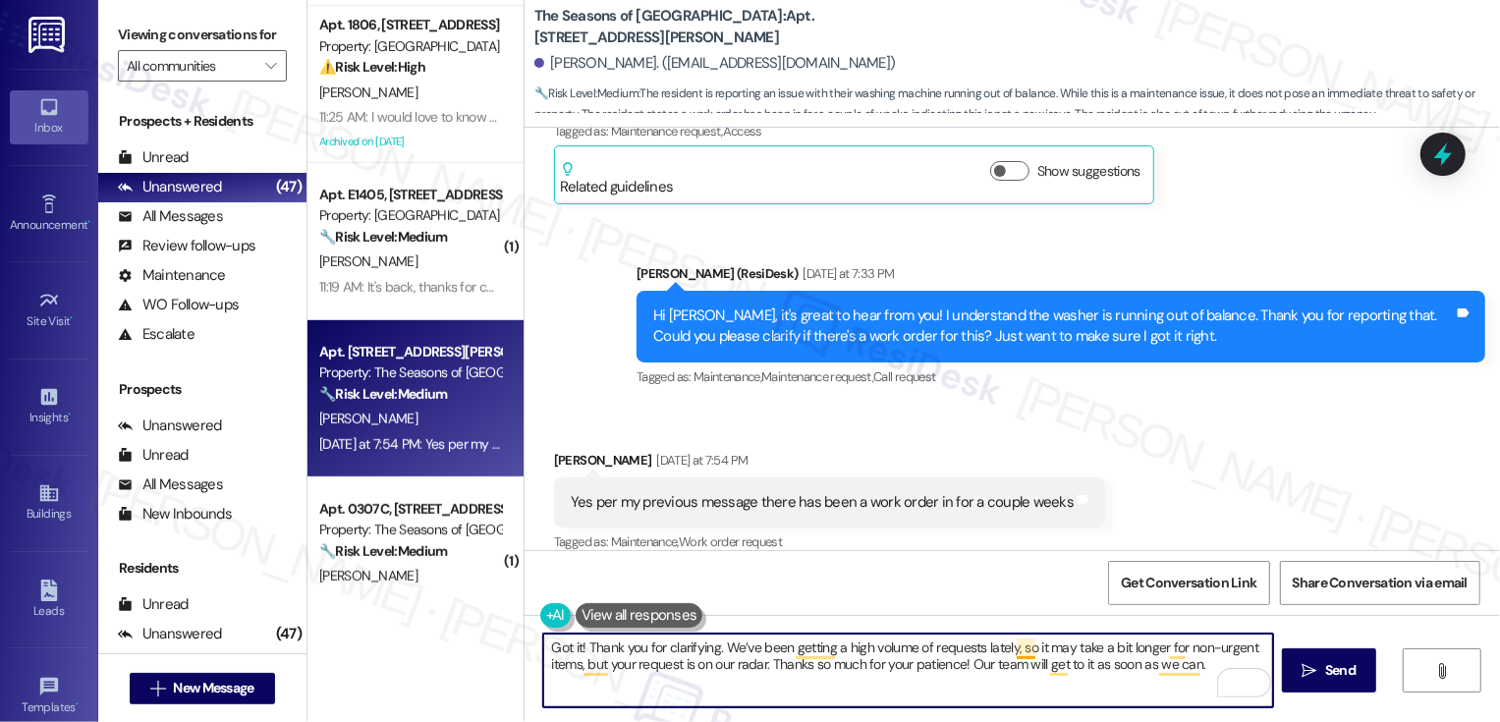
click at [1016, 653] on textarea "Got it! Thank you for clarifying. We’ve been getting a high volume of requests …" at bounding box center [908, 670] width 730 height 74
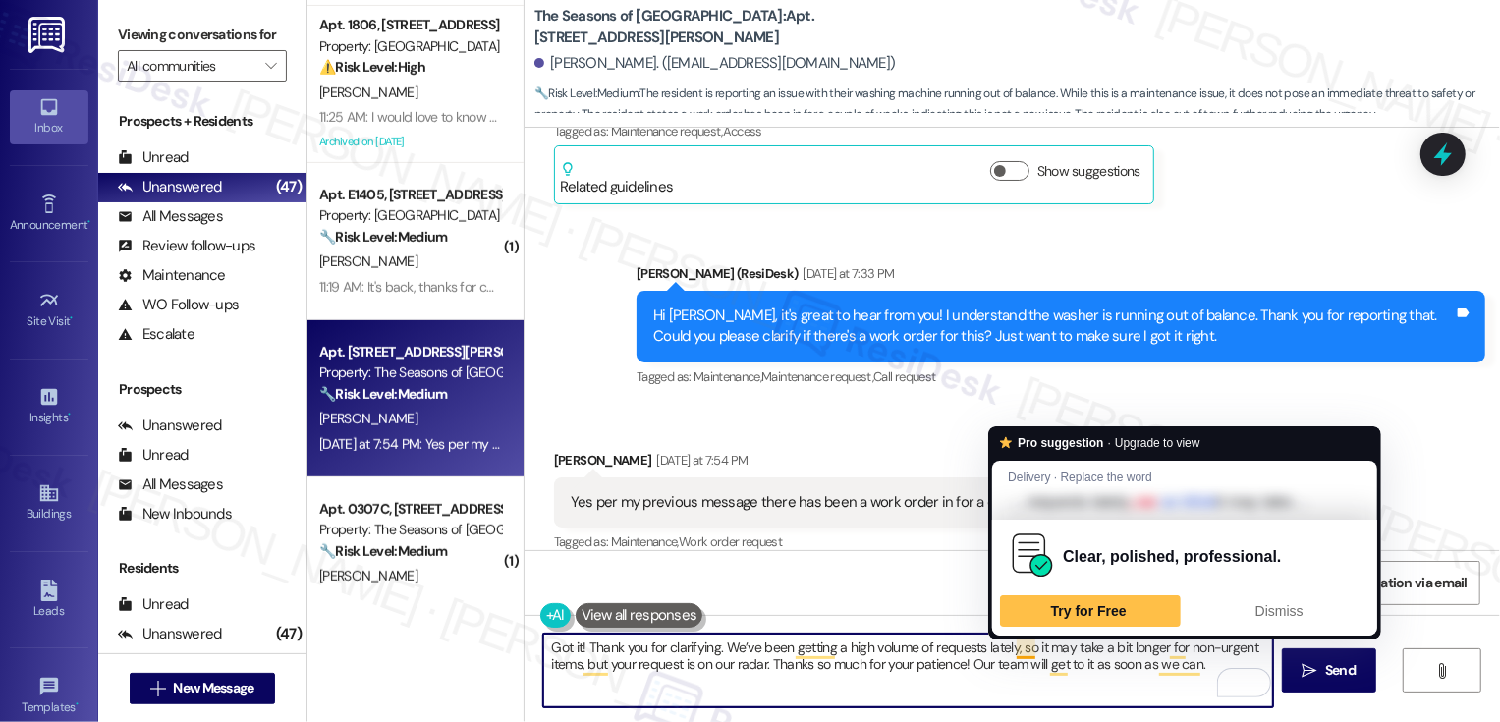
click at [1114, 639] on textarea "Got it! Thank you for clarifying. We’ve been getting a high volume of requests …" at bounding box center [908, 670] width 730 height 74
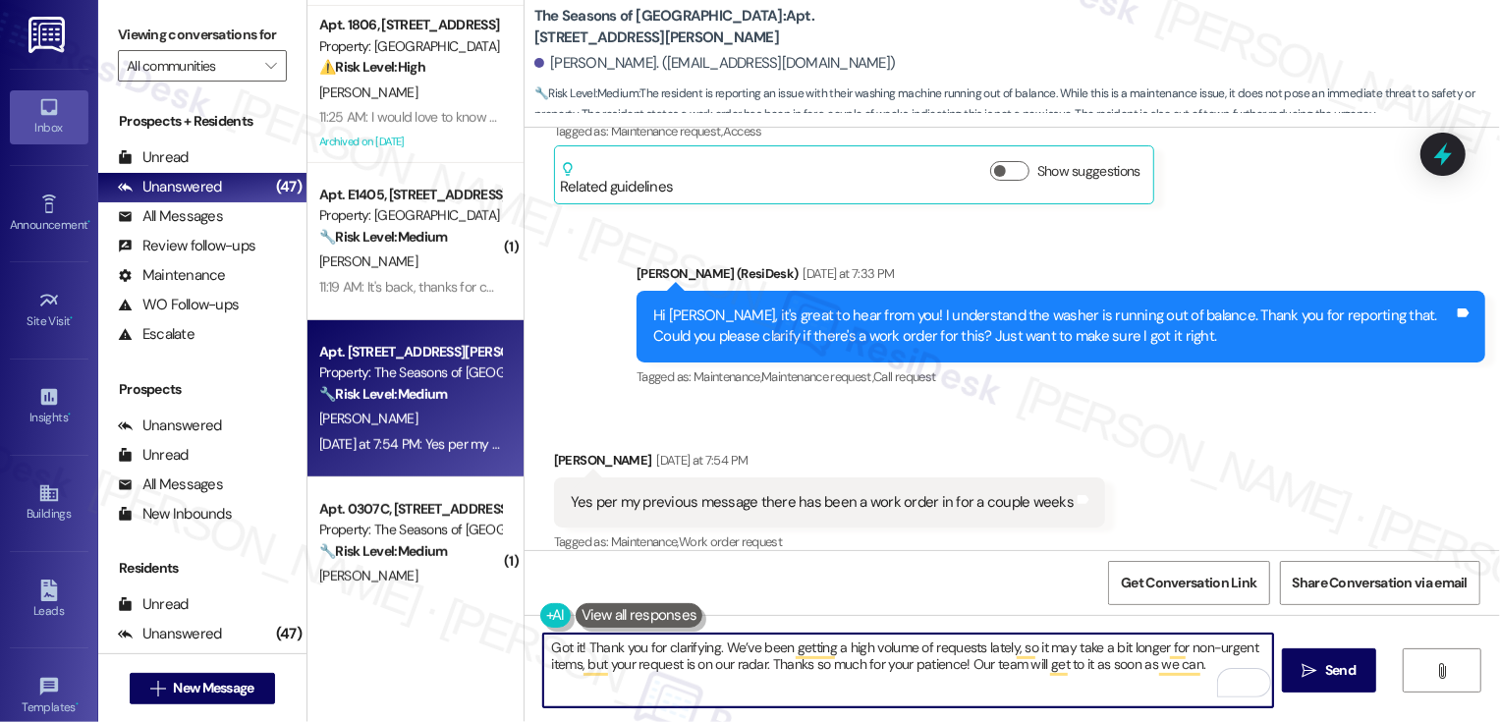
click at [672, 659] on textarea "Got it! Thank you for clarifying. We’ve been getting a high volume of requests …" at bounding box center [908, 670] width 730 height 74
click at [744, 664] on textarea "Got it! Thank you for clarifying. We’ve been getting a high volume of requests …" at bounding box center [908, 670] width 730 height 74
click at [772, 664] on textarea "Got it! Thank you for clarifying. We’ve been getting a high volume of requests …" at bounding box center [908, 670] width 730 height 74
click at [846, 660] on textarea "Got it! Thank you for clarifying. We’ve been getting a high volume of requests …" at bounding box center [908, 670] width 730 height 74
click at [984, 660] on textarea "Got it! Thank you for clarifying. We’ve been getting a high volume of requests …" at bounding box center [908, 670] width 730 height 74
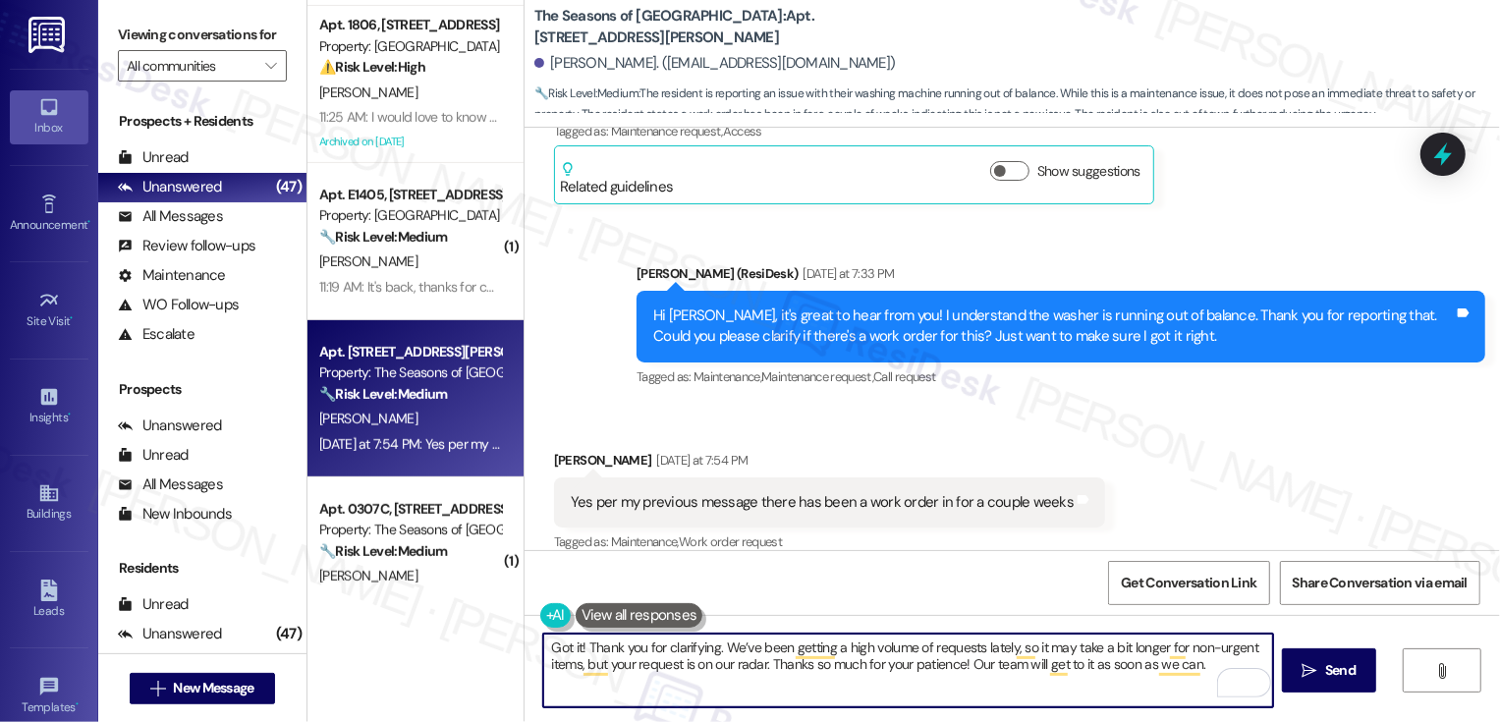
click at [1052, 660] on textarea "Got it! Thank you for clarifying. We’ve been getting a high volume of requests …" at bounding box center [908, 670] width 730 height 74
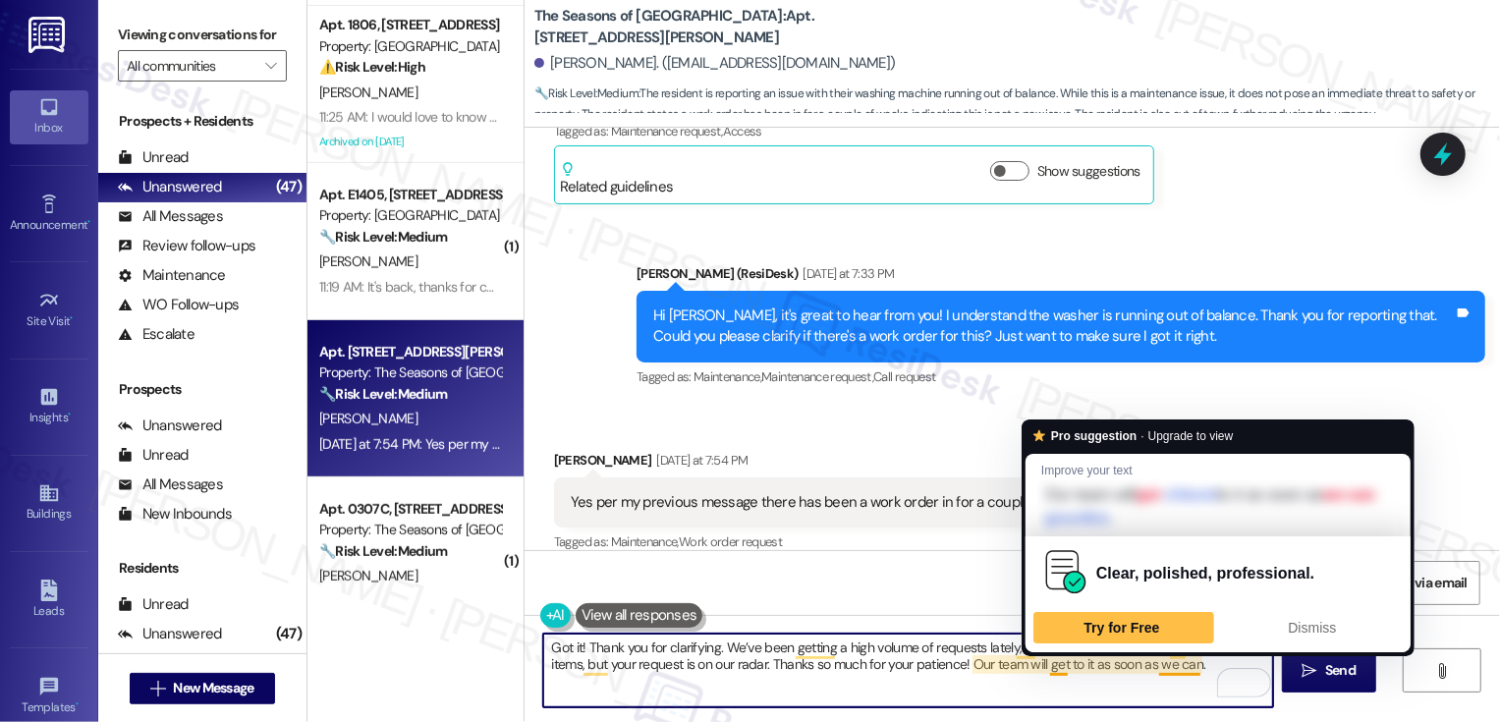
click at [1170, 658] on textarea "Got it! Thank you for clarifying. We’ve been getting a high volume of requests …" at bounding box center [908, 670] width 730 height 74
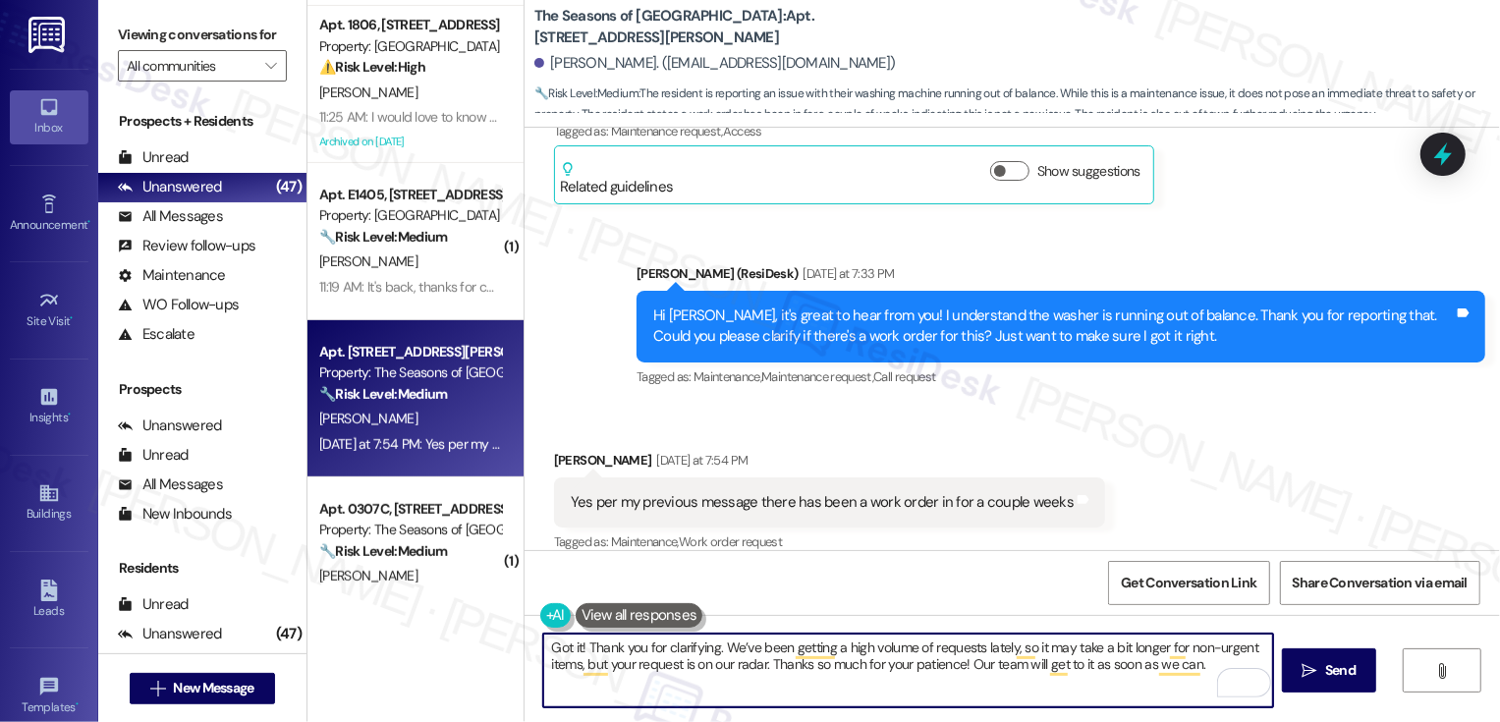
click at [1185, 660] on textarea "Got it! Thank you for clarifying. We’ve been getting a high volume of requests …" at bounding box center [908, 670] width 730 height 74
drag, startPoint x: 962, startPoint y: 663, endPoint x: 1027, endPoint y: 695, distance: 73.4
click at [1027, 695] on textarea "Got it! Thank you for clarifying. We’ve been getting a high volume of requests …" at bounding box center [908, 670] width 730 height 74
type textarea "Got it! Thank you for clarifying. We’ve been getting a high volume of requests …"
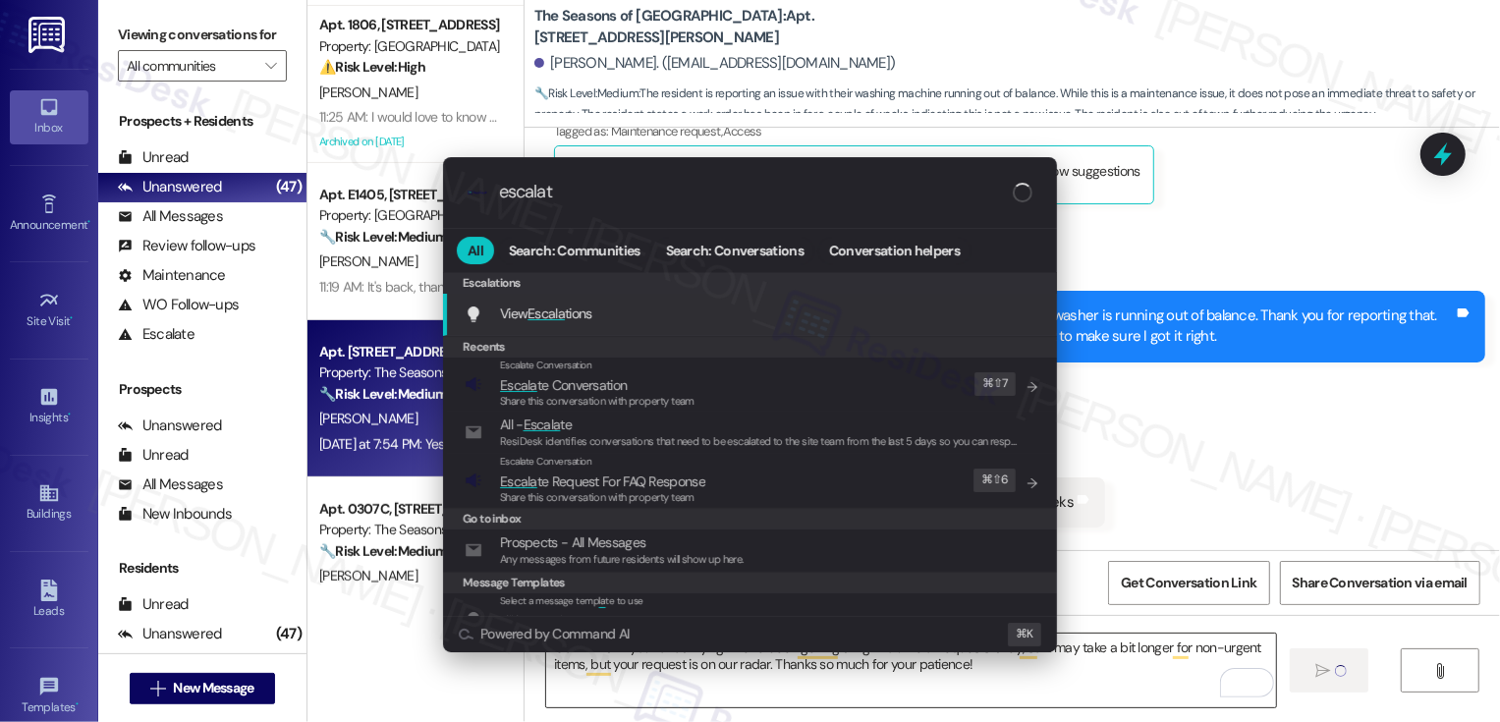
type input "escalate"
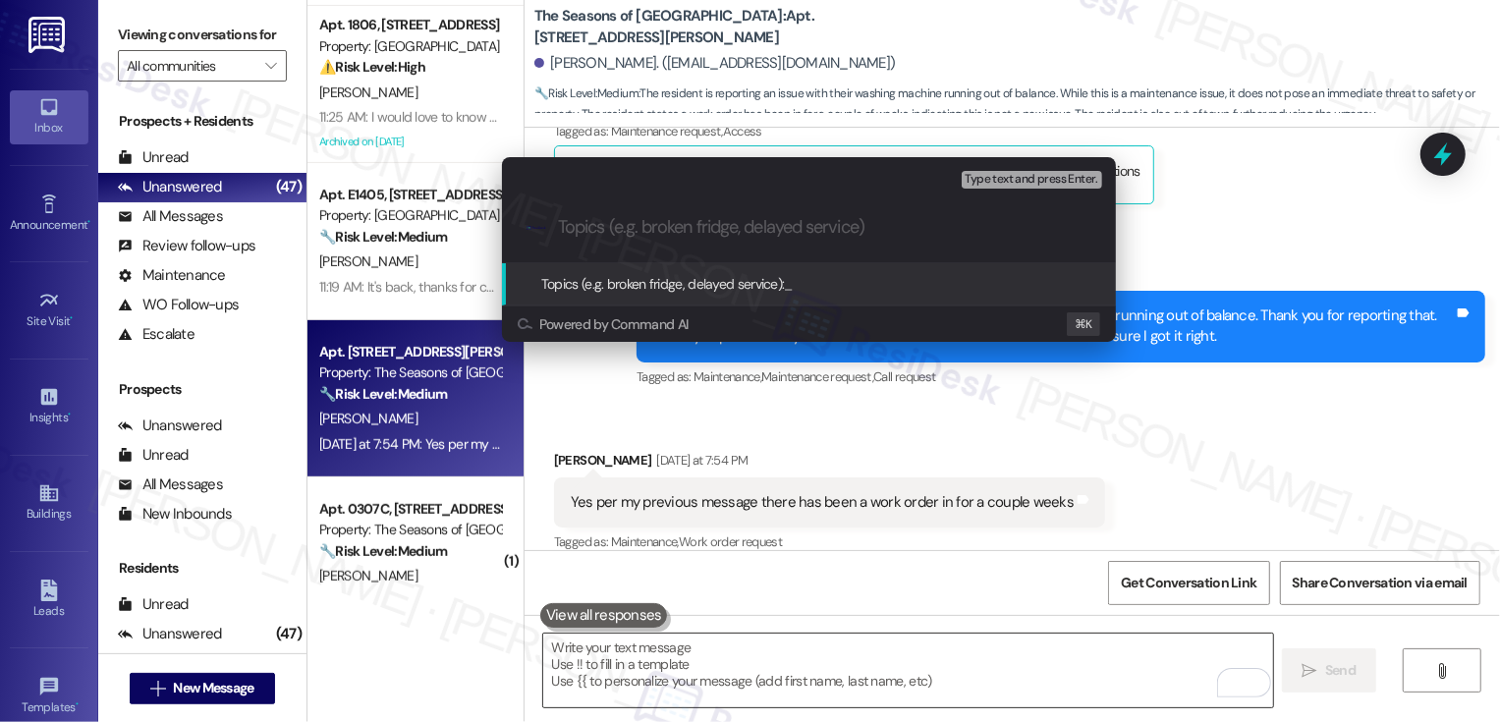
scroll to position [1041, 0]
paste input "We’ve been getting a high volume of requests lately, so it may take a bit longe…"
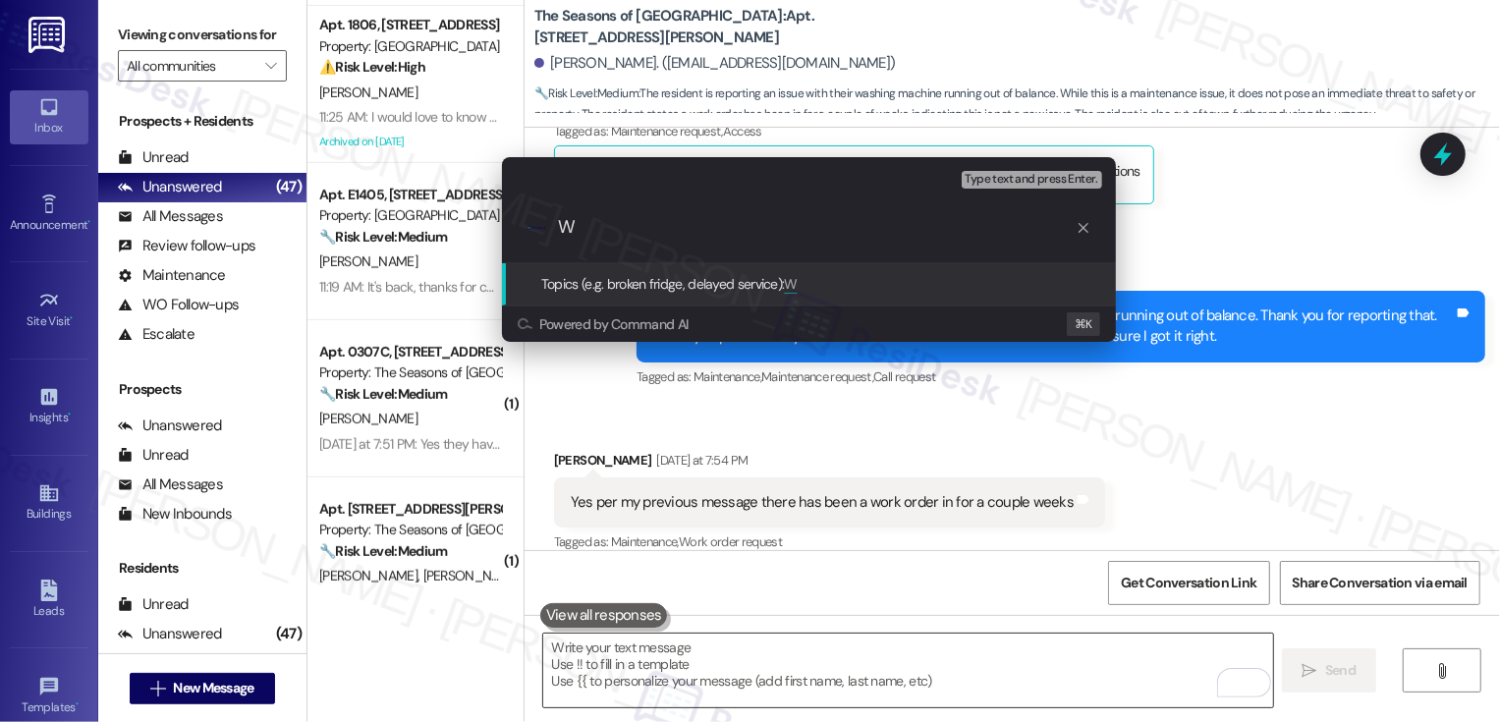
scroll to position [0, 0]
type input "Work Order Request for Update: Washer Concern"
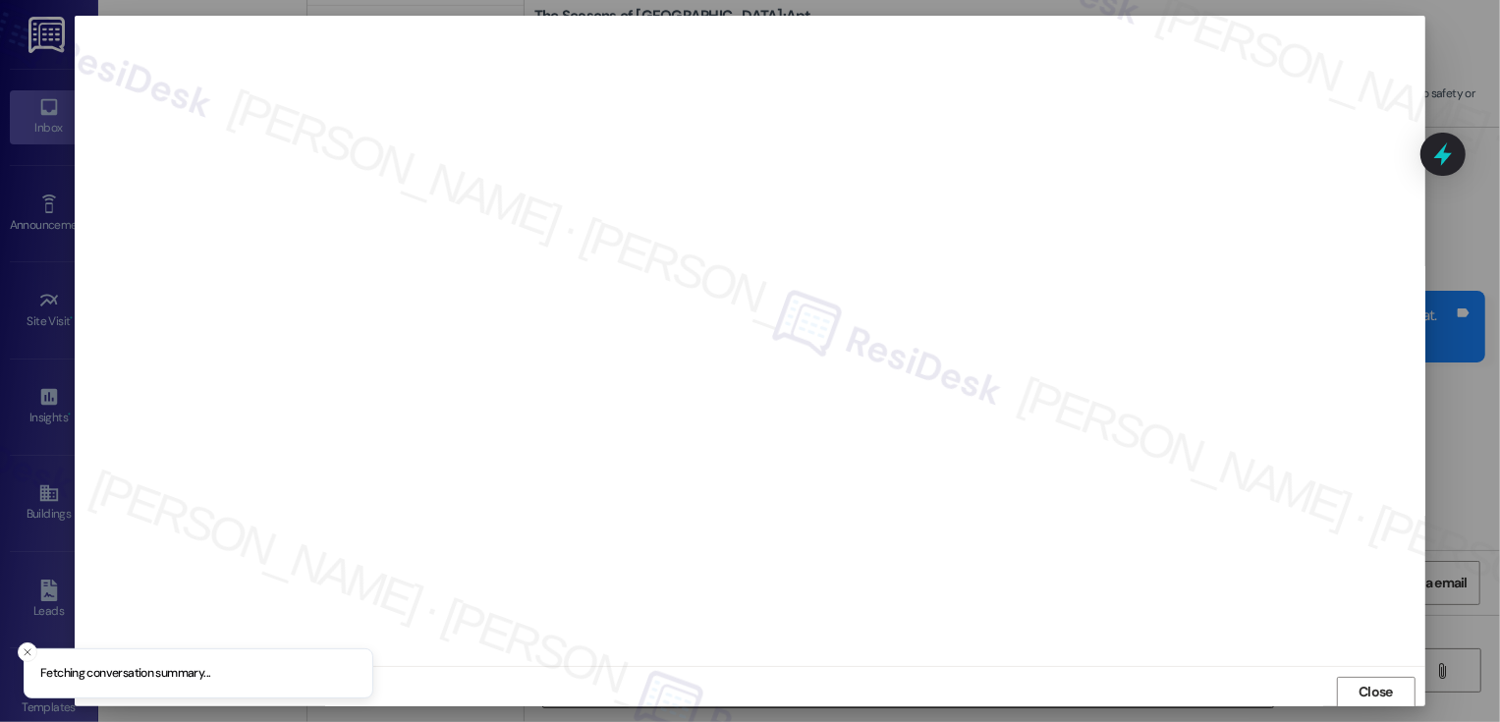
scroll to position [1, 0]
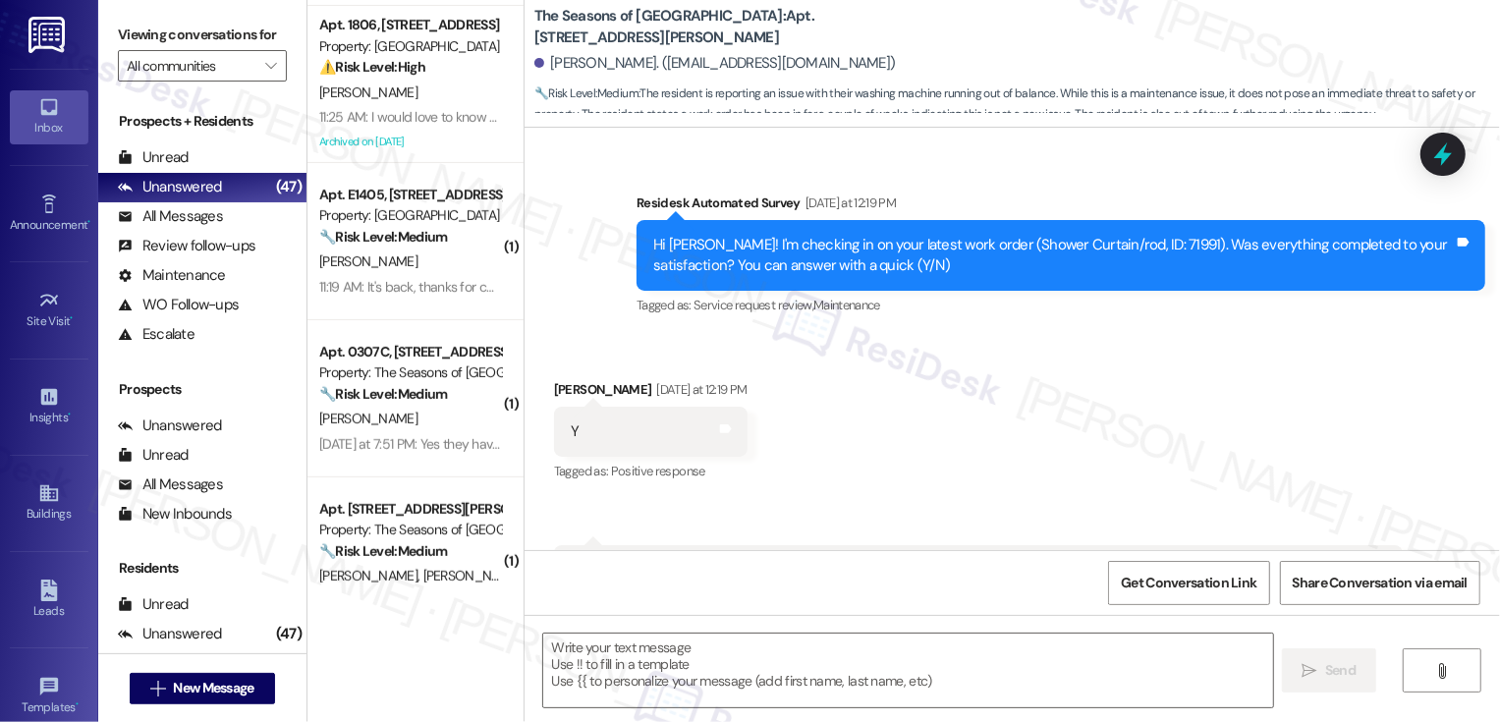
type textarea "Fetching suggested responses. Please feel free to read through the conversation…"
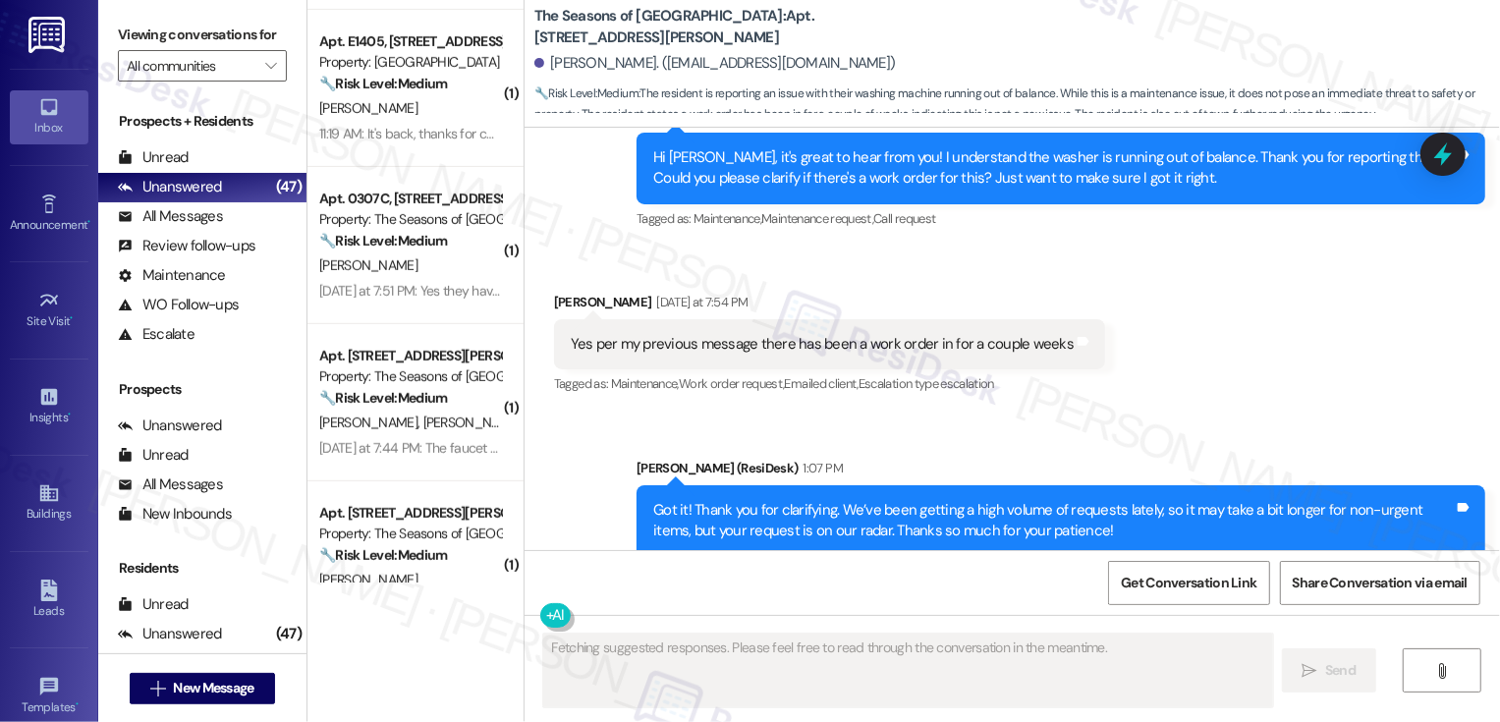
scroll to position [796, 0]
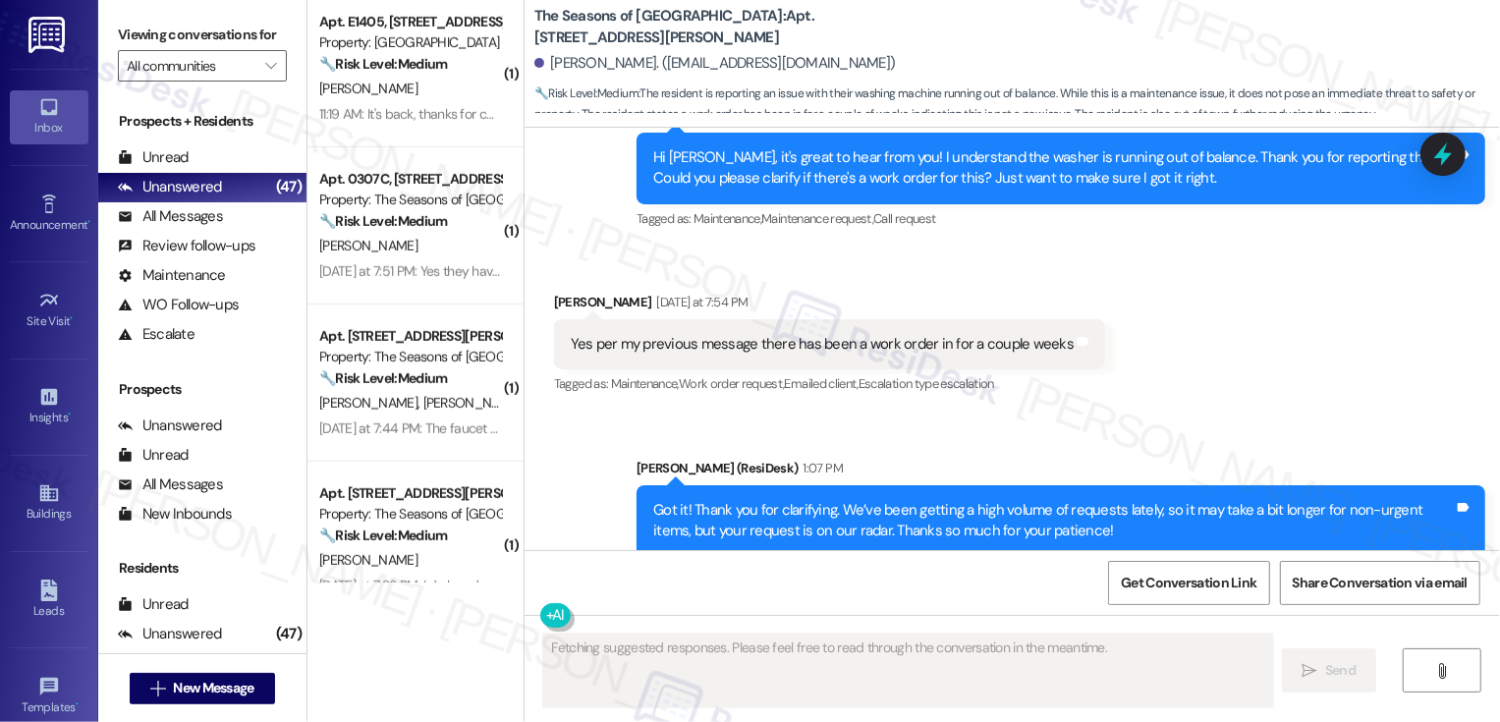
click at [410, 243] on div "C. Hart" at bounding box center [410, 246] width 186 height 25
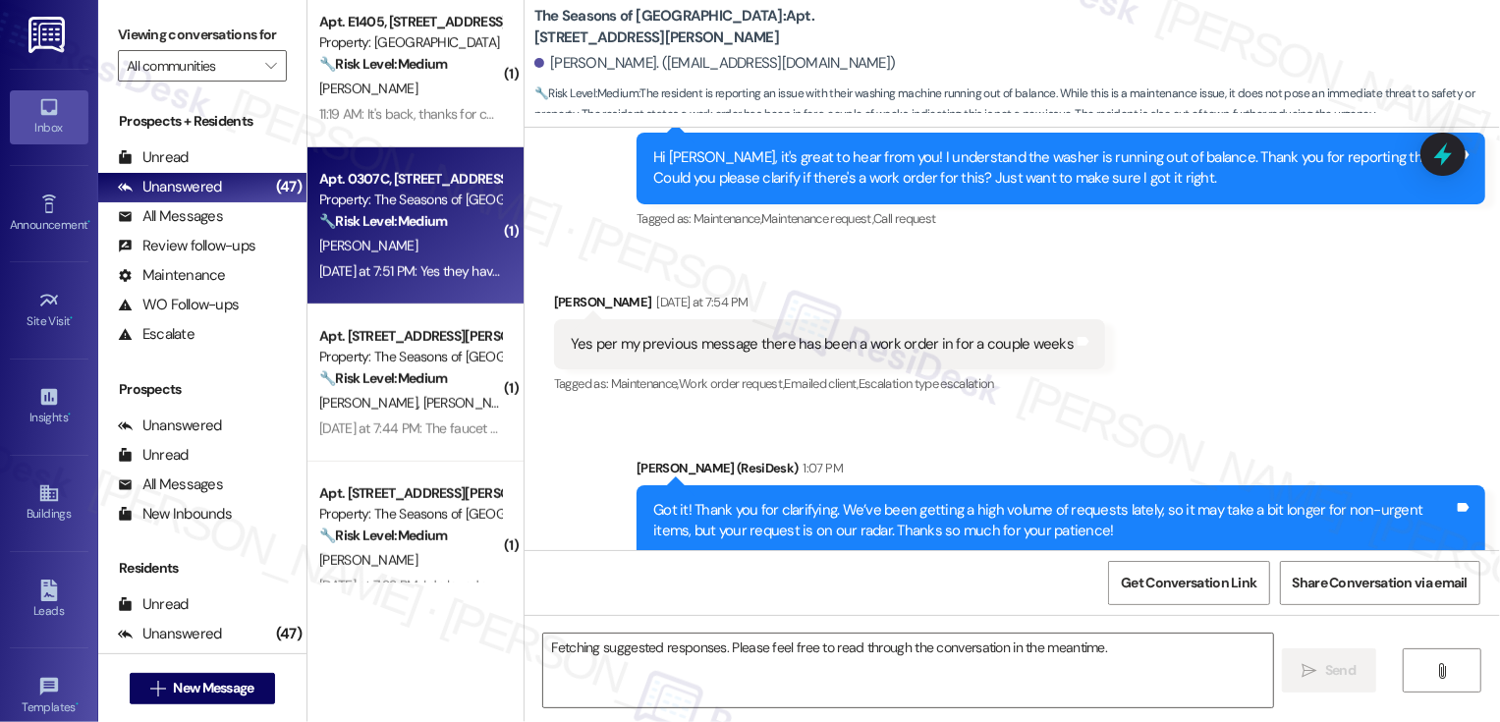
click at [410, 243] on div "C. Hart" at bounding box center [410, 246] width 186 height 25
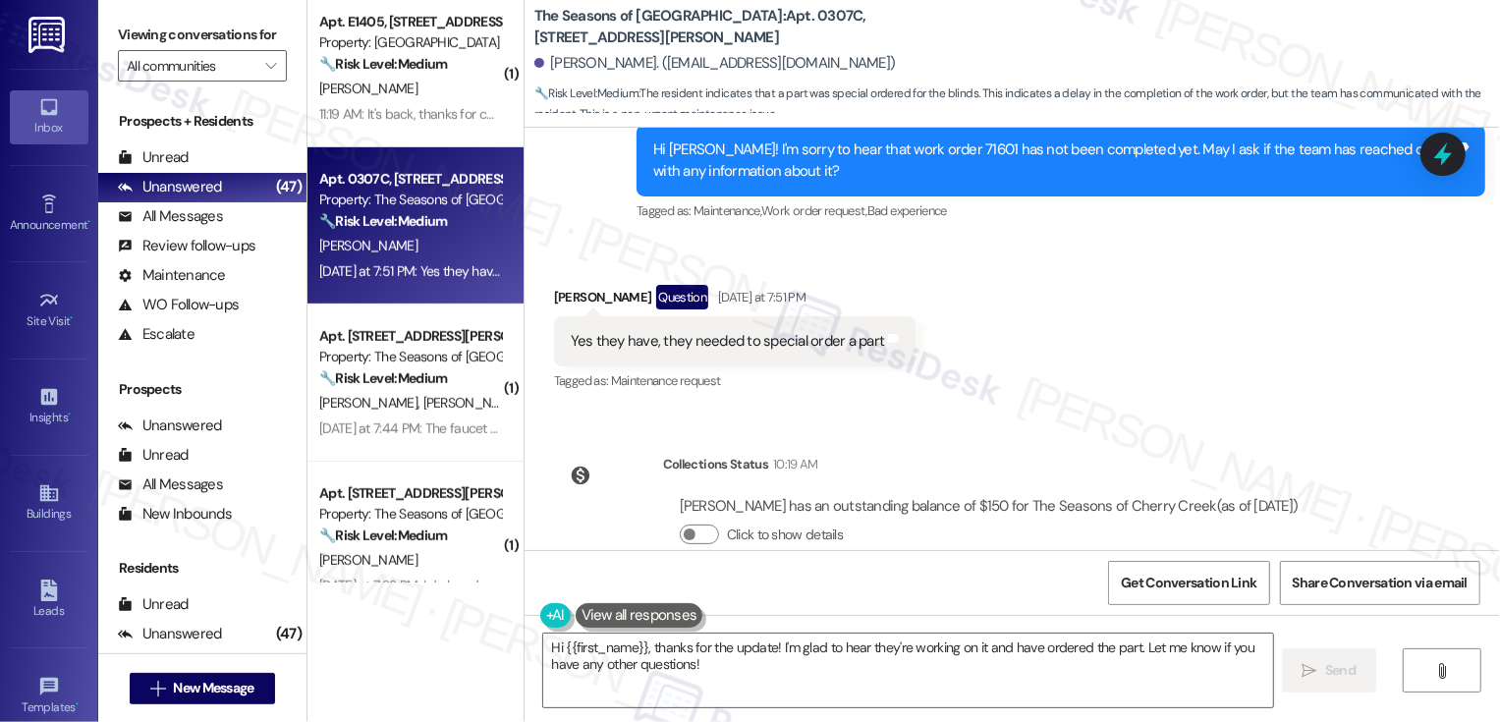
scroll to position [1247, 0]
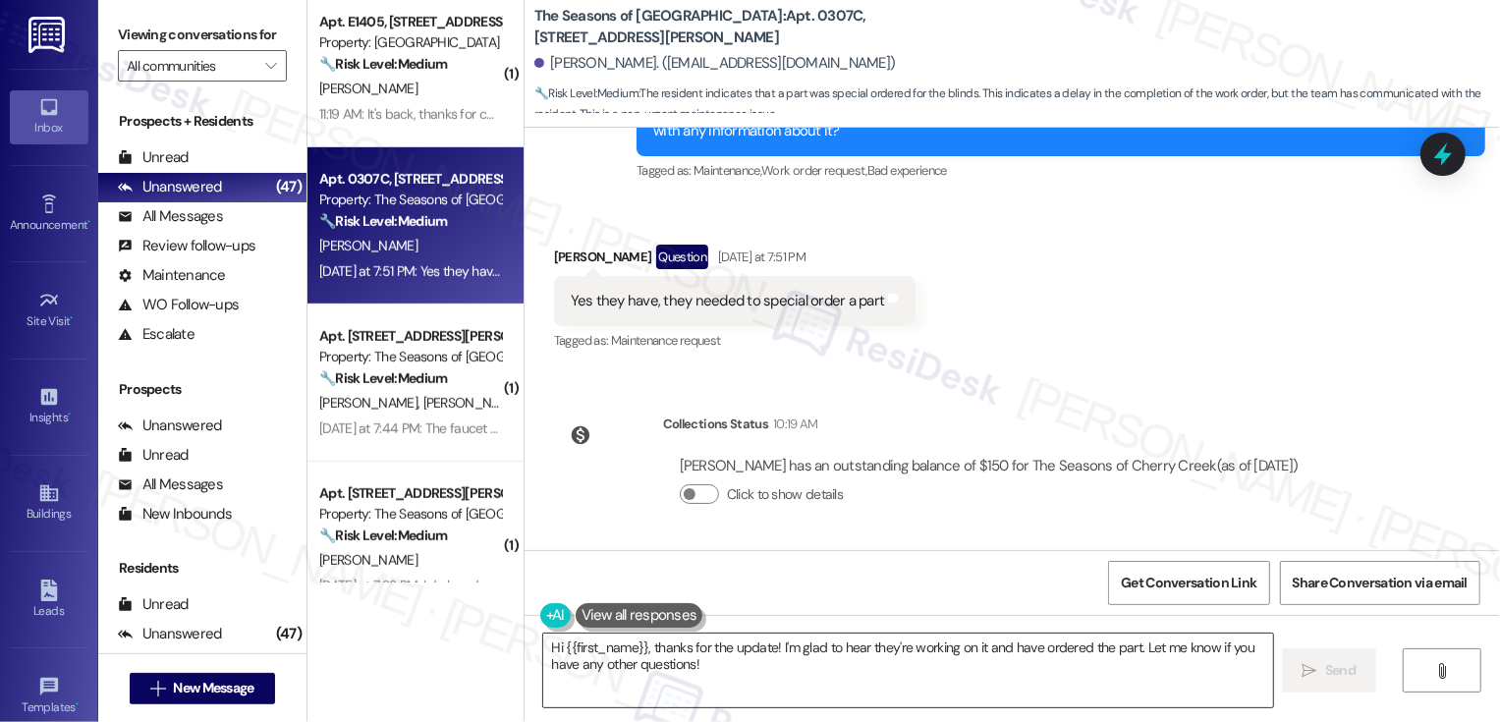
click at [667, 652] on textarea "Hi {{first_name}}, thanks for the update! I'm glad to hear they're working on i…" at bounding box center [908, 670] width 730 height 74
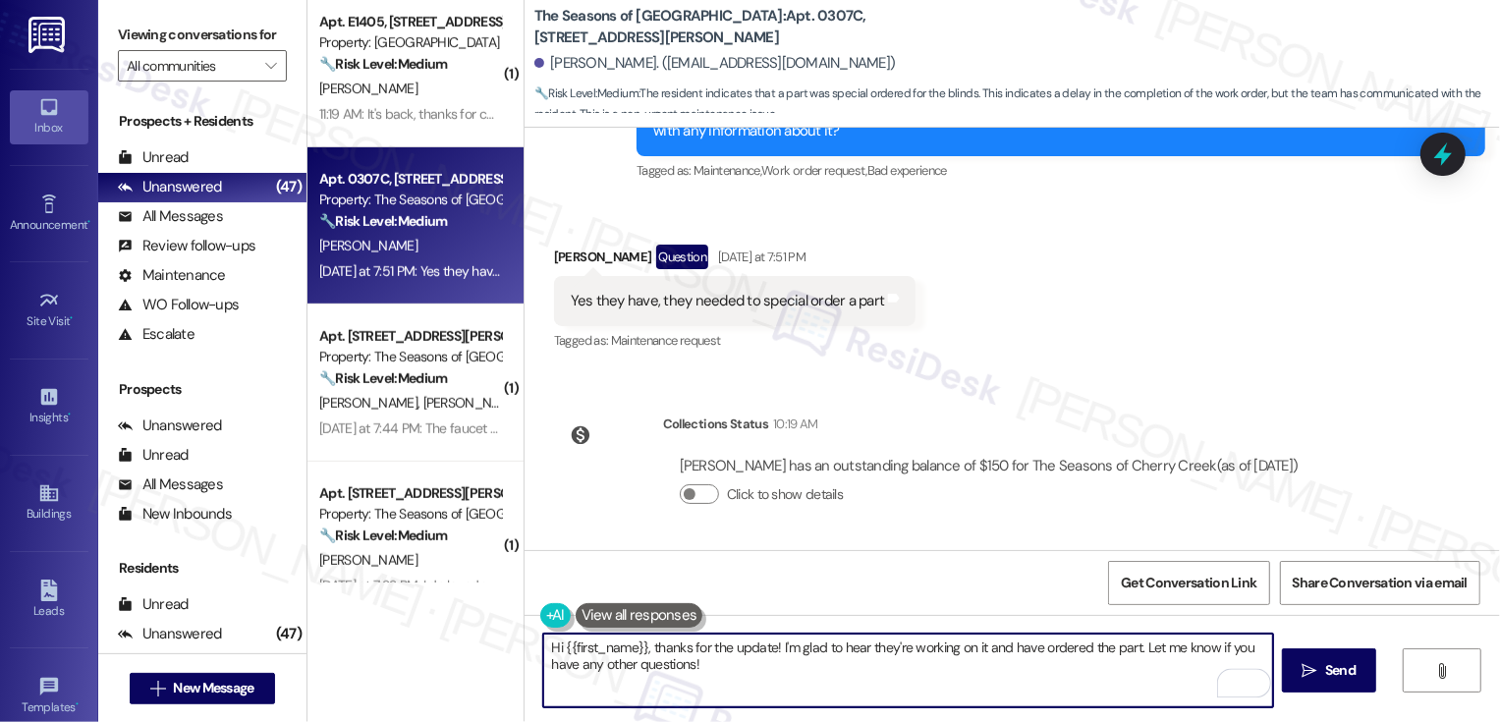
drag, startPoint x: 756, startPoint y: 646, endPoint x: 532, endPoint y: 646, distance: 223.9
click at [543, 646] on textarea "Hi {{first_name}}, thanks for the update! I'm glad to hear they're working on i…" at bounding box center [908, 670] width 730 height 74
click at [794, 655] on textarea "Got it! I'm glad to hear they're working on it and have ordered the part. Let m…" at bounding box center [908, 670] width 730 height 74
click at [938, 649] on textarea "Got it! I'm glad to hear they're working on it and have ordered the part. Let m…" at bounding box center [908, 670] width 730 height 74
click at [1128, 664] on textarea "Got it! I'm glad to hear they're working on it and have ordered the part. Let m…" at bounding box center [908, 670] width 730 height 74
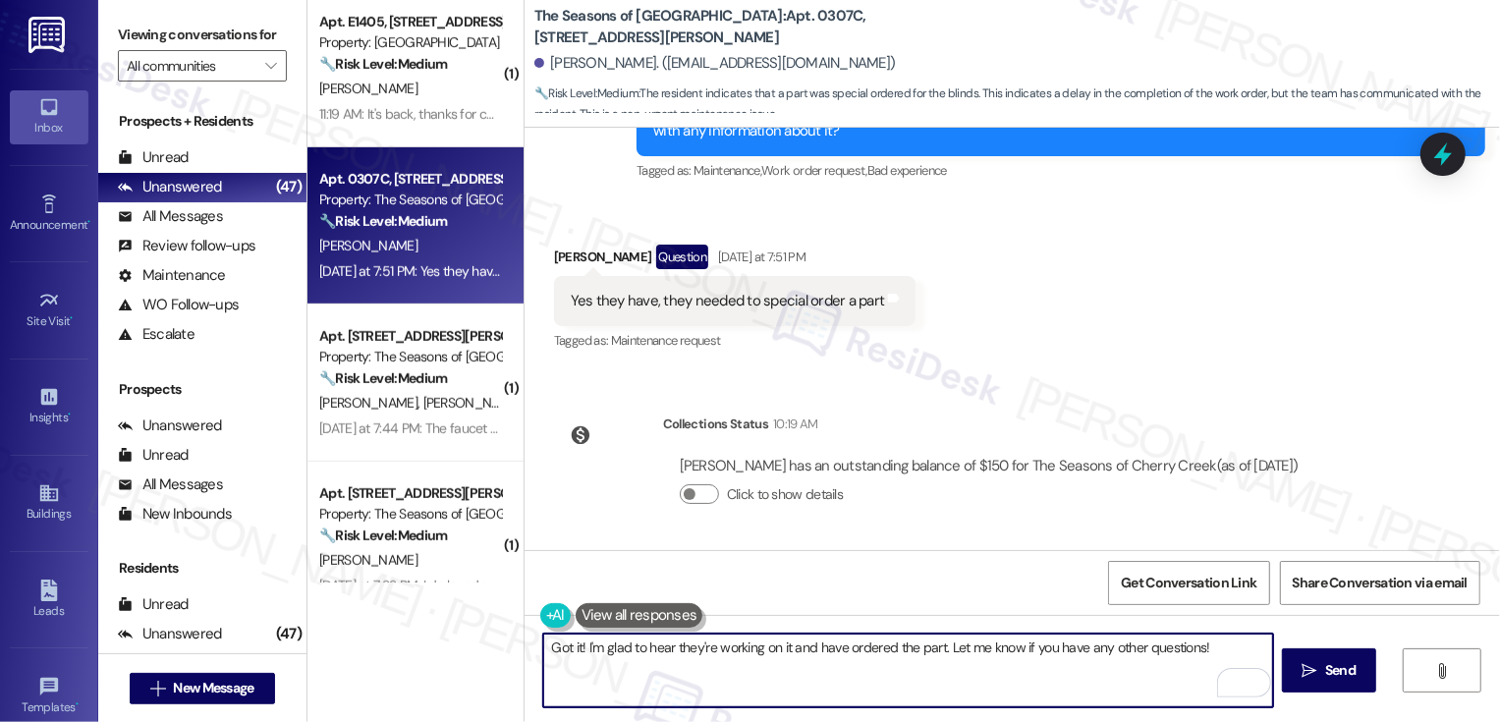
click at [1166, 642] on textarea "Got it! I'm glad to hear they're working on it and have ordered the part. Let m…" at bounding box center [908, 670] width 730 height 74
type textarea "Got it. I'm glad to hear they're working on it and have ordered the part. Let m…"
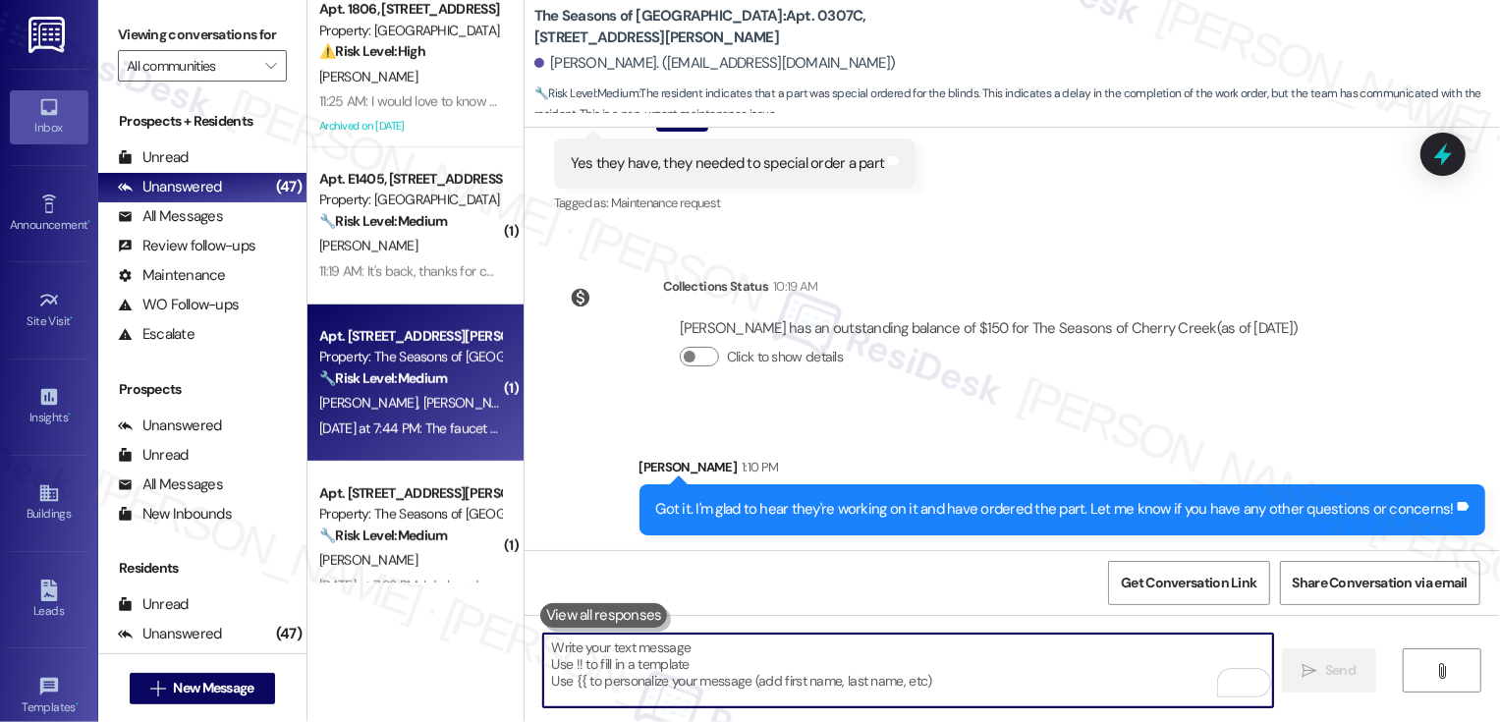
scroll to position [893, 0]
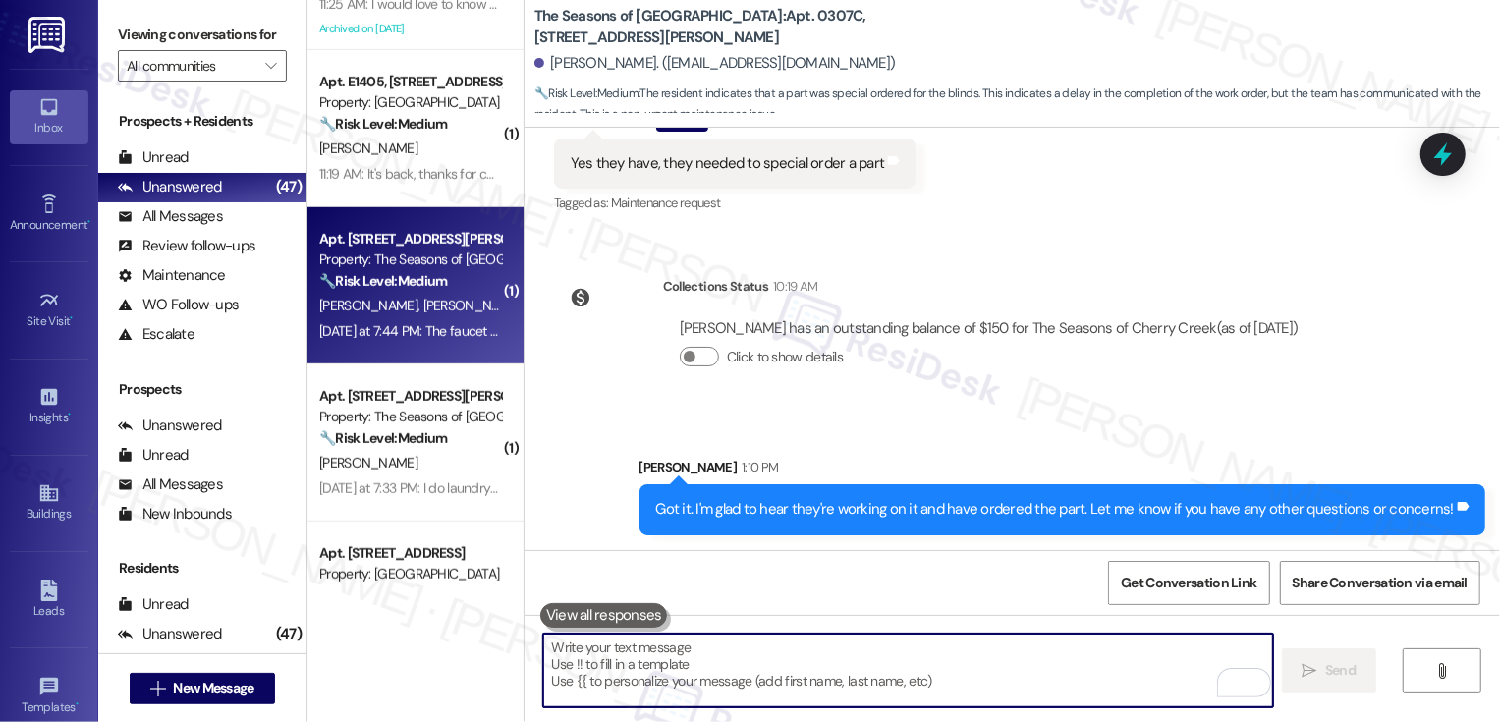
click at [445, 287] on div "🔧 Risk Level: Medium The resident is reporting a cosmetic issue with the faucet…" at bounding box center [410, 281] width 182 height 21
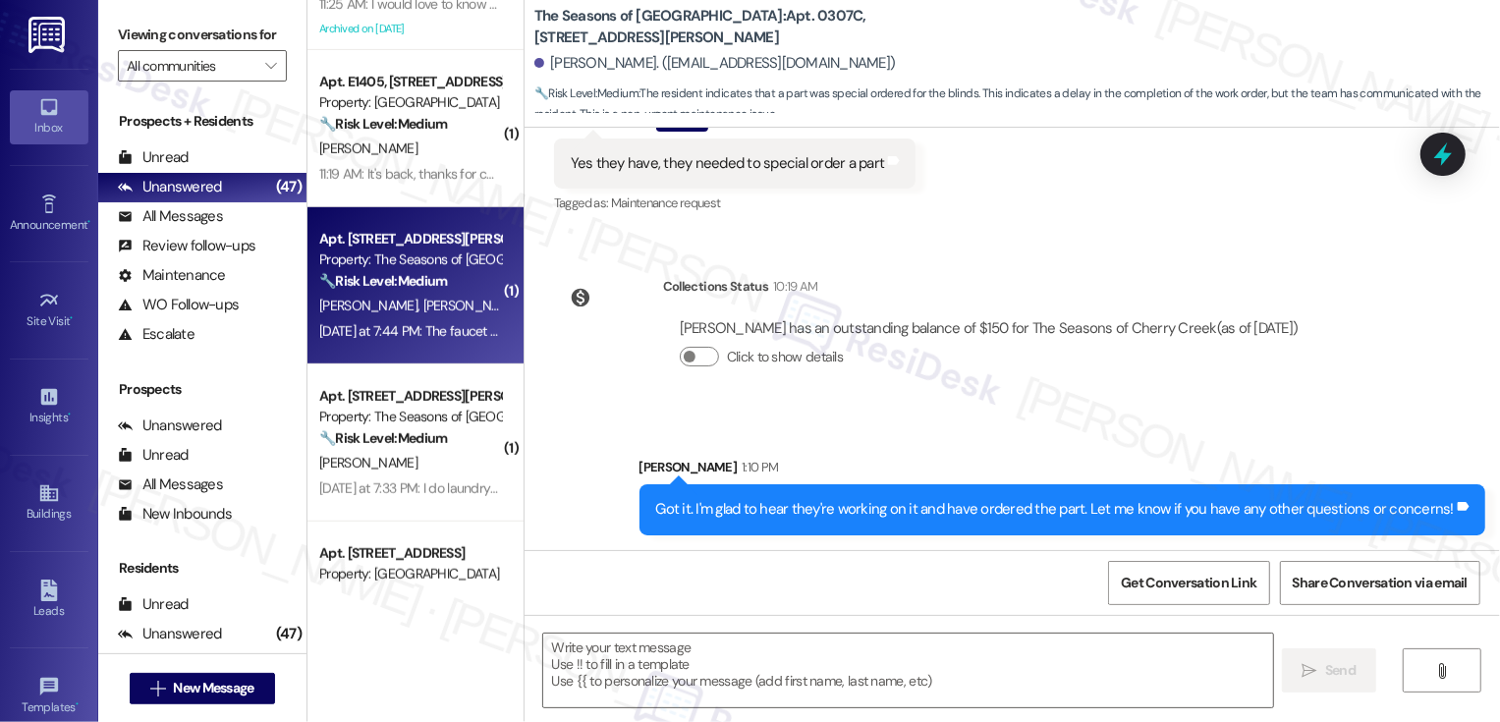
click at [445, 287] on div "🔧 Risk Level: Medium The resident is reporting a cosmetic issue with the faucet…" at bounding box center [410, 281] width 182 height 21
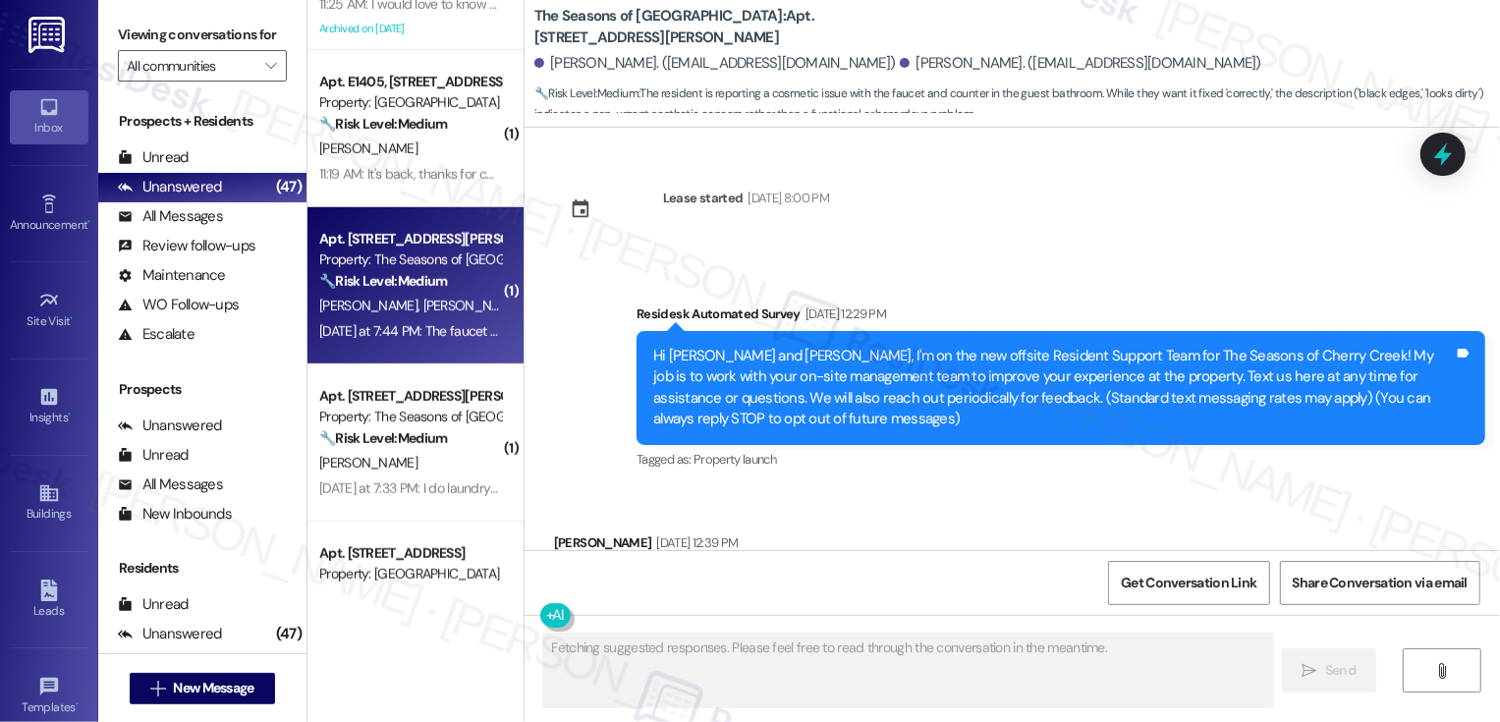
type textarea "Fetching suggested responses. Please feel free to read through the conversation…"
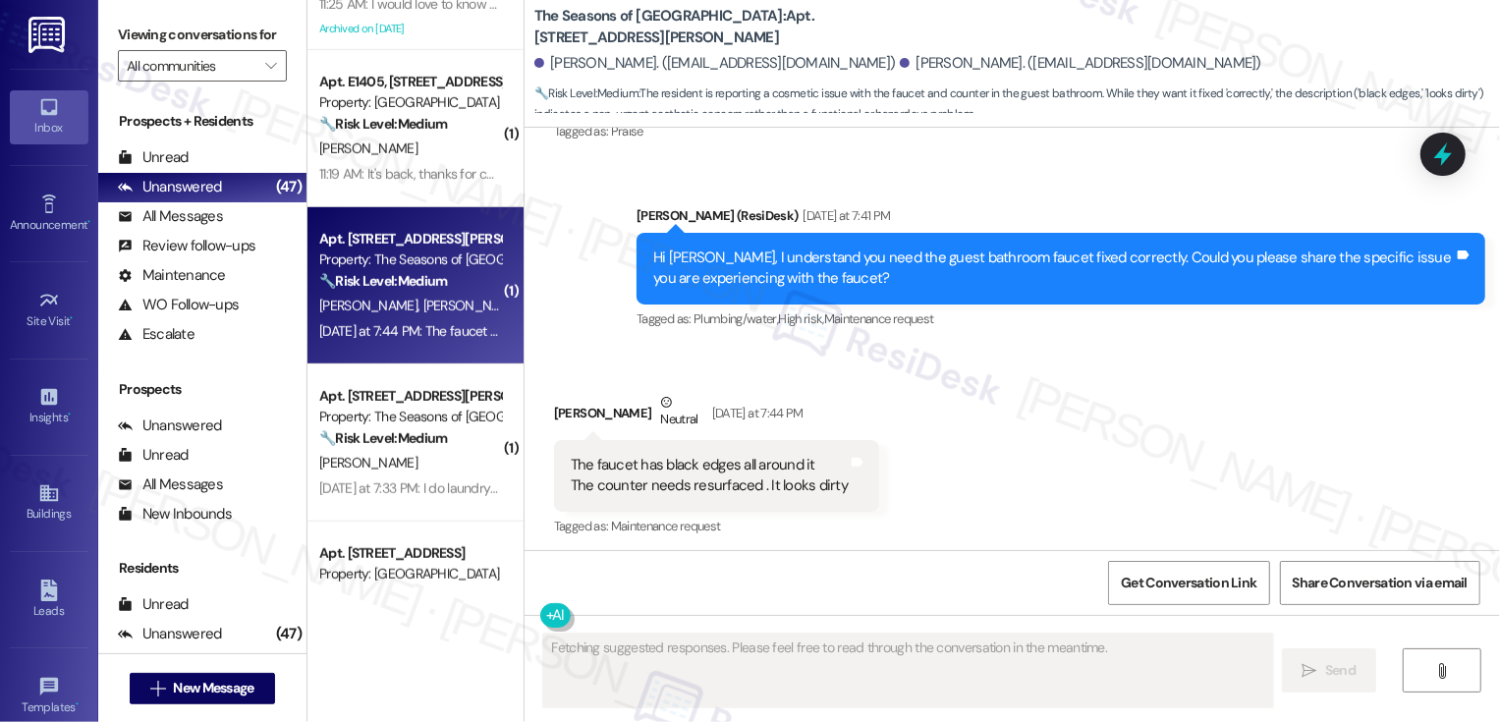
scroll to position [5137, 0]
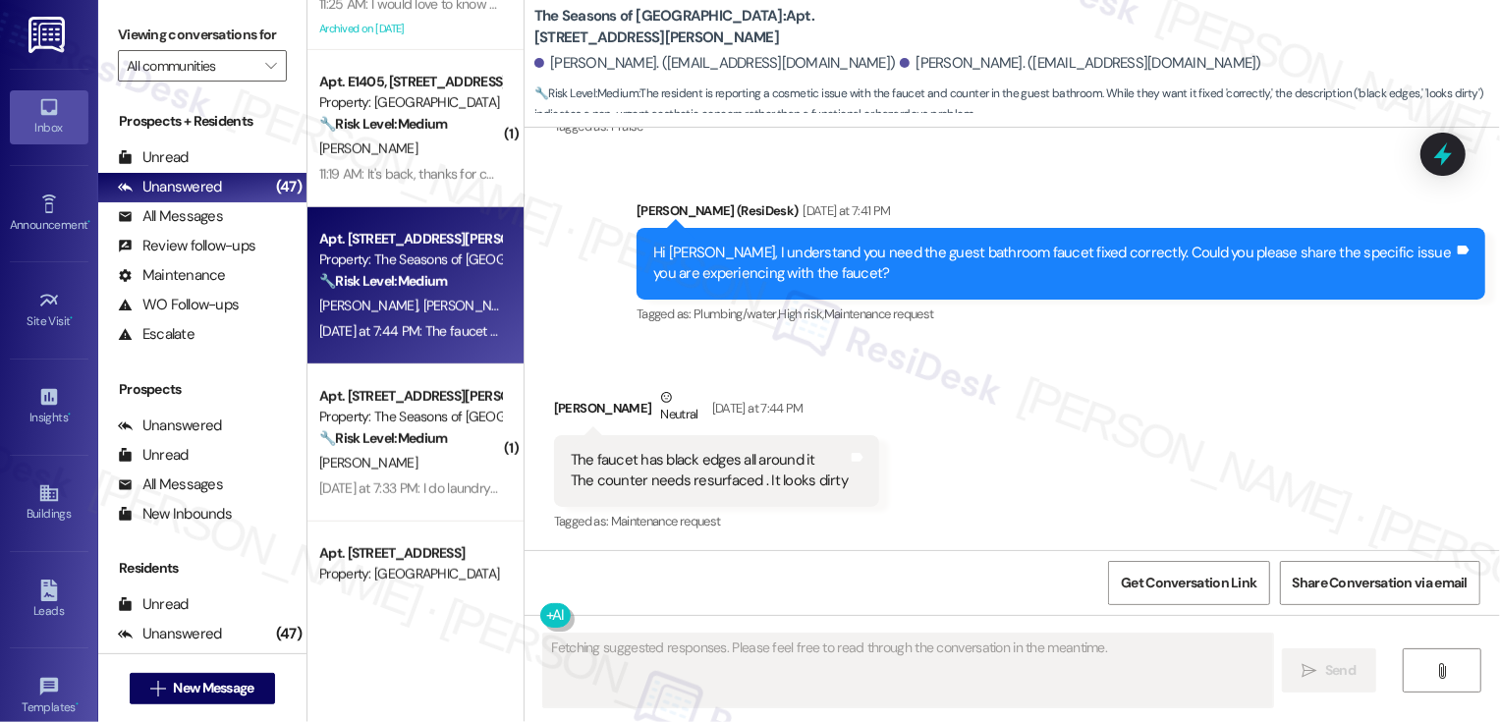
click at [413, 174] on div "11:19 AM: It's back, thanks for checking in 11:19 AM: It's back, thanks for che…" at bounding box center [431, 174] width 224 height 18
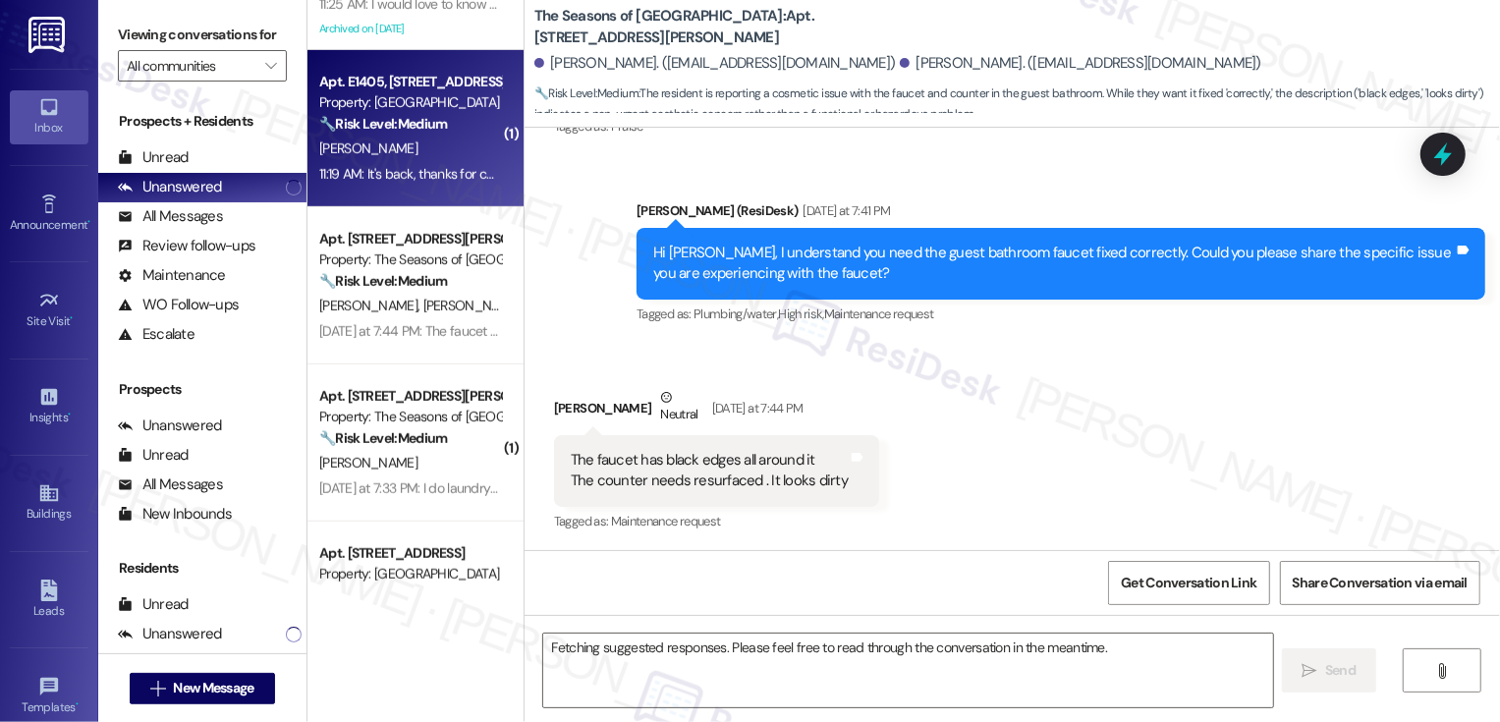
click at [413, 174] on div "11:19 AM: It's back, thanks for checking in 11:19 AM: It's back, thanks for che…" at bounding box center [431, 174] width 224 height 18
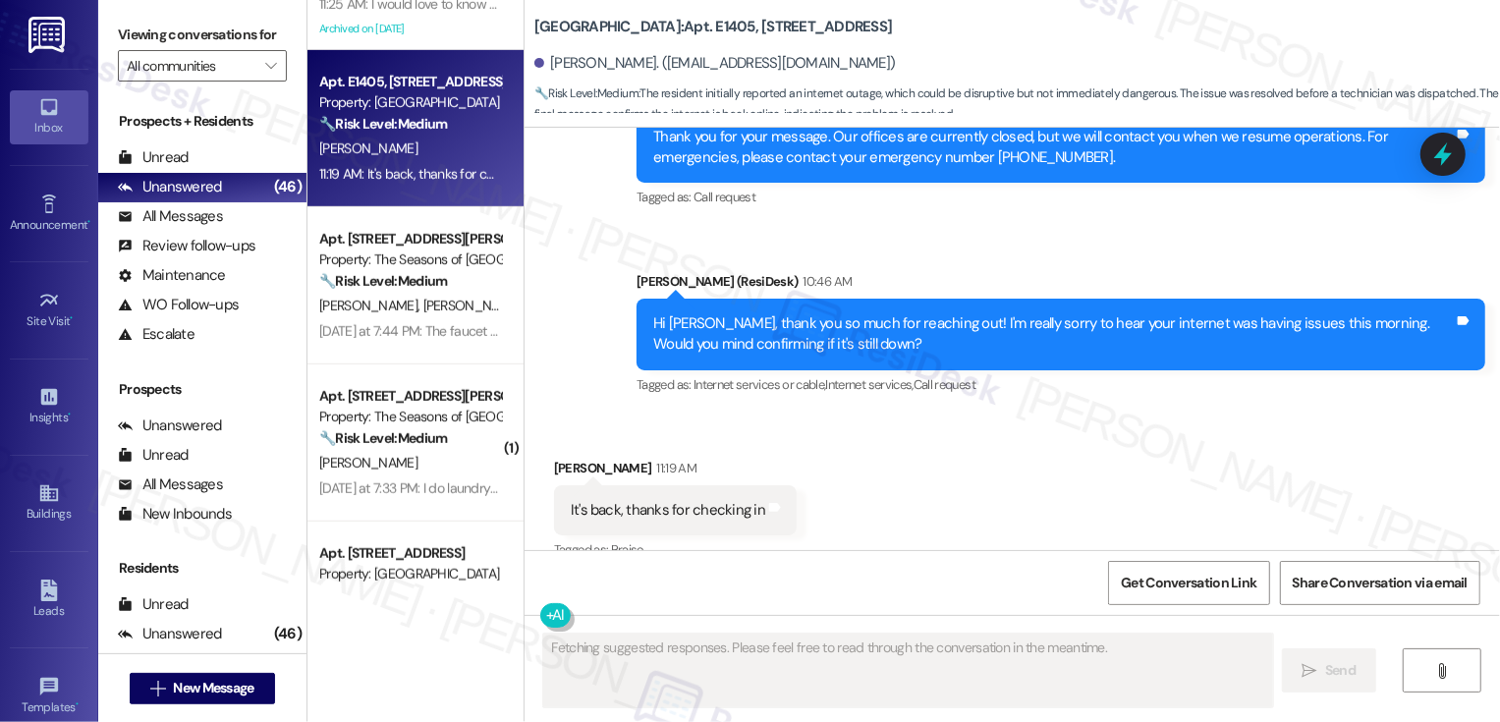
scroll to position [786, 0]
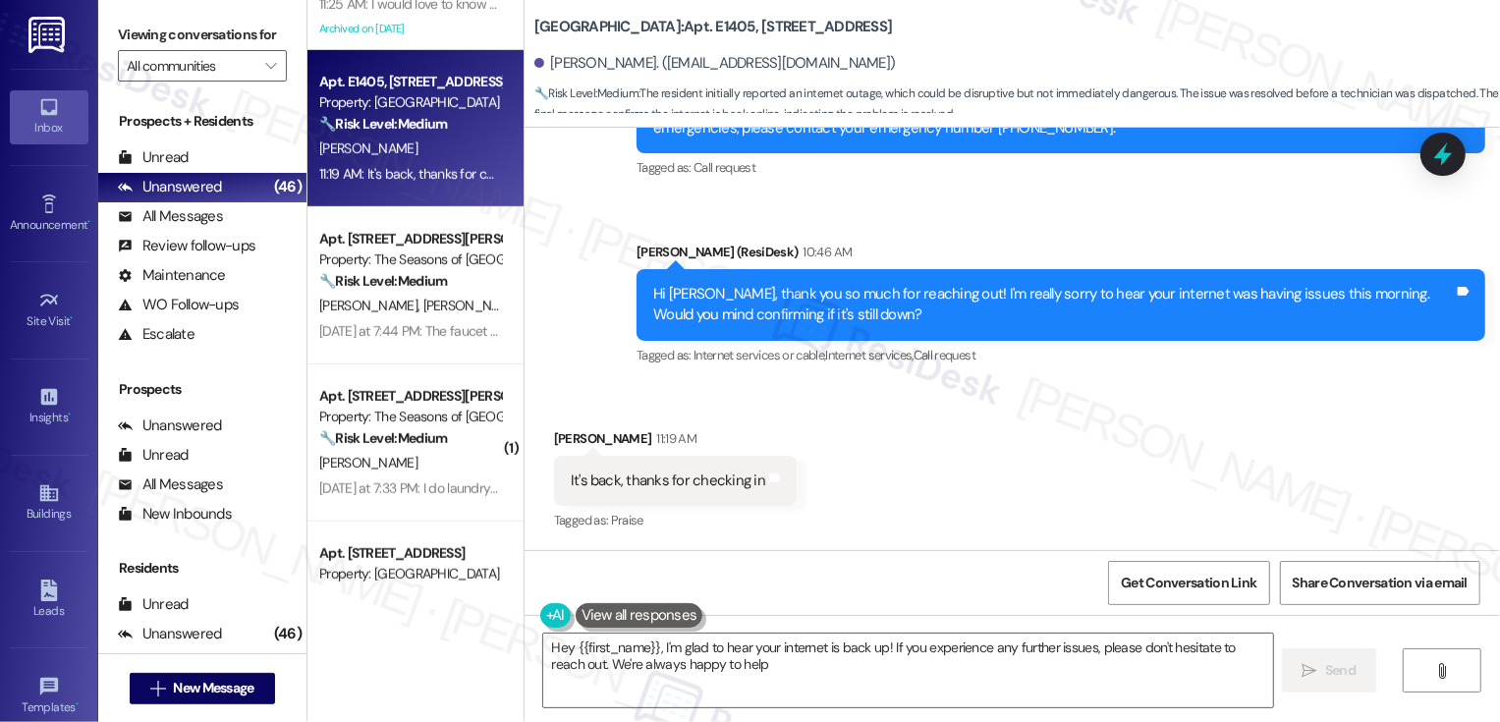
type textarea "Hey {{first_name}}, I'm glad to hear your internet is back up! If you experienc…"
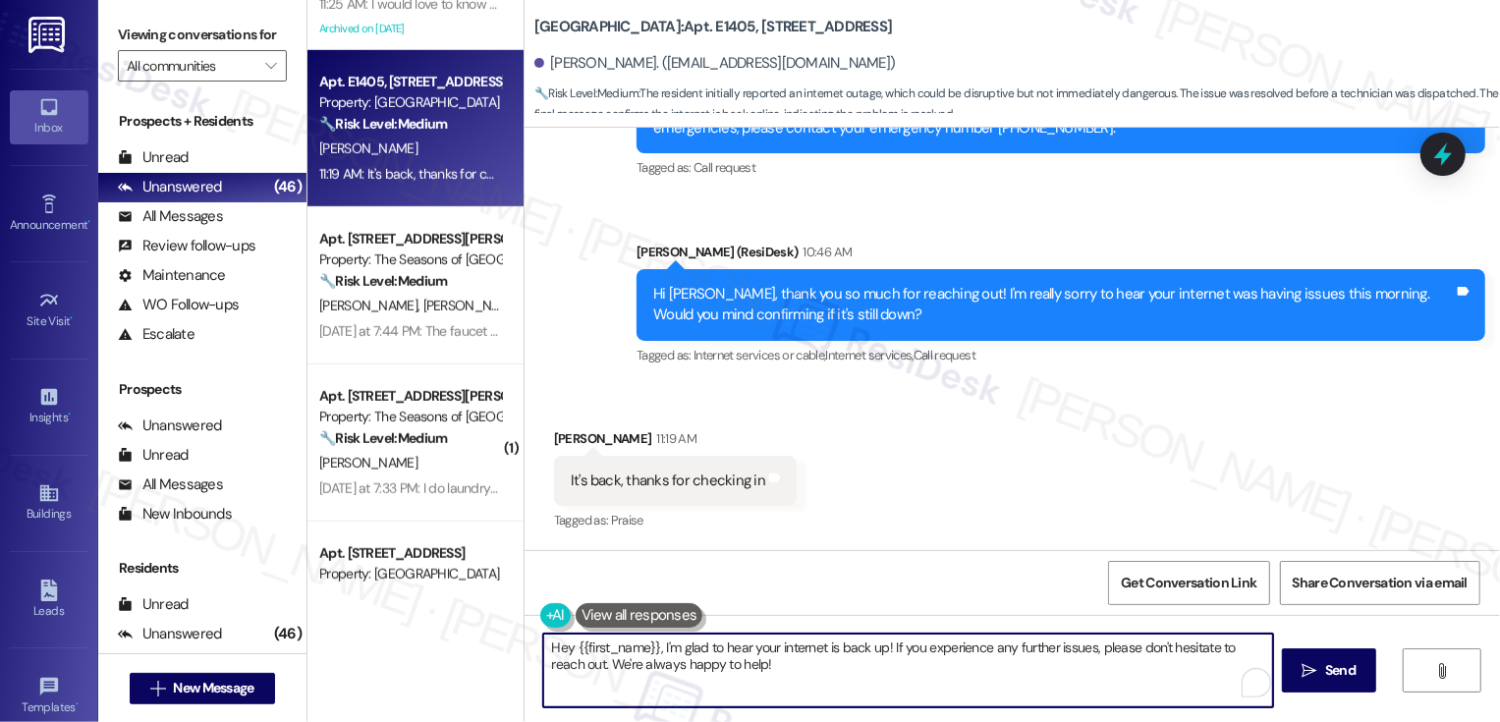
drag, startPoint x: 650, startPoint y: 646, endPoint x: 599, endPoint y: 646, distance: 51.1
click at [599, 646] on textarea "Hey {{first_name}}, I'm glad to hear your internet is back up! If you experienc…" at bounding box center [908, 670] width 730 height 74
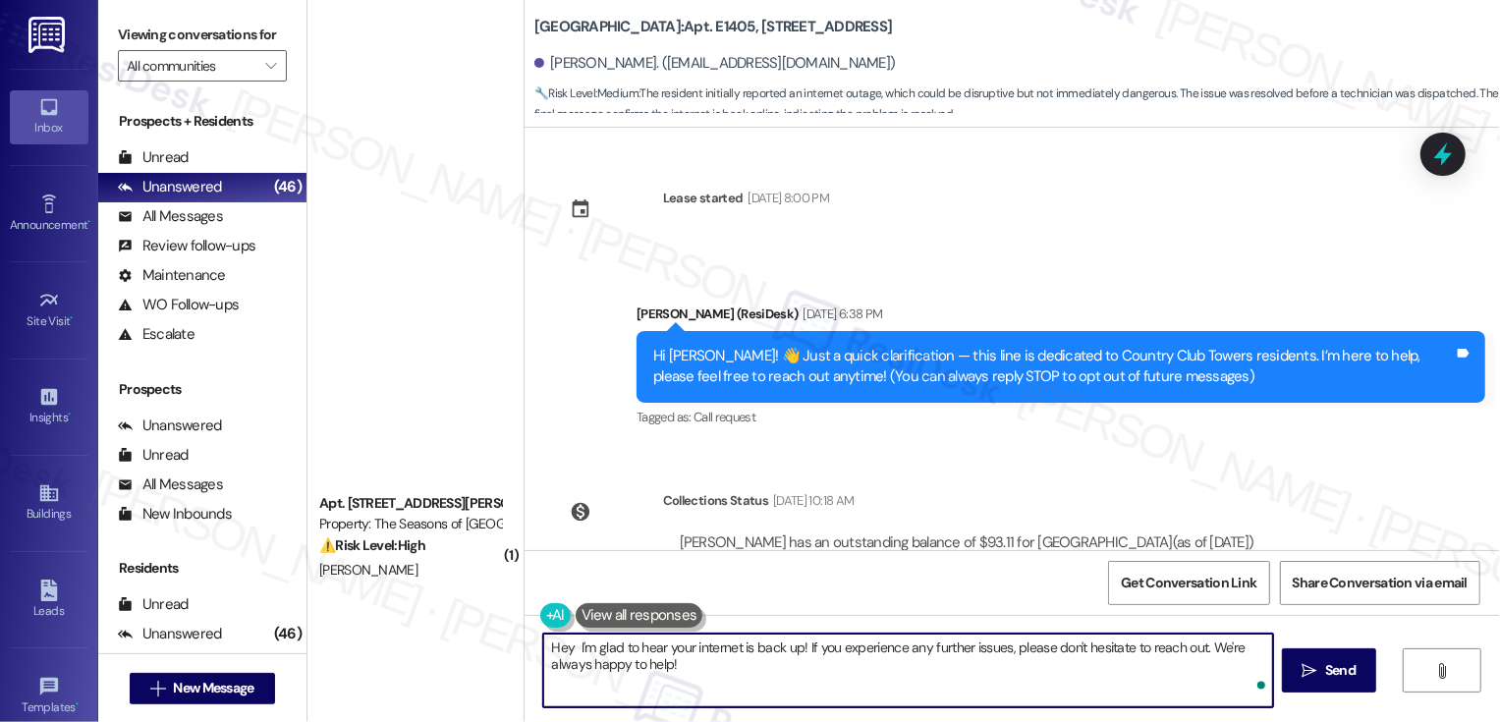
scroll to position [786, 0]
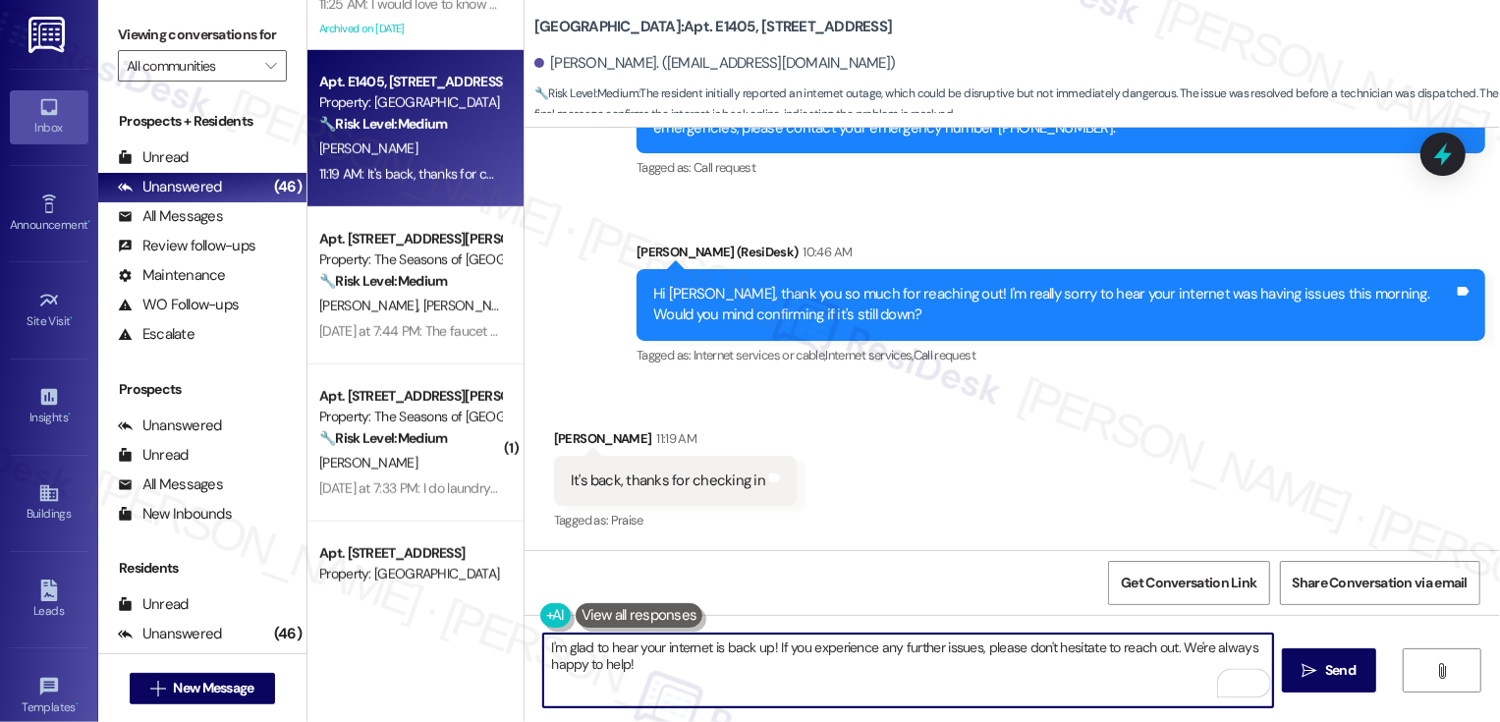
click at [784, 664] on textarea "I'm glad to hear your internet is back up! If you experience any further issues…" at bounding box center [908, 670] width 730 height 74
click at [913, 664] on textarea "I'm glad to hear your internet is back up! If you experience any further issues…" at bounding box center [908, 670] width 730 height 74
drag, startPoint x: 769, startPoint y: 646, endPoint x: 777, endPoint y: 660, distance: 15.8
click at [777, 660] on textarea "I'm glad to hear your internet is back up! If you experience any further issues…" at bounding box center [908, 670] width 730 height 74
type textarea "I'm glad to hear your internet is back up! Please let me know if there's anythi…"
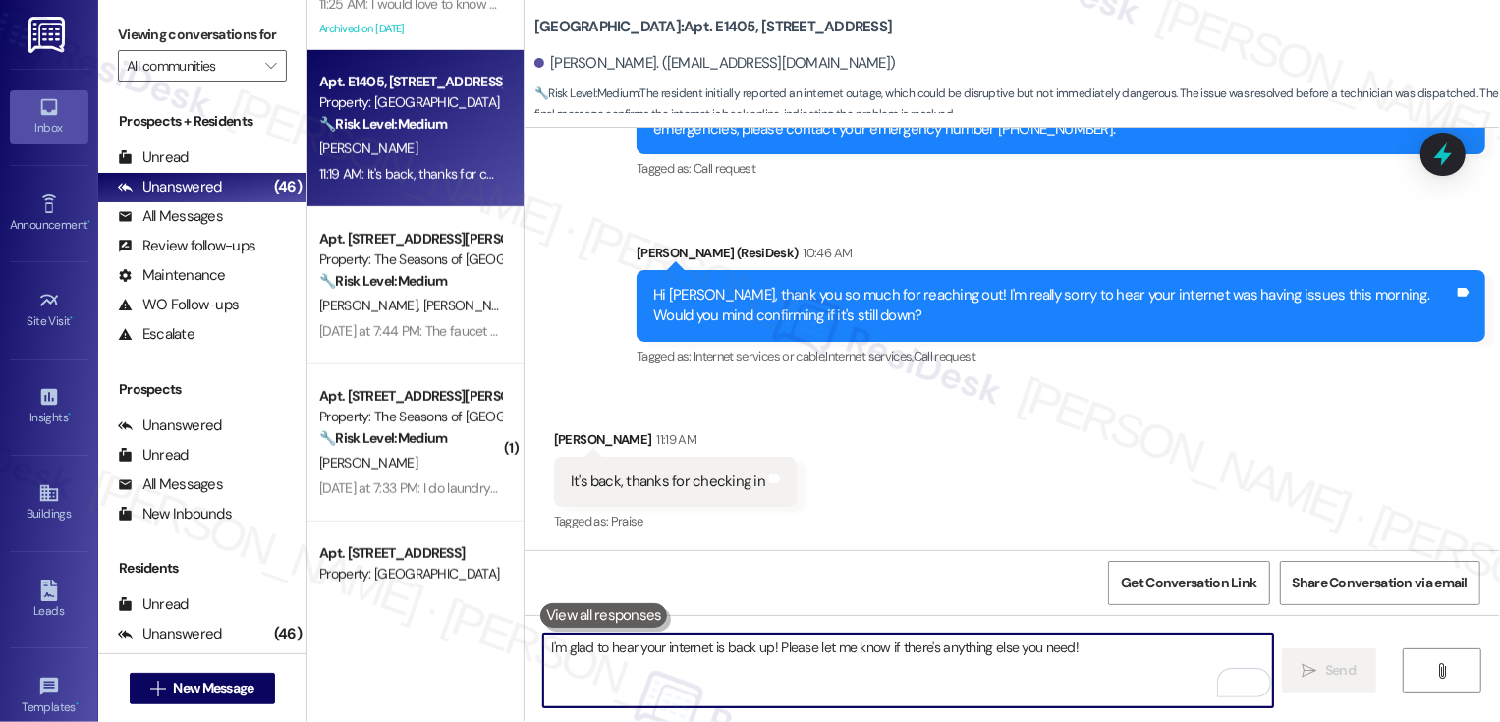
scroll to position [922, 0]
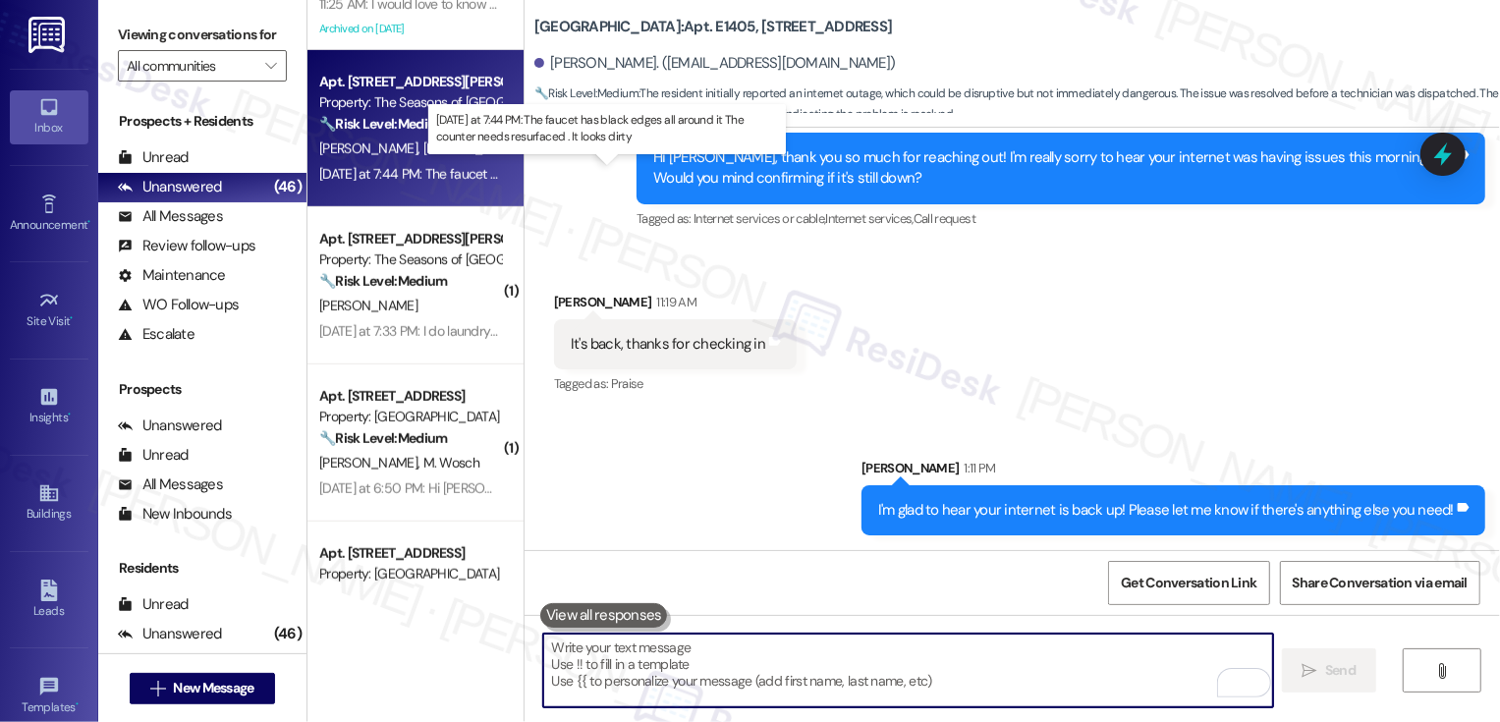
click at [424, 176] on div "[DATE] at 7:44 PM: The faucet has black edges all around it The counter needs r…" at bounding box center [613, 174] width 588 height 18
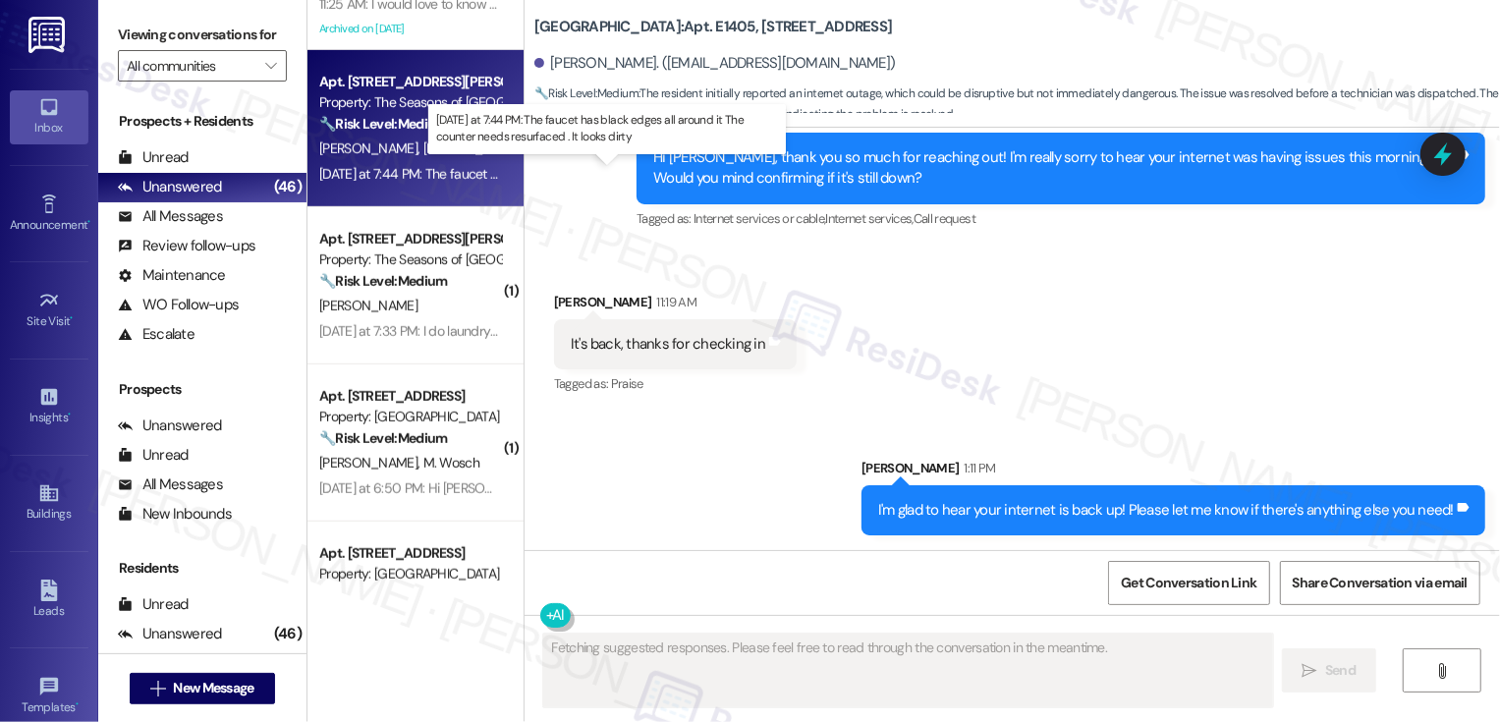
click at [424, 176] on div "[DATE] at 7:44 PM: The faucet has black edges all around it The counter needs r…" at bounding box center [613, 174] width 588 height 18
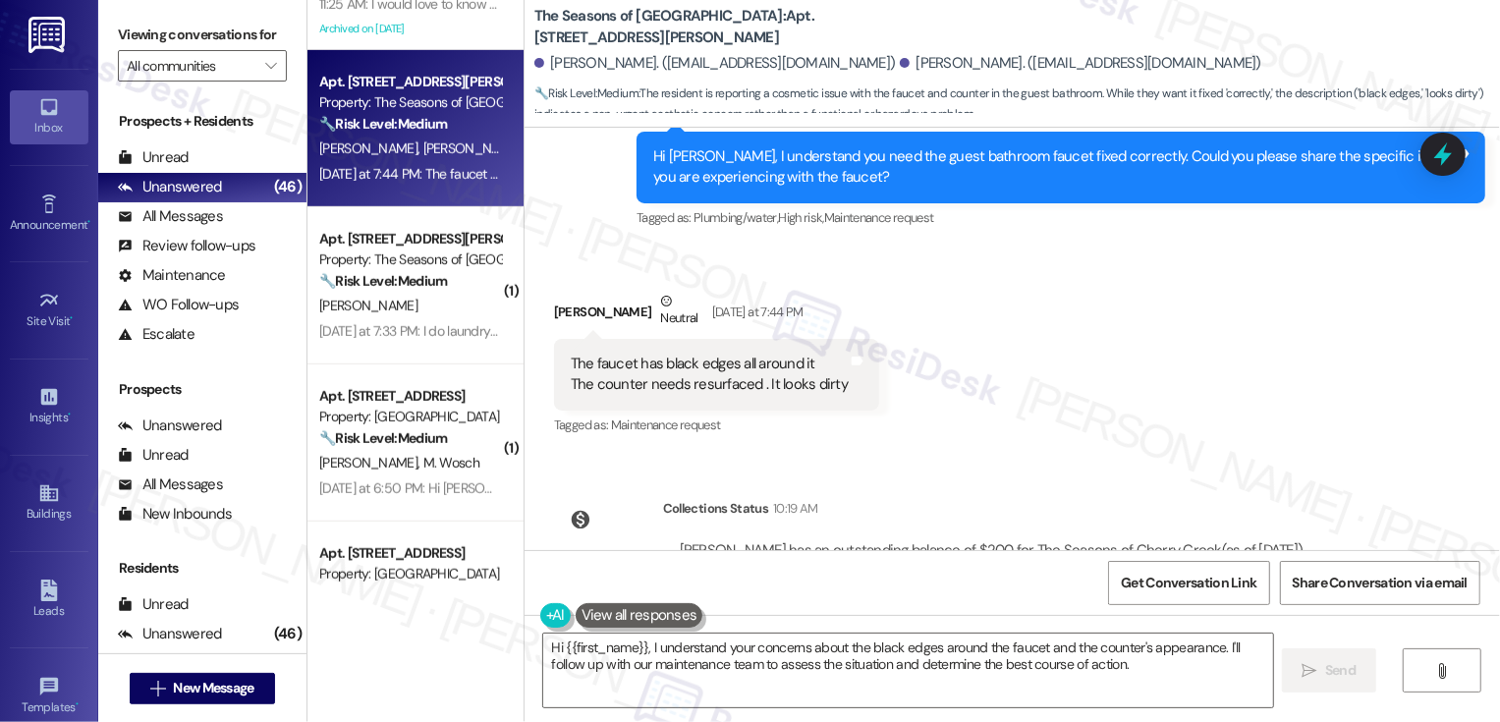
scroll to position [5243, 0]
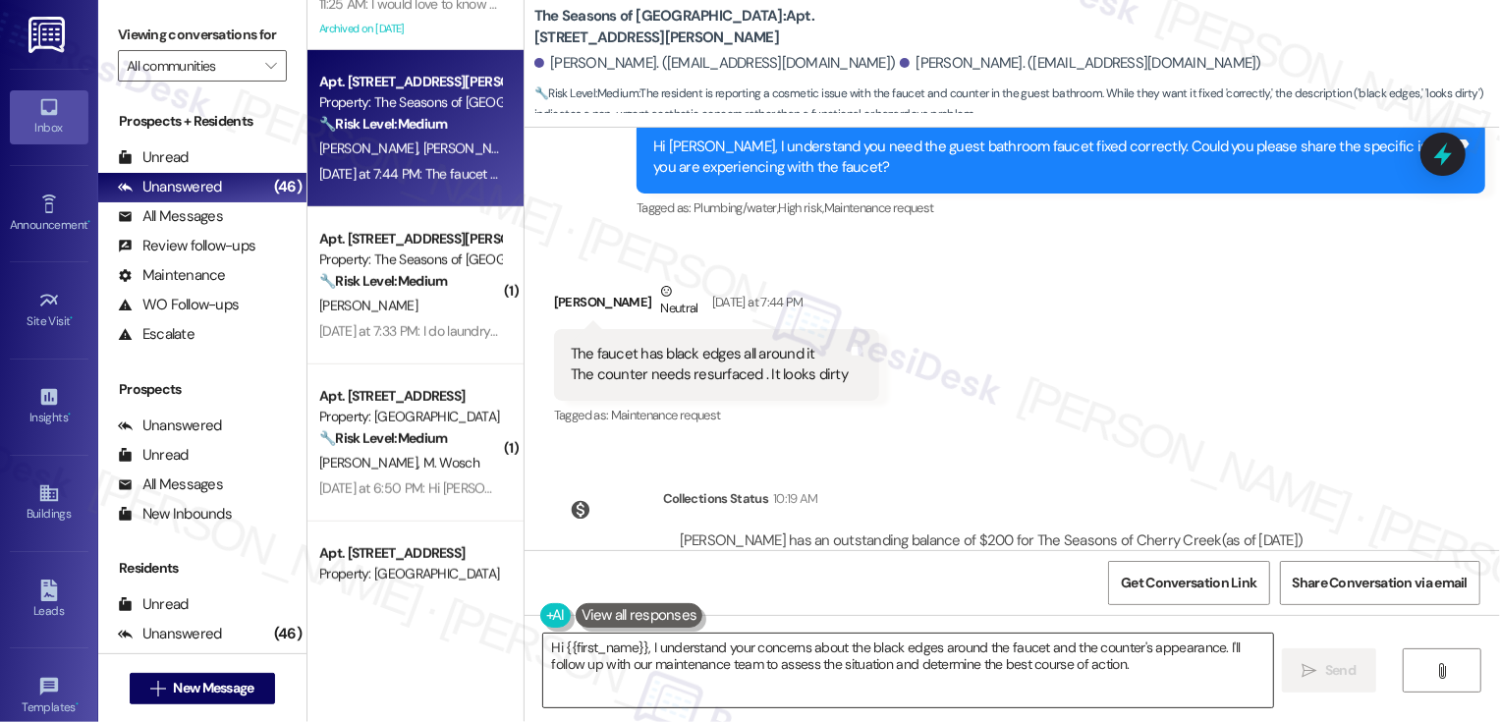
click at [653, 680] on textarea "Hi {{first_name}}, I understand your concerns about the black edges around the …" at bounding box center [908, 670] width 730 height 74
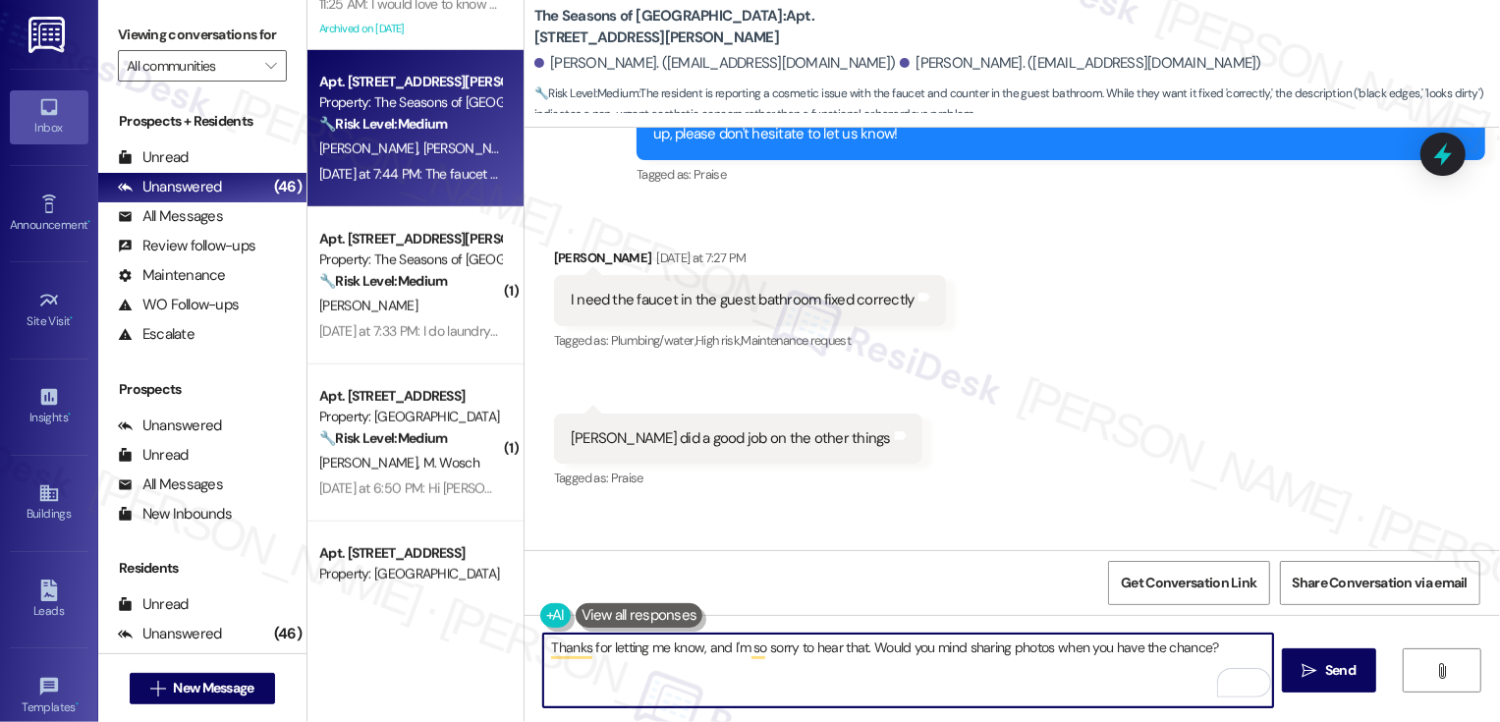
scroll to position [5318, 0]
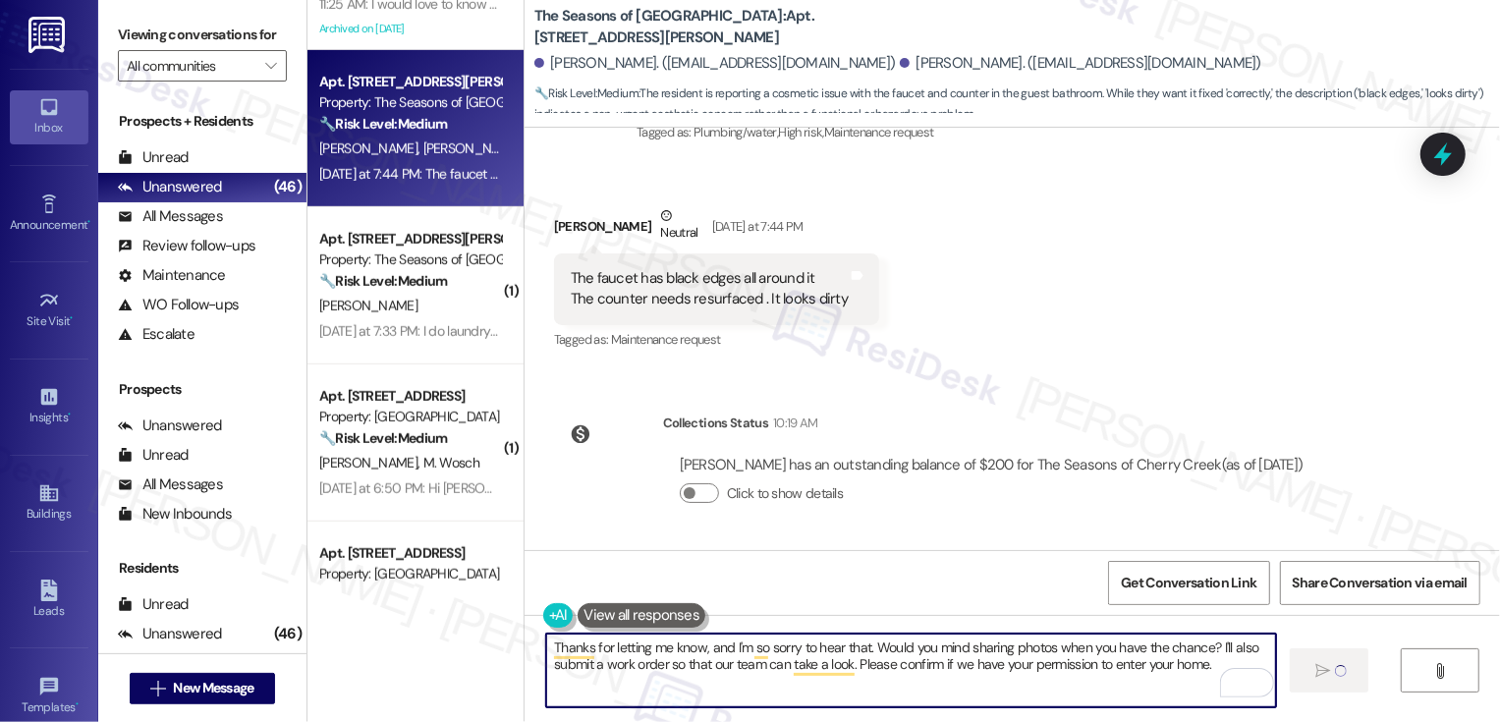
click at [767, 16] on b "The Seasons of Cherry Creek: Apt. [STREET_ADDRESS][PERSON_NAME]" at bounding box center [730, 27] width 393 height 42
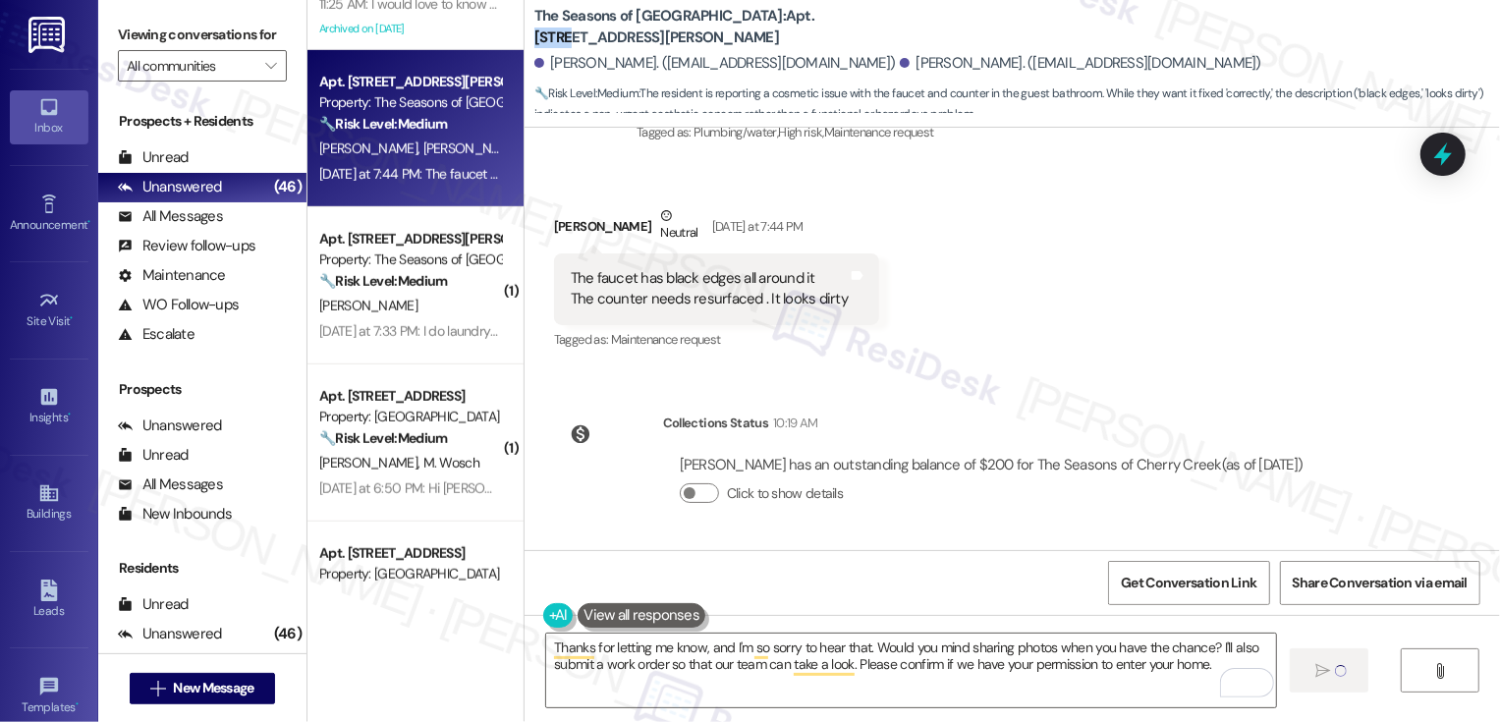
copy b "0314A"
type textarea "Fetching suggested responses. Please feel free to read through the conversation…"
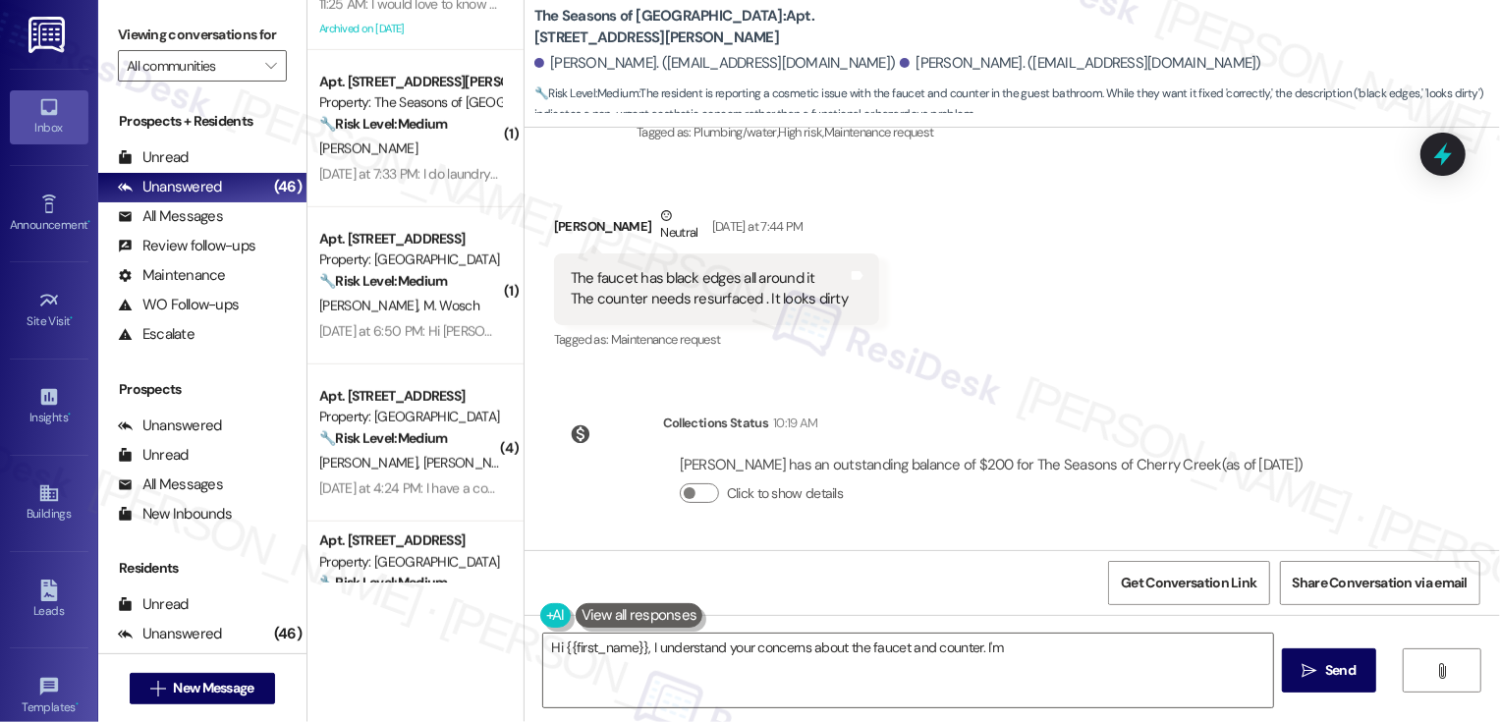
scroll to position [5137, 0]
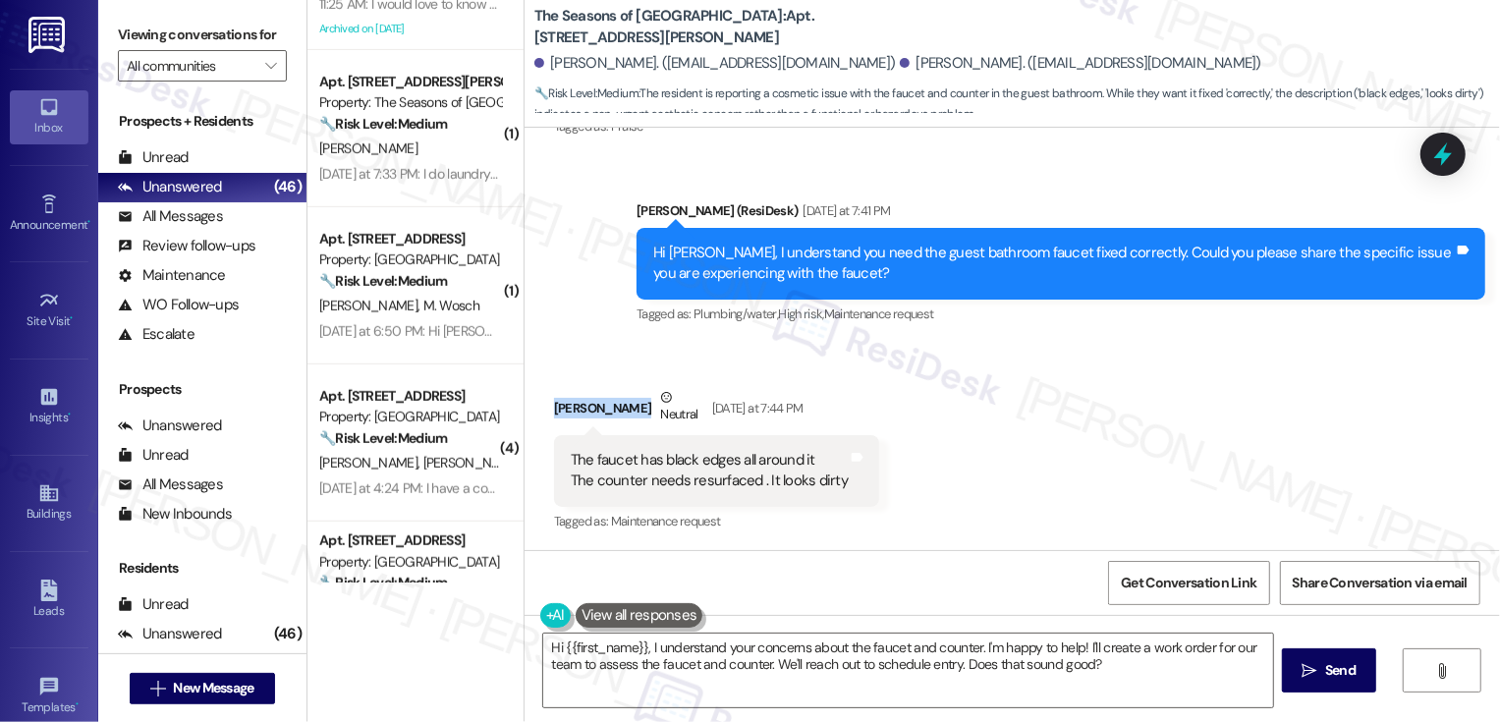
drag, startPoint x: 541, startPoint y: 409, endPoint x: 609, endPoint y: 413, distance: 67.9
click at [609, 413] on div "[PERSON_NAME] Neutral [DATE] at 7:44 PM" at bounding box center [716, 411] width 325 height 48
copy div "[PERSON_NAME]"
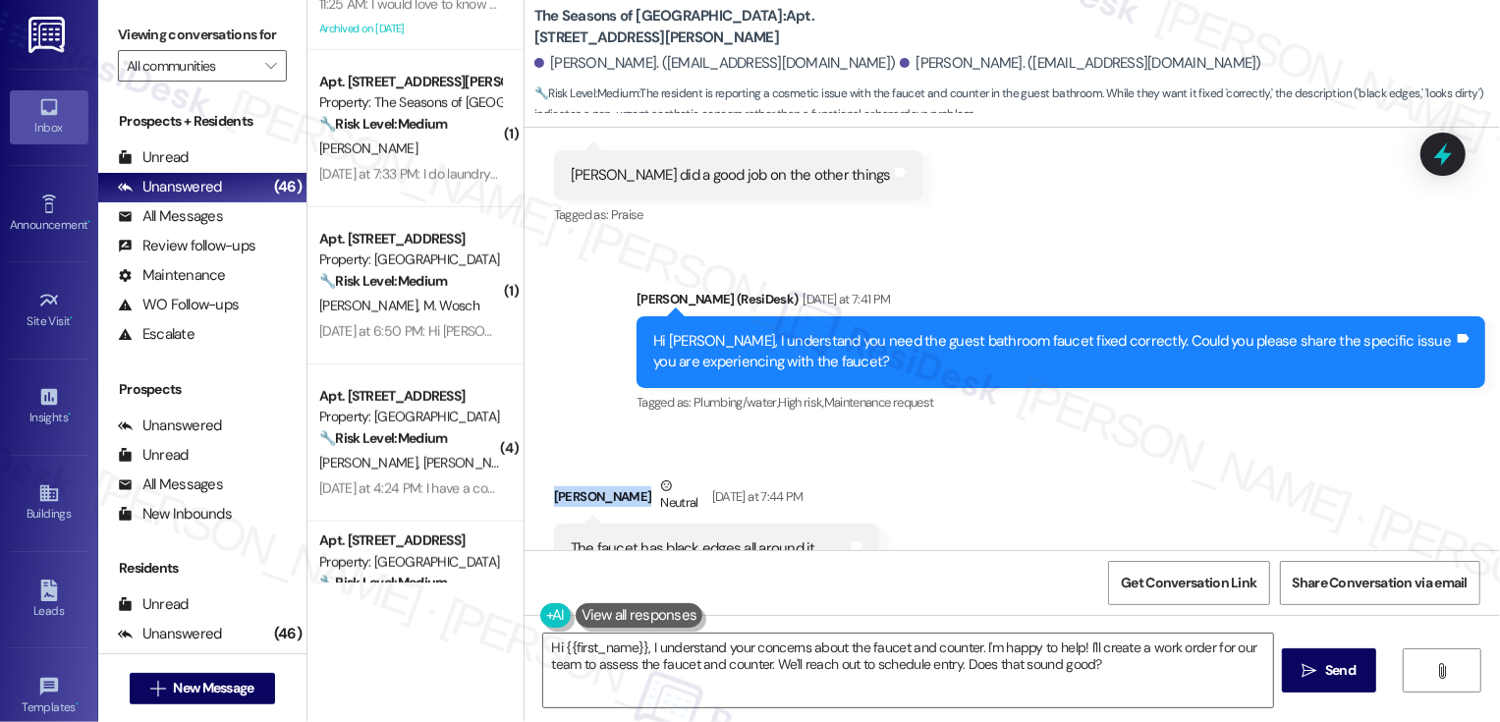
scroll to position [5204, 0]
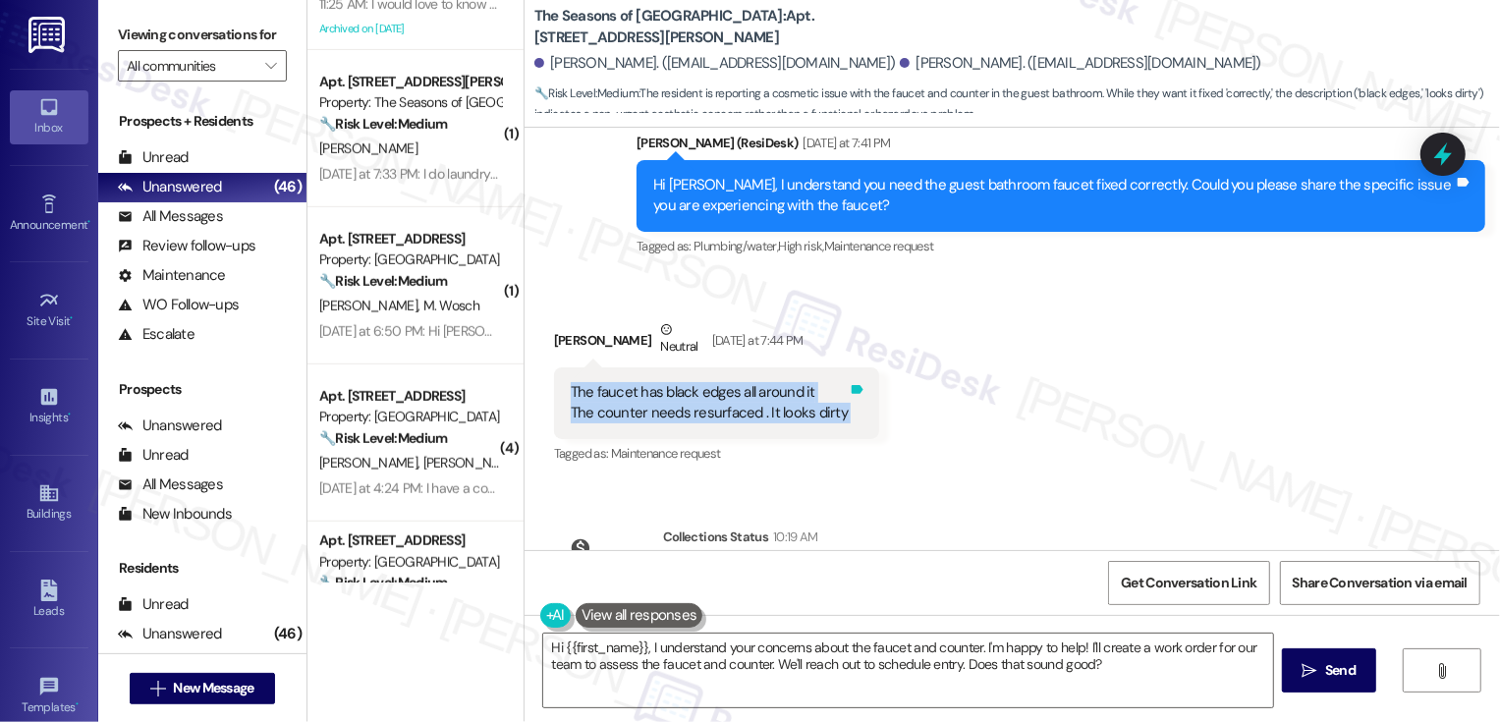
drag, startPoint x: 556, startPoint y: 388, endPoint x: 827, endPoint y: 423, distance: 273.4
click at [827, 423] on div "The faucet has black edges all around it The counter needs resurfaced . It look…" at bounding box center [716, 403] width 325 height 72
copy div "The faucet has black edges all around it The counter needs resurfaced . It look…"
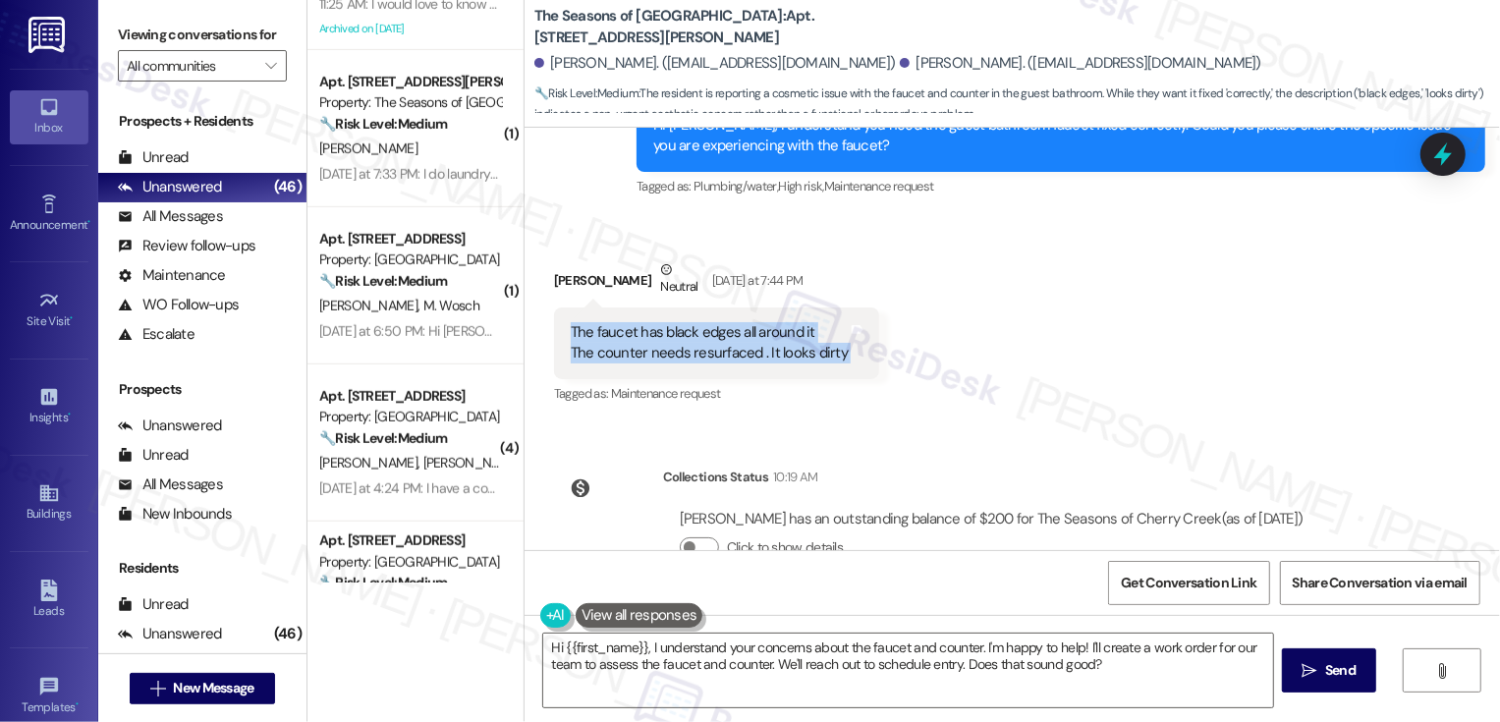
scroll to position [5267, 0]
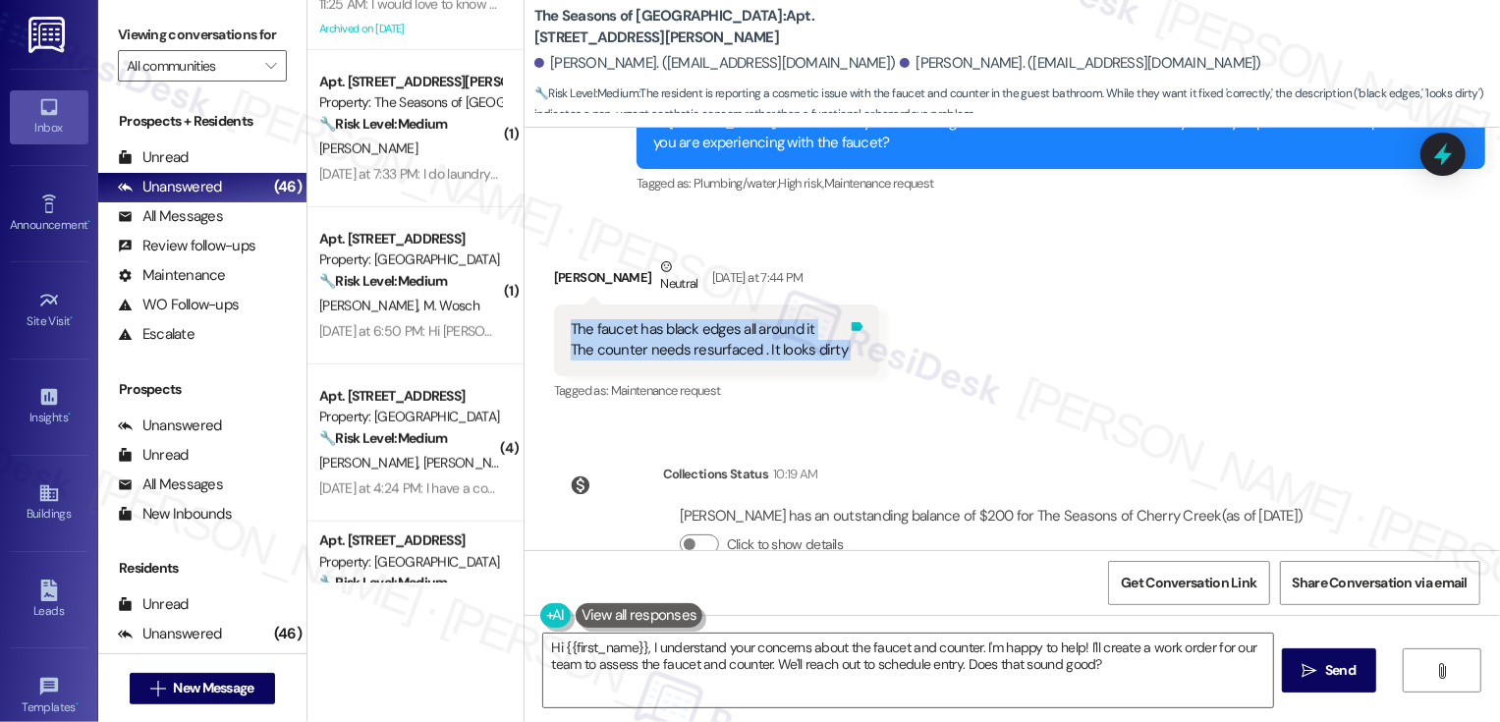
click at [850, 331] on icon at bounding box center [857, 326] width 15 height 15
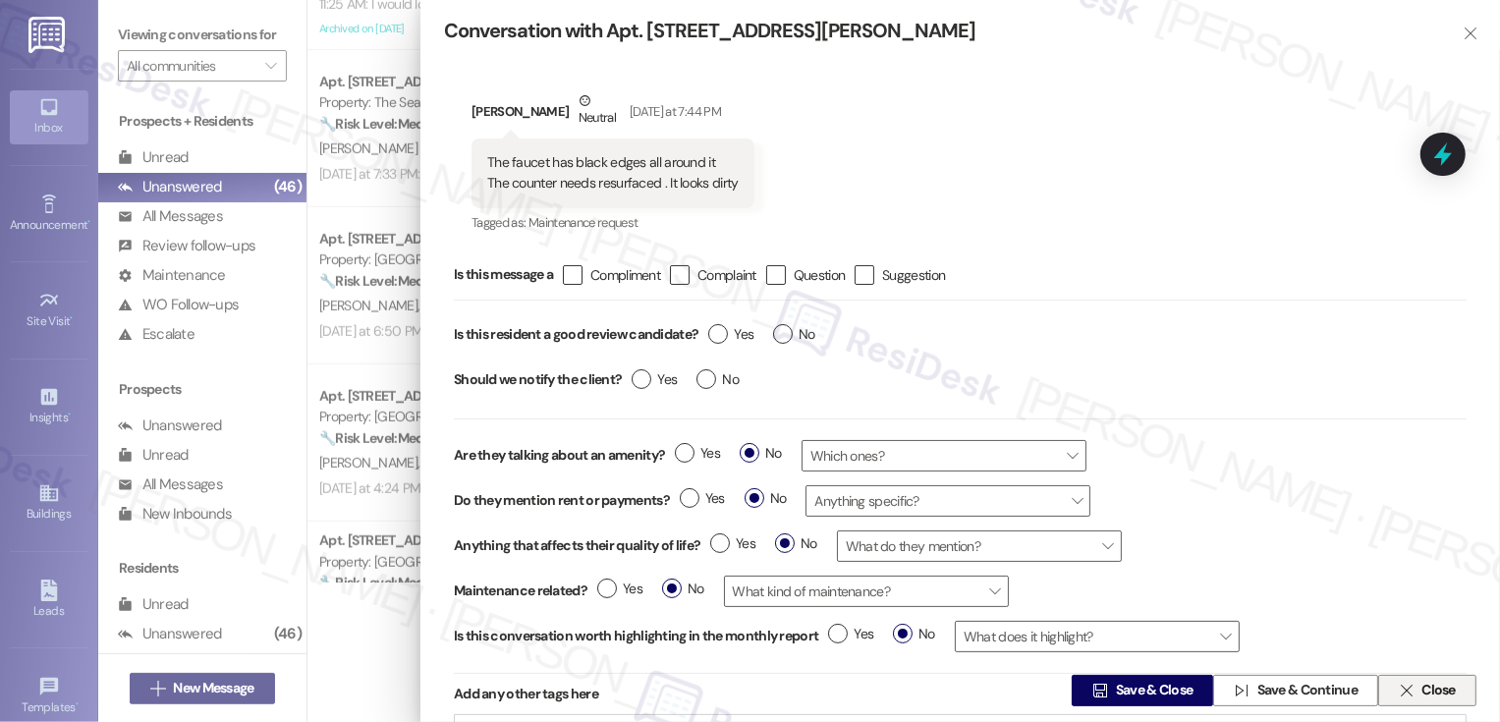
click at [1434, 695] on span "Close" at bounding box center [1438, 691] width 34 height 21
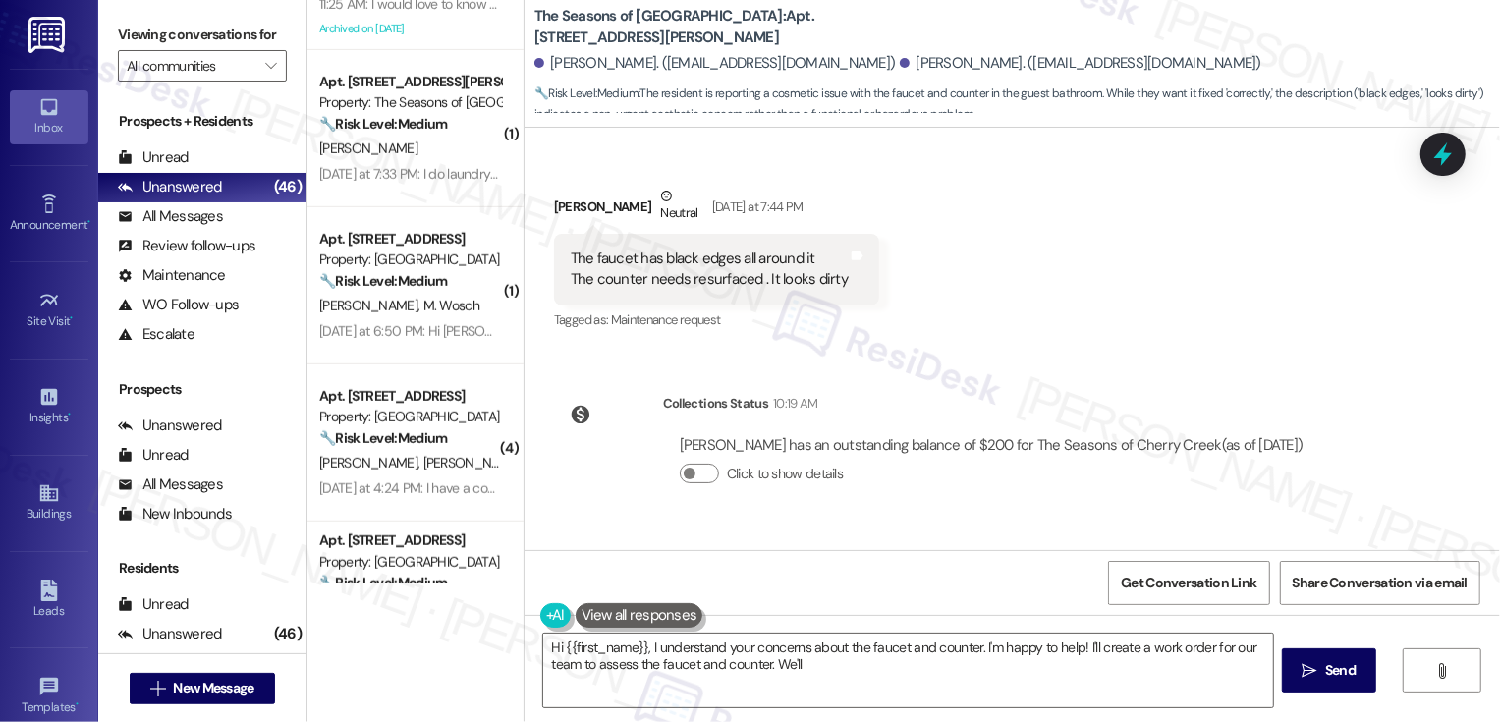
scroll to position [5376, 0]
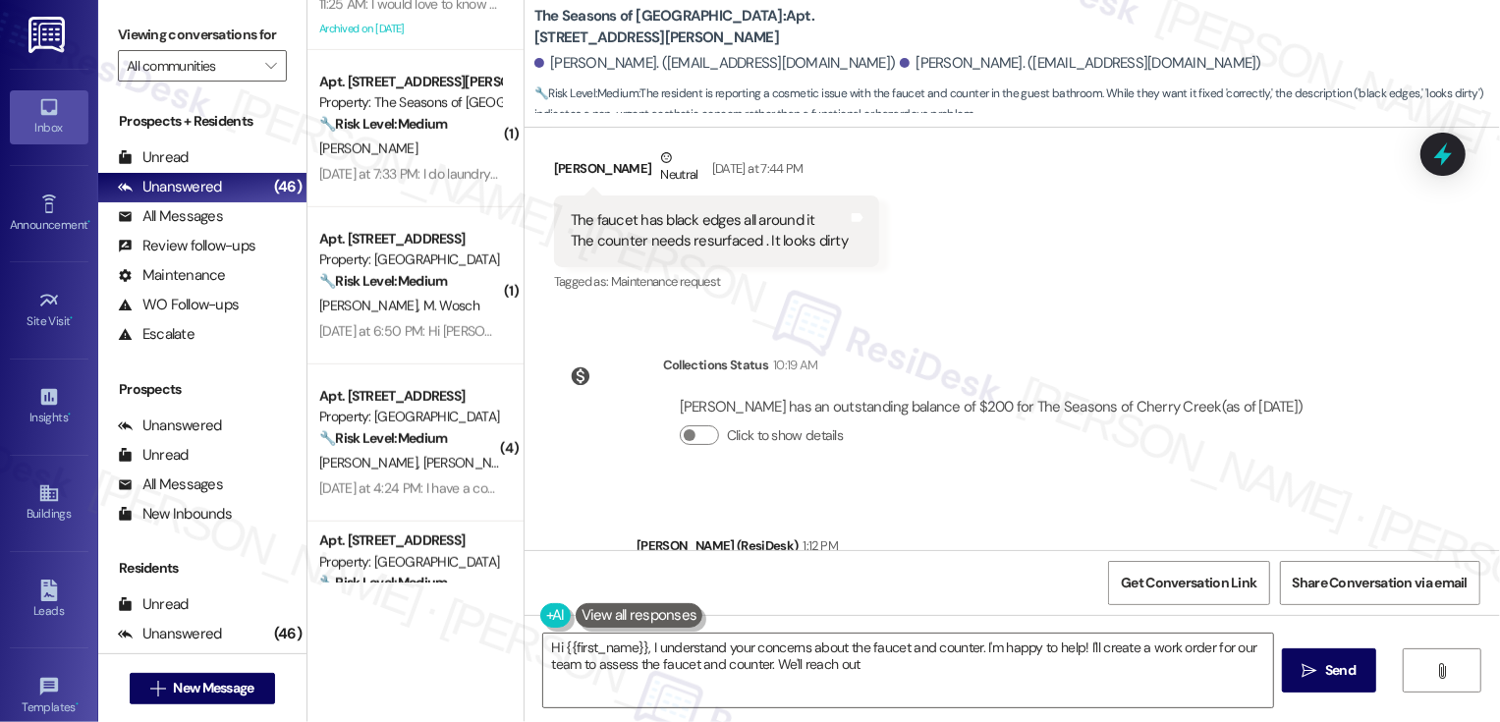
click at [1018, 287] on div "Received via SMS [PERSON_NAME] Neutral [DATE] at 7:44 PM The faucet has black e…" at bounding box center [1011, 206] width 975 height 207
type textarea "Hi {{first_name}}, I understand your concerns about the faucet and counter. I'm…"
click at [1043, 208] on div "Received via SMS [PERSON_NAME] Neutral [DATE] at 7:44 PM The faucet has black e…" at bounding box center [1011, 206] width 975 height 207
click at [1155, 568] on span "Get Conversation Link" at bounding box center [1188, 583] width 143 height 42
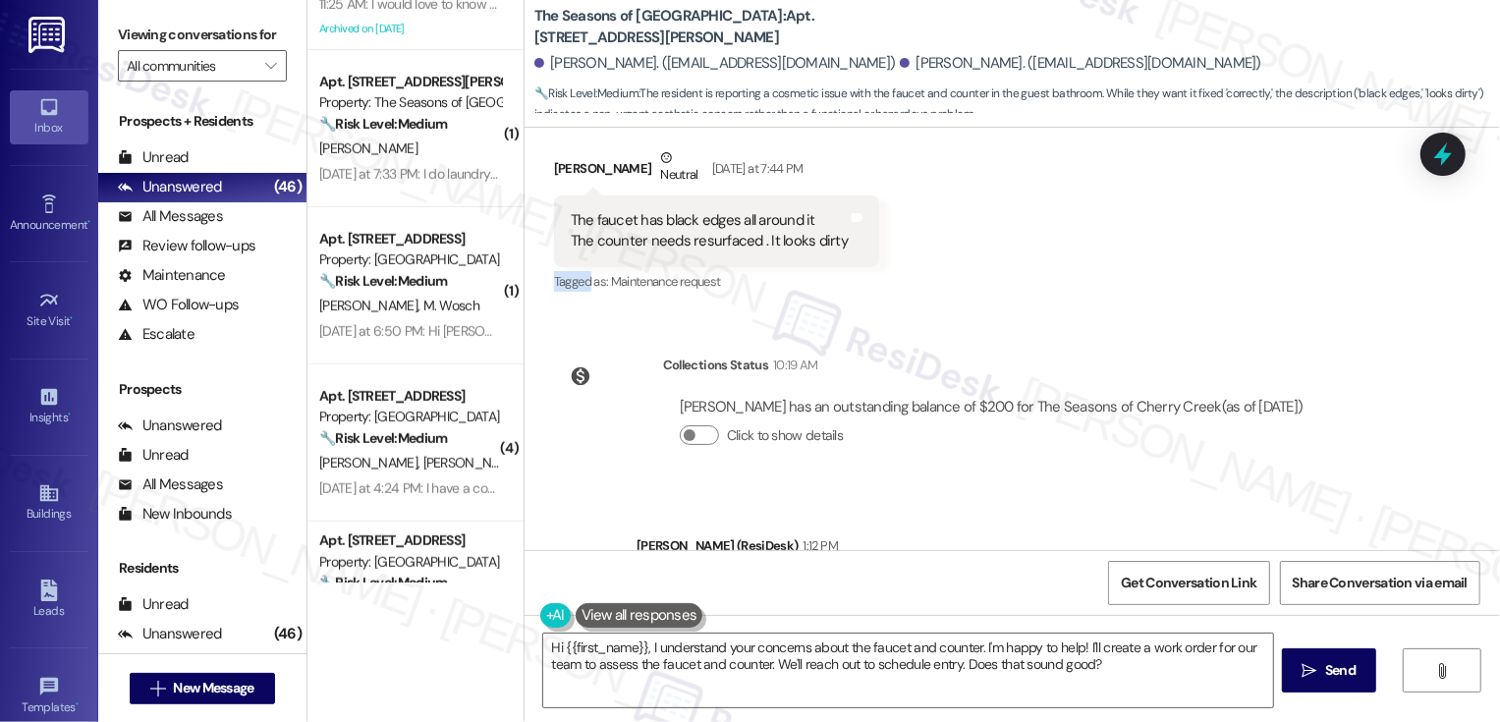
click at [1088, 491] on div "Collections Status 10:19 AM [PERSON_NAME] has an outstanding balance of $200 fo…" at bounding box center [937, 415] width 796 height 151
click at [1174, 580] on span "Get Conversation Link" at bounding box center [1189, 583] width 136 height 21
click at [904, 483] on div "Collections Status 10:19 AM [PERSON_NAME] has an outstanding balance of $200 fo…" at bounding box center [937, 415] width 796 height 151
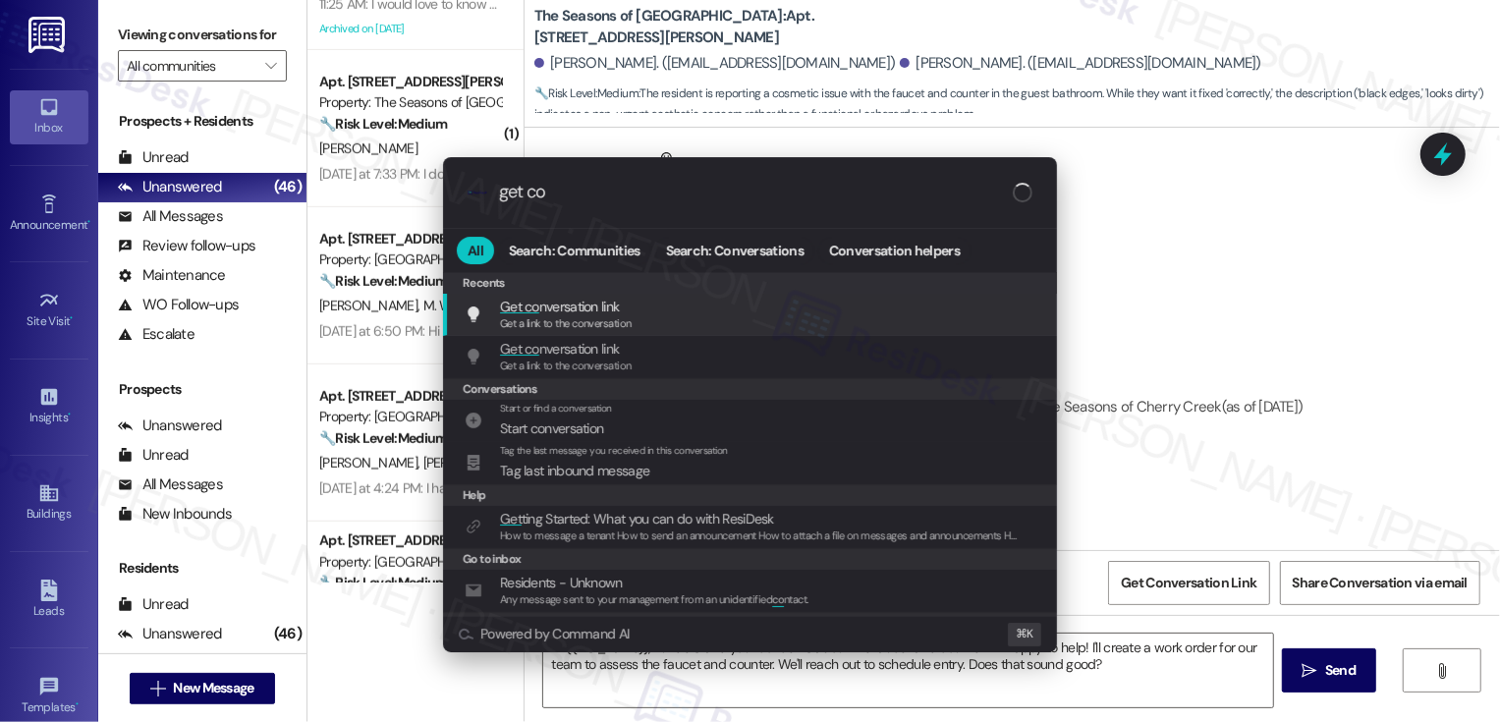
type input "get con"
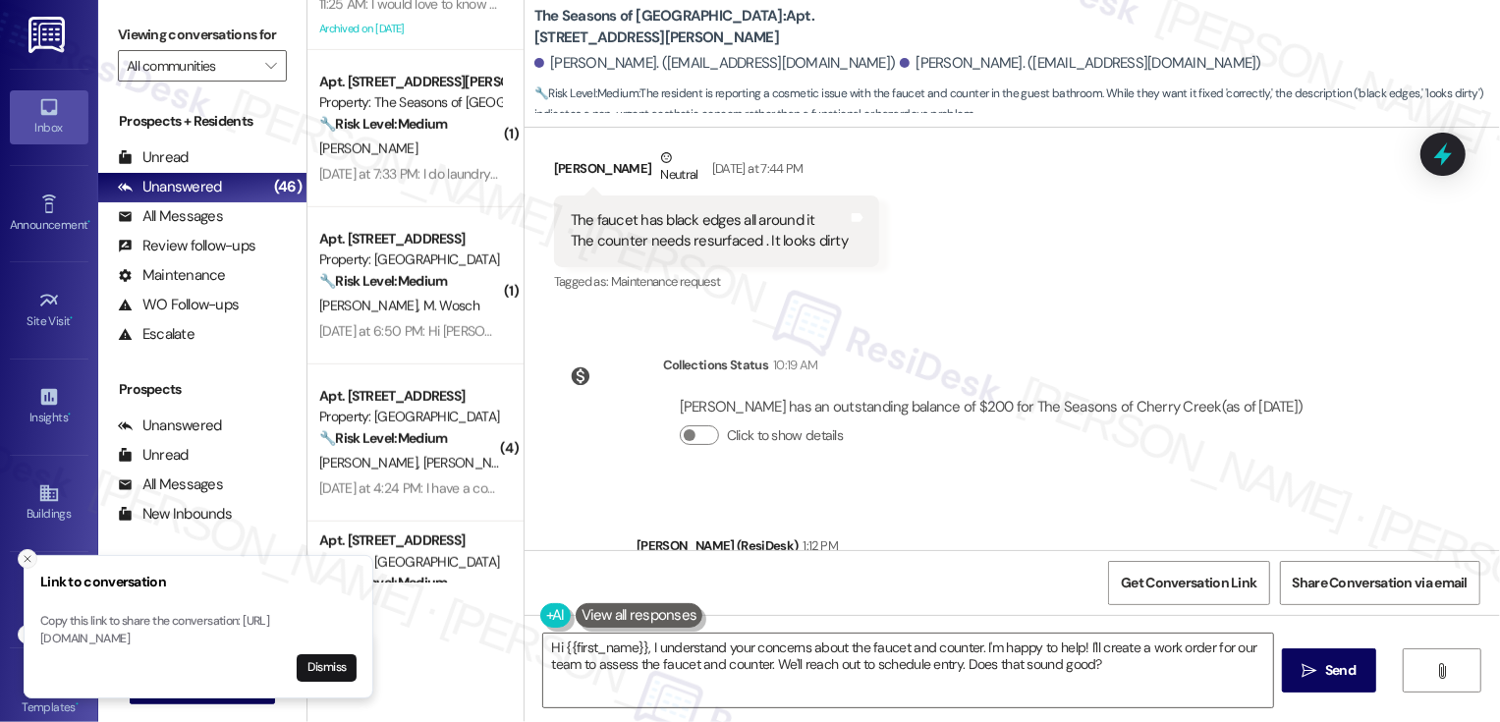
click at [20, 549] on button "Close toast" at bounding box center [28, 559] width 20 height 20
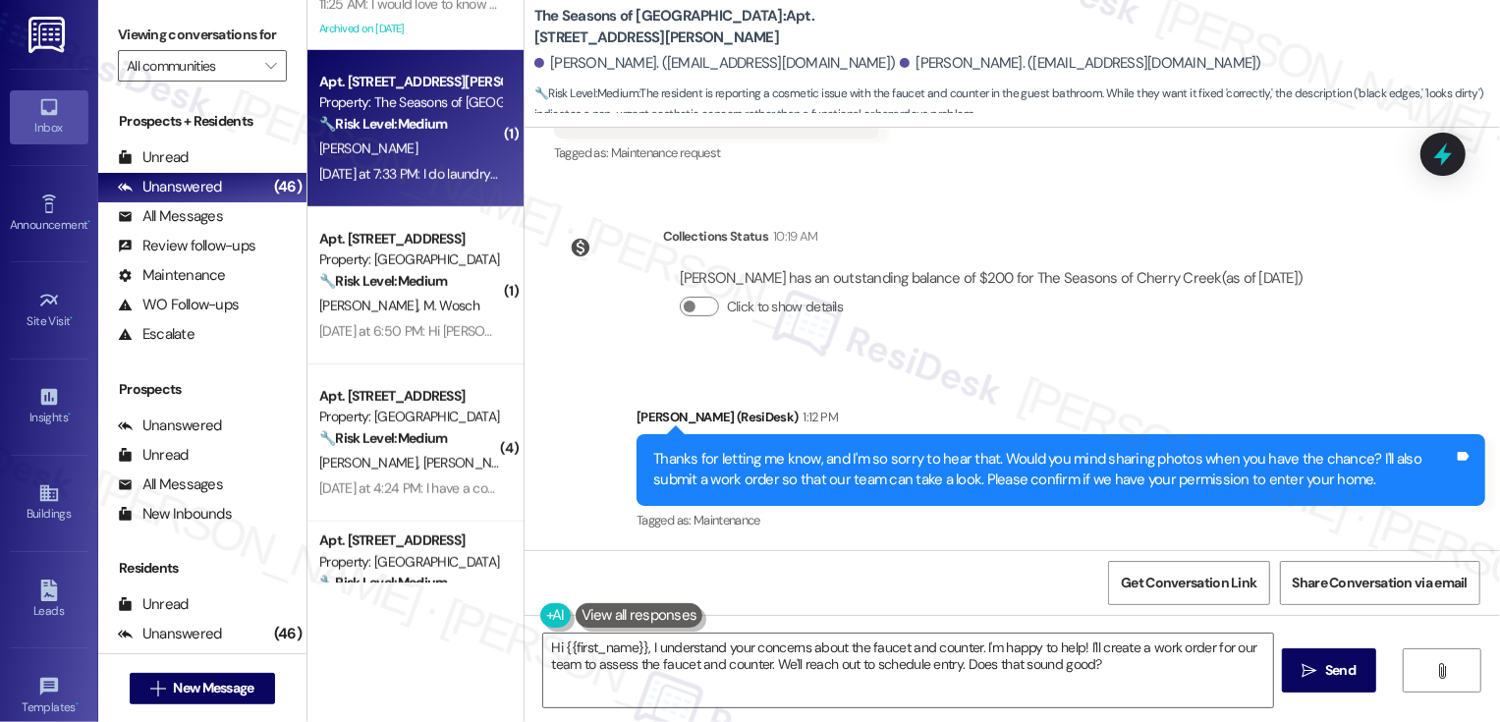
scroll to position [769, 0]
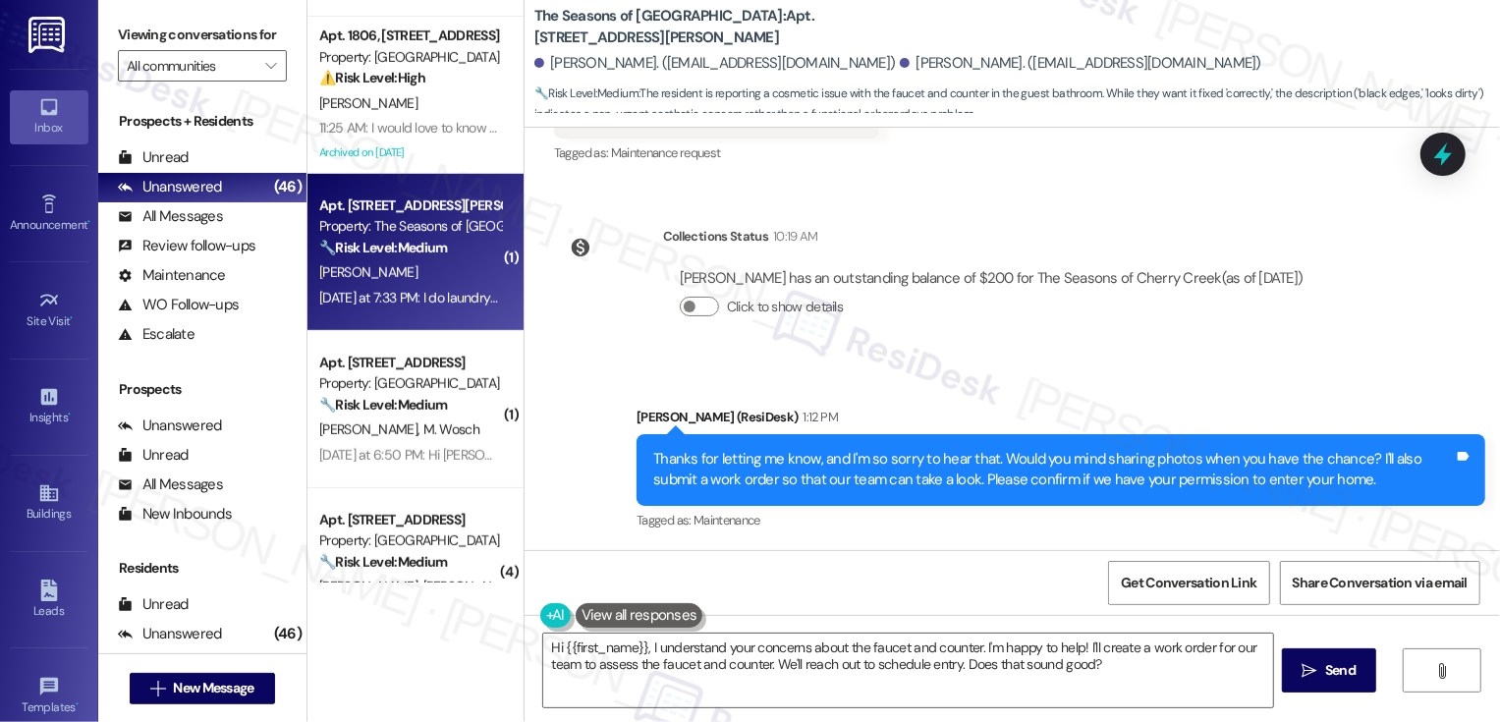
click at [400, 222] on div "Property: The Seasons of [GEOGRAPHIC_DATA]" at bounding box center [410, 226] width 182 height 21
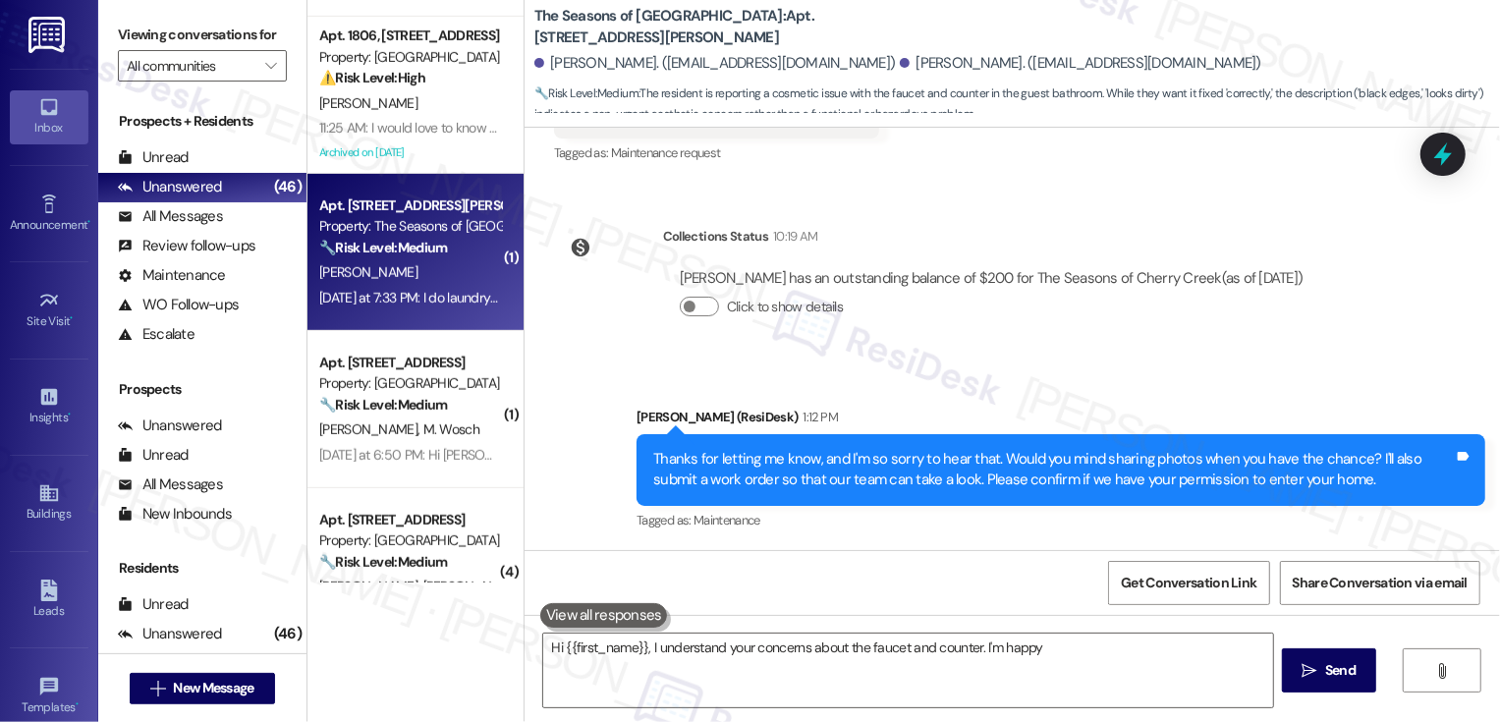
click at [400, 222] on div "Property: The Seasons of [GEOGRAPHIC_DATA]" at bounding box center [410, 226] width 182 height 21
type textarea "Hi {{first_name}}, I understand your concerns about the faucet and counter. I'm…"
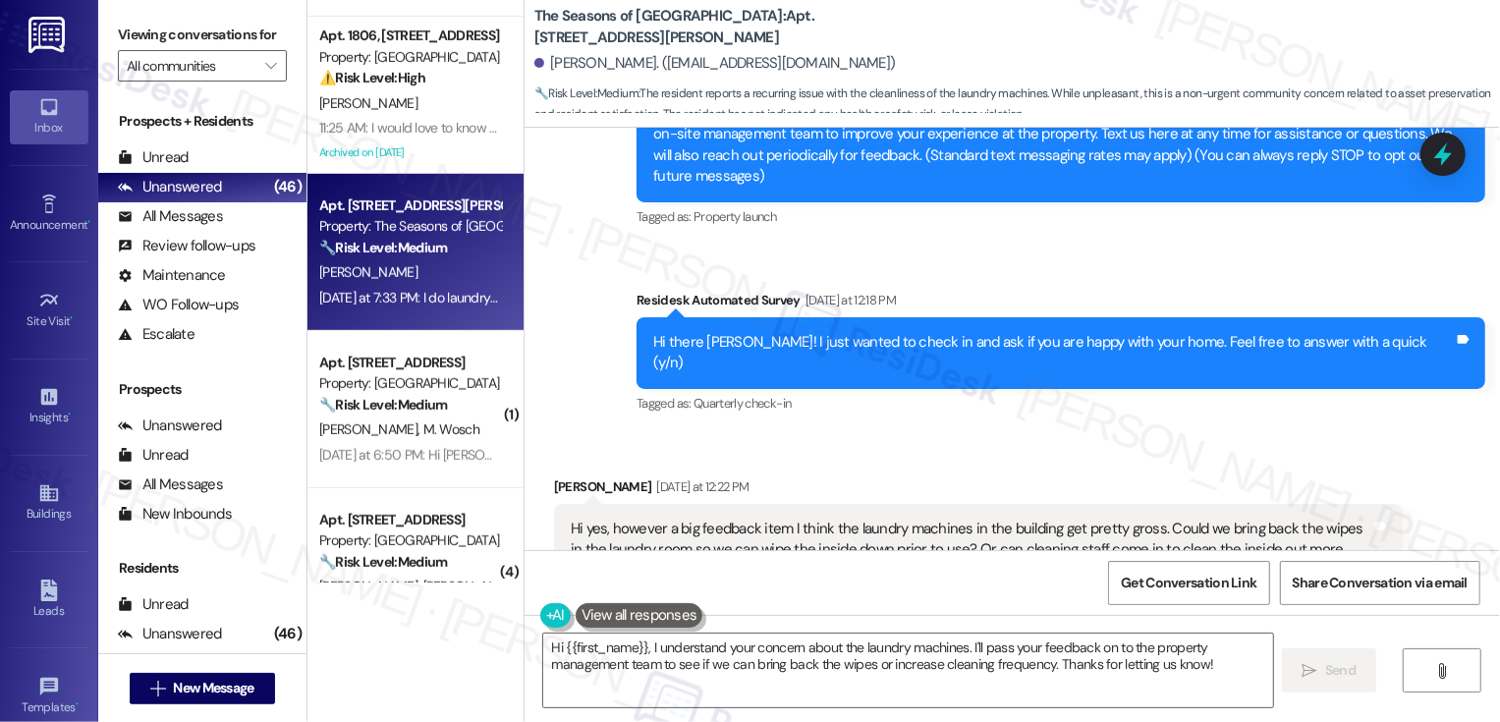
scroll to position [653, 0]
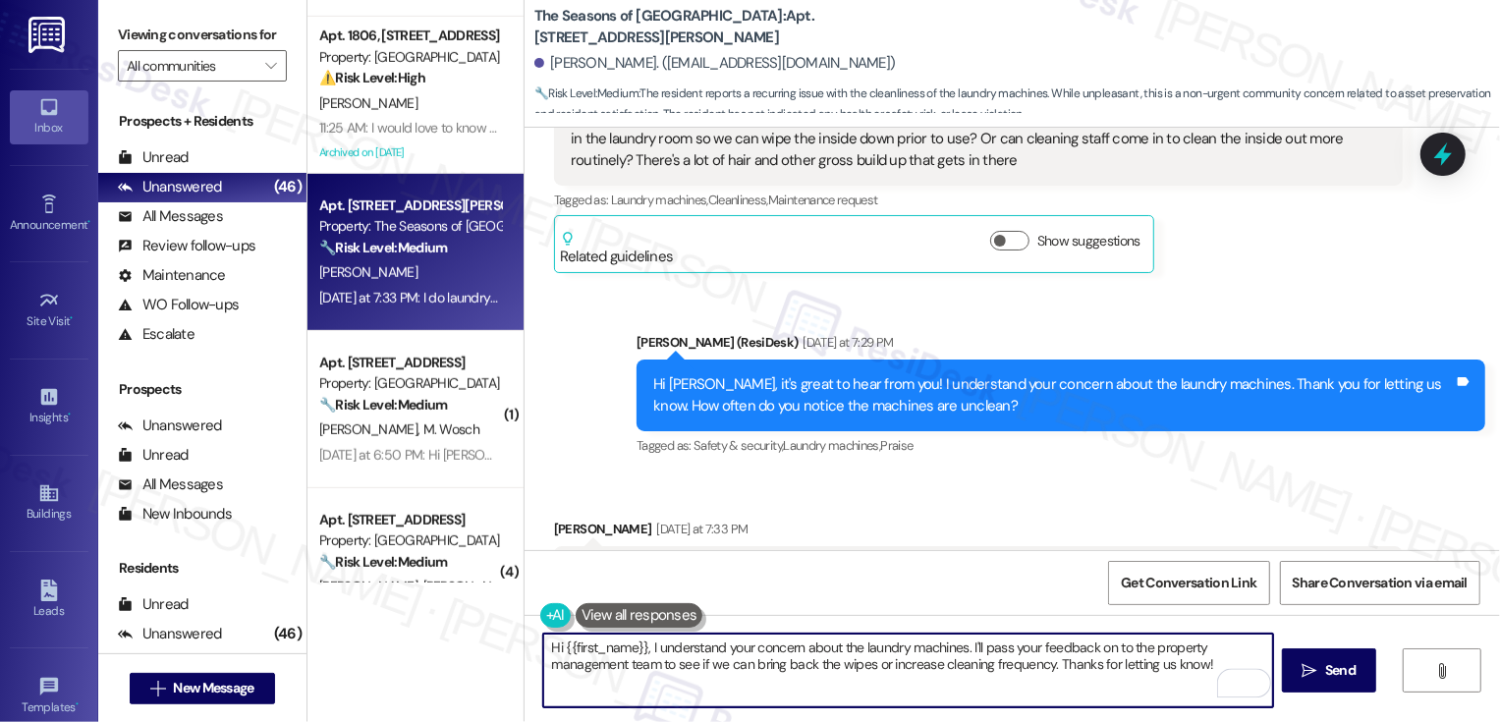
drag, startPoint x: 958, startPoint y: 648, endPoint x: 526, endPoint y: 651, distance: 431.2
click at [532, 651] on div "Hi {{first_name}}, I understand your concern about the laundry machines. I'll p…" at bounding box center [898, 671] width 732 height 76
click at [543, 650] on textarea "I'll pass your feedback on to the property management team to see if we can bri…" at bounding box center [908, 670] width 730 height 74
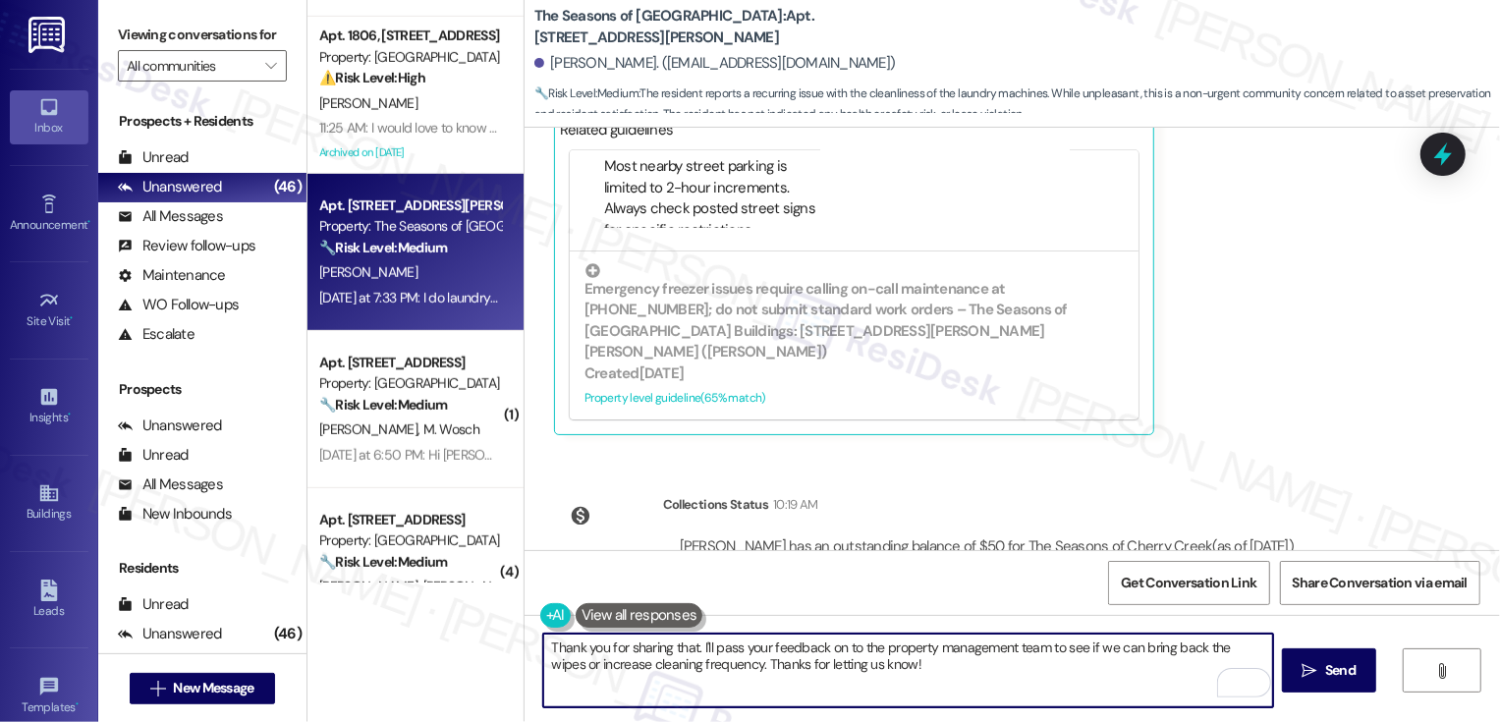
scroll to position [1221, 0]
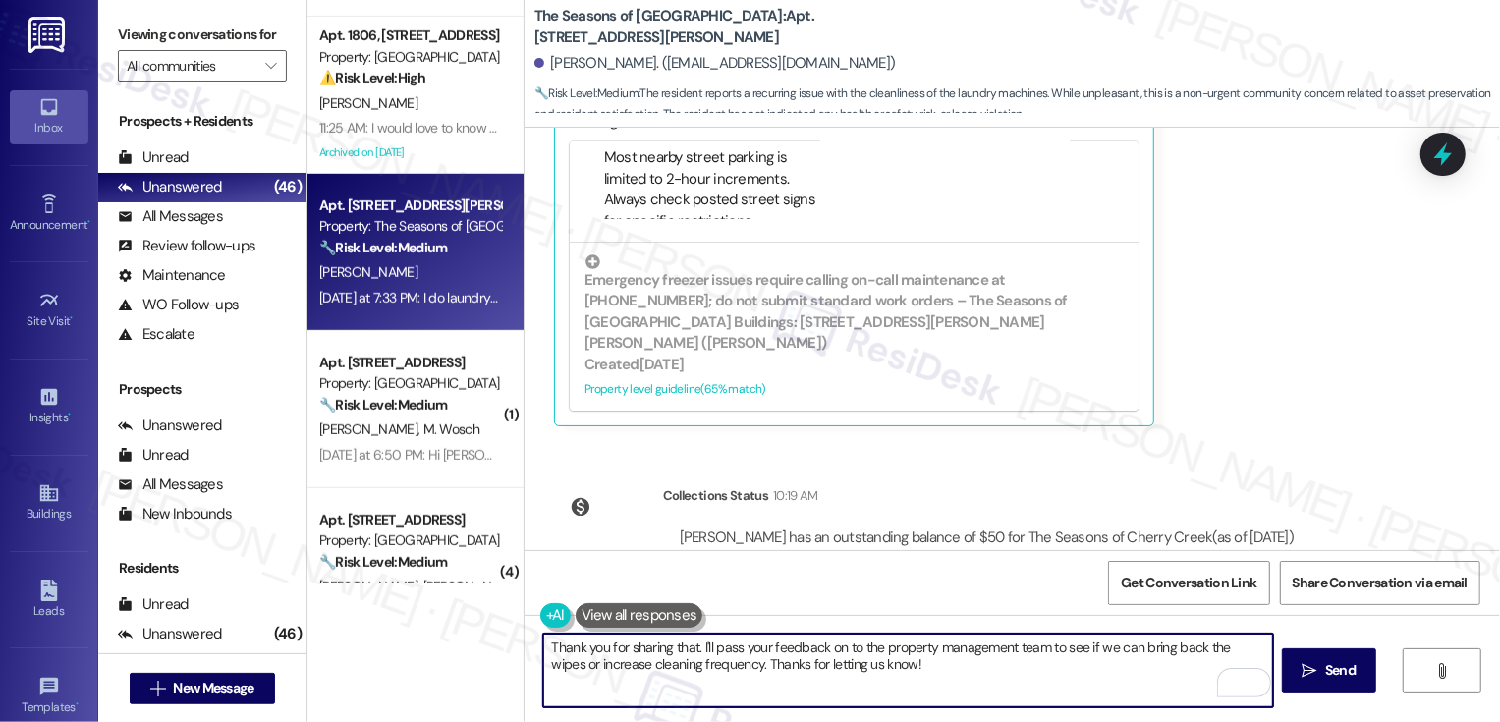
click at [971, 654] on textarea "Thank you for sharing that. I'll pass your feedback on to the property manageme…" at bounding box center [908, 670] width 730 height 74
click at [954, 643] on textarea "Thank you for sharing that. I'll pass your feedback on to the team to see if we…" at bounding box center [908, 670] width 730 height 74
click at [767, 643] on textarea "Thank you for sharing that. I'll pass your feedback on to the team to see if we…" at bounding box center [908, 670] width 730 height 74
click at [713, 652] on textarea "Thank you for sharing that. I'll pass your feedback on to the team to see if we…" at bounding box center [908, 670] width 730 height 74
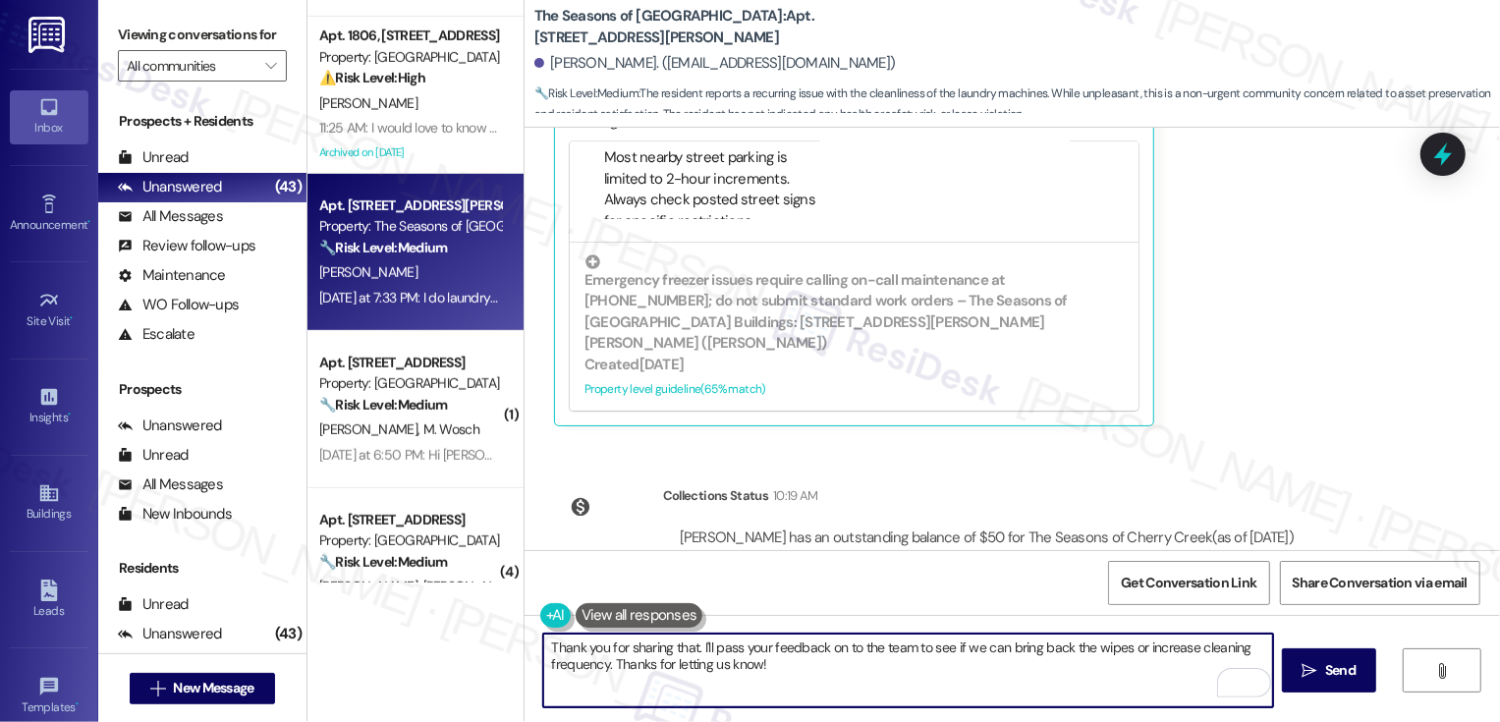
click at [826, 647] on textarea "Thank you for sharing that. I'll pass your feedback on to the team to see if we…" at bounding box center [908, 670] width 730 height 74
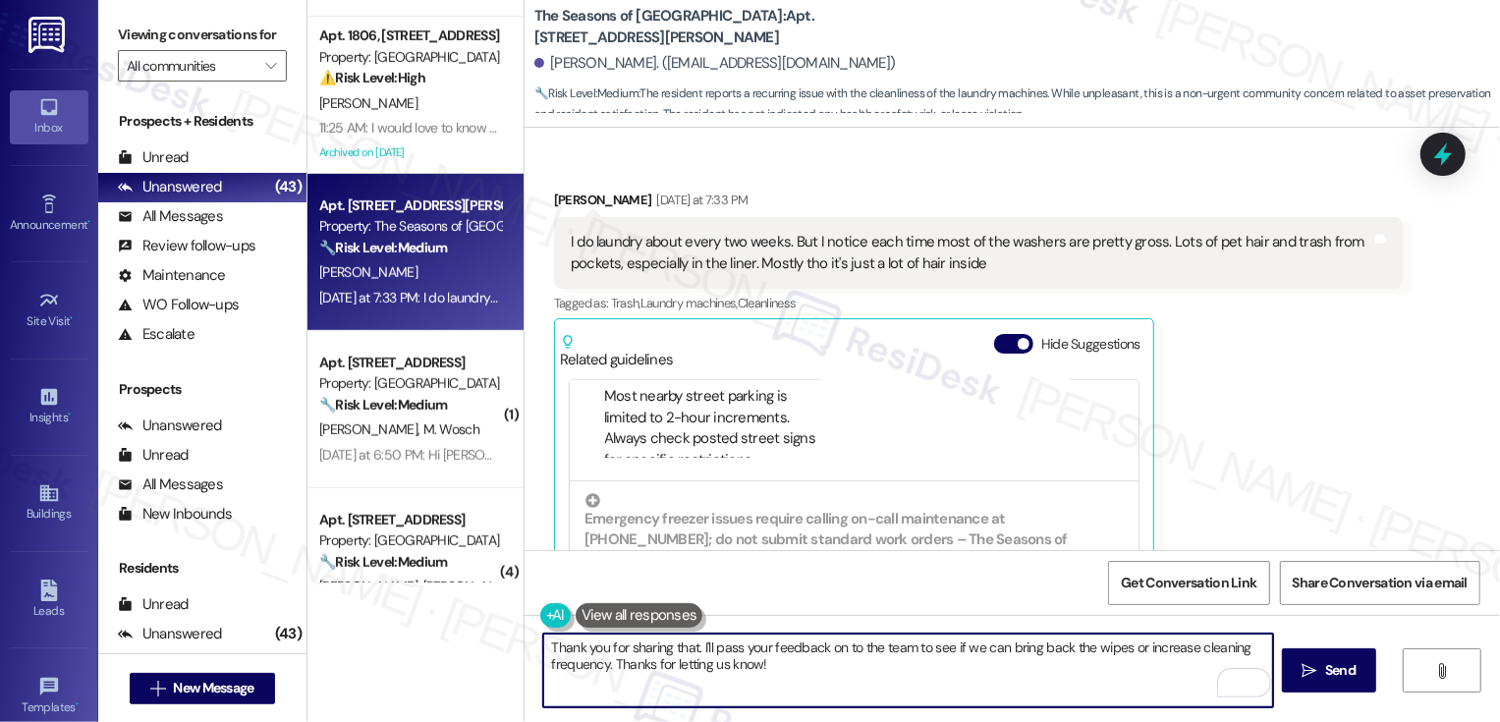
scroll to position [1053, 0]
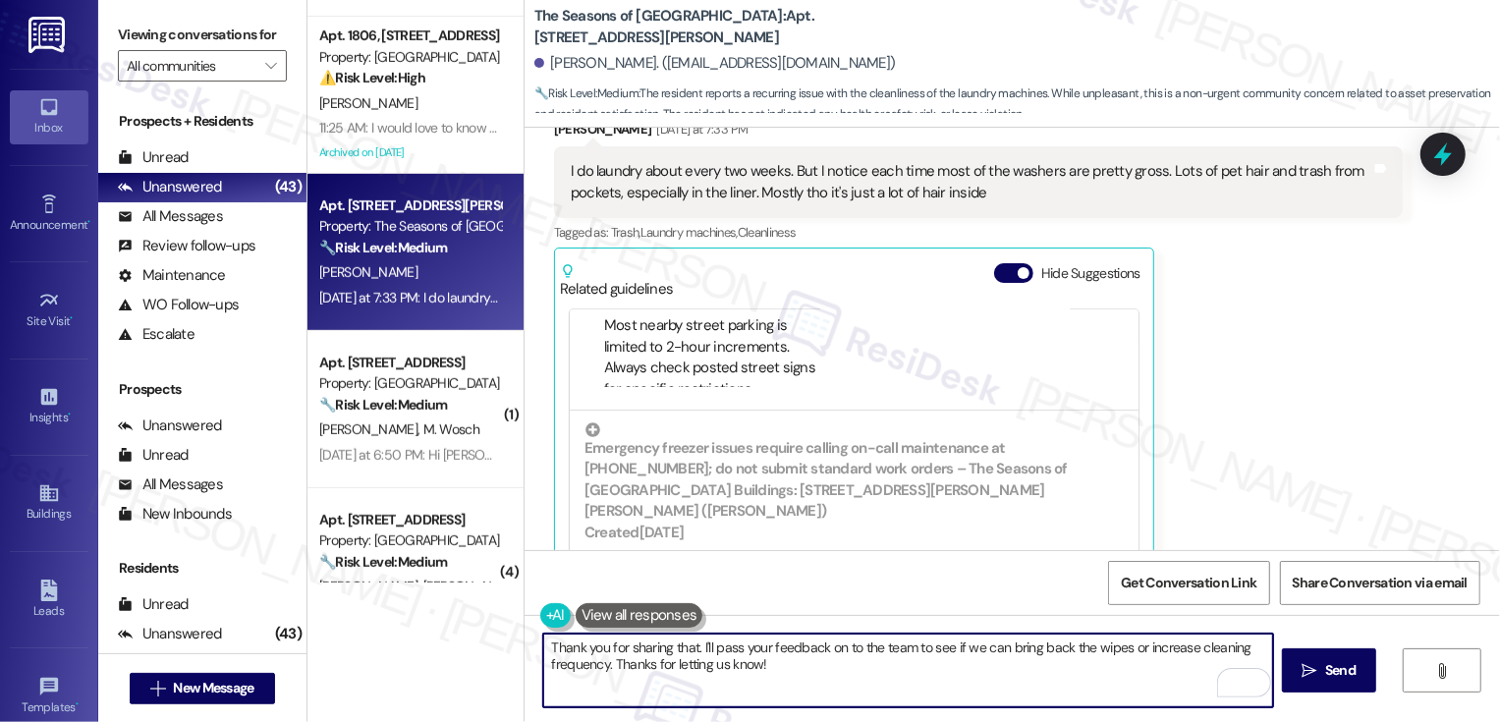
click at [922, 652] on textarea "Thank you for sharing that. I'll pass your feedback on to the team to see if we…" at bounding box center [908, 670] width 730 height 74
drag, startPoint x: 910, startPoint y: 650, endPoint x: 994, endPoint y: 653, distance: 83.5
click at [994, 653] on textarea "Thank you for sharing that. I'll pass your feedback on to the team to see if we…" at bounding box center [908, 670] width 730 height 74
paste textarea "’ll pass your feedback along to the team, including your suggestions about brin…"
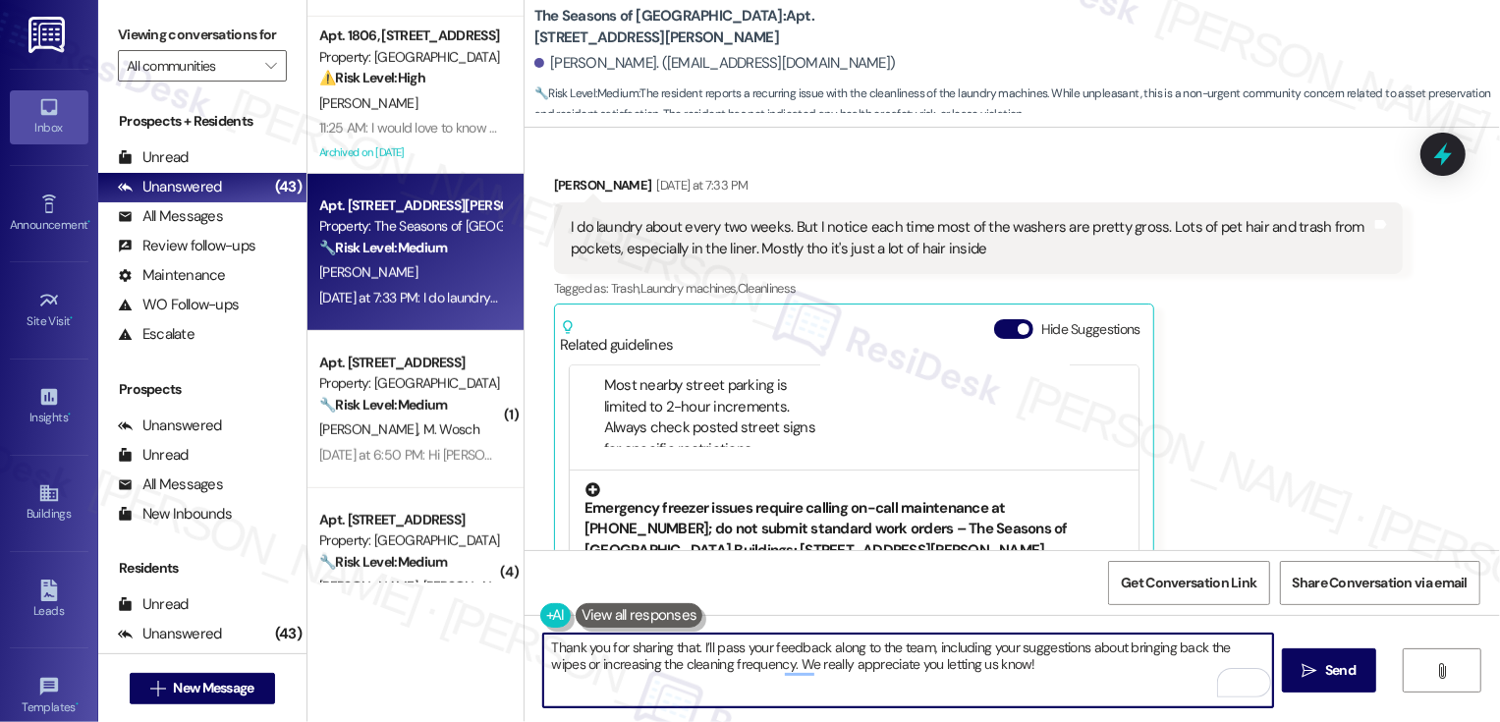
scroll to position [222, 0]
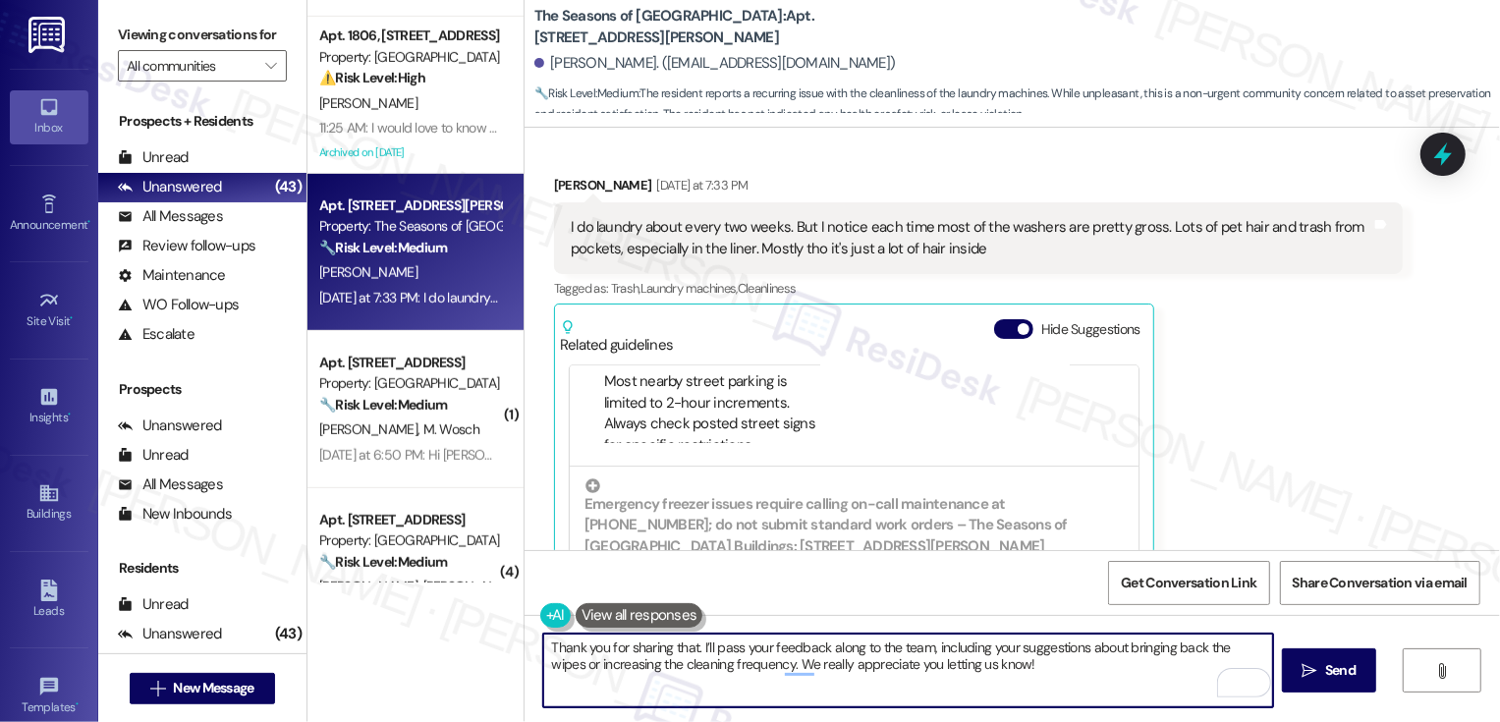
click at [861, 664] on textarea "Thank you for sharing that. I’ll pass your feedback along to the team, includin…" at bounding box center [908, 670] width 730 height 74
click at [717, 670] on textarea "Thank you for sharing that. I’ll pass your feedback along to the team, includin…" at bounding box center [908, 670] width 730 height 74
click at [1082, 680] on textarea "Thank you for sharing that. I’ll pass your feedback along to the team, includin…" at bounding box center [908, 670] width 730 height 74
type textarea "Thank you for sharing that. I’ll pass your feedback along to the team, includin…"
click at [1330, 671] on span "Send" at bounding box center [1340, 670] width 30 height 21
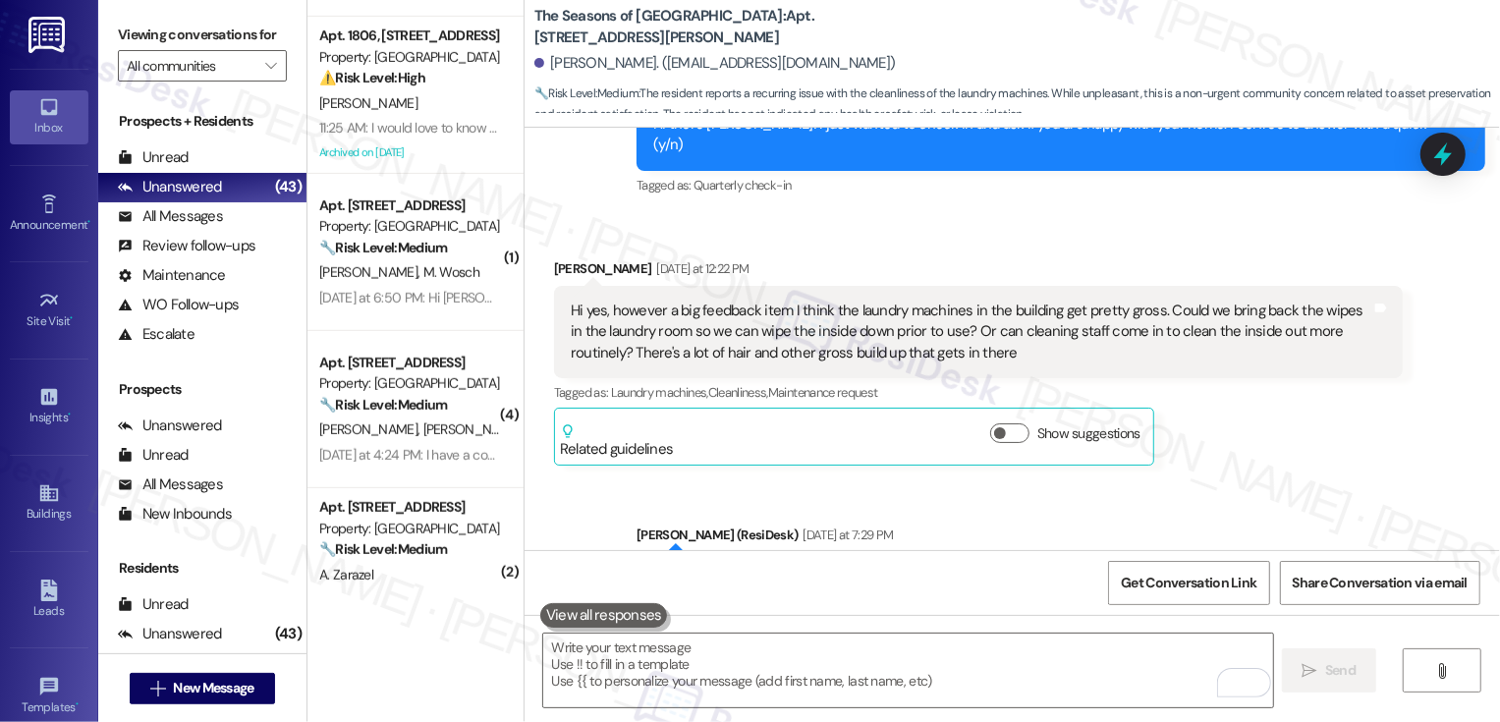
scroll to position [368, 0]
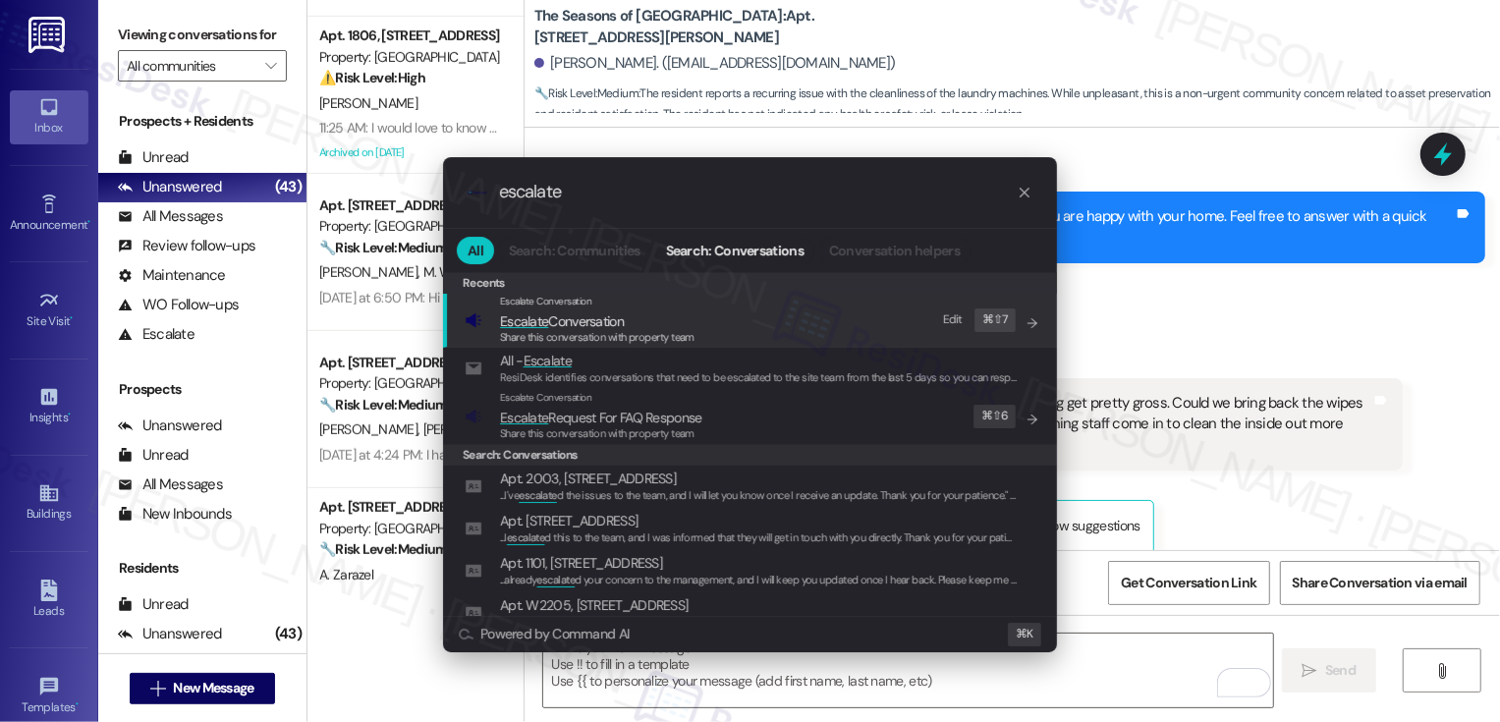
type input "escalate"
click at [549, 324] on span "Escalate Conversation" at bounding box center [562, 321] width 124 height 18
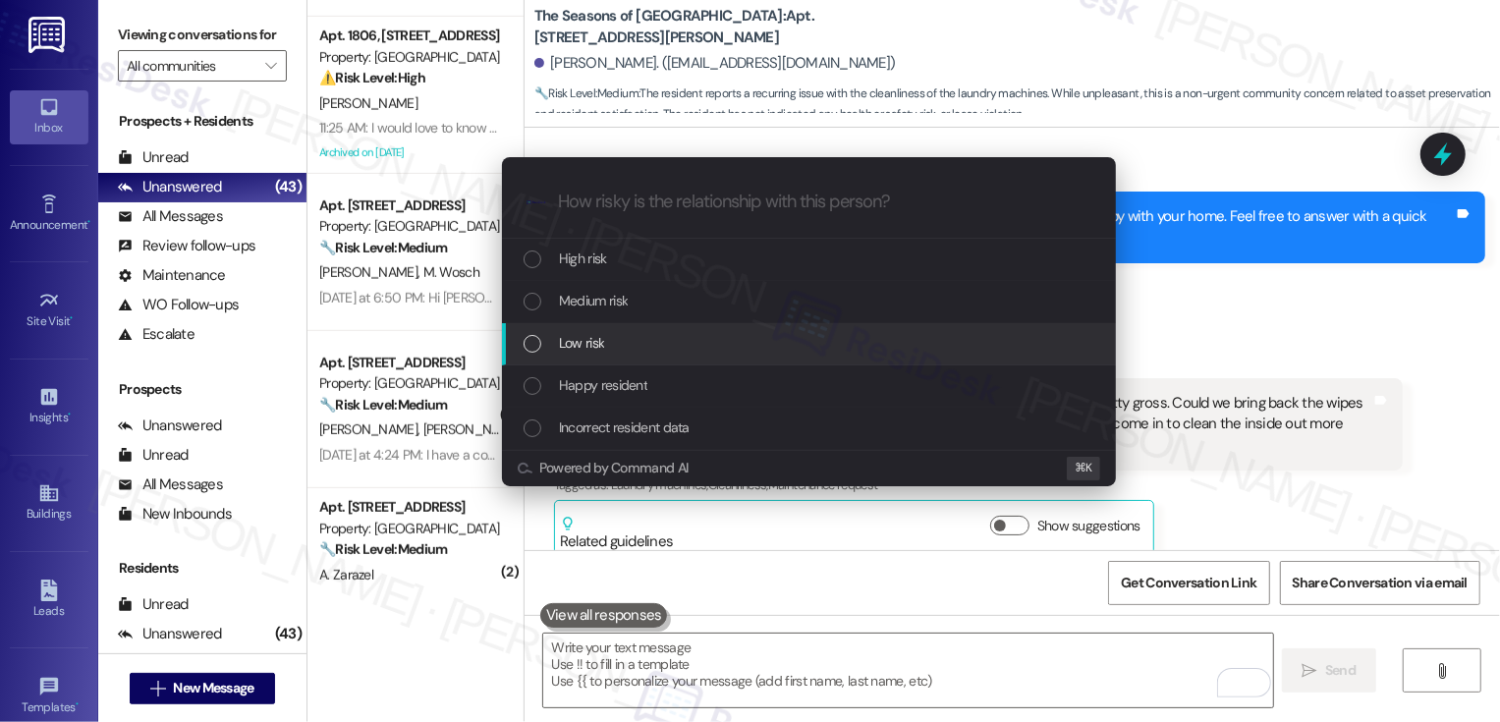
click at [570, 343] on span "Low risk" at bounding box center [581, 343] width 45 height 22
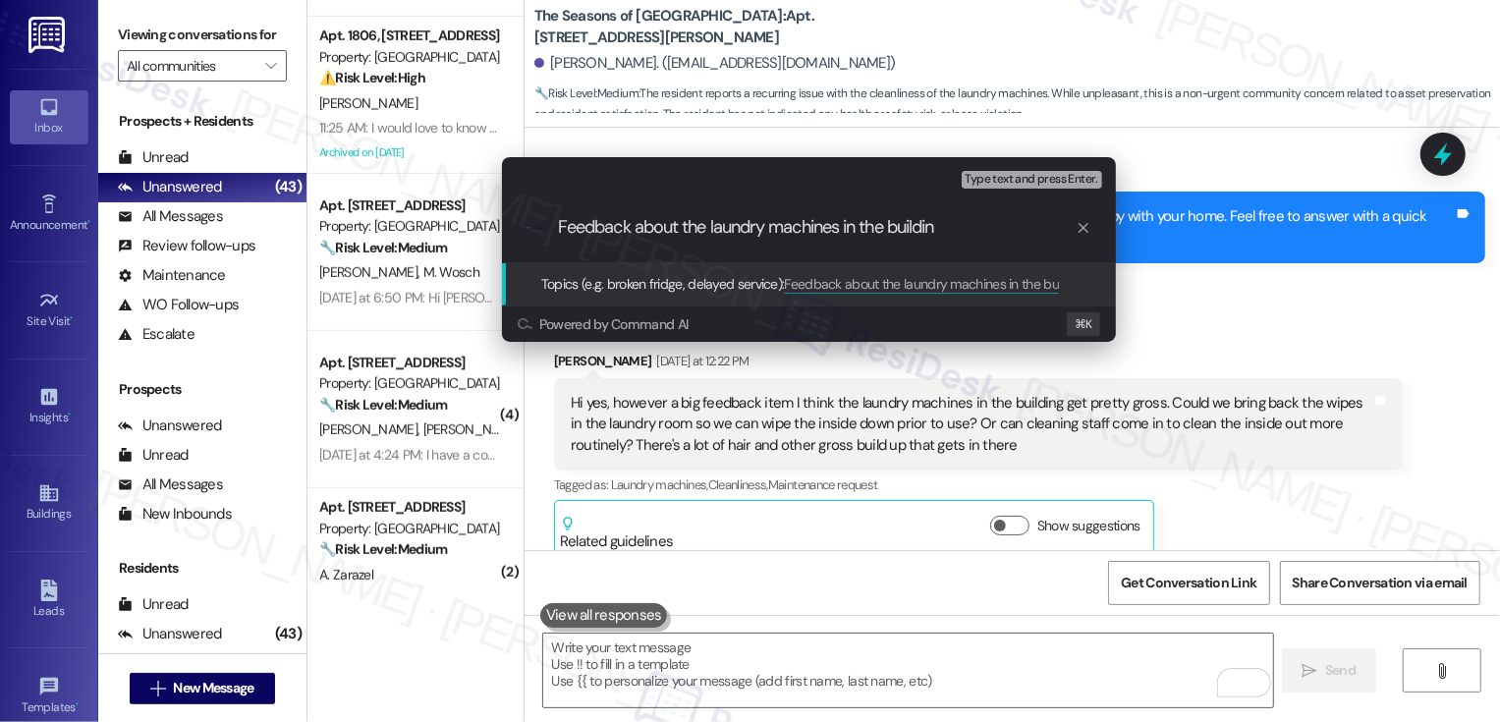
type input "Feedback about the laundry machines in the building"
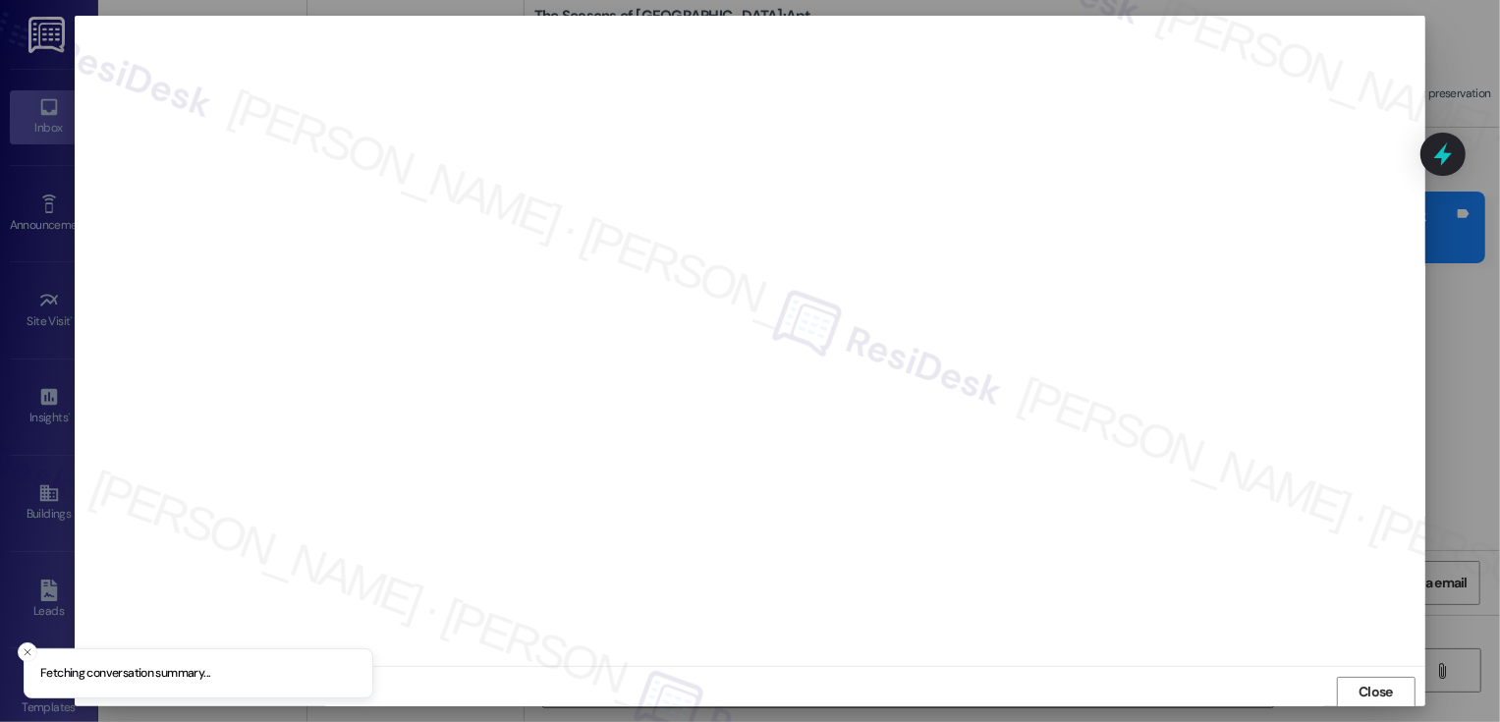
scroll to position [1, 0]
click at [1378, 705] on button "Close" at bounding box center [1376, 691] width 79 height 31
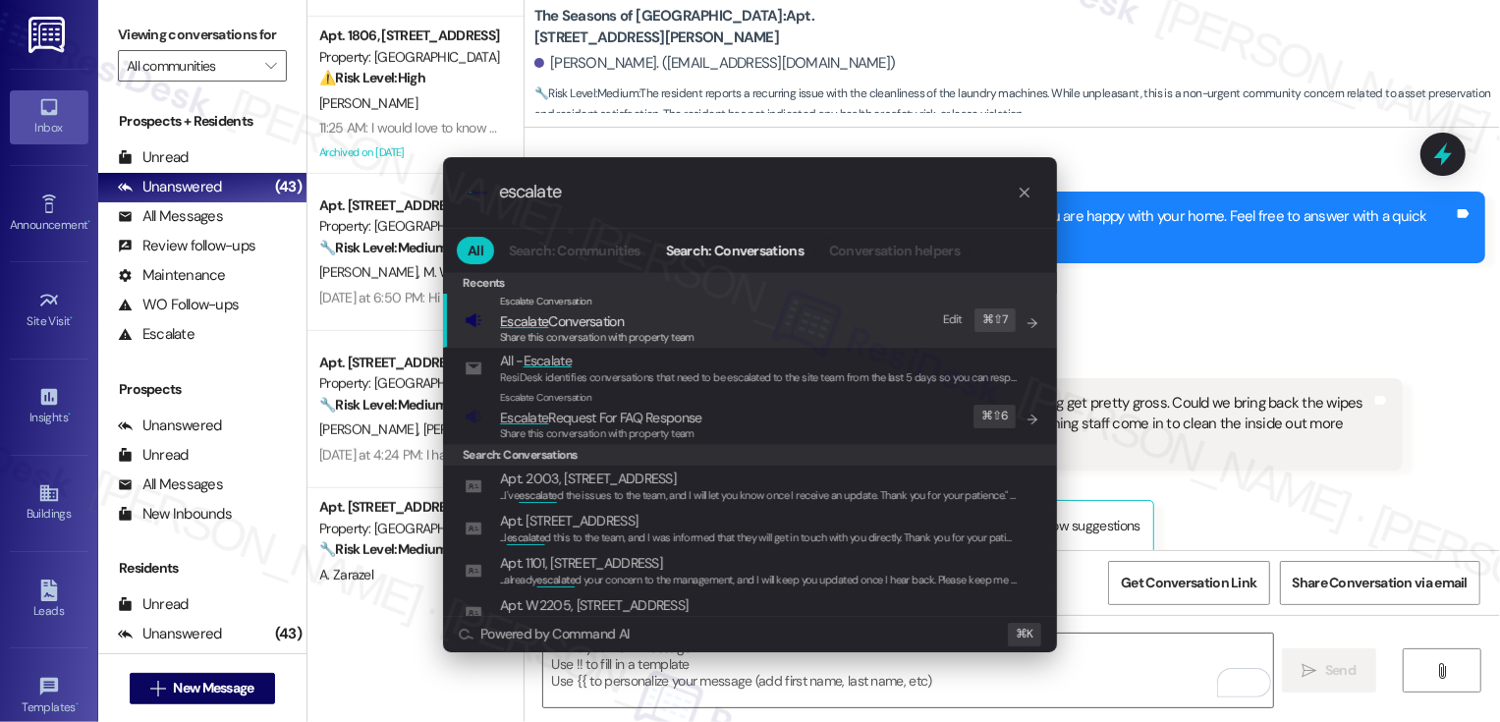
type input "escalate"
click at [690, 311] on span "Escalate Conversation" at bounding box center [597, 321] width 194 height 22
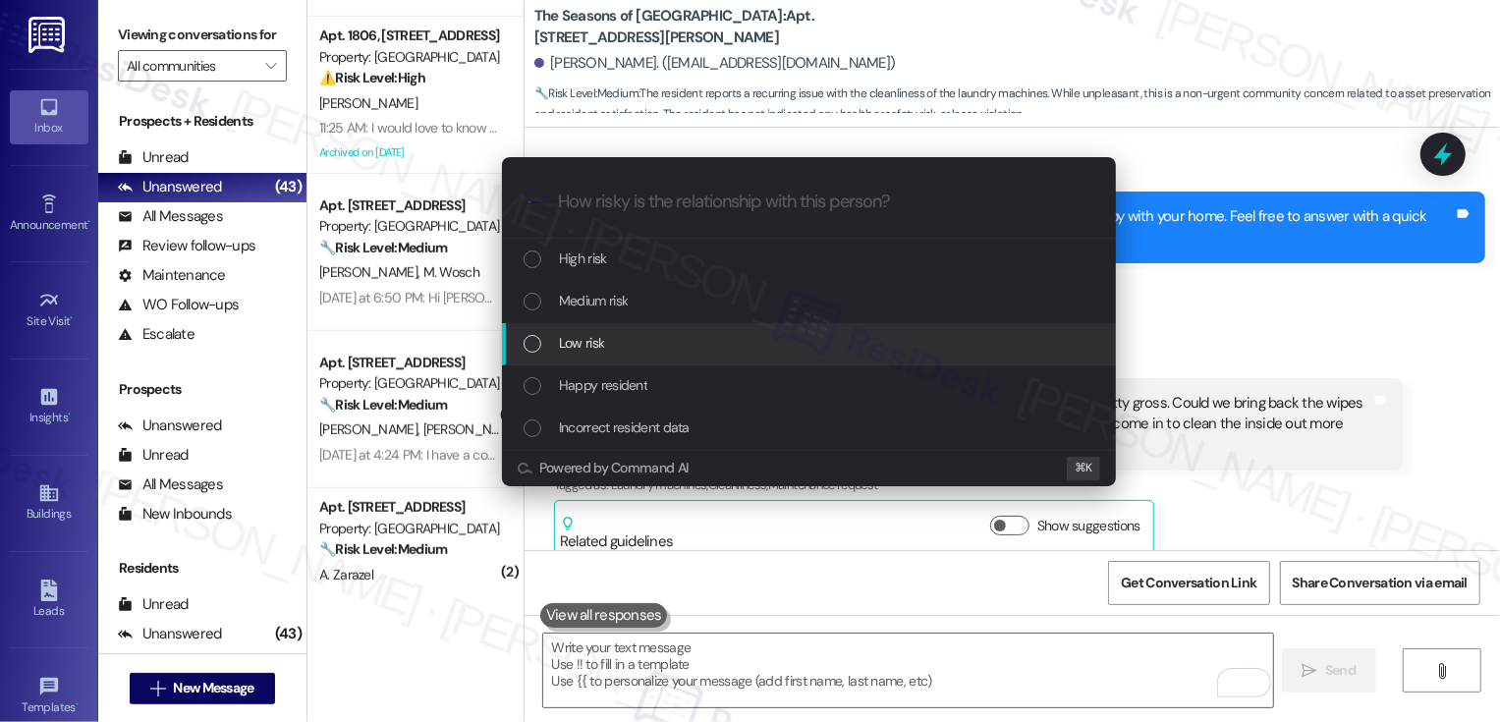
click at [612, 340] on div "Low risk" at bounding box center [810, 343] width 575 height 22
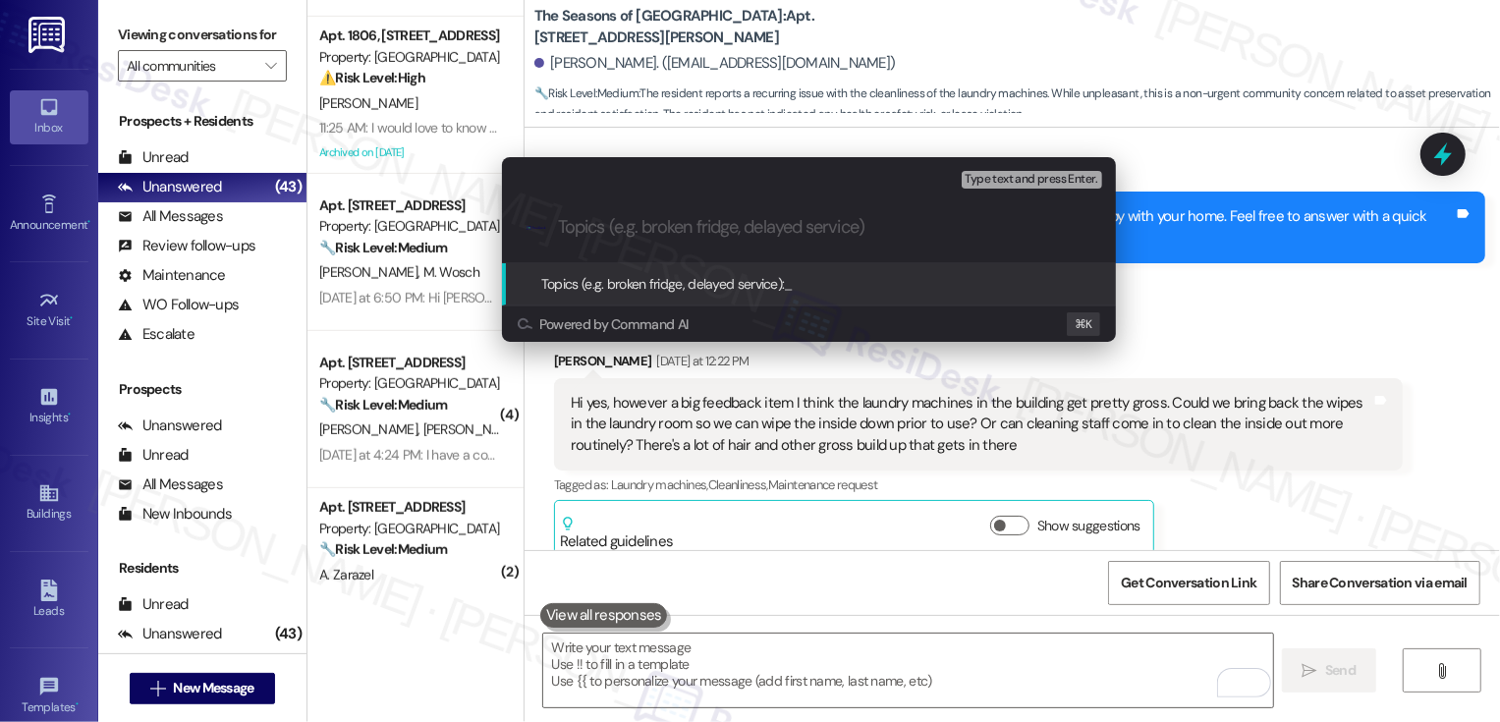
paste input "Feedback about the laundry machines in the building"
type input "Feedback about the laundry machines in the building"
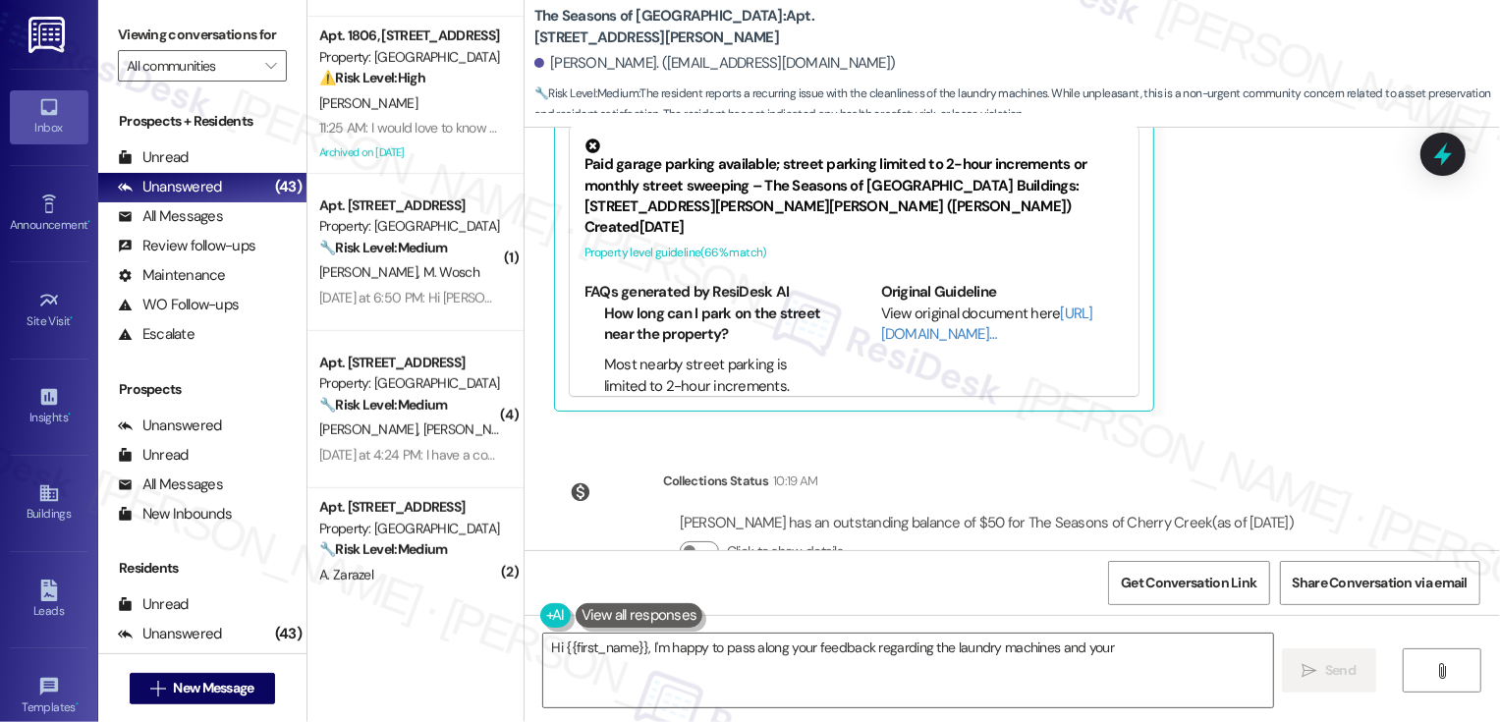
scroll to position [1429, 0]
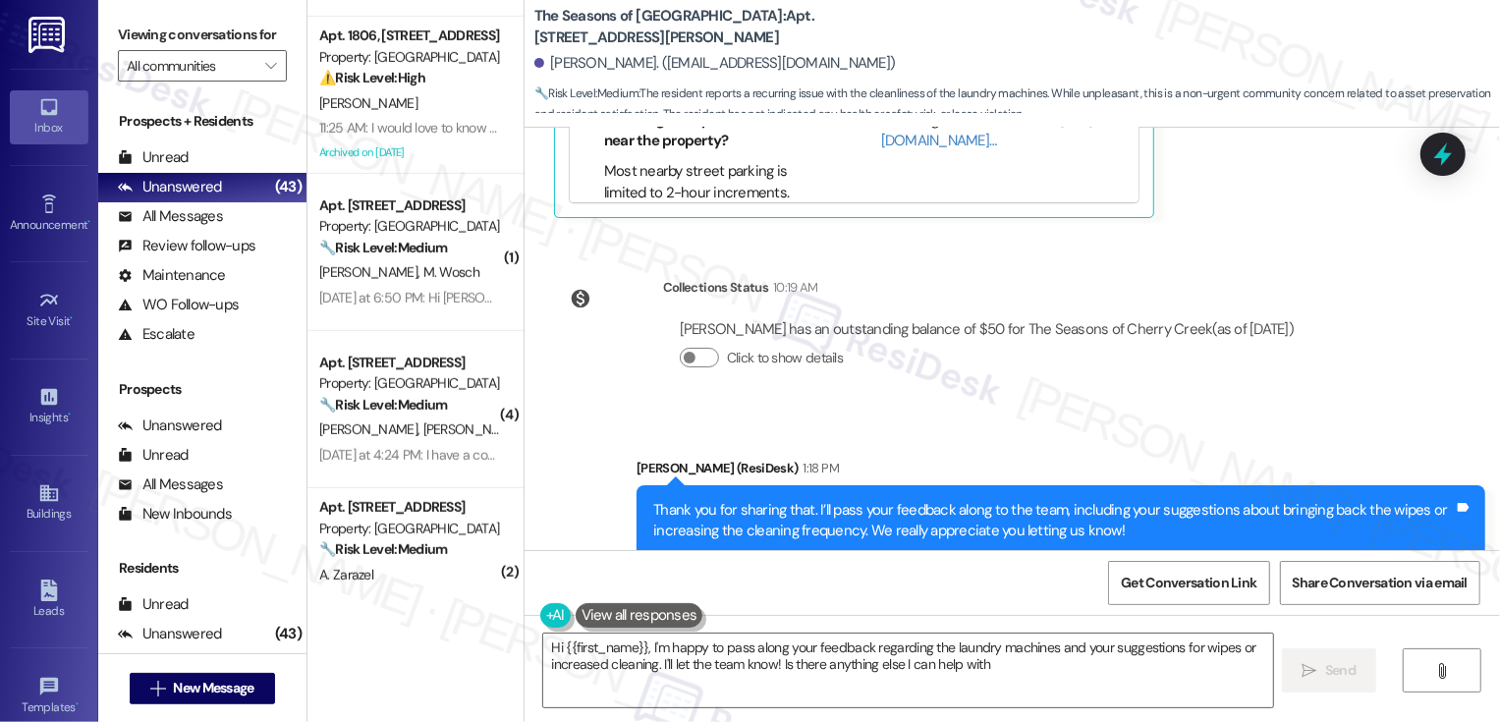
type textarea "Hi {{first_name}}, I'm happy to pass along your feedback regarding the laundry …"
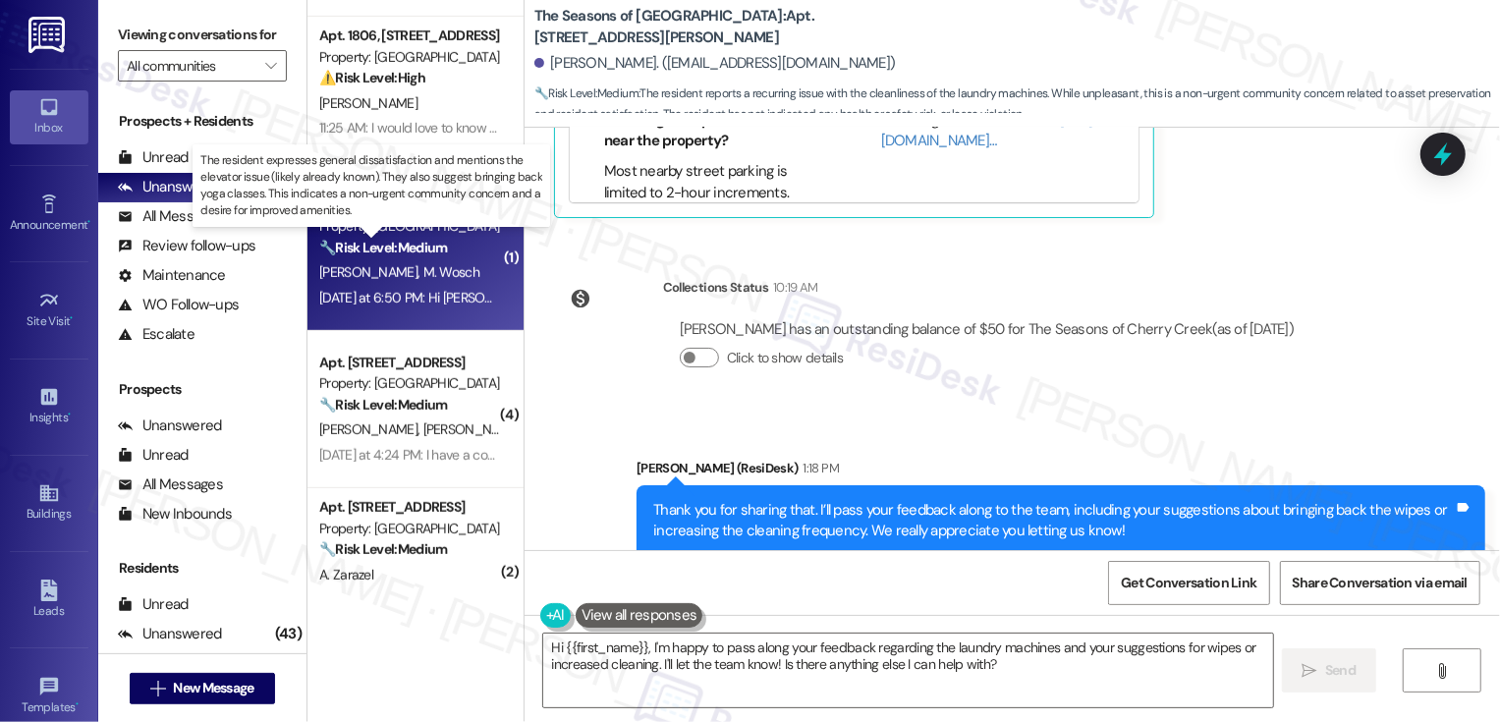
click at [434, 247] on strong "🔧 Risk Level: Medium" at bounding box center [383, 248] width 128 height 18
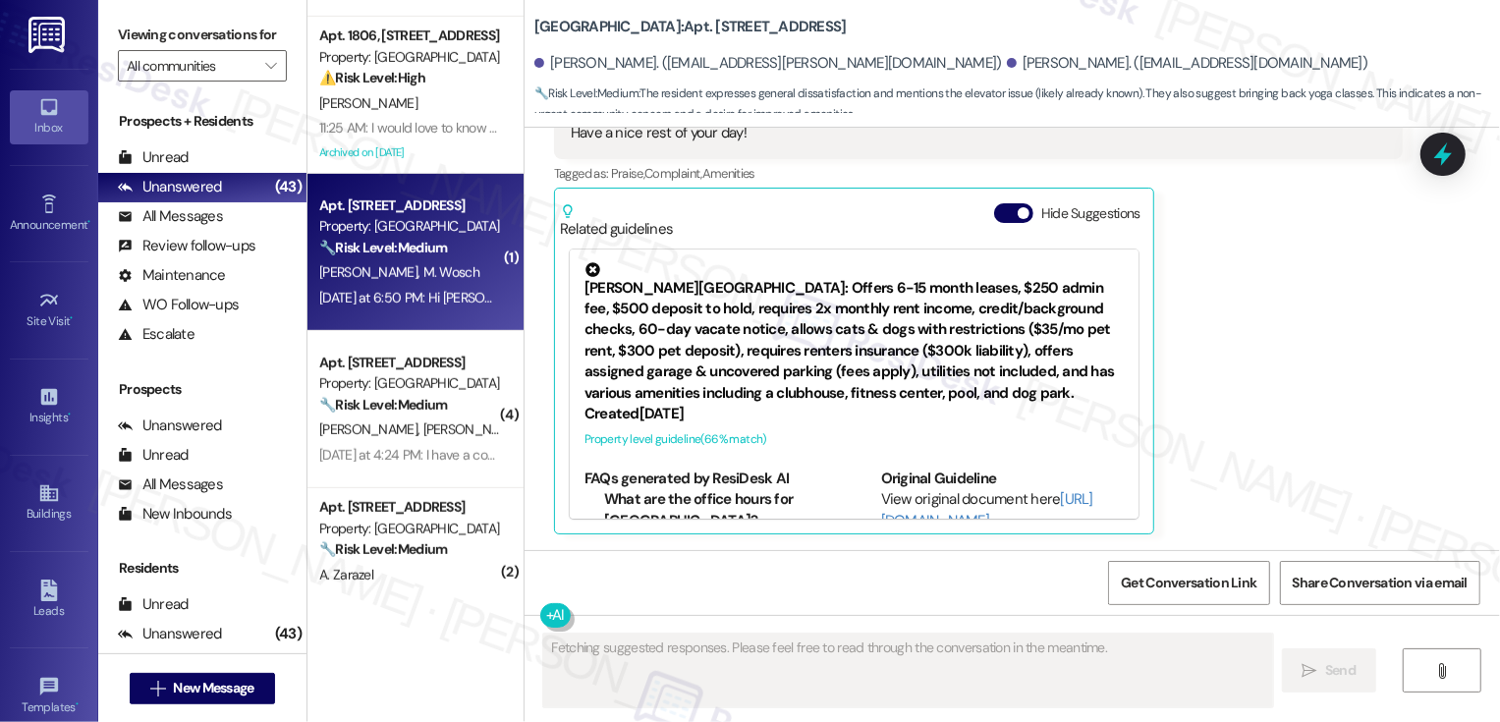
scroll to position [1068, 0]
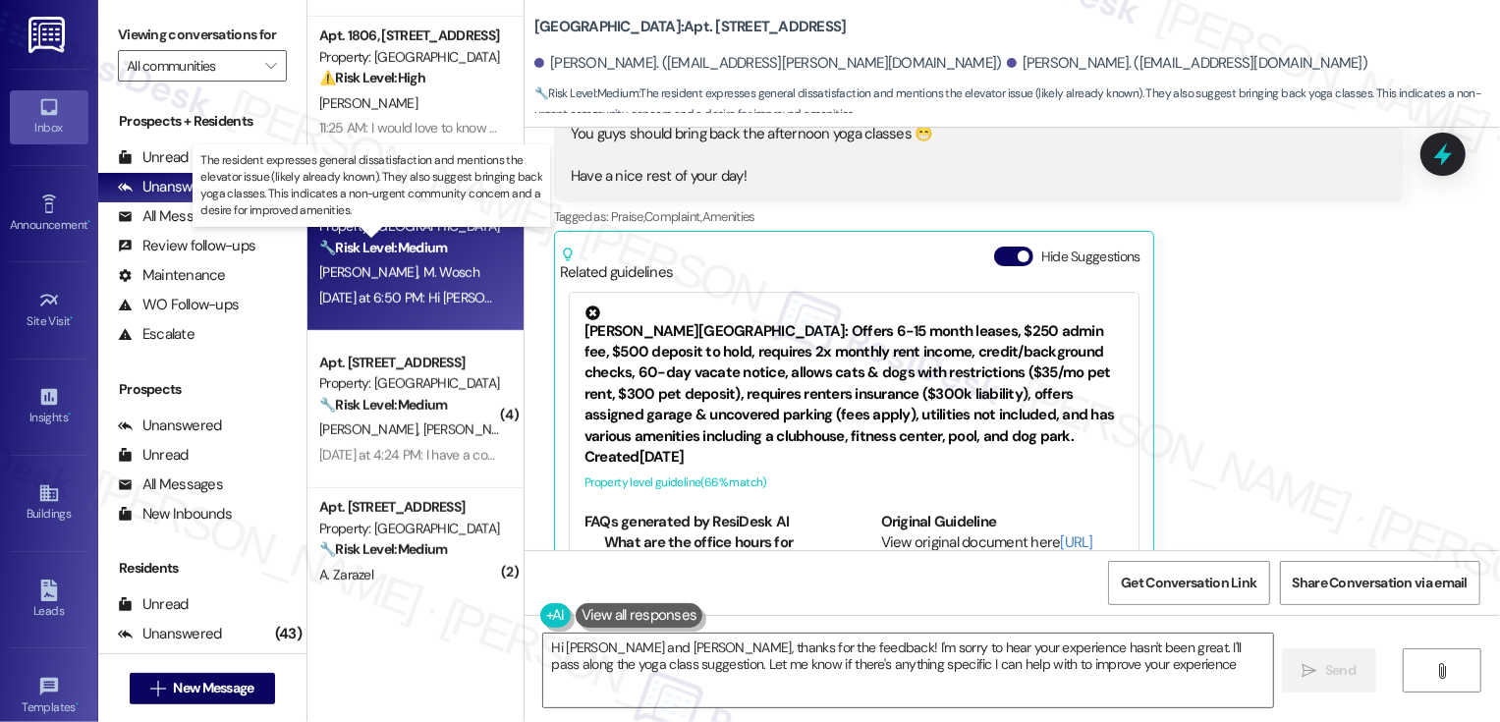
type textarea "Hi [PERSON_NAME] and [PERSON_NAME], thanks for the feedback! I'm sorry to hear …"
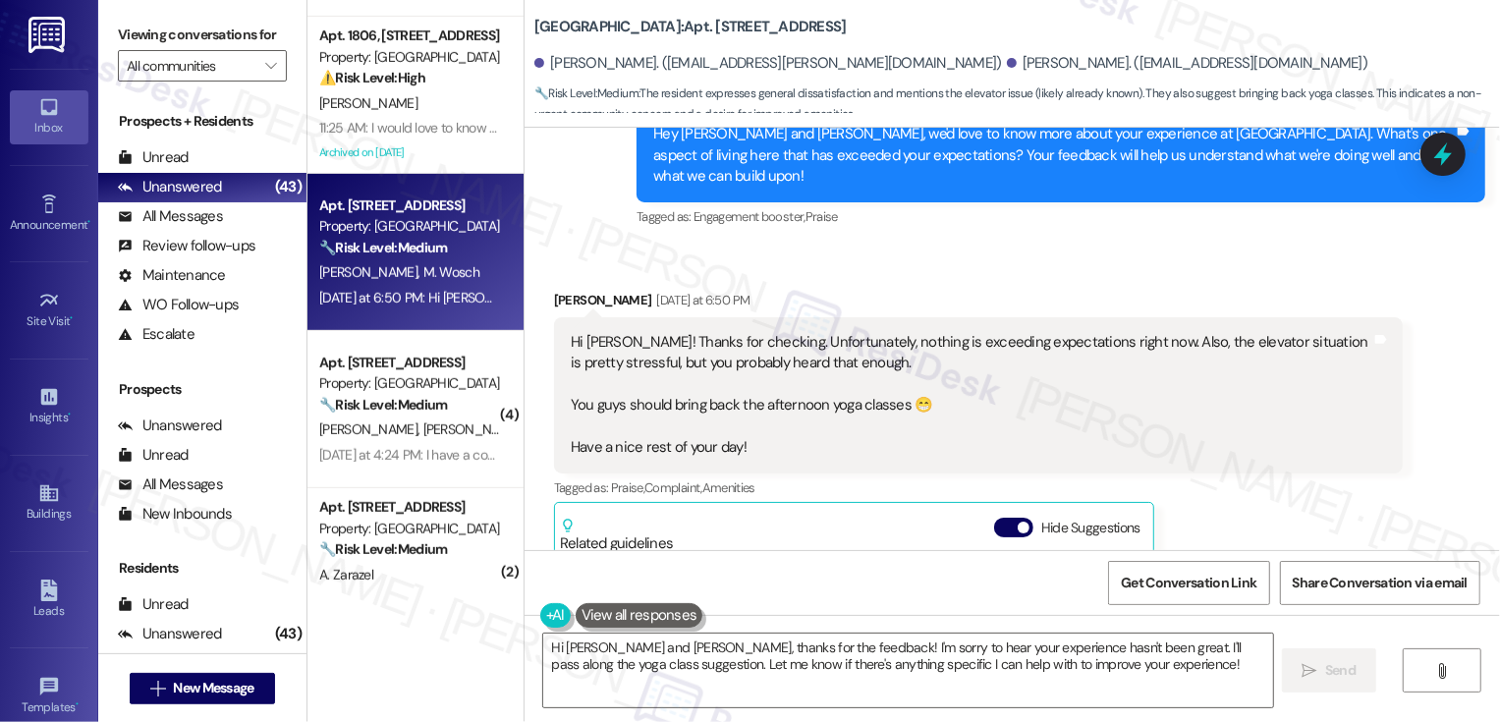
scroll to position [808, 0]
